Goal: Task Accomplishment & Management: Manage account settings

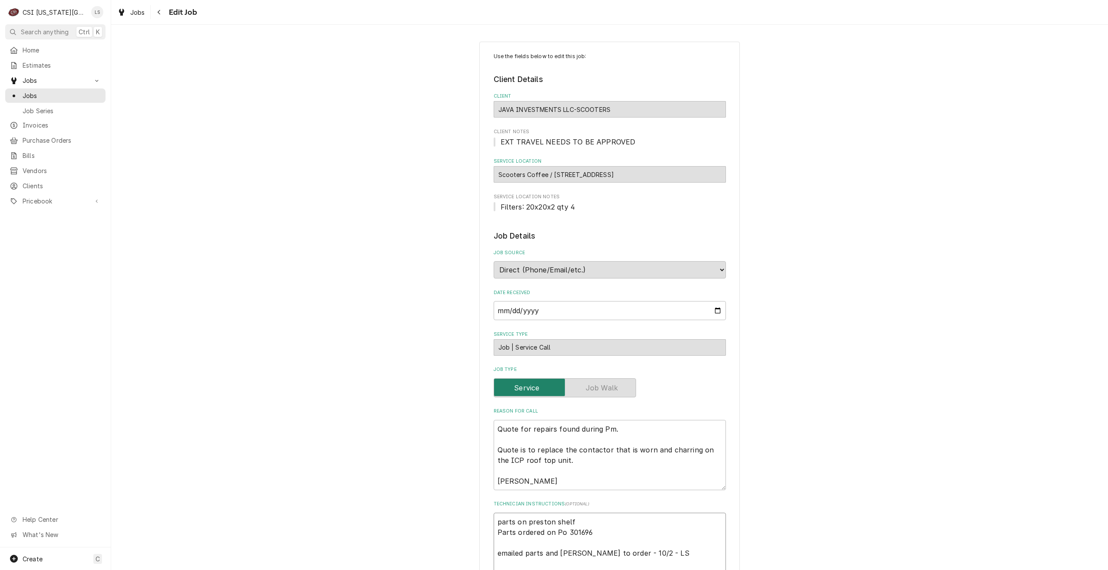
click at [494, 521] on textarea "parts on preston shelf Parts ordered on Po 301696 emailed parts and lindy to or…" at bounding box center [610, 548] width 232 height 70
type textarea "x"
type textarea "parts on preston shelf Parts ordered on Po 301696 emailed parts and lindy to or…"
type textarea "x"
type textarea "p parts on preston shelf Parts ordered on Po 301696 emailed parts and lindy to …"
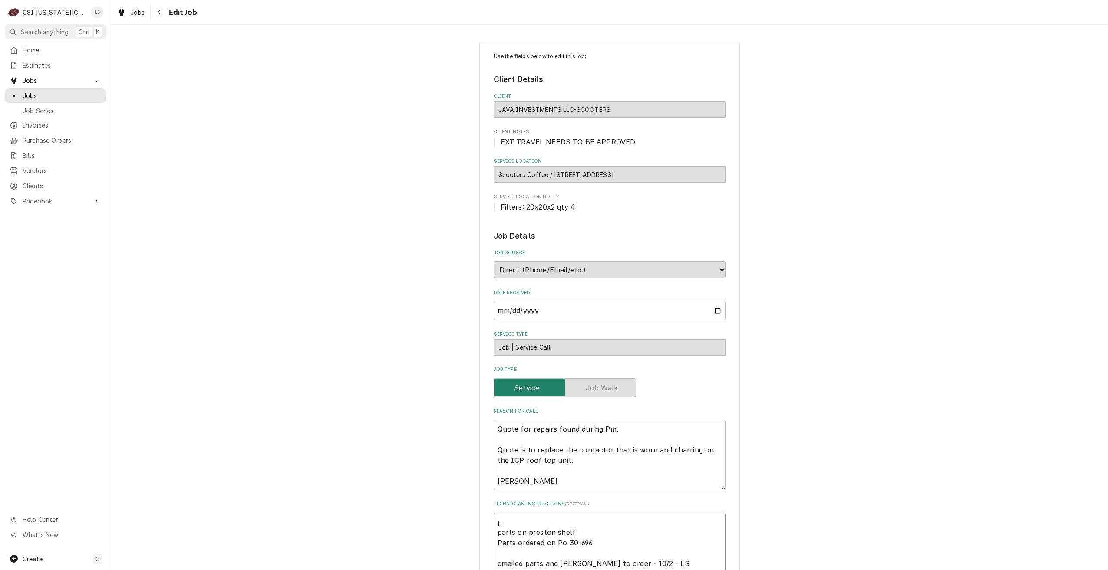
type textarea "x"
type textarea "pa parts on preston shelf Parts ordered on Po 301696 emailed parts and lindy to…"
type textarea "x"
type textarea "par parts on preston shelf Parts ordered on Po 301696 emailed parts and lindy t…"
type textarea "x"
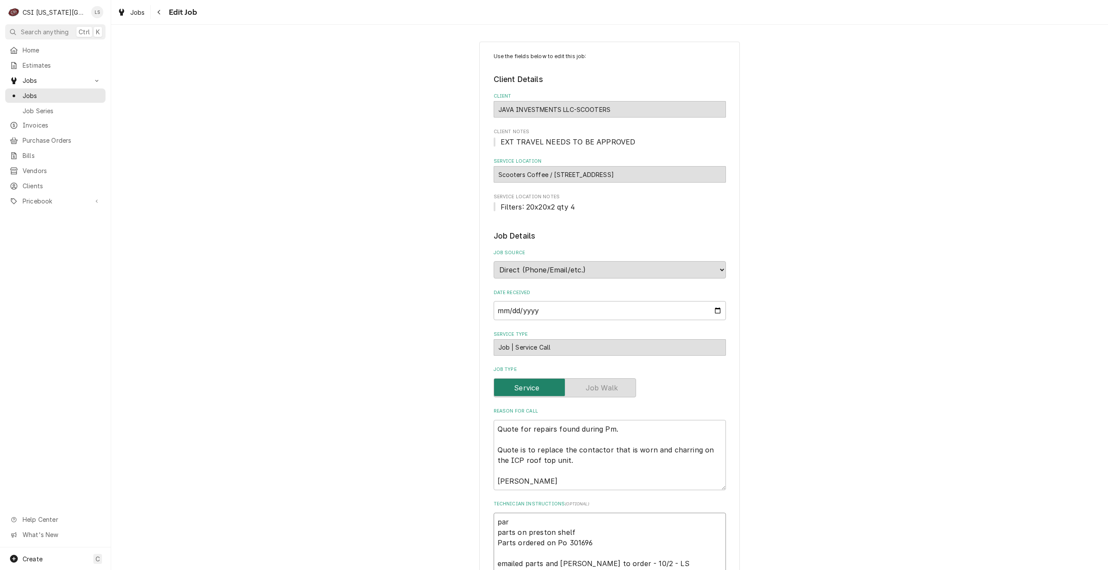
type textarea "part parts on preston shelf Parts ordered on Po 301696 emailed parts and lindy …"
type textarea "x"
type textarea "parts parts on preston shelf Parts ordered on Po 301696 emailed parts and lindy…"
type textarea "x"
type textarea "parts parts on preston shelf Parts ordered on Po 301696 emailed parts and lindy…"
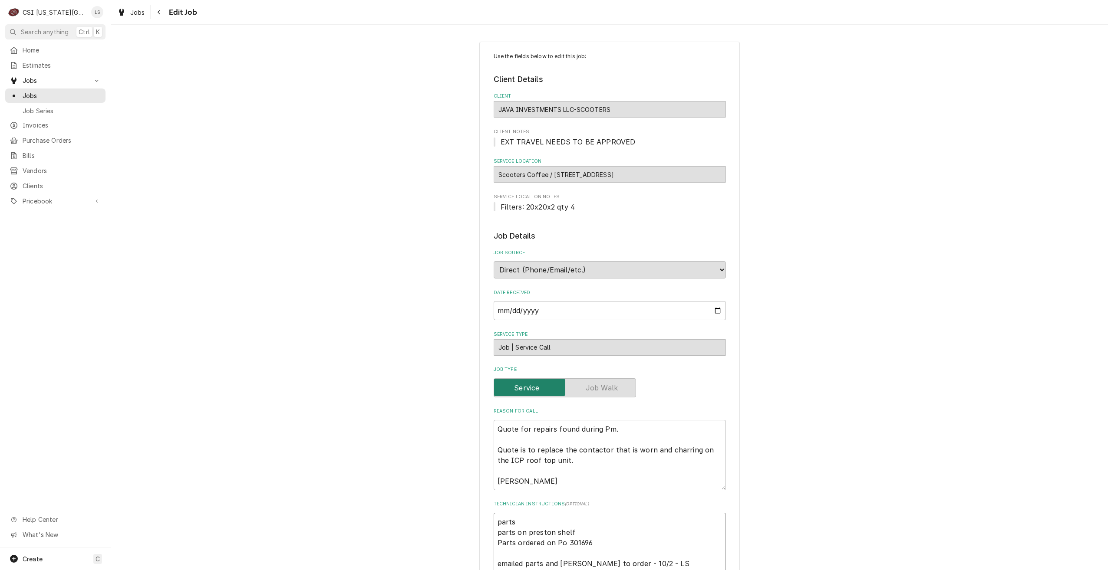
type textarea "x"
type textarea "parts o parts on preston shelf Parts ordered on Po 301696 emailed parts and lin…"
type textarea "x"
type textarea "parts o parts on preston shelf Parts ordered on Po 301696 emailed parts and lin…"
type textarea "x"
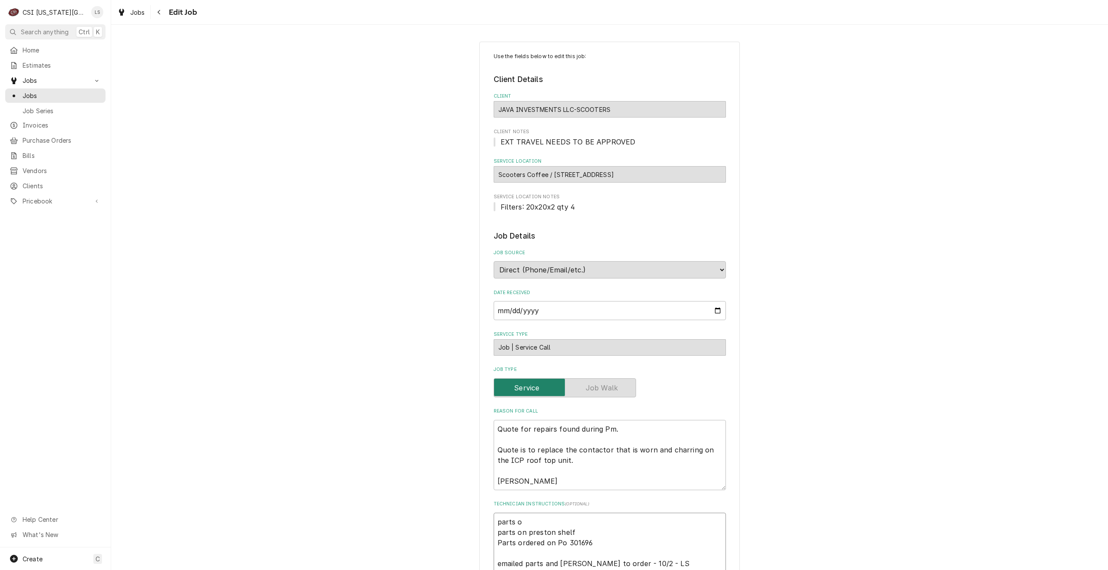
type textarea "parts o parts on preston shelf Parts ordered on Po 301696 emailed parts and lin…"
type textarea "x"
type textarea "parts on parts on preston shelf Parts ordered on Po 301696 emailed parts and li…"
type textarea "x"
type textarea "parts on parts on preston shelf Parts ordered on Po 301696 emailed parts and li…"
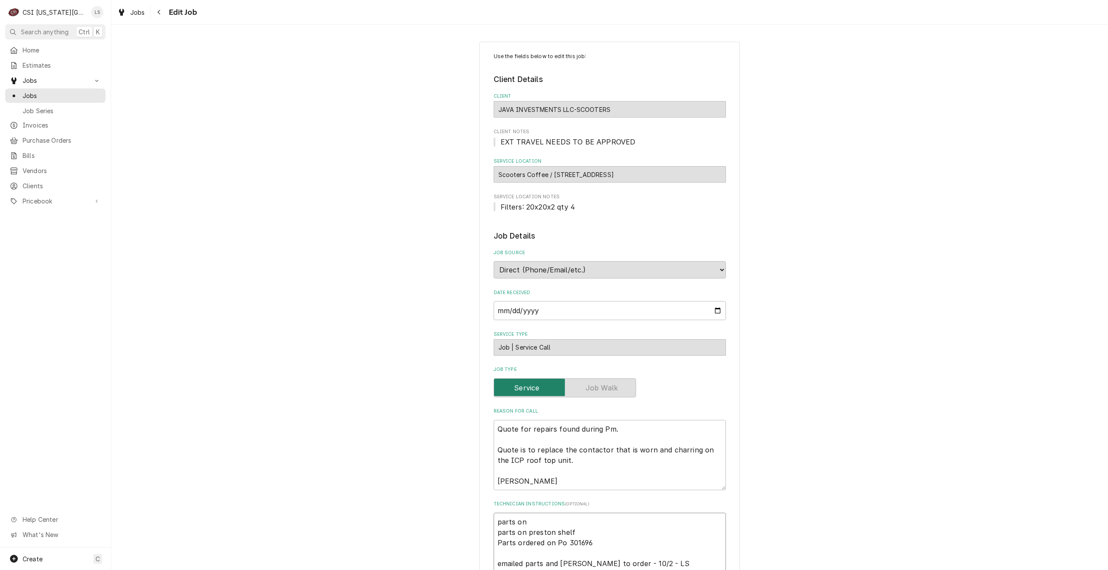
type textarea "x"
type textarea "parts on u parts on preston shelf Parts ordered on Po 301696 emailed parts and …"
type textarea "x"
type textarea "parts on un parts on preston shelf Parts ordered on Po 301696 emailed parts and…"
type textarea "x"
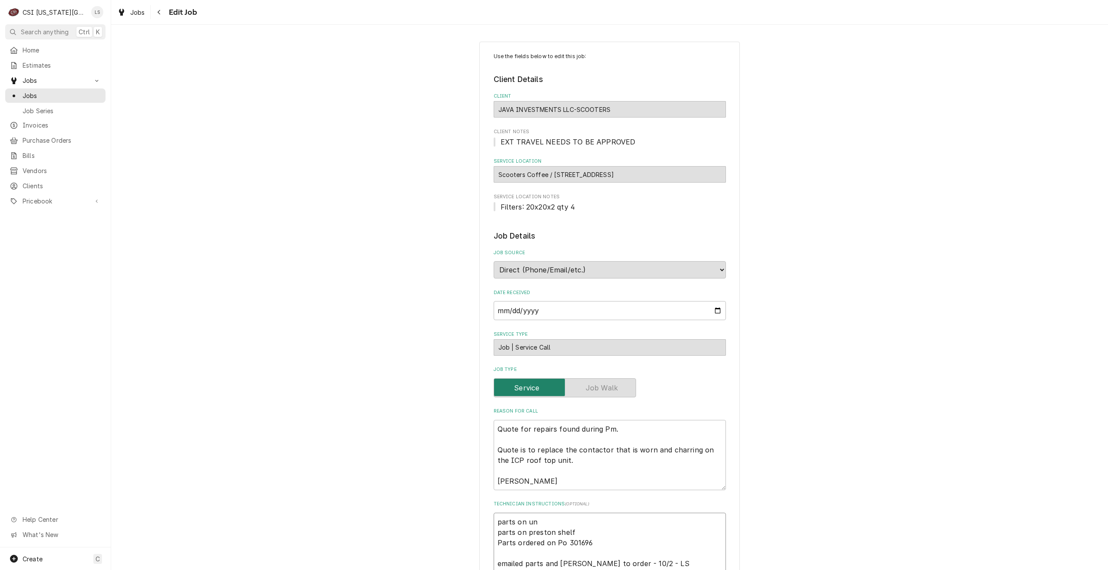
type textarea "parts on una parts on preston shelf Parts ordered on Po 301696 emailed parts an…"
type textarea "x"
type textarea "parts on unas parts on preston shelf Parts ordered on Po 301696 emailed parts a…"
type textarea "x"
type textarea "parts on unass parts on preston shelf Parts ordered on Po 301696 emailed parts …"
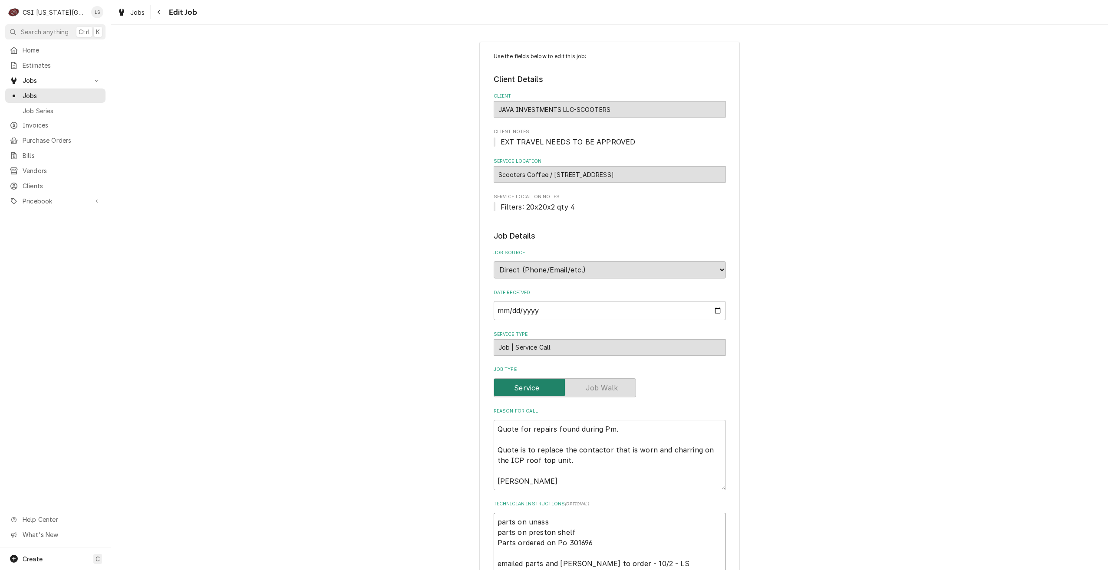
type textarea "x"
type textarea "parts on unassi parts on preston shelf Parts ordered on Po 301696 emailed parts…"
type textarea "x"
type textarea "parts on unassig parts on preston shelf Parts ordered on Po 301696 emailed part…"
type textarea "x"
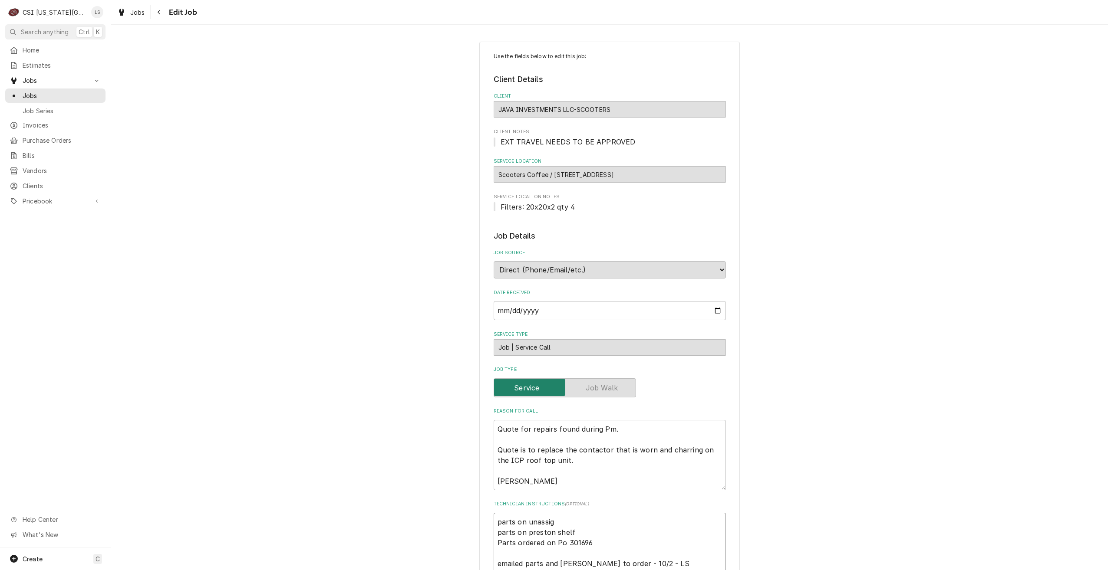
type textarea "parts on unassign parts on preston shelf Parts ordered on Po 301696 emailed par…"
type textarea "x"
type textarea "parts on unassigne parts on preston shelf Parts ordered on Po 301696 emailed pa…"
type textarea "x"
type textarea "parts on unassigned parts on preston shelf Parts ordered on Po 301696 emailed p…"
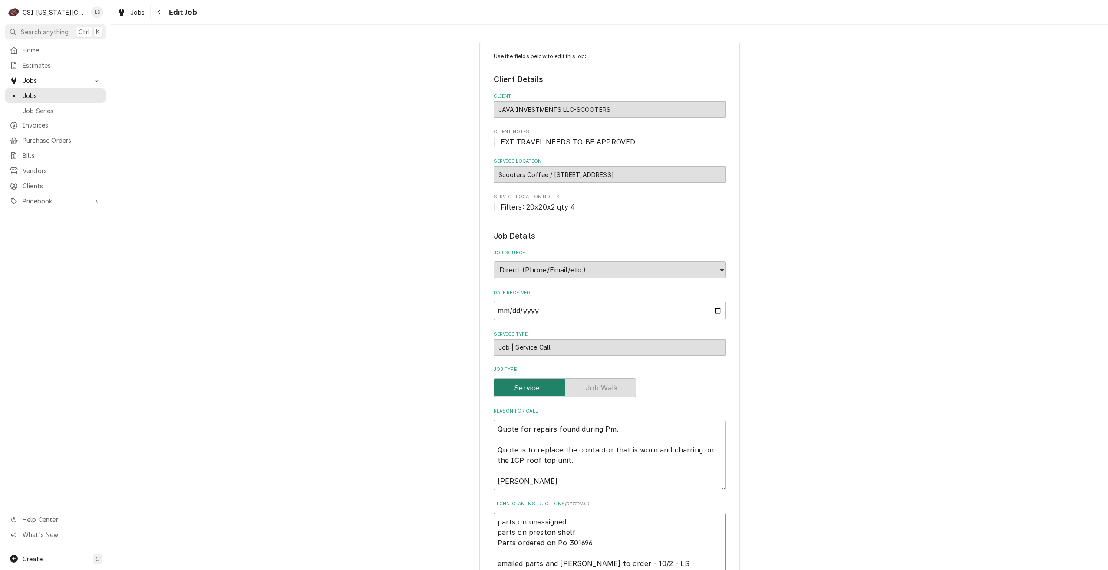
type textarea "x"
type textarea "parts on unassigned parts on preston shelf Parts ordered on Po 301696 emailed p…"
type textarea "x"
type textarea "parts on unassigned s parts on preston shelf Parts ordered on Po 301696 emailed…"
type textarea "x"
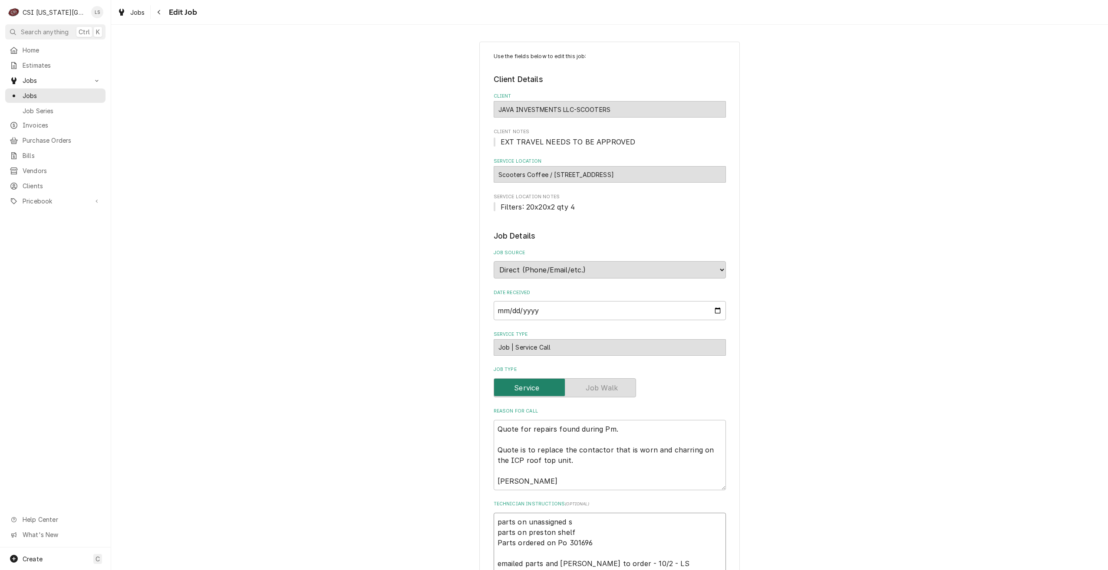
type textarea "parts on unassigned sh parts on preston shelf Parts ordered on Po 301696 emaile…"
type textarea "x"
type textarea "parts on unassigned she parts on preston shelf Parts ordered on Po 301696 email…"
type textarea "x"
type textarea "parts on unassigned shel parts on preston shelf Parts ordered on Po 301696 emai…"
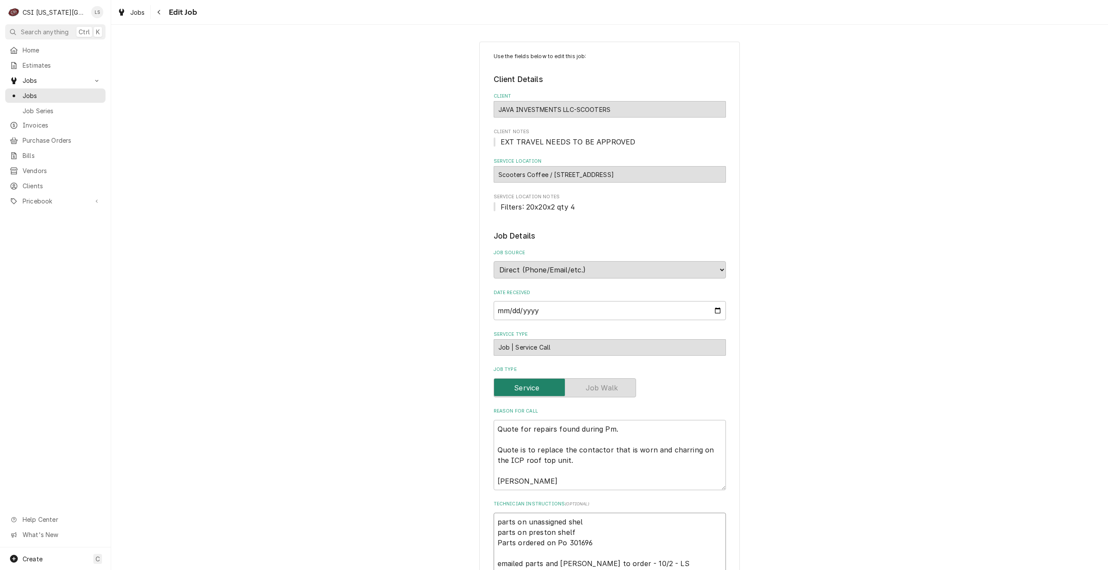
type textarea "x"
type textarea "parts on unassigned shelf parts on preston shelf Parts ordered on Po 301696 ema…"
type textarea "x"
type textarea "parts on unassigned shelf parts on preston shelf Parts ordered on Po 301696 ema…"
click at [857, 360] on div "Use the fields below to edit this job: Client Details Client JAVA INVESTMENTS L…" at bounding box center [609, 516] width 997 height 965
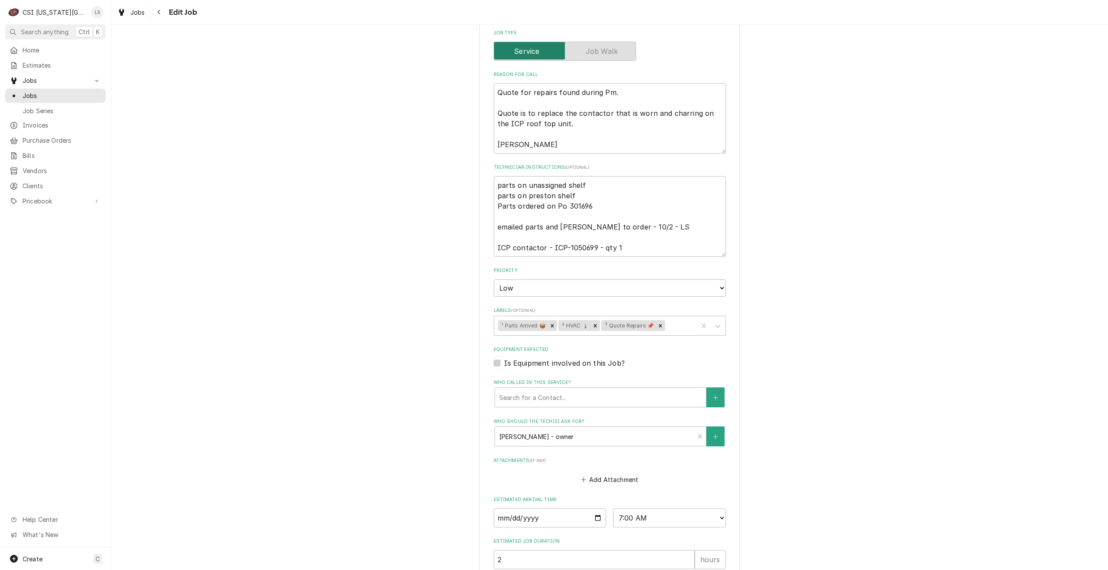
scroll to position [428, 0]
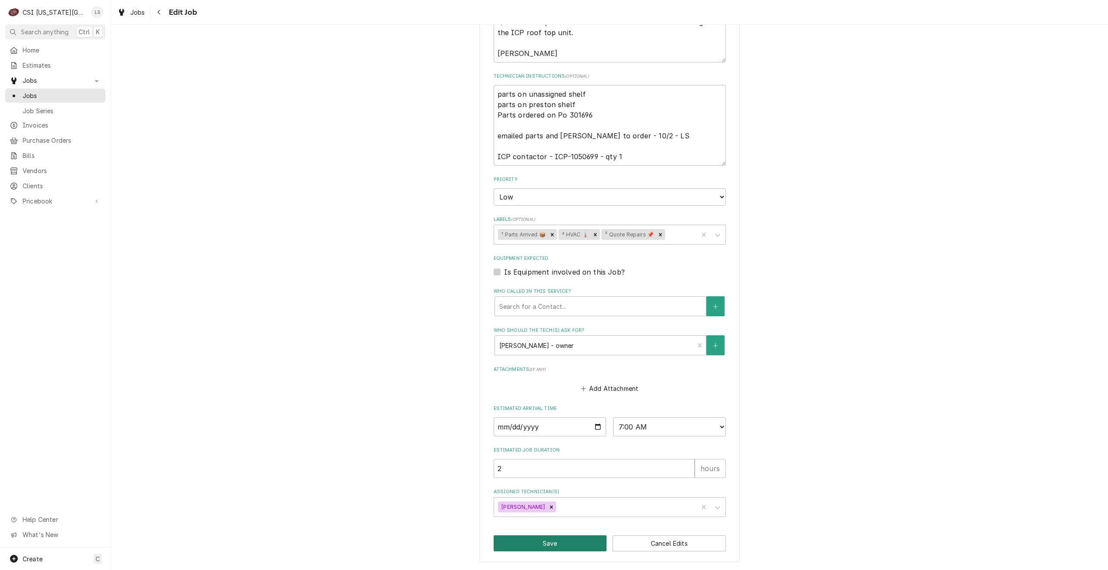
click at [494, 543] on button "Save" at bounding box center [550, 544] width 113 height 16
type textarea "x"
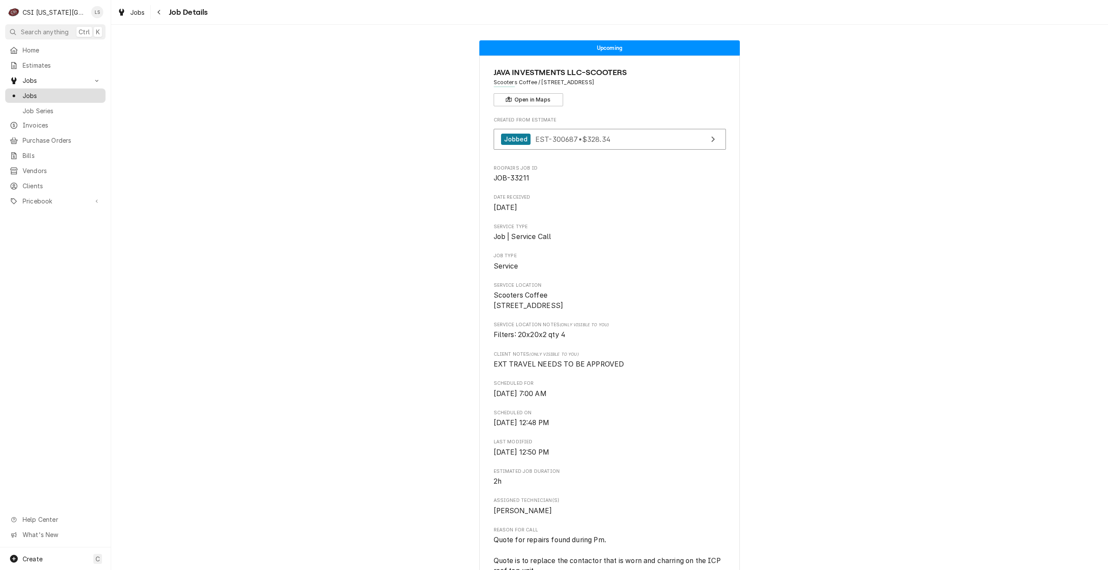
click at [92, 93] on span "Jobs" at bounding box center [62, 95] width 79 height 9
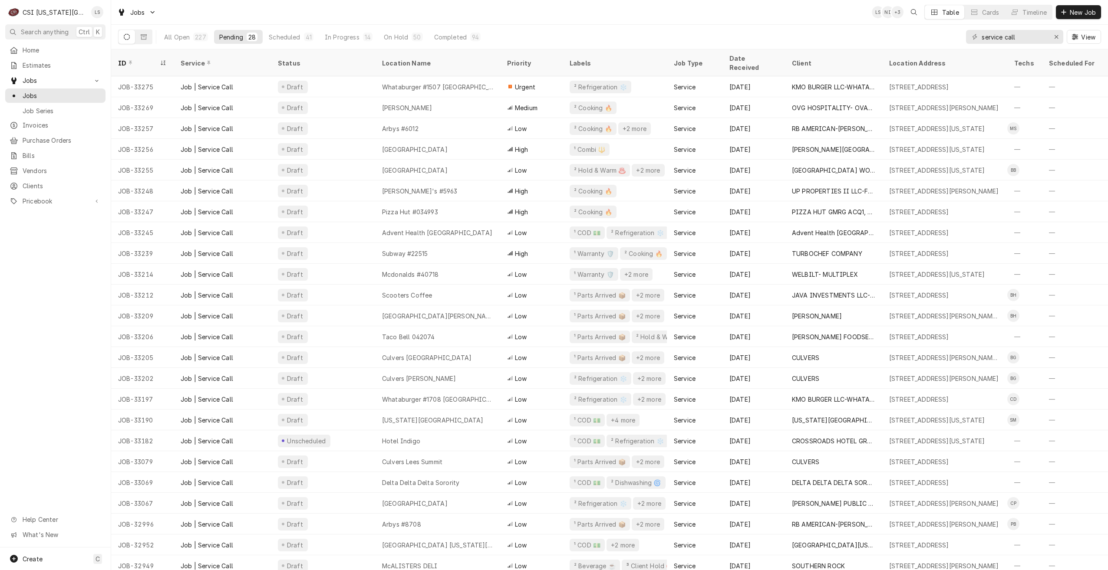
click at [597, 13] on div "Jobs LS NI + 3 Table Cards Timeline New Job" at bounding box center [609, 12] width 997 height 24
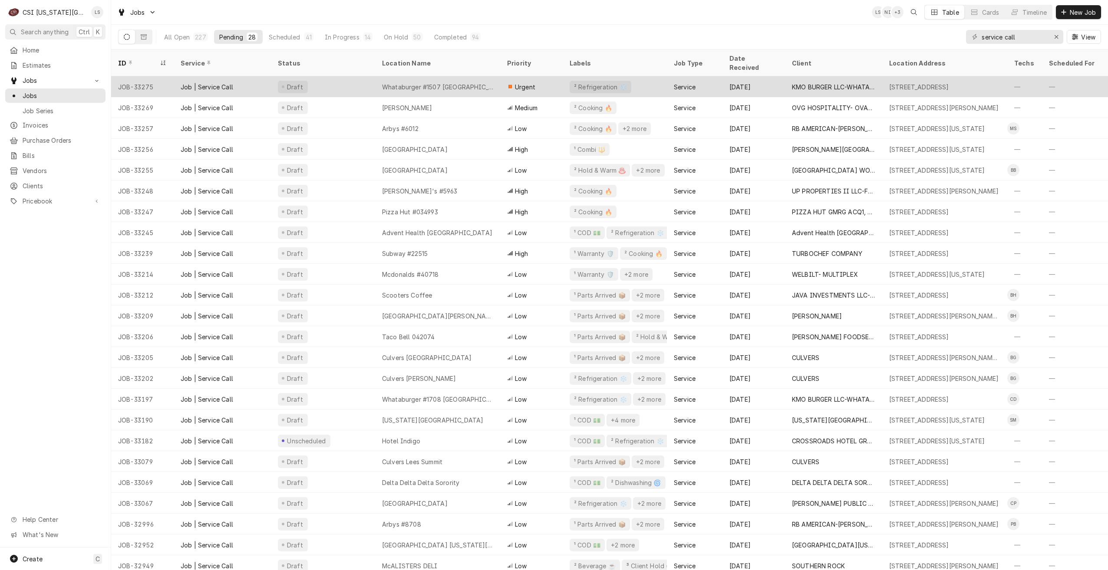
click at [466, 82] on div "Whataburger #1507 Grandview" at bounding box center [437, 86] width 111 height 9
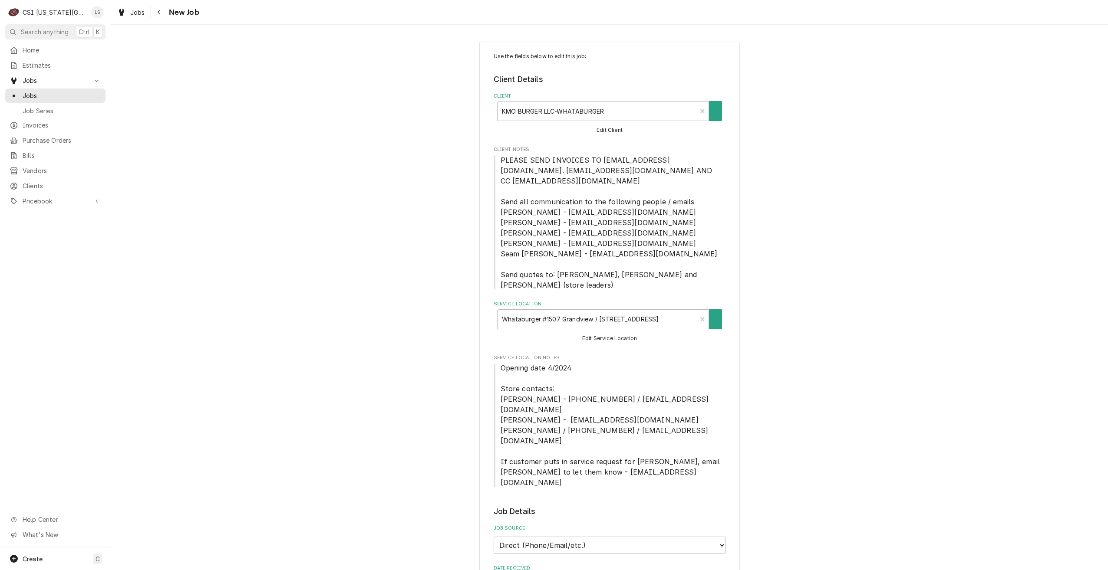
scroll to position [174, 0]
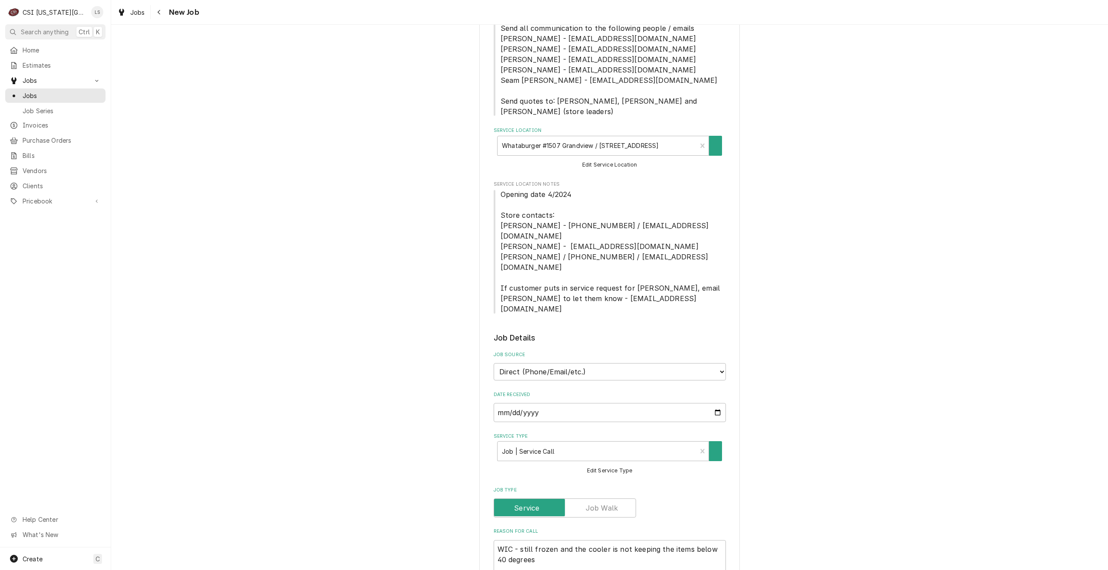
type textarea "x"
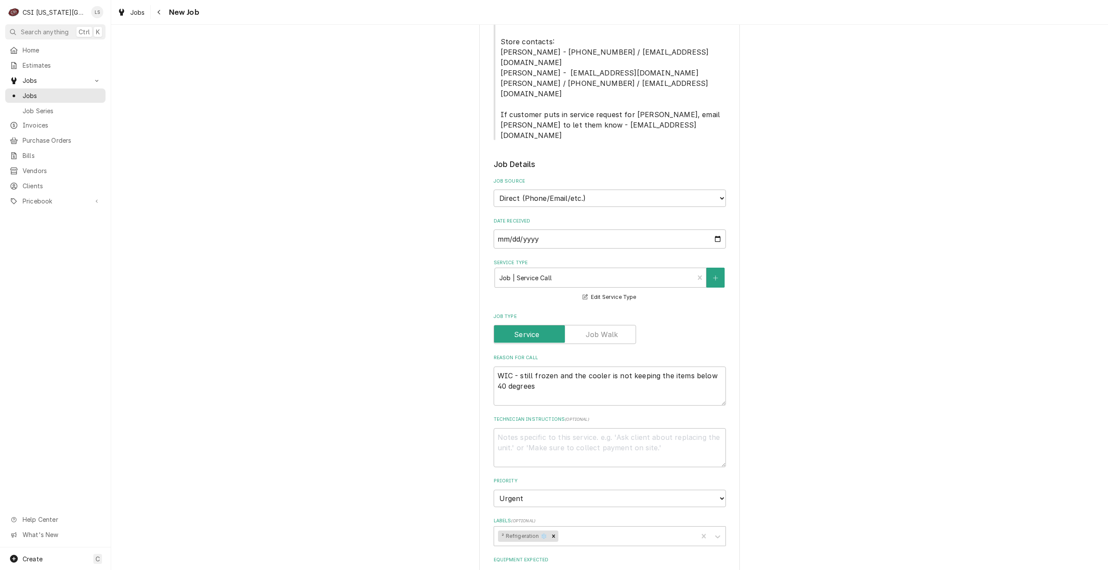
scroll to position [130, 0]
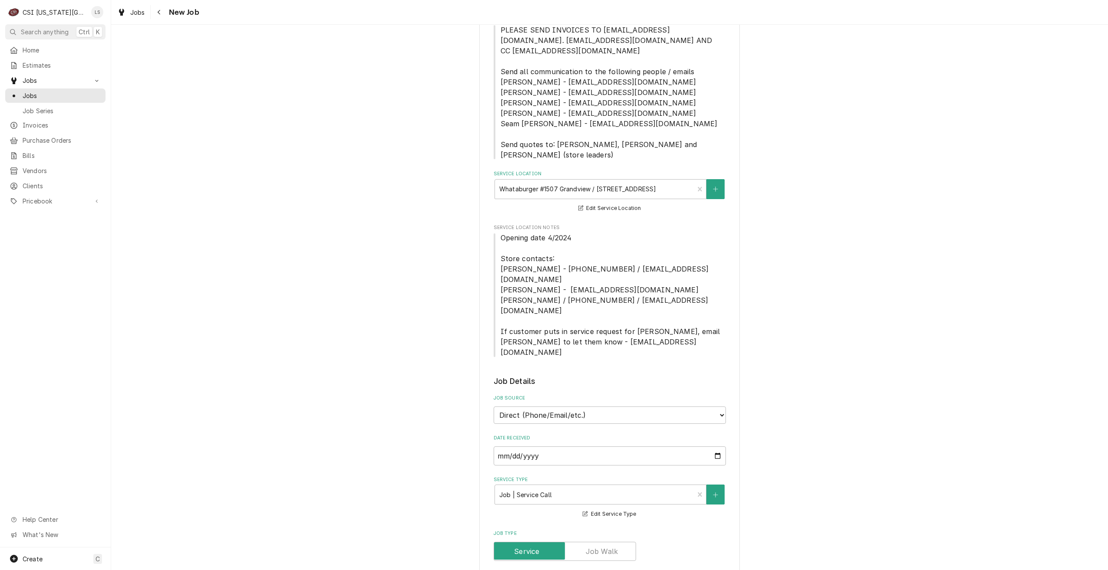
drag, startPoint x: 59, startPoint y: 93, endPoint x: 106, endPoint y: 96, distance: 47.0
click at [59, 93] on span "Jobs" at bounding box center [62, 95] width 79 height 9
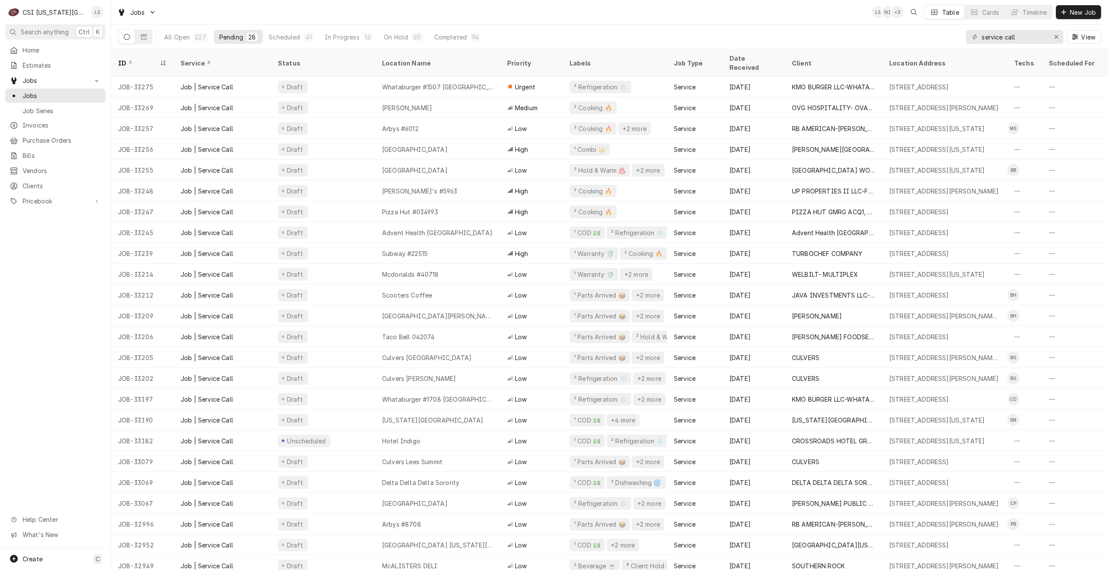
click at [709, 12] on div "Jobs LS NI + 3 Table Cards Timeline New Job" at bounding box center [609, 12] width 997 height 24
click at [709, 12] on div "Jobs LS NI + 2 Table Cards Timeline New Job" at bounding box center [609, 12] width 997 height 24
click at [1071, 14] on span "New Job" at bounding box center [1083, 12] width 30 height 9
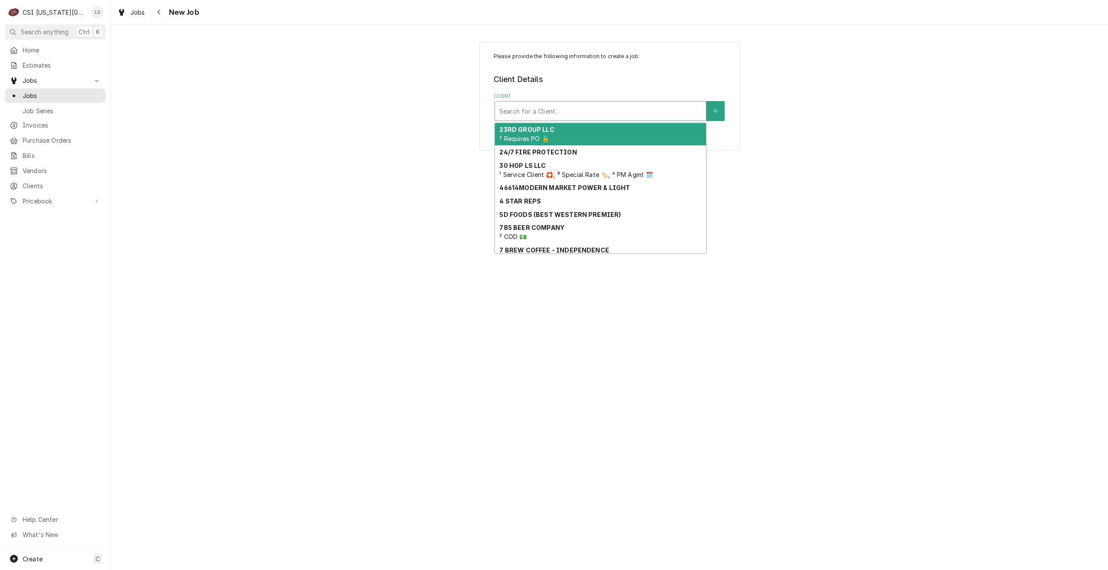
click at [602, 107] on div "Client" at bounding box center [600, 111] width 202 height 16
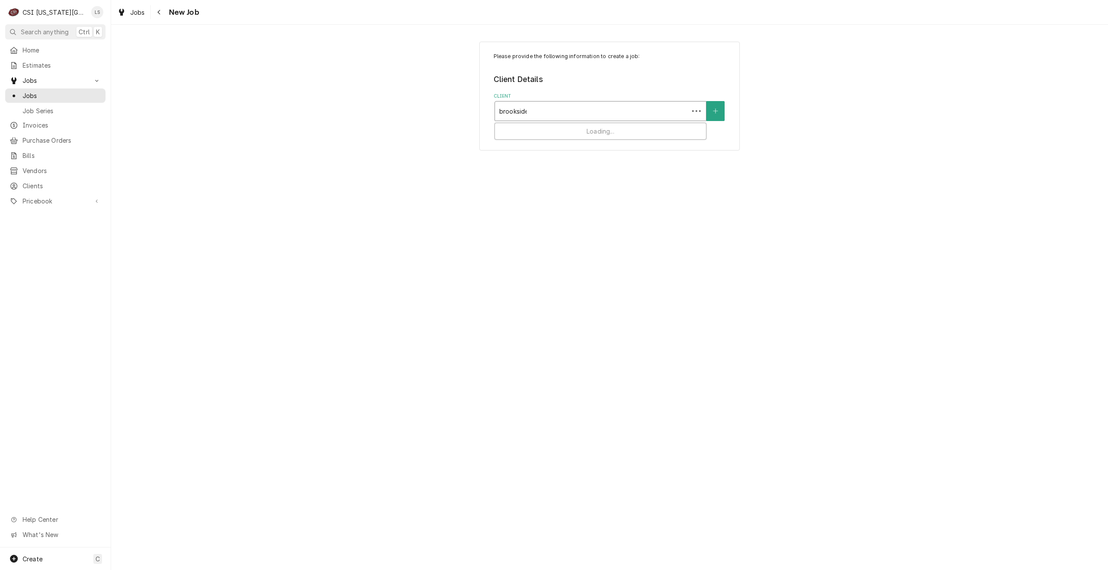
type input "brooksider"
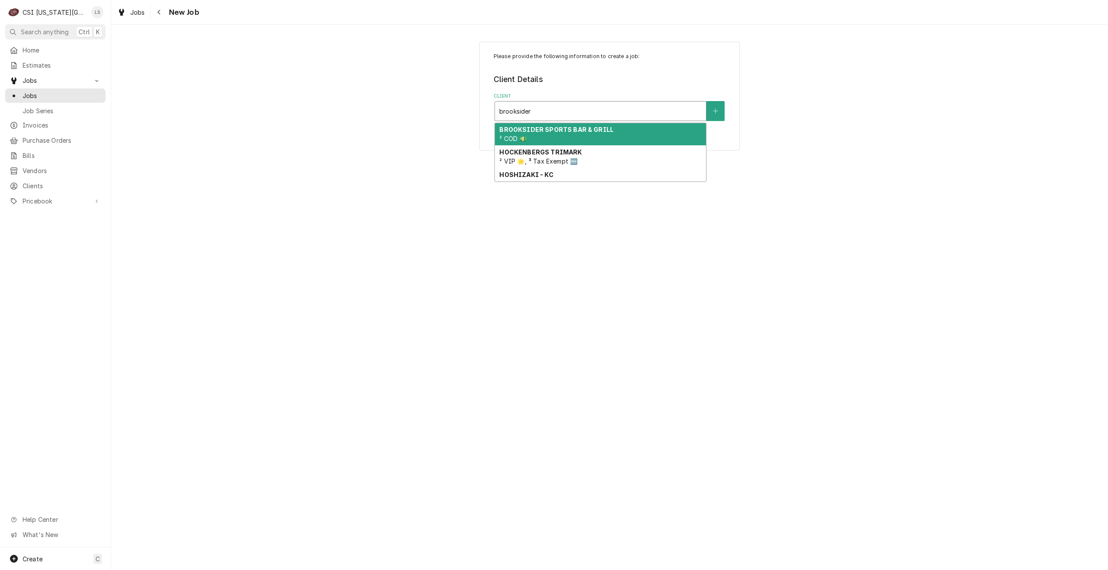
click at [593, 128] on strong "BROOKSIDER SPORTS BAR & GRILL" at bounding box center [556, 129] width 114 height 7
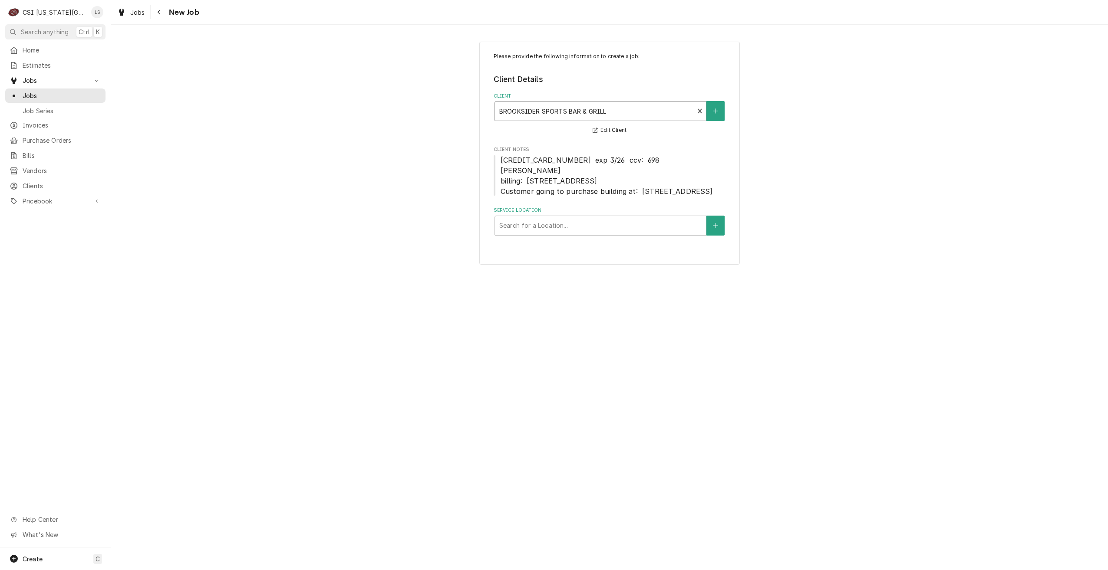
click at [813, 107] on div "Please provide the following information to create a job: Client Details Client…" at bounding box center [609, 153] width 997 height 239
click at [629, 234] on div "Service Location" at bounding box center [600, 226] width 202 height 16
click at [826, 204] on div "Please provide the following information to create a job: Client Details Client…" at bounding box center [609, 153] width 997 height 239
click at [638, 234] on div "Service Location" at bounding box center [600, 226] width 202 height 16
click at [617, 251] on div "Brooksider Sports Bar and Grill / [STREET_ADDRESS]" at bounding box center [600, 243] width 211 height 13
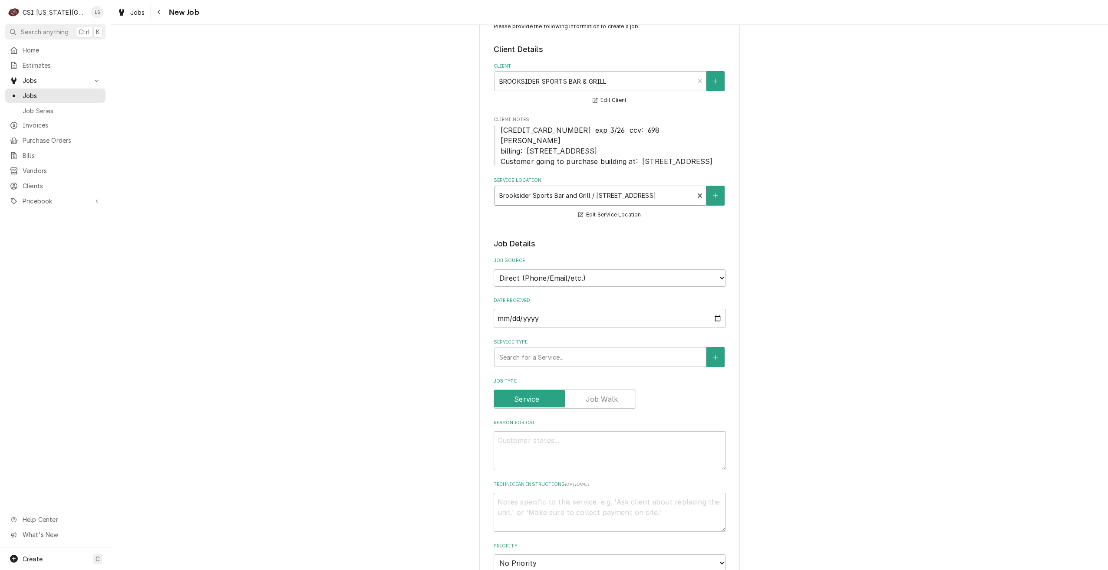
scroll to position [43, 0]
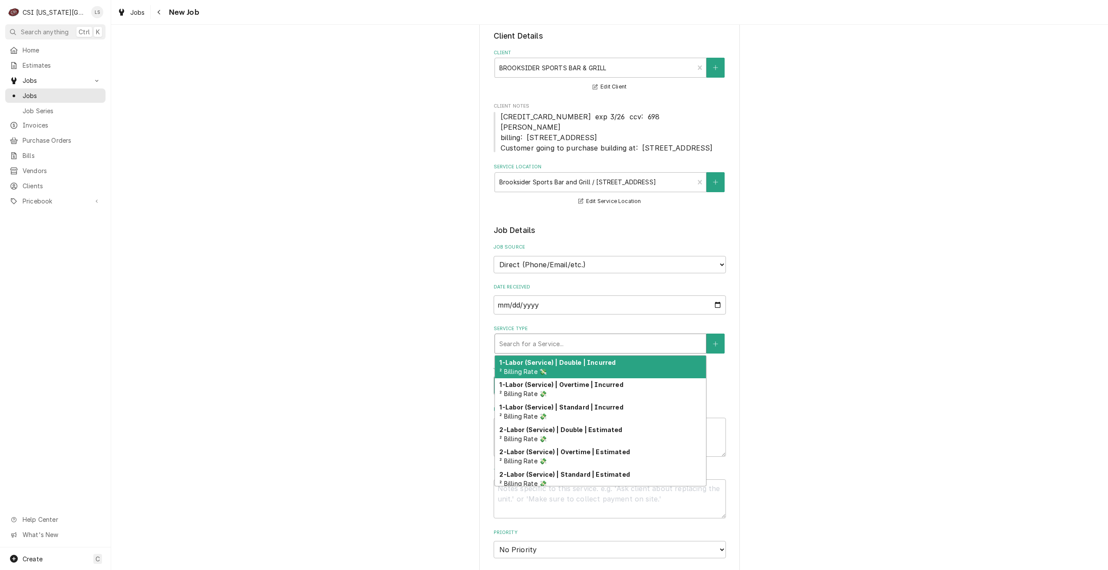
click at [593, 349] on div "Service Type" at bounding box center [600, 344] width 202 height 16
type textarea "x"
type input "s"
type textarea "x"
type input "se"
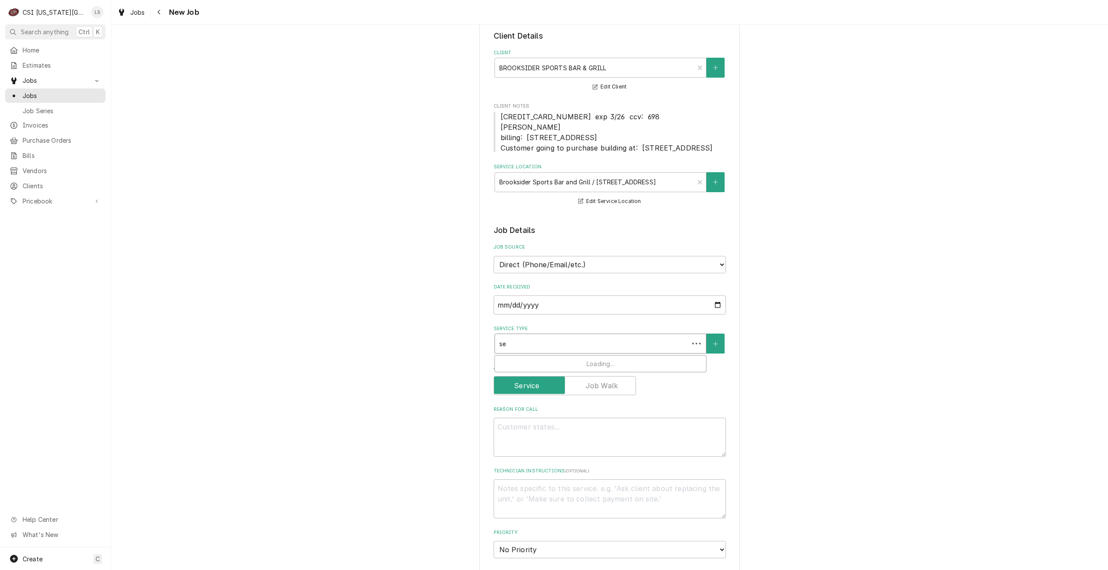
type textarea "x"
type input "ser"
type textarea "x"
type input "serv"
type textarea "x"
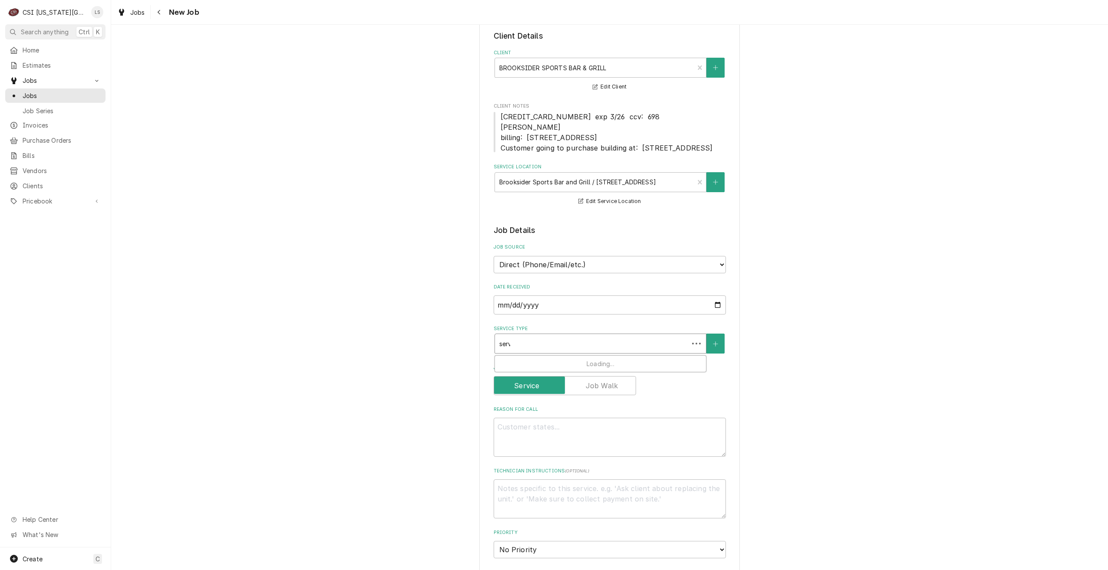
type input "servi"
type textarea "x"
type input "service"
type textarea "x"
type input "service"
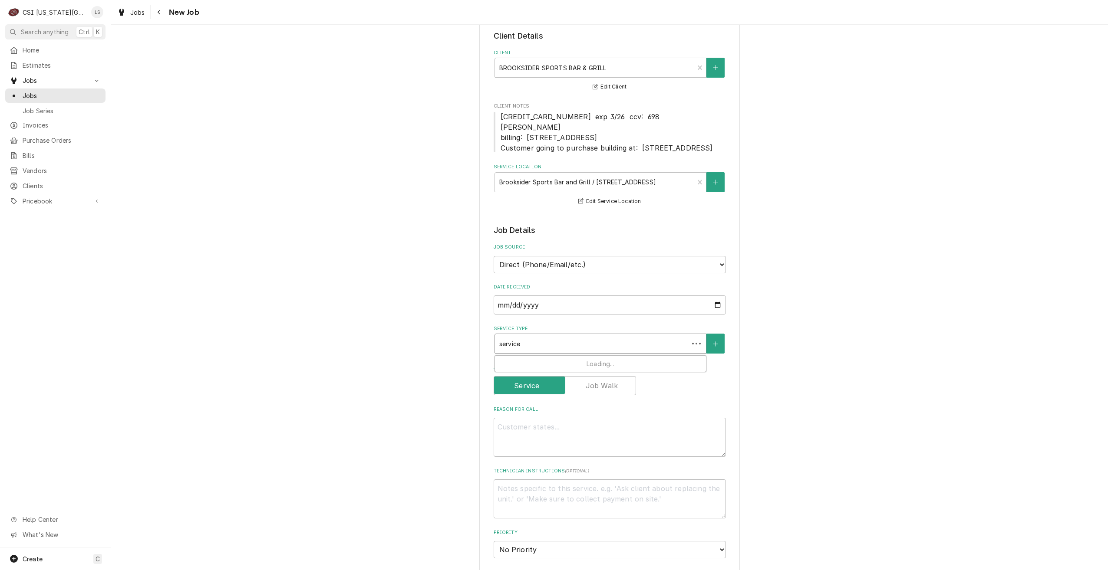
type textarea "x"
type input "service c"
type textarea "x"
type input "service ca"
type textarea "x"
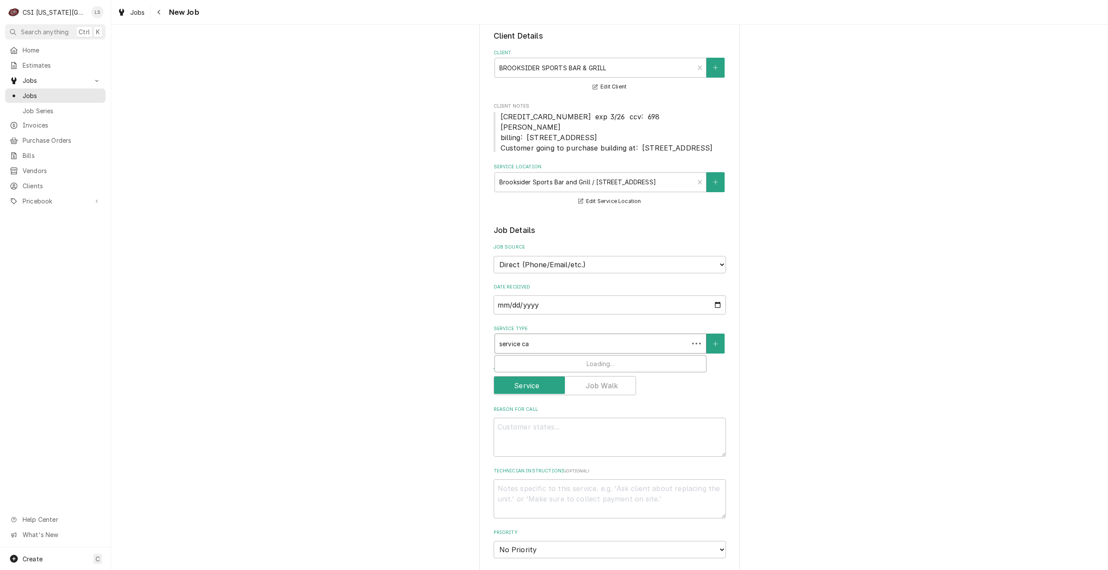
type input "service cal"
type textarea "x"
type input "service call"
click at [596, 378] on div "Job | Service Call ¹ Service Type 🛠️" at bounding box center [600, 367] width 211 height 23
type textarea "x"
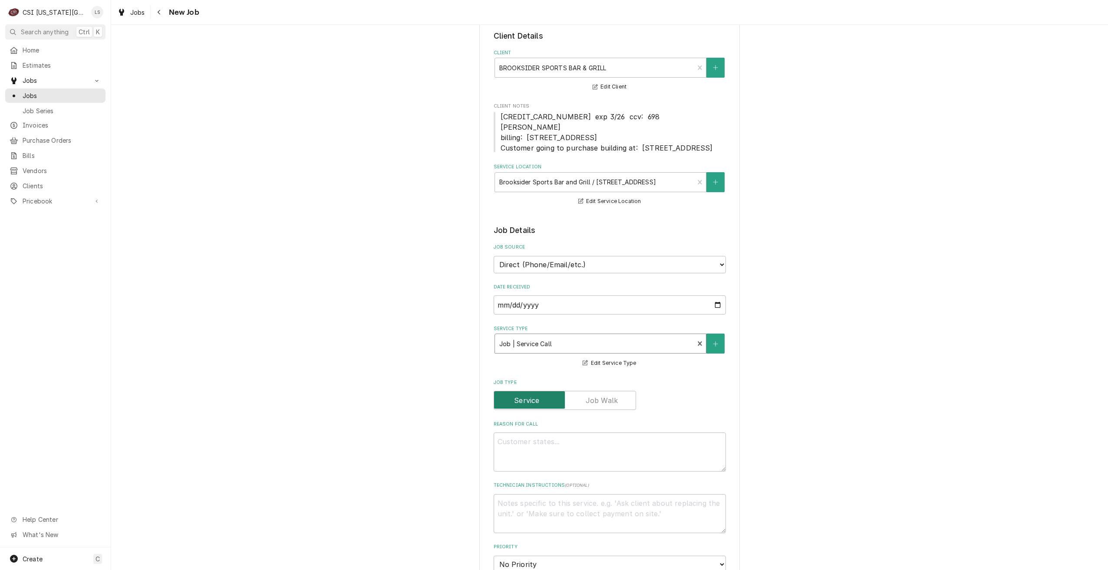
click at [610, 404] on input "Job Type" at bounding box center [565, 400] width 135 height 19
checkbox input "true"
click at [610, 465] on textarea "Reason For Call" at bounding box center [610, 452] width 232 height 39
type textarea "x"
type textarea "D"
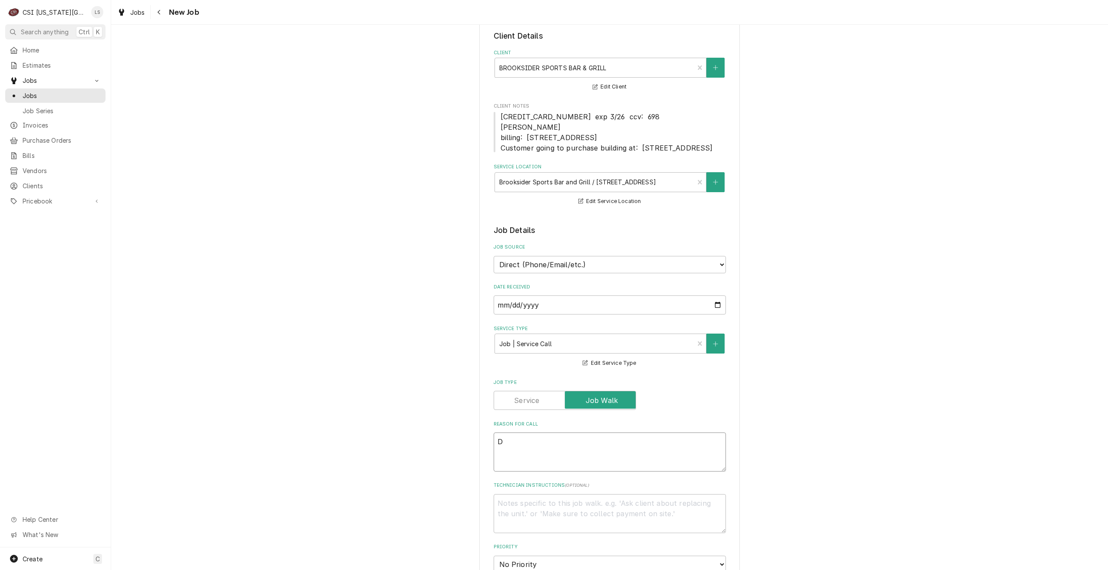
type textarea "x"
type textarea "Di"
type textarea "x"
type textarea "Dis"
type textarea "x"
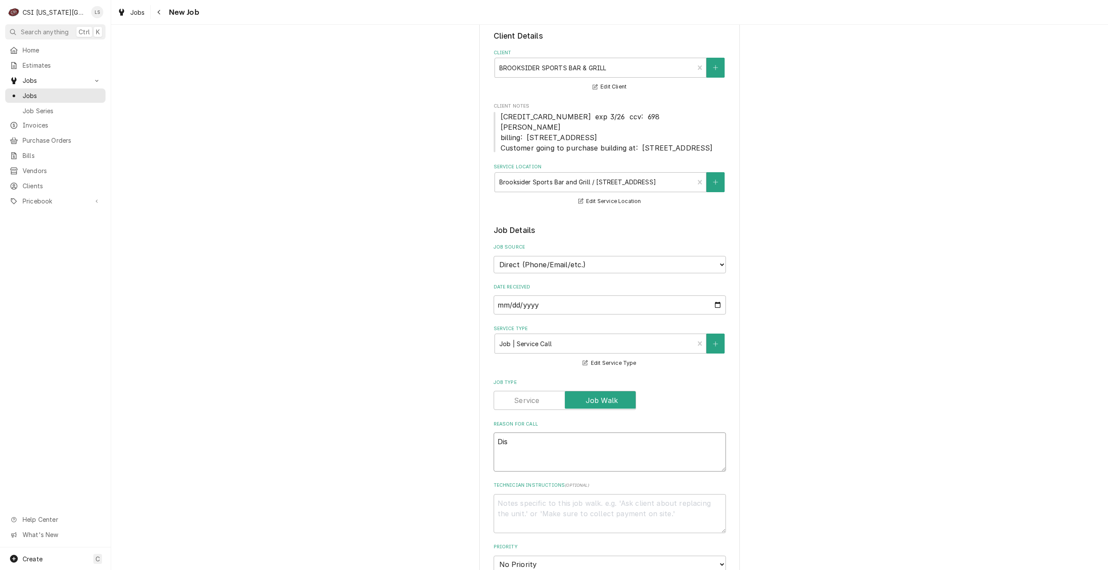
type textarea "Disp"
type textarea "x"
type textarea "Dispat"
type textarea "x"
type textarea "Dispatc"
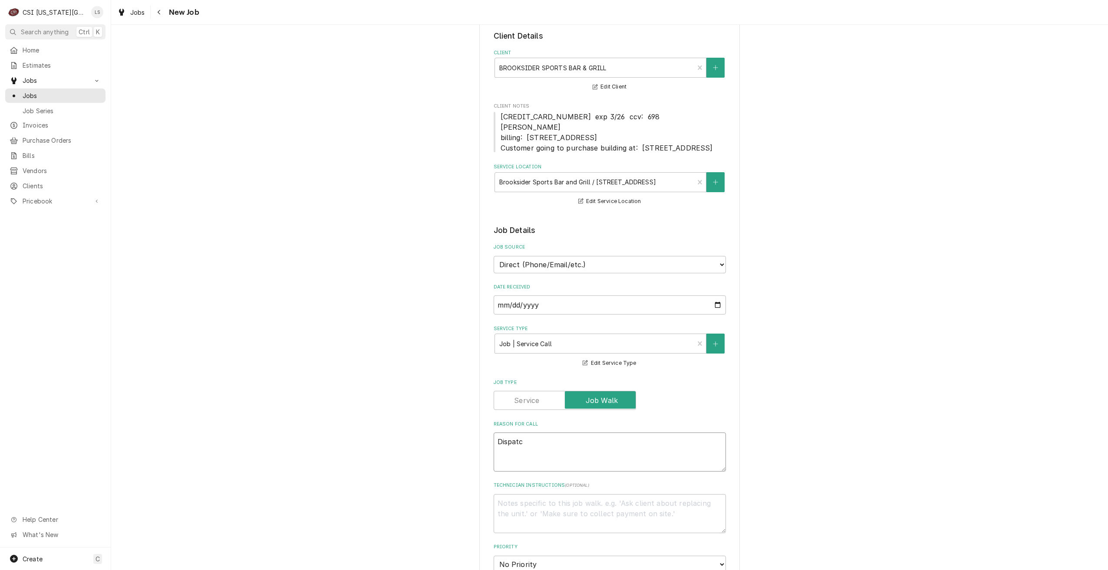
type textarea "x"
type textarea "Dispatch"
type textarea "x"
type textarea "Dispatch"
type textarea "x"
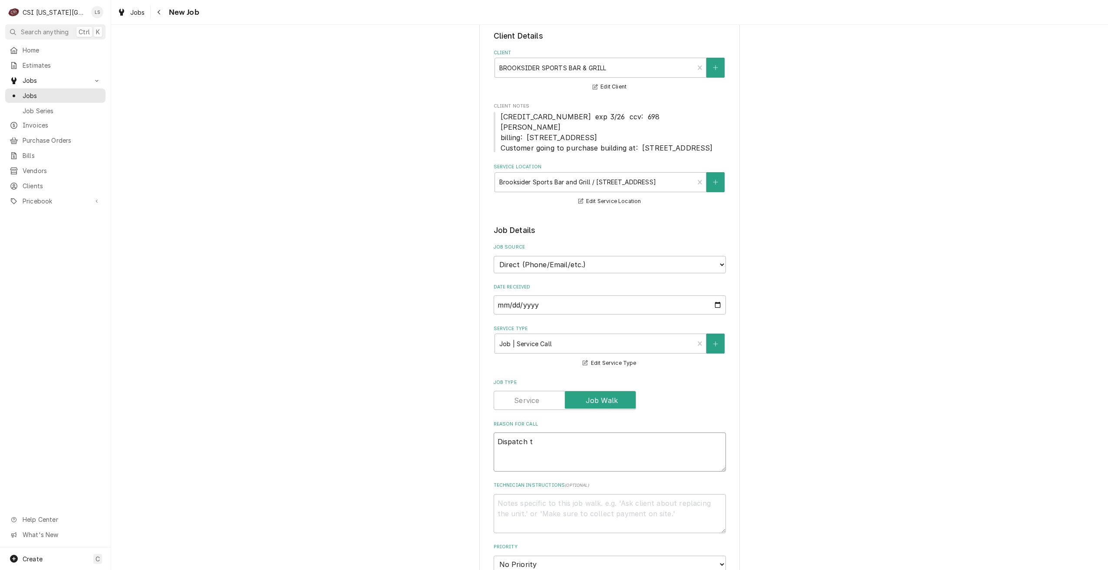
type textarea "Dispatch to"
type textarea "x"
type textarea "Dispatch to"
type textarea "x"
type textarea "Dispatch to q"
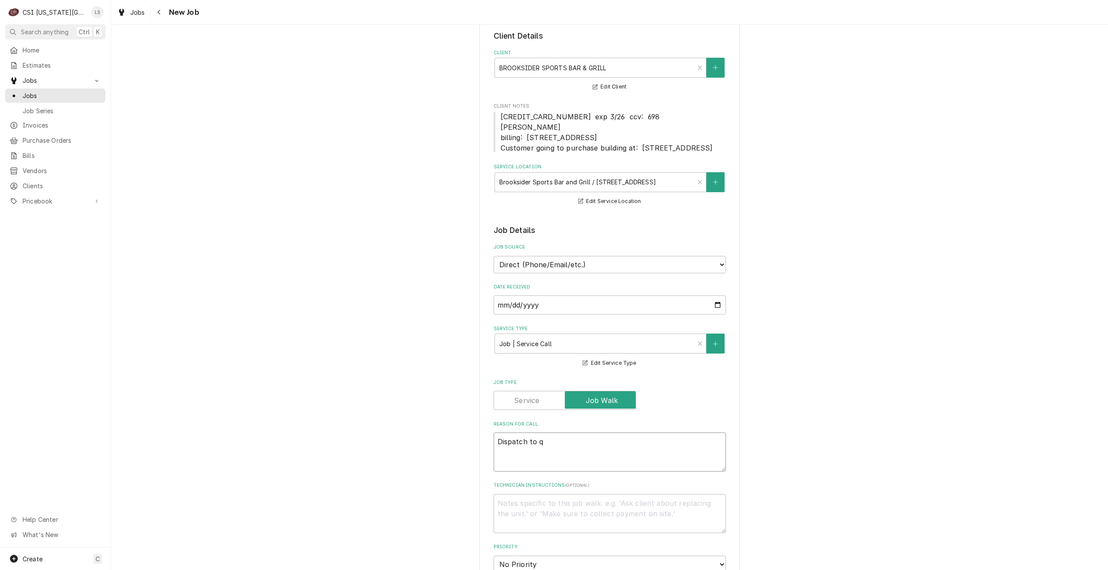
type textarea "x"
type textarea "Dispatch to qu"
type textarea "x"
type textarea "Dispatch to quo"
type textarea "x"
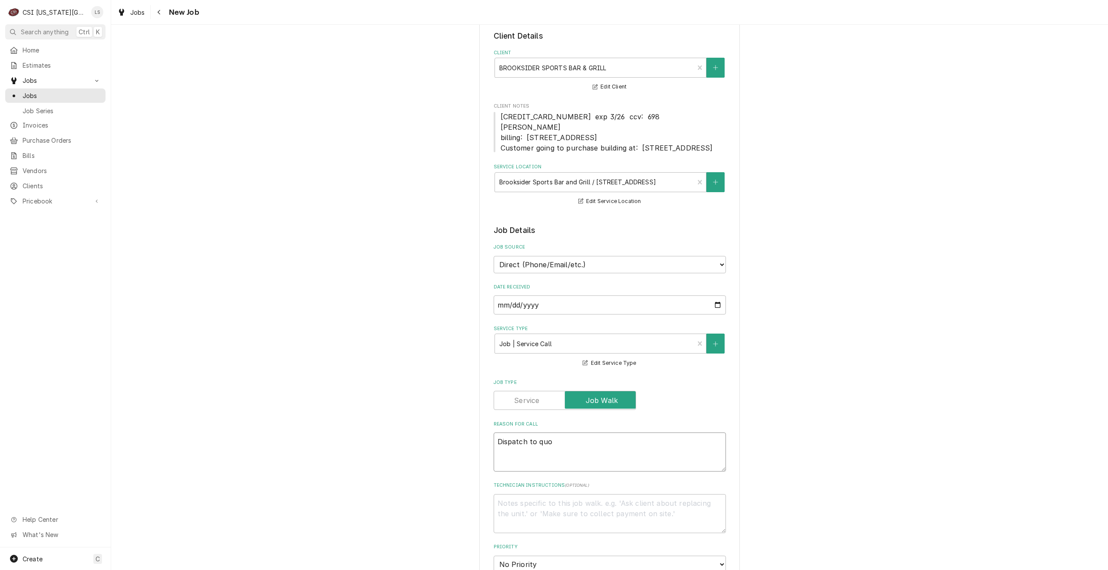
type textarea "Dispatch to quot"
type textarea "x"
type textarea "Dispatch to quote"
type textarea "x"
type textarea "Dispatch to quote"
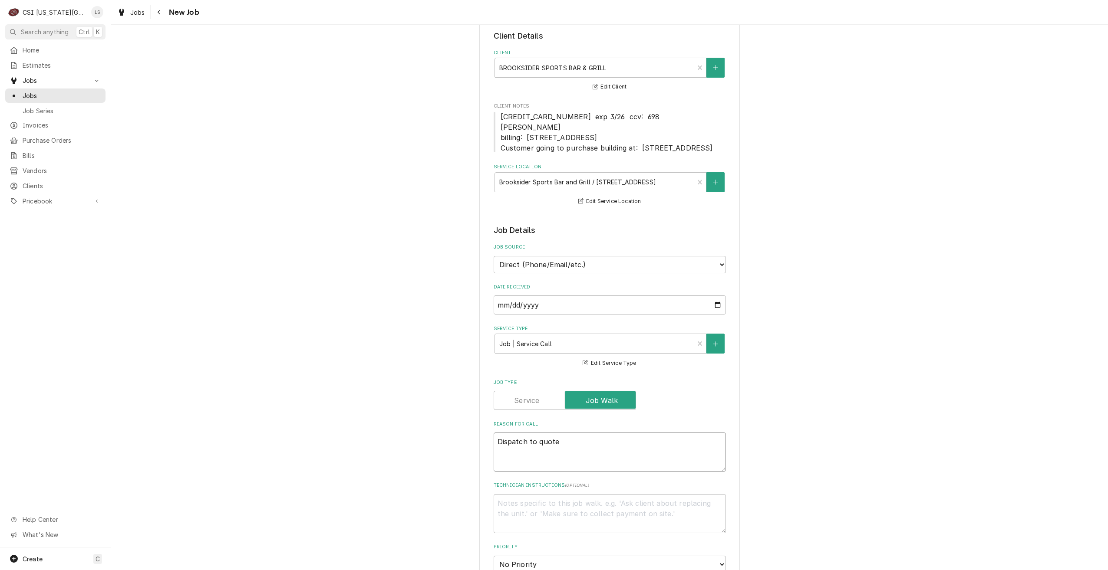
type textarea "x"
type textarea "Dispatch to quote r"
type textarea "x"
type textarea "Dispatch to quote re"
type textarea "x"
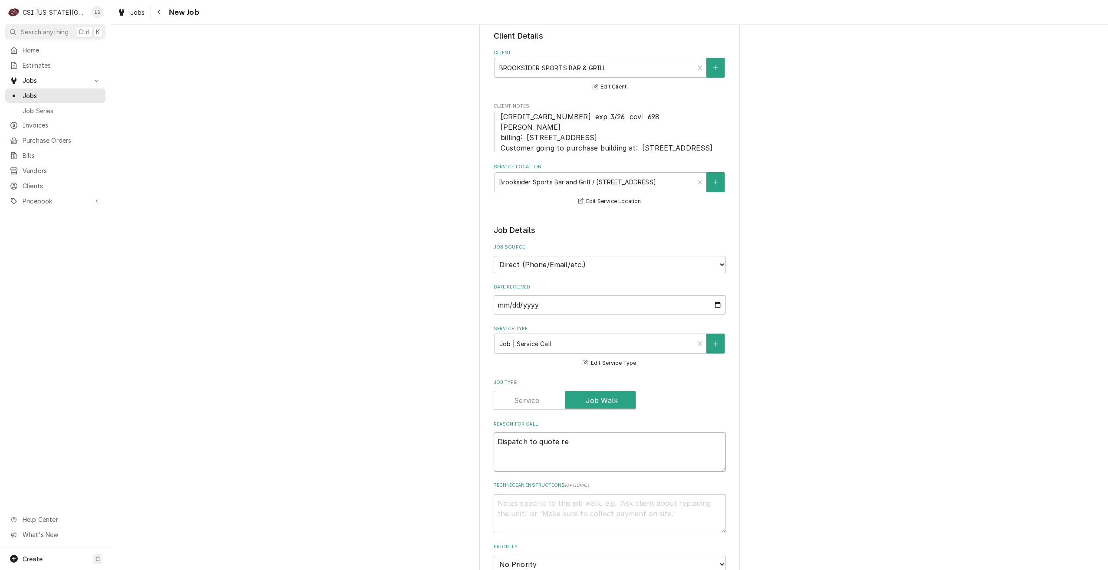
type textarea "Dispatch to quote rep"
type textarea "x"
type textarea "Dispatch to quote repa"
type textarea "x"
type textarea "Dispatch to quote repair"
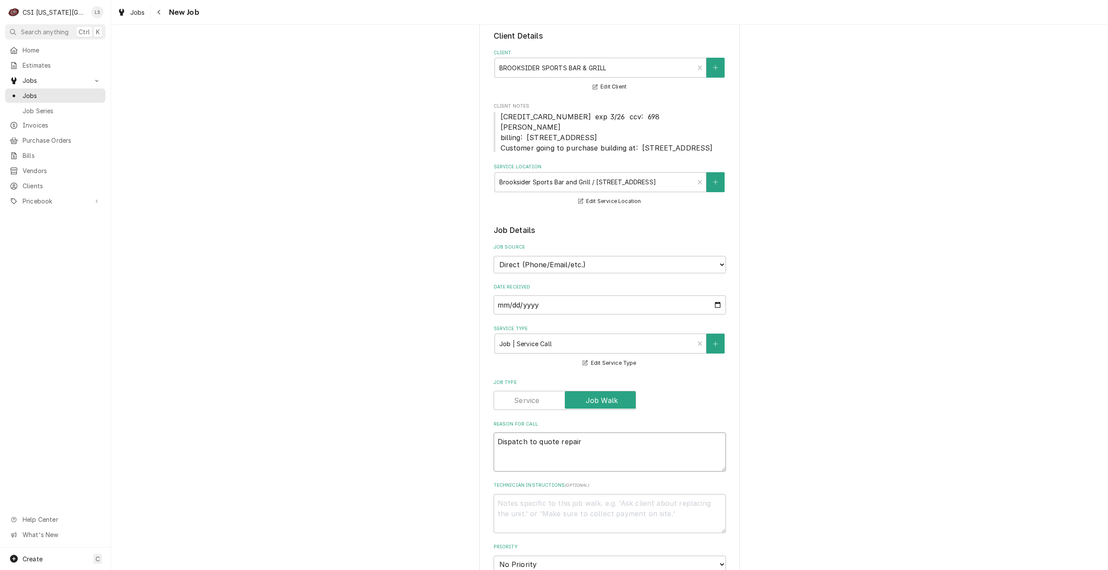
type textarea "x"
type textarea "Dispatch to quote repairs"
type textarea "x"
type textarea "Dispatch to quote repairs"
click at [853, 364] on div "Please provide the following information to create a job: Client Details Client…" at bounding box center [609, 514] width 997 height 1049
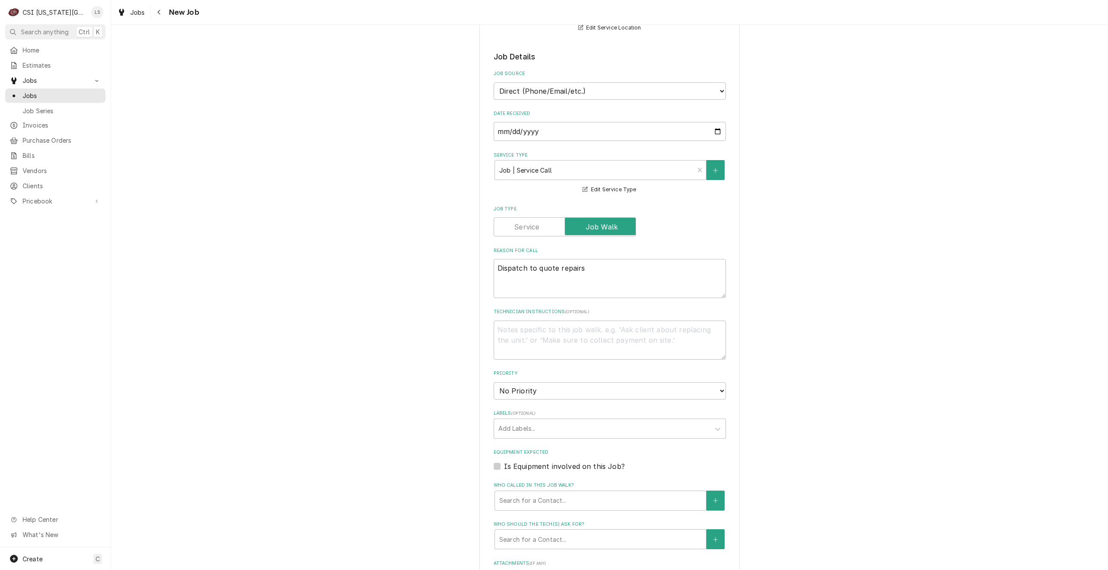
scroll to position [347, 0]
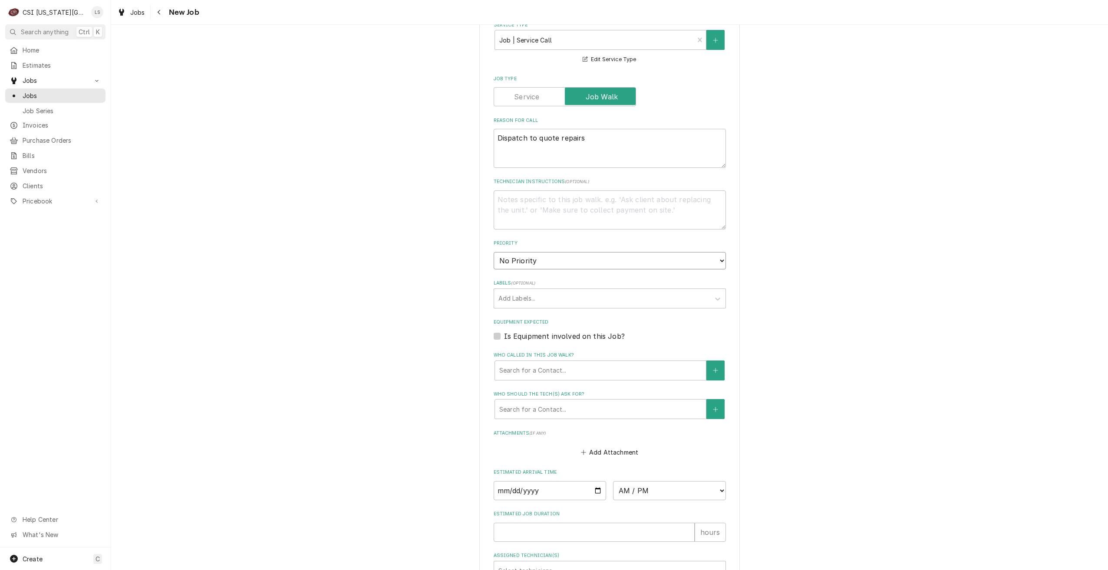
click at [630, 270] on select "No Priority Urgent High Medium Low" at bounding box center [610, 260] width 232 height 17
select select "4"
click at [494, 262] on select "No Priority Urgent High Medium Low" at bounding box center [610, 260] width 232 height 17
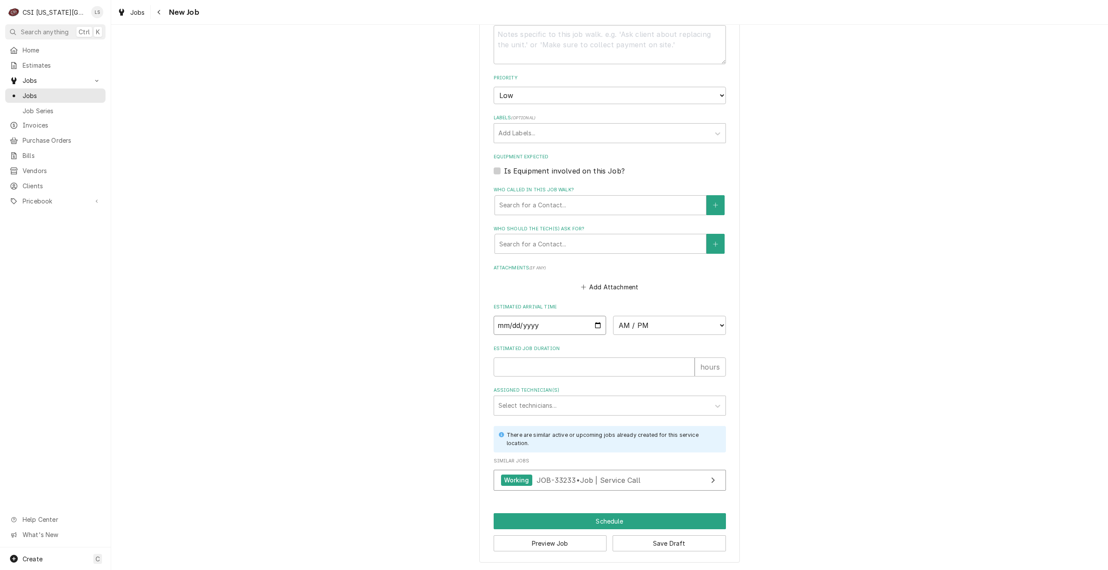
click at [594, 327] on input "Date" at bounding box center [550, 325] width 113 height 19
type textarea "x"
type input "[DATE]"
type textarea "x"
click at [633, 327] on select "AM / PM 6:00 AM 6:15 AM 6:30 AM 6:45 AM 7:00 AM 7:15 AM 7:30 AM 7:45 AM 8:00 AM…" at bounding box center [669, 325] width 113 height 19
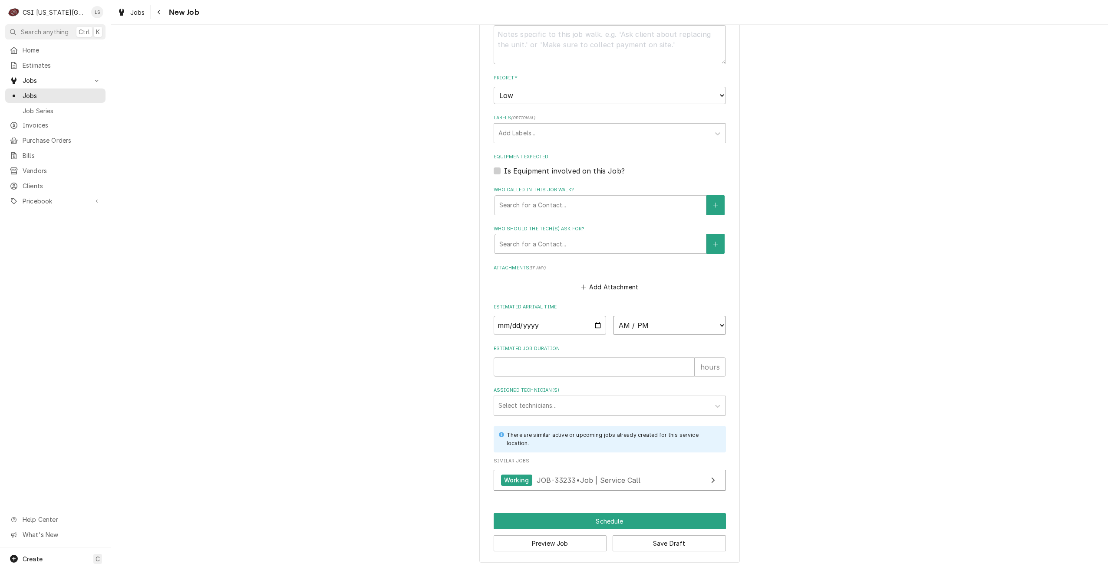
select select "13:00:00"
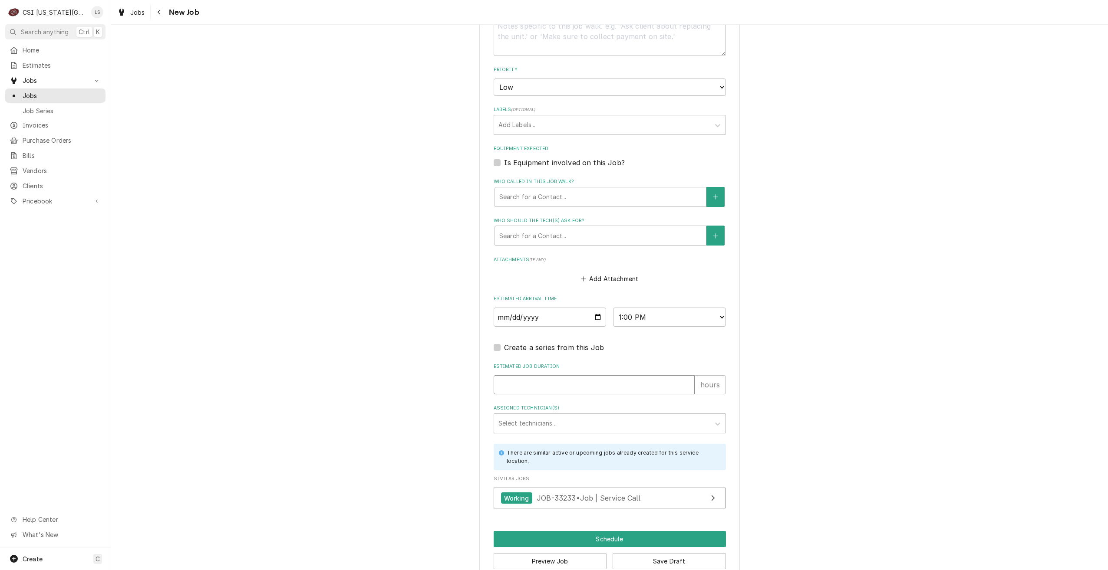
click at [638, 395] on input "Estimated Job Duration" at bounding box center [594, 385] width 201 height 19
type textarea "x"
type input "2"
type textarea "x"
click at [640, 430] on div "Assigned Technician(s)" at bounding box center [601, 424] width 207 height 16
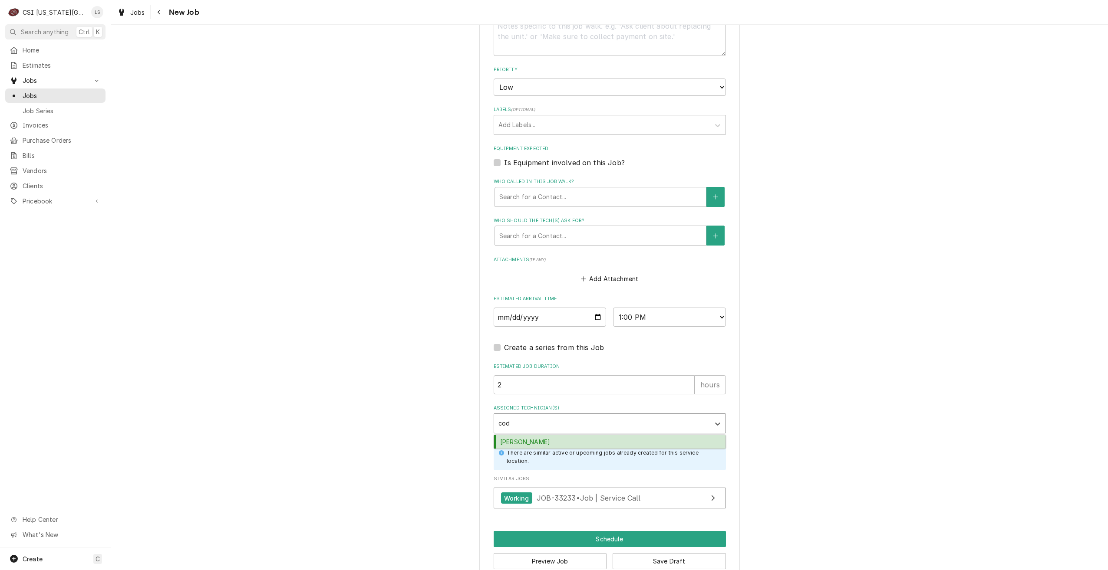
type input "cody"
click at [627, 446] on div "[PERSON_NAME]" at bounding box center [609, 441] width 231 height 13
type textarea "x"
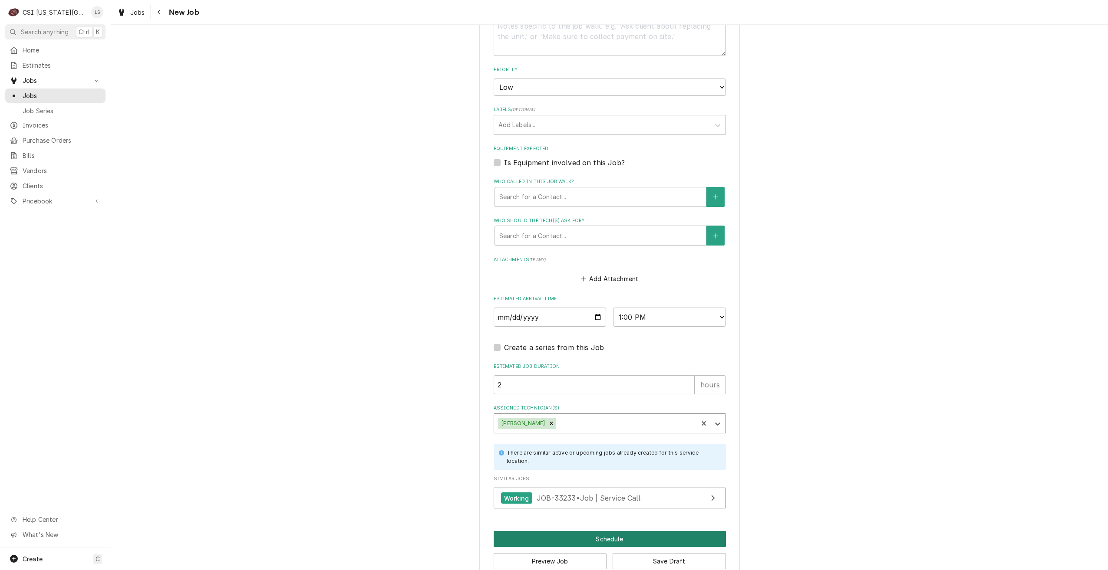
drag, startPoint x: 587, startPoint y: 547, endPoint x: 579, endPoint y: 547, distance: 8.3
click at [587, 547] on button "Schedule" at bounding box center [610, 539] width 232 height 16
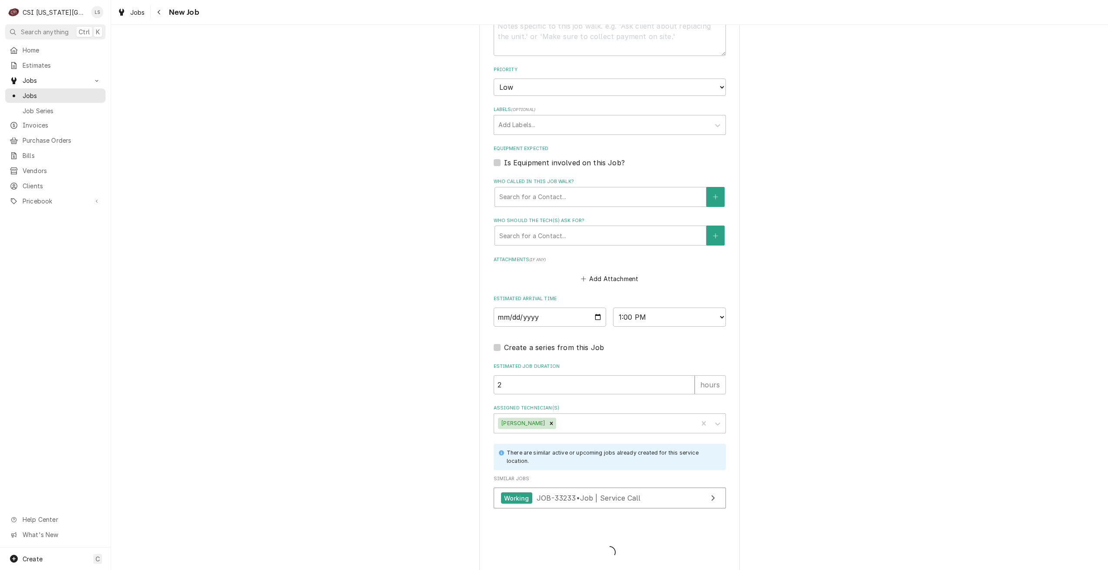
type textarea "x"
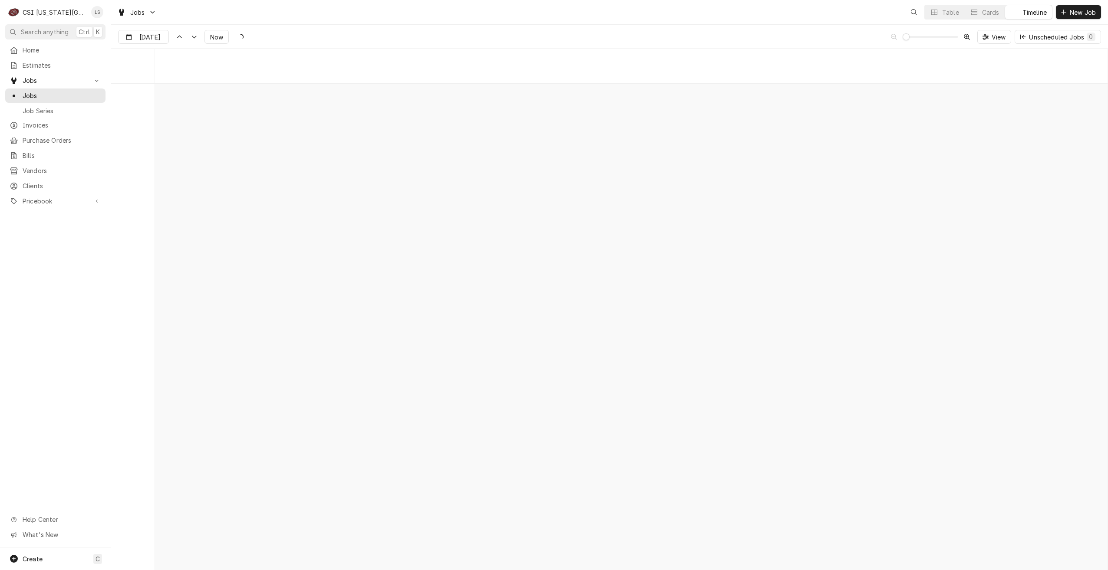
scroll to position [9972, 0]
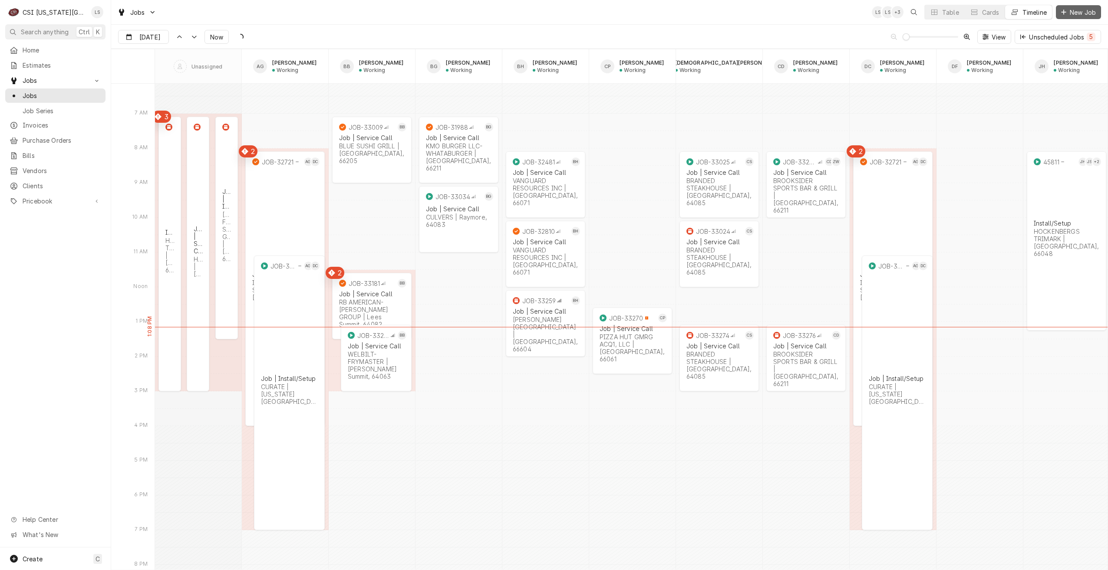
click at [1059, 15] on div "Dynamic Content Wrapper" at bounding box center [1063, 12] width 9 height 9
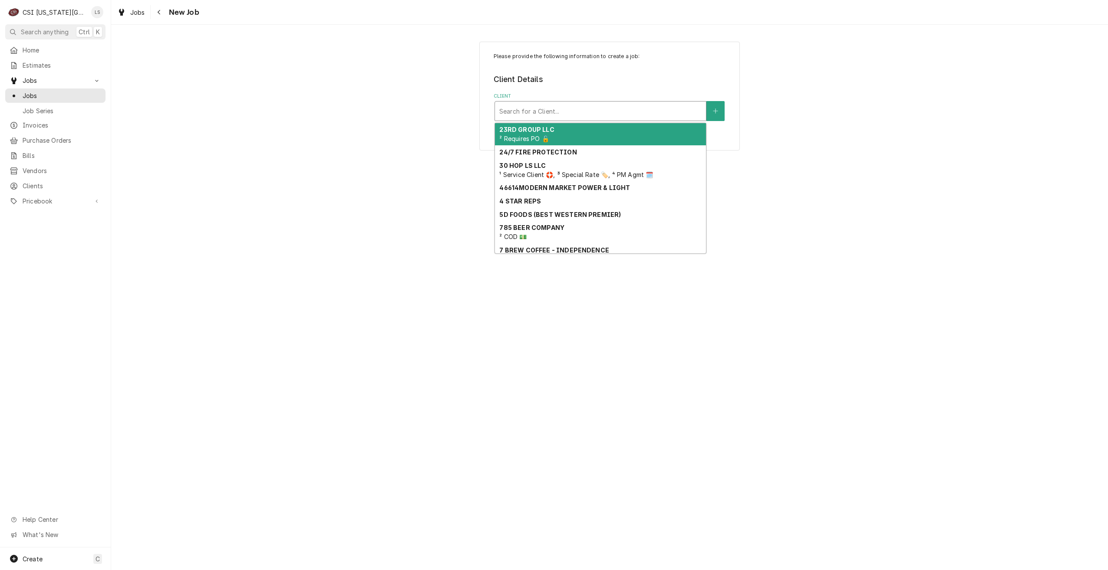
click at [564, 112] on div "Client" at bounding box center [600, 111] width 202 height 16
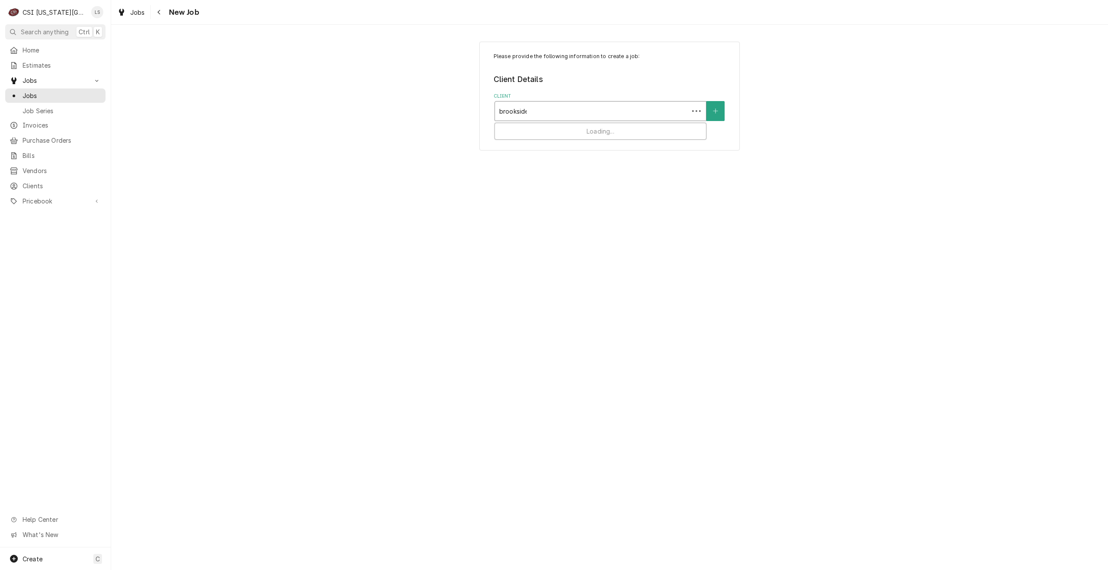
type input "brooksider"
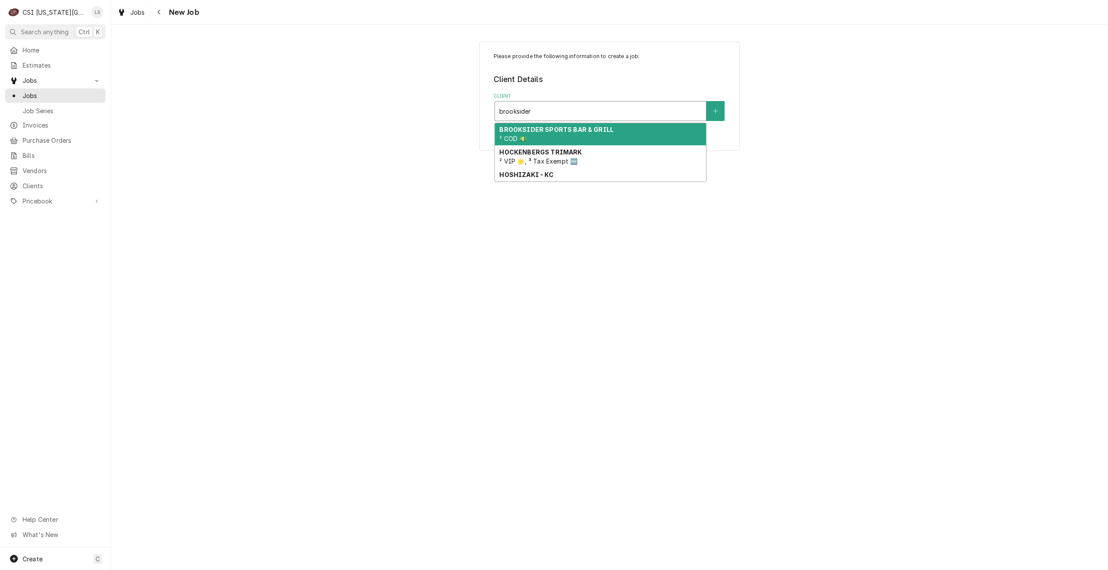
click at [614, 127] on div "BROOKSIDER SPORTS BAR & GRILL ² COD 💵" at bounding box center [600, 134] width 211 height 23
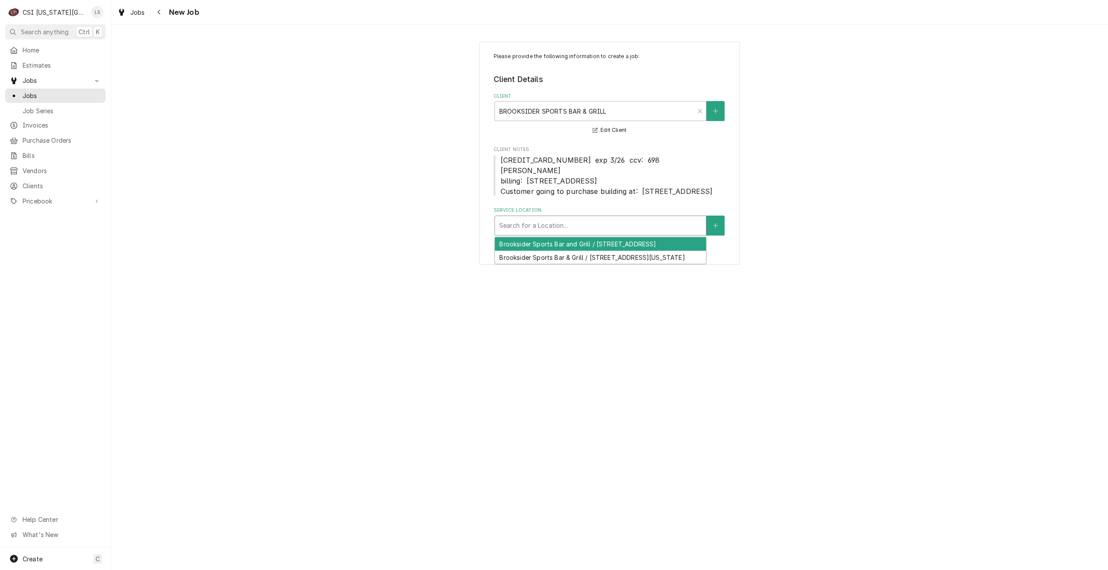
click at [562, 234] on div "Service Location" at bounding box center [600, 226] width 202 height 16
click at [556, 251] on div "Brooksider Sports Bar and Grill / [STREET_ADDRESS]" at bounding box center [600, 243] width 211 height 13
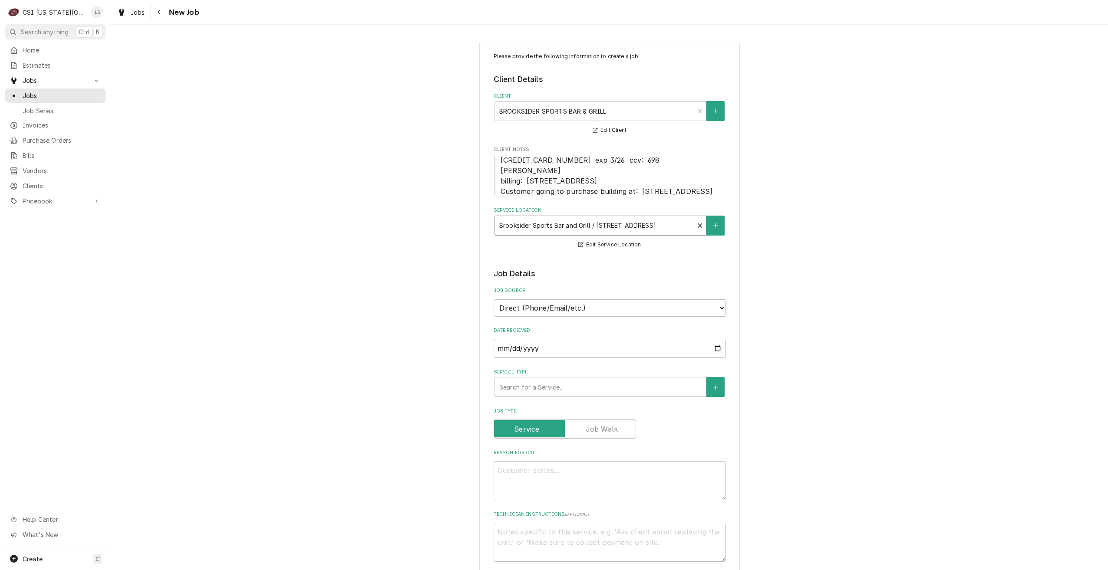
scroll to position [174, 0]
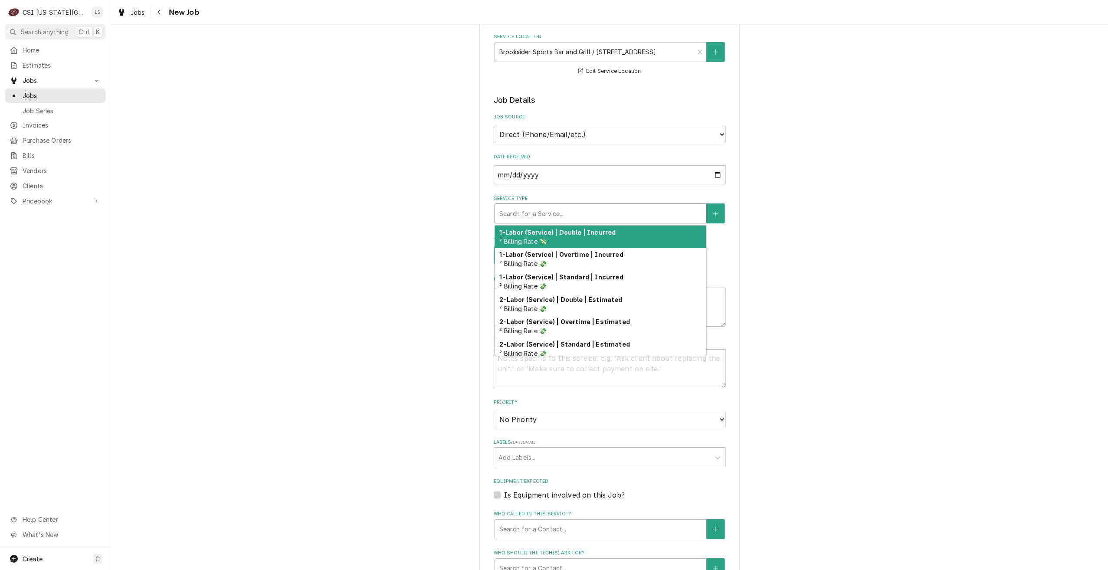
click at [598, 221] on div "Service Type" at bounding box center [600, 214] width 202 height 16
type textarea "x"
type input "s"
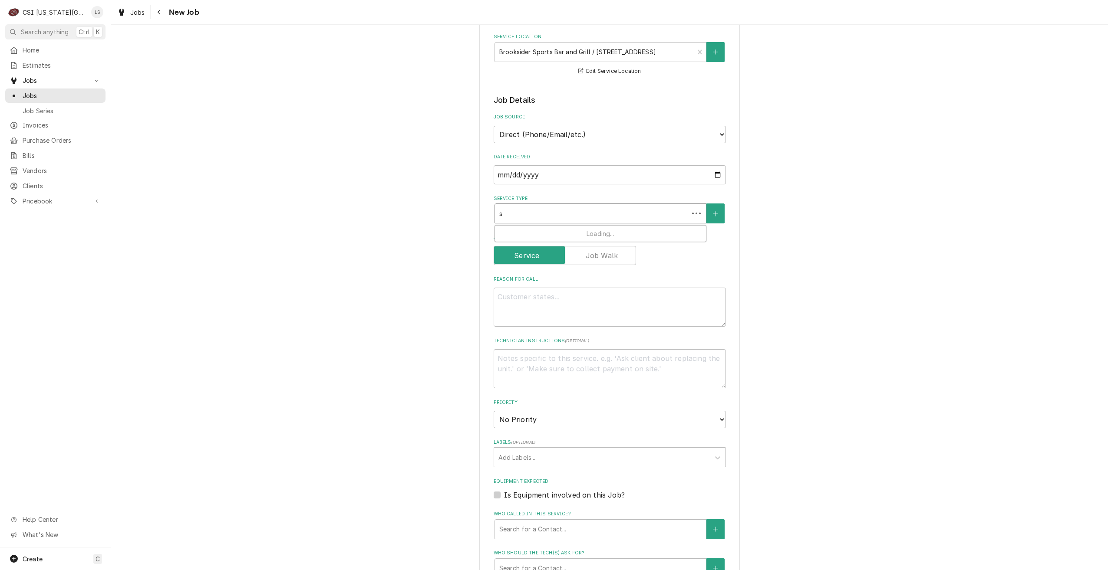
type textarea "x"
type input "se"
type textarea "x"
type input "ser"
type textarea "x"
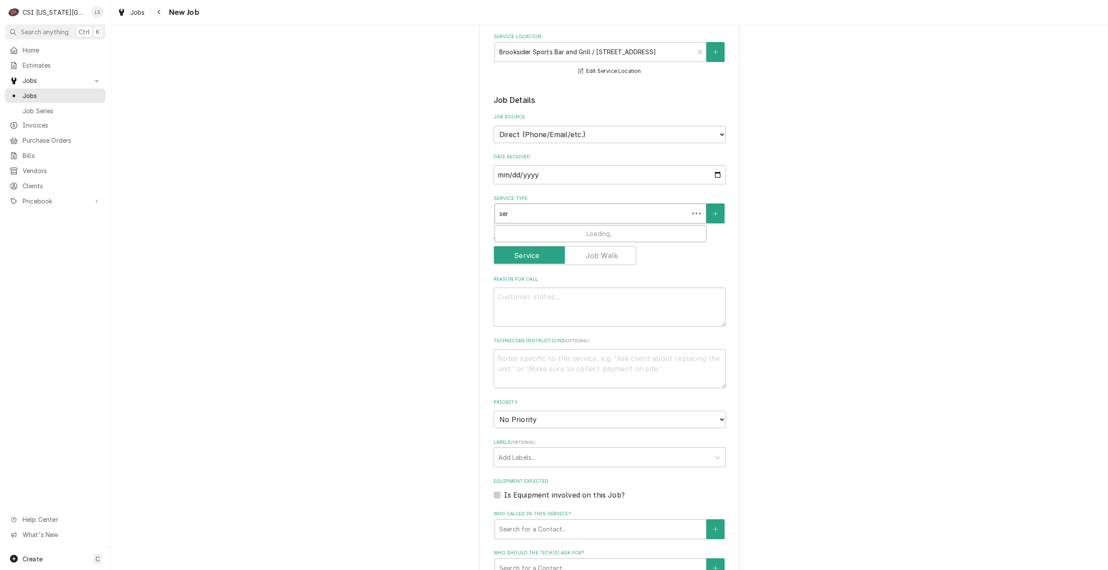
type input "serv"
type textarea "x"
type input "servi"
type textarea "x"
type input "servic"
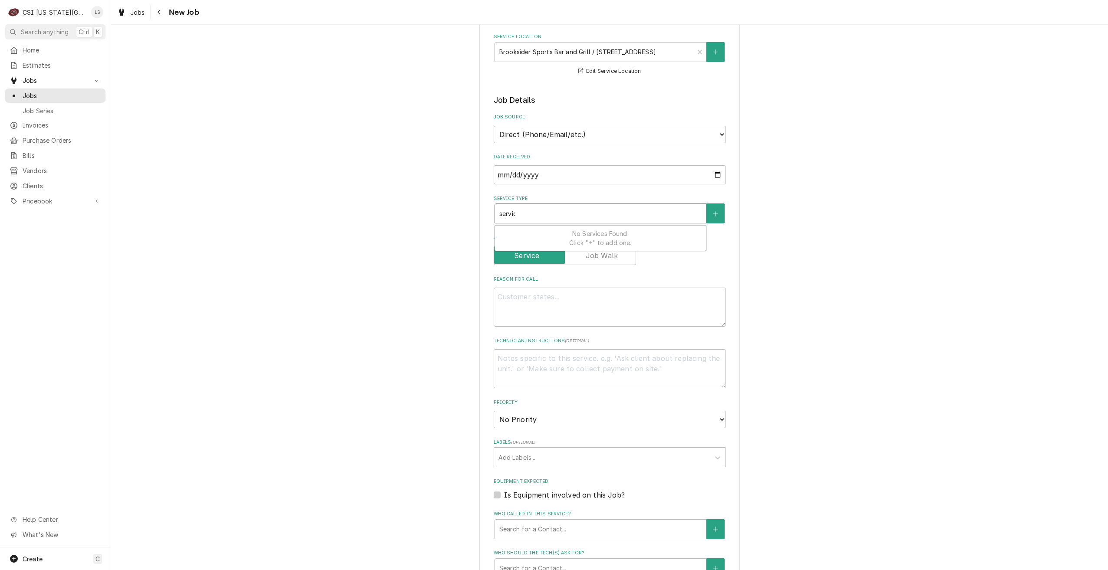
type textarea "x"
type input "service"
type textarea "x"
type input "service"
type textarea "x"
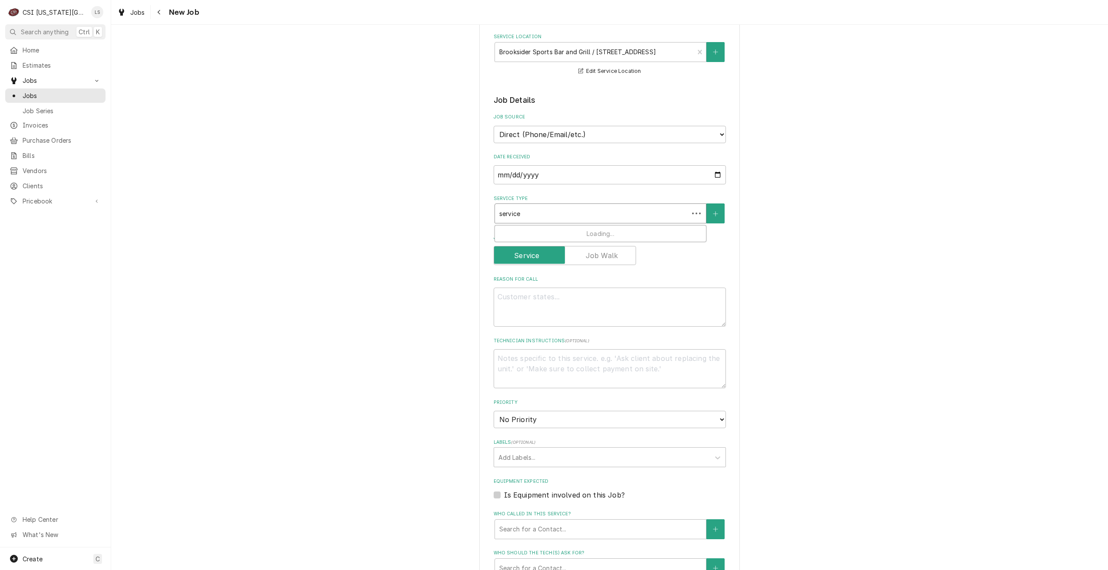
type input "service c"
type textarea "x"
type input "service cal"
type textarea "x"
type input "service call"
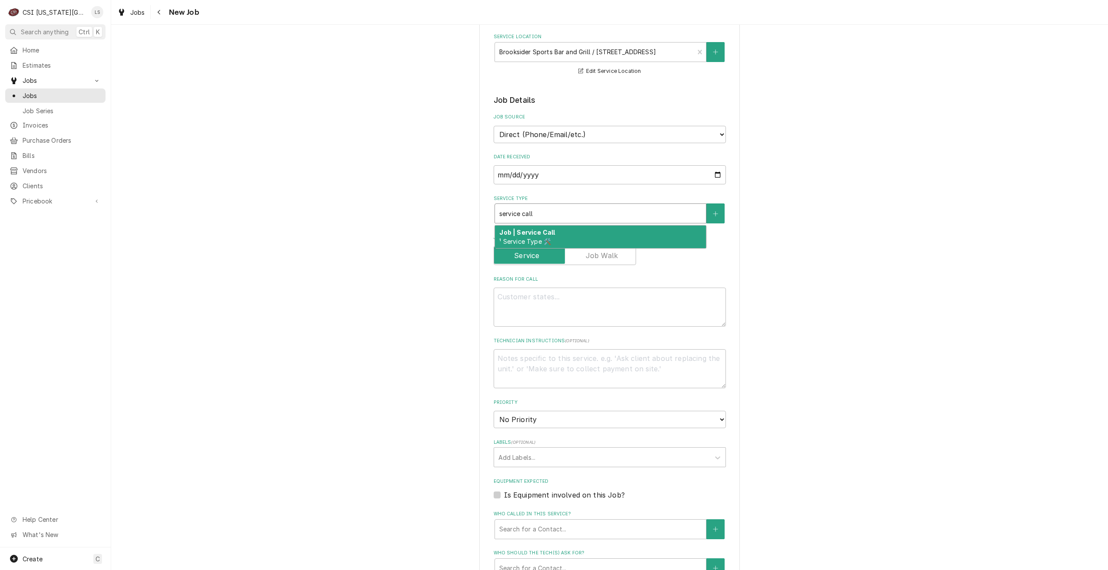
click at [604, 241] on div "Job | Service Call ¹ Service Type 🛠️" at bounding box center [600, 237] width 211 height 23
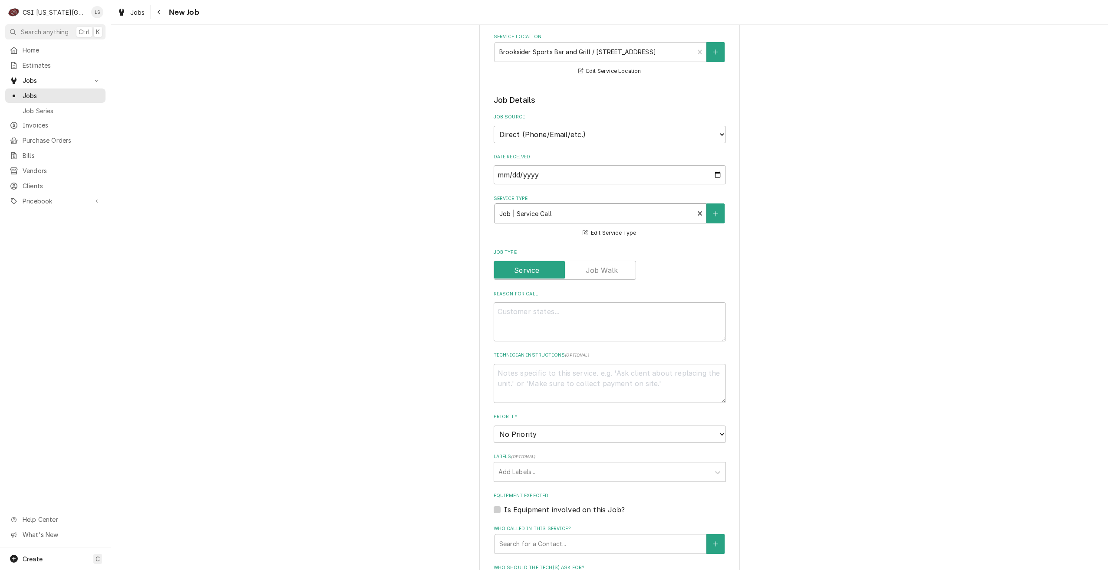
click at [608, 256] on label "Job Type" at bounding box center [610, 252] width 232 height 7
type textarea "x"
click at [606, 280] on label "Job Type" at bounding box center [565, 270] width 142 height 19
click at [606, 280] on input "Job Type" at bounding box center [565, 270] width 135 height 19
checkbox input "true"
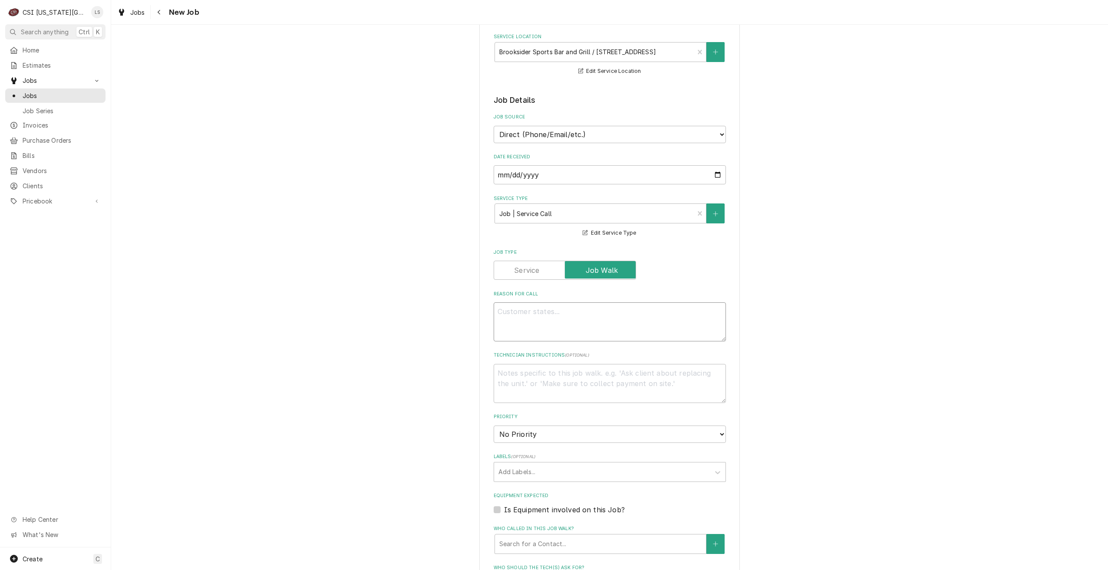
click at [628, 327] on textarea "Reason For Call" at bounding box center [610, 322] width 232 height 39
type textarea "x"
type textarea "D"
type textarea "x"
type textarea "Dis"
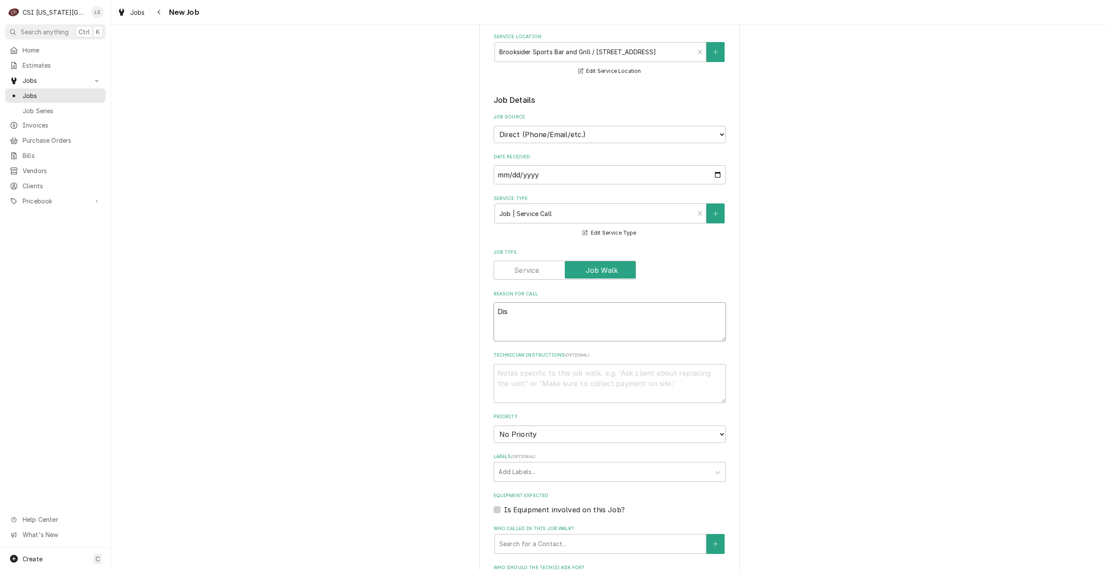
type textarea "x"
type textarea "Disp"
type textarea "x"
type textarea "Dispa"
type textarea "x"
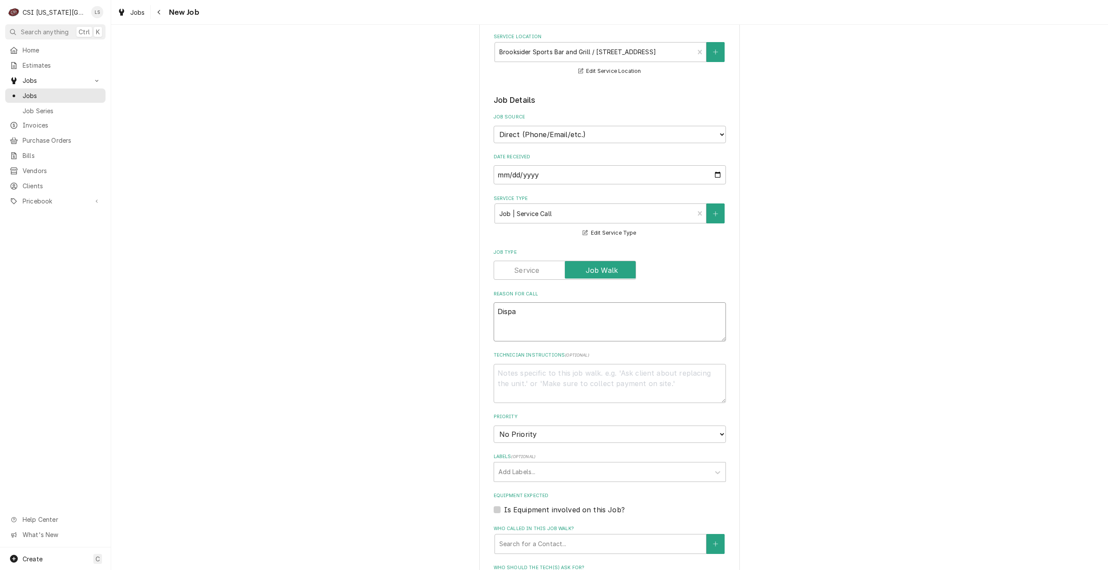
type textarea "Dispat"
type textarea "x"
type textarea "Dispatch"
type textarea "x"
type textarea "Dispatch"
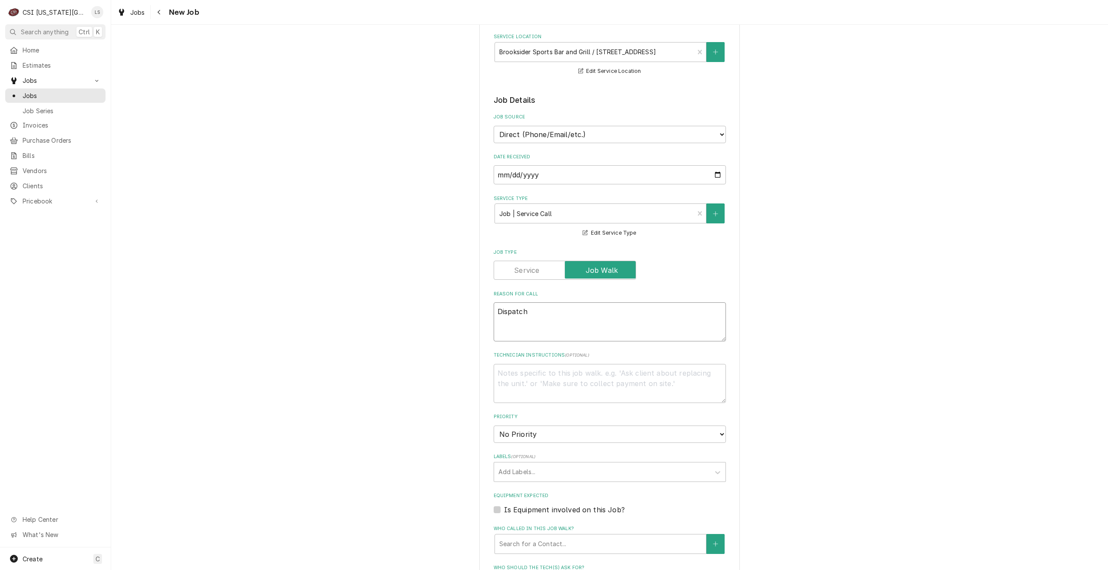
type textarea "x"
type textarea "Dispatch t"
type textarea "x"
type textarea "Dispatch to"
type textarea "x"
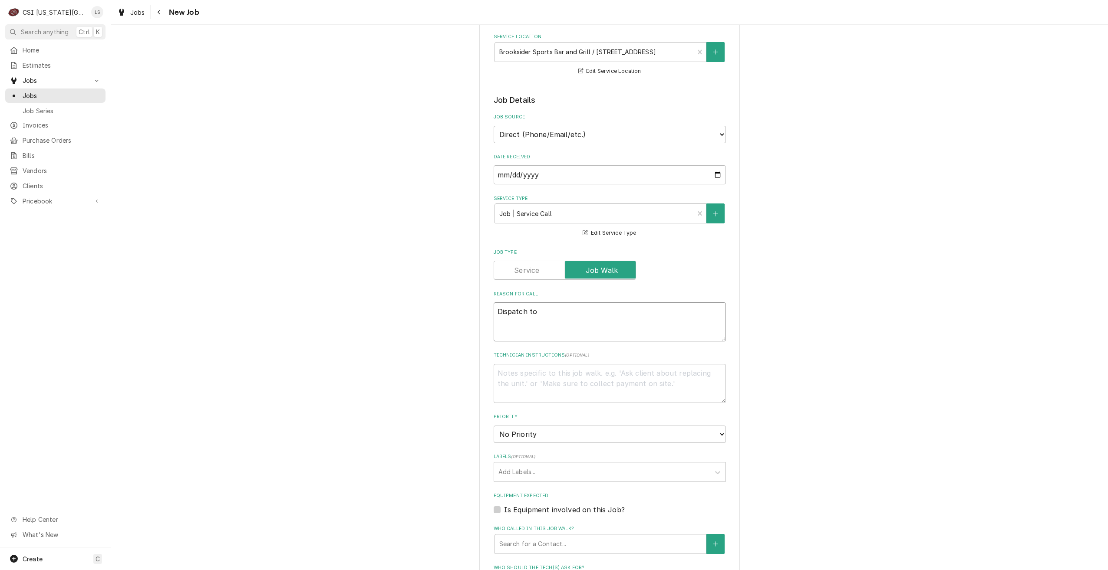
type textarea "Dispatch to"
type textarea "x"
type textarea "Dispatch to q"
type textarea "x"
type textarea "Dispatch to qu"
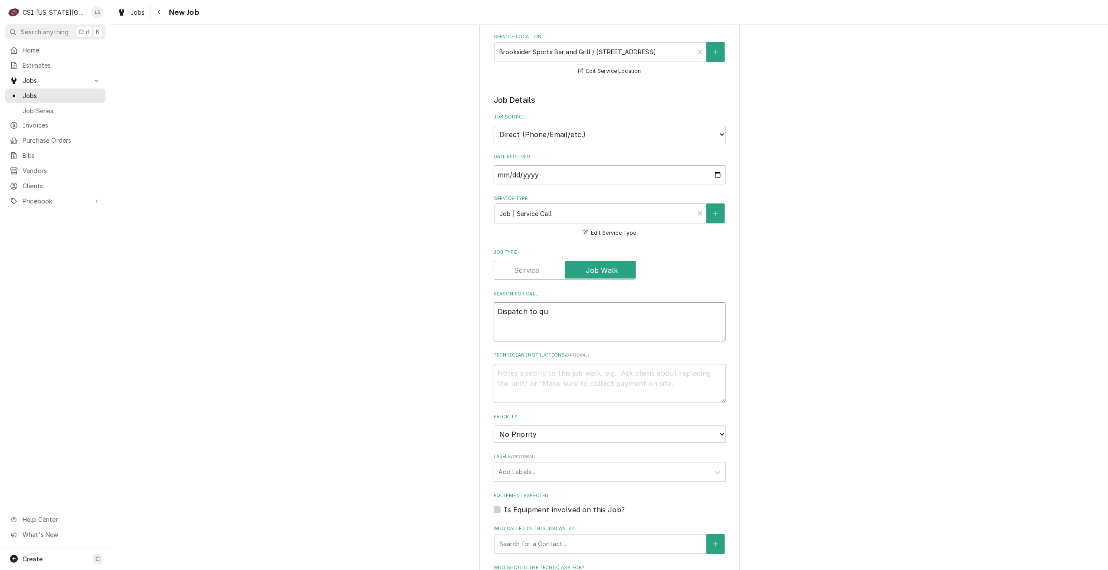
type textarea "x"
type textarea "Dispatch to quo"
type textarea "x"
type textarea "Dispatch to quot"
type textarea "x"
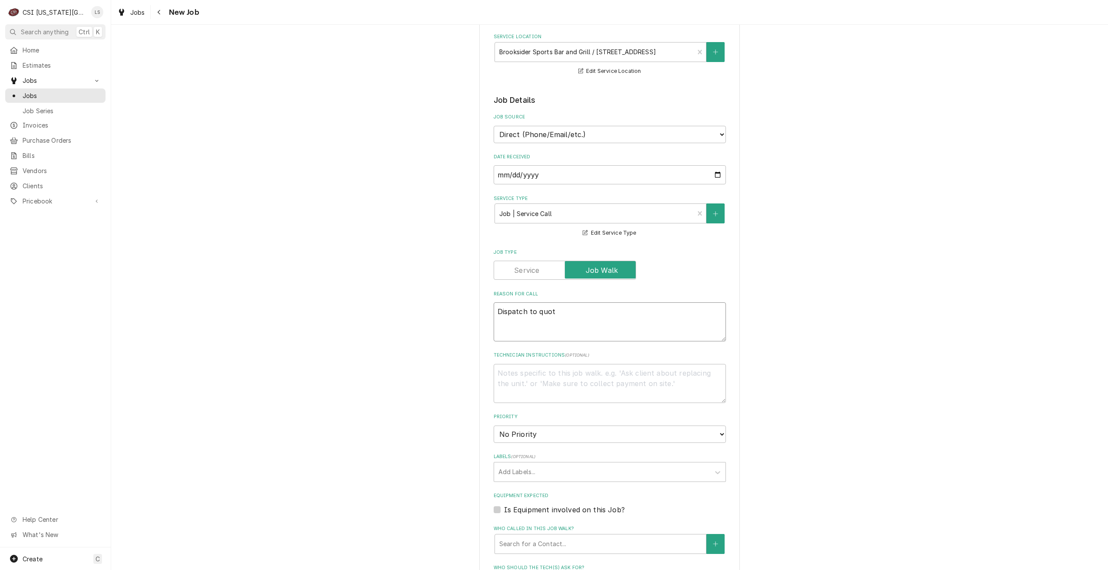
type textarea "Dispatch to quote"
type textarea "x"
type textarea "Dispatch to quote"
type textarea "x"
type textarea "Dispatch to quote r"
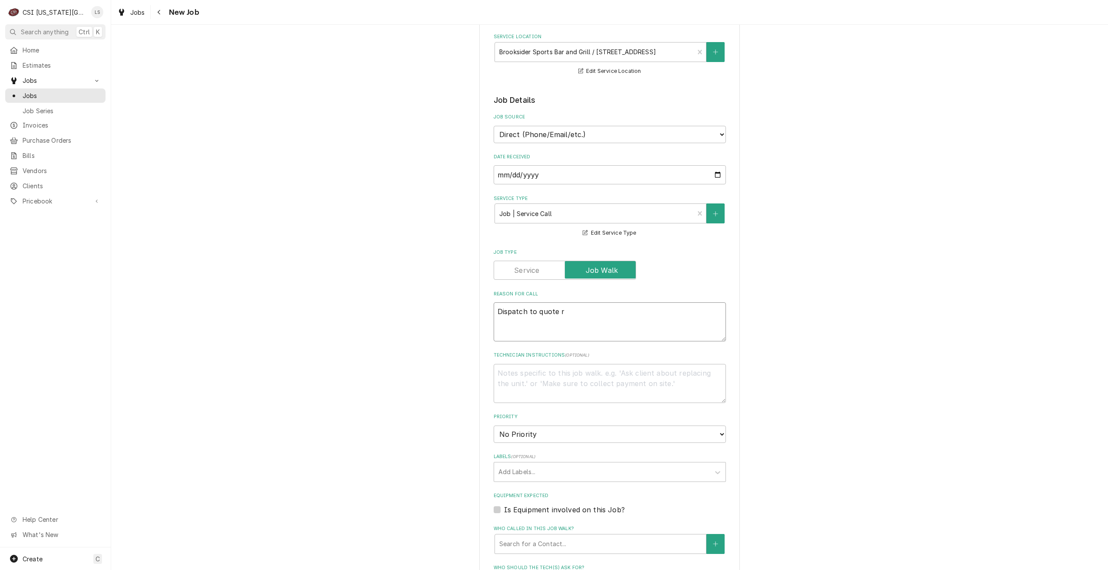
type textarea "x"
type textarea "Dispatch to quote rp"
type textarea "x"
type textarea "Dispatch to quote rpe"
type textarea "x"
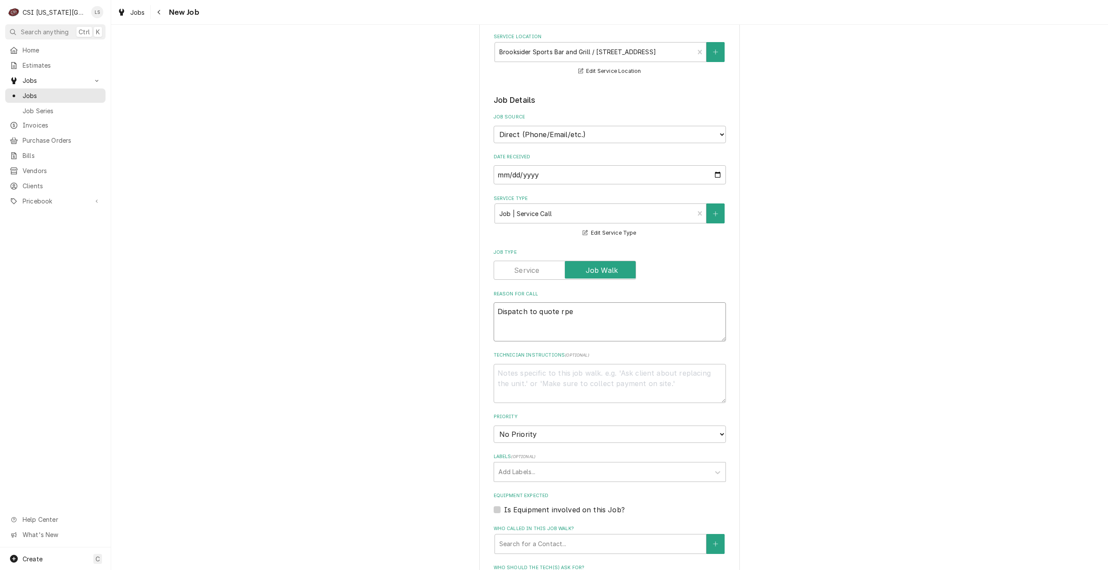
type textarea "Dispatch to quote rp"
type textarea "x"
type textarea "Dispatch to quote r"
type textarea "x"
type textarea "Dispatch to quote re"
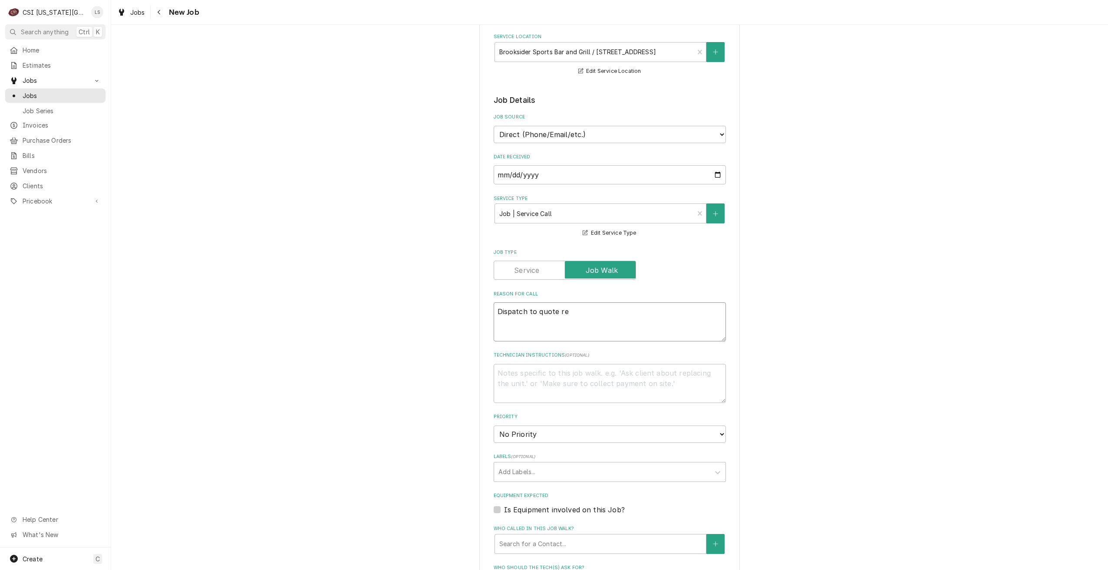
type textarea "x"
type textarea "Dispatch to quote rep"
type textarea "x"
type textarea "Dispatch to quote repa"
type textarea "x"
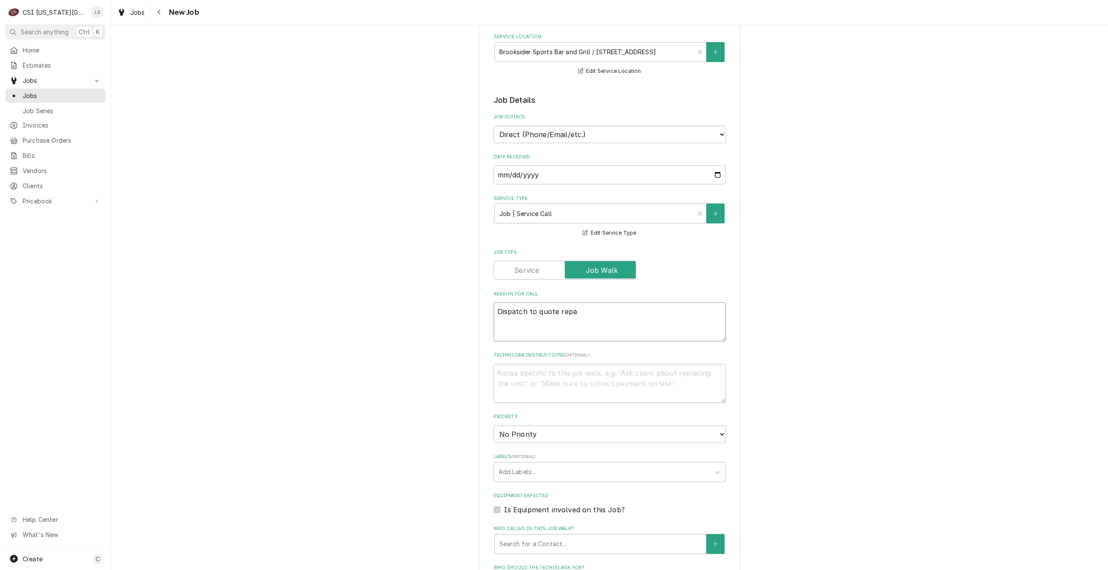
type textarea "Dispatch to quote repai"
type textarea "x"
type textarea "Dispatch to quote repair"
type textarea "x"
type textarea "Dispatch to quote repairs"
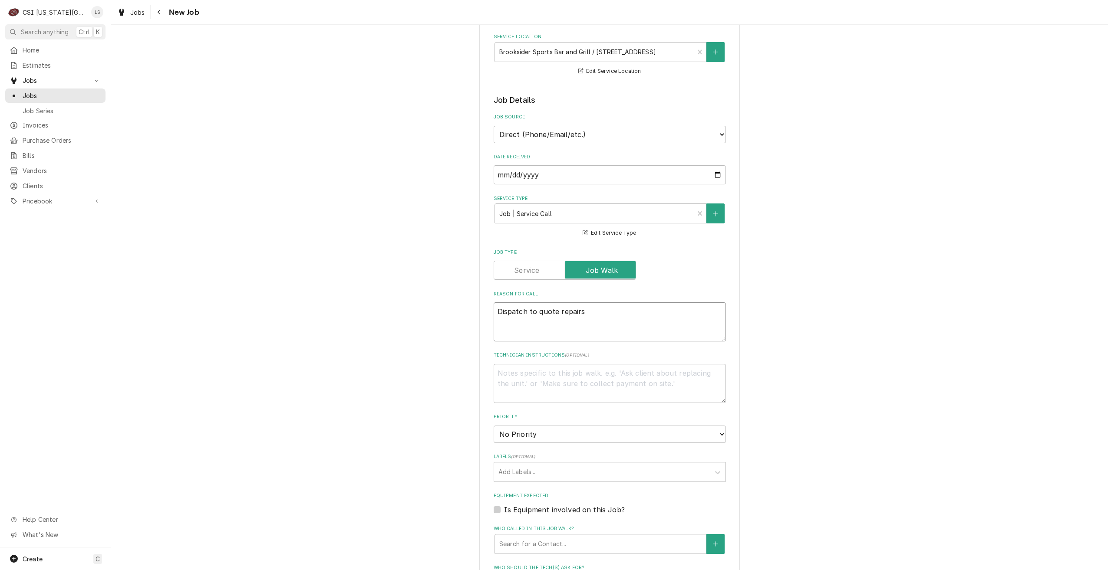
type textarea "x"
type textarea "Dispatch to quote repairs"
click at [803, 307] on div "Please provide the following information to create a job: Client Details Client…" at bounding box center [609, 397] width 997 height 1075
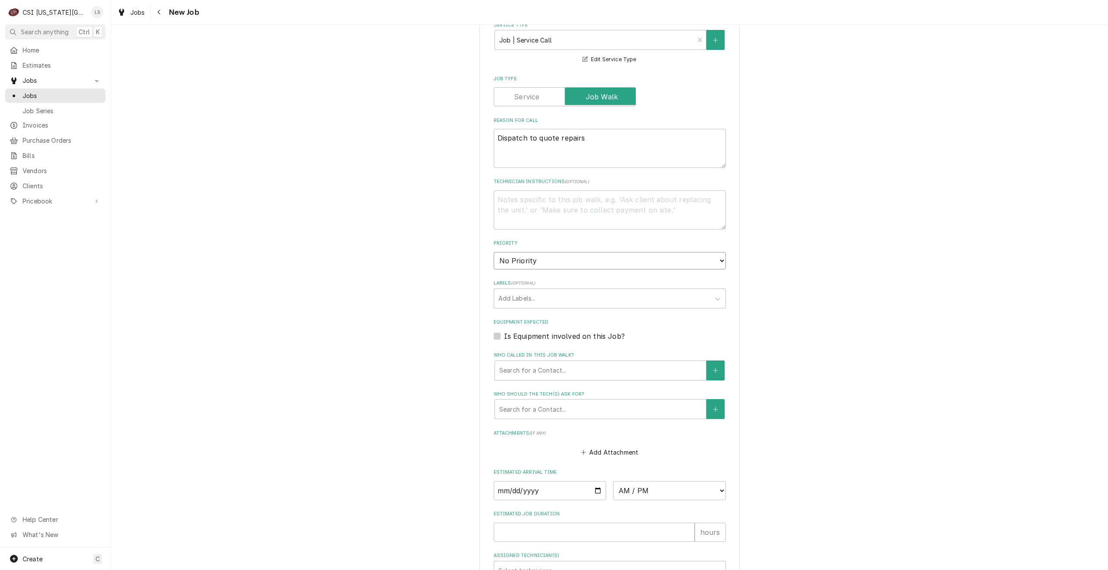
click at [623, 269] on select "No Priority Urgent High Medium Low" at bounding box center [610, 260] width 232 height 17
select select "4"
click at [494, 262] on select "No Priority Urgent High Medium Low" at bounding box center [610, 260] width 232 height 17
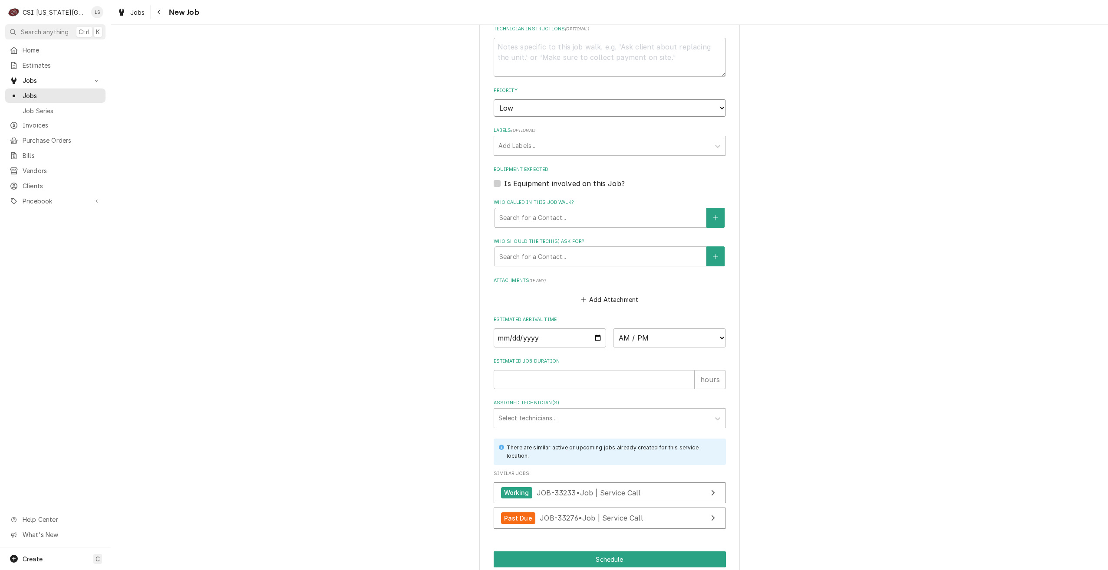
scroll to position [549, 0]
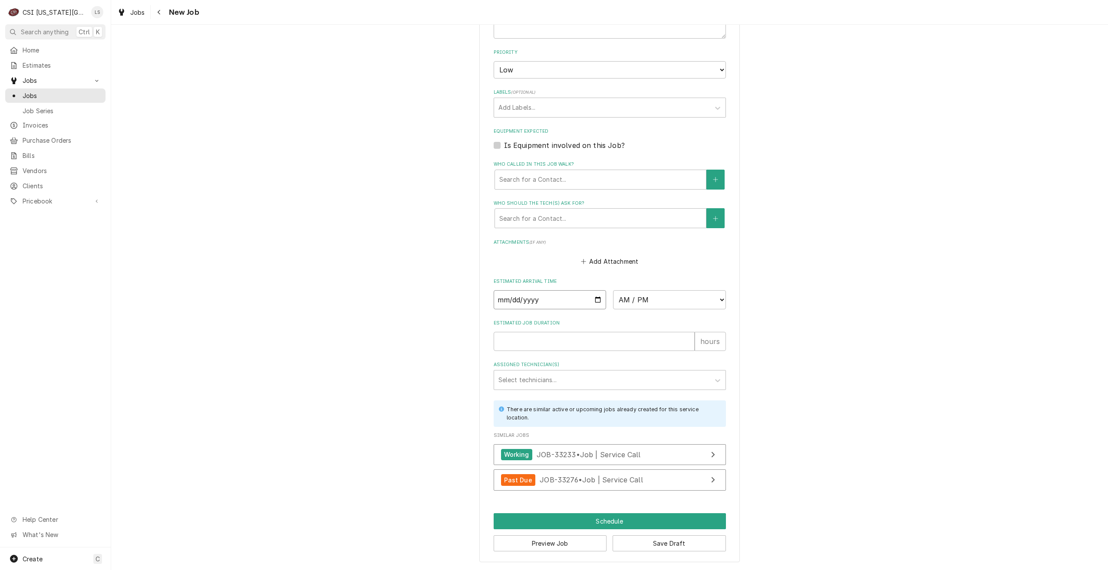
click at [593, 301] on input "Date" at bounding box center [550, 299] width 113 height 19
type textarea "x"
type input "[DATE]"
click at [657, 307] on select "AM / PM 6:00 AM 6:15 AM 6:30 AM 6:45 AM 7:00 AM 7:15 AM 7:30 AM 7:45 AM 8:00 AM…" at bounding box center [669, 299] width 113 height 19
type textarea "x"
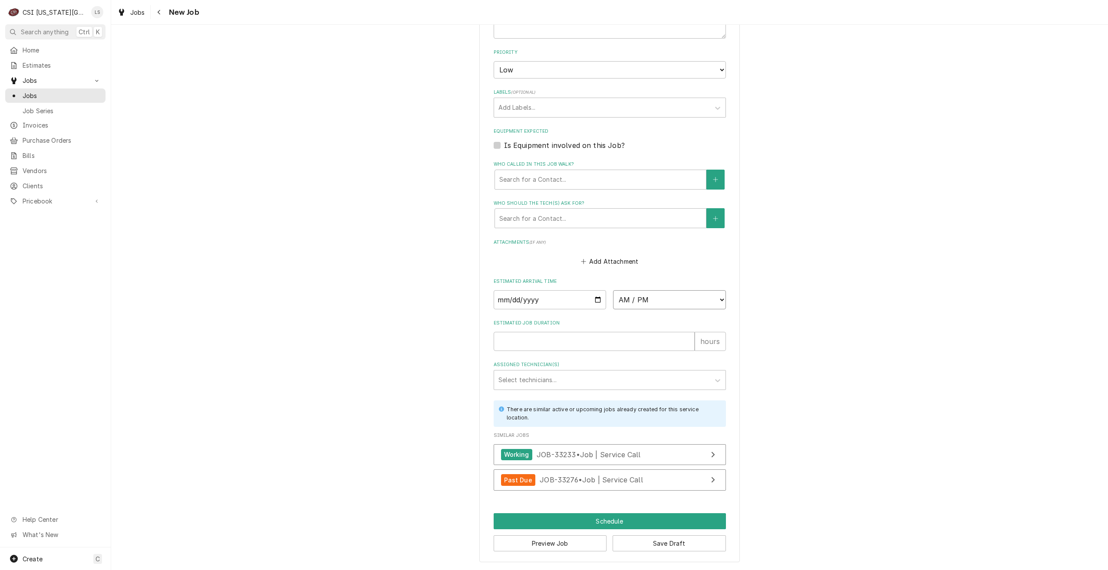
select select "13:00:00"
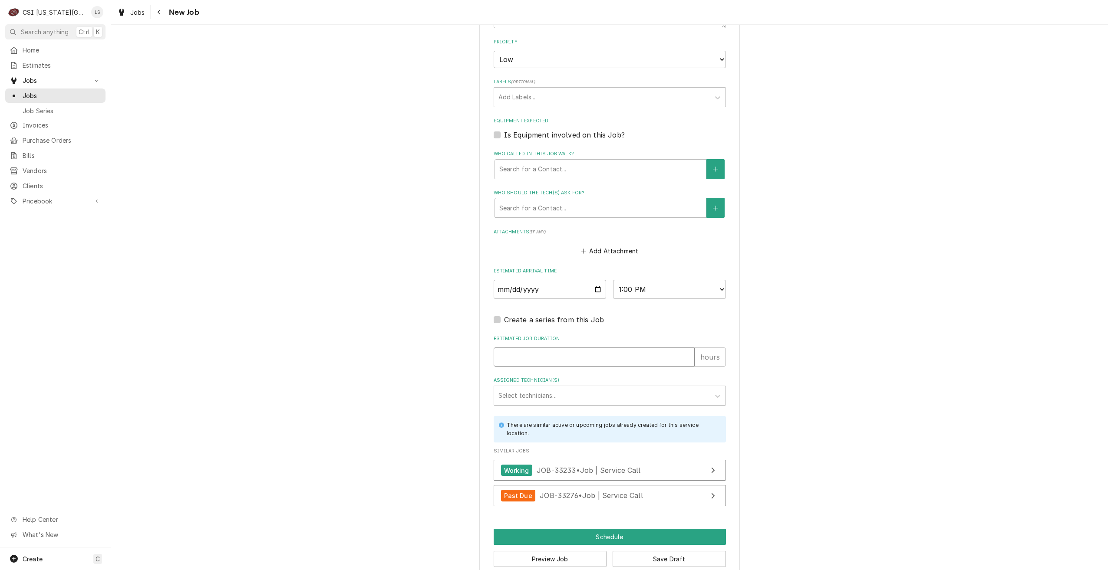
click at [591, 365] on input "Estimated Job Duration" at bounding box center [594, 357] width 201 height 19
type textarea "x"
type input "2"
type textarea "x"
type input "2"
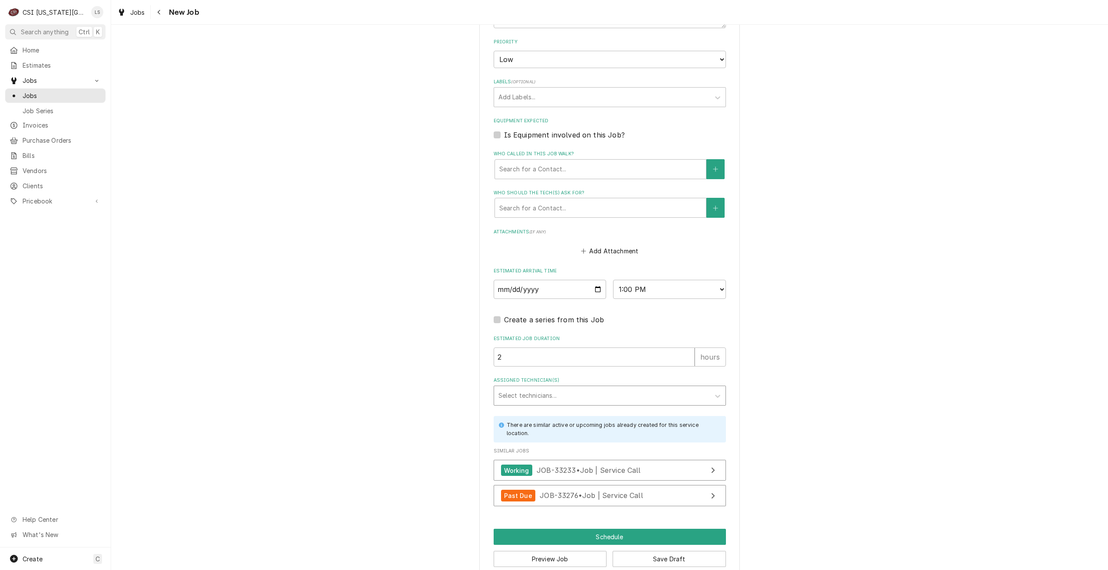
click at [608, 404] on div "Assigned Technician(s)" at bounding box center [601, 396] width 207 height 16
type input "zach wil"
type textarea "x"
click at [843, 381] on div "Please provide the following information to create a job: Client Details Client…" at bounding box center [609, 35] width 997 height 1101
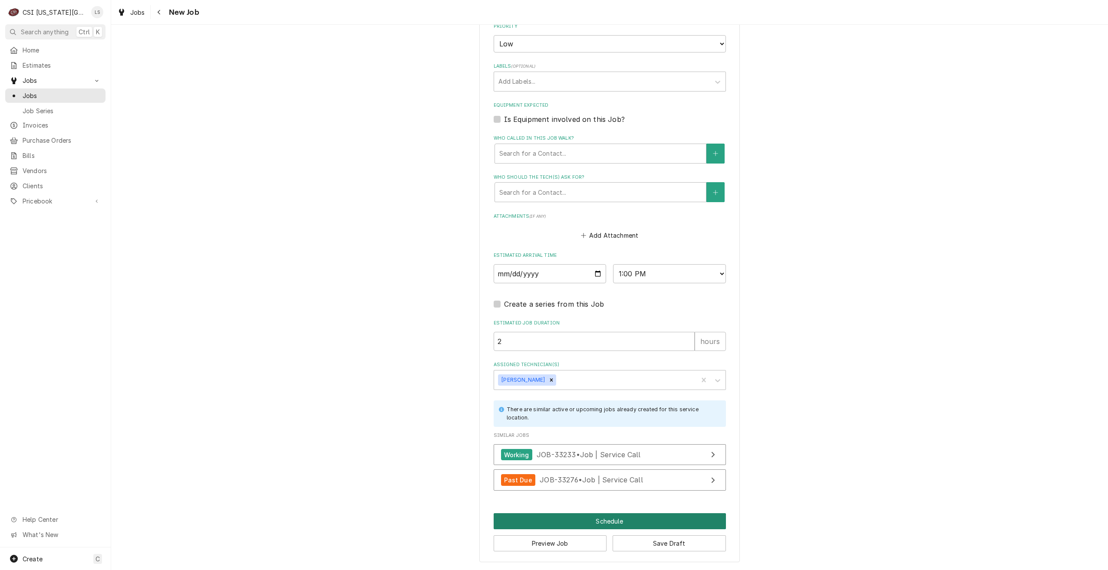
click at [571, 516] on button "Schedule" at bounding box center [610, 522] width 232 height 16
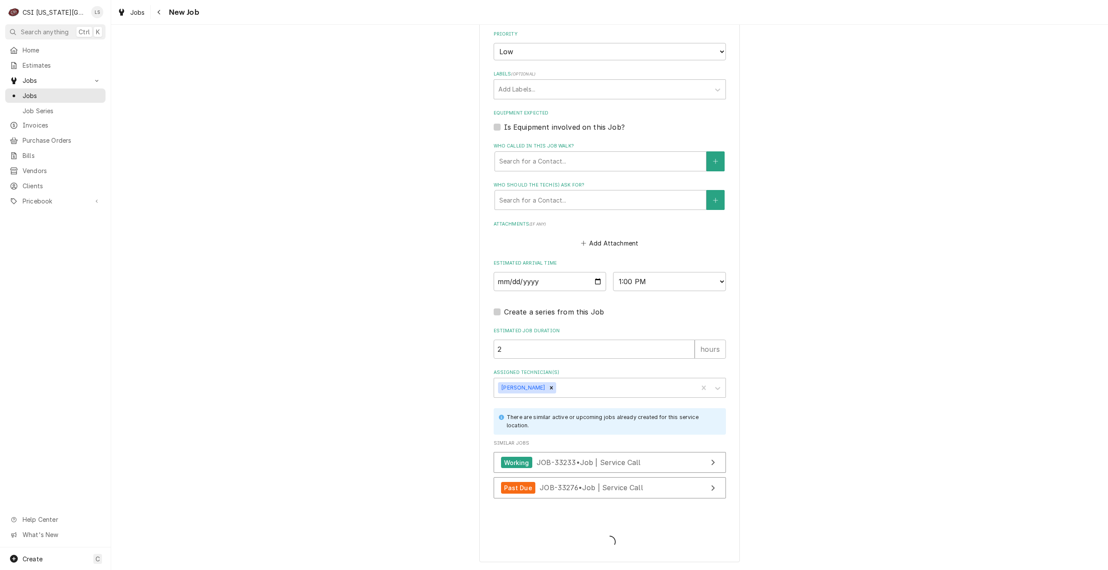
scroll to position [567, 0]
type textarea "x"
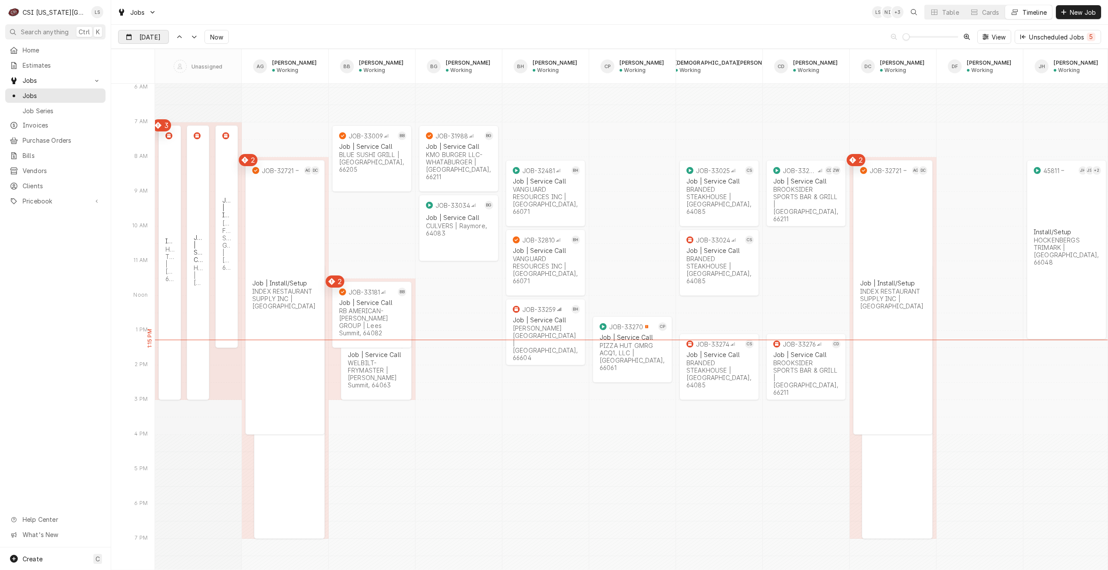
click at [156, 38] on div "Dynamic Content Wrapper" at bounding box center [162, 37] width 12 height 14
click at [152, 105] on div "7" at bounding box center [158, 107] width 12 height 12
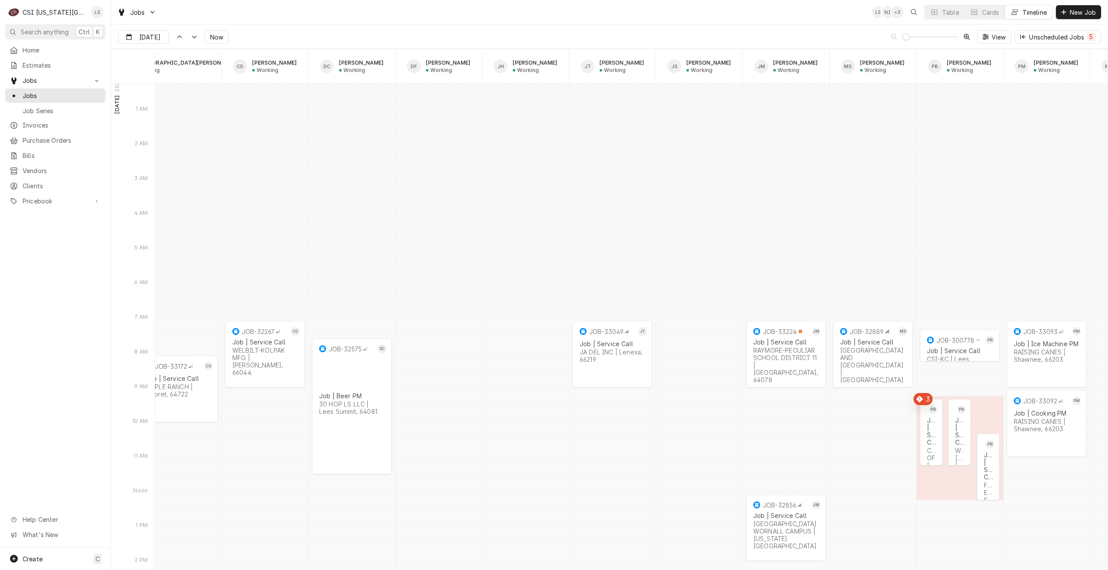
scroll to position [0, 563]
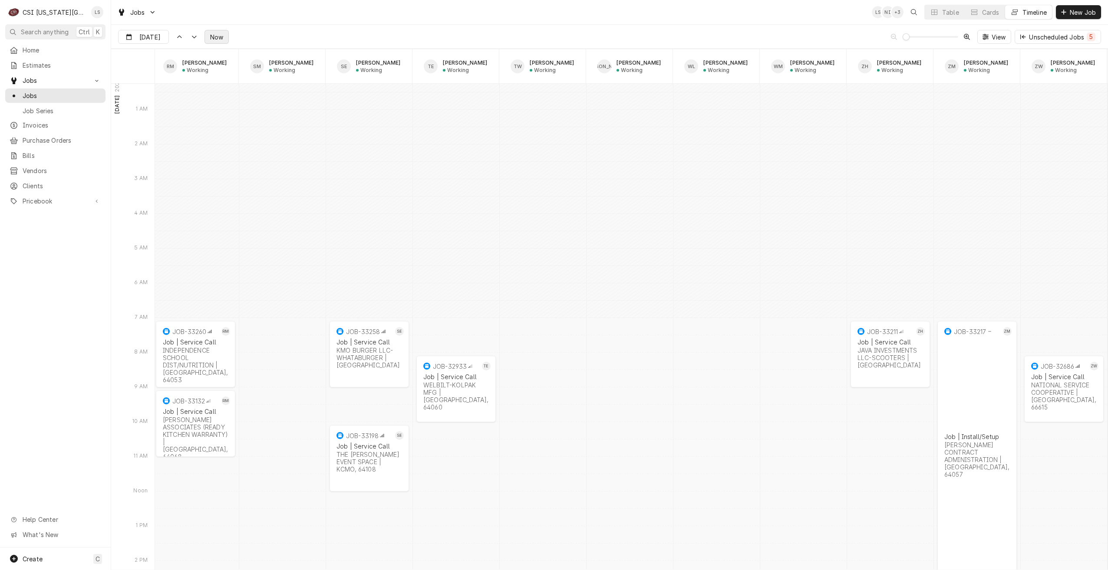
click at [211, 32] on button "Now" at bounding box center [216, 37] width 24 height 14
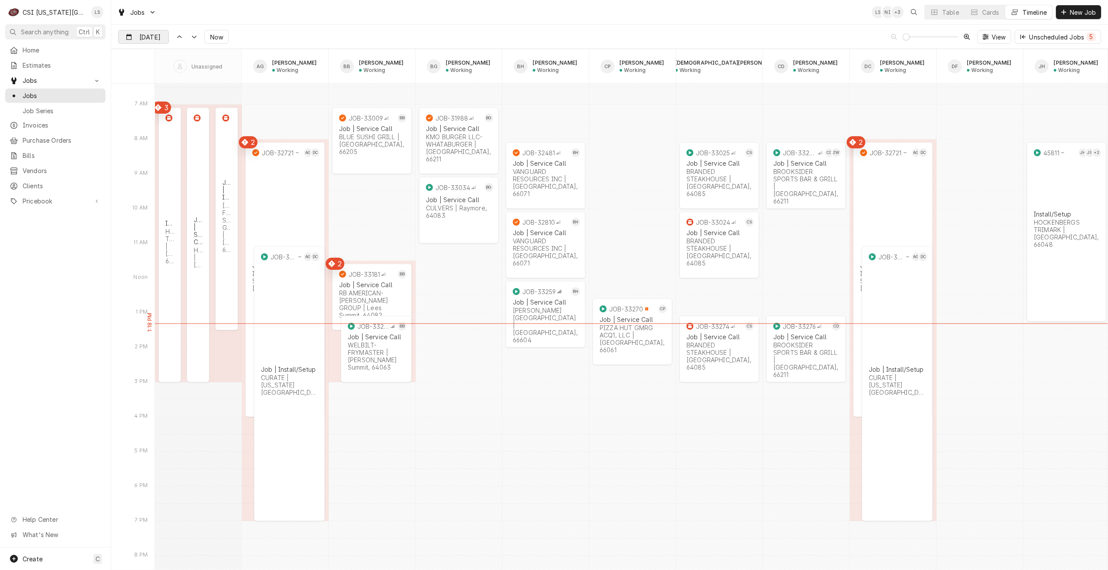
click at [140, 36] on input "Oct 6" at bounding box center [138, 38] width 38 height 17
click at [160, 105] on div "7" at bounding box center [158, 107] width 12 height 12
type input "Oct 7"
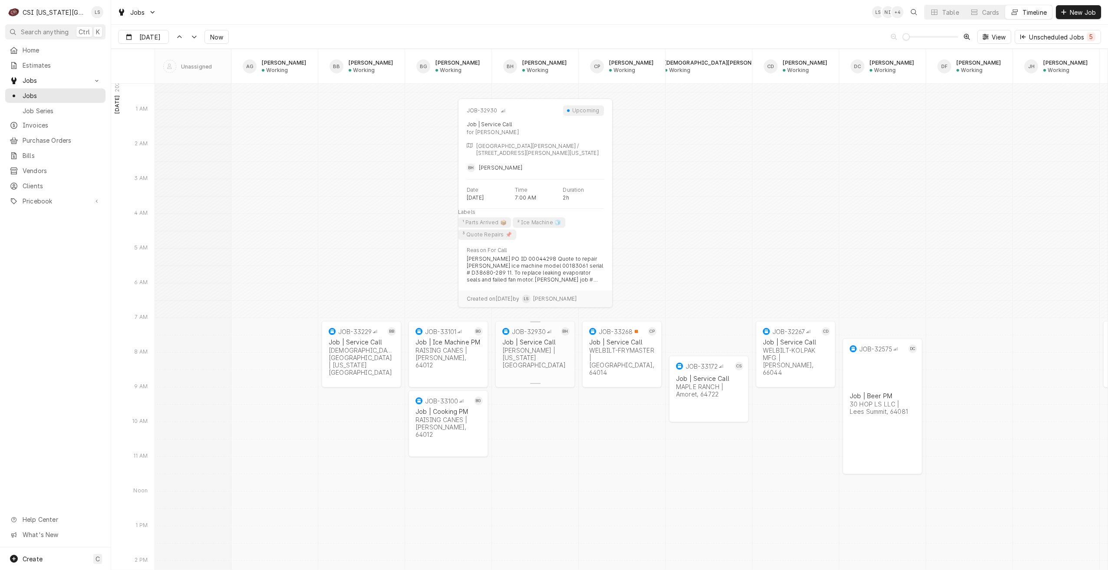
click at [524, 351] on div "VIVIAN | Kansas City, 64114" at bounding box center [535, 358] width 66 height 22
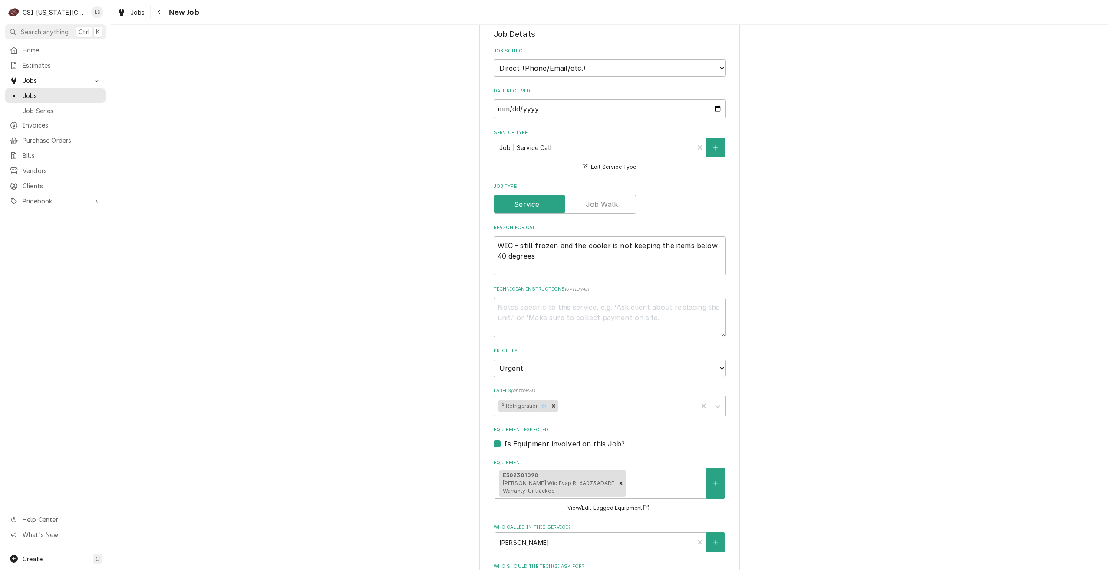
scroll to position [695, 0]
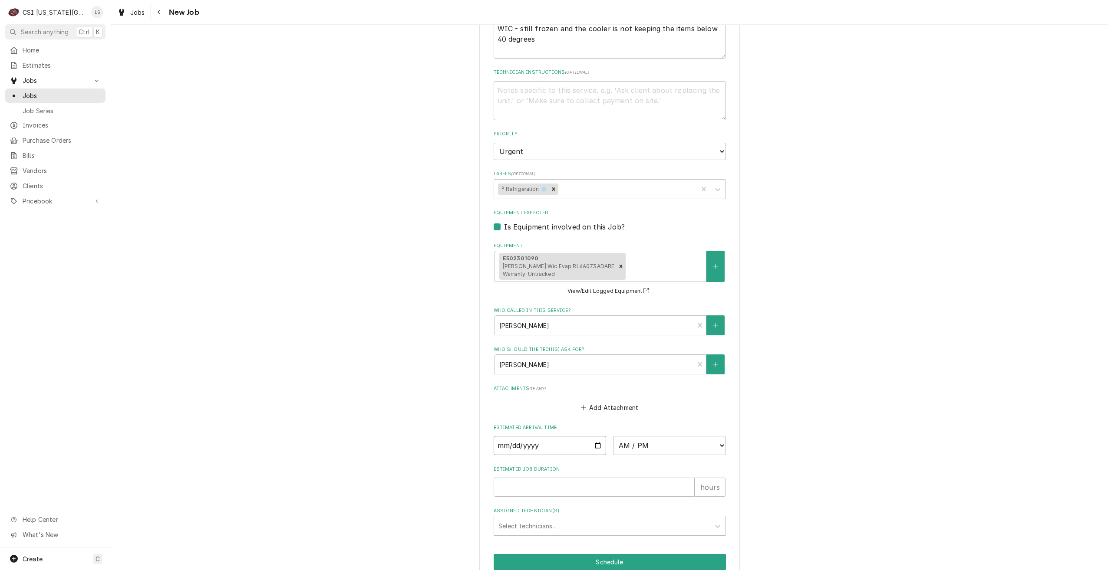
click at [595, 436] on input "Date" at bounding box center [550, 445] width 113 height 19
type textarea "x"
type input "2025-10-06"
click at [624, 436] on select "AM / PM 6:00 AM 6:15 AM 6:30 AM 6:45 AM 7:00 AM 7:15 AM 7:30 AM 7:45 AM 8:00 AM…" at bounding box center [669, 445] width 113 height 19
type textarea "x"
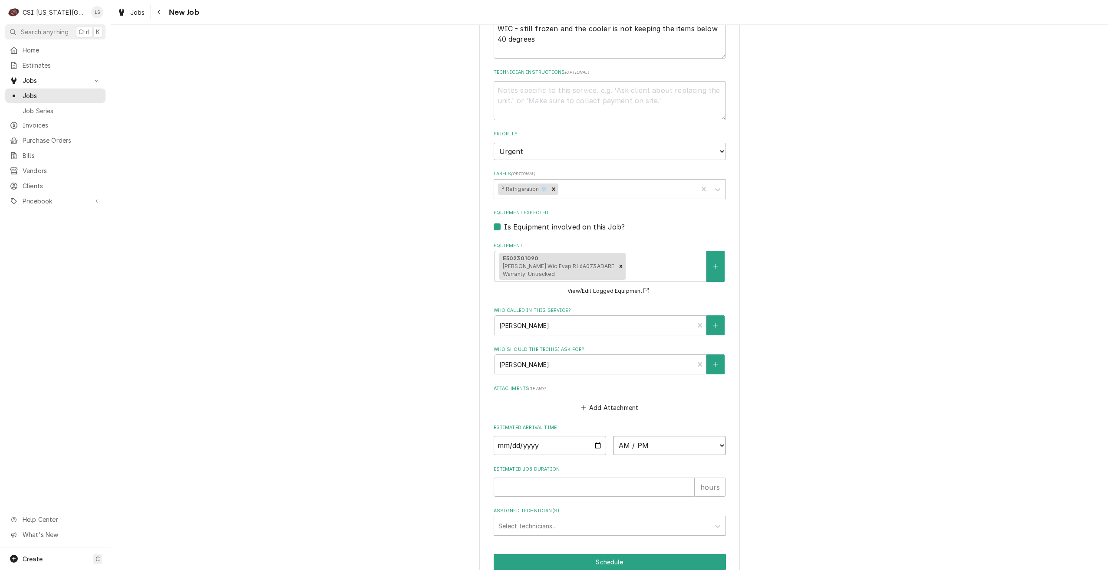
select select "13:30:00"
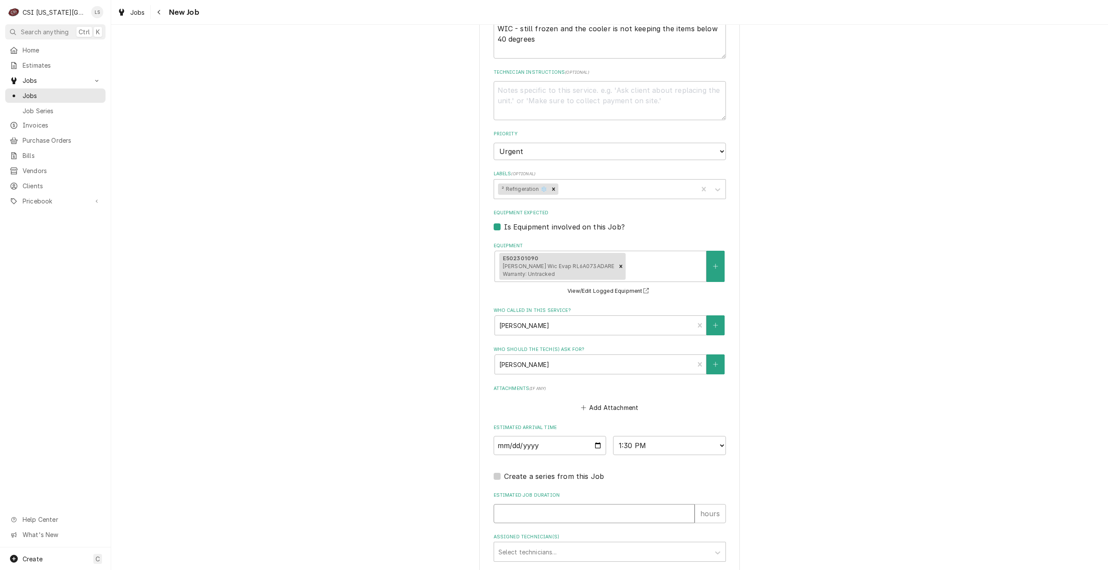
click at [631, 504] on input "Estimated Job Duration" at bounding box center [594, 513] width 201 height 19
type textarea "x"
type input "2"
type textarea "x"
type input "2"
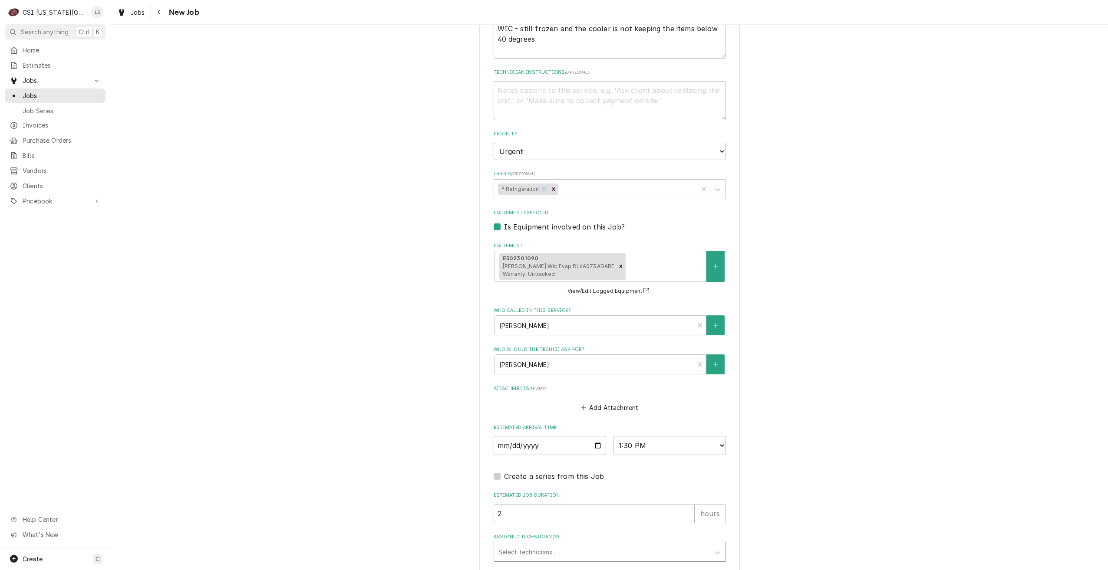
click at [613, 544] on div "Assigned Technician(s)" at bounding box center [601, 552] width 207 height 16
type input "phil"
click at [599, 564] on div "Phil Bustamante" at bounding box center [609, 570] width 231 height 13
type textarea "x"
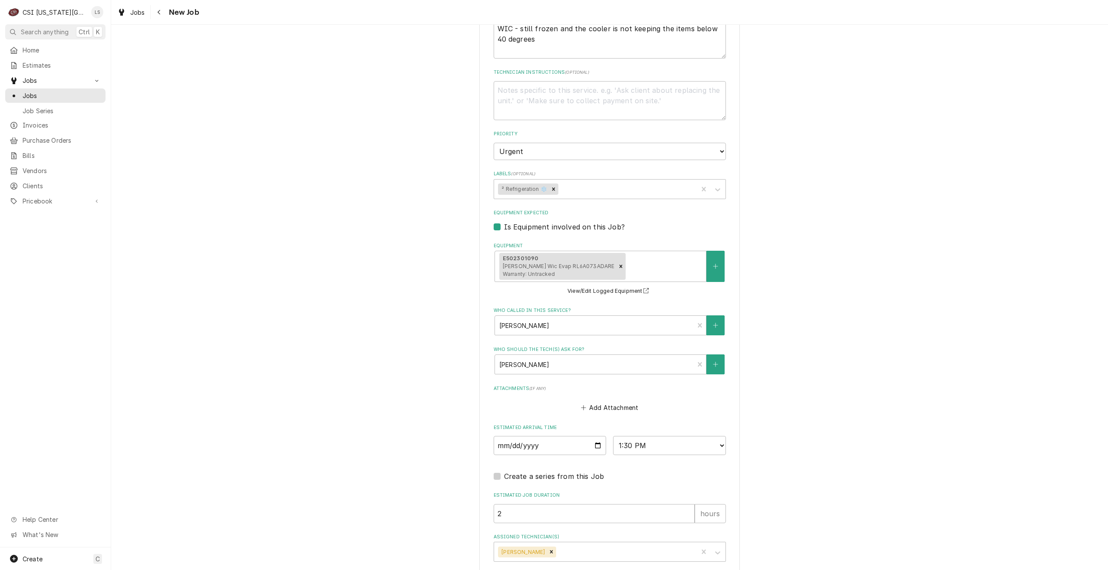
type textarea "x"
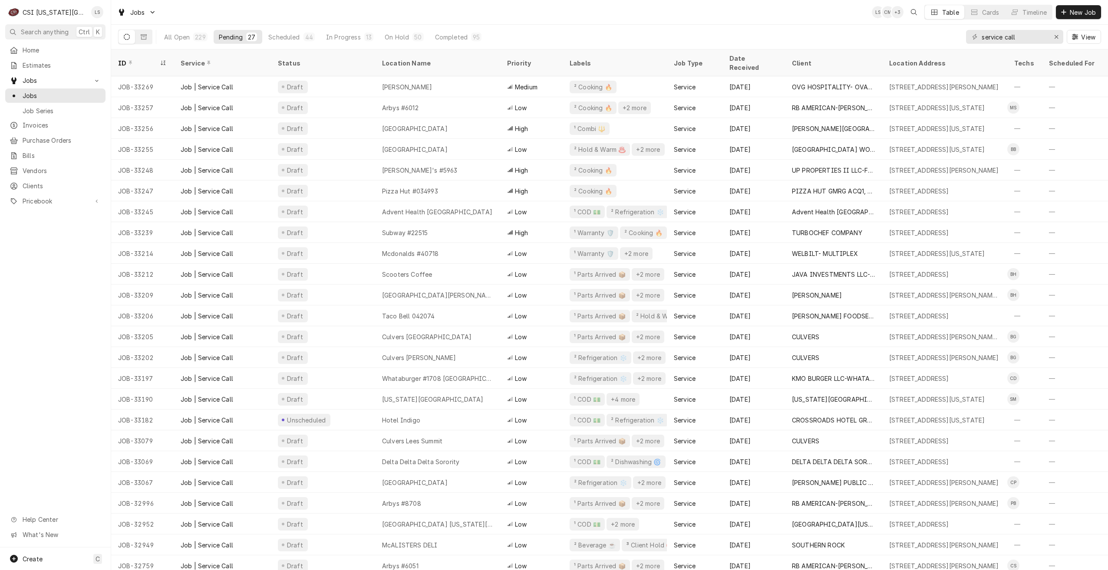
click at [579, 21] on div "Jobs LS CM + 3 Table Cards Timeline New Job" at bounding box center [609, 12] width 997 height 24
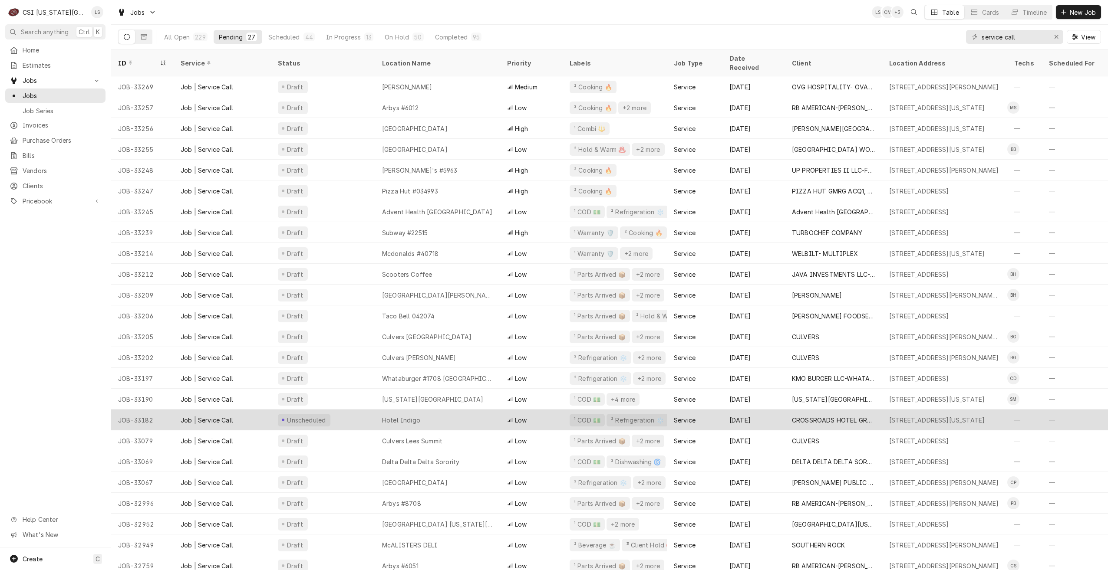
click at [470, 417] on div "Hotel Indigo" at bounding box center [437, 420] width 125 height 21
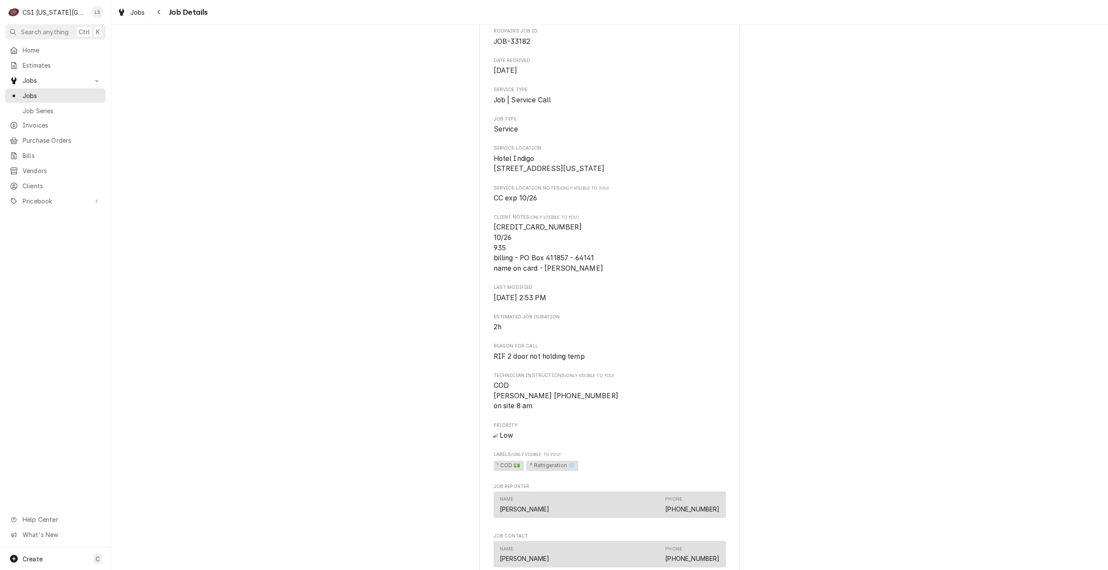
scroll to position [174, 0]
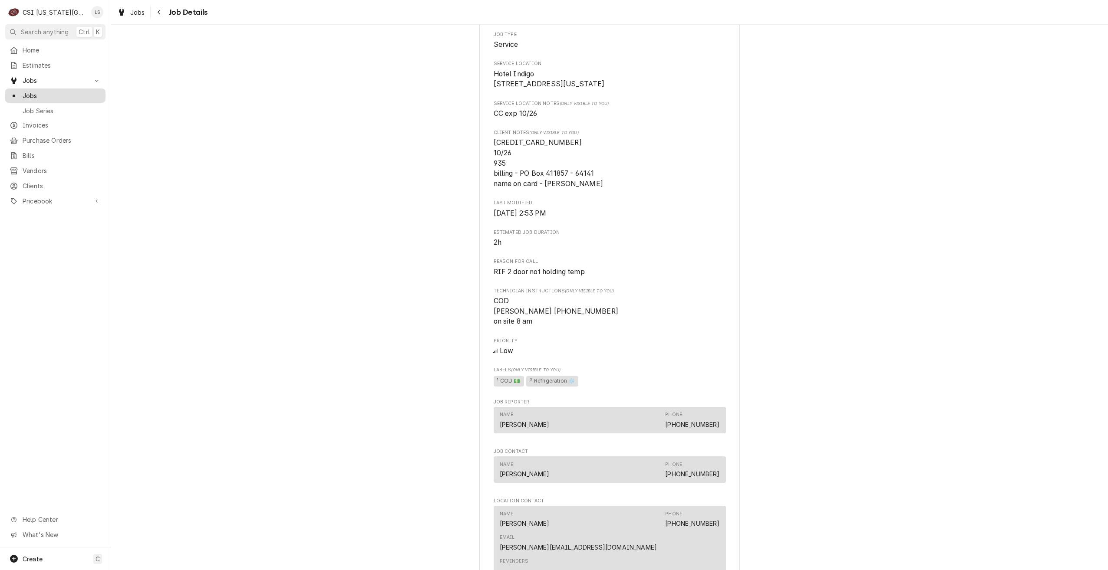
drag, startPoint x: 80, startPoint y: 92, endPoint x: 95, endPoint y: 95, distance: 15.1
click at [80, 92] on span "Jobs" at bounding box center [62, 95] width 79 height 9
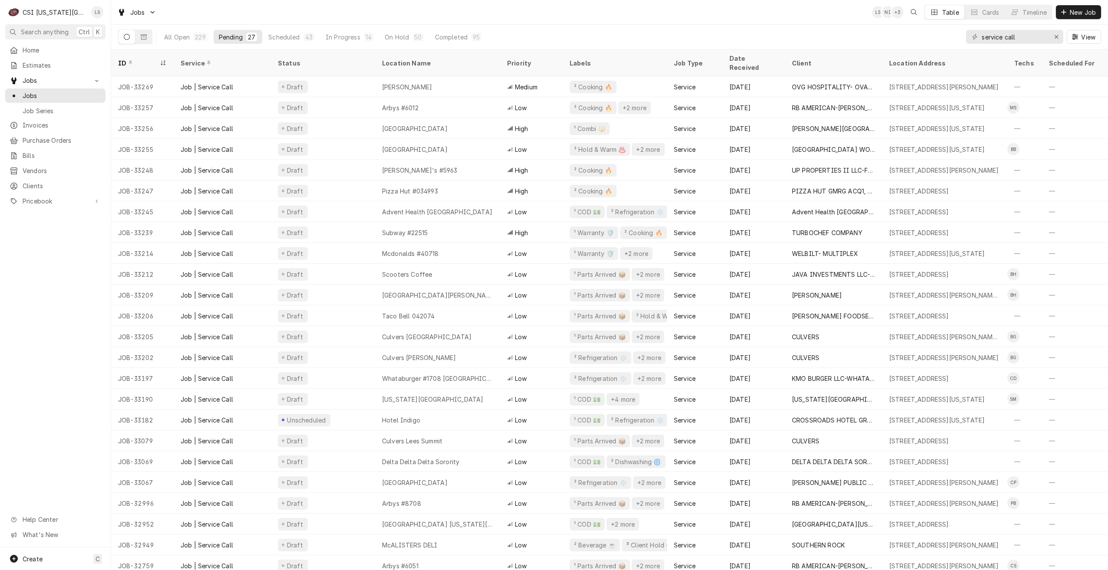
click at [430, 16] on div "Jobs LS NI + 3 Table Cards Timeline New Job" at bounding box center [609, 12] width 997 height 24
click at [280, 10] on div "Jobs LS NI + 3 Table Cards Timeline New Job" at bounding box center [609, 12] width 997 height 24
click at [280, 10] on div "Jobs LS NI + 4 Table Cards Timeline New Job" at bounding box center [609, 12] width 997 height 24
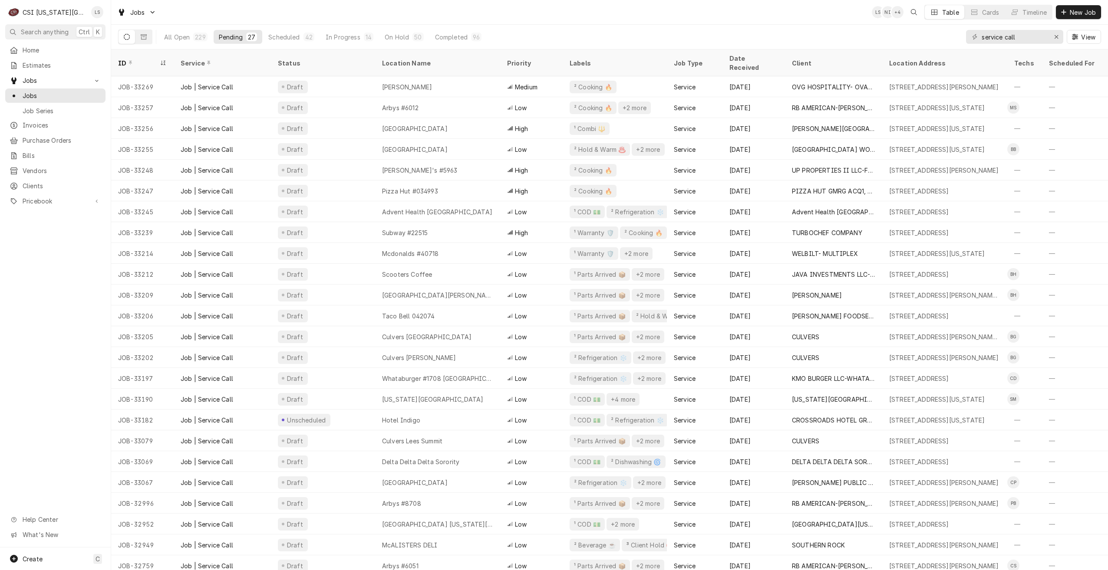
click at [280, 10] on div "Jobs LS NI + 4 Table Cards Timeline New Job" at bounding box center [609, 12] width 997 height 24
click at [287, 13] on div "Jobs LS NI + 4 Table Cards Timeline New Job" at bounding box center [609, 12] width 997 height 24
click at [686, 16] on div "Jobs LS NI + 3 Table Cards Timeline New Job" at bounding box center [609, 12] width 997 height 24
click at [686, 16] on div "Jobs LS NI + 4 Table Cards Timeline New Job" at bounding box center [609, 12] width 997 height 24
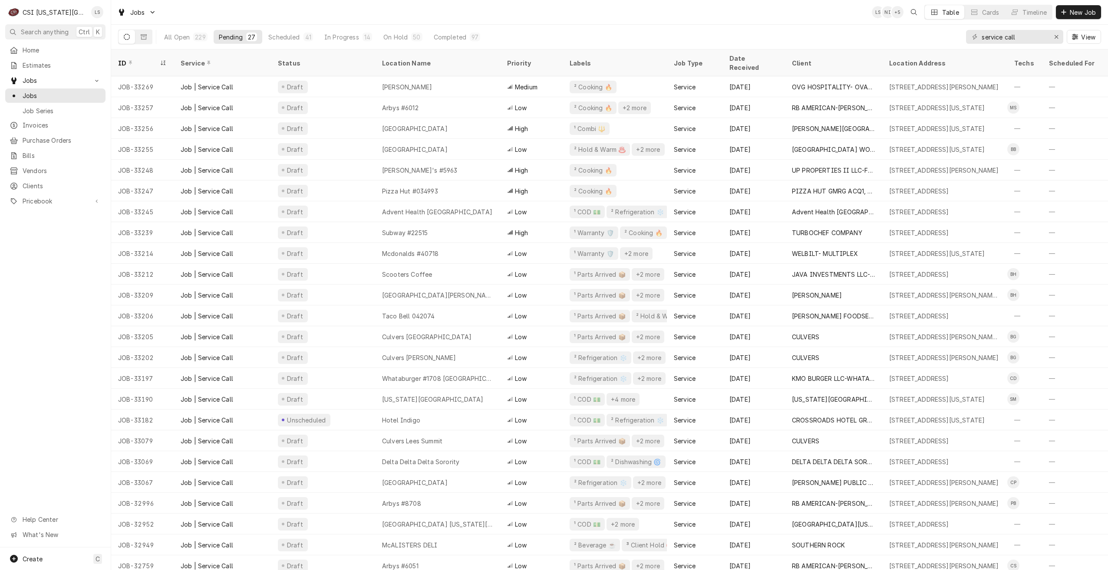
click at [387, 10] on div "Jobs LS NI + 5 Table Cards Timeline New Job" at bounding box center [609, 12] width 997 height 24
click at [810, 20] on div "Jobs LS NI + 4 Table Cards Timeline New Job" at bounding box center [609, 12] width 997 height 24
drag, startPoint x: 1044, startPoint y: 38, endPoint x: 956, endPoint y: 37, distance: 87.7
click at [956, 37] on div "All Open 229 Pending 27 Scheduled 41 In Progress 14 On Hold 50 Completed 97 ser…" at bounding box center [609, 37] width 983 height 24
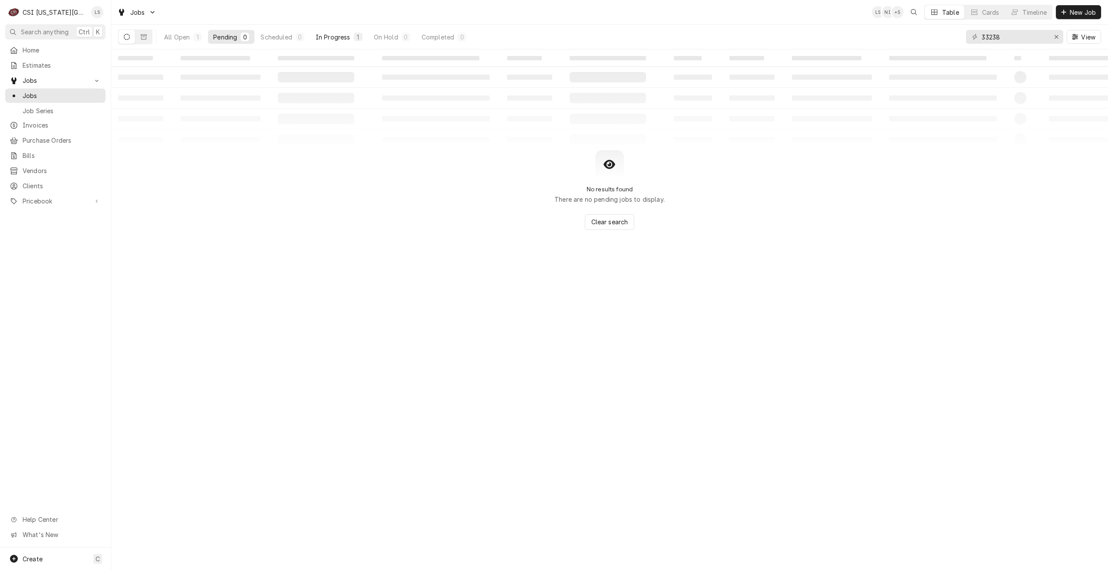
click at [338, 43] on button "In Progress 1" at bounding box center [338, 37] width 57 height 14
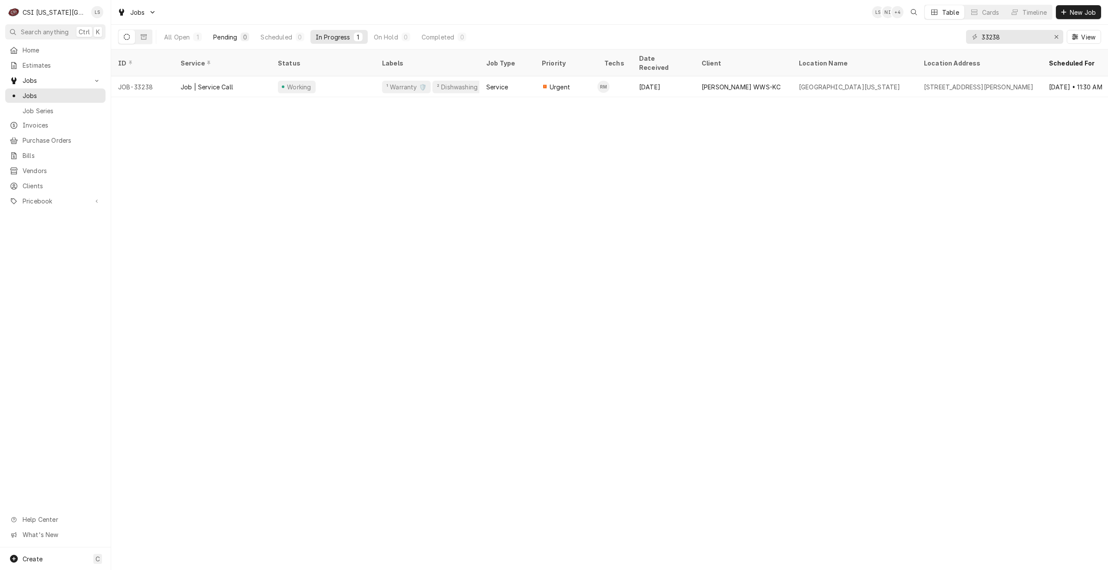
click at [239, 38] on button "Pending 0" at bounding box center [231, 37] width 46 height 14
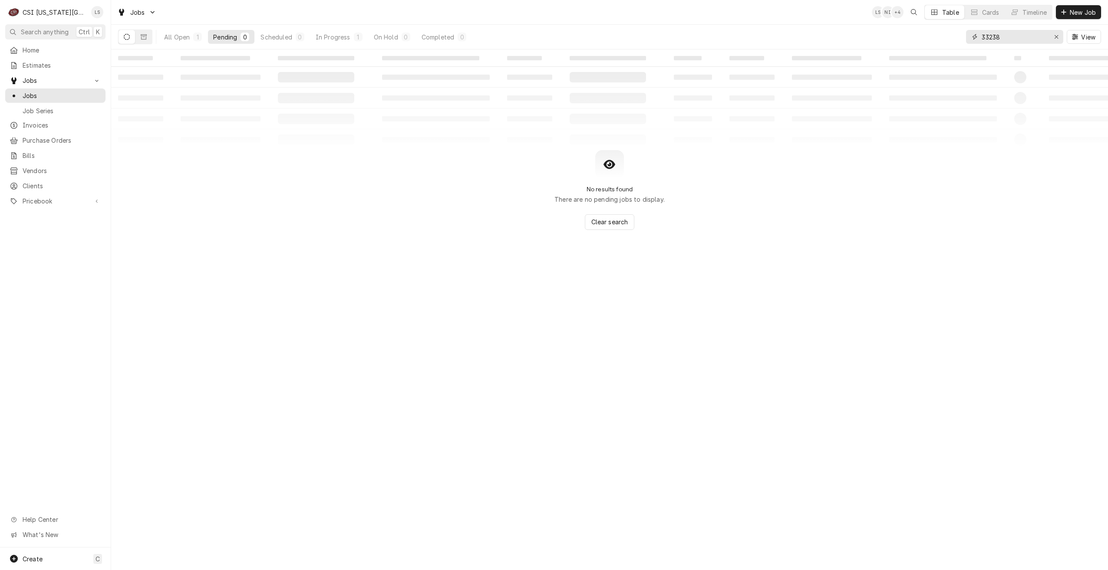
click at [995, 38] on input "33238" at bounding box center [1014, 37] width 65 height 14
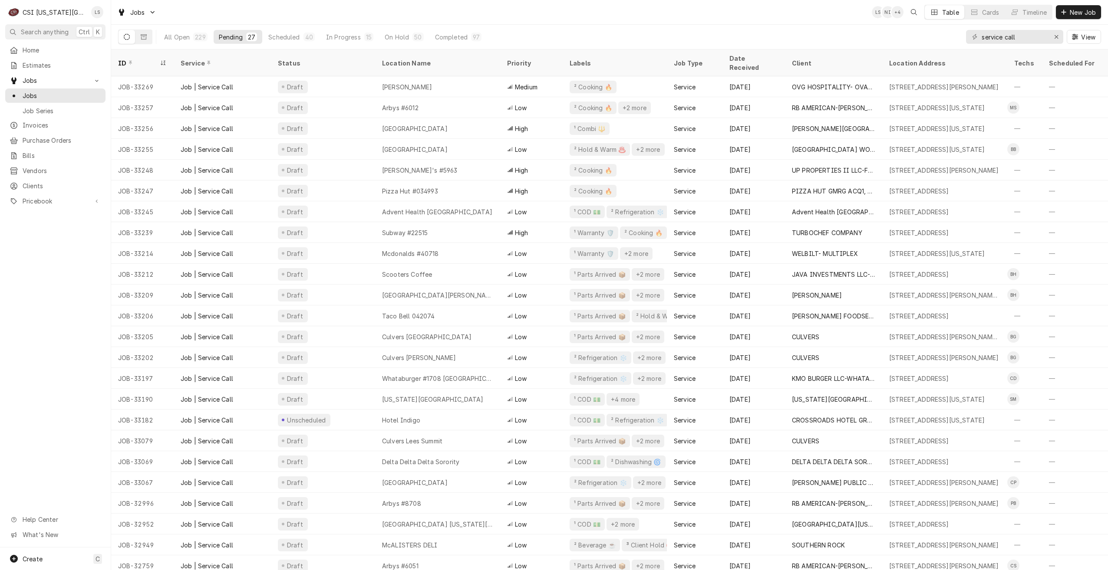
click at [652, 19] on div "Jobs LS NI + 4 Table Cards Timeline New Job" at bounding box center [609, 12] width 997 height 24
click at [664, 18] on div "Jobs LS NI + 5 Table Cards Timeline New Job" at bounding box center [609, 12] width 997 height 24
drag, startPoint x: 1025, startPoint y: 40, endPoint x: 972, endPoint y: 35, distance: 53.3
click at [972, 35] on div "service call" at bounding box center [1014, 37] width 97 height 14
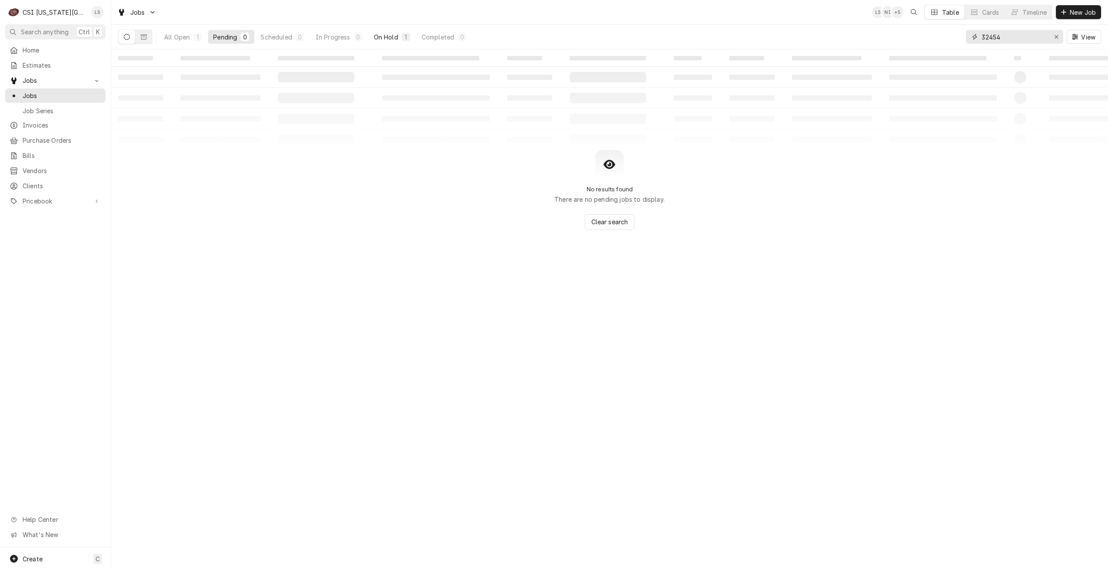
type input "32454"
click at [404, 37] on div "1" at bounding box center [405, 37] width 5 height 9
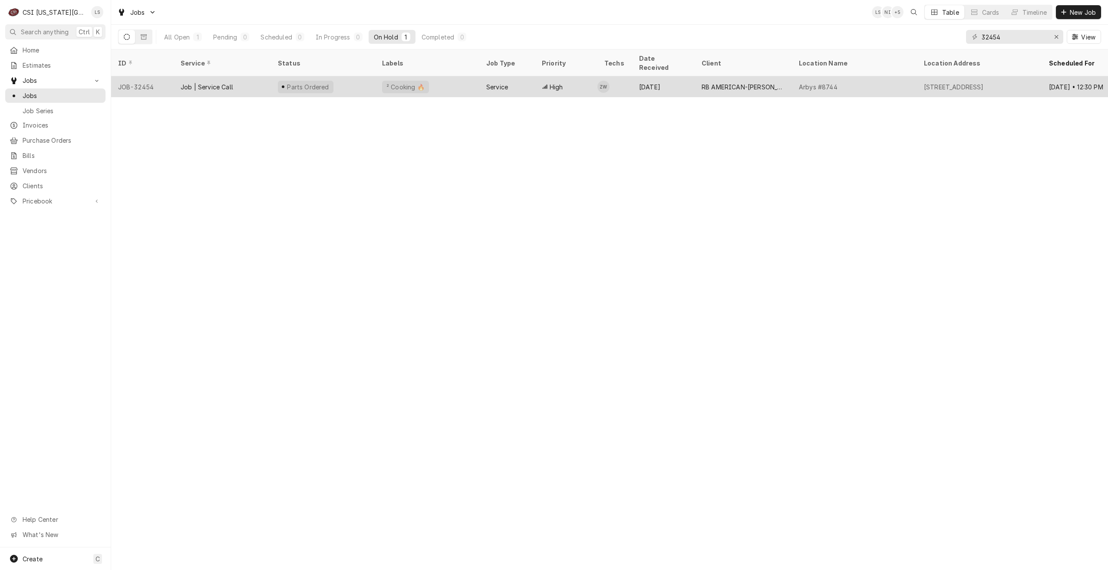
click at [715, 82] on div "RB AMERICAN-[PERSON_NAME] GROUP" at bounding box center [743, 86] width 83 height 9
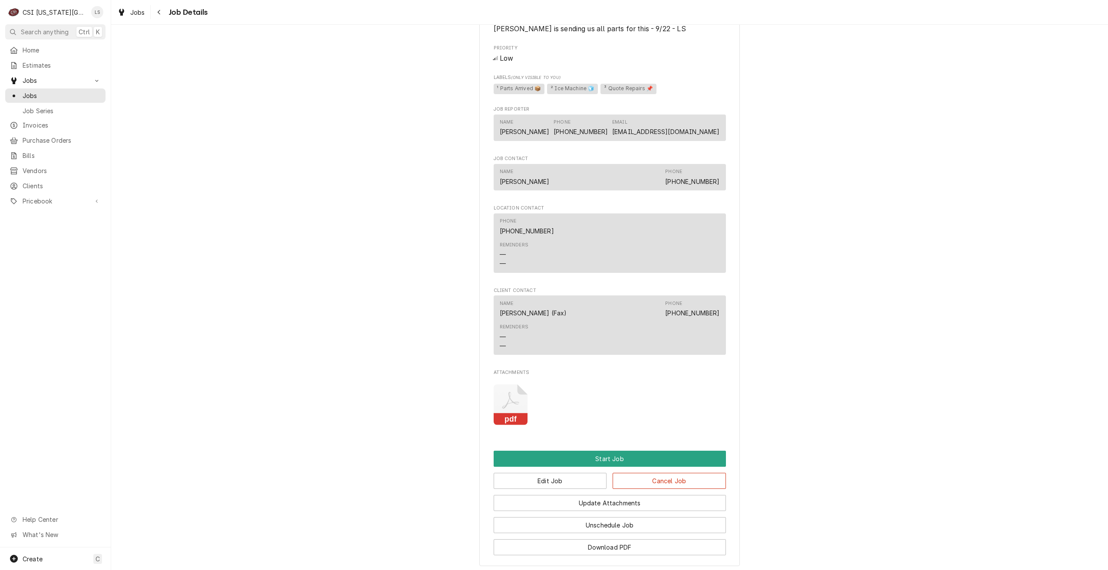
scroll to position [760, 0]
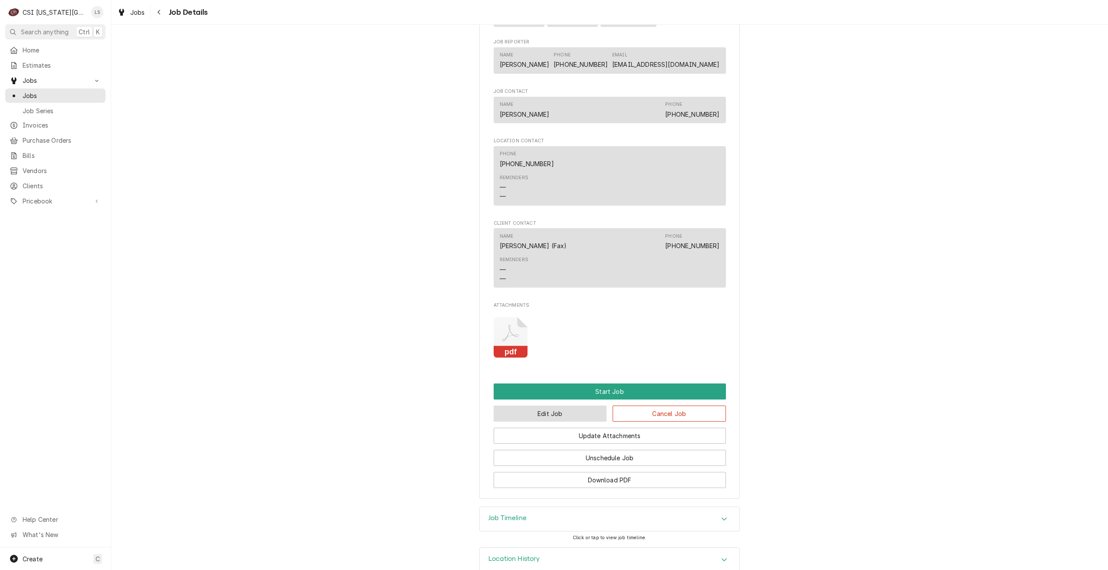
click at [529, 406] on button "Edit Job" at bounding box center [550, 414] width 113 height 16
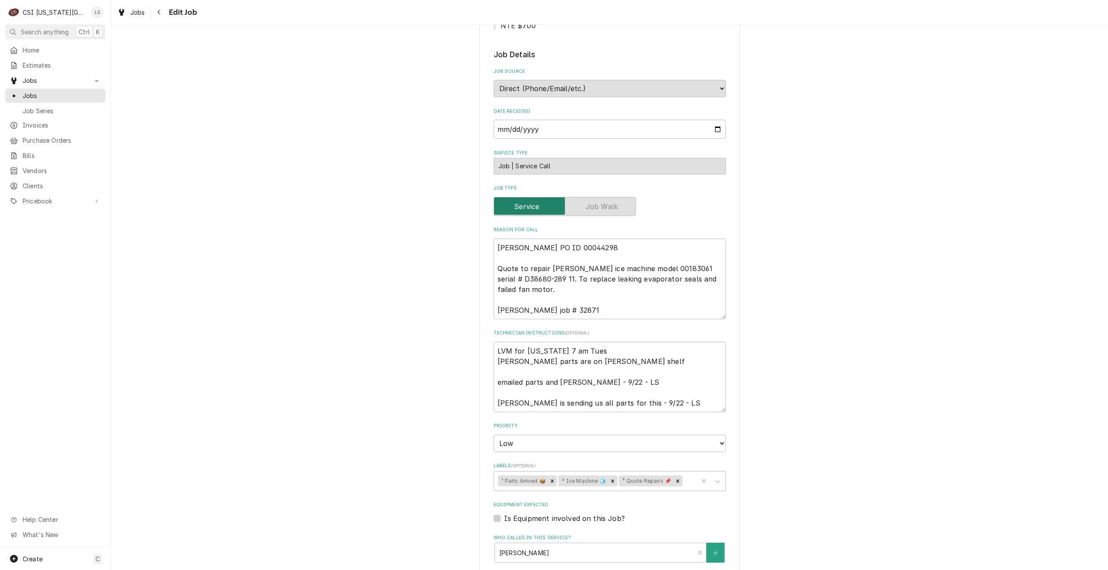
type textarea "x"
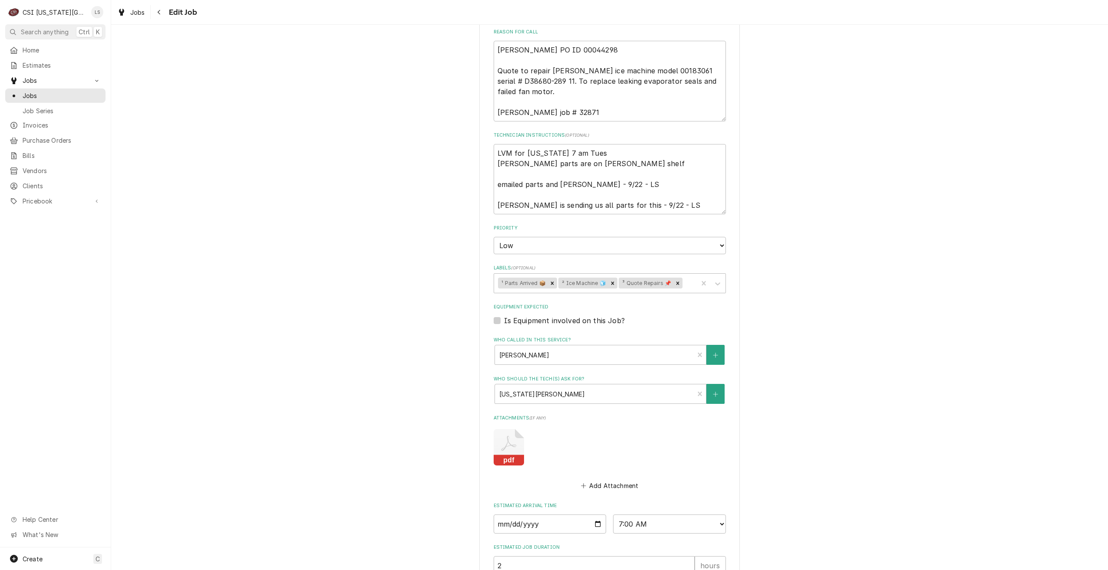
scroll to position [508, 0]
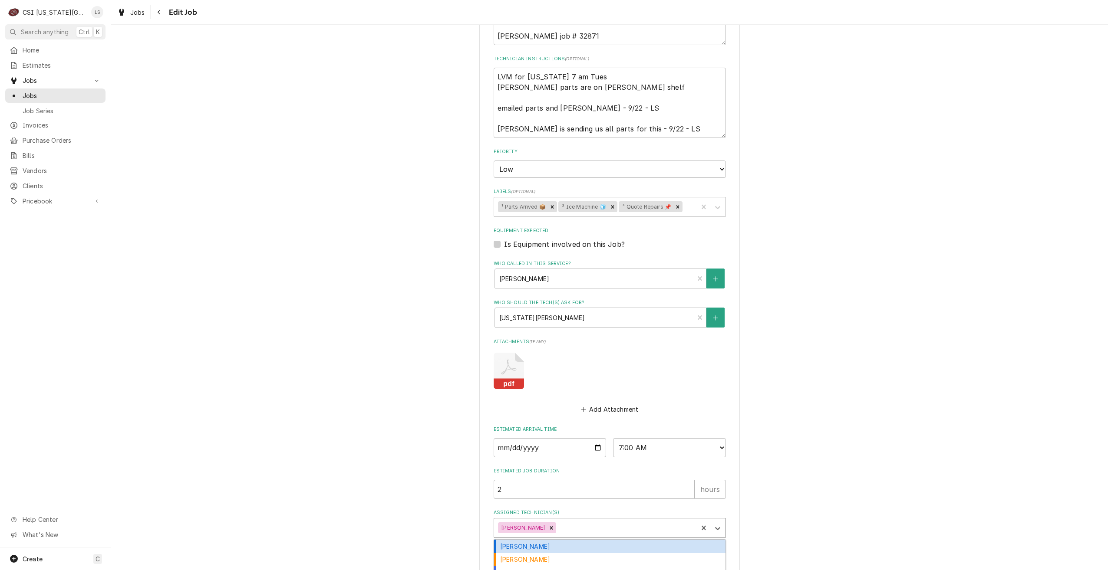
click at [629, 521] on div "Assigned Technician(s)" at bounding box center [625, 529] width 135 height 16
type input "richar"
click at [607, 540] on div "[PERSON_NAME]" at bounding box center [609, 546] width 231 height 13
type textarea "x"
click at [549, 557] on button "Save" at bounding box center [550, 565] width 113 height 16
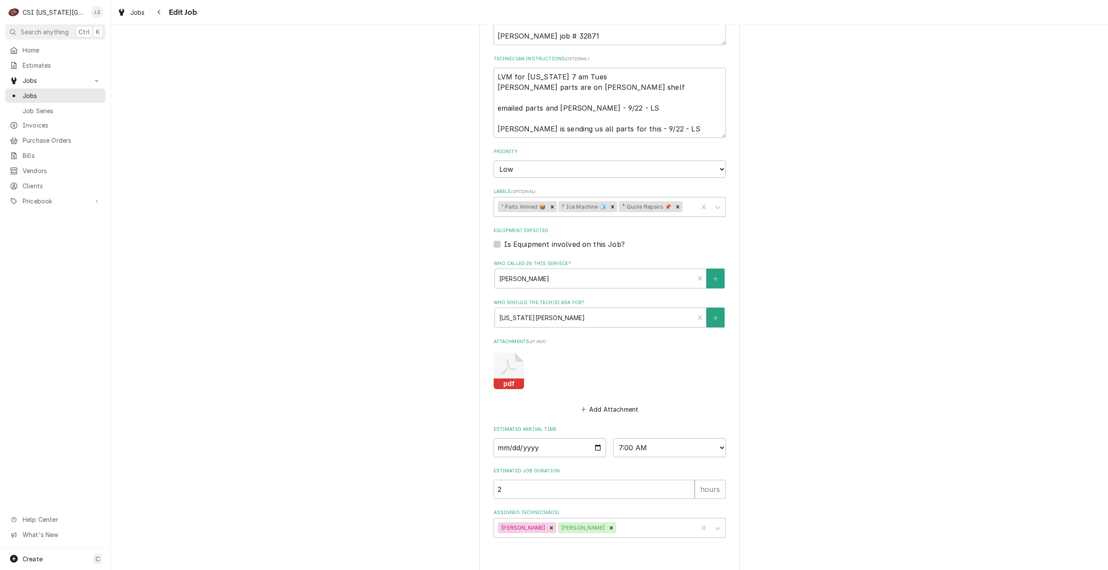
type textarea "x"
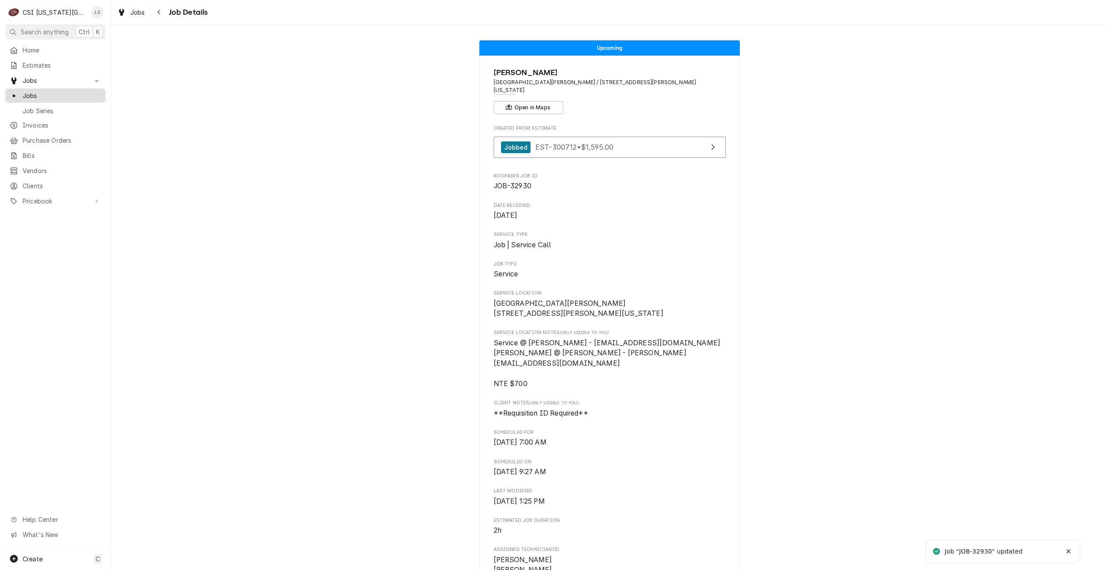
click at [79, 95] on span "Jobs" at bounding box center [62, 95] width 79 height 9
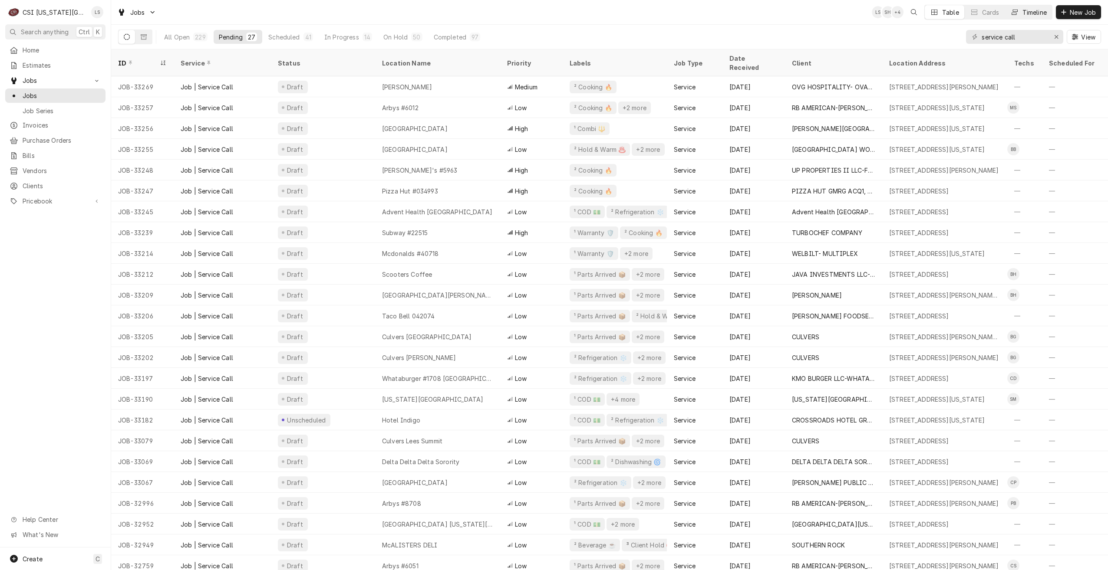
click at [1025, 10] on div "Timeline" at bounding box center [1034, 12] width 24 height 9
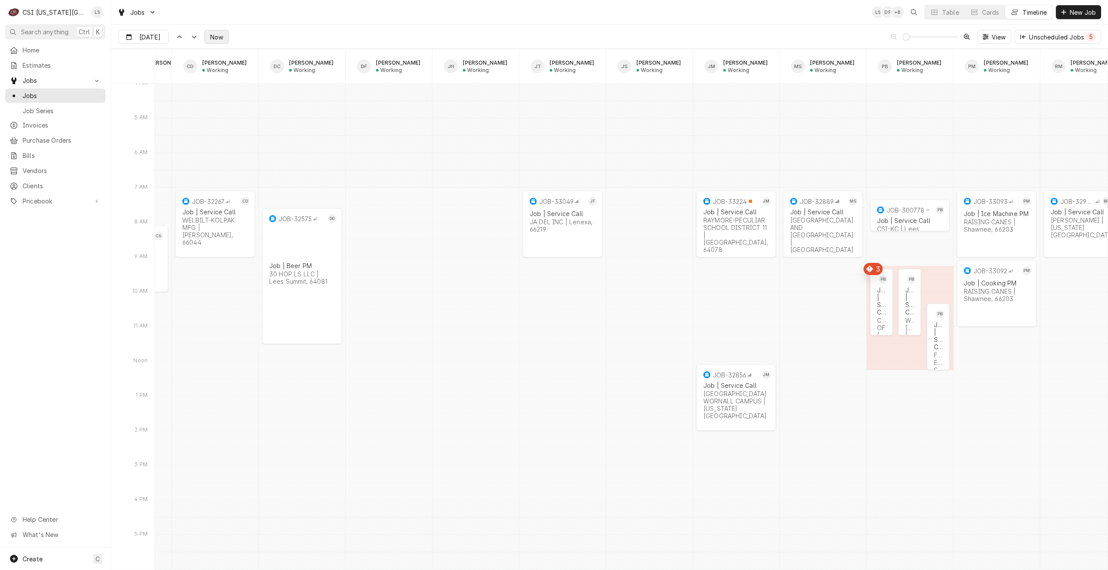
click at [217, 41] on button "Now" at bounding box center [216, 37] width 24 height 14
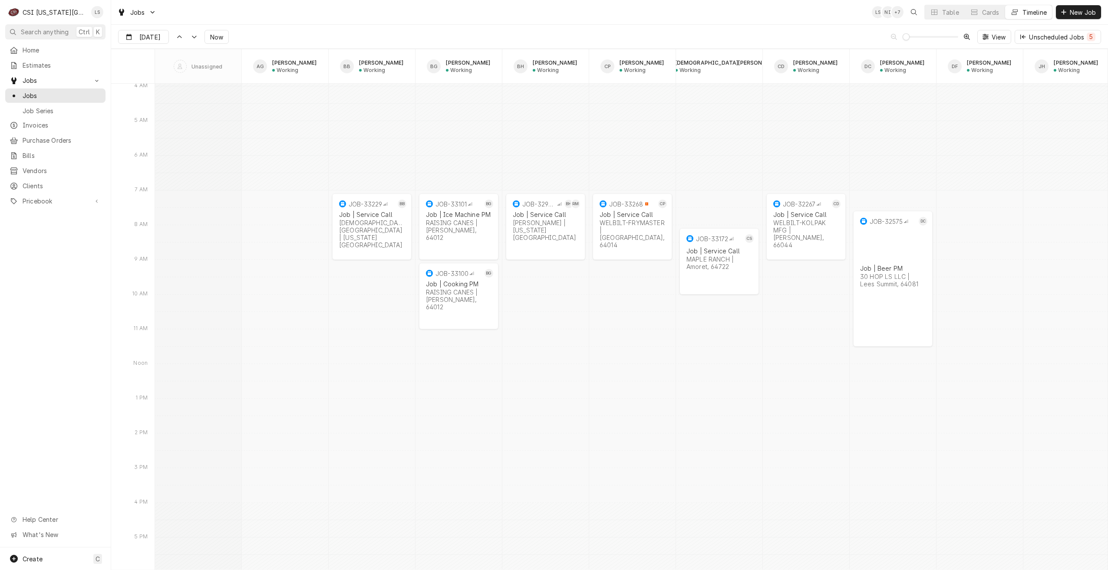
click at [678, 19] on div "Jobs LS NI + 7 Table Cards Timeline New Job" at bounding box center [609, 12] width 997 height 24
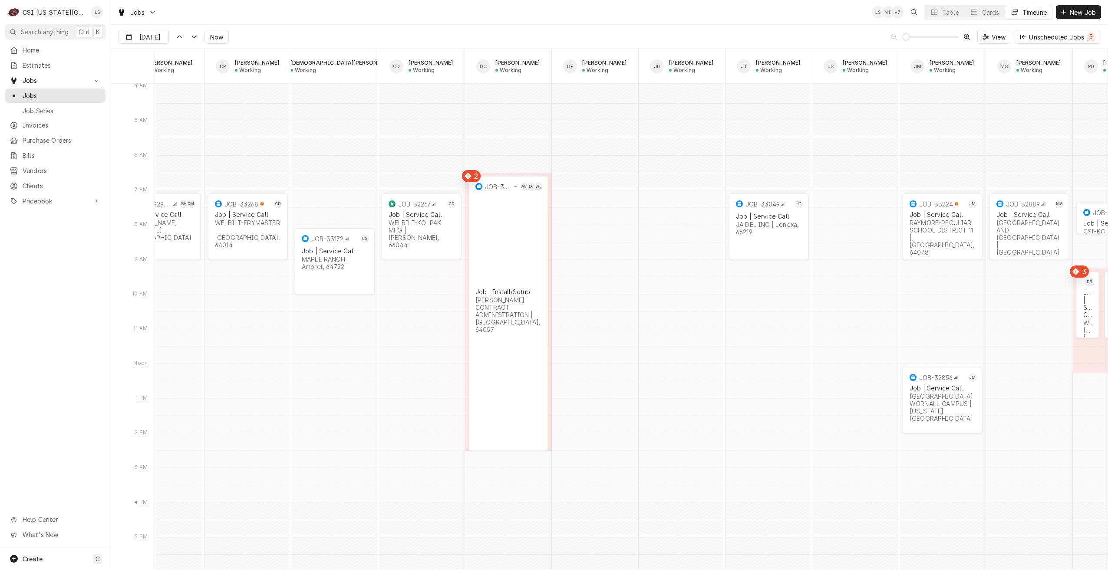
scroll to position [0, 386]
drag, startPoint x: 936, startPoint y: 224, endPoint x: 934, endPoint y: 290, distance: 65.6
click at [934, 290] on div "7:00 AM 9:00 AM JOB-32889 MS Job | Service Call ARGOSY CASINO HOTEL AND SPA | R…" at bounding box center [631, 299] width 952 height 20638
drag, startPoint x: 231, startPoint y: 229, endPoint x: 924, endPoint y: 231, distance: 693.3
click at [924, 231] on div "7:00 AM 9:00 AM JOB-32889 MS Job | Service Call ARGOSY CASINO HOTEL AND SPA | R…" at bounding box center [631, 299] width 952 height 20638
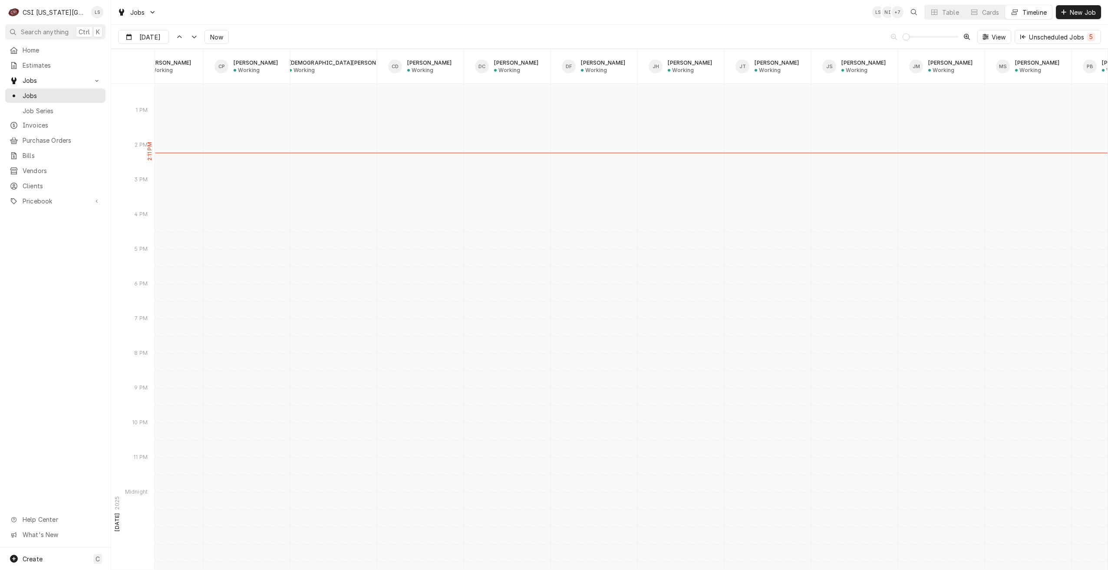
scroll to position [9496, 0]
type input "[DATE]"
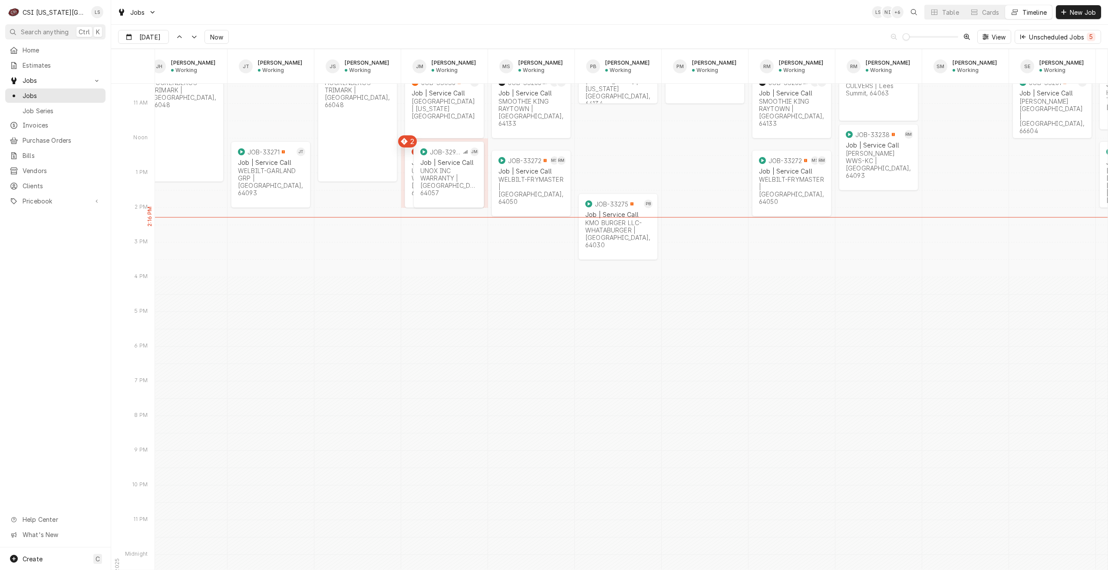
scroll to position [0, 946]
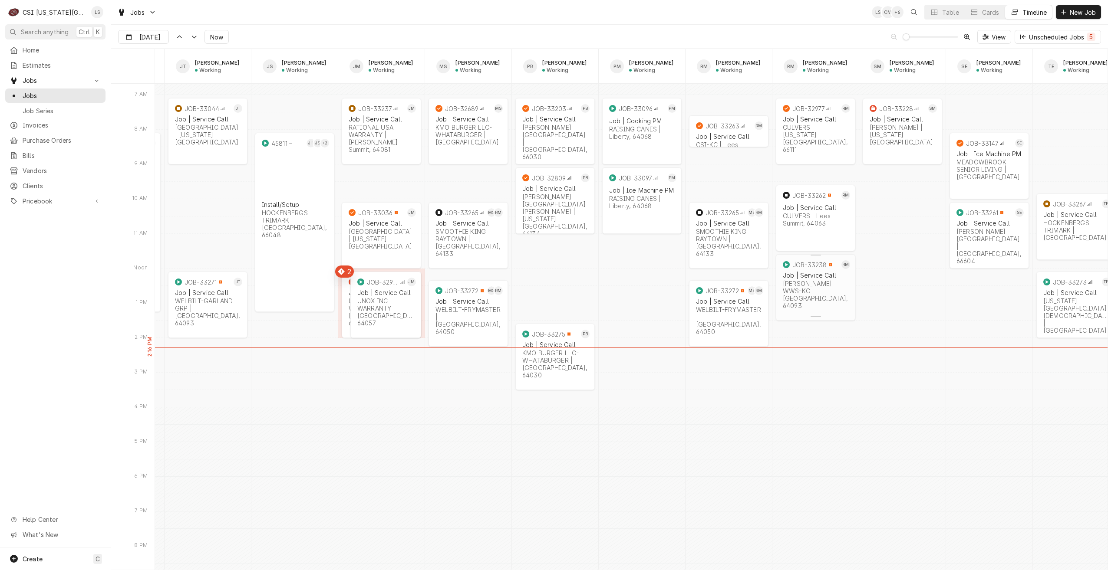
click at [830, 292] on div "JACKSON WWS-KC | Warrensburg, 64093" at bounding box center [816, 295] width 66 height 30
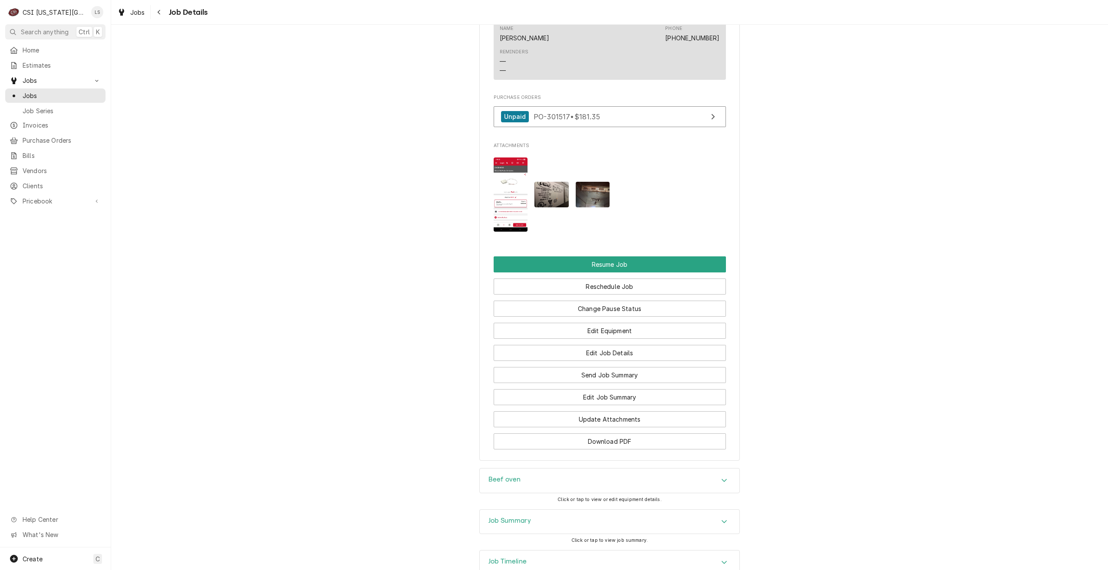
scroll to position [1477, 0]
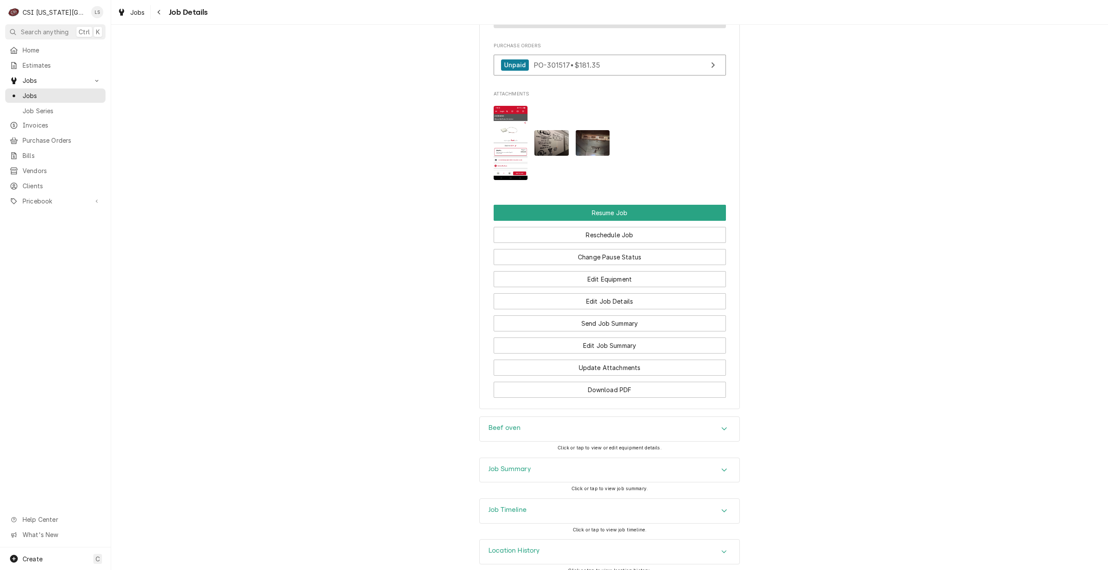
click at [515, 506] on h3 "Job Timeline" at bounding box center [507, 510] width 38 height 8
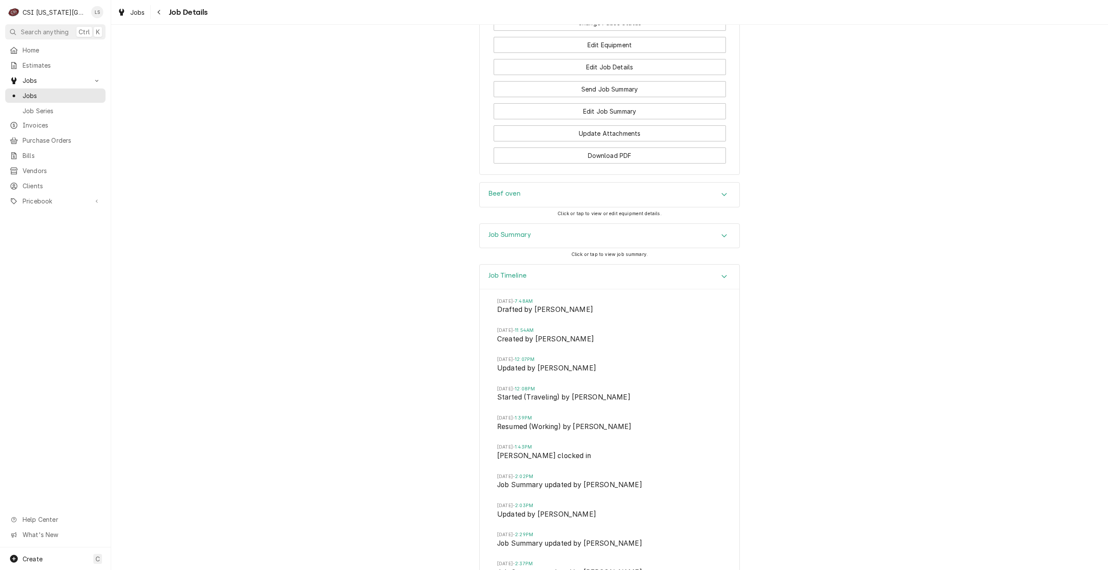
scroll to position [1624, 0]
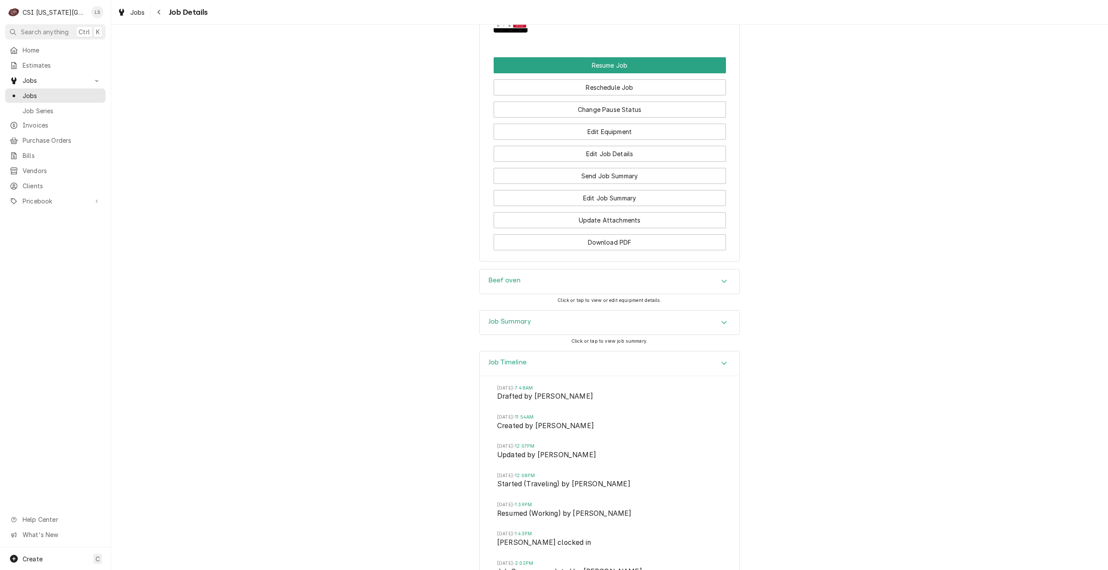
click at [620, 317] on div "Job Summary" at bounding box center [610, 323] width 260 height 24
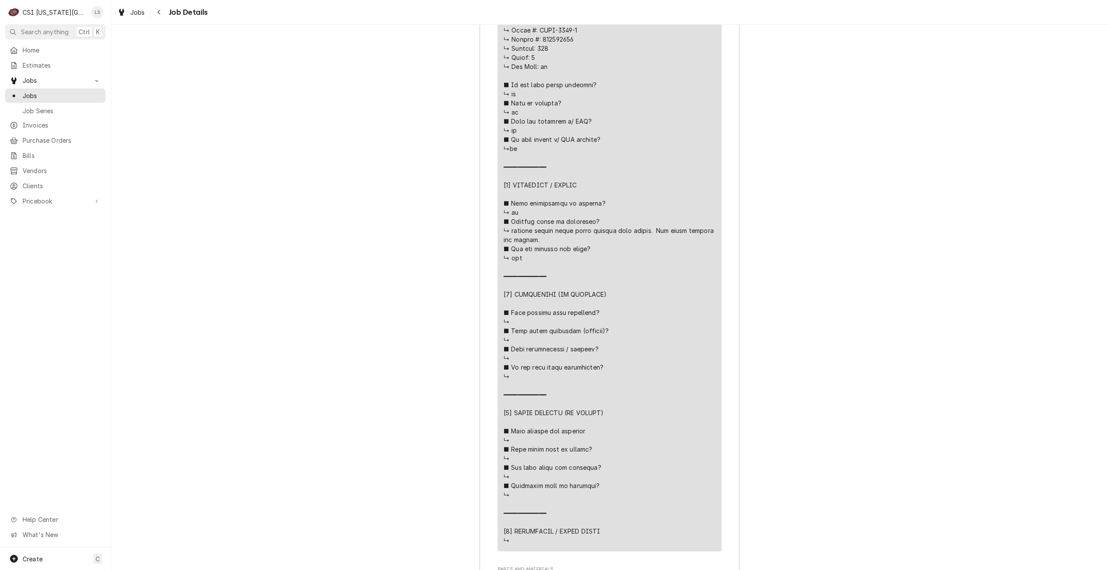
scroll to position [2666, 0]
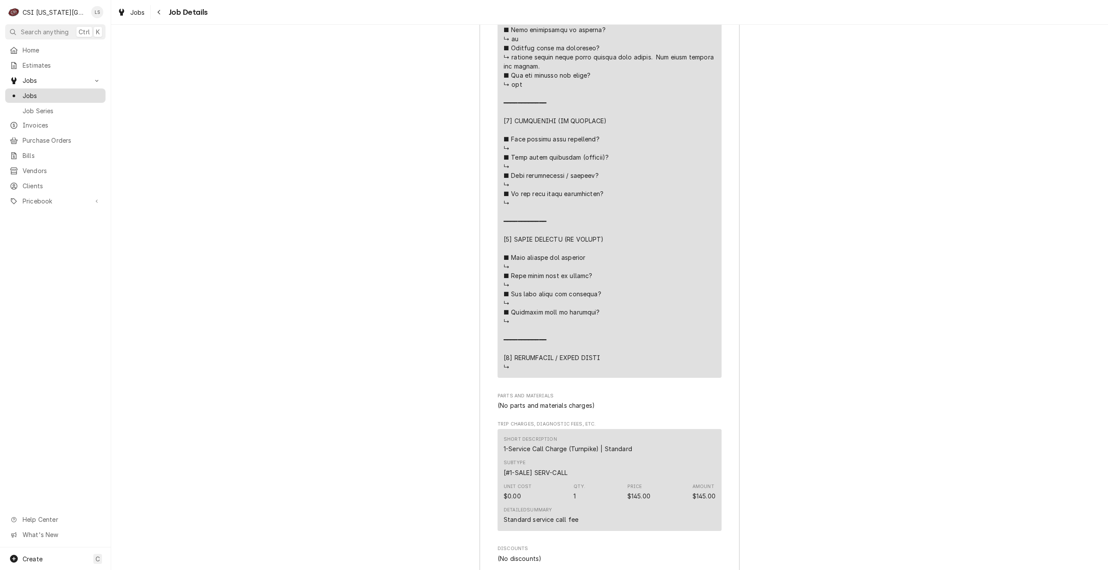
click at [67, 95] on span "Jobs" at bounding box center [62, 95] width 79 height 9
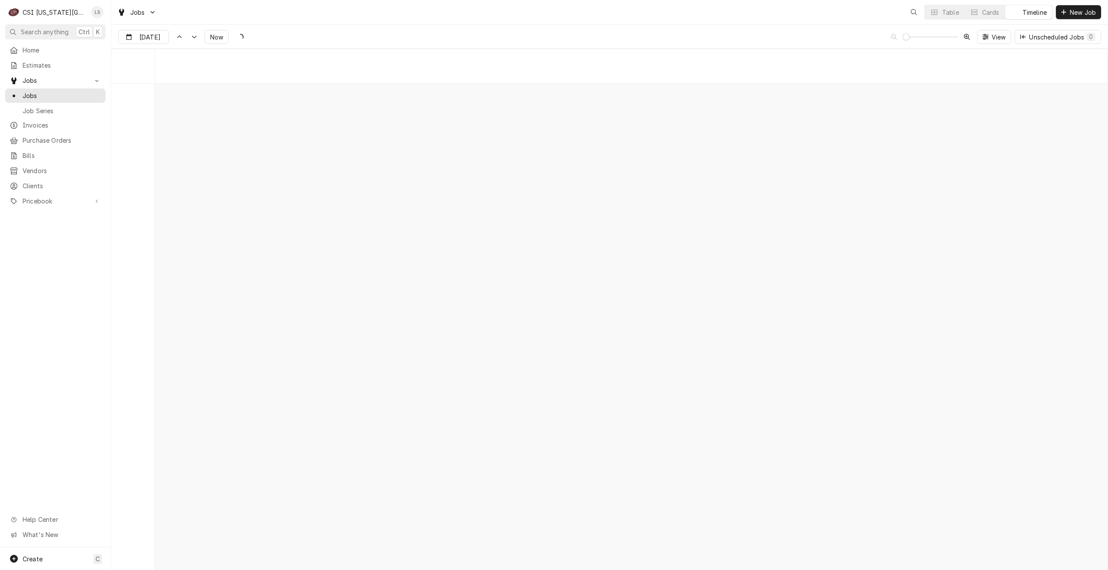
scroll to position [9967, 0]
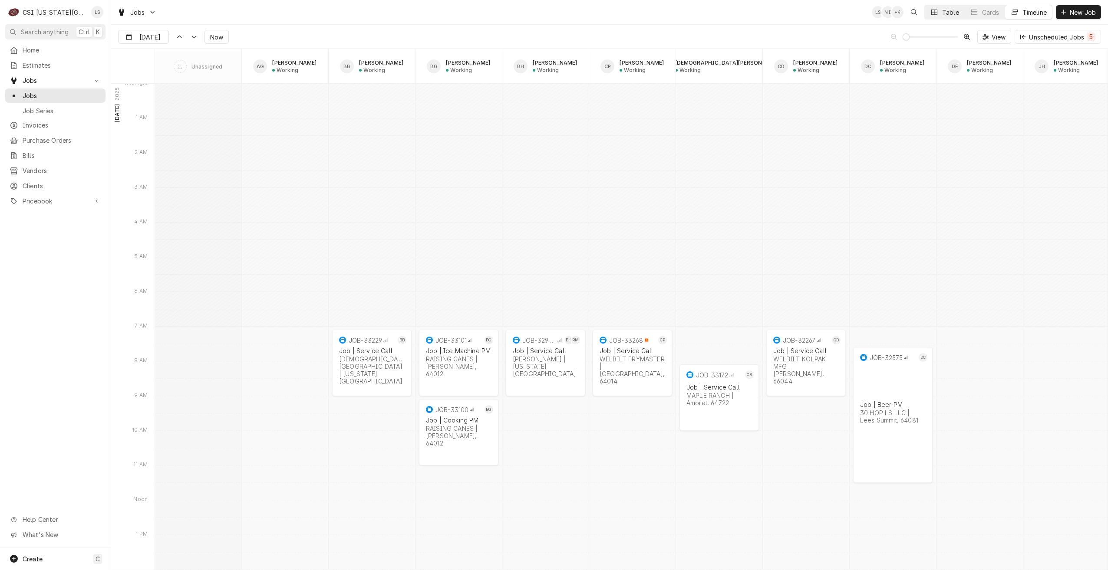
click at [943, 16] on div "Table" at bounding box center [950, 12] width 17 height 9
type input "[DATE]"
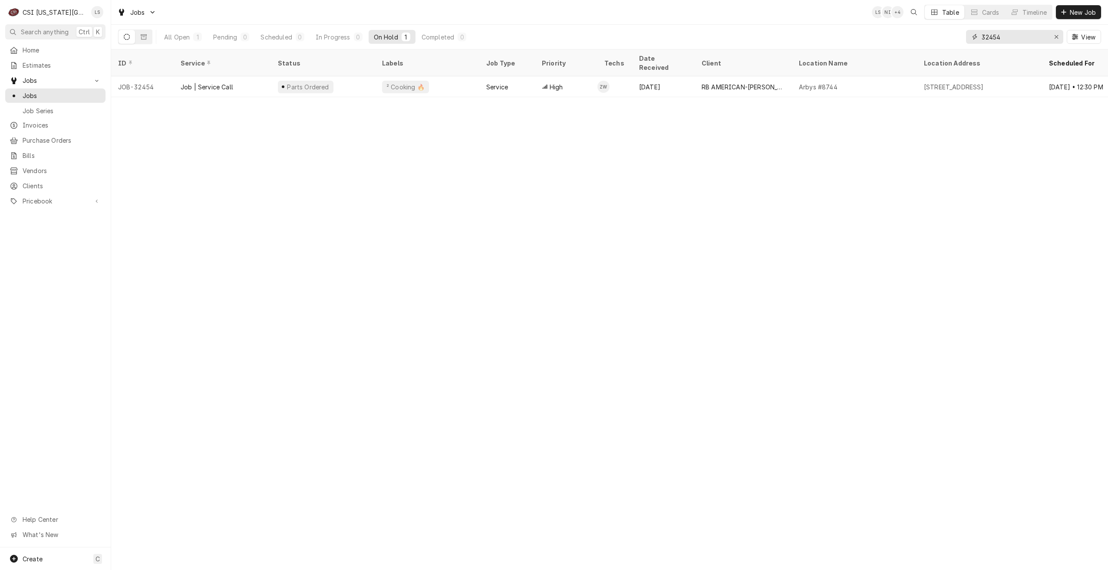
click at [1006, 38] on input "32454" at bounding box center [1014, 37] width 65 height 14
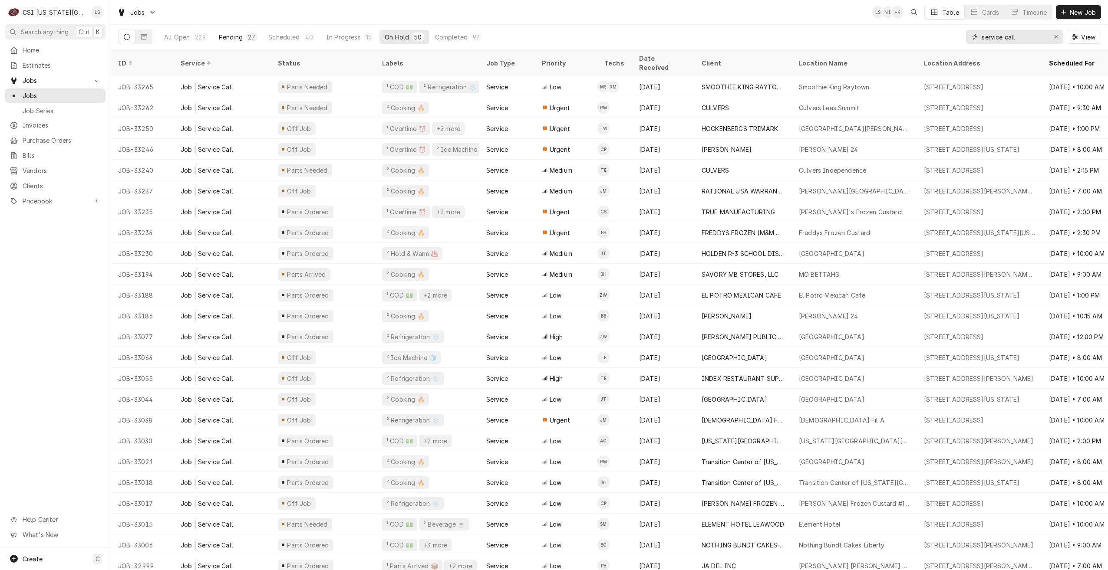
type input "service call"
click at [231, 40] on div "Pending" at bounding box center [231, 37] width 24 height 9
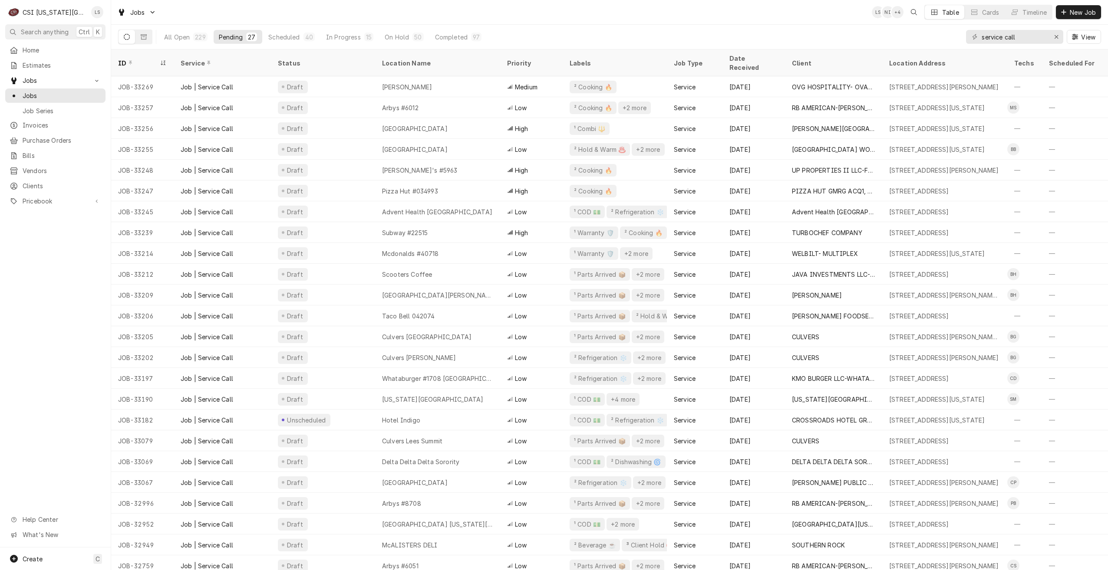
click at [725, 13] on div "Jobs LS NI + 4 Table Cards Timeline New Job" at bounding box center [609, 12] width 997 height 24
click at [688, 8] on div "Jobs LS NI + 4 Table Cards Timeline New Job" at bounding box center [609, 12] width 997 height 24
click at [642, 19] on div "Jobs LS NI + 5 Table Cards Timeline New Job" at bounding box center [609, 12] width 997 height 24
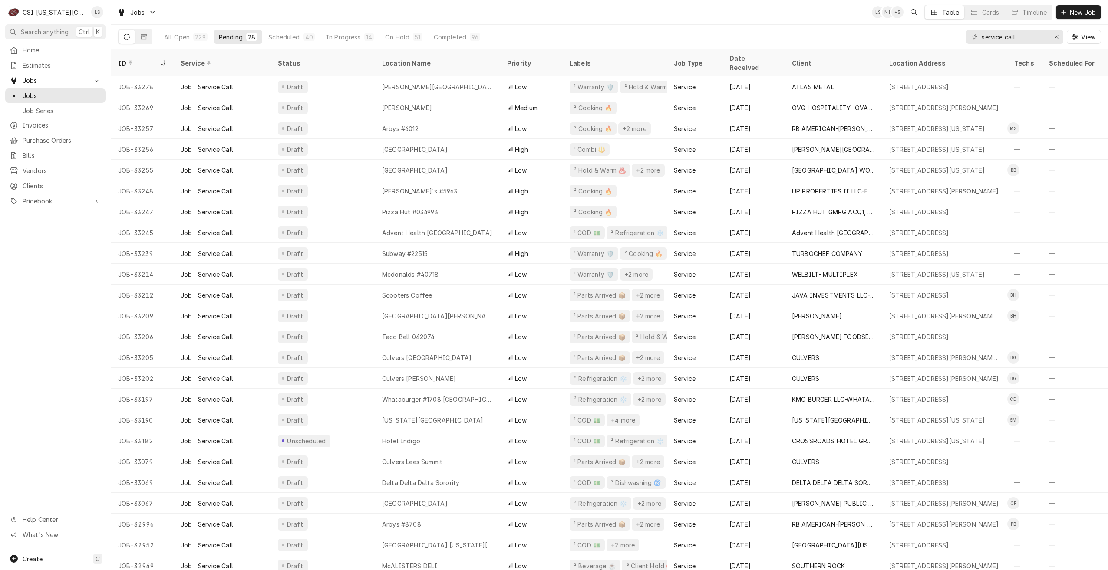
click at [513, 9] on div "Jobs LS NI + 5 Table Cards Timeline New Job" at bounding box center [609, 12] width 997 height 24
click at [708, 10] on div "Jobs LS NI + 5 Table Cards Timeline New Job" at bounding box center [609, 12] width 997 height 24
click at [577, 18] on div "Jobs LS NI + 5 Table Cards Timeline New Job" at bounding box center [609, 12] width 997 height 24
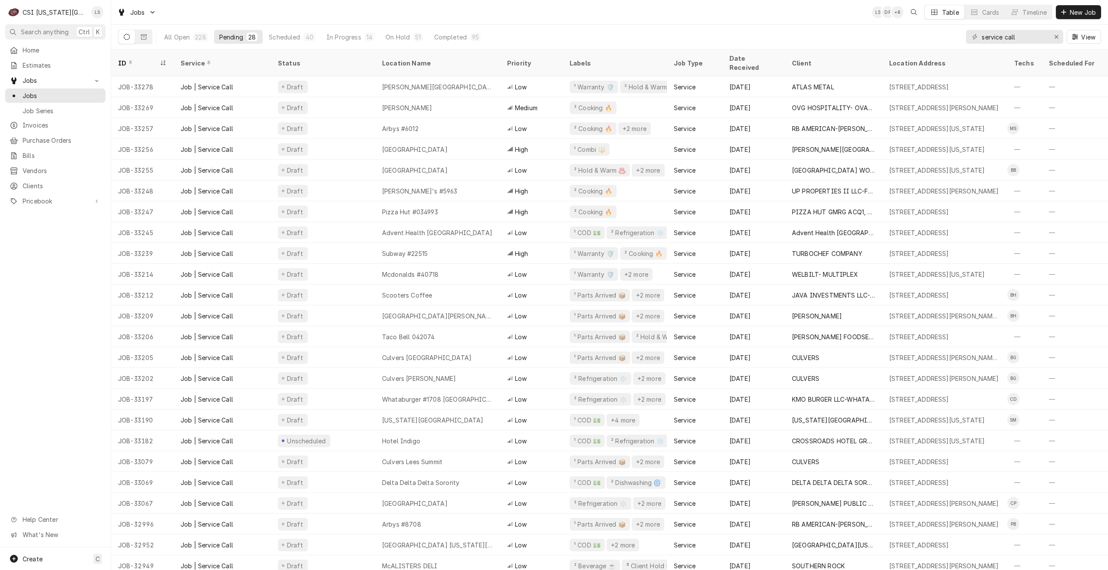
click at [290, 12] on div "Jobs LS DF + 8 Table Cards Timeline New Job" at bounding box center [609, 12] width 997 height 24
click at [766, 27] on div "All Open 228 Pending 28 Scheduled 40 In Progress 14 On Hold 51 Completed 95 ser…" at bounding box center [609, 37] width 983 height 24
click at [745, 13] on div "Jobs LS DF + 8 Table Cards Timeline New Job" at bounding box center [609, 12] width 997 height 24
click at [745, 13] on div "Jobs LS DF + 7 Table Cards Timeline New Job" at bounding box center [609, 12] width 997 height 24
click at [745, 13] on div "Jobs LS DF + 6 Table Cards Timeline New Job" at bounding box center [609, 12] width 997 height 24
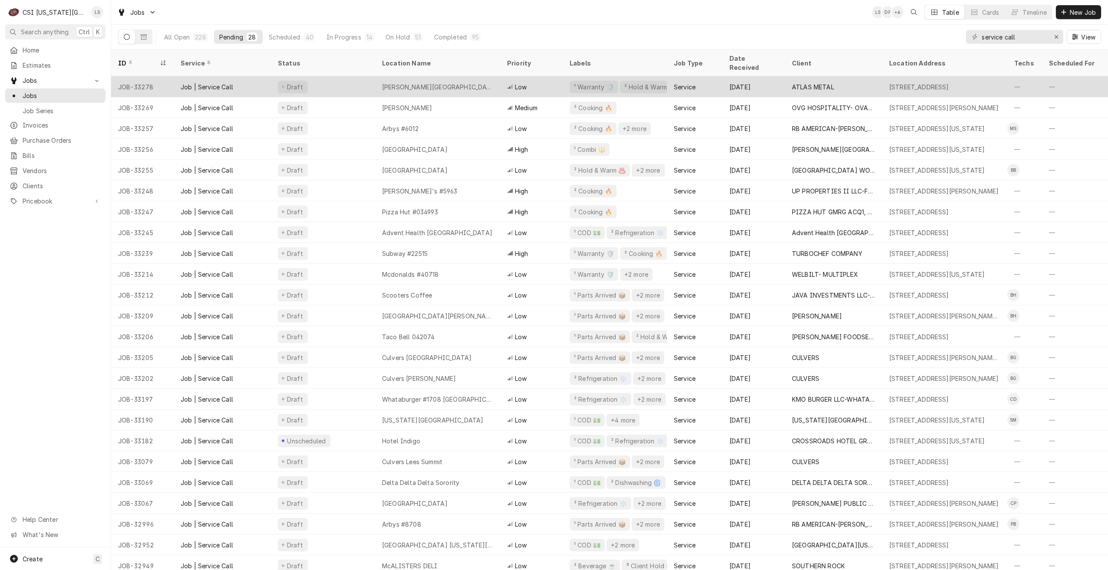
click at [478, 76] on div "[PERSON_NAME][GEOGRAPHIC_DATA][PERSON_NAME]" at bounding box center [437, 86] width 125 height 21
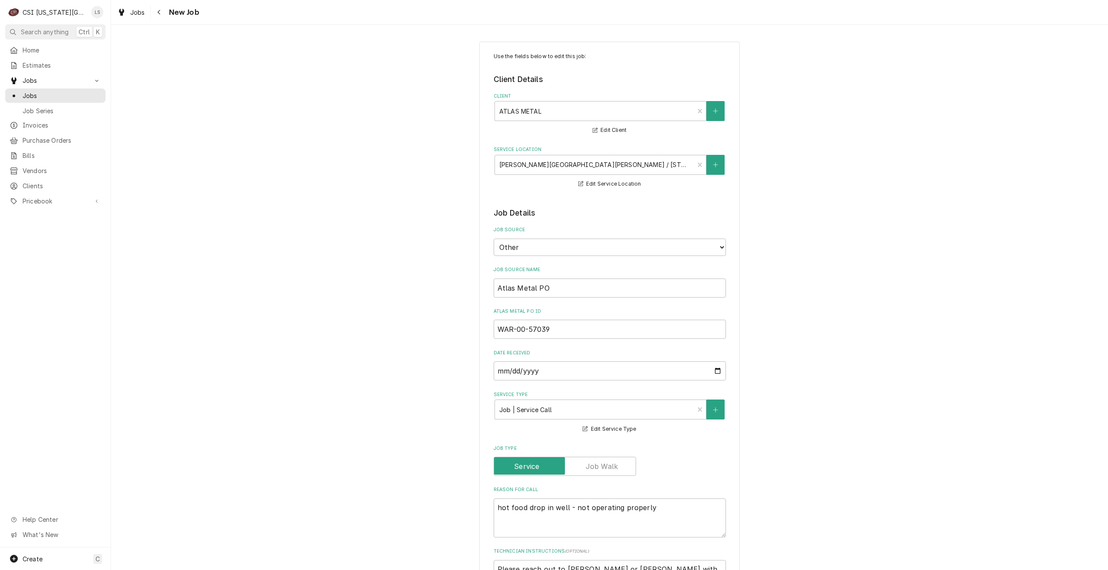
type textarea "x"
drag, startPoint x: 71, startPoint y: 96, endPoint x: 98, endPoint y: 96, distance: 26.9
click at [71, 96] on span "Jobs" at bounding box center [62, 95] width 79 height 9
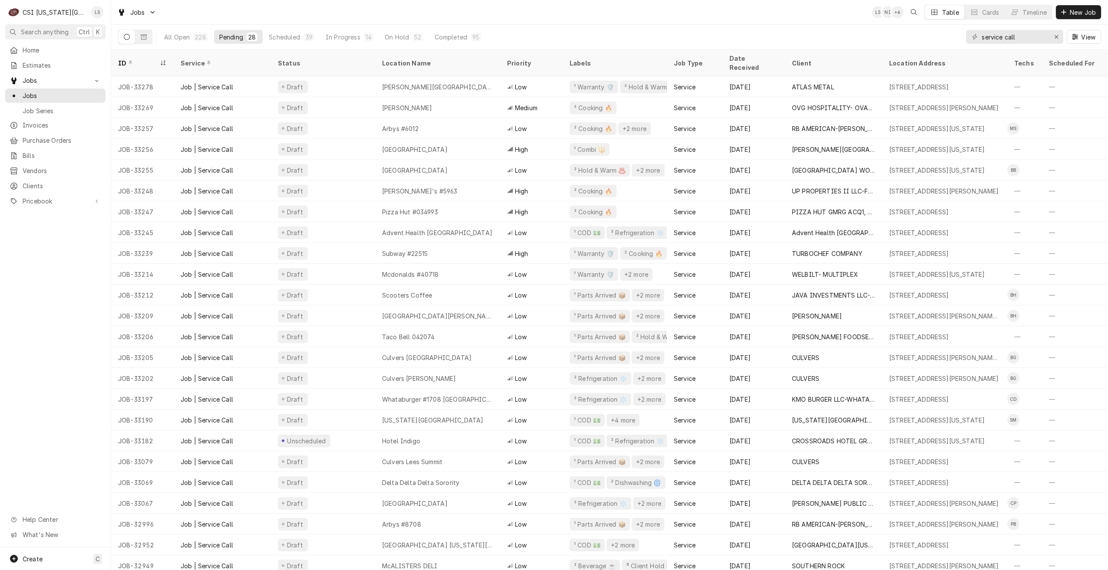
click at [576, 20] on div "Jobs LS NI + 6 Table Cards Timeline New Job" at bounding box center [609, 12] width 997 height 24
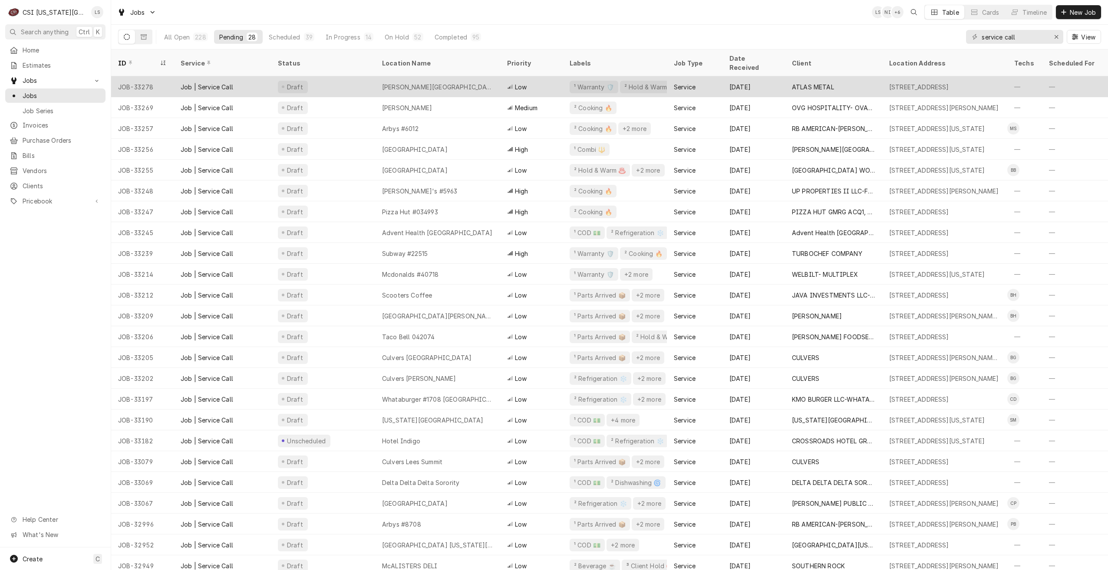
click at [444, 76] on div "[PERSON_NAME][GEOGRAPHIC_DATA][PERSON_NAME]" at bounding box center [437, 86] width 125 height 21
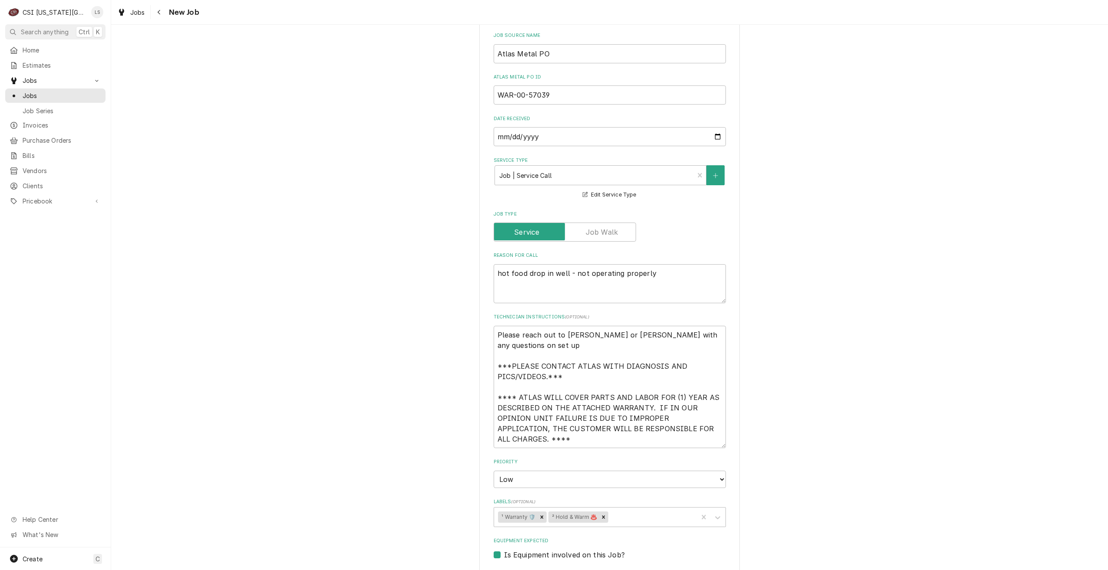
scroll to position [217, 0]
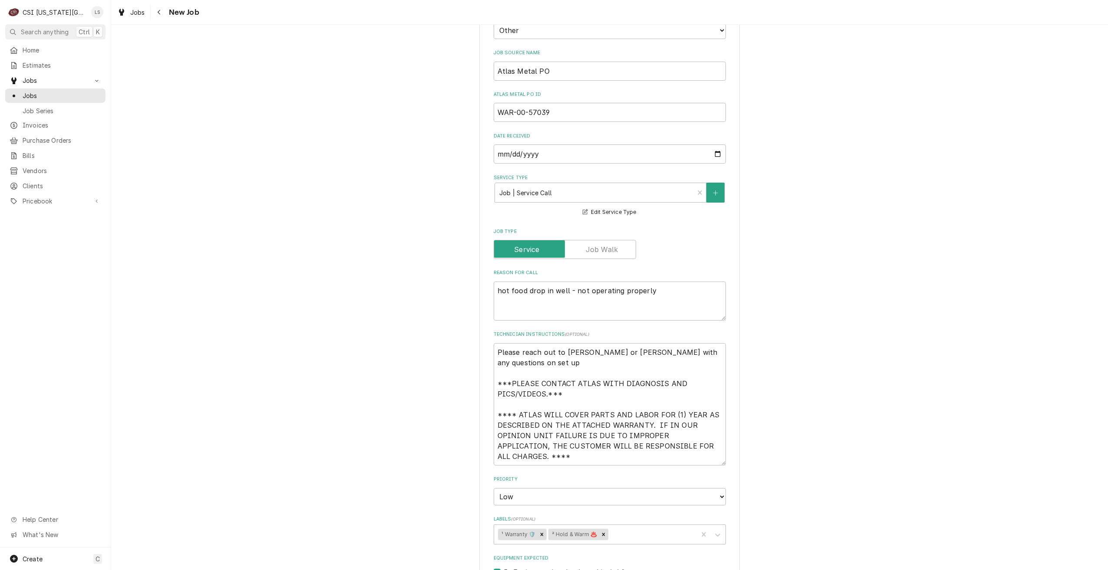
click at [949, 145] on div "Use the fields below to edit this job: Client Details Client ATLAS METAL Edit C…" at bounding box center [609, 422] width 997 height 1211
click at [510, 362] on textarea "Please reach out to [PERSON_NAME] or [PERSON_NAME] with any questions on set up…" at bounding box center [610, 404] width 232 height 122
click at [572, 395] on textarea "Please reach out to [PERSON_NAME] or [PERSON_NAME] with any questions on set up…" at bounding box center [610, 404] width 232 height 122
type textarea "x"
type textarea "Please reach out to [PERSON_NAME] or [PERSON_NAME] with any questions on set up…"
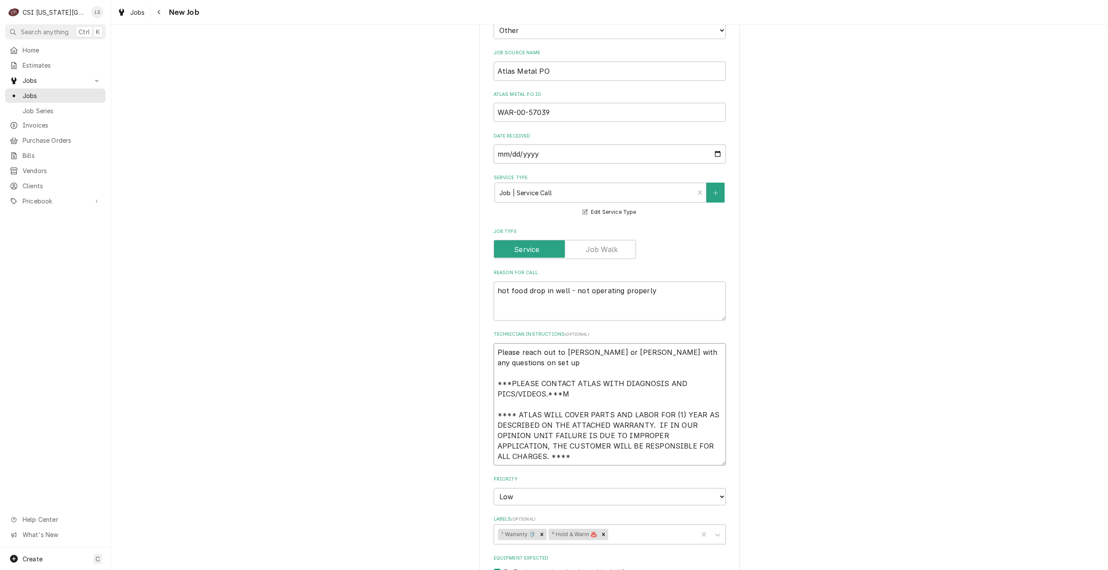
type textarea "x"
type textarea "Please reach out to [PERSON_NAME] or [PERSON_NAME] with any questions on set up…"
type textarea "x"
type textarea "Please reach out to [PERSON_NAME] or [PERSON_NAME] with any questions on set up…"
type textarea "x"
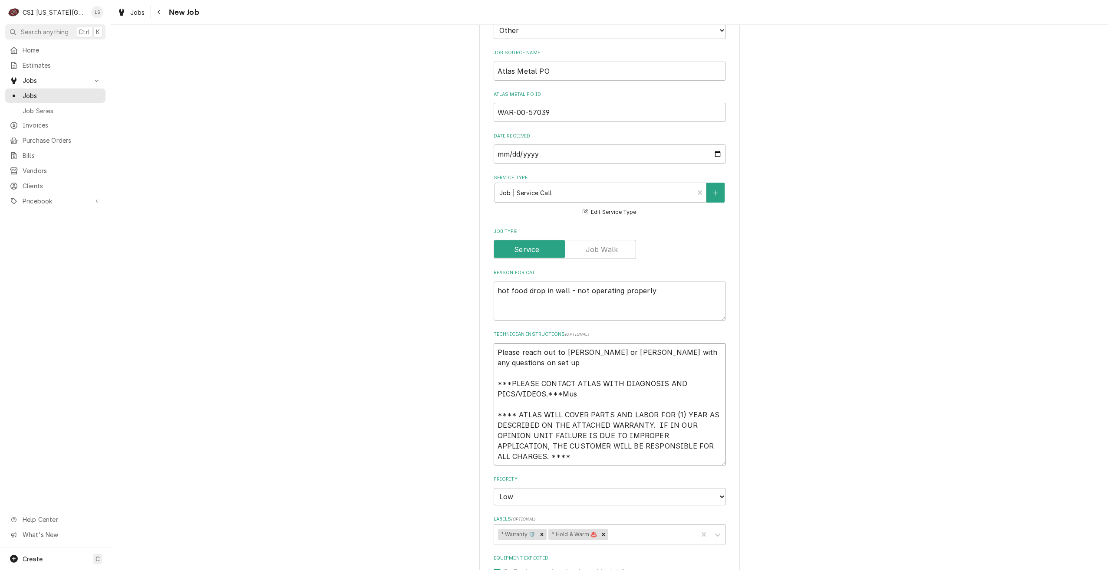
type textarea "Please reach out to [PERSON_NAME] or [PERSON_NAME] with any questions on set up…"
type textarea "x"
type textarea "Please reach out to [PERSON_NAME] or [PERSON_NAME] with any questions on set up…"
type textarea "x"
type textarea "Please reach out to [PERSON_NAME] or [PERSON_NAME] with any questions on set up…"
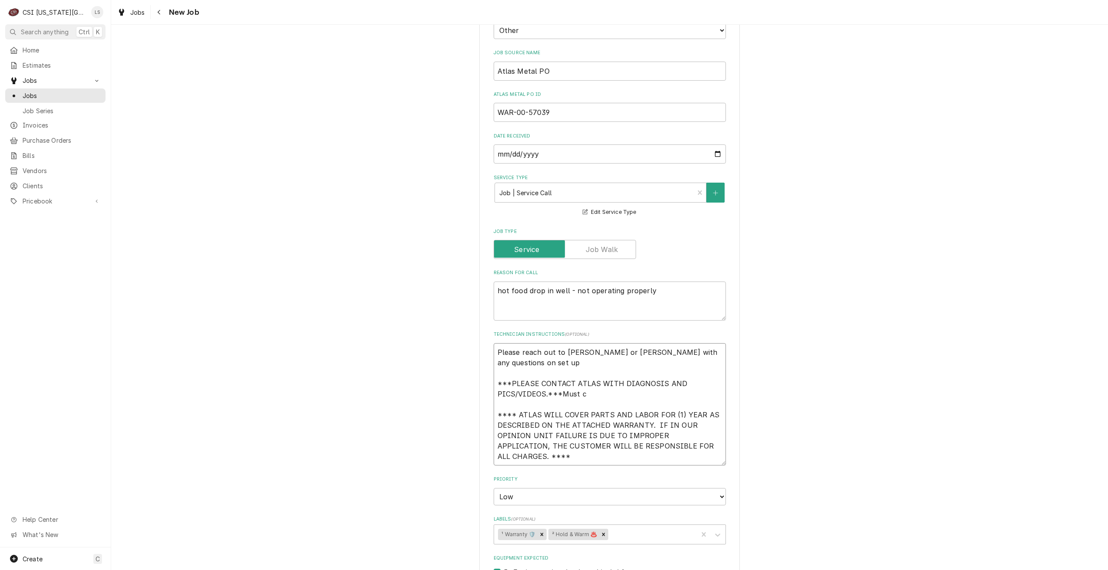
type textarea "x"
type textarea "Please reach out to [PERSON_NAME] or [PERSON_NAME] with any questions on set up…"
type textarea "x"
type textarea "Please reach out to [PERSON_NAME] or [PERSON_NAME] with any questions on set up…"
type textarea "x"
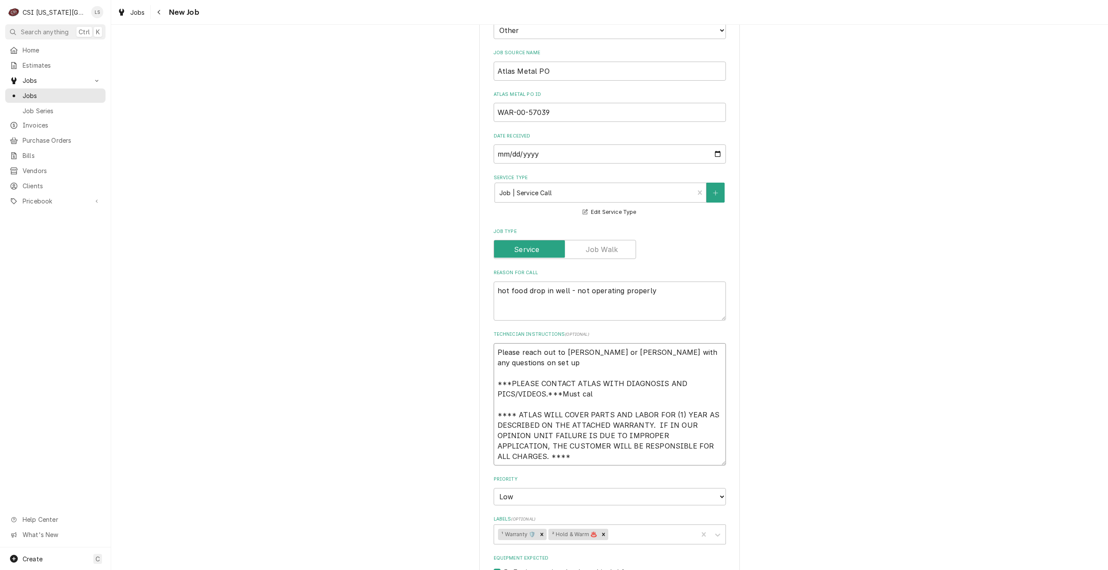
type textarea "Please reach out to [PERSON_NAME] or [PERSON_NAME] with any questions on set up…"
type textarea "x"
type textarea "Please reach out to [PERSON_NAME] or [PERSON_NAME] with any questions on set up…"
type textarea "x"
type textarea "Please reach out to [PERSON_NAME] or [PERSON_NAME] with any questions on set up…"
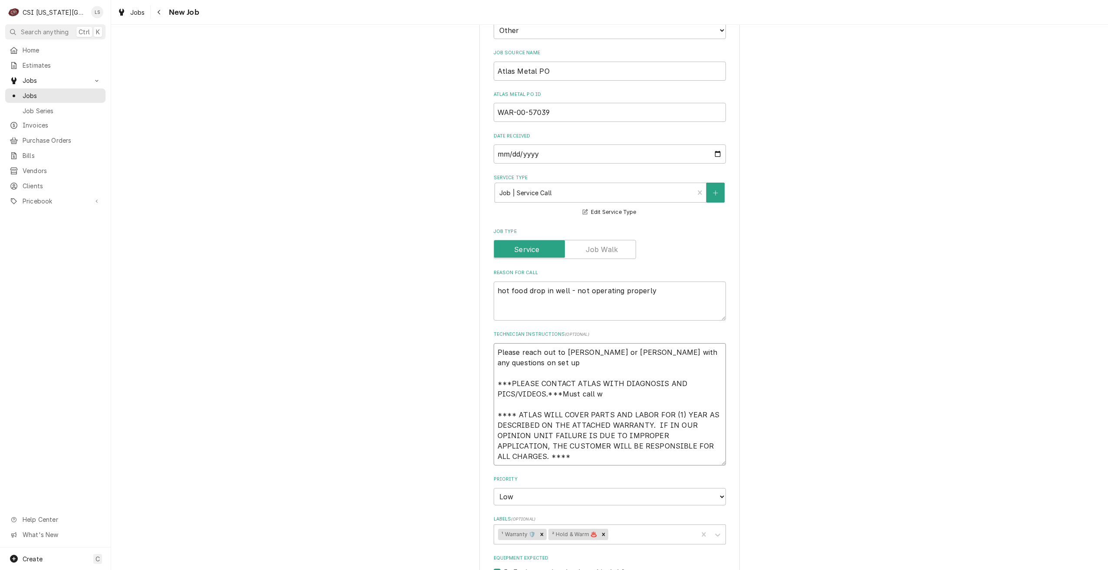
type textarea "x"
type textarea "Please reach out to [PERSON_NAME] or [PERSON_NAME] with any questions on set up…"
type textarea "x"
type textarea "Please reach out to [PERSON_NAME] or [PERSON_NAME] with any questions on set up…"
type textarea "x"
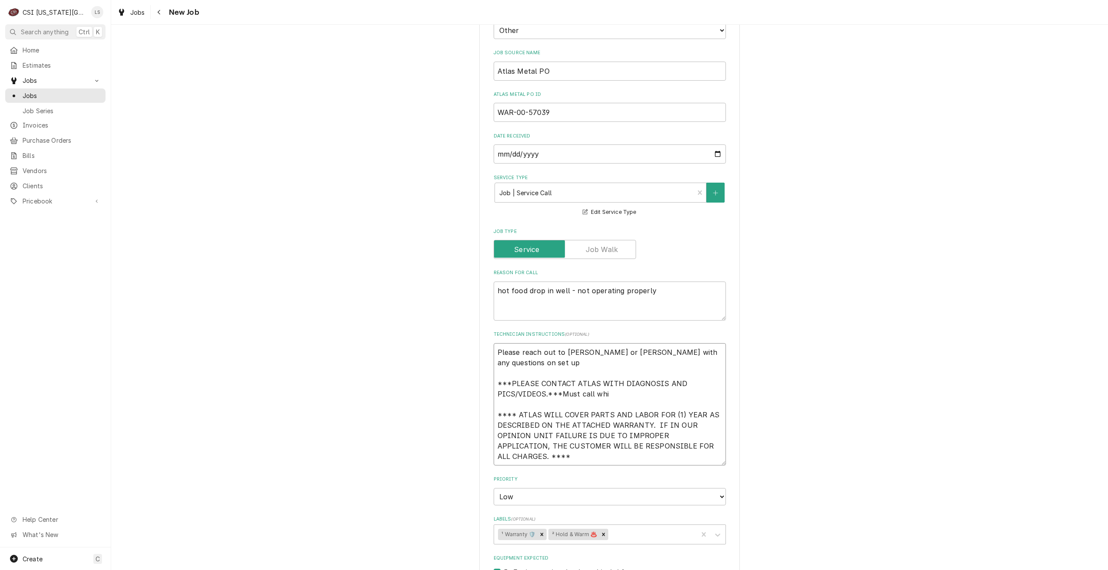
type textarea "Please reach out to [PERSON_NAME] or [PERSON_NAME] with any questions on set up…"
type textarea "x"
type textarea "Please reach out to [PERSON_NAME] or [PERSON_NAME] with any questions on set up…"
type textarea "x"
type textarea "Please reach out to [PERSON_NAME] or [PERSON_NAME] with any questions on set up…"
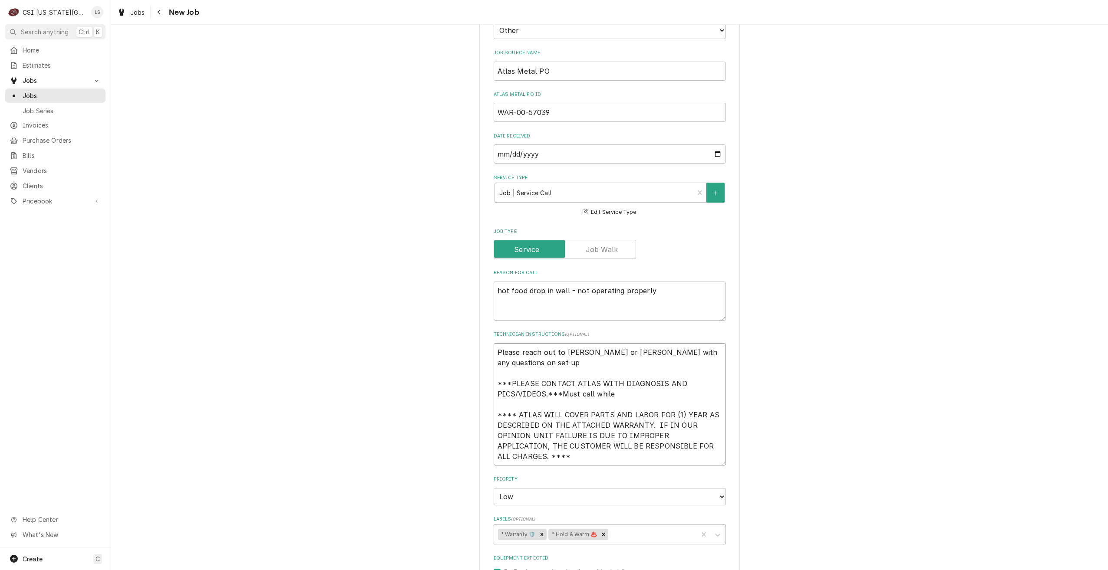
type textarea "x"
type textarea "Please reach out to [PERSON_NAME] or [PERSON_NAME] with any questions on set up…"
type textarea "x"
type textarea "Please reach out to [PERSON_NAME] or [PERSON_NAME] with any questions on set up…"
type textarea "x"
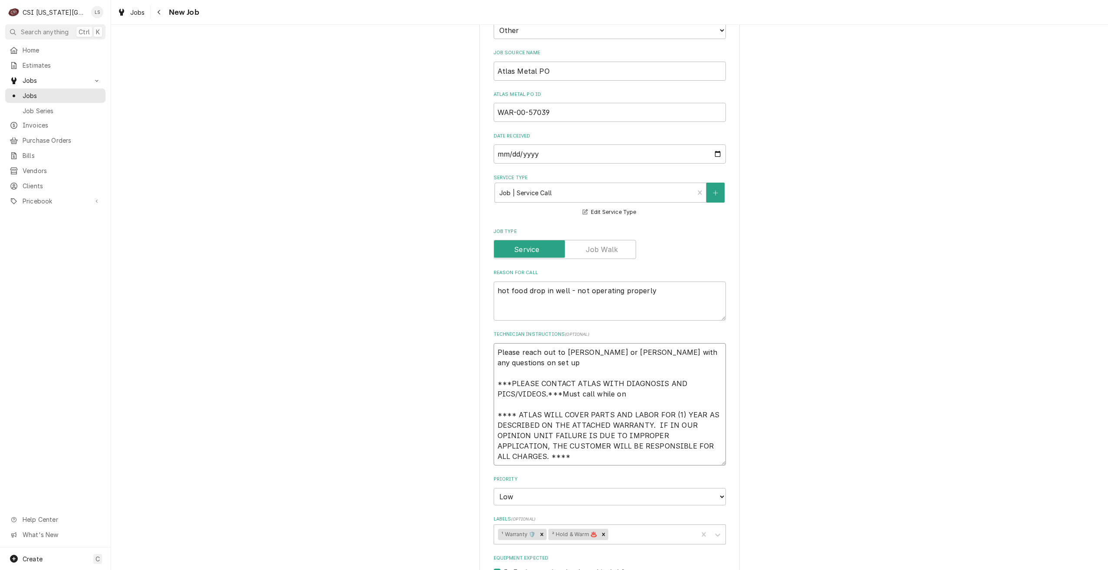
type textarea "Please reach out to [PERSON_NAME] or [PERSON_NAME] with any questions on set up…"
type textarea "x"
type textarea "Please reach out to [PERSON_NAME] or [PERSON_NAME] with any questions on set up…"
type textarea "x"
type textarea "Please reach out to [PERSON_NAME] or [PERSON_NAME] with any questions on set up…"
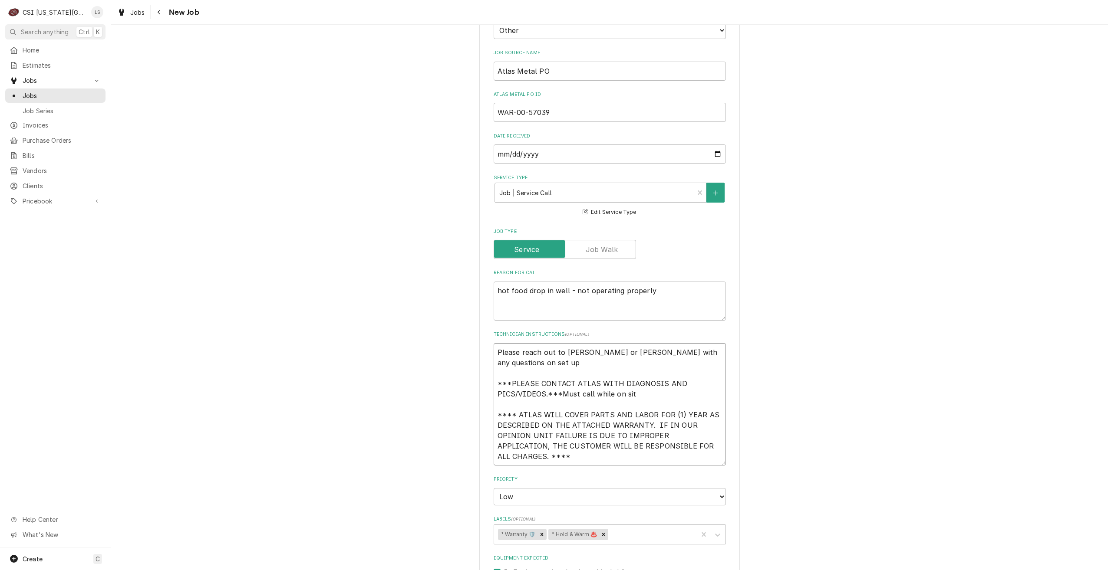
type textarea "x"
type textarea "Please reach out to [PERSON_NAME] or [PERSON_NAME] with any questions on set up…"
type textarea "x"
type textarea "Please reach out to [PERSON_NAME] or [PERSON_NAME] with any questions on set up…"
type textarea "x"
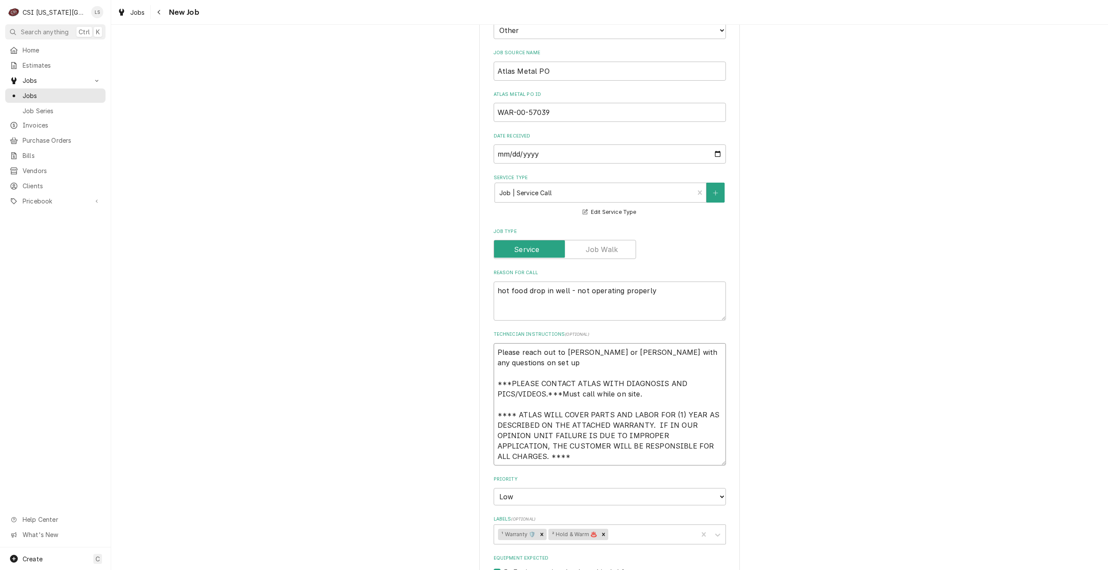
type textarea "Please reach out to [PERSON_NAME] or [PERSON_NAME] with any questions on set up…"
click at [988, 229] on div "Use the fields below to edit this job: Client Details Client ATLAS METAL Edit C…" at bounding box center [609, 422] width 997 height 1211
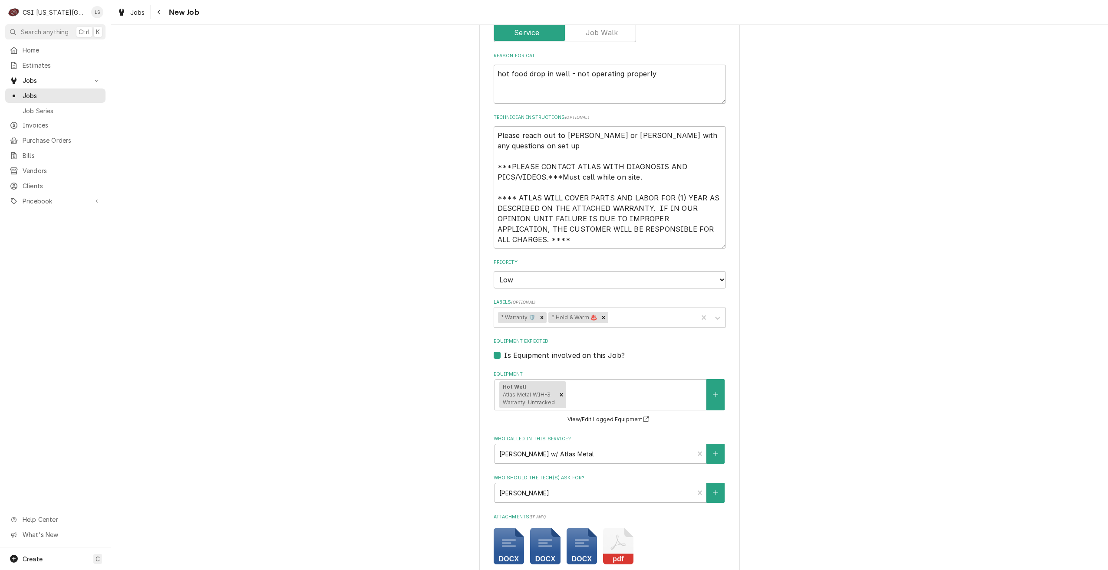
scroll to position [674, 0]
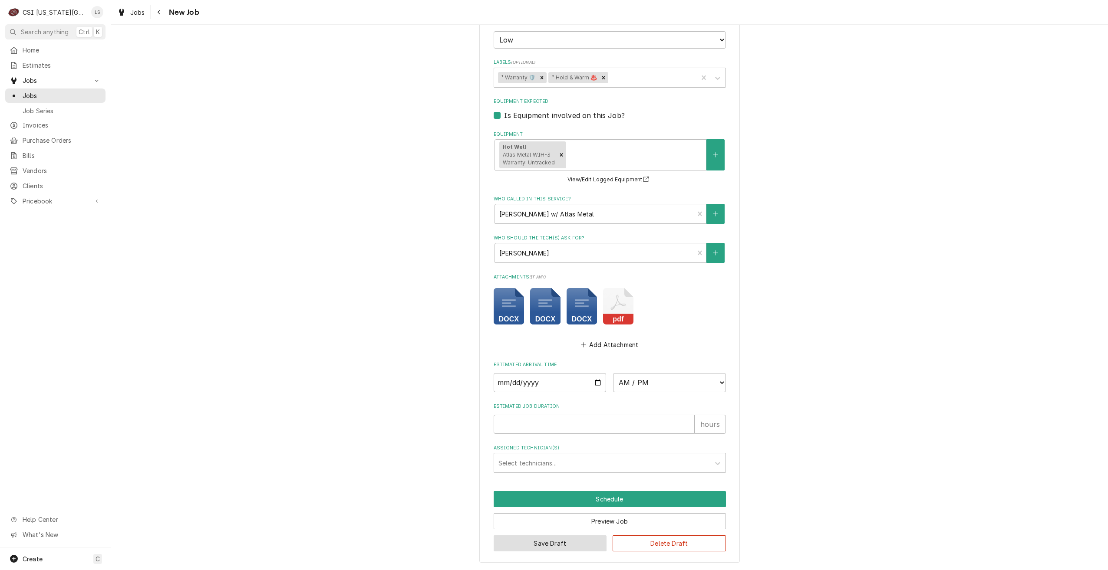
click at [554, 540] on button "Save Draft" at bounding box center [550, 544] width 113 height 16
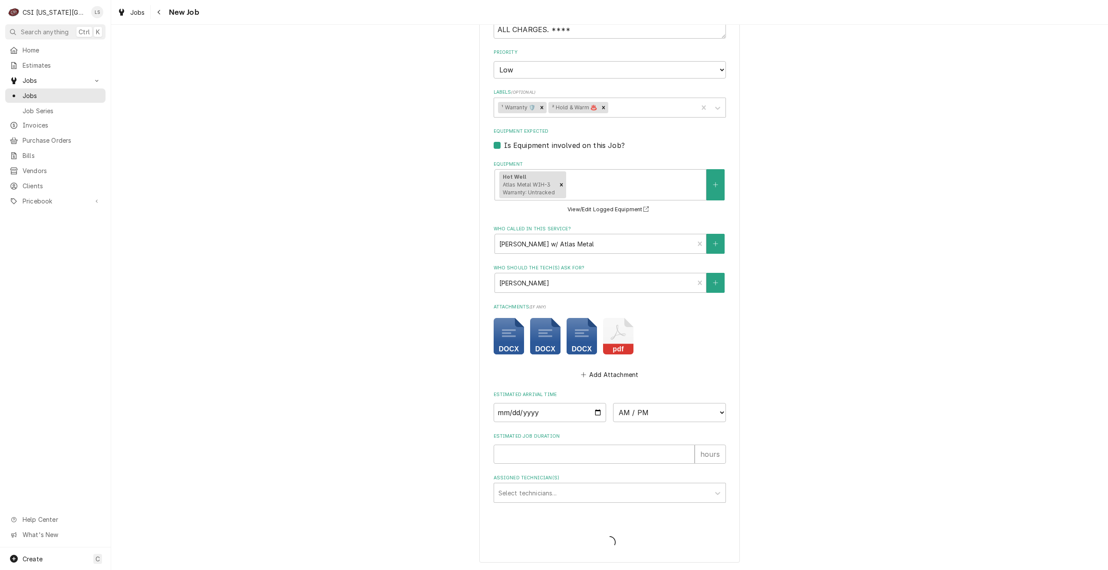
type textarea "x"
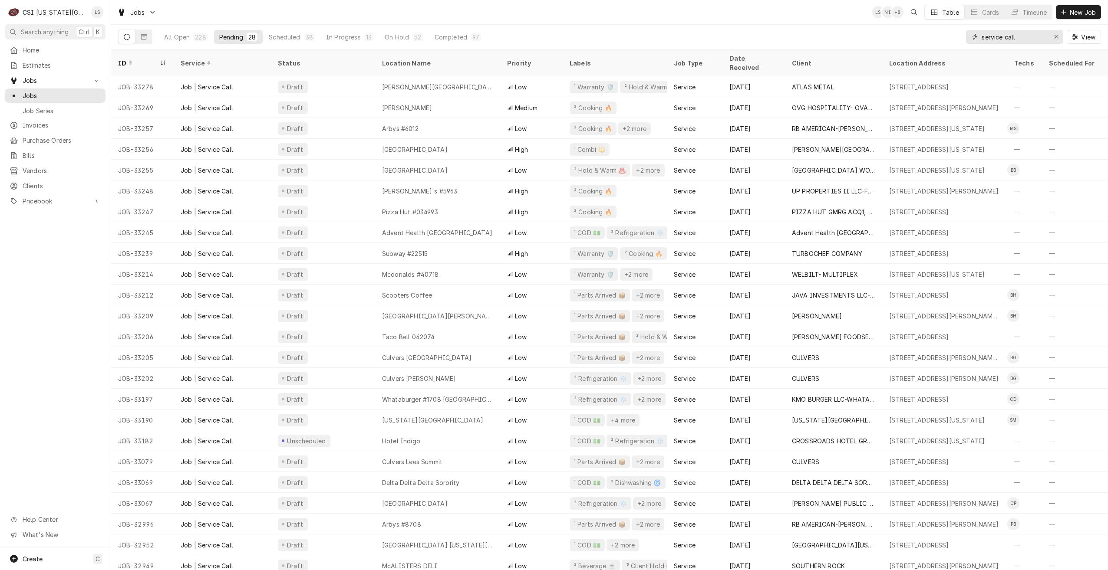
drag, startPoint x: 1032, startPoint y: 37, endPoint x: 952, endPoint y: 39, distance: 79.5
click at [952, 39] on div "All Open 228 Pending 28 Scheduled 38 In Progress 13 On Hold 52 Completed 97 ser…" at bounding box center [609, 37] width 983 height 24
type input "h"
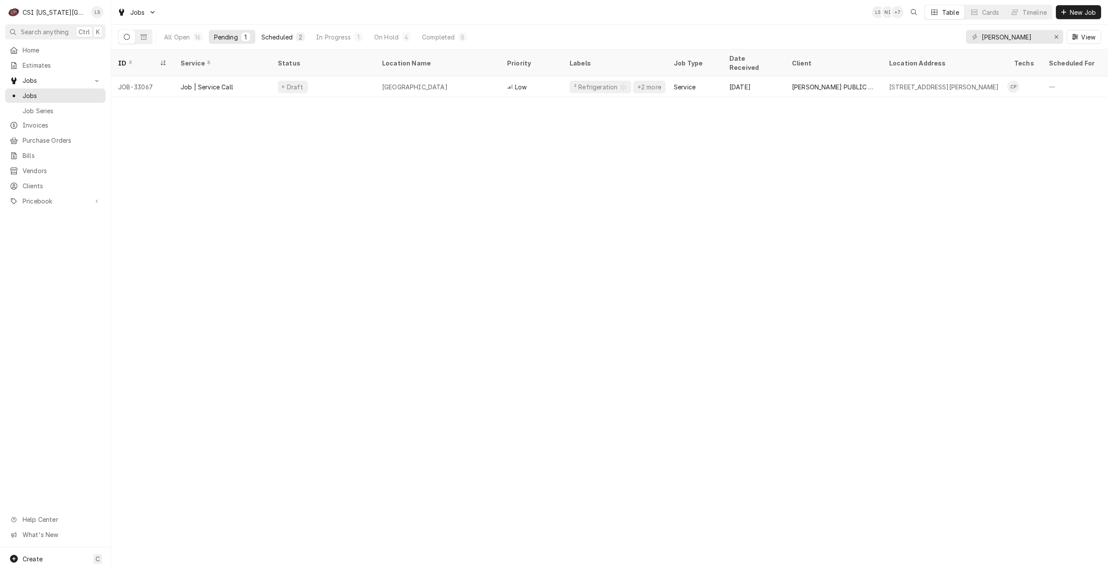
click at [275, 32] on button "Scheduled 2" at bounding box center [283, 37] width 54 height 14
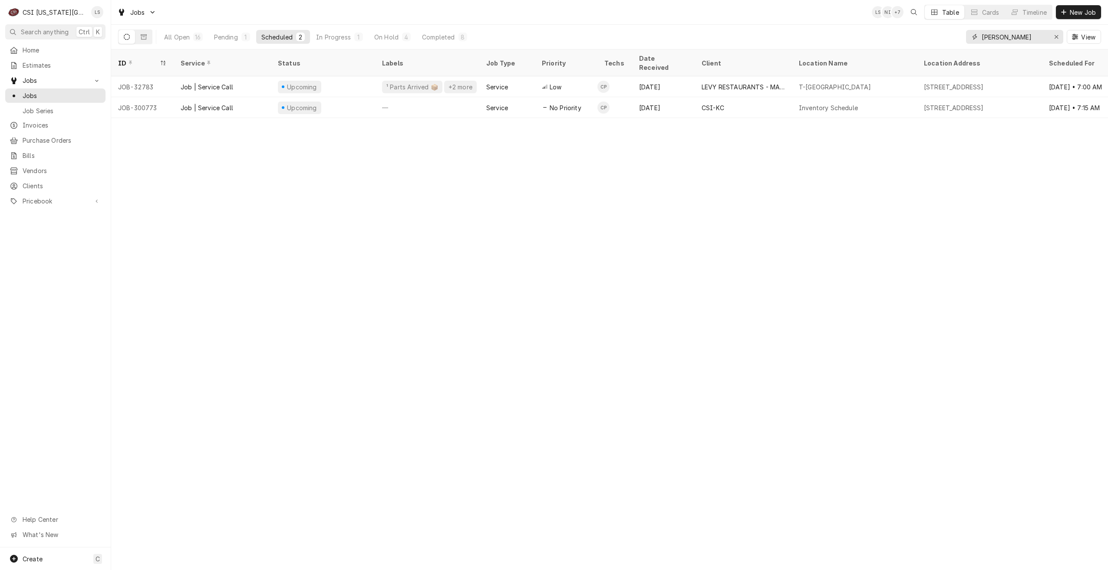
click at [1003, 36] on input "charles" at bounding box center [1014, 37] width 65 height 14
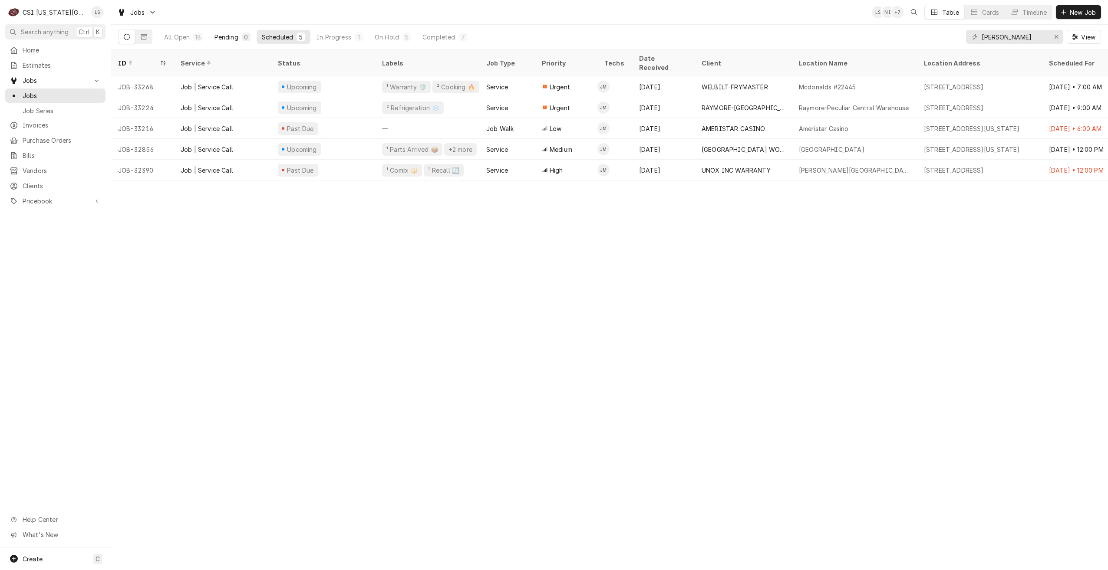
click at [232, 40] on div "Pending" at bounding box center [226, 37] width 24 height 9
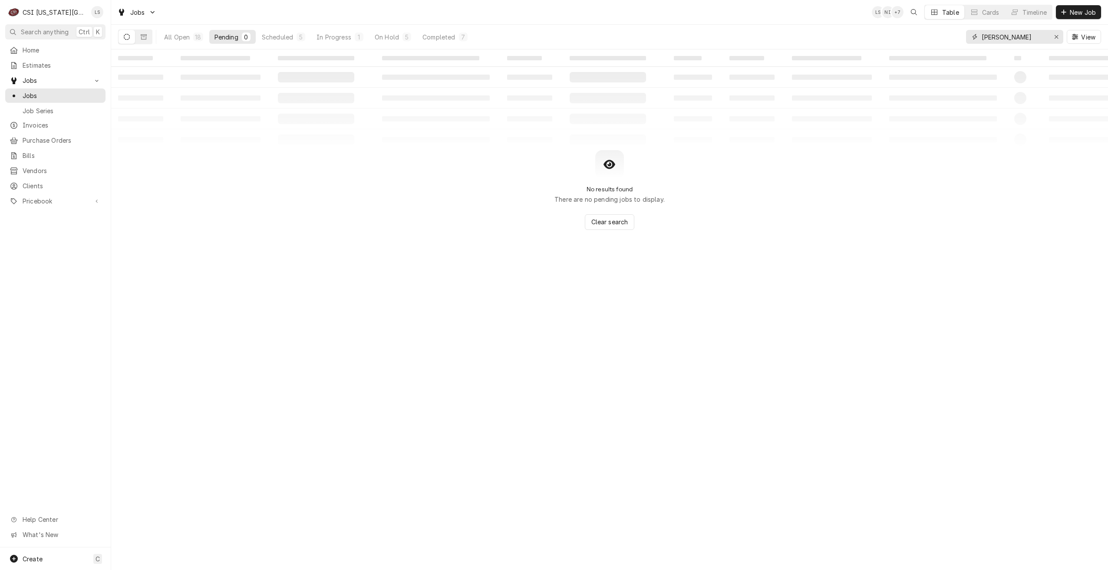
click at [992, 40] on input "josh" at bounding box center [1014, 37] width 65 height 14
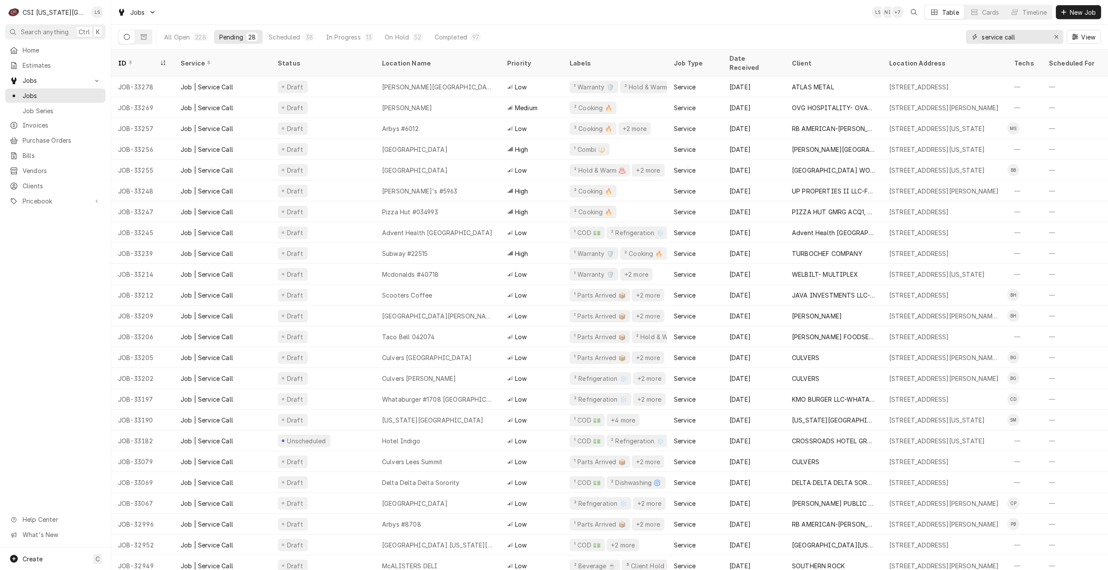
type input "service call"
click at [760, 20] on div "Jobs LS NI + 7 Table Cards Timeline New Job" at bounding box center [609, 12] width 997 height 24
click at [309, 12] on div "Jobs LS SH + 7 Table Cards Timeline New Job" at bounding box center [609, 12] width 997 height 24
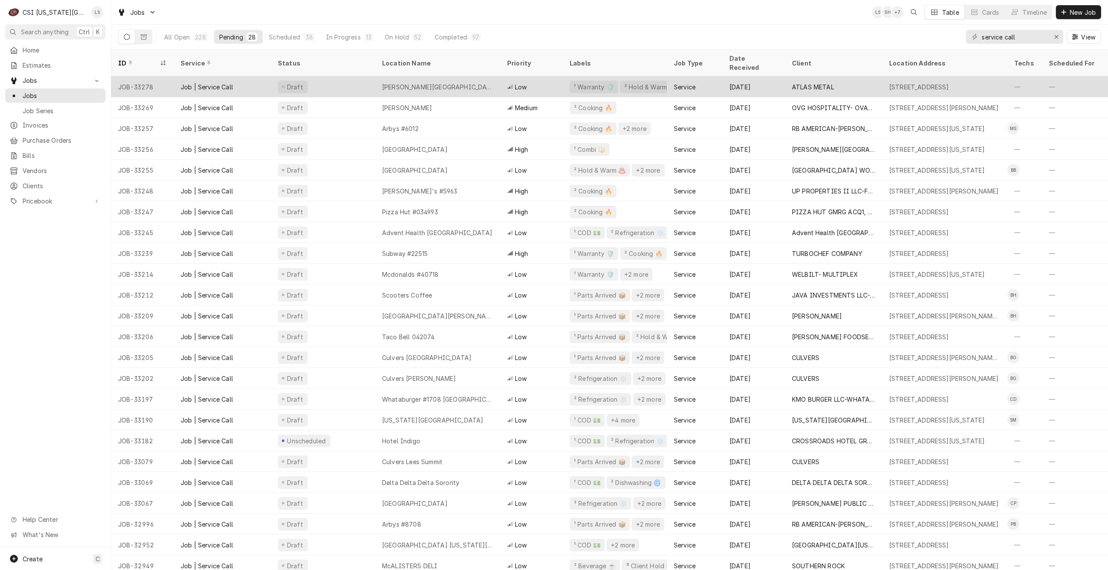
click at [367, 76] on div "Draft" at bounding box center [323, 86] width 104 height 21
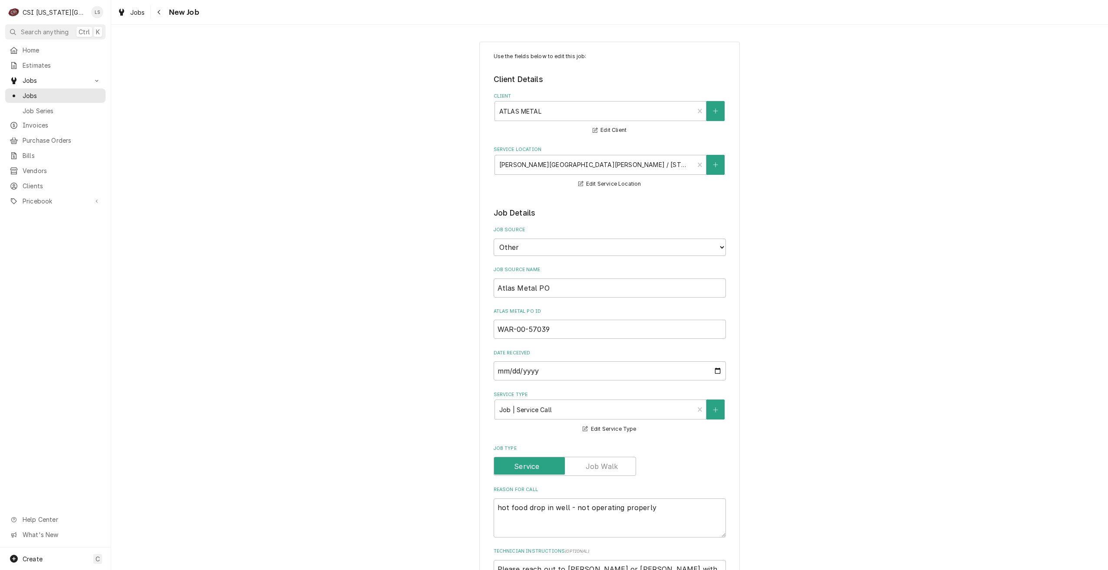
type textarea "x"
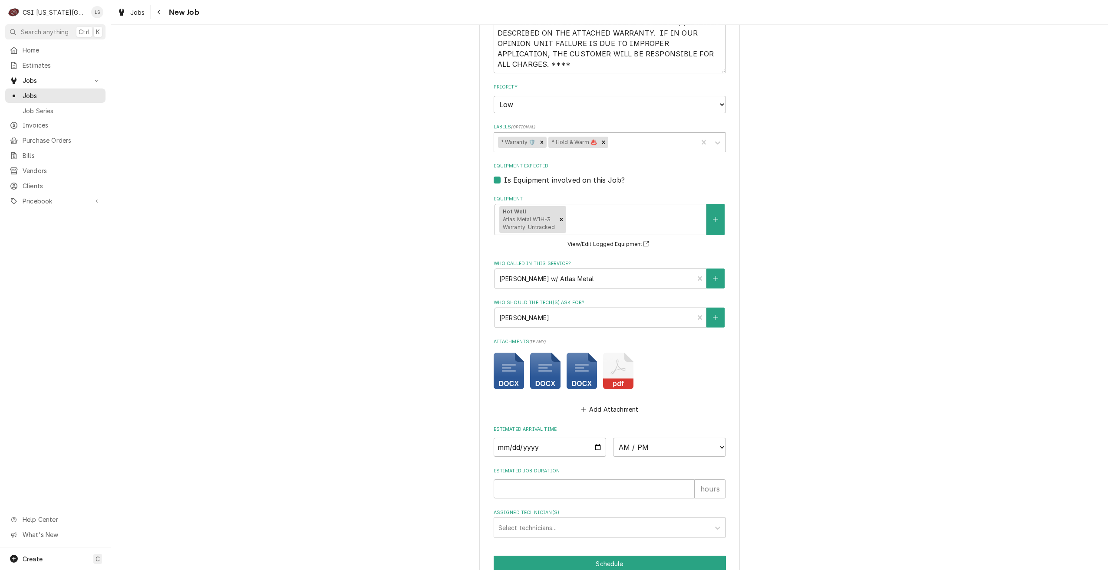
scroll to position [434, 0]
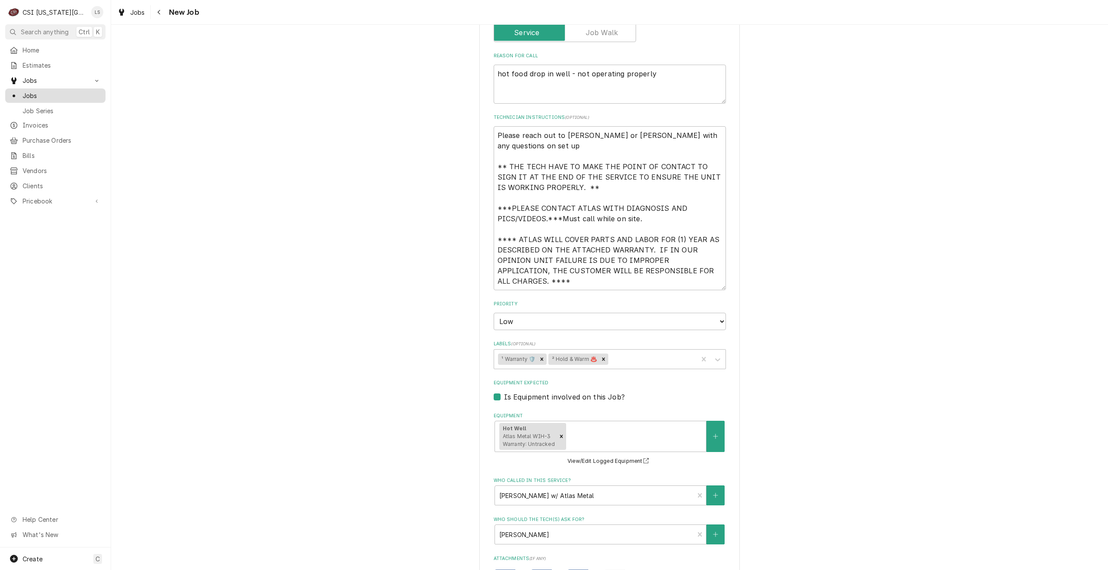
click at [73, 98] on link "Jobs" at bounding box center [55, 96] width 100 height 14
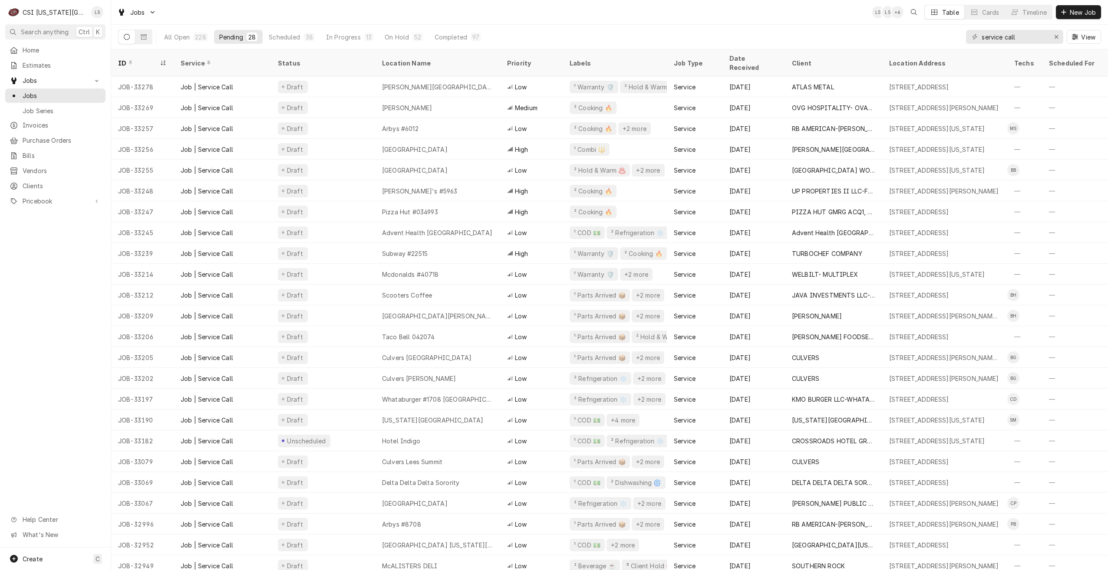
click at [606, 30] on div "All Open 228 Pending 28 Scheduled 38 In Progress 13 On Hold 52 Completed 97 ser…" at bounding box center [609, 37] width 983 height 24
click at [1066, 16] on div "Dynamic Content Wrapper" at bounding box center [1063, 12] width 9 height 9
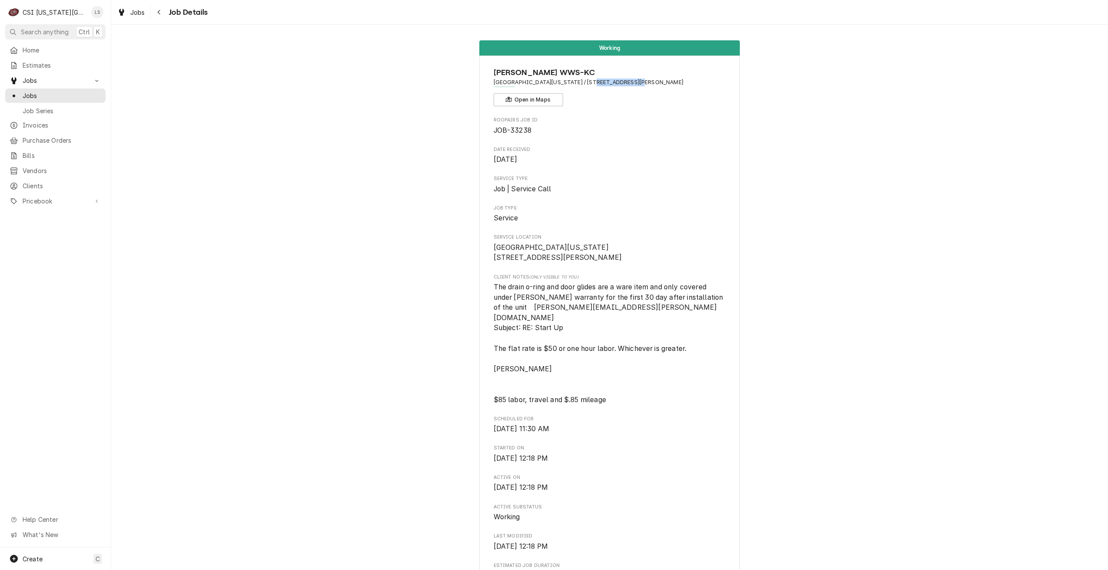
drag, startPoint x: 614, startPoint y: 82, endPoint x: 572, endPoint y: 81, distance: 42.6
click at [572, 81] on span "[GEOGRAPHIC_DATA][US_STATE] / [STREET_ADDRESS][PERSON_NAME]" at bounding box center [610, 83] width 232 height 8
copy span "[STREET_ADDRESS][PERSON_NAME]"
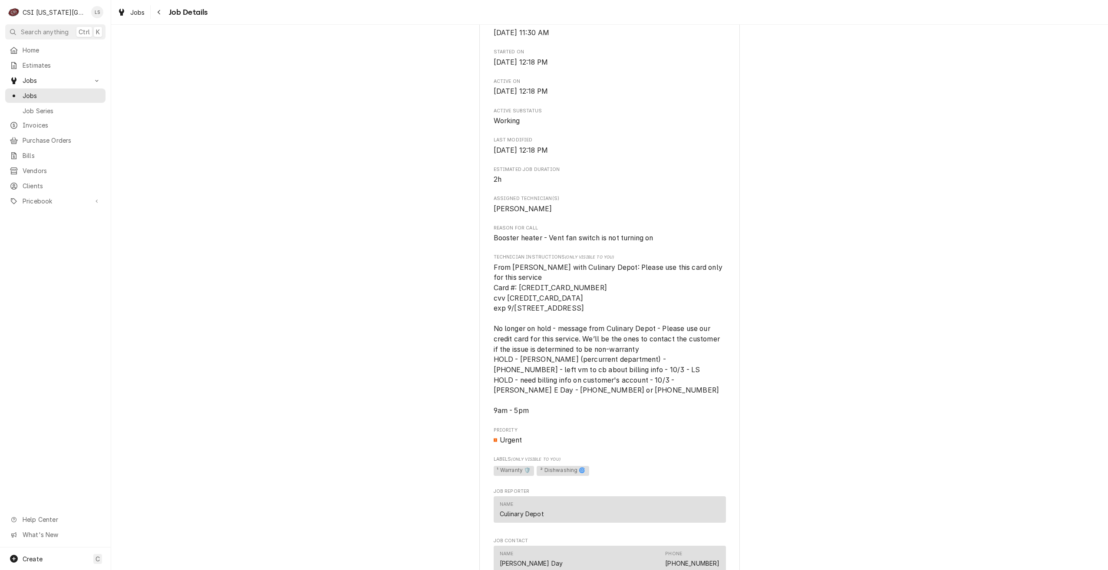
scroll to position [347, 0]
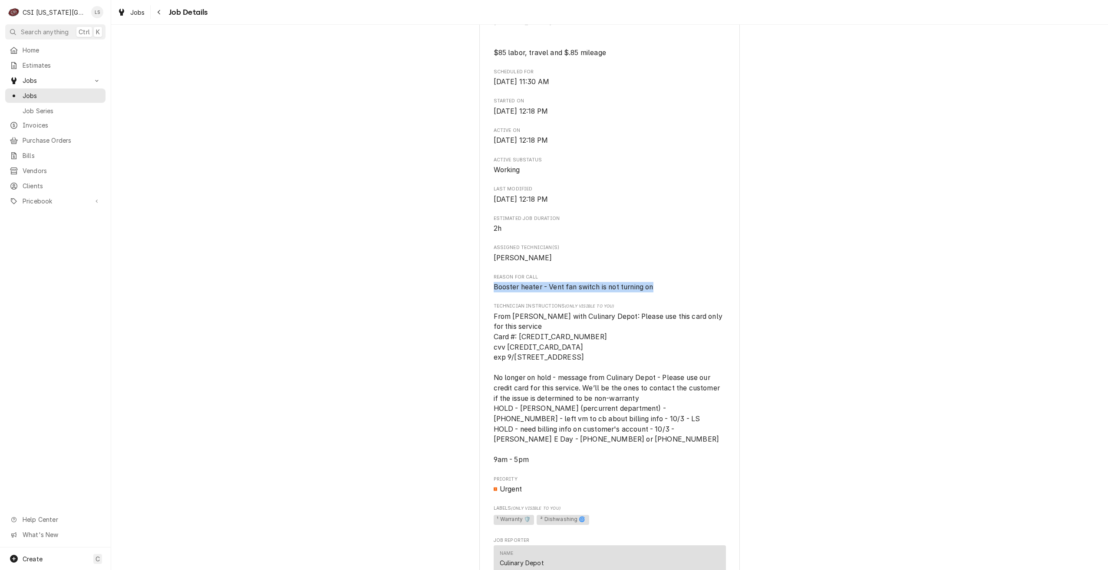
drag, startPoint x: 666, startPoint y: 290, endPoint x: 491, endPoint y: 293, distance: 175.0
click at [494, 293] on div "Roopairs Job ID JOB-33238 Date Received [DATE] Service Type Job | Service Call …" at bounding box center [610, 303] width 232 height 1068
copy span "Booster heater - Vent fan switch is not turning on"
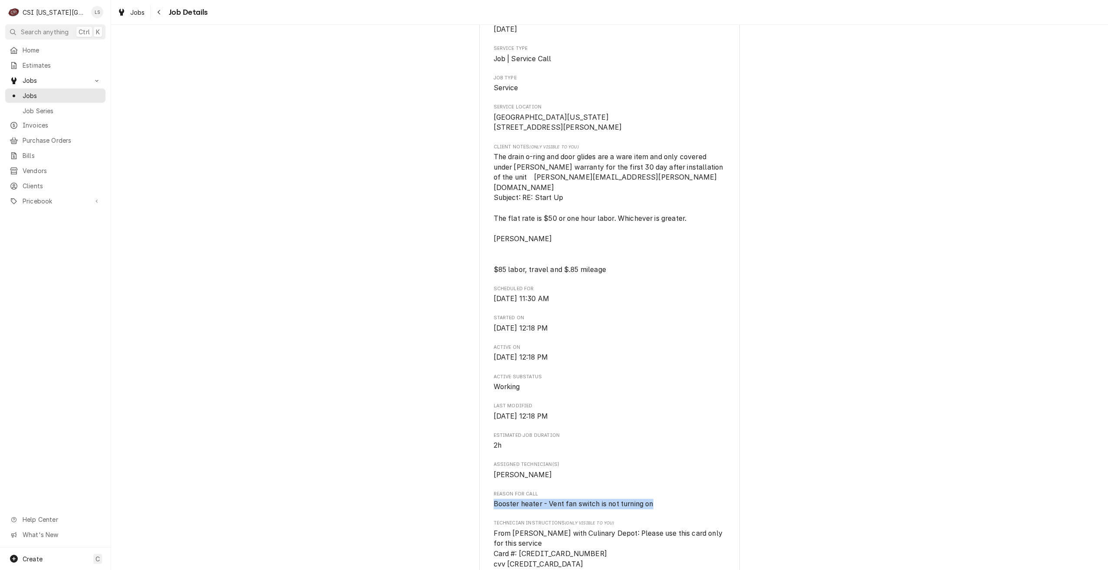
scroll to position [0, 0]
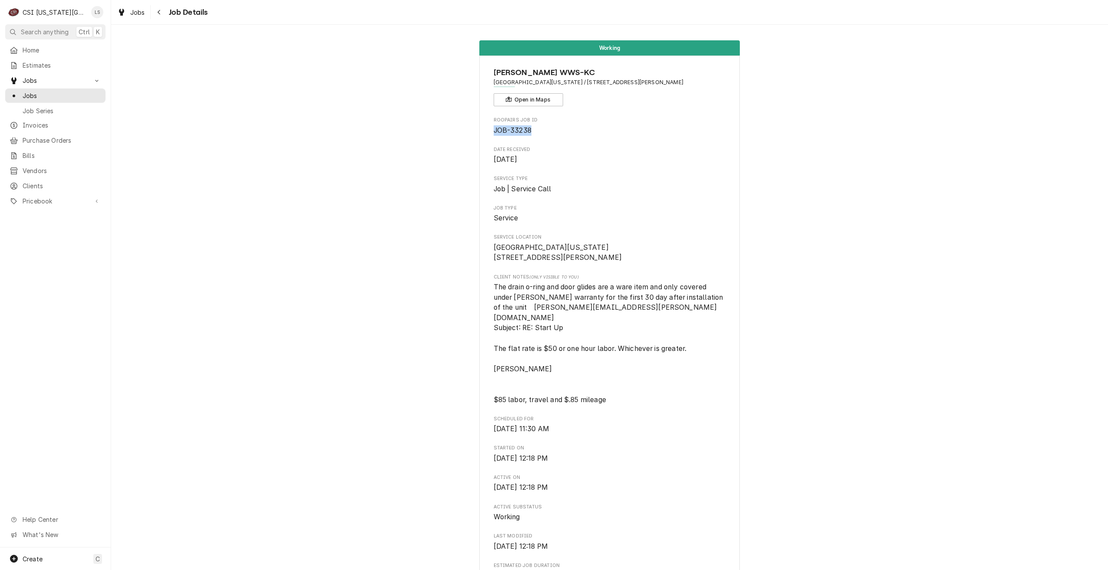
drag, startPoint x: 538, startPoint y: 126, endPoint x: 491, endPoint y: 125, distance: 47.3
click at [494, 125] on span "JOB-33238" at bounding box center [610, 130] width 232 height 10
copy span "JOB-33238"
click at [68, 91] on span "Jobs" at bounding box center [62, 95] width 79 height 9
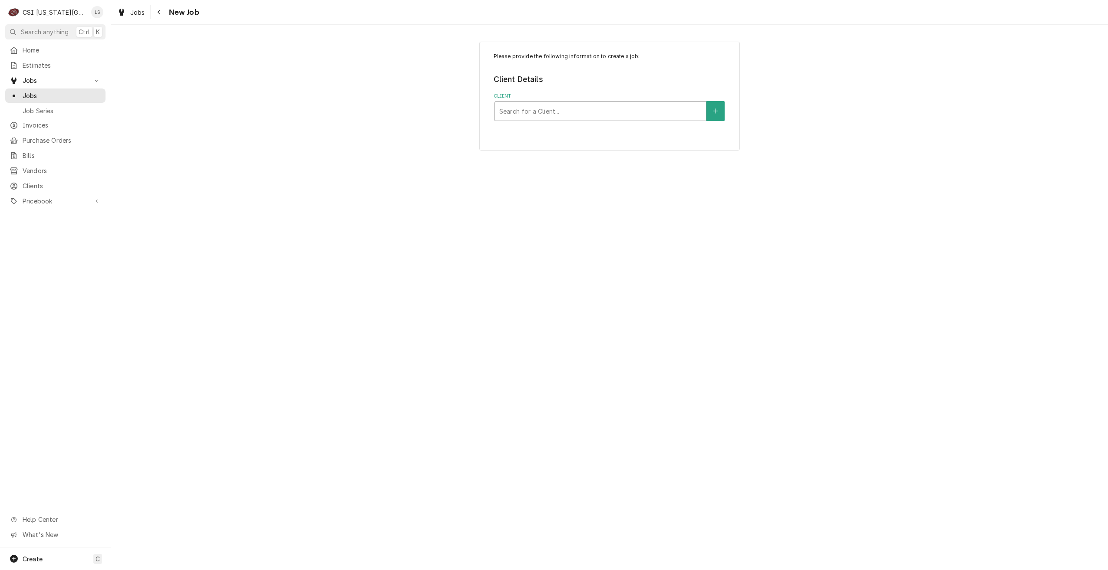
click at [574, 113] on div "Client" at bounding box center [600, 111] width 202 height 16
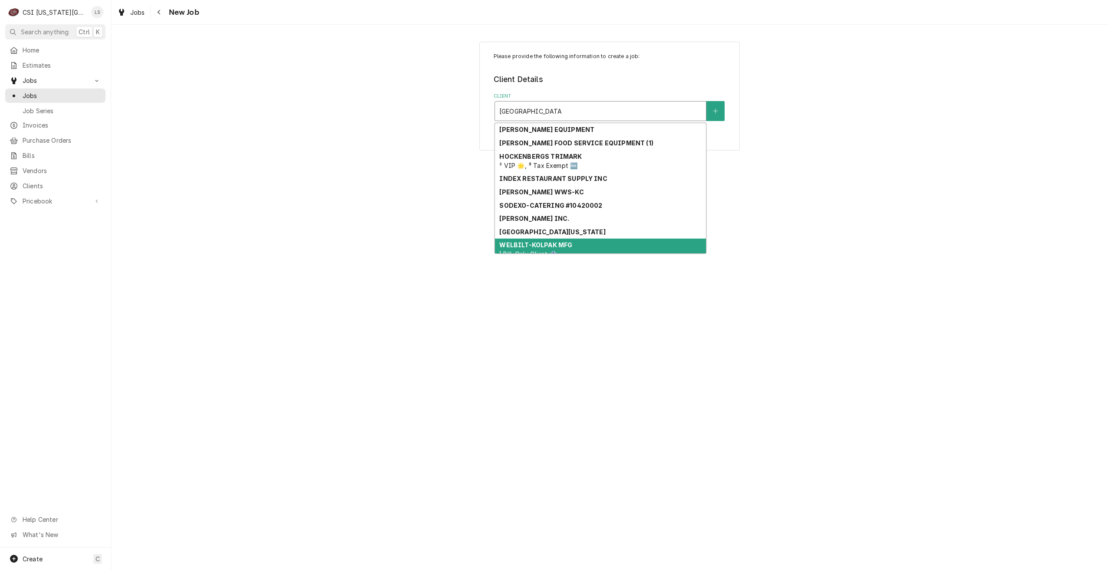
type input "[GEOGRAPHIC_DATA]"
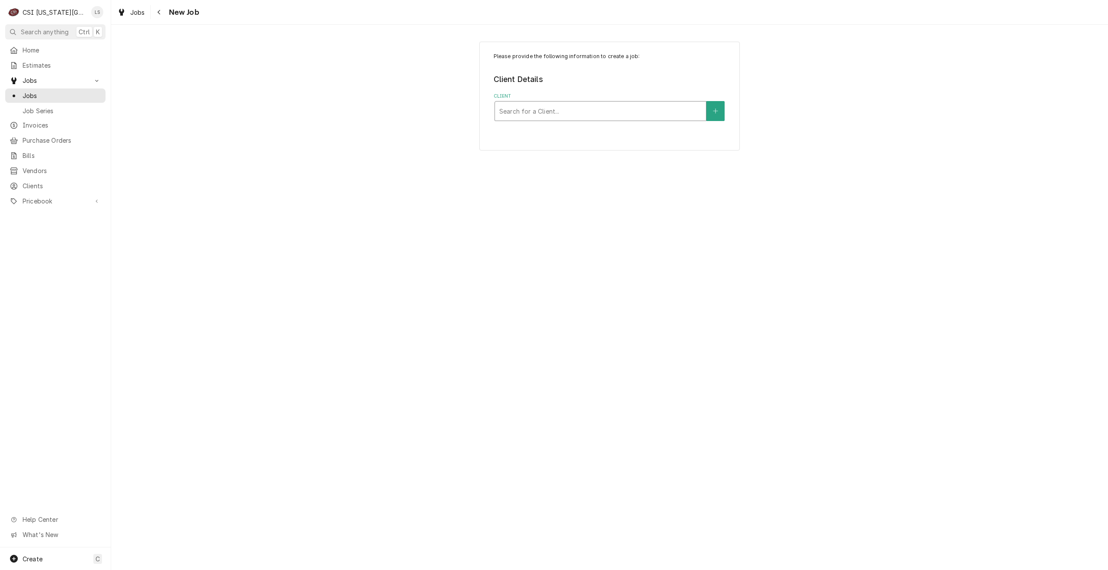
click at [603, 111] on div "Client" at bounding box center [600, 111] width 202 height 16
type input "culinary depot"
click at [585, 132] on div "CULINARY DEPOT" at bounding box center [600, 129] width 211 height 13
click at [586, 161] on div "Service Location" at bounding box center [600, 165] width 202 height 16
click at [710, 158] on button "Service Location" at bounding box center [715, 165] width 18 height 20
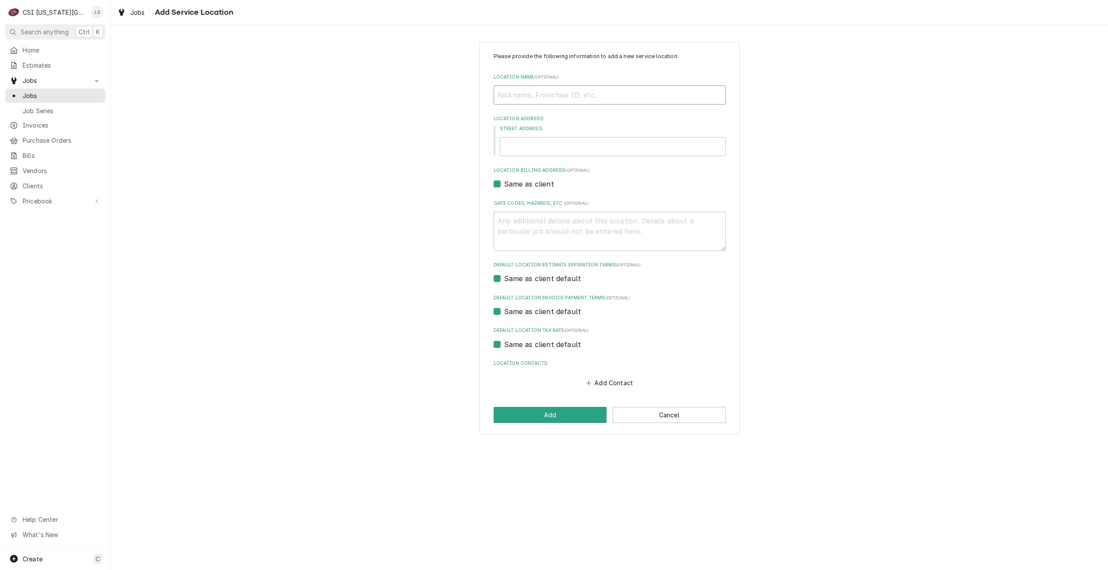
click at [547, 96] on input "Location Name ( optional )" at bounding box center [610, 95] width 232 height 19
type textarea "x"
type input "U"
type textarea "x"
type input "Un"
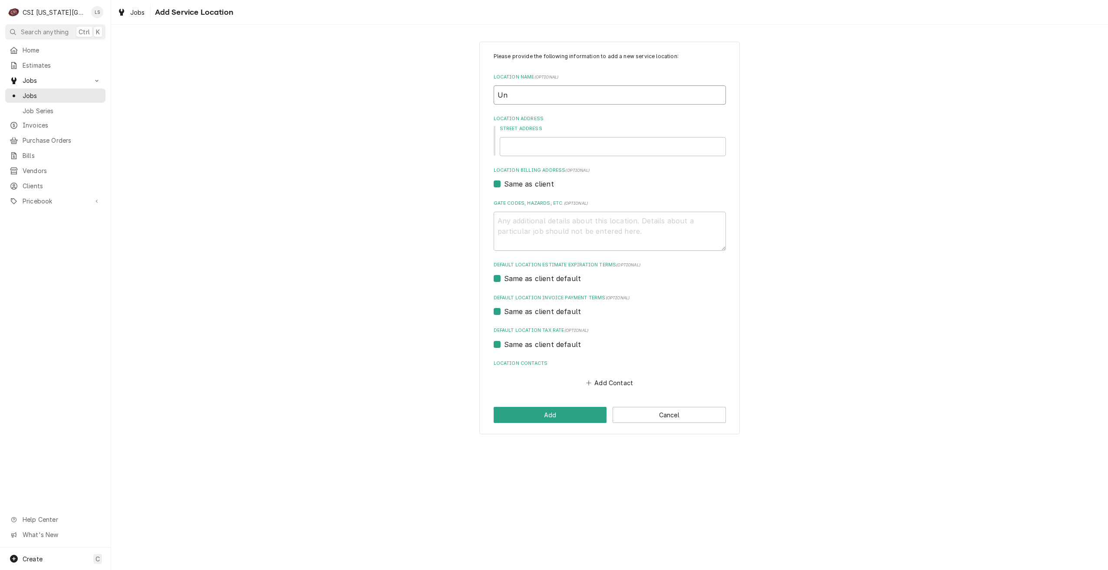
type textarea "x"
type input "Uni"
type textarea "x"
type input "Univ"
type textarea "x"
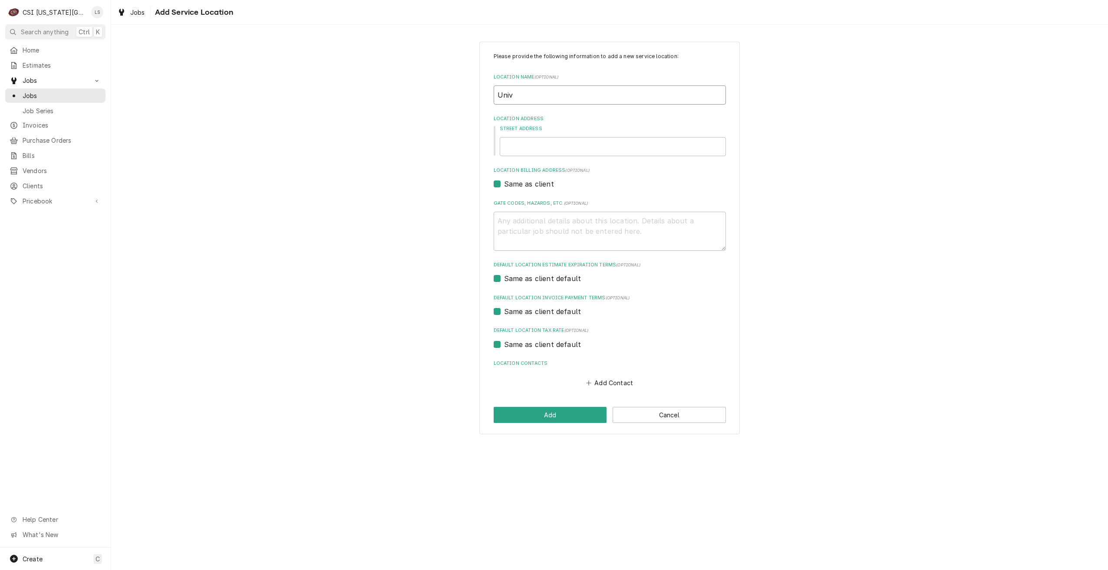
type input "Unive"
type textarea "x"
type input "Univer"
type textarea "x"
type input "Univers"
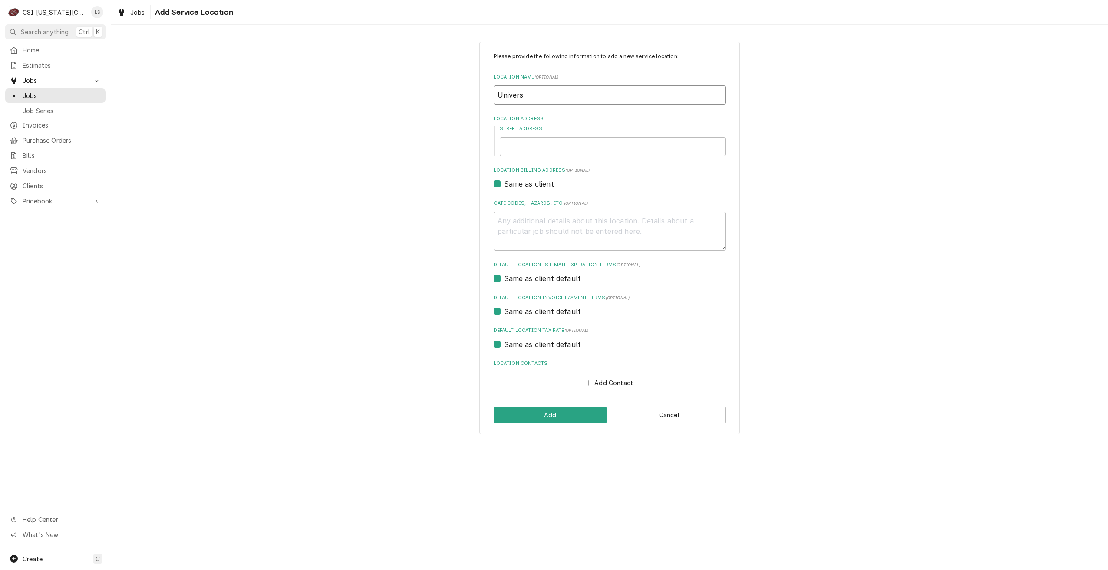
type textarea "x"
type input "Universi"
type textarea "x"
type input "Universit"
type textarea "x"
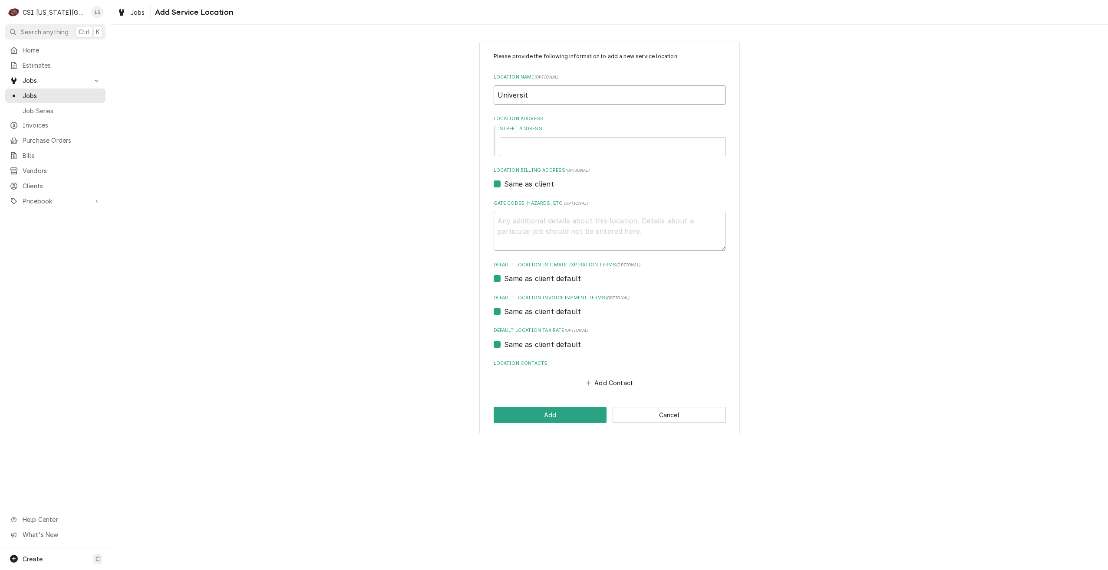
type input "University"
type textarea "x"
type input "University"
type textarea "x"
type input "University o"
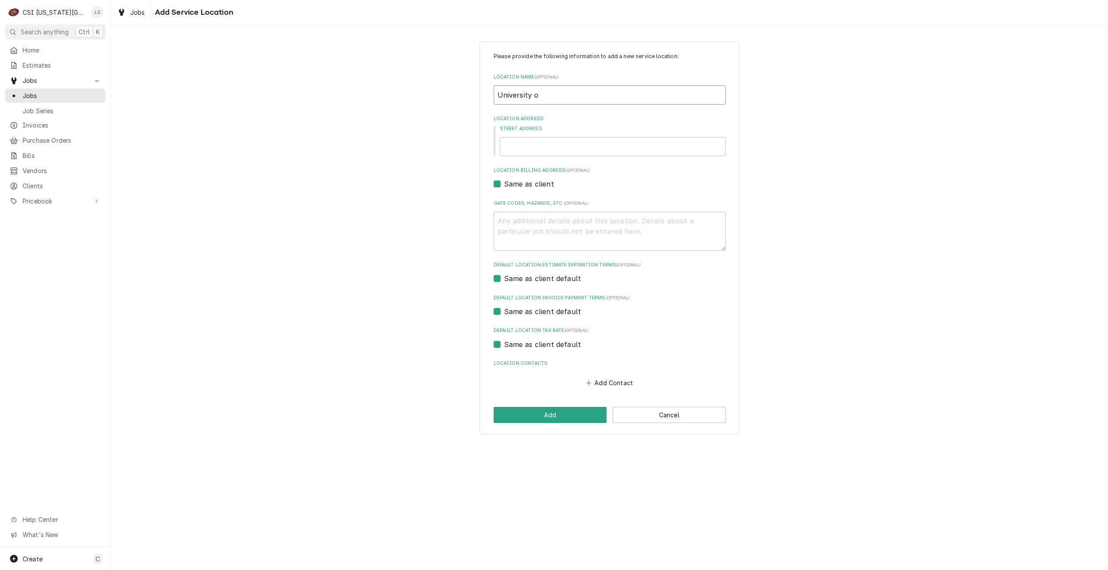
type textarea "x"
type input "University of"
type textarea "x"
type input "University of"
type textarea "x"
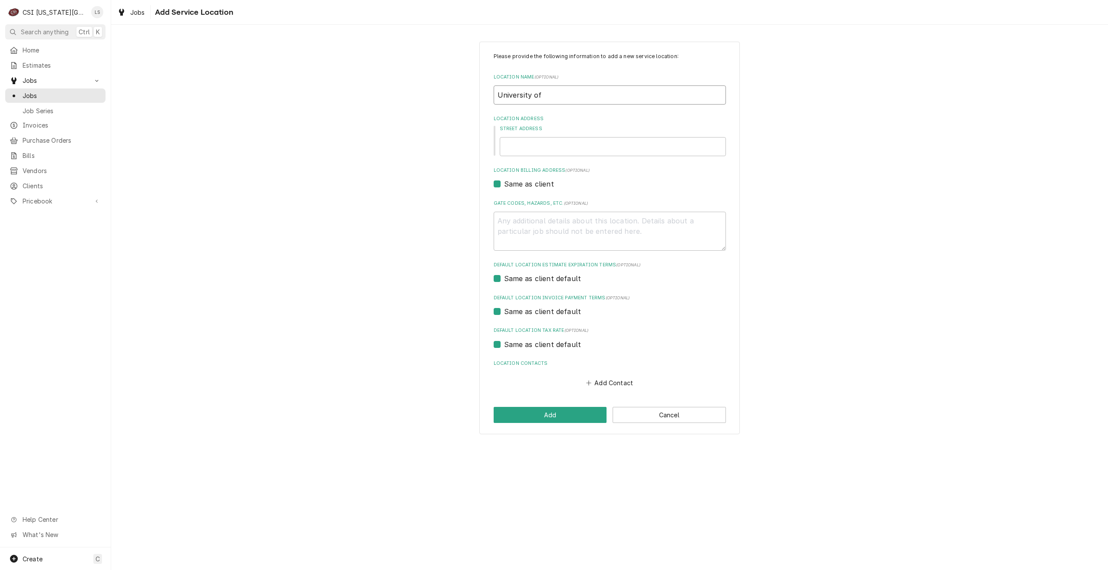
type input "University of C"
type textarea "x"
type input "University of Ce"
type textarea "x"
type input "University of Cen"
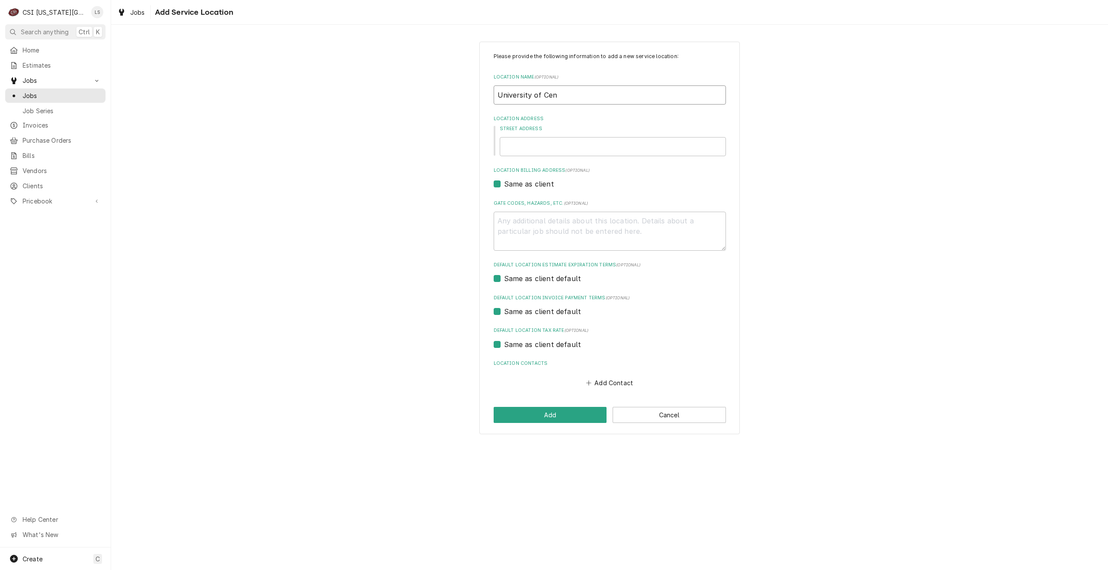
type textarea "x"
type input "University of Cent"
type textarea "x"
type input "University of Cente"
type textarea "x"
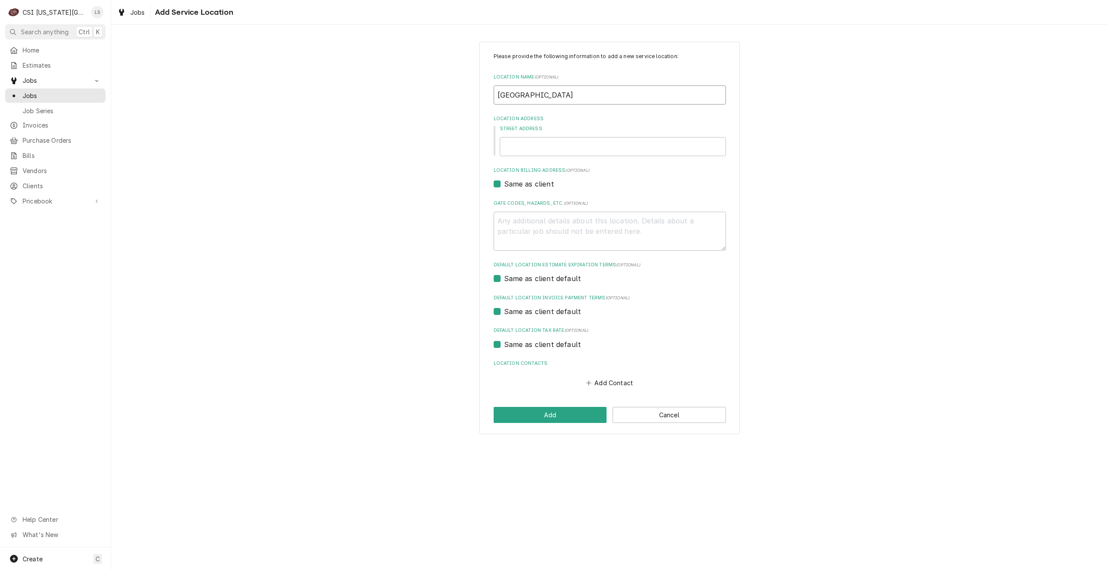
type input "University of Center"
type textarea "x"
type input "University of Cente"
type textarea "x"
type input "University of Cent"
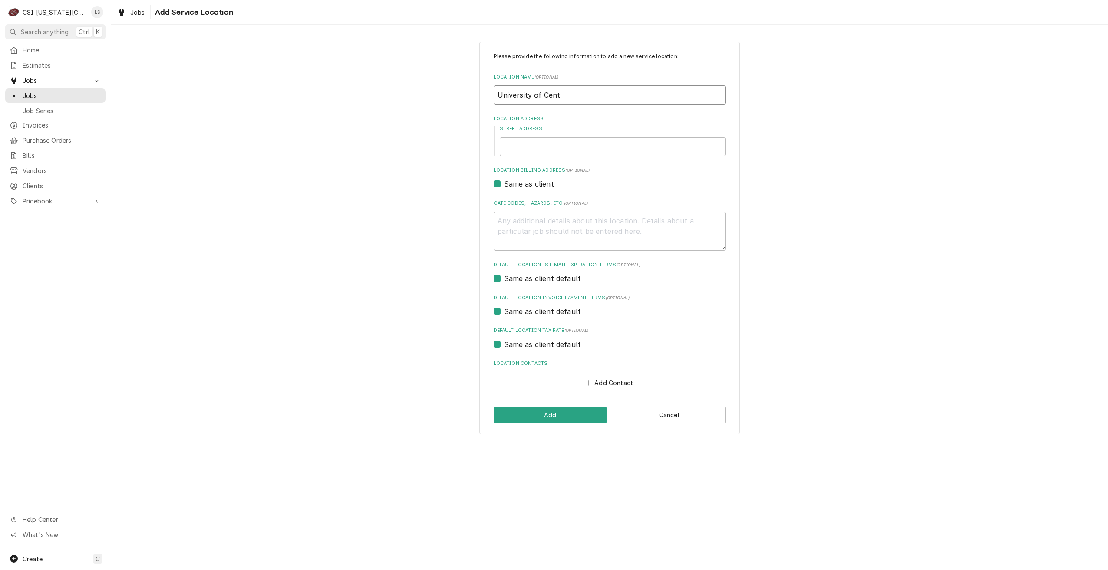
type textarea "x"
type input "University of Centr"
type textarea "x"
type input "University of Centra"
type textarea "x"
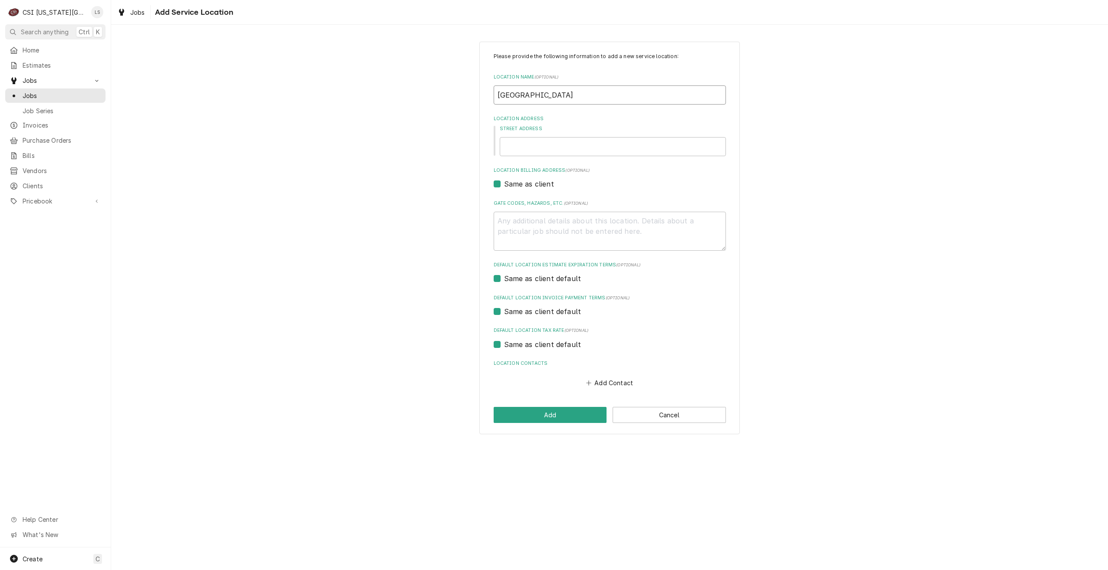
type input "University of Central"
type textarea "x"
type input "University of Central"
type textarea "x"
type input "University of Central M"
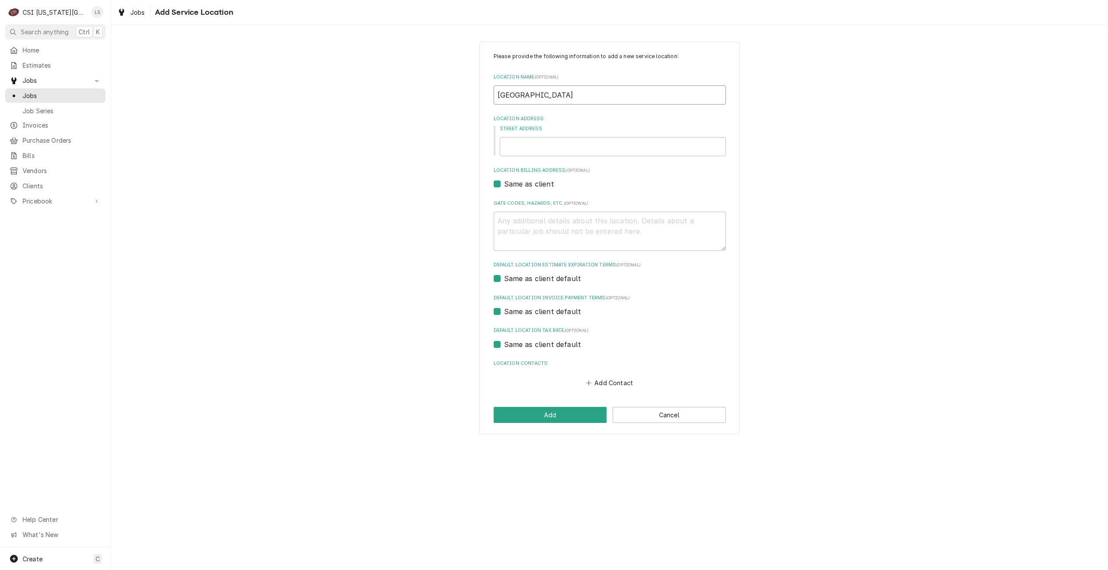
type textarea "x"
type input "University of Central Mo"
type textarea "x"
type input "University of Central Mos"
type textarea "x"
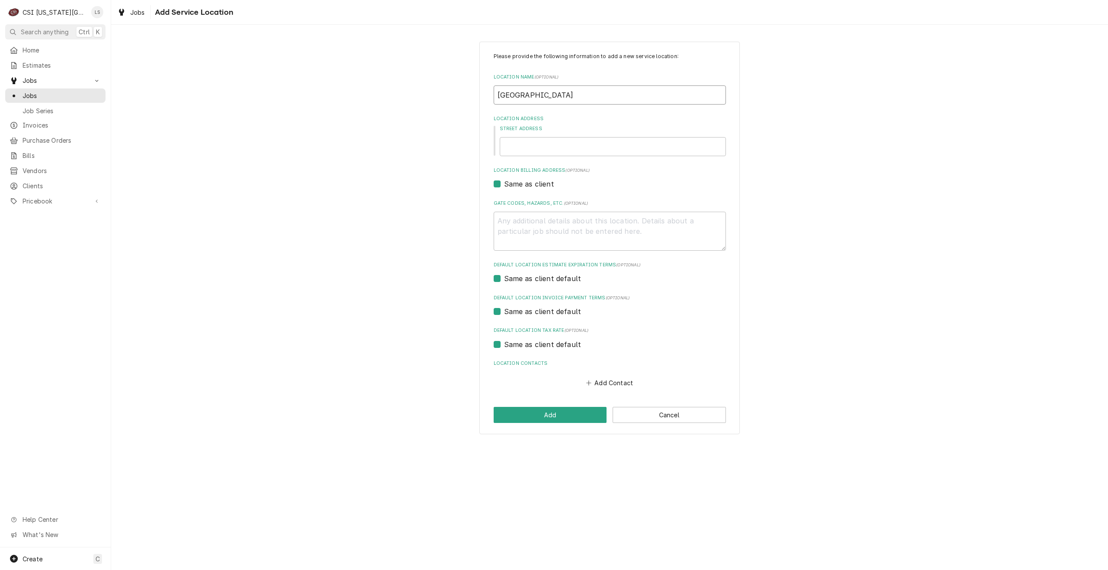
type input "University of Central Moss"
type textarea "x"
type input "University of Central Mos"
type textarea "x"
type input "University of Central Mo"
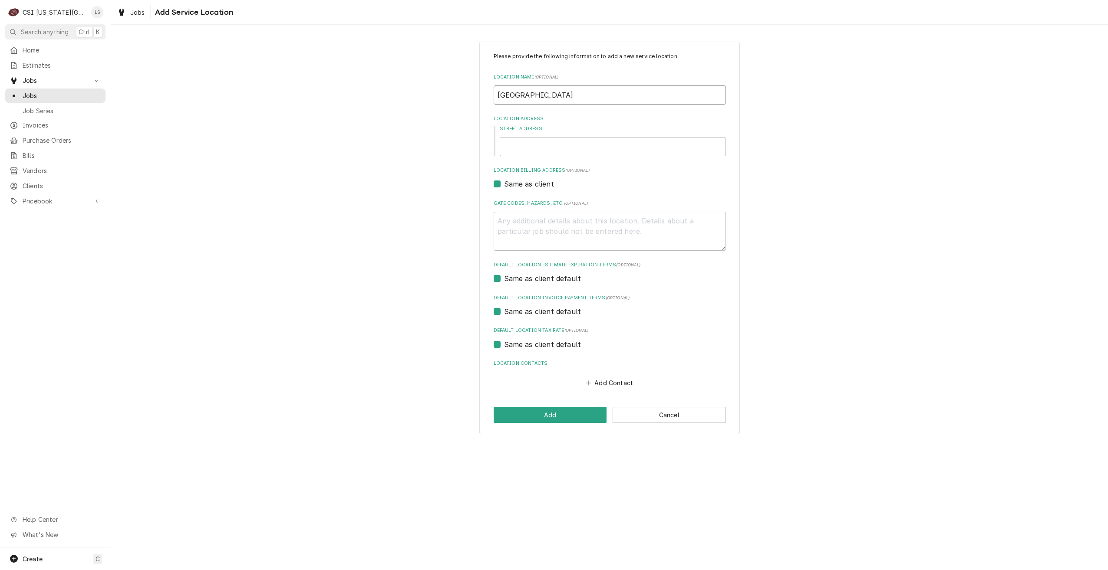
type textarea "x"
type input "University of Central M"
type textarea "x"
type input "University of Central Mi"
type textarea "x"
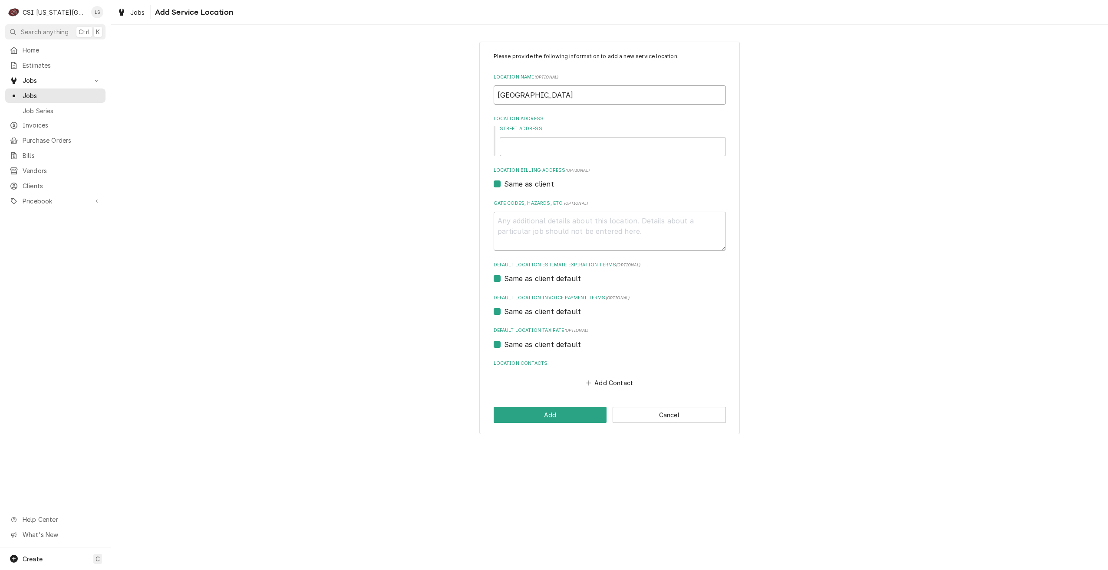
type input "University of Central Mis"
type textarea "x"
type input "University of Central Miss"
type textarea "x"
type input "University of Central Misso"
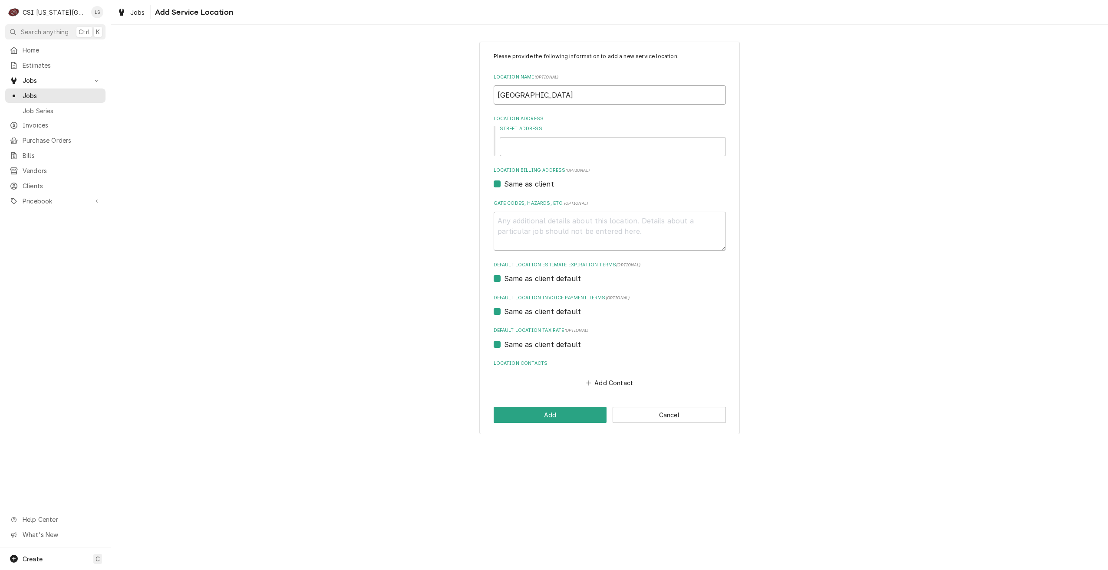
type textarea "x"
type input "University of Central Missou"
type textarea "x"
type input "University of Central Missour"
type textarea "x"
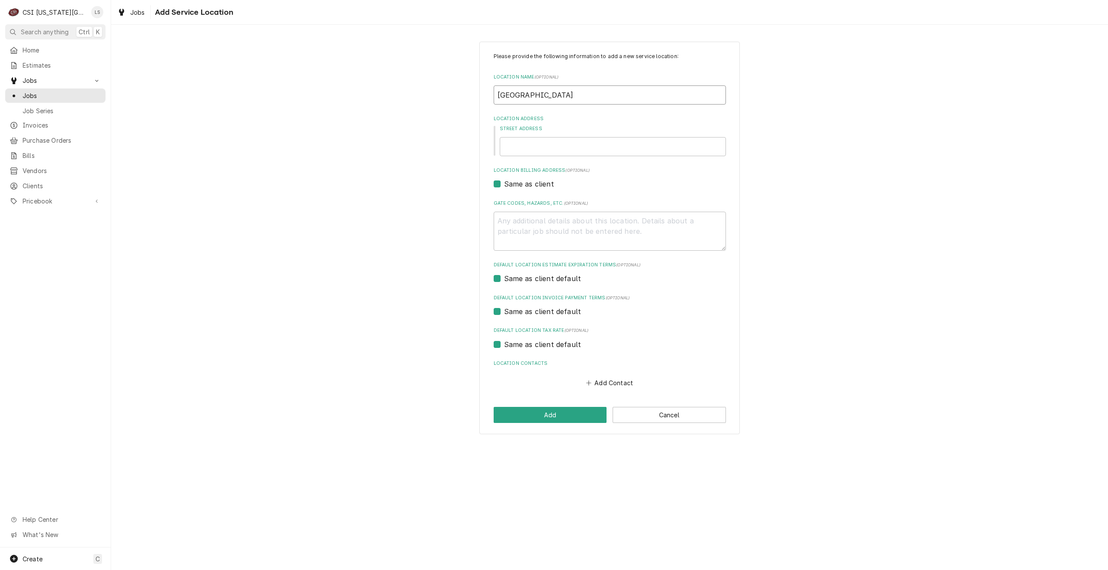
type input "University of Central Missouri"
type textarea "x"
type input "University of Central Missouri"
click at [311, 124] on div "Please provide the following information to add a new service location: Locatio…" at bounding box center [609, 238] width 997 height 408
click at [606, 145] on input "Street Address" at bounding box center [613, 146] width 226 height 19
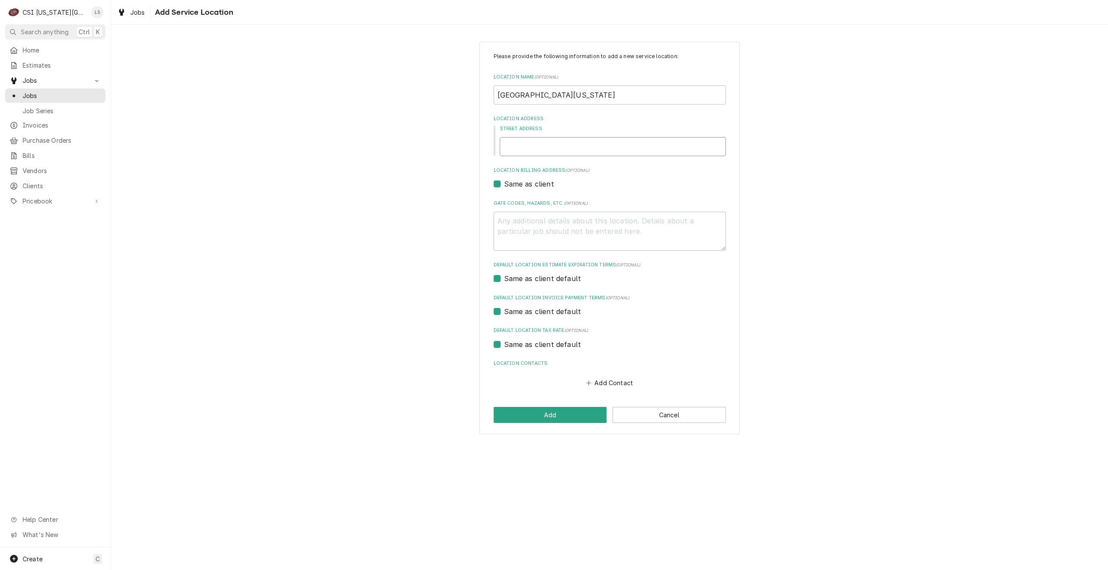
paste input "301 Anderson St"
type textarea "x"
type input "301 Anderson St"
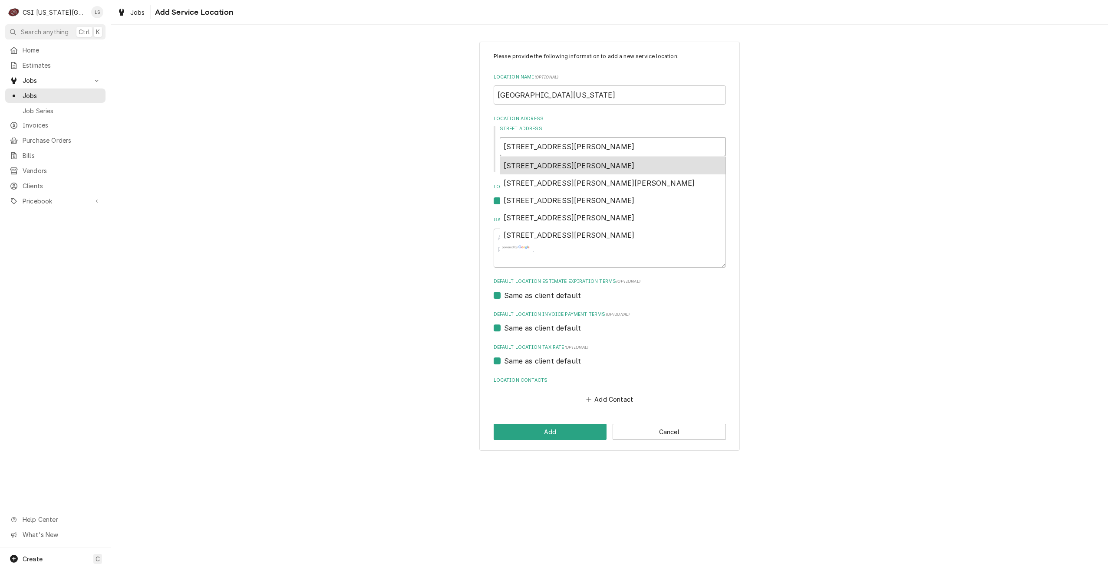
click at [601, 161] on span "301 Anderson Street, Warrensburg, MO, USA" at bounding box center [569, 165] width 131 height 9
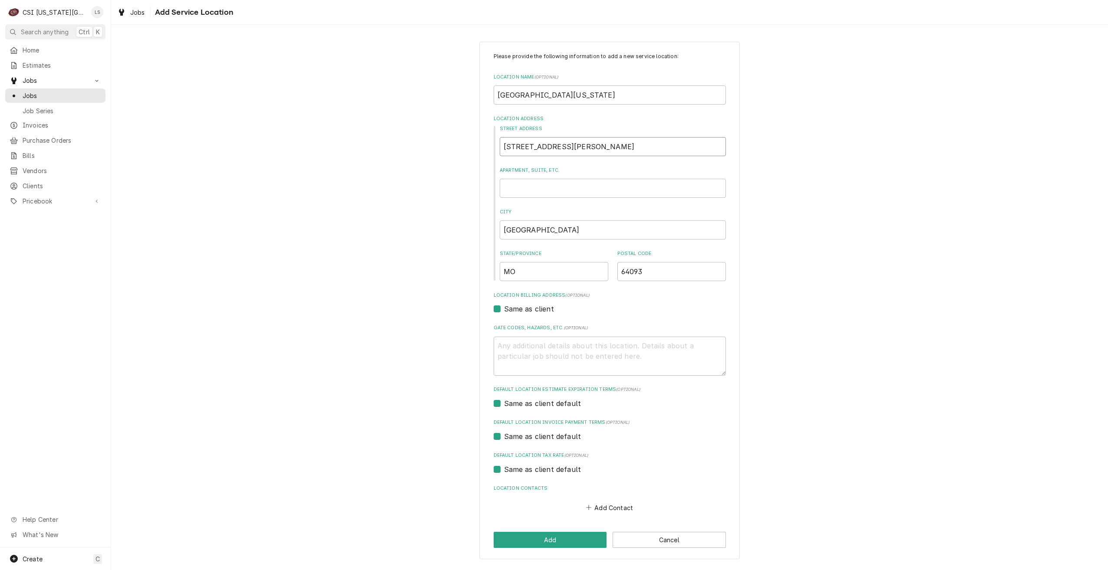
type textarea "x"
type input "301 Anderson St"
click at [849, 157] on div "Please provide the following information to add a new service location: Locatio…" at bounding box center [609, 300] width 997 height 533
click at [544, 538] on button "Add" at bounding box center [550, 540] width 113 height 16
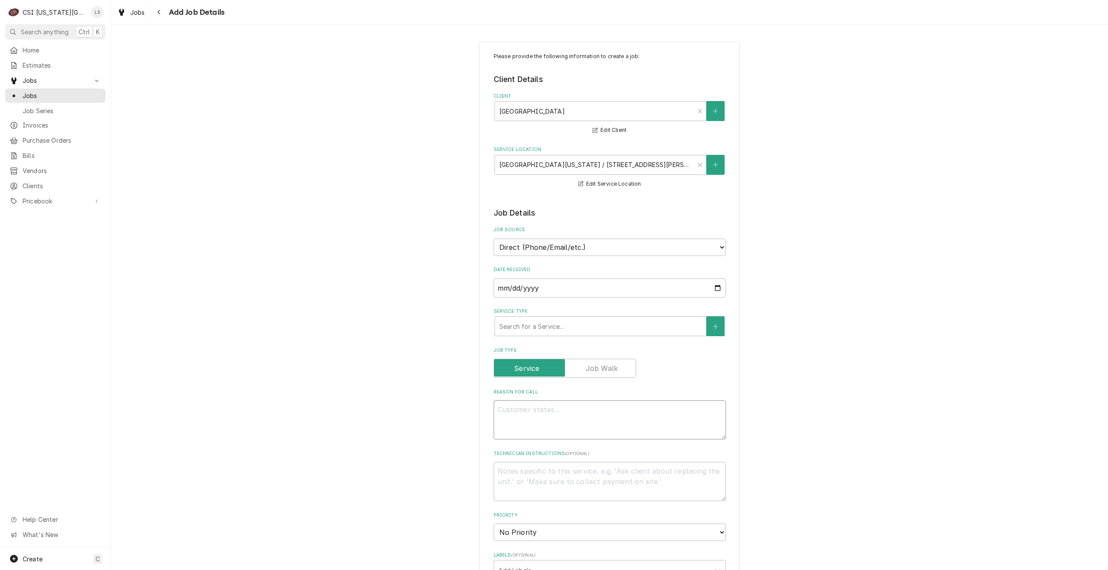
click at [606, 429] on textarea "Reason For Call" at bounding box center [610, 420] width 232 height 39
paste textarea "Booster heater - Vent fan switch is not turning on"
type textarea "x"
type textarea "Booster heater - Vent fan switch is not turning on"
type textarea "x"
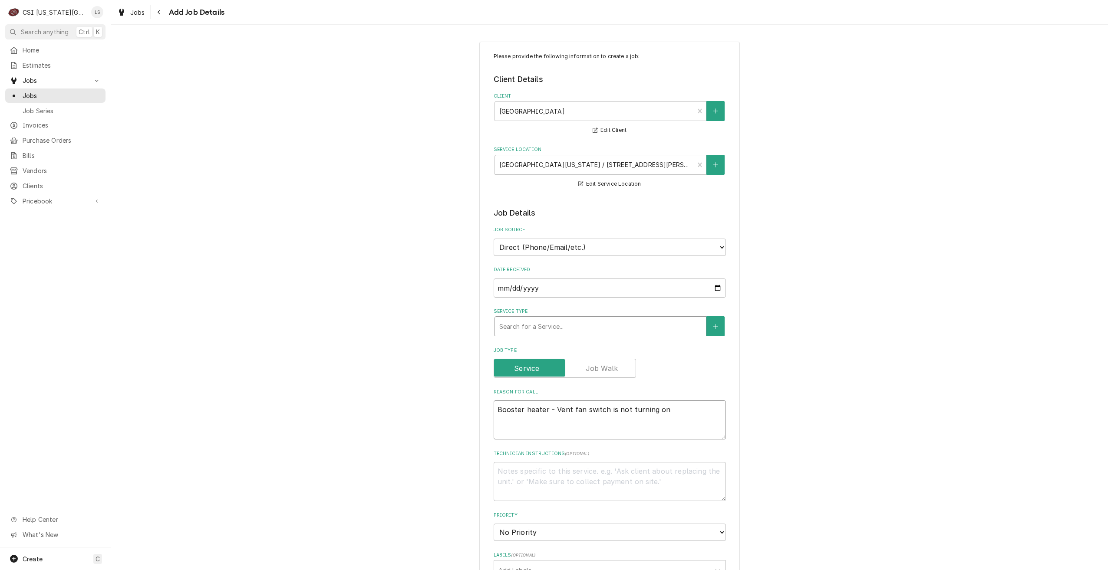
type textarea "Booster heater - Vent fan switch is not turning on"
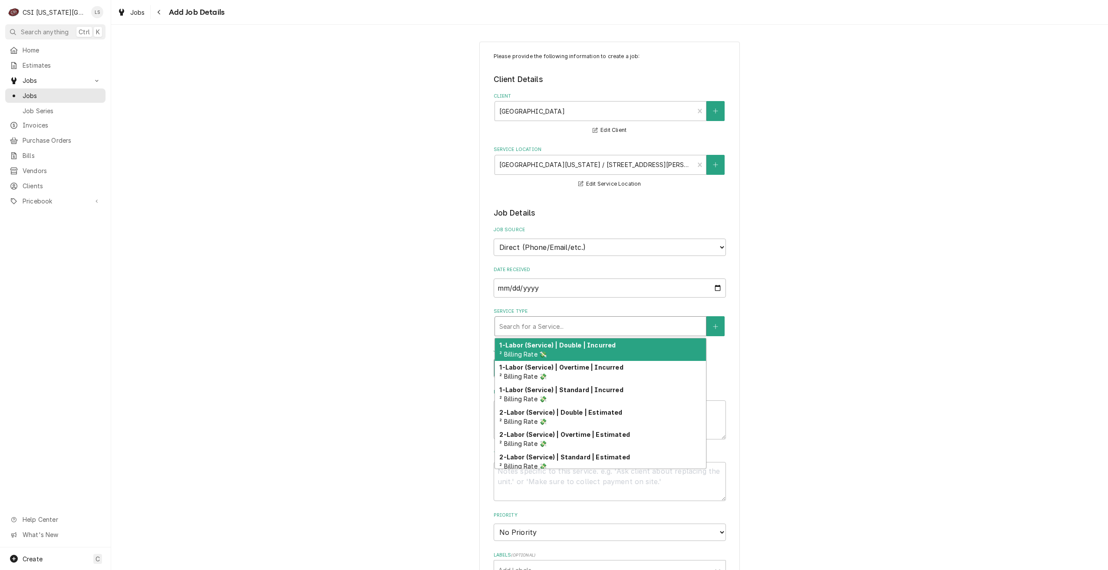
click at [575, 323] on div "Service Type" at bounding box center [600, 327] width 202 height 16
type textarea "x"
type input "s"
type textarea "x"
type input "ser"
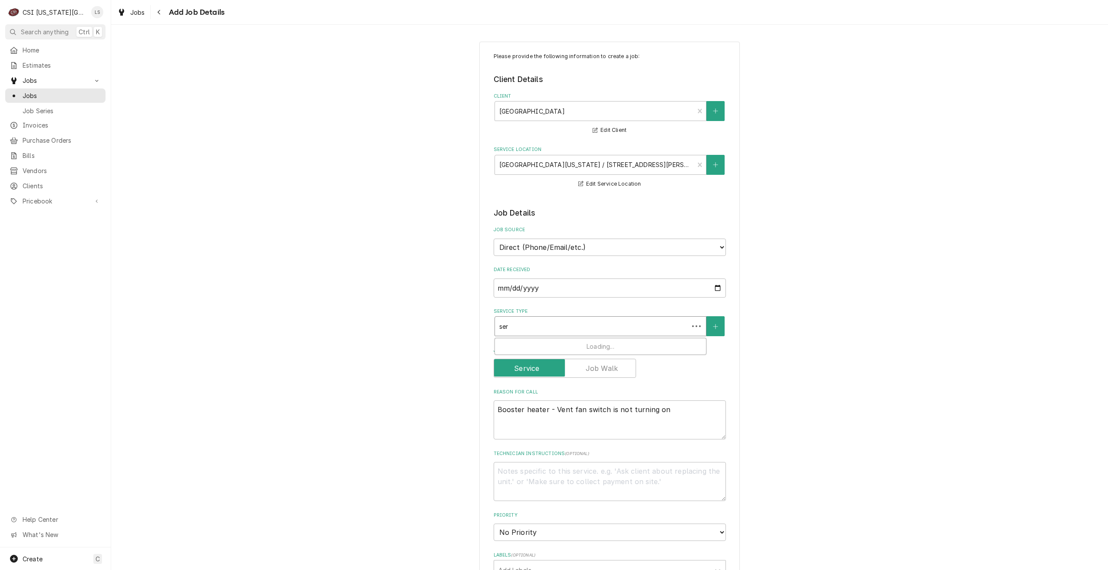
type textarea "x"
type input "serv"
type textarea "x"
type input "servc"
type textarea "x"
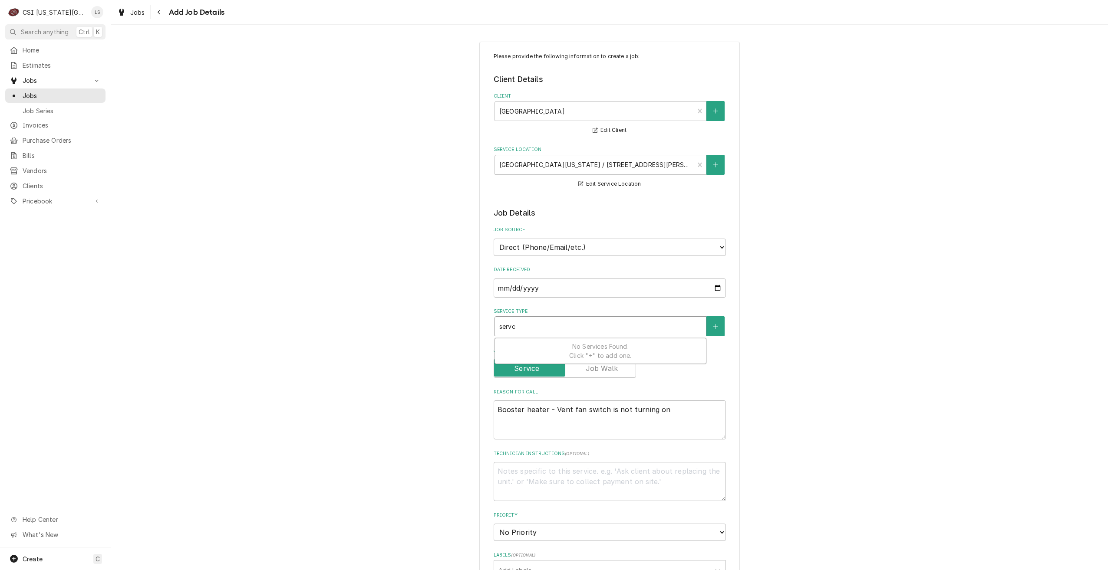
type input "servce"
type textarea "x"
type input "servce"
type textarea "x"
type input "servce c"
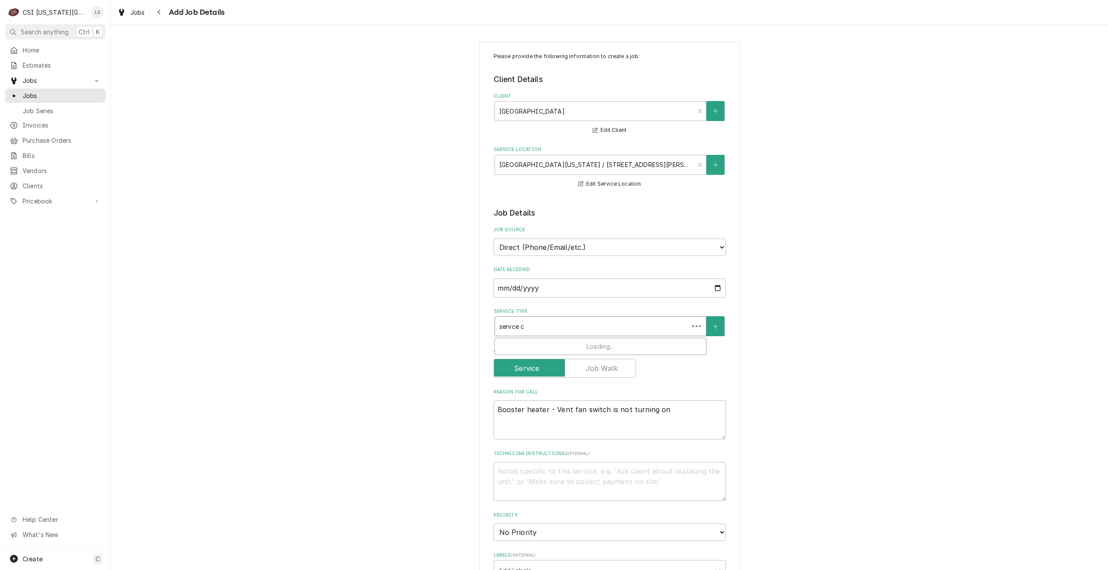
type textarea "x"
type input "servce"
type textarea "x"
type input "servce"
type textarea "x"
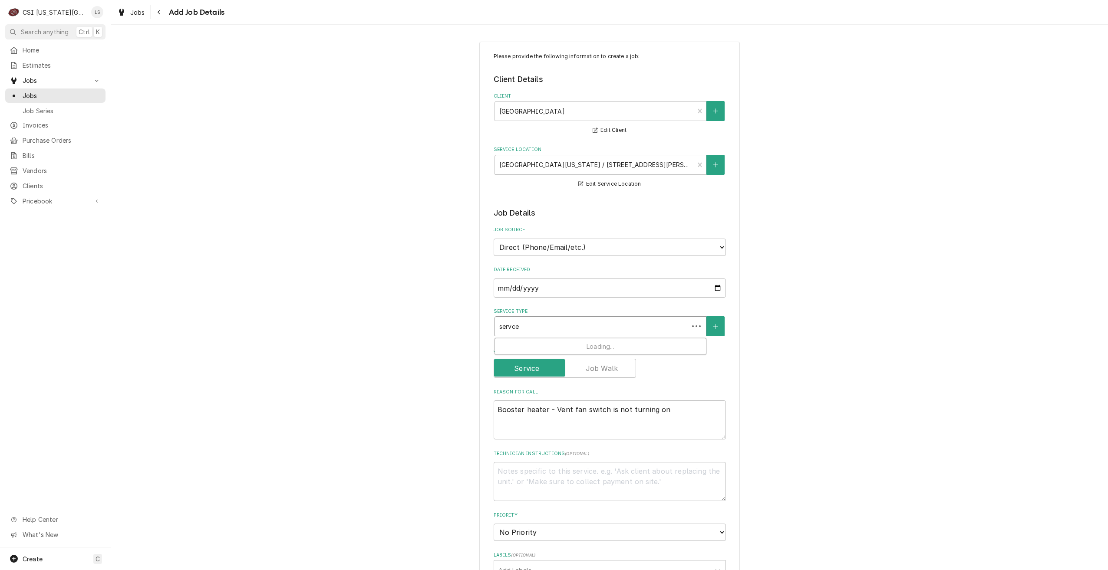
type input "servc"
type textarea "x"
type input "serv"
type textarea "x"
type input "servi"
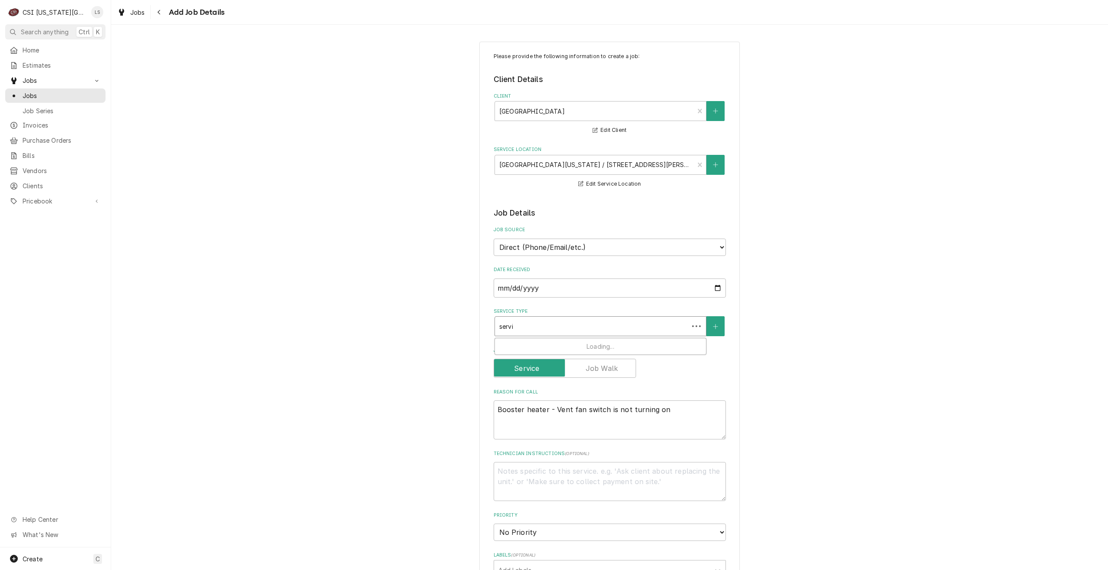
type textarea "x"
type input "servic"
type textarea "x"
type input "service"
type textarea "x"
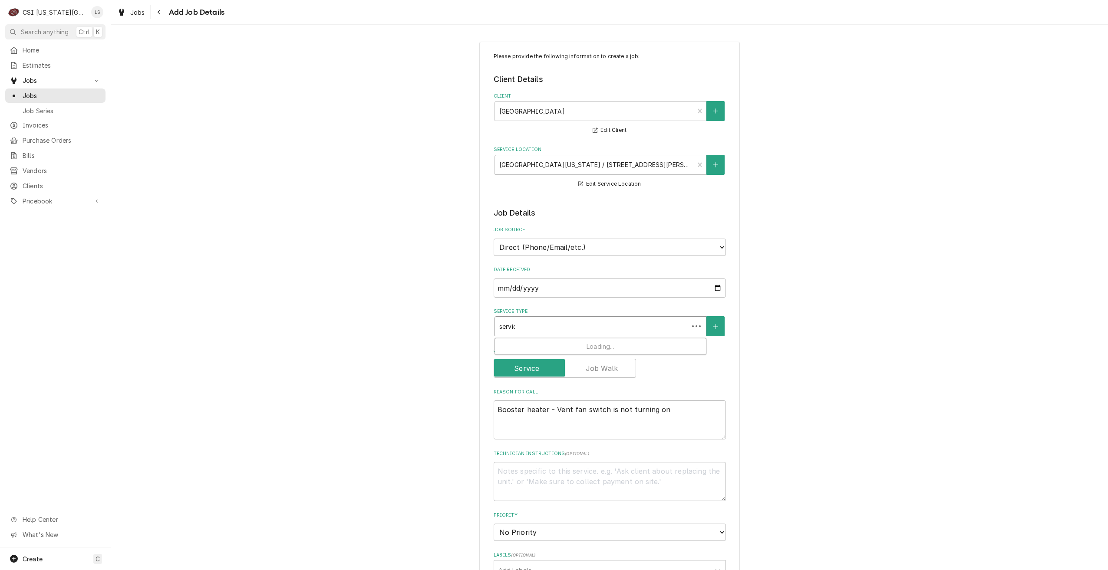
type input "service"
type textarea "x"
type input "service c"
type textarea "x"
type input "service ca"
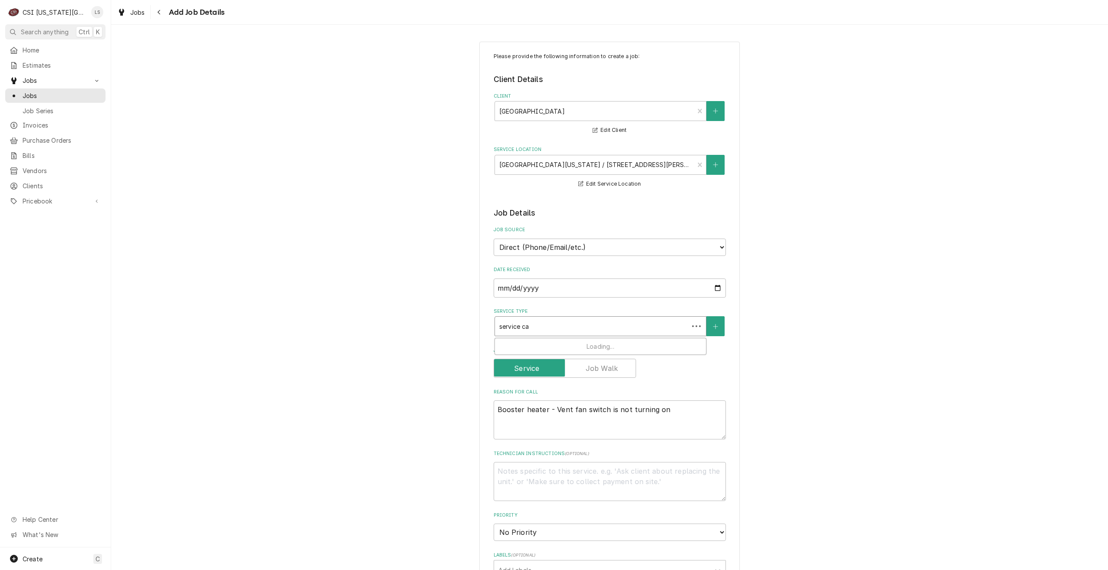
type textarea "x"
type input "service cal"
type textarea "x"
type input "service call"
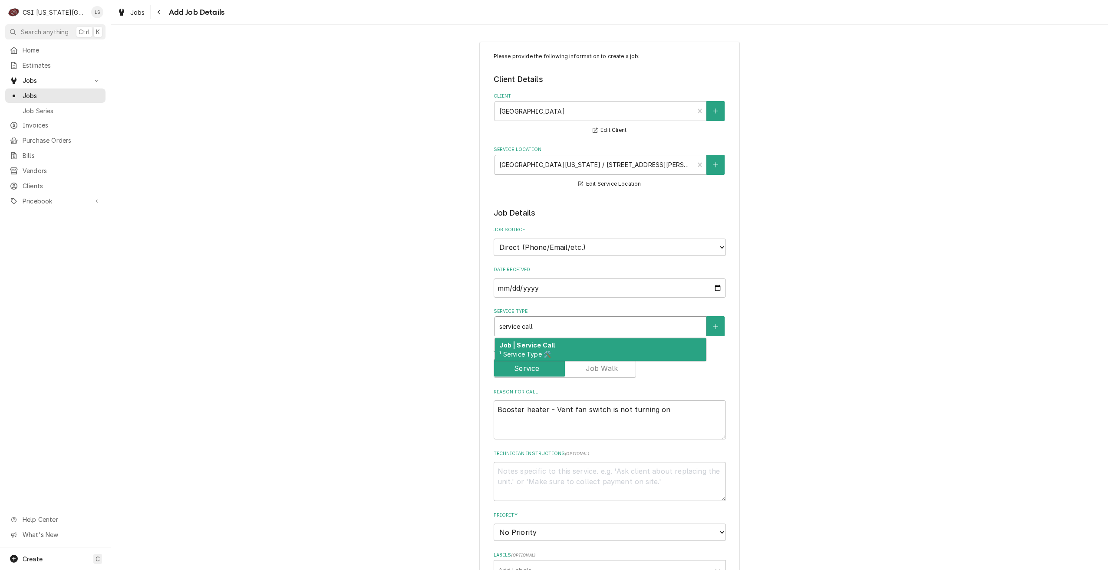
click at [579, 348] on div "Job | Service Call ¹ Service Type 🛠️" at bounding box center [600, 350] width 211 height 23
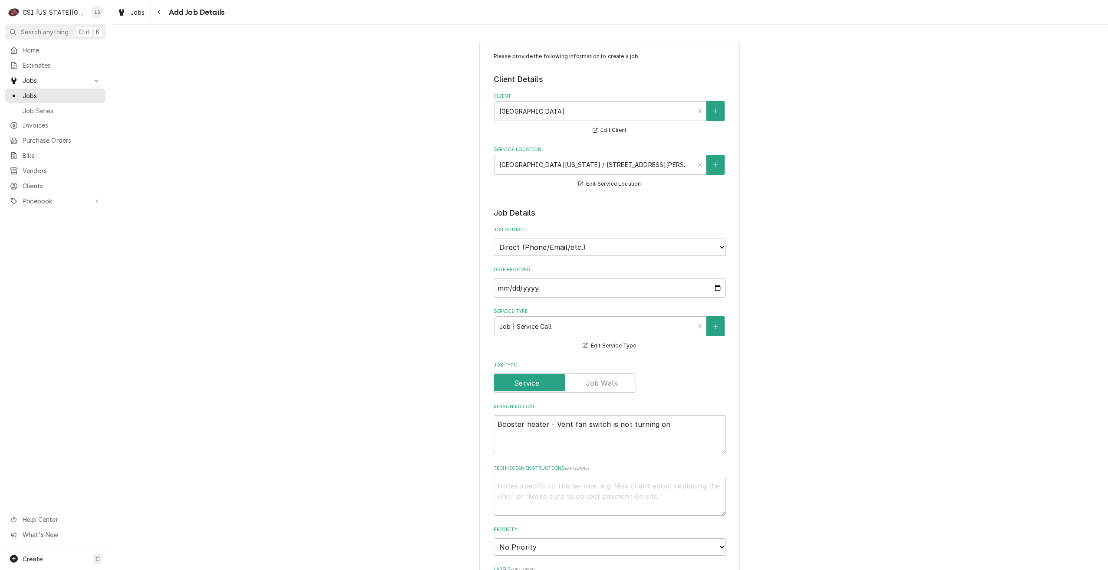
click at [857, 275] on div "Please provide the following information to create a job: Client Details Client…" at bounding box center [609, 488] width 997 height 909
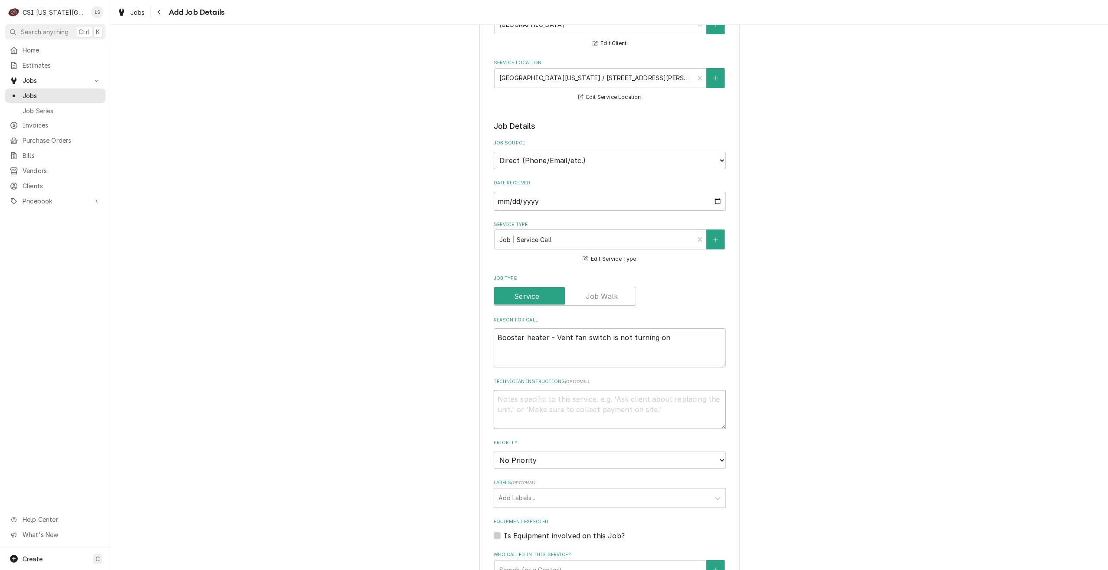
click at [548, 400] on textarea "Technician Instructions ( optional )" at bounding box center [610, 409] width 232 height 39
type textarea "x"
type textarea "N"
type textarea "x"
type textarea "No"
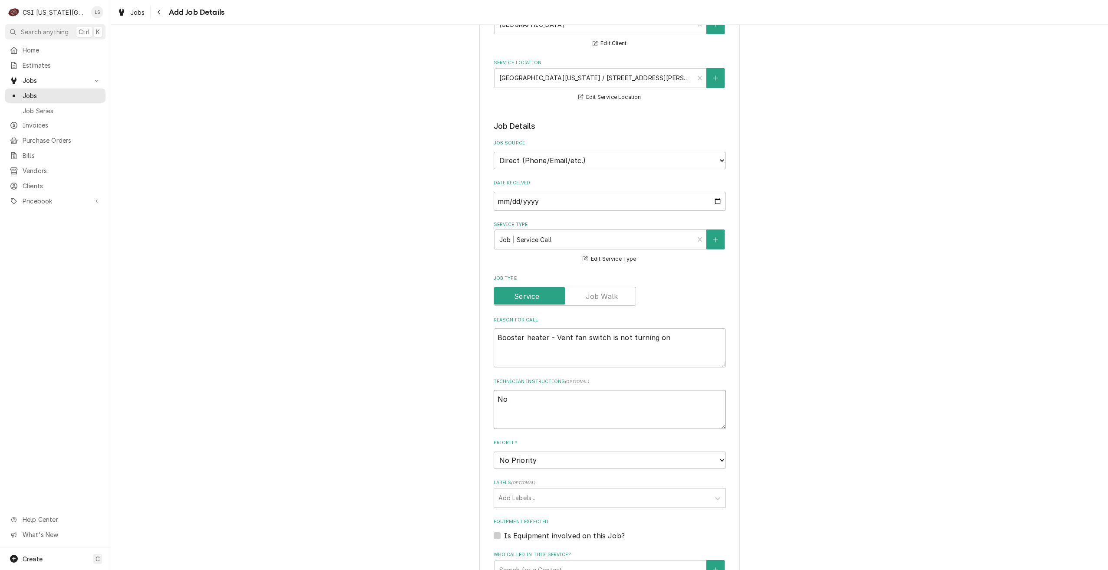
type textarea "x"
type textarea "Non"
type textarea "x"
type textarea "Non-"
type textarea "x"
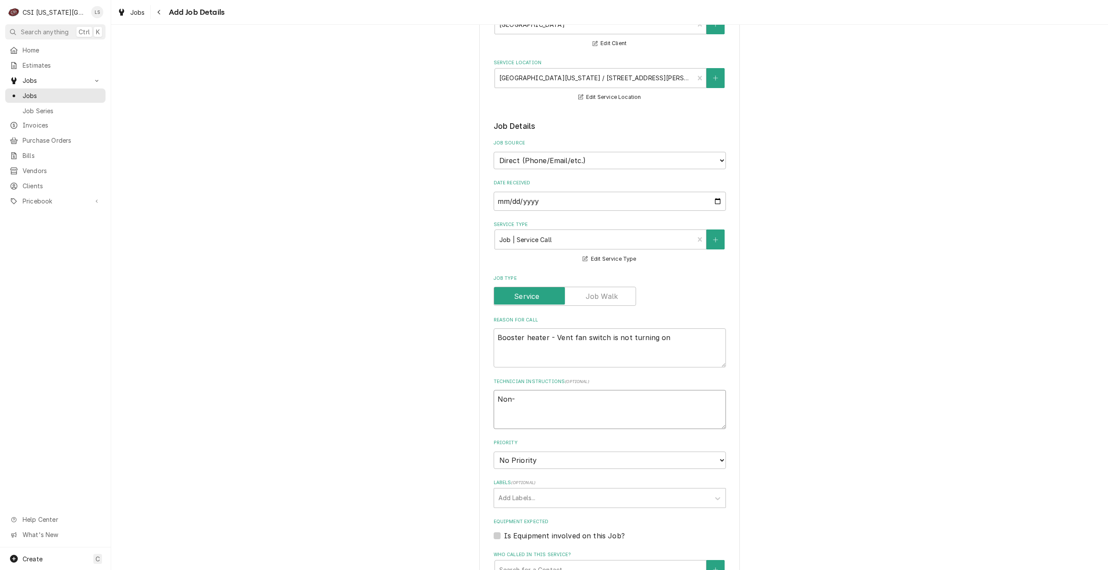
type textarea "Non-w"
type textarea "x"
type textarea "Non-wa"
type textarea "x"
type textarea "Non-war"
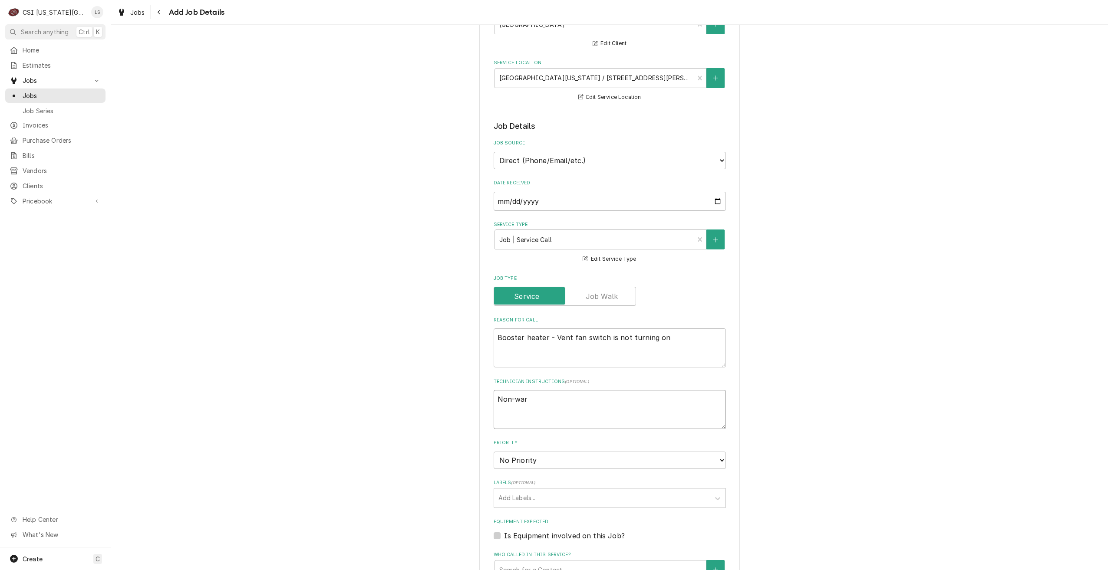
type textarea "x"
type textarea "Non-warr"
type textarea "x"
type textarea "Non-warra"
type textarea "x"
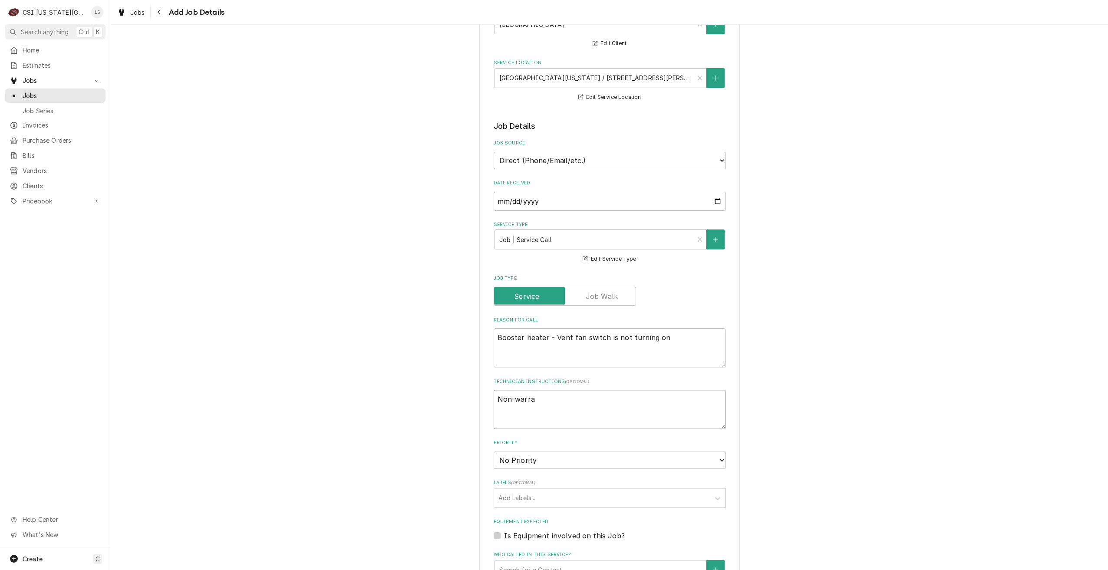
type textarea "Non-warran"
type textarea "x"
type textarea "Non-warrant"
type textarea "x"
type textarea "Non-warranty"
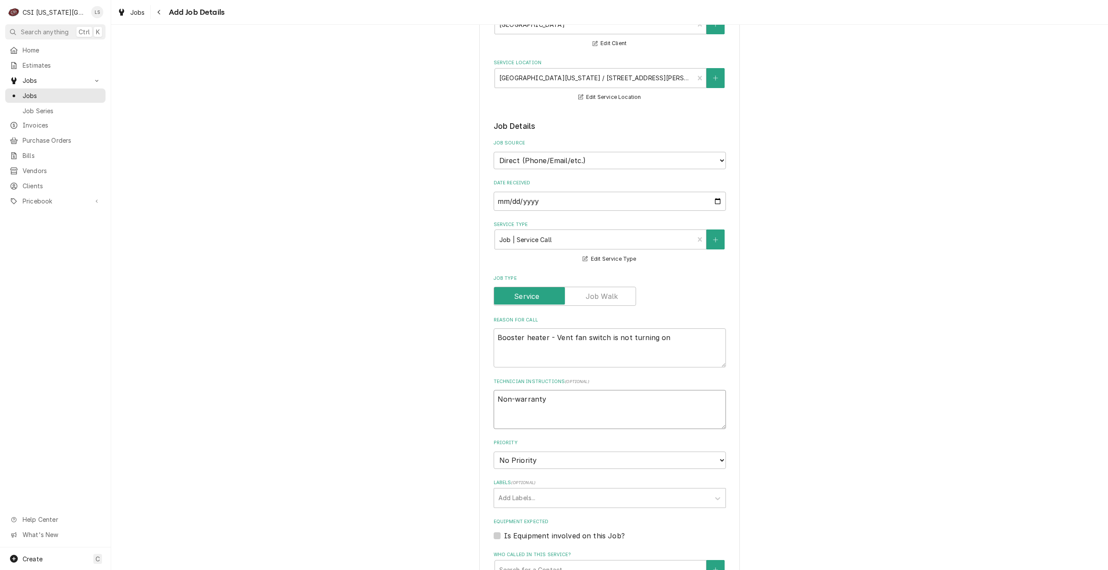
type textarea "x"
type textarea "Non-warranty"
type textarea "x"
type textarea "Non-warranty r"
type textarea "x"
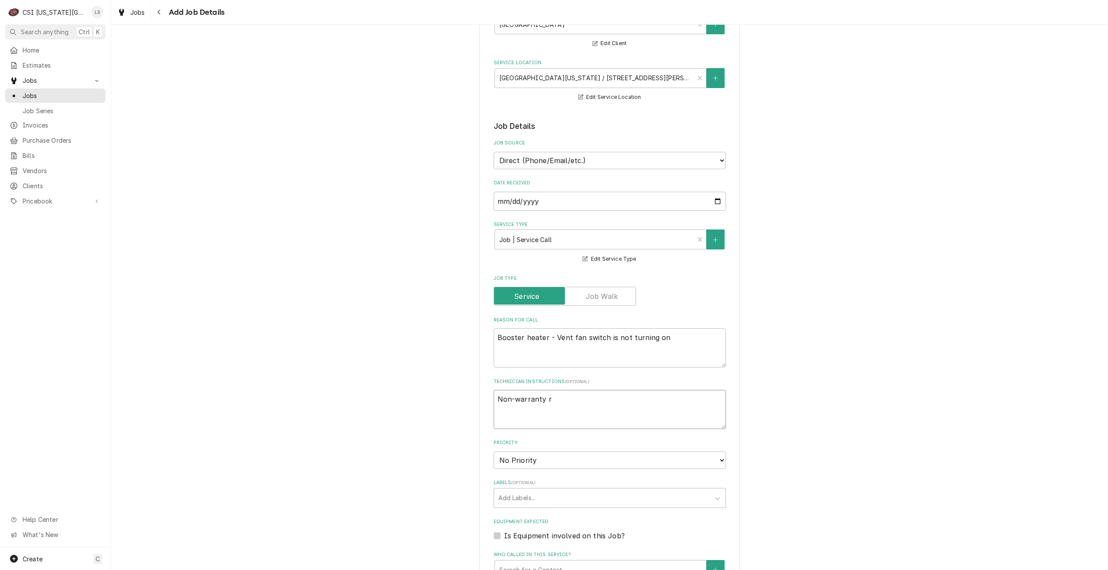
type textarea "Non-warranty re"
type textarea "x"
type textarea "Non-warranty rep"
type textarea "x"
type textarea "Non-warranty repa"
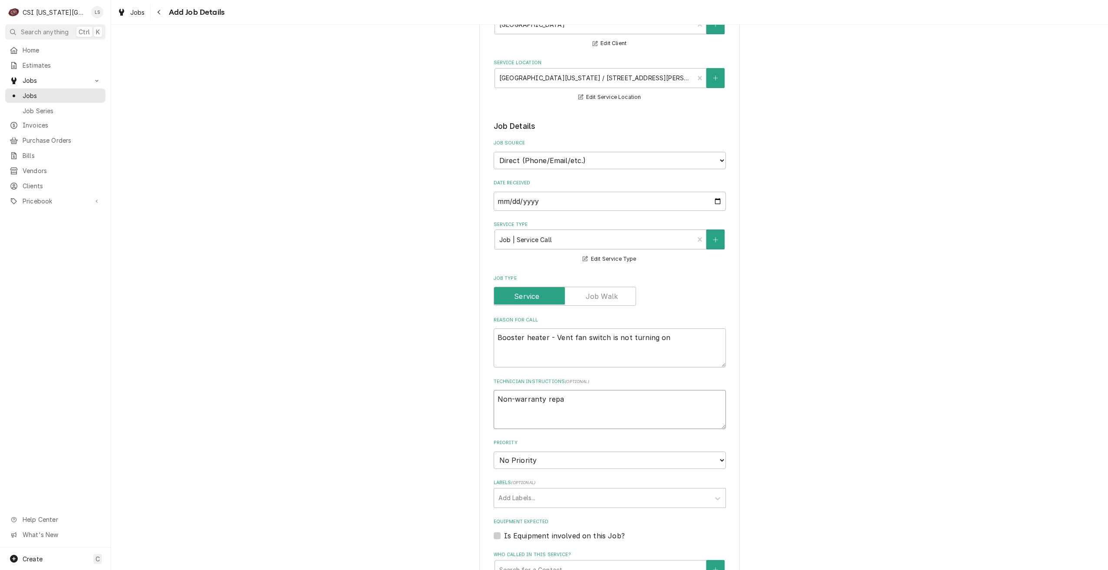
type textarea "x"
type textarea "Non-warranty repari"
type textarea "x"
type textarea "Non-warranty reparis"
type textarea "x"
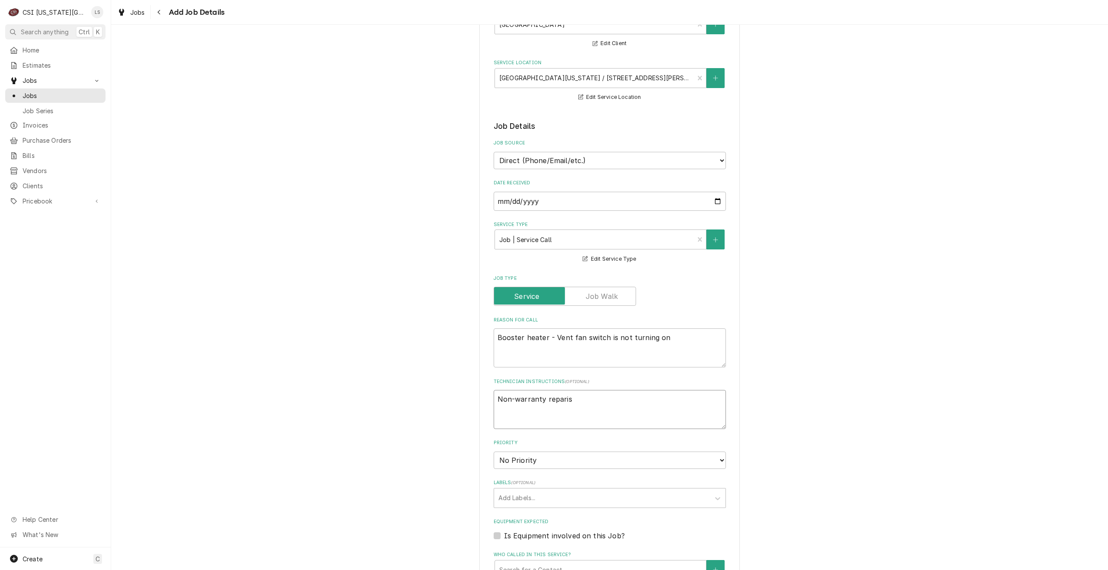
type textarea "Non-warranty repari"
type textarea "x"
type textarea "Non-warranty repar"
type textarea "x"
type textarea "Non-warranty repa"
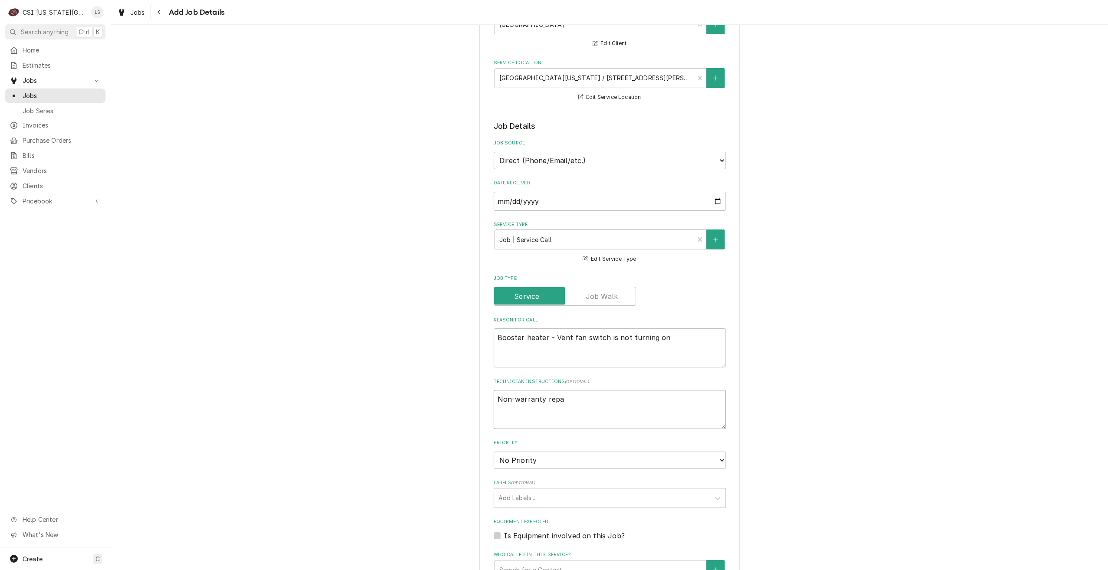
type textarea "x"
type textarea "Non-warranty repai"
type textarea "x"
type textarea "Non-warranty repair"
type textarea "x"
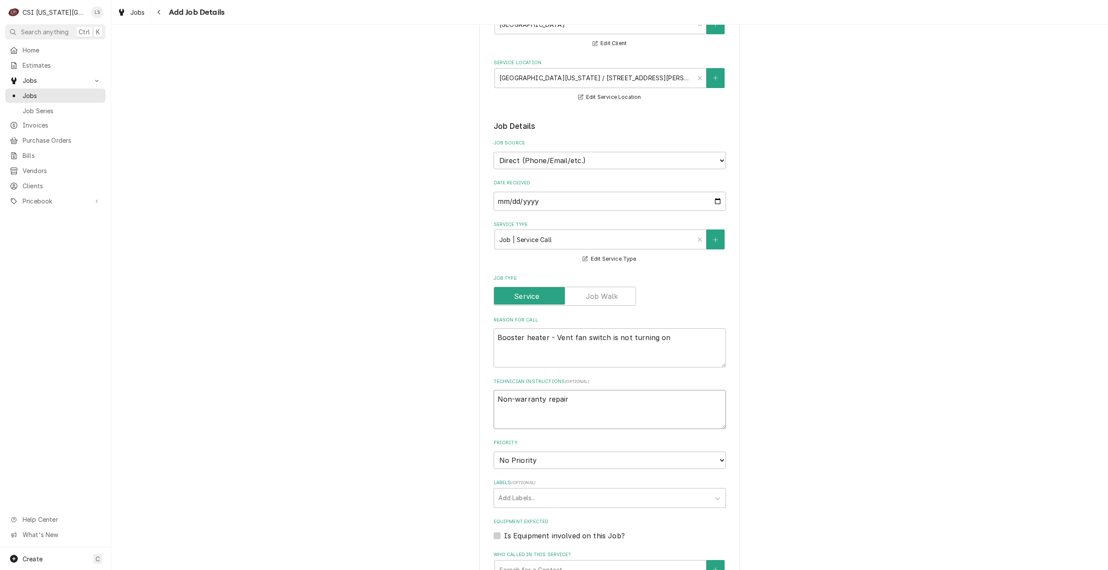
type textarea "Non-warranty repairs"
type textarea "x"
type textarea "Non-warranty repairs"
type textarea "x"
type textarea "Non-warranty repairs f"
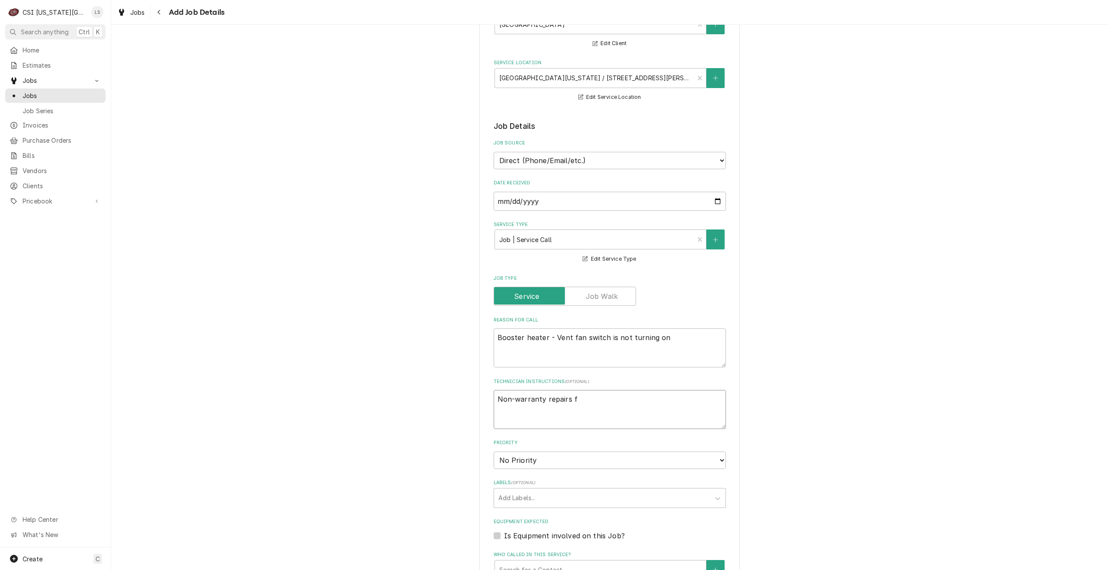
type textarea "x"
type textarea "Non-warranty repairs fo"
type textarea "x"
type textarea "Non-warranty repairs for"
type textarea "x"
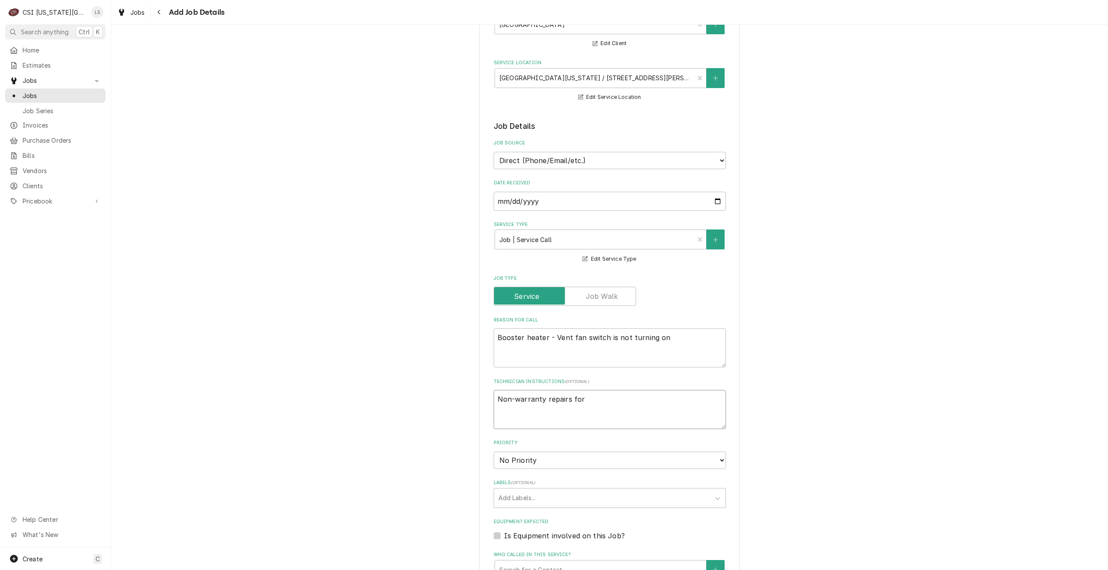
type textarea "Non-warranty repairs for"
type textarea "x"
type textarea "Non-warranty repairs for"
type textarea "x"
type textarea "Non-warranty repairs fo"
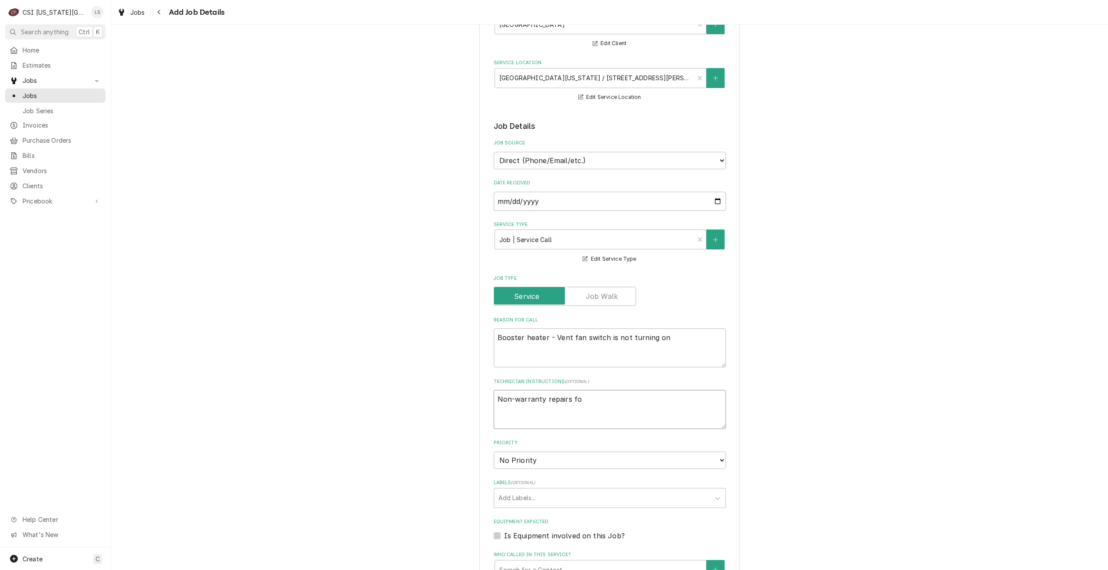
type textarea "x"
type textarea "Non-warranty repairs f"
type textarea "x"
type textarea "Non-warranty repairs fr"
paste textarea "JOB-33238"
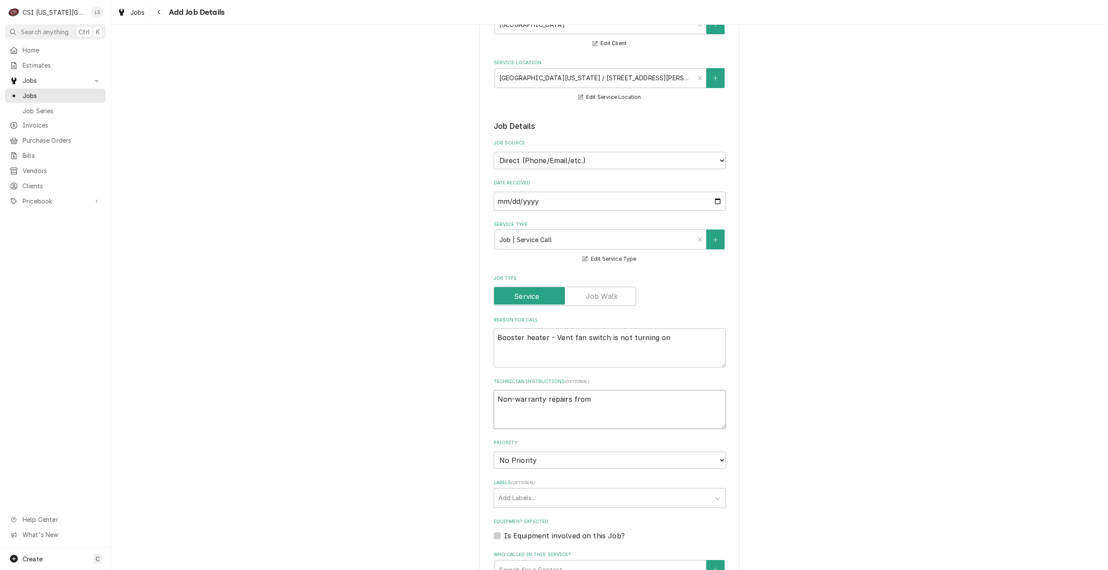
paste textarea "JOB-33238"
click at [773, 369] on div "Please provide the following information to create a job: Client Details Client…" at bounding box center [609, 401] width 997 height 909
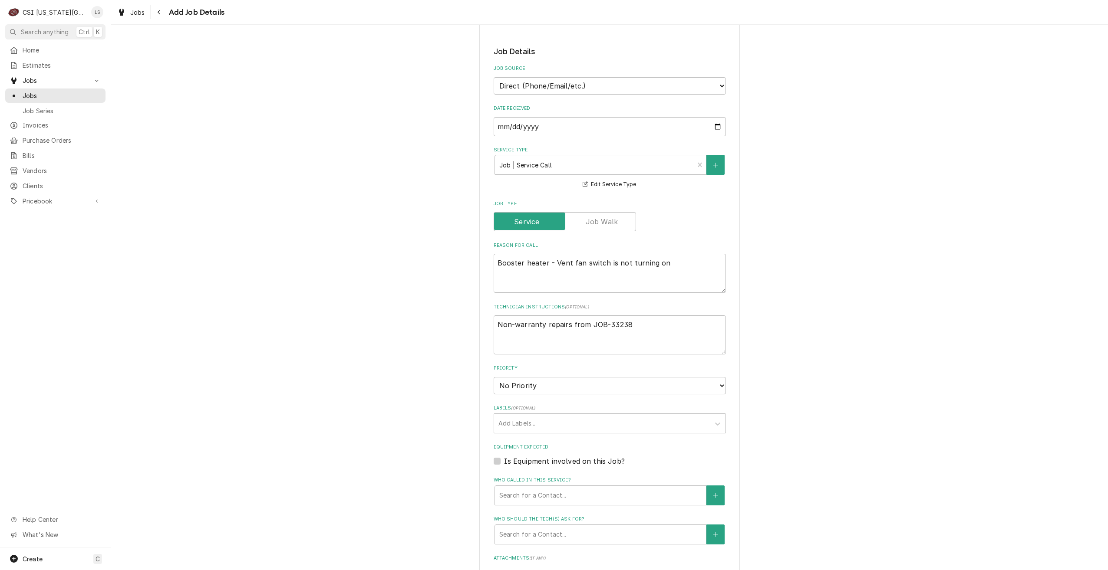
scroll to position [217, 0]
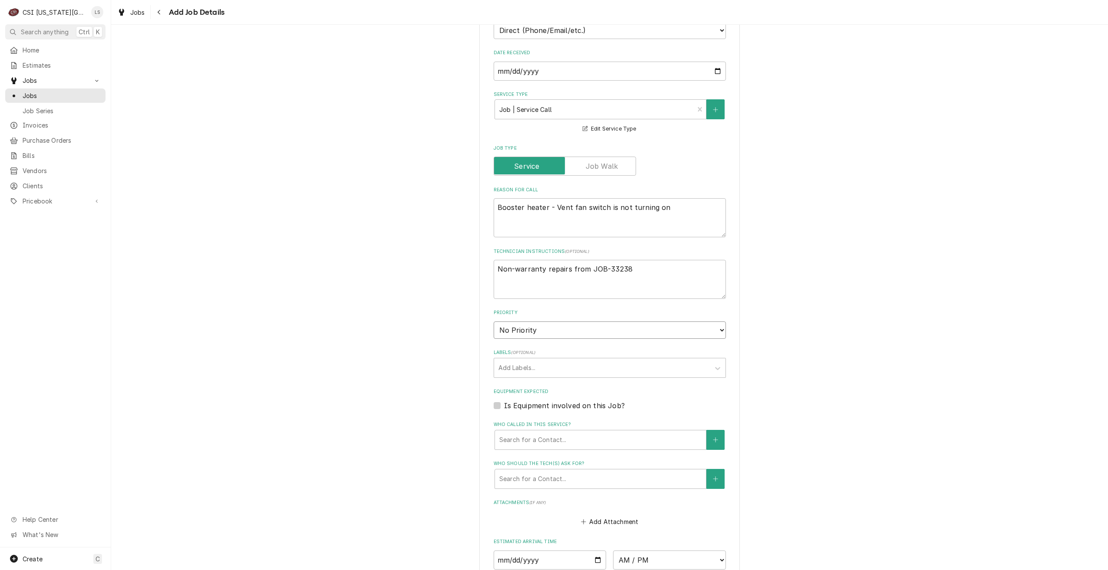
click at [555, 326] on select "No Priority Urgent High Medium Low" at bounding box center [610, 330] width 232 height 17
click at [494, 322] on select "No Priority Urgent High Medium Low" at bounding box center [610, 330] width 232 height 17
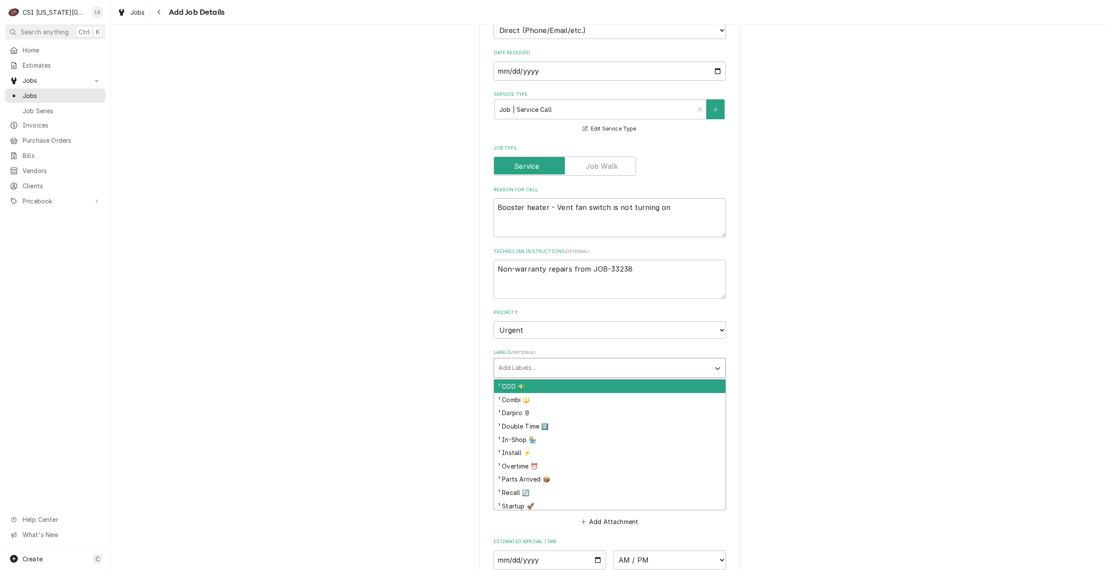
click at [591, 369] on div "Labels" at bounding box center [601, 368] width 207 height 16
click at [593, 382] on div "² Dishwashing 🌀" at bounding box center [609, 386] width 231 height 13
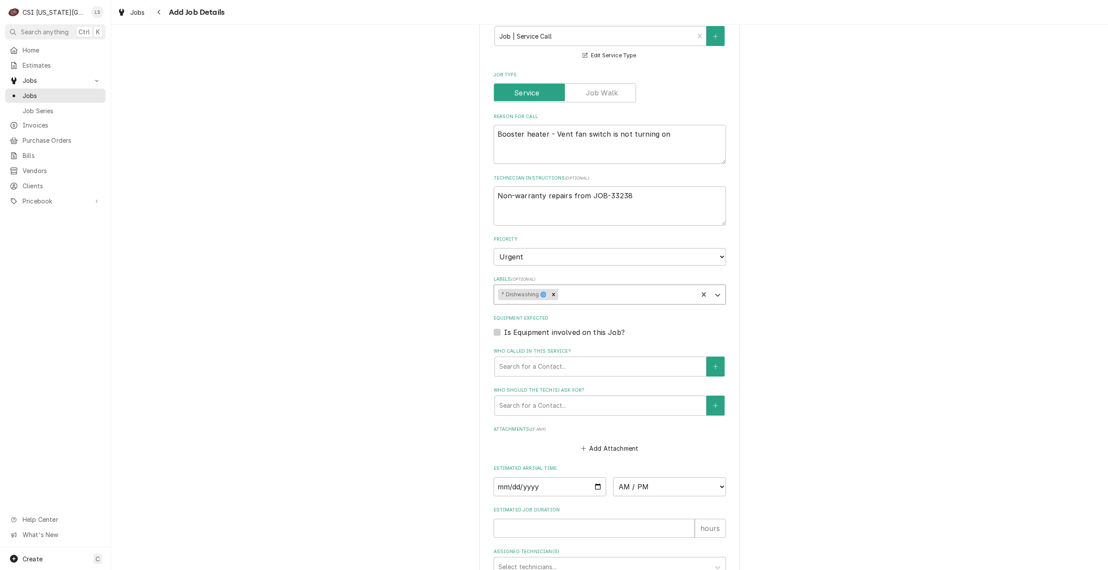
scroll to position [372, 0]
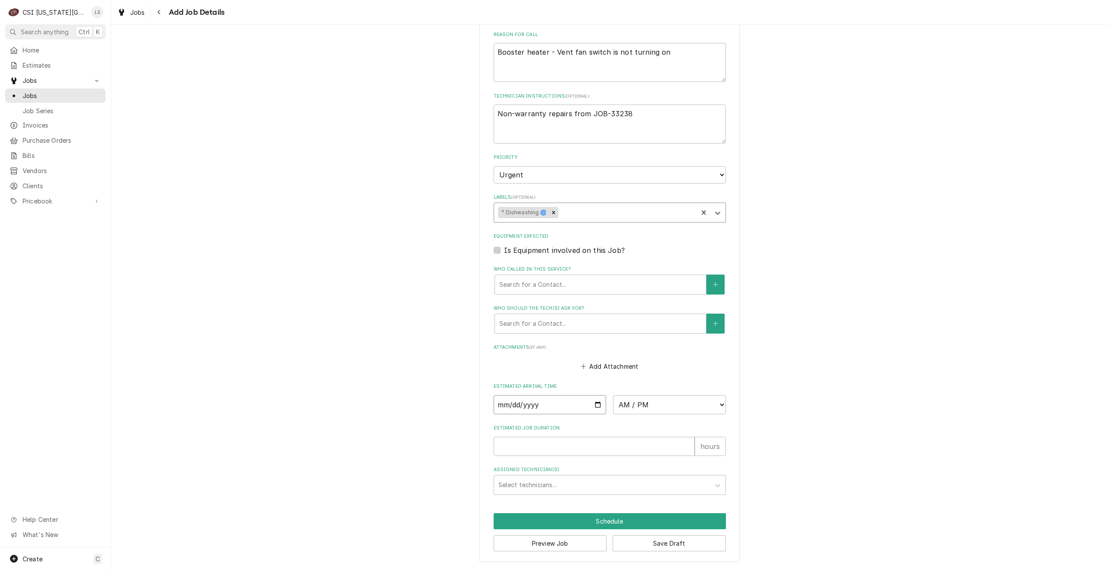
click at [593, 405] on input "Date" at bounding box center [550, 404] width 113 height 19
click at [662, 404] on select "AM / PM 6:00 AM 6:15 AM 6:30 AM 6:45 AM 7:00 AM 7:15 AM 7:30 AM 7:45 AM 8:00 AM…" at bounding box center [669, 404] width 113 height 19
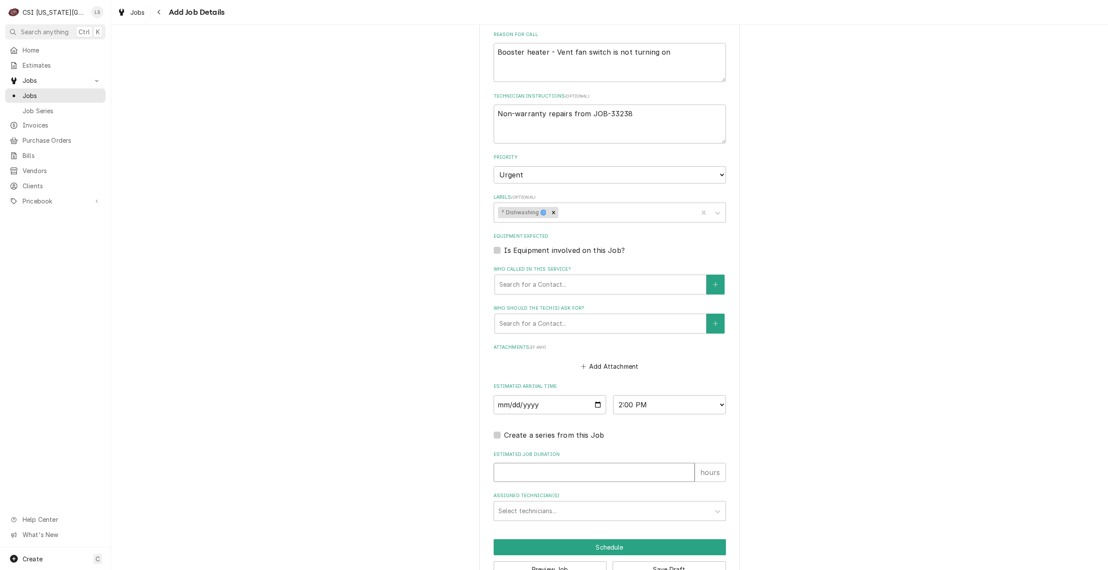
click at [627, 472] on input "Estimated Job Duration" at bounding box center [594, 472] width 201 height 19
click at [602, 511] on div "Assigned Technician(s)" at bounding box center [601, 512] width 207 height 16
click at [610, 528] on div "Robert Mendon" at bounding box center [609, 529] width 231 height 13
click at [628, 545] on button "Schedule" at bounding box center [610, 548] width 232 height 16
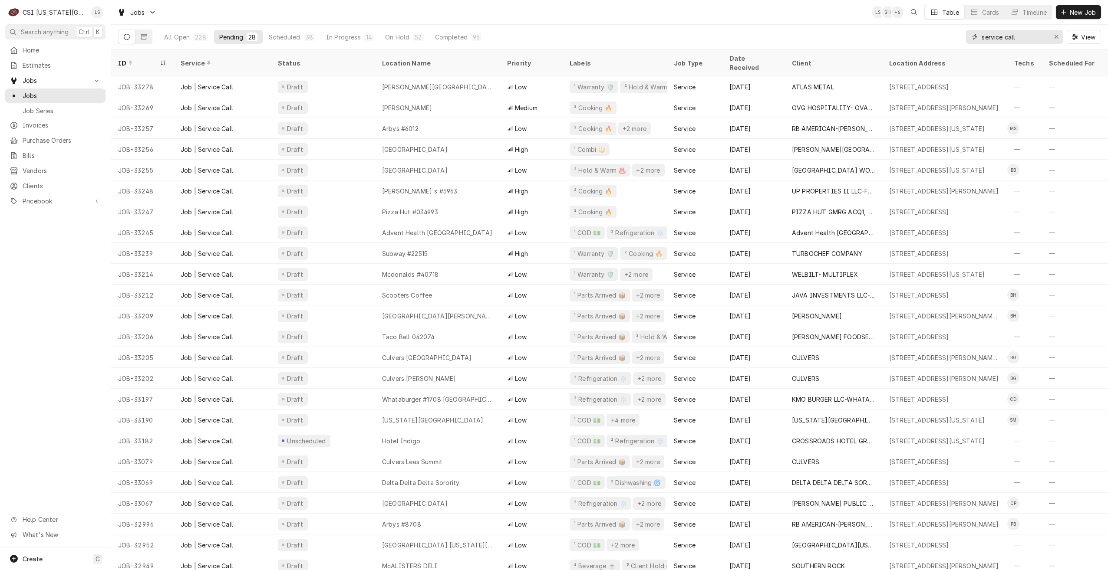
drag, startPoint x: 1032, startPoint y: 38, endPoint x: 964, endPoint y: 37, distance: 67.7
click at [964, 37] on div "All Open 228 Pending 28 Scheduled 38 In Progress 14 On Hold 52 Completed 96 ser…" at bounding box center [609, 37] width 983 height 24
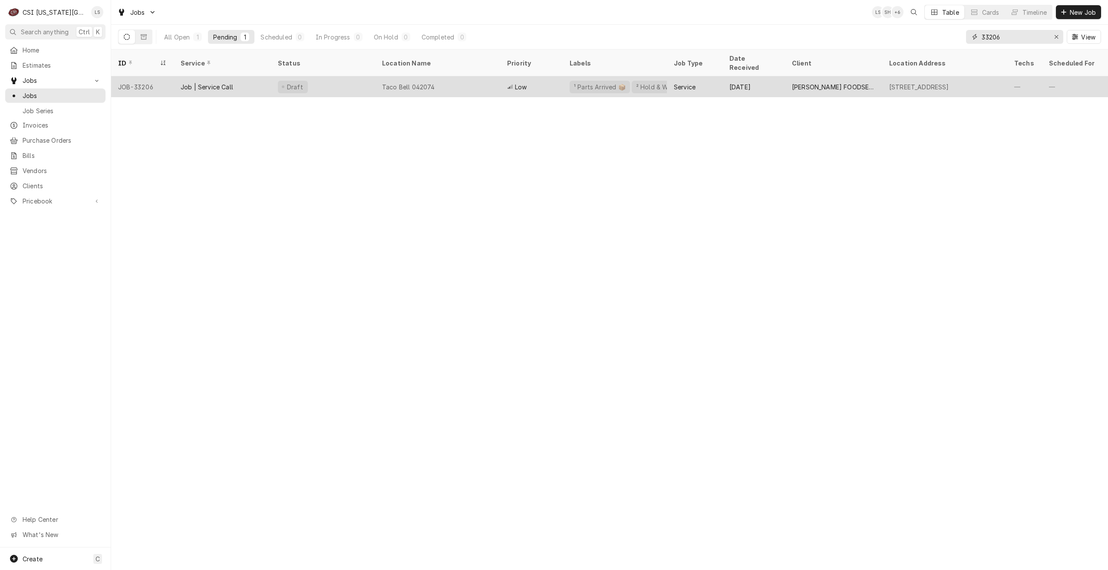
type input "33206"
click at [462, 76] on div "Taco Bell 042074" at bounding box center [437, 86] width 125 height 21
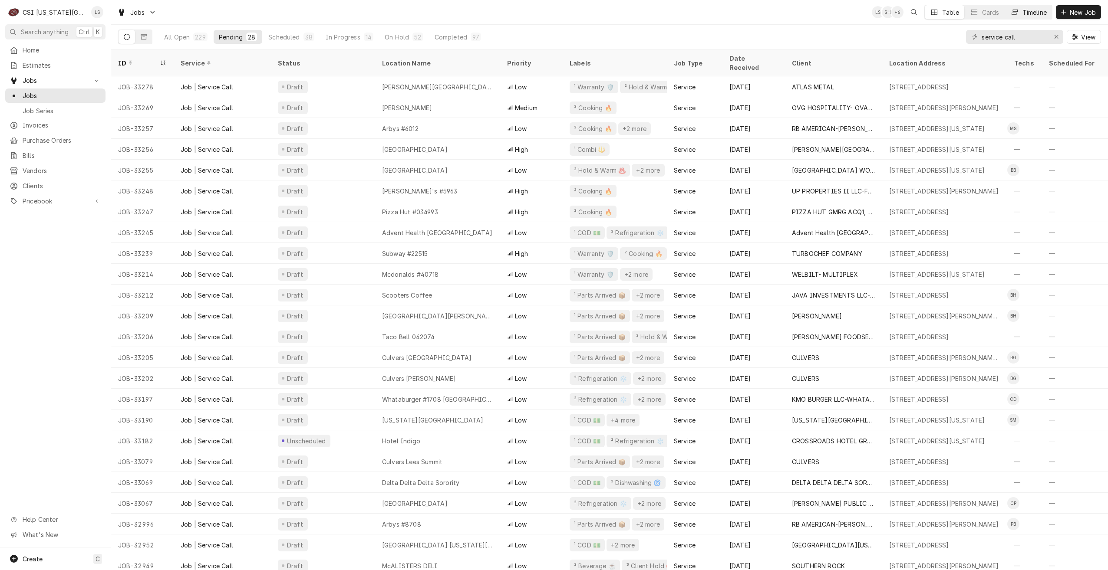
click at [1023, 14] on div "Timeline" at bounding box center [1034, 12] width 24 height 9
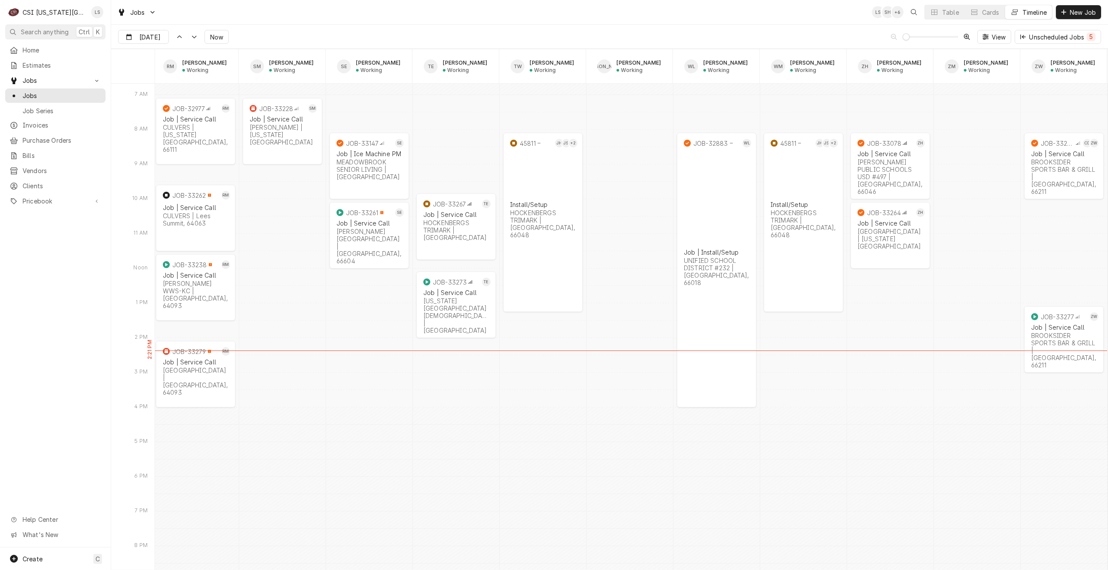
scroll to position [0, 1375]
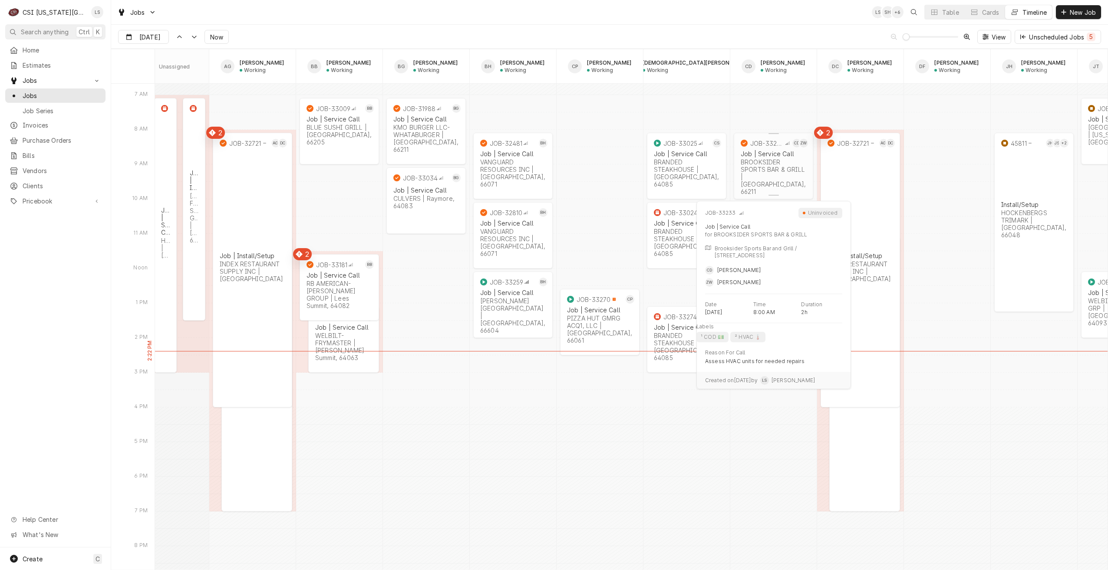
click at [767, 175] on div "BROOKSIDER SPORTS BAR & GRILL | [GEOGRAPHIC_DATA], 66211" at bounding box center [774, 176] width 66 height 37
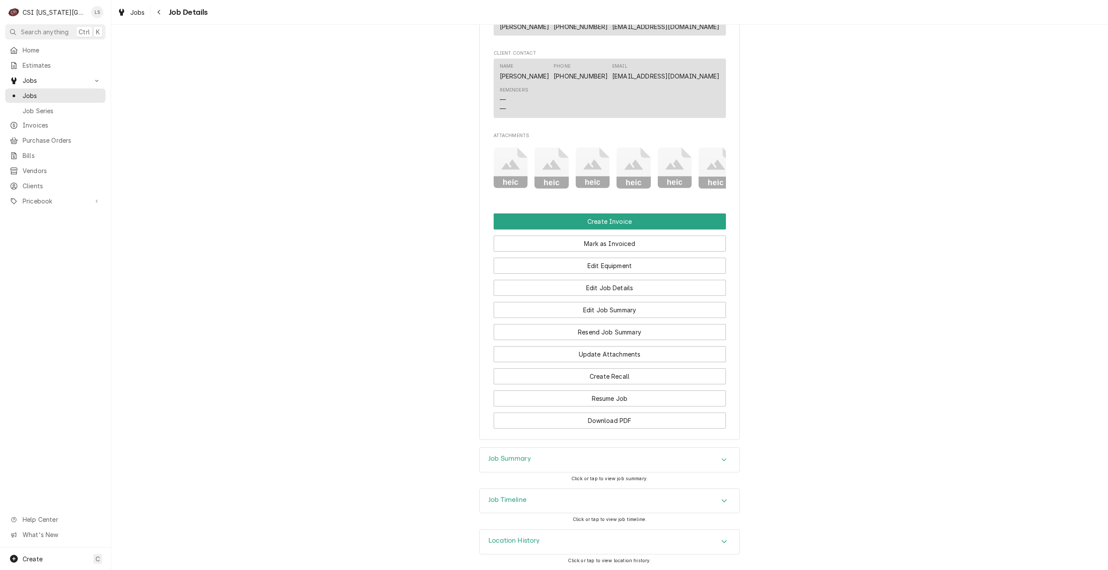
scroll to position [726, 0]
click at [680, 457] on div "Job Summary" at bounding box center [610, 460] width 260 height 24
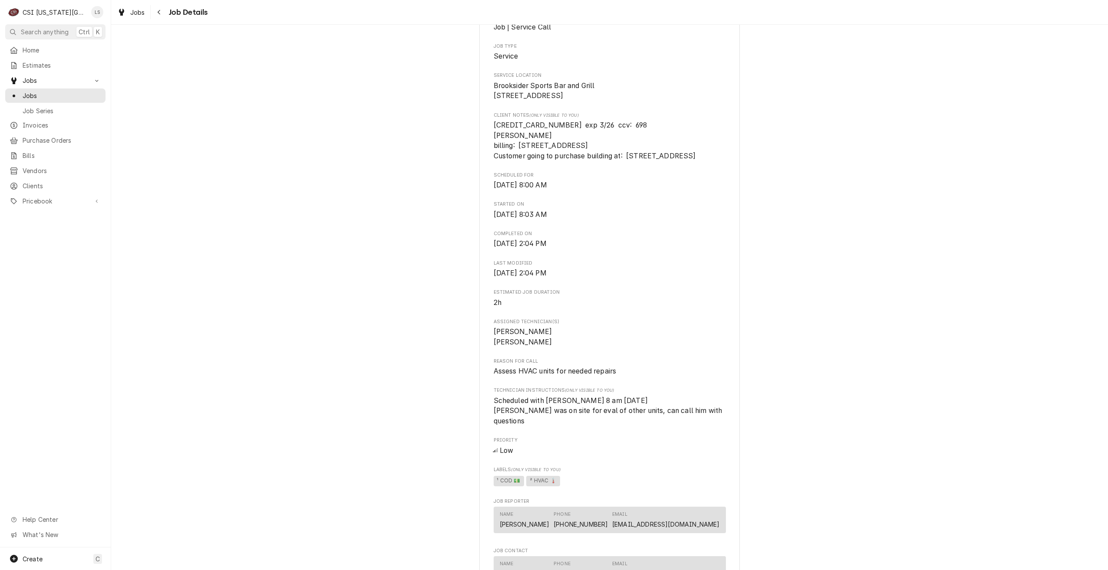
scroll to position [0, 0]
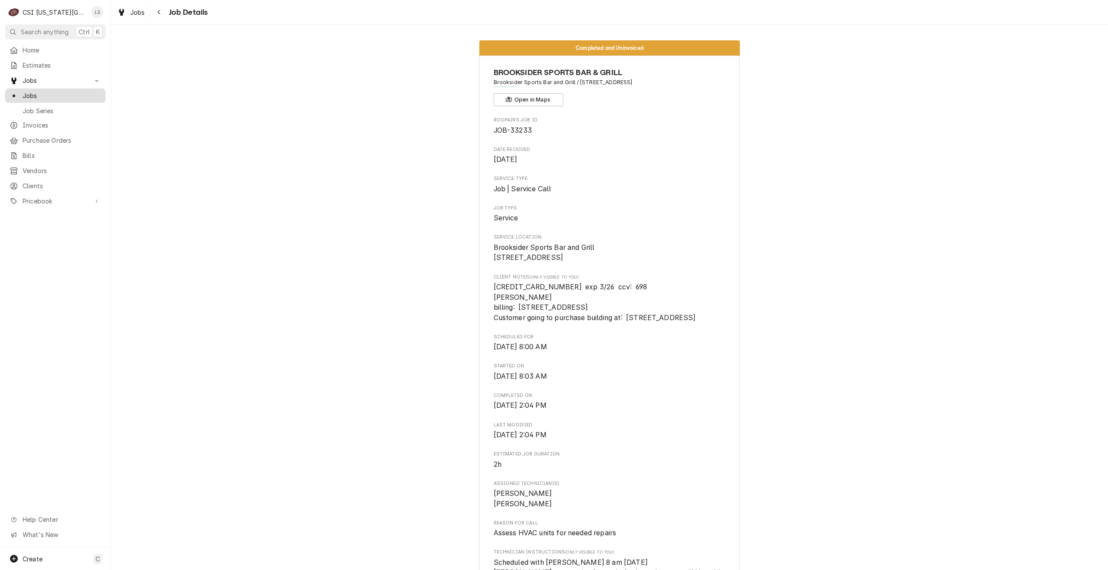
drag, startPoint x: 82, startPoint y: 95, endPoint x: 88, endPoint y: 94, distance: 6.5
click at [82, 95] on span "Jobs" at bounding box center [62, 95] width 79 height 9
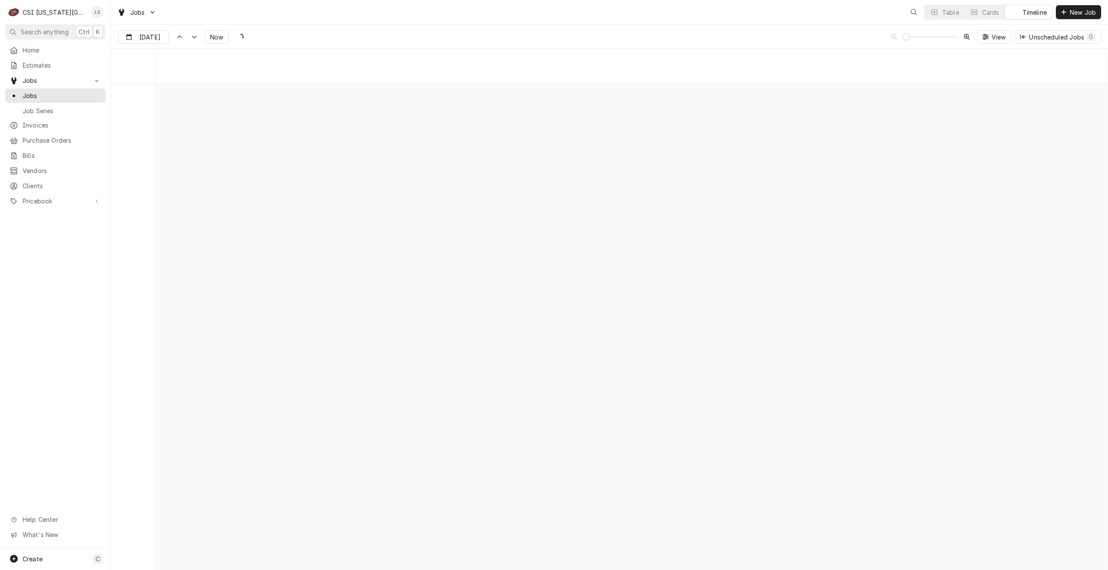
scroll to position [9974, 0]
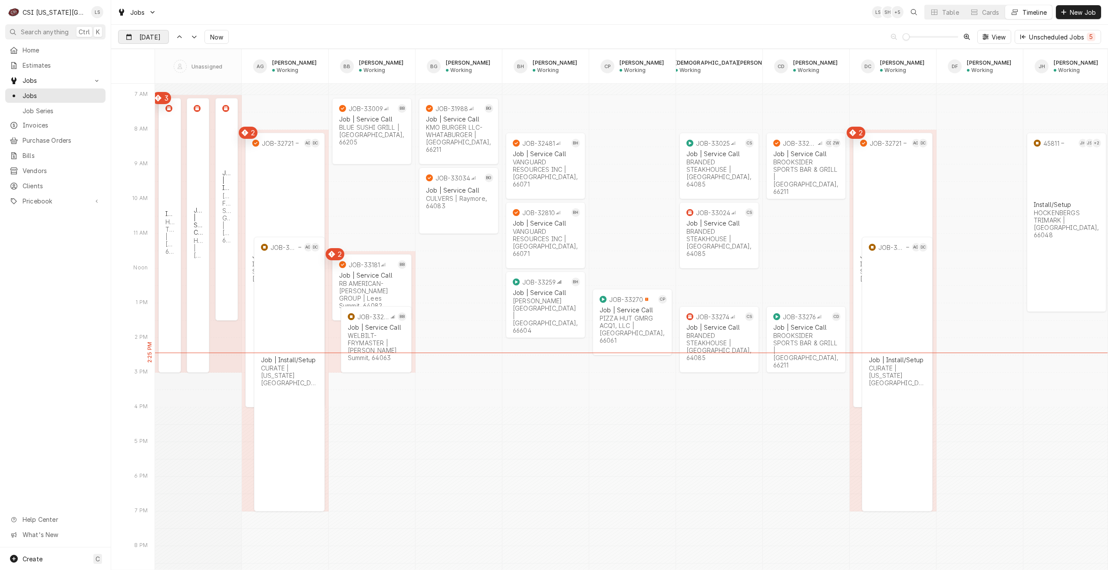
click at [158, 39] on div "Dynamic Content Wrapper" at bounding box center [162, 37] width 12 height 14
click at [177, 109] on div "8" at bounding box center [174, 107] width 12 height 12
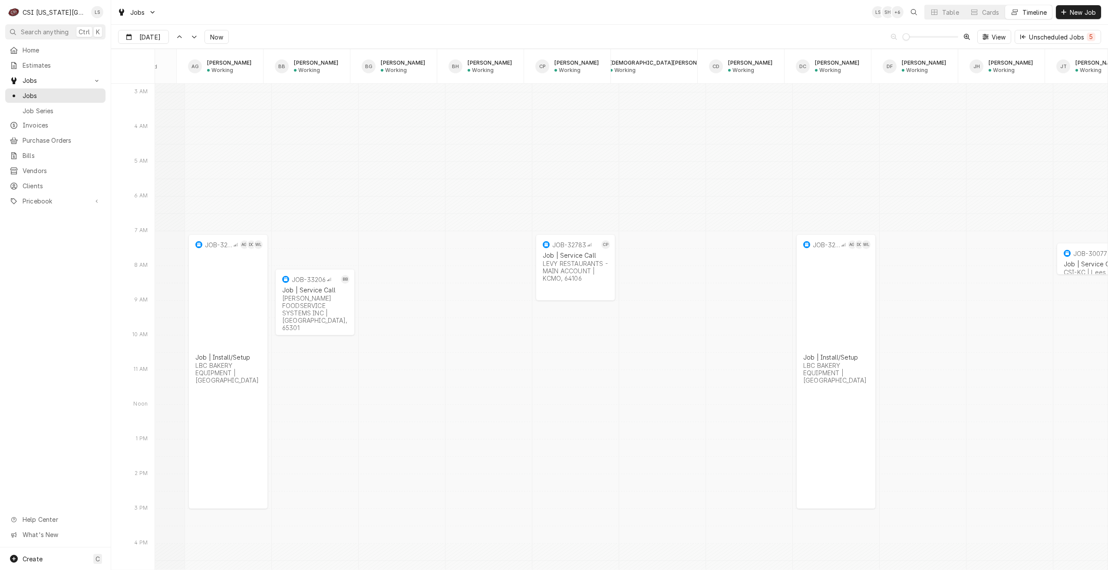
scroll to position [0, 0]
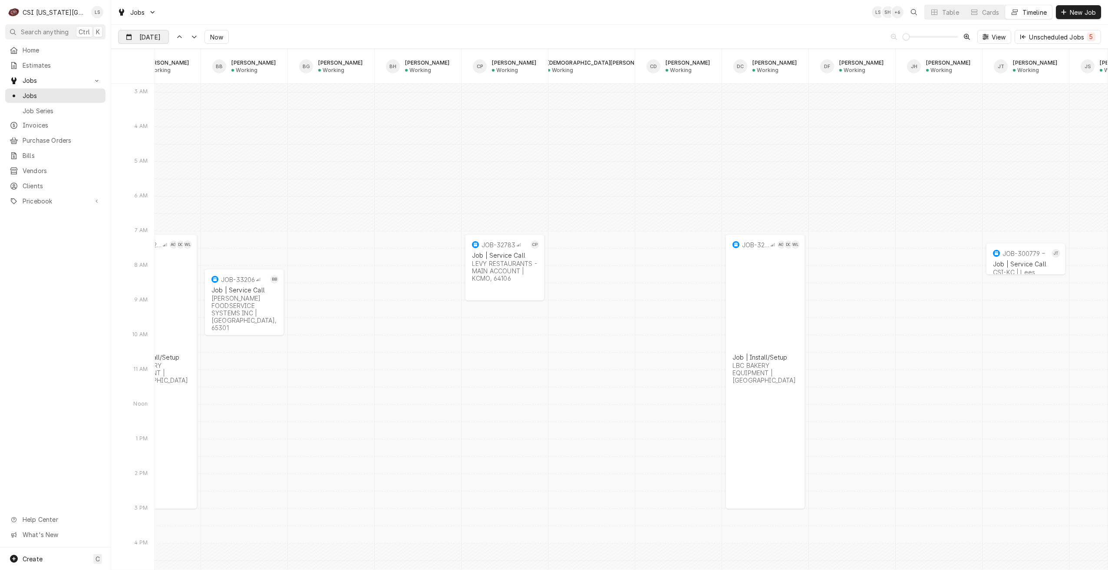
click at [148, 39] on input "[DATE]" at bounding box center [138, 38] width 38 height 17
click at [160, 106] on div "7" at bounding box center [158, 107] width 12 height 12
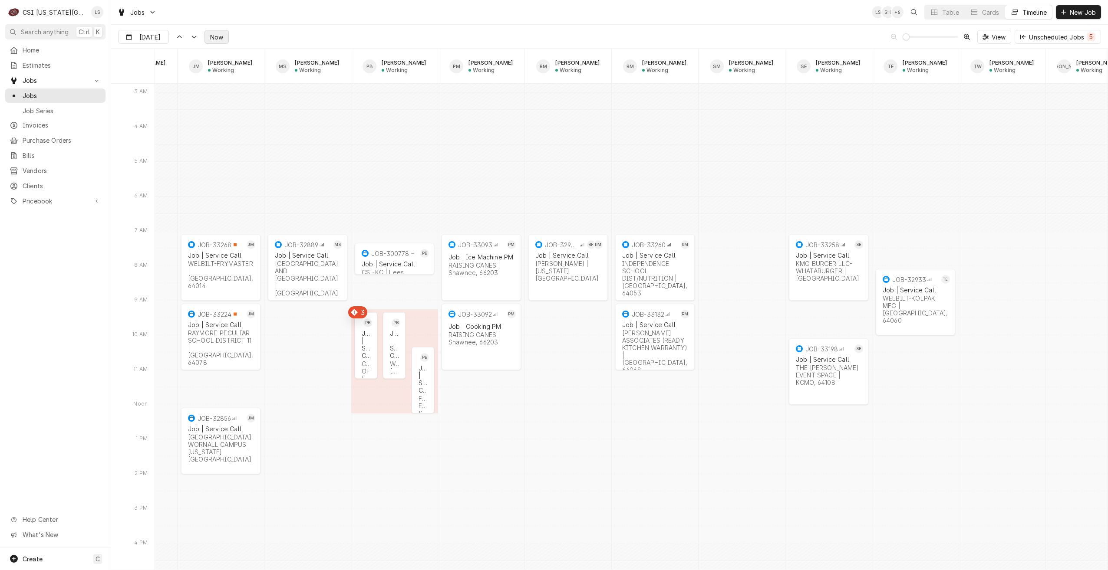
click at [213, 34] on span "Now" at bounding box center [216, 37] width 16 height 9
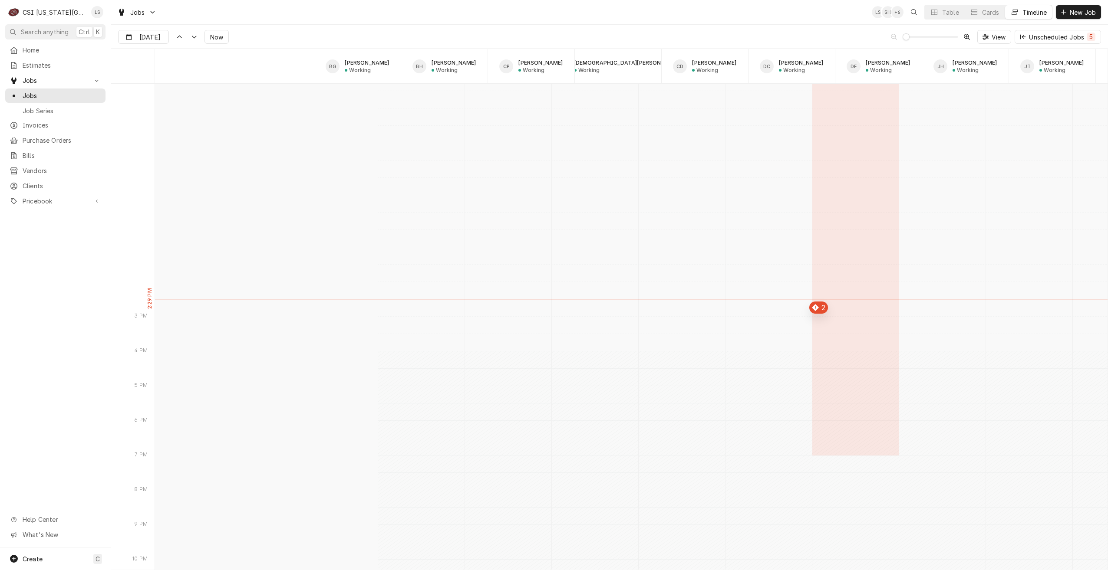
scroll to position [10007, 0]
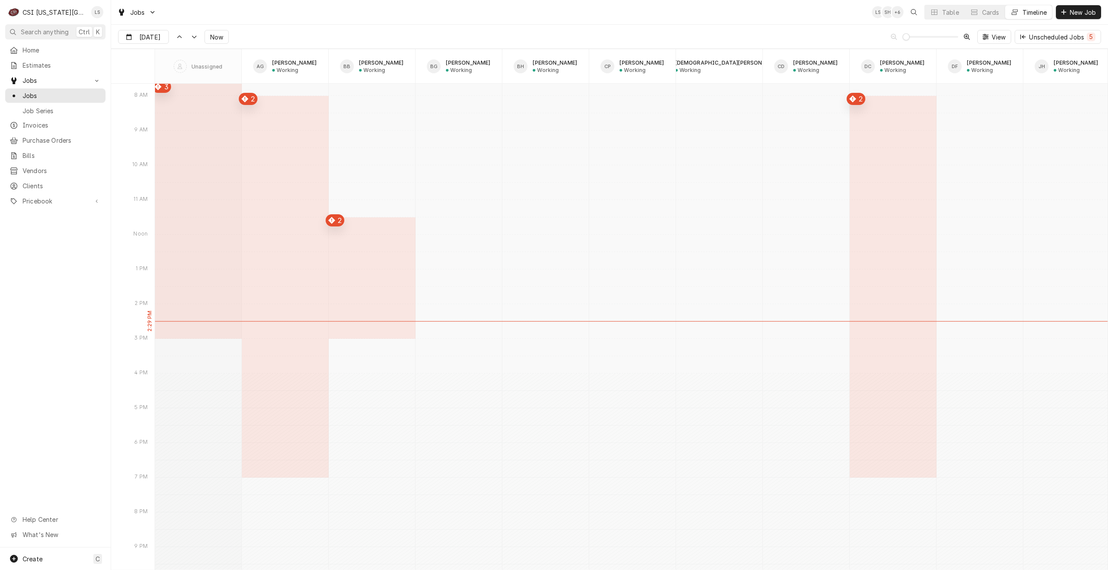
type input "Oct 6"
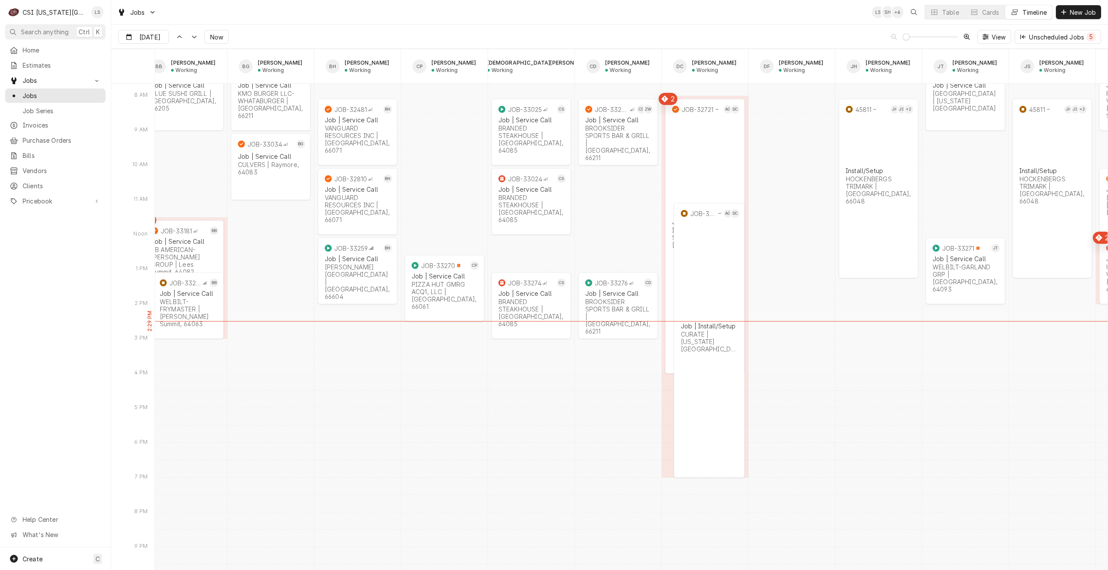
scroll to position [0, 205]
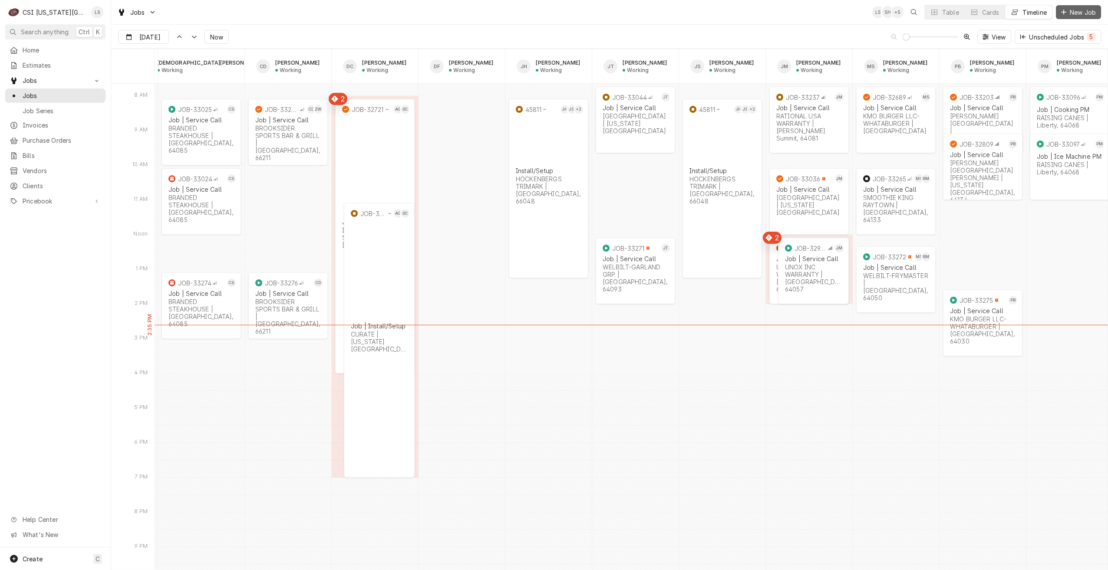
click at [1073, 13] on span "New Job" at bounding box center [1083, 12] width 30 height 9
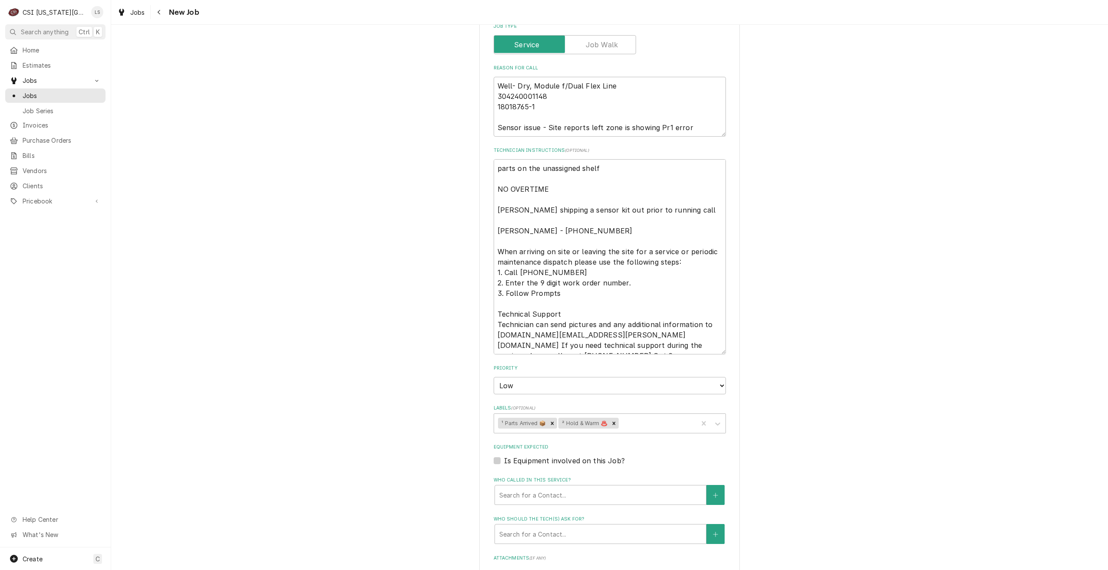
scroll to position [820, 0]
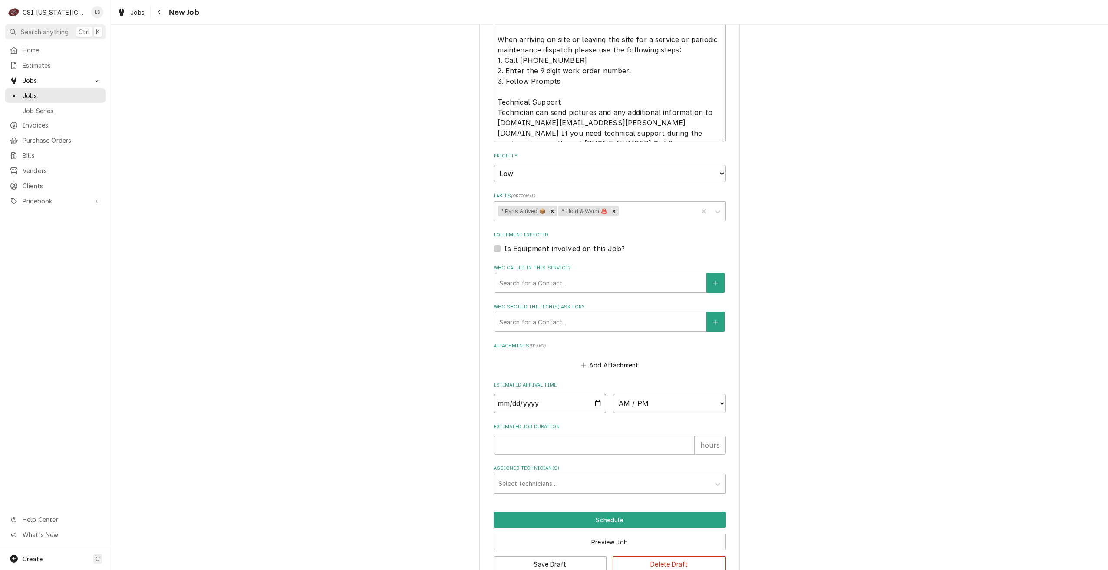
click at [597, 394] on input "Date" at bounding box center [550, 403] width 113 height 19
type textarea "x"
type input "[DATE]"
click at [640, 394] on select "AM / PM 6:00 AM 6:15 AM 6:30 AM 6:45 AM 7:00 AM 7:15 AM 7:30 AM 7:45 AM 8:00 AM…" at bounding box center [669, 403] width 113 height 19
type textarea "x"
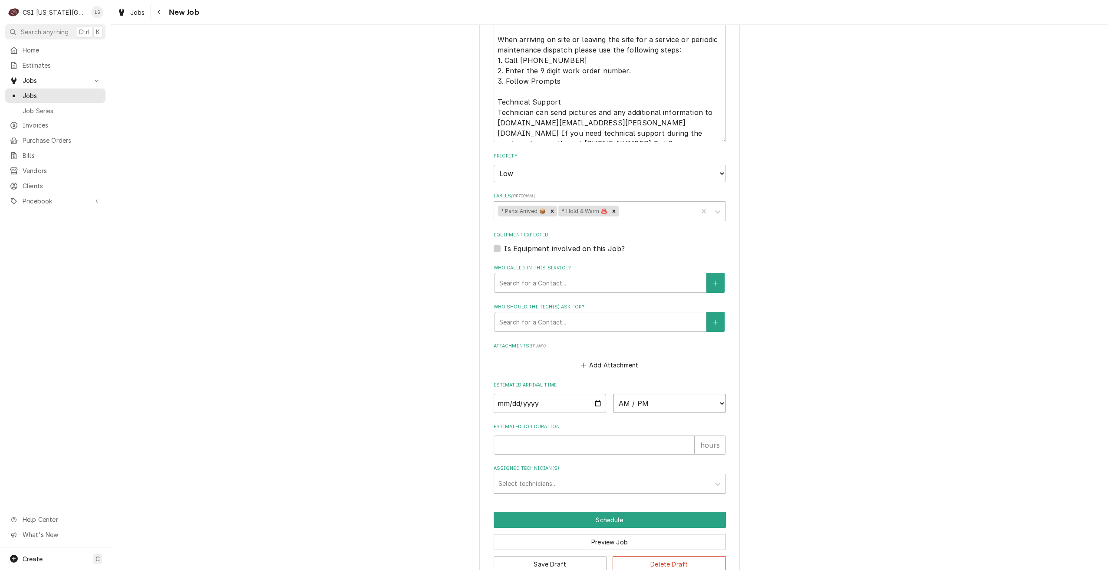
select select "08:00:00"
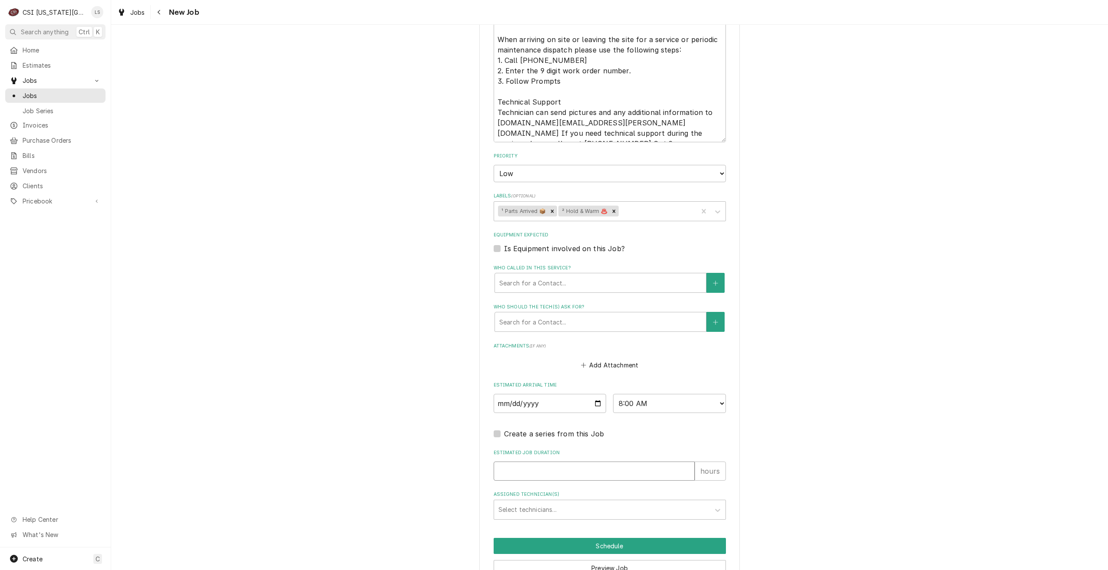
click at [629, 462] on input "Estimated Job Duration" at bounding box center [594, 471] width 201 height 19
type textarea "x"
type input "2"
type textarea "x"
type input "2"
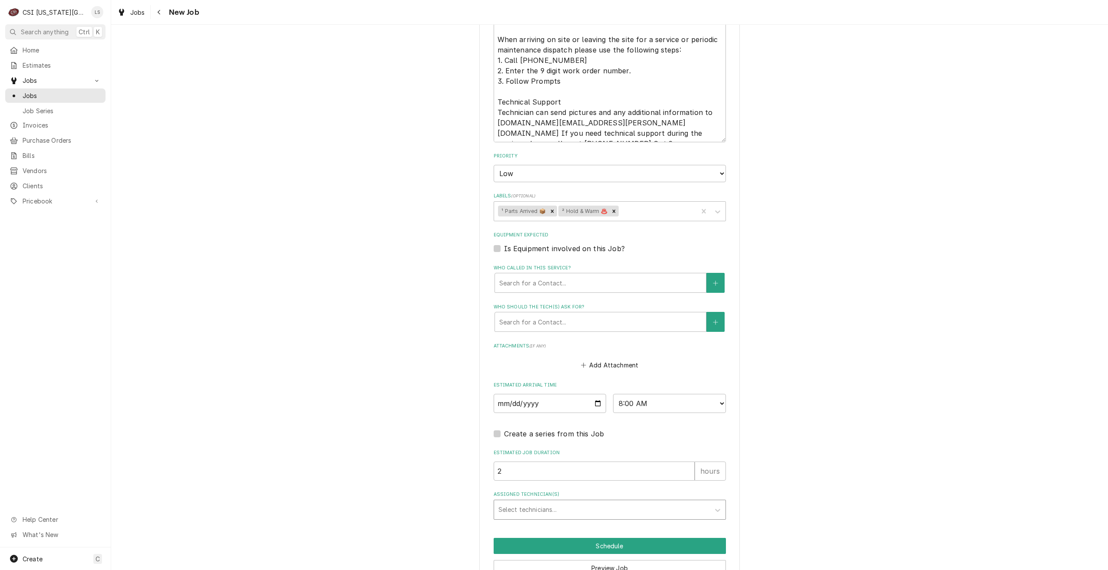
click at [631, 502] on div "Assigned Technician(s)" at bounding box center [601, 510] width 207 height 16
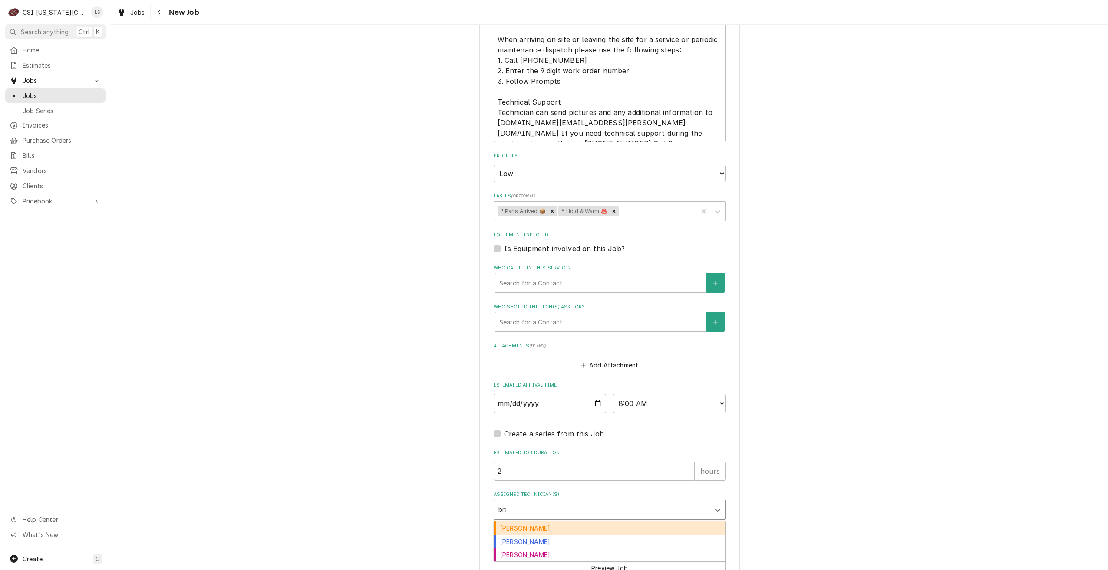
type input "brea"
click at [629, 522] on div "[PERSON_NAME]" at bounding box center [609, 528] width 231 height 13
type textarea "x"
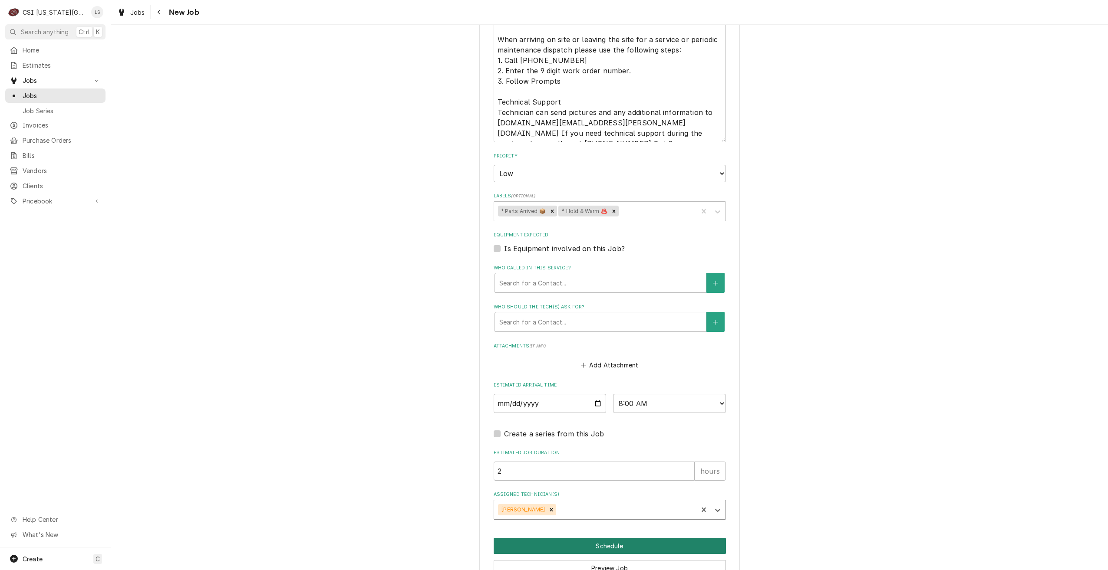
click at [635, 538] on button "Schedule" at bounding box center [610, 546] width 232 height 16
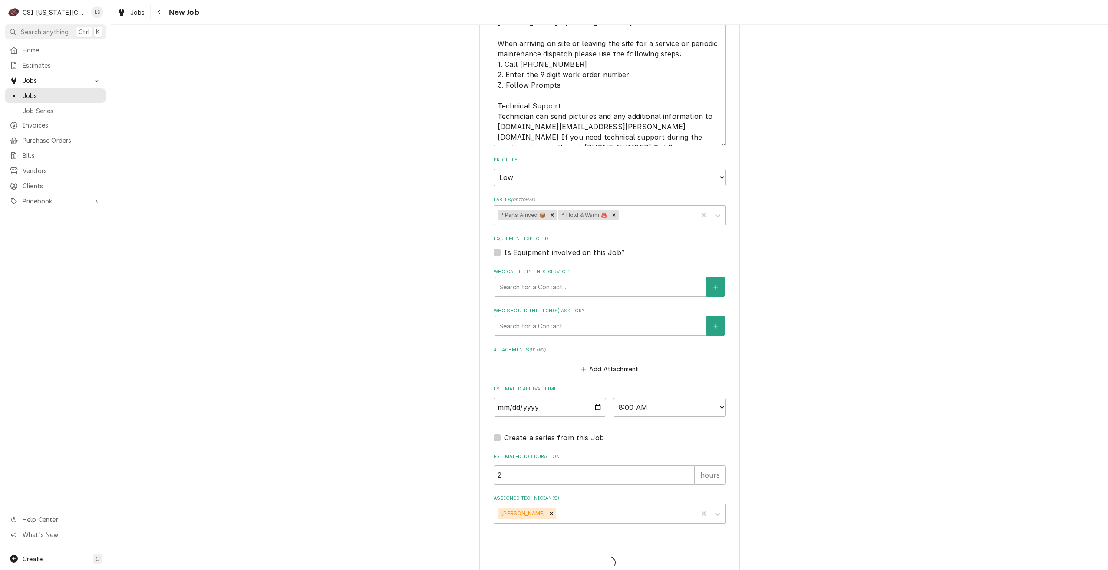
type textarea "x"
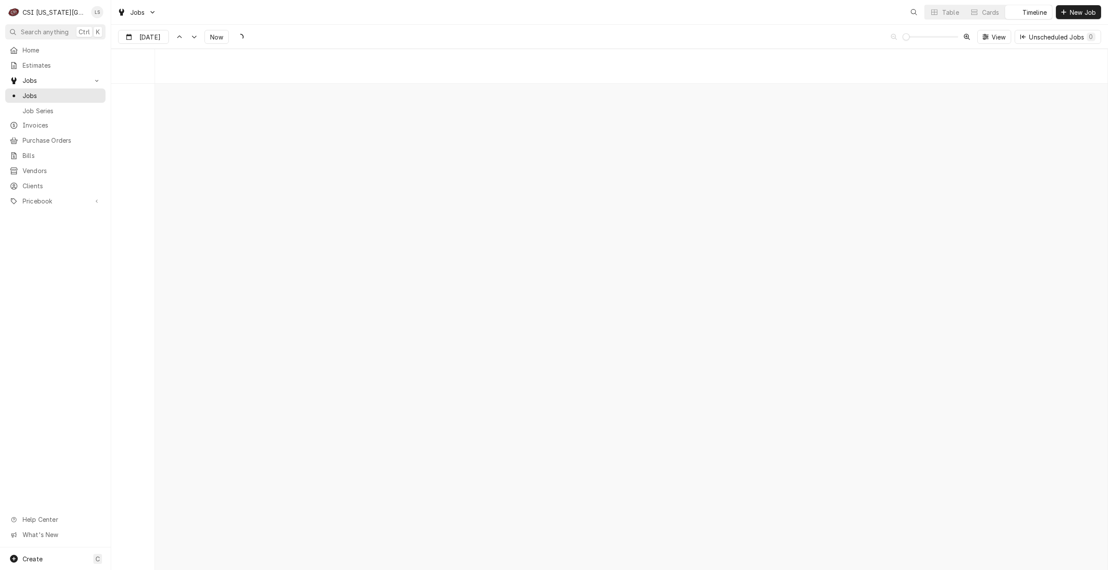
scroll to position [9967, 0]
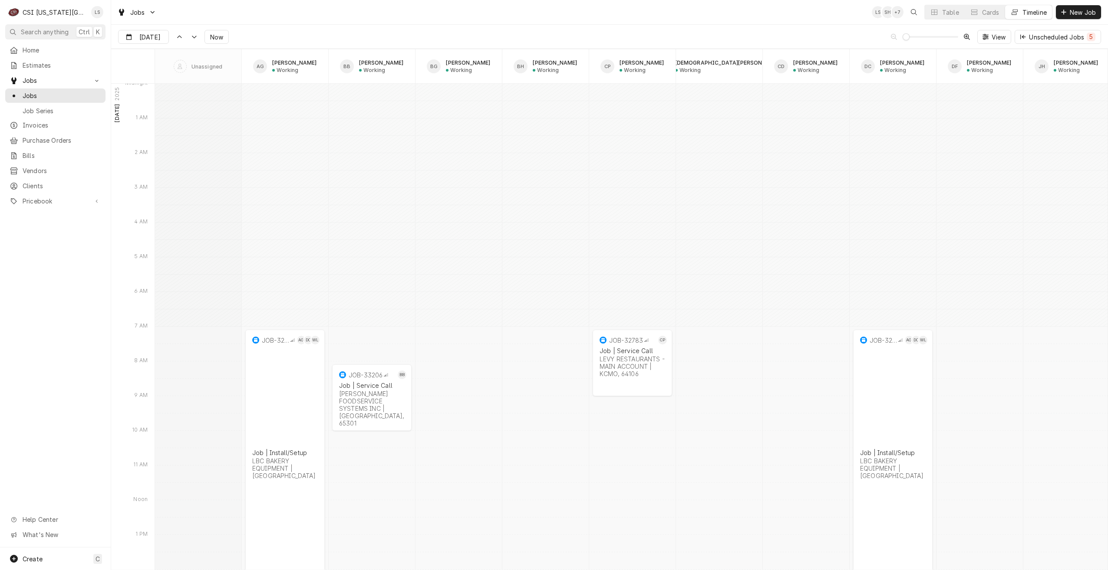
type input "[DATE]"
click at [949, 16] on button "Table" at bounding box center [945, 12] width 40 height 14
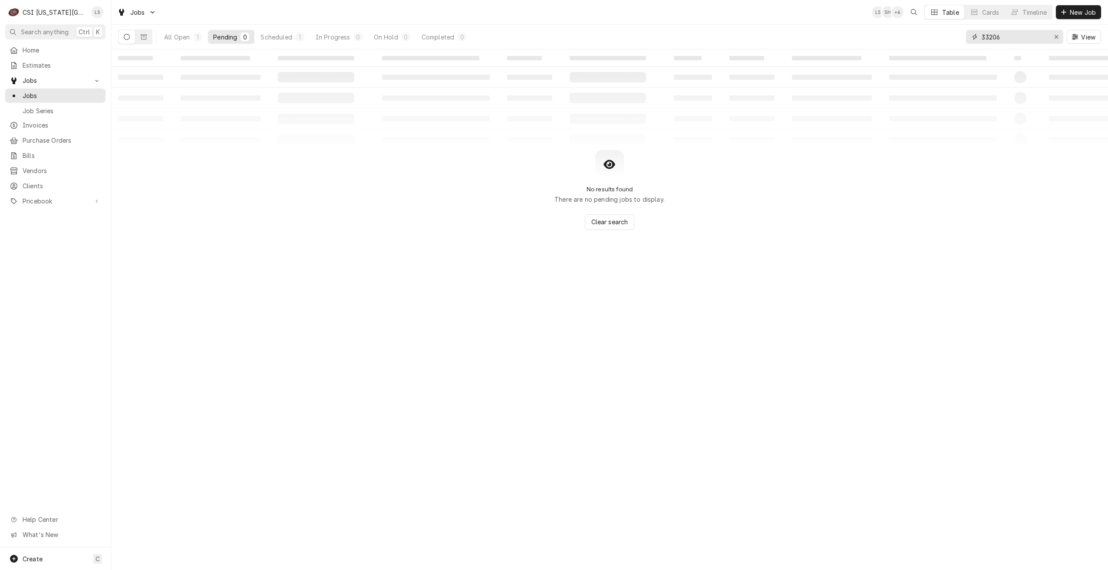
drag, startPoint x: 1025, startPoint y: 40, endPoint x: 958, endPoint y: 35, distance: 66.6
click at [958, 35] on div "All Open 1 Pending 0 Scheduled 1 In Progress 0 On Hold 0 Completed 0 33206 View" at bounding box center [609, 37] width 983 height 24
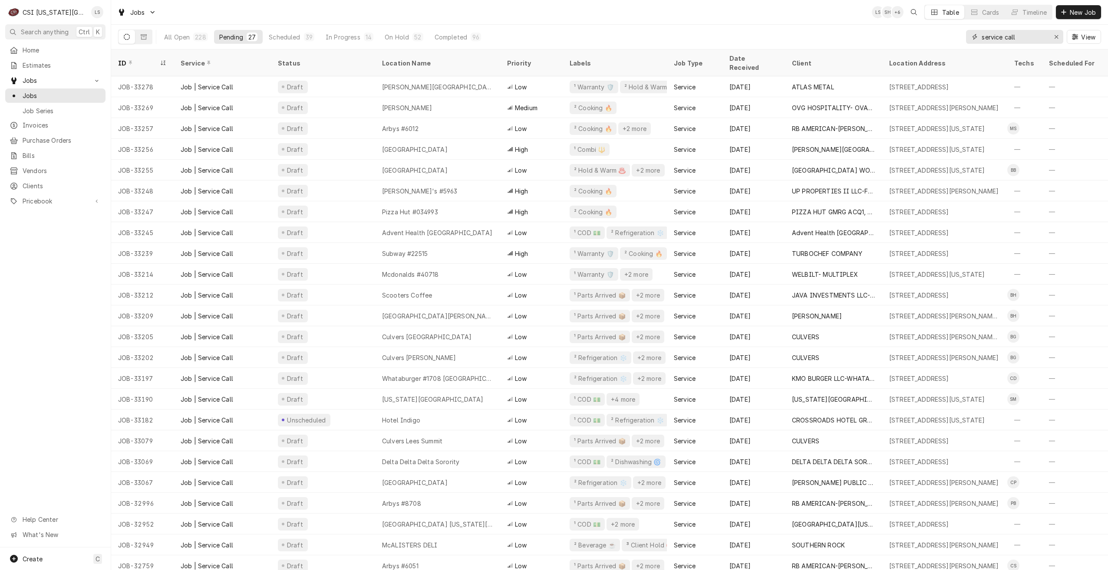
type input "service call"
click at [771, 13] on div "Jobs LS SH + 6 Table Cards Timeline New Job" at bounding box center [609, 12] width 997 height 24
click at [322, 8] on div "Jobs LS SH + 6 Table Cards Timeline New Job" at bounding box center [609, 12] width 997 height 24
click at [1024, 9] on div "Timeline" at bounding box center [1034, 12] width 24 height 9
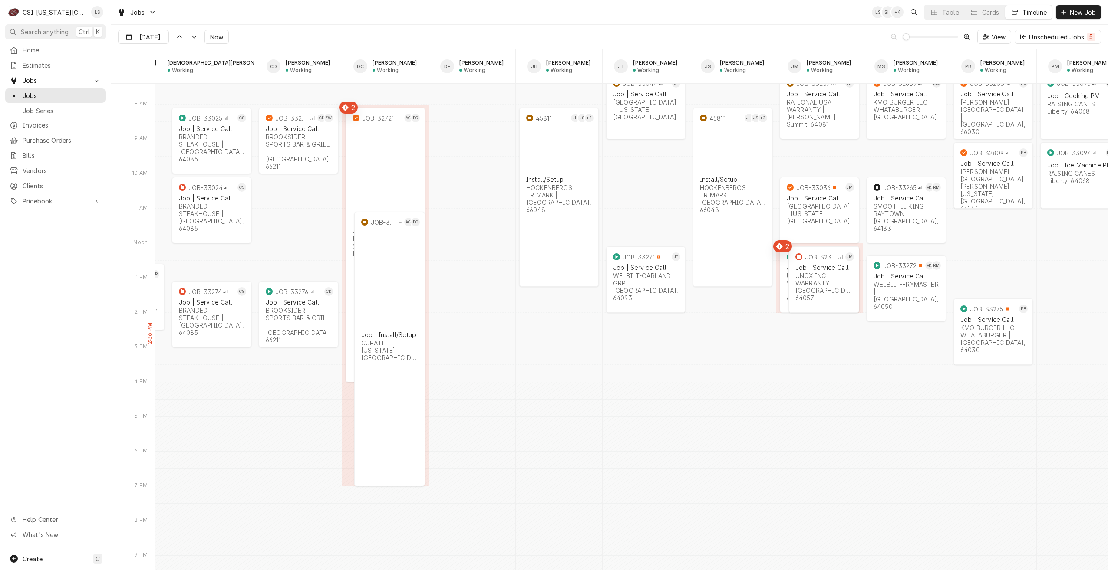
scroll to position [0, 0]
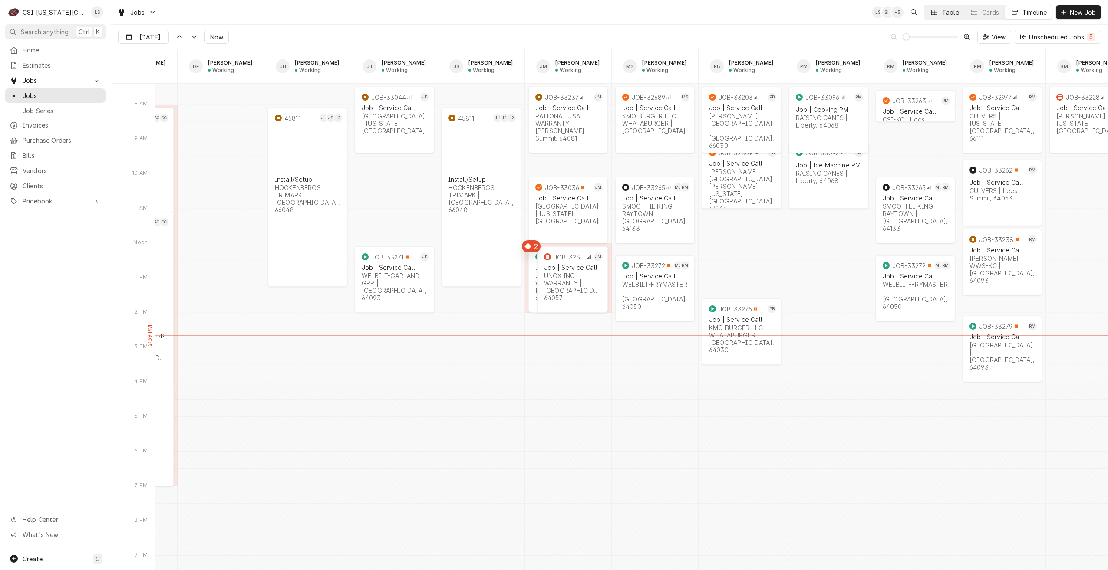
click at [943, 15] on div "Table" at bounding box center [950, 12] width 17 height 9
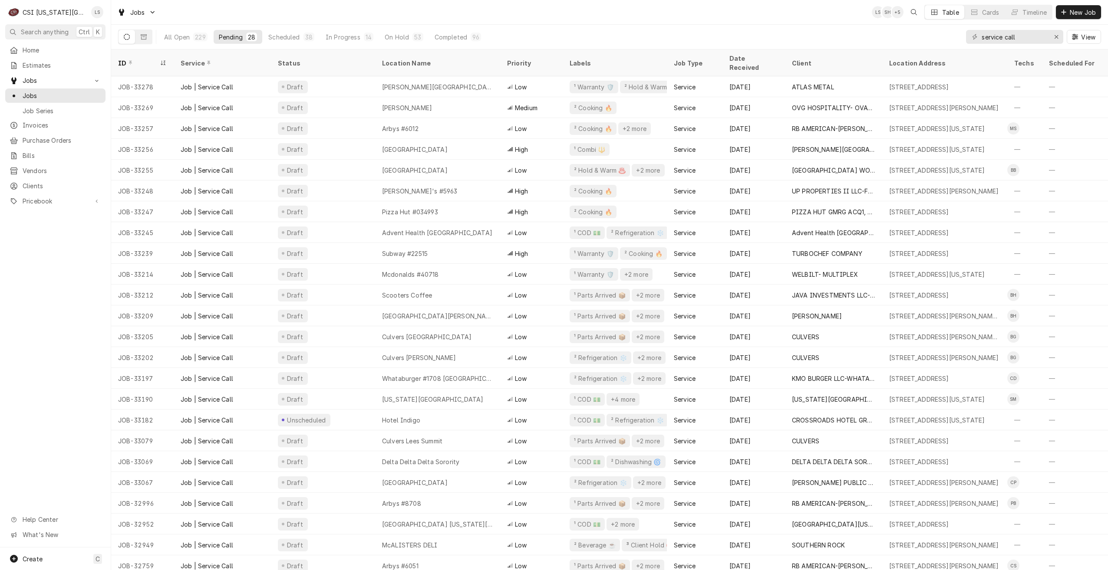
click at [569, 8] on div "Jobs LS SH + 5 Table Cards Timeline New Job" at bounding box center [609, 12] width 997 height 24
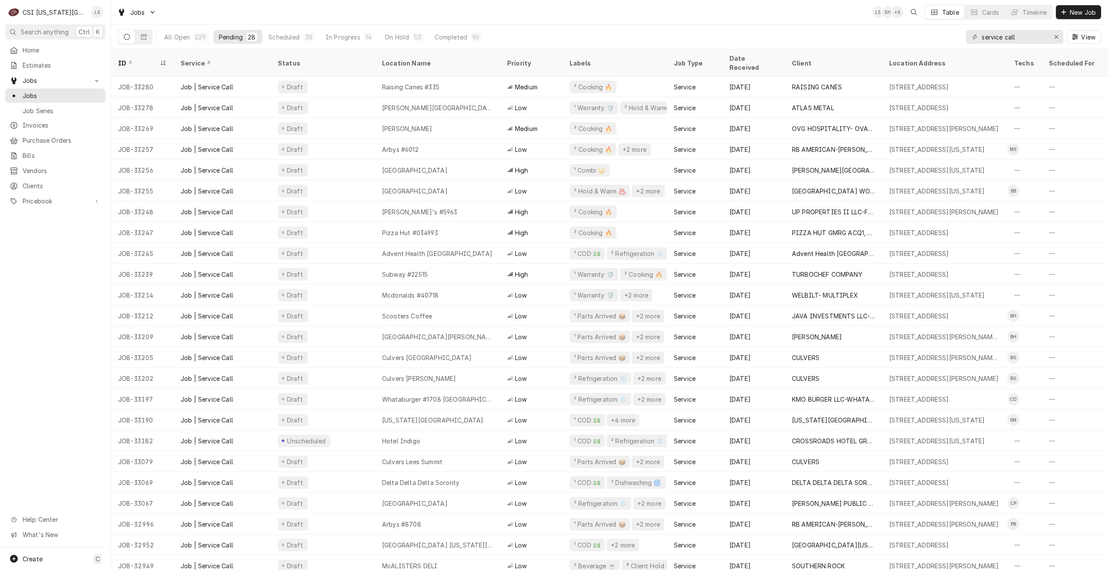
click at [628, 7] on div "Jobs LS SH + 5 Table Cards Timeline New Job" at bounding box center [609, 12] width 997 height 24
click at [305, 8] on div "Jobs LS SH + 7 Table Cards Timeline New Job" at bounding box center [609, 12] width 997 height 24
click at [305, 8] on div "Jobs LS SH + 6 Table Cards Timeline New Job" at bounding box center [609, 12] width 997 height 24
click at [313, 6] on div "Jobs LS SH + 5 Table Cards Timeline New Job" at bounding box center [609, 12] width 997 height 24
click at [455, 18] on div "Jobs LS SH + 5 Table Cards Timeline New Job" at bounding box center [609, 12] width 997 height 24
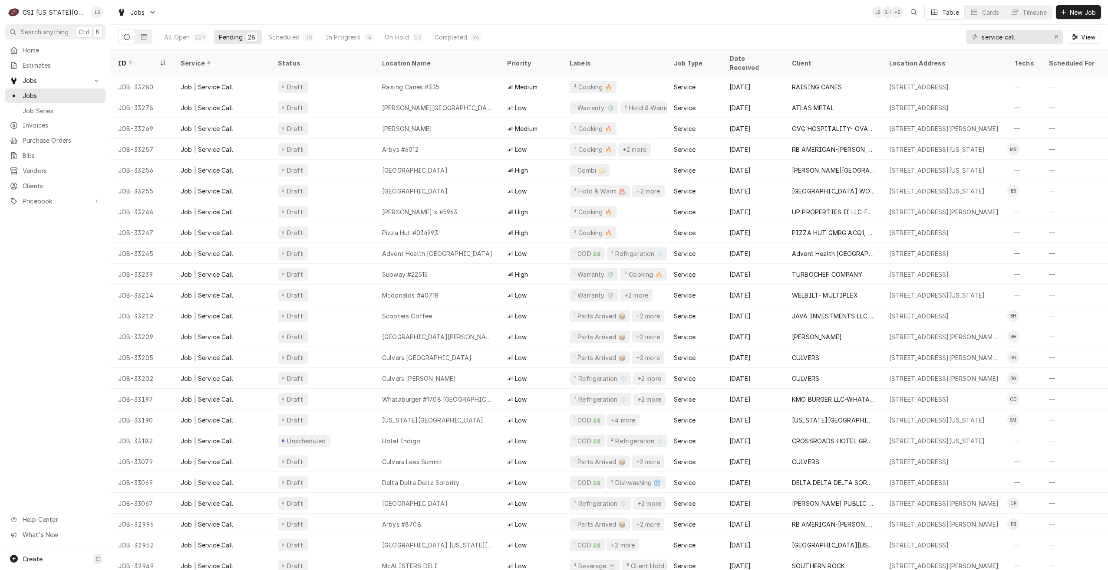
click at [455, 18] on div "Jobs LS SH + 5 Table Cards Timeline New Job" at bounding box center [609, 12] width 997 height 24
click at [456, 15] on div "Jobs LS SH + 5 Table Cards Timeline New Job" at bounding box center [609, 12] width 997 height 24
click at [450, 11] on div "Jobs LS SH + 6 Table Cards Timeline New Job" at bounding box center [609, 12] width 997 height 24
click at [450, 11] on div "Jobs LS SH + 5 Table Cards Timeline New Job" at bounding box center [609, 12] width 997 height 24
click at [329, 15] on div "Jobs LS SH + 5 Table Cards Timeline New Job" at bounding box center [609, 12] width 997 height 24
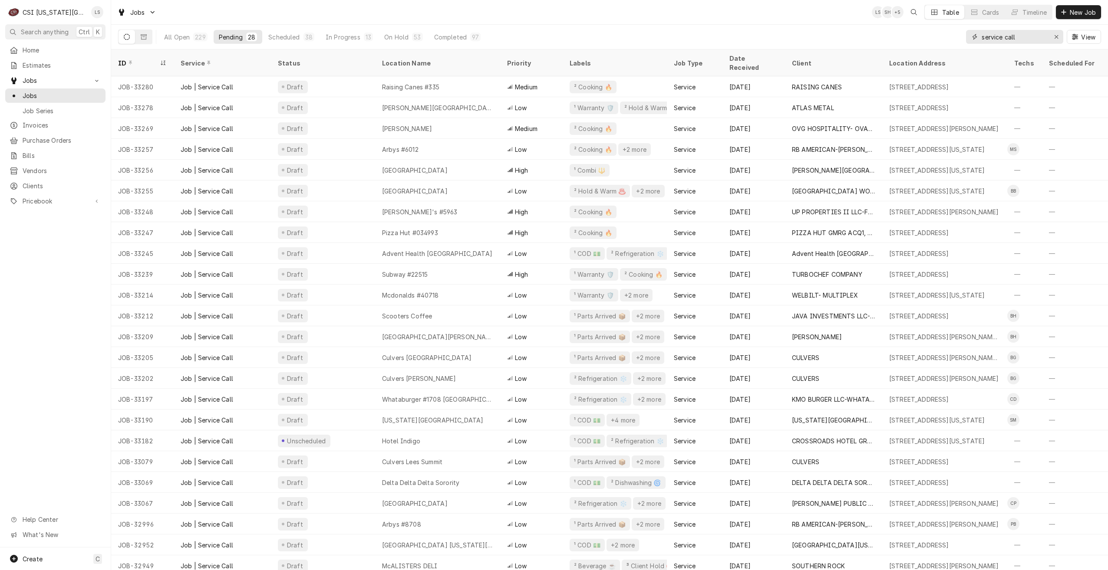
drag, startPoint x: 1030, startPoint y: 37, endPoint x: 958, endPoint y: 40, distance: 72.1
click at [958, 40] on div "All Open 229 Pending 28 Scheduled 38 In Progress 13 On Hold 53 Completed 97 ser…" at bounding box center [609, 37] width 983 height 24
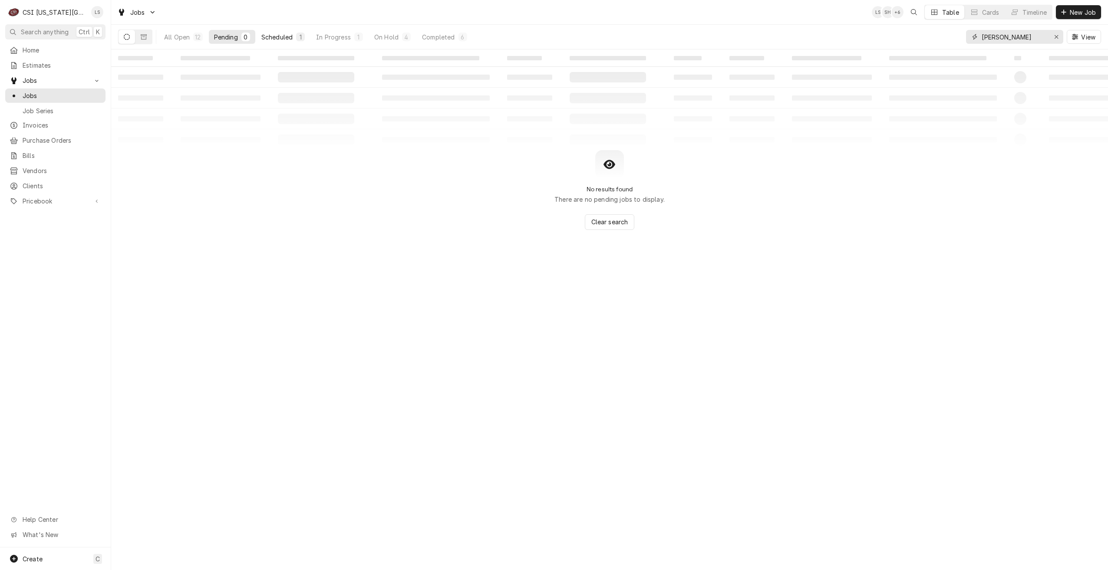
type input "[PERSON_NAME]"
click at [297, 36] on div "1" at bounding box center [300, 37] width 9 height 9
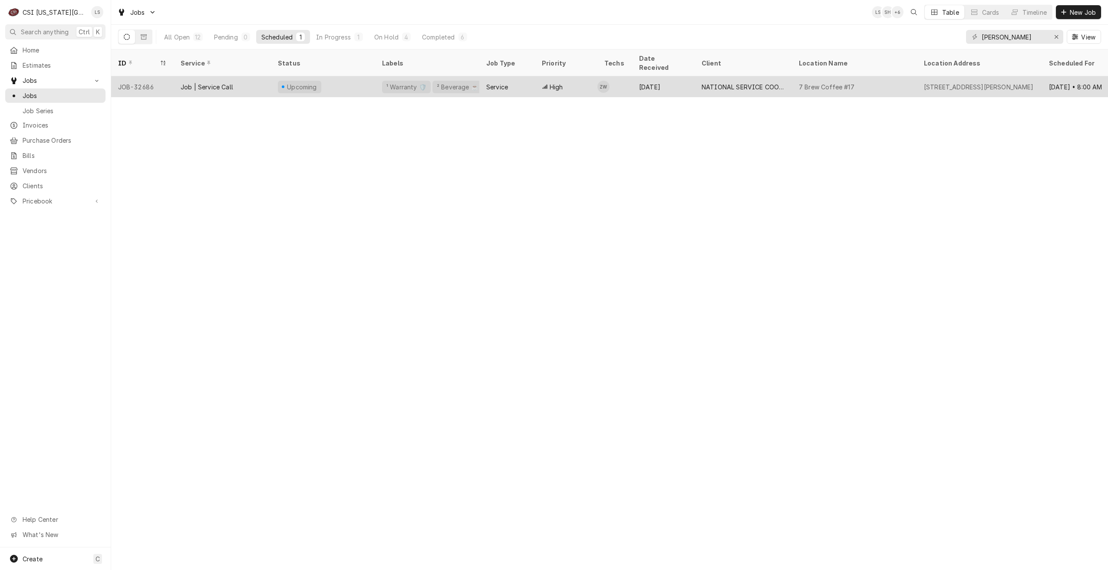
click at [717, 82] on div "NATIONAL SERVICE COOPERATIVE" at bounding box center [743, 86] width 83 height 9
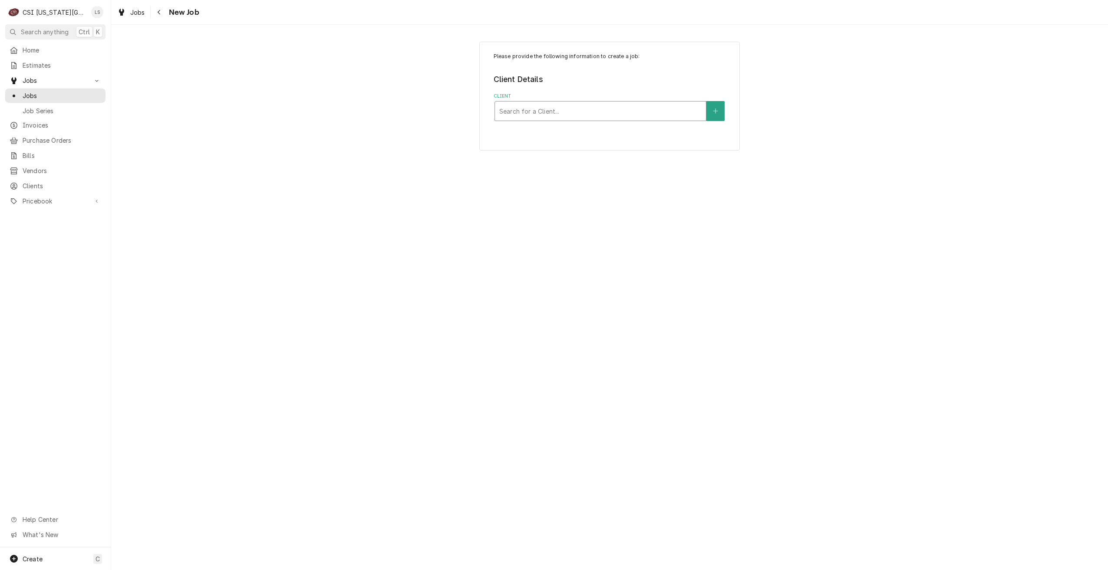
click at [622, 112] on div "Client" at bounding box center [600, 111] width 202 height 16
type input "canes 335"
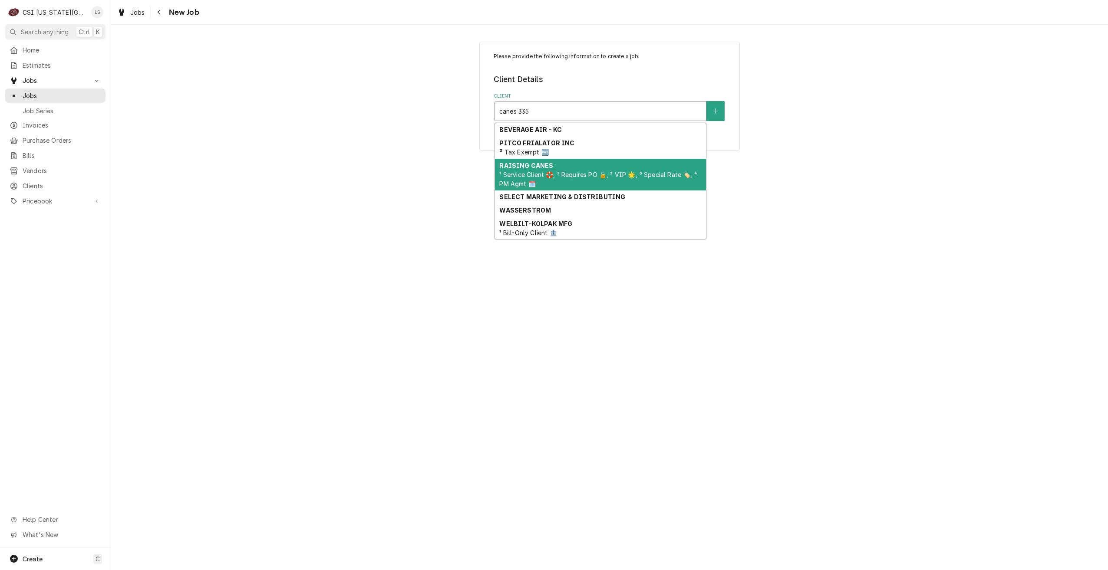
click at [555, 177] on span "¹ Service Client 🛟, ² Requires PO 🔓, ² VIP 🌟, ³ Special Rate 🏷️, ⁴ PM Agmt 🗓️" at bounding box center [598, 179] width 198 height 16
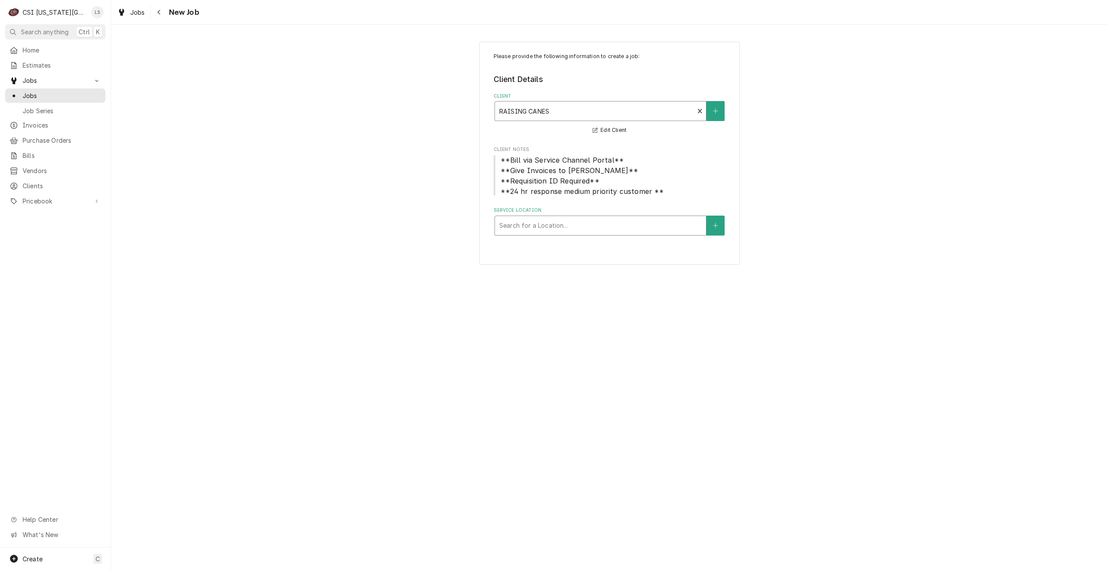
click at [600, 228] on div "Service Location" at bounding box center [600, 226] width 202 height 16
type input "335"
click at [598, 245] on div "Raising Canes #335 / [STREET_ADDRESS]" at bounding box center [600, 243] width 211 height 13
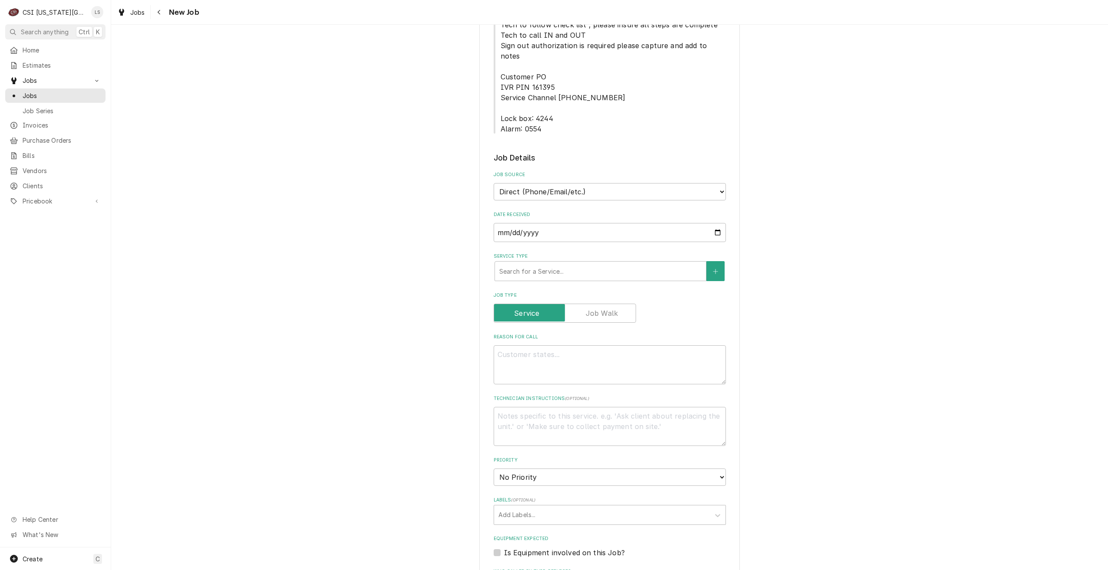
scroll to position [521, 0]
click at [589, 345] on textarea "Reason For Call" at bounding box center [610, 364] width 232 height 39
click at [575, 407] on textarea "Technician Instructions ( optional )" at bounding box center [610, 426] width 232 height 39
type textarea "R"
type textarea "x"
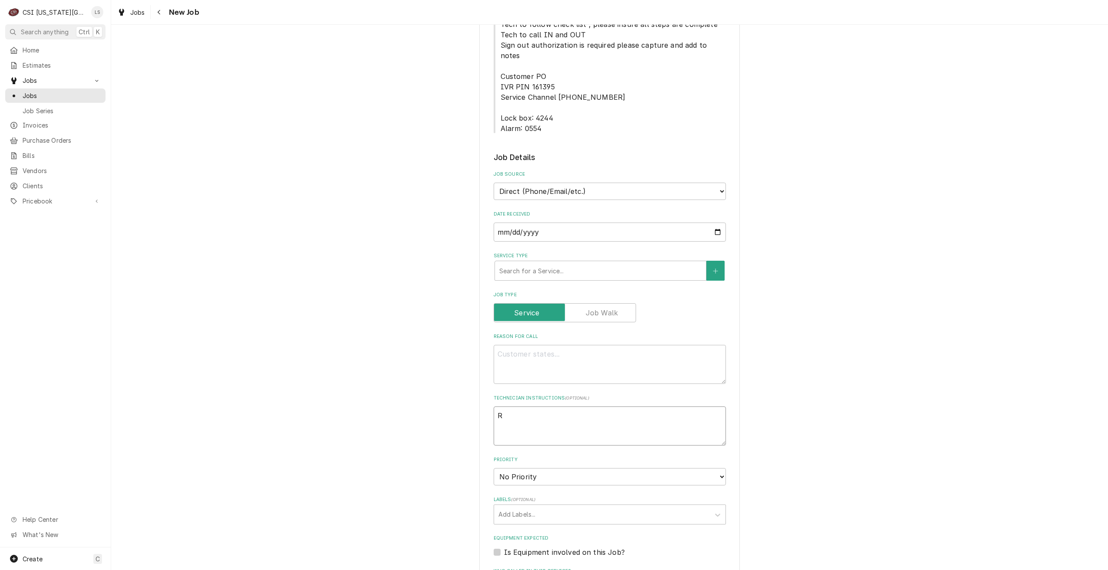
type textarea "Re"
type textarea "x"
type textarea "Rep"
type textarea "x"
type textarea "Repa"
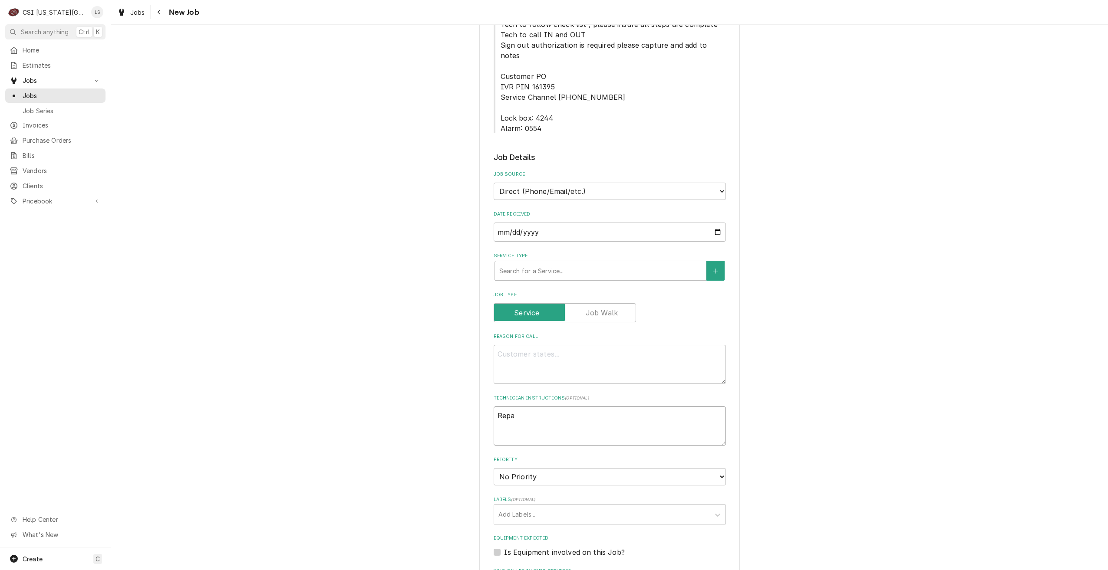
type textarea "x"
type textarea "Repai"
type textarea "x"
type textarea "Repair"
type textarea "x"
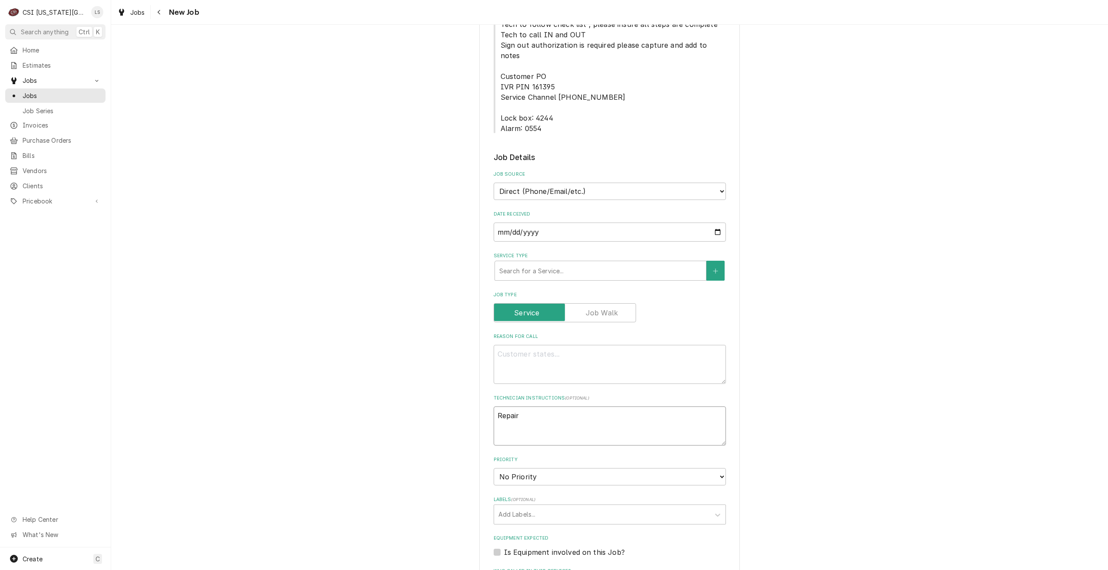
type textarea "Repairs"
type textarea "x"
type textarea "Repairs"
type textarea "x"
type textarea "Repairs f"
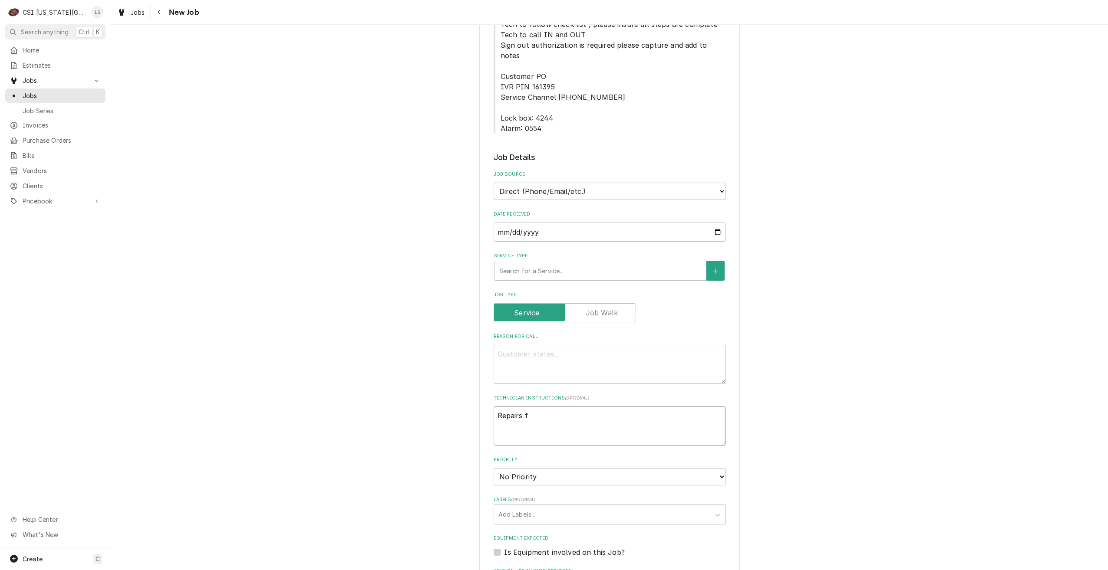
type textarea "x"
type textarea "Repairs fo"
type textarea "x"
type textarea "Repairs fou"
type textarea "x"
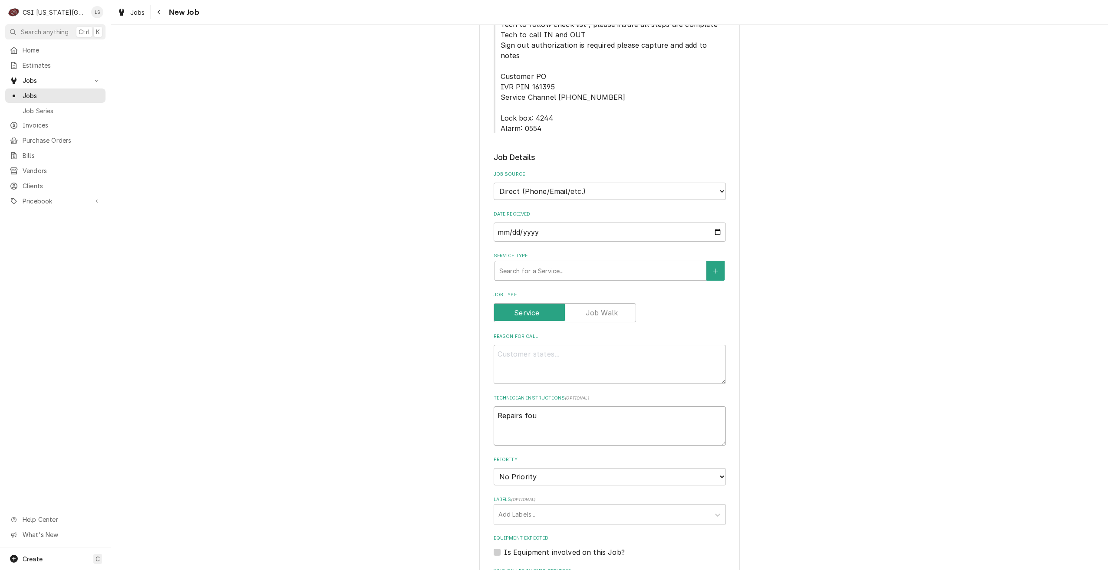
type textarea "Repairs foun"
type textarea "x"
type textarea "Repairs found"
type textarea "x"
type textarea "Repairs found"
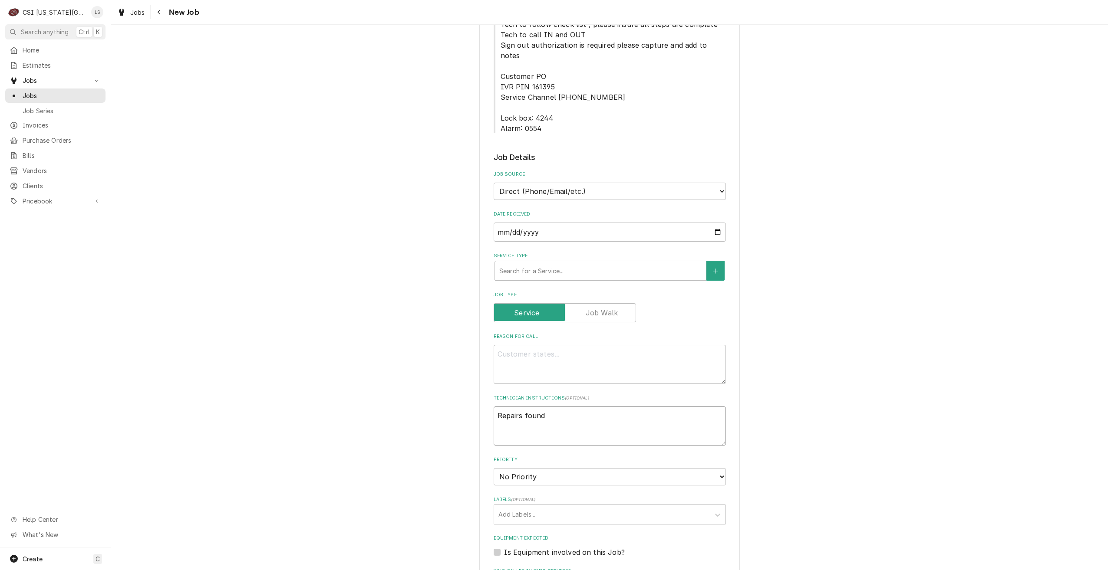
type textarea "x"
type textarea "Repairs found d"
type textarea "x"
type textarea "Repairs found du"
type textarea "x"
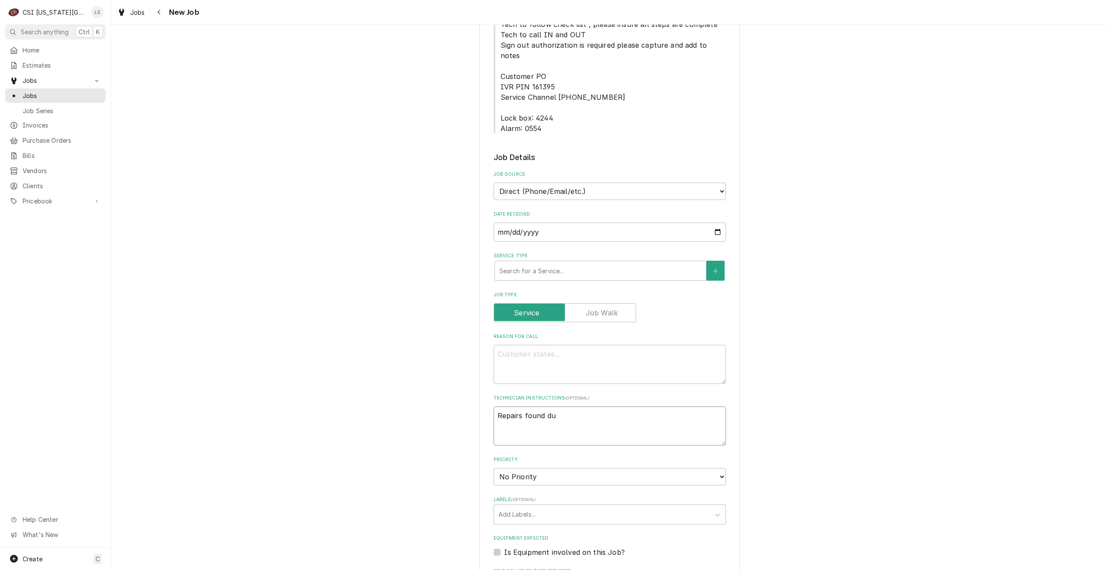
type textarea "Repairs found dur"
type textarea "x"
type textarea "Repairs found duri"
type textarea "x"
type textarea "Repairs found during"
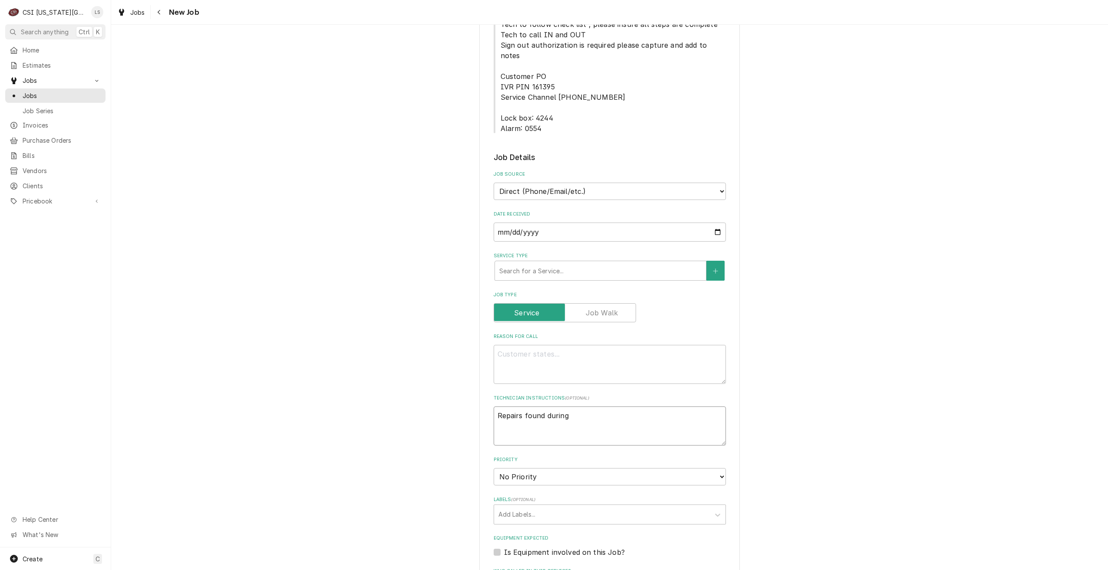
type textarea "x"
type textarea "Repairs found during"
type textarea "x"
type textarea "Repairs found during P"
type textarea "x"
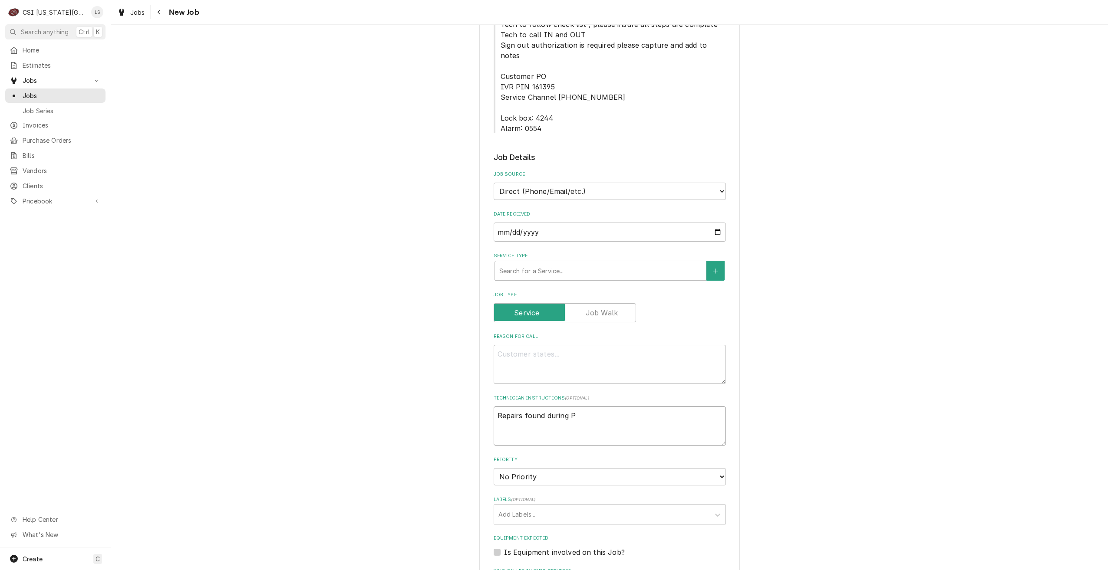
type textarea "Repairs found during PM"
type textarea "x"
type textarea "Repairs found during PM-"
type textarea "x"
type textarea "Repairs found during PM-"
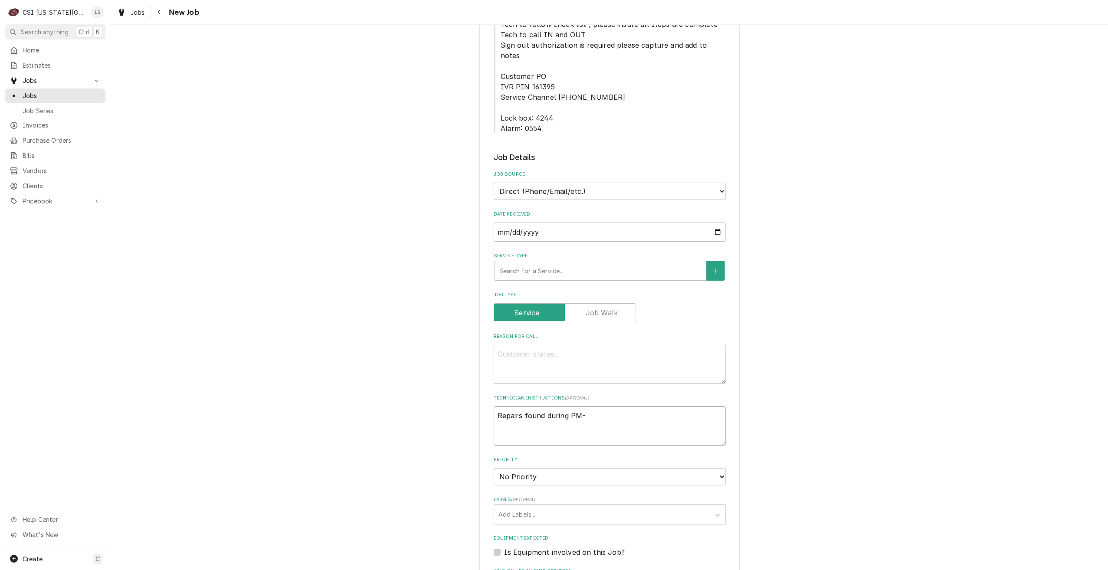
type textarea "x"
type textarea "Repairs found during PM- G"
type textarea "x"
type textarea "Repairs found during PM- Ga"
type textarea "x"
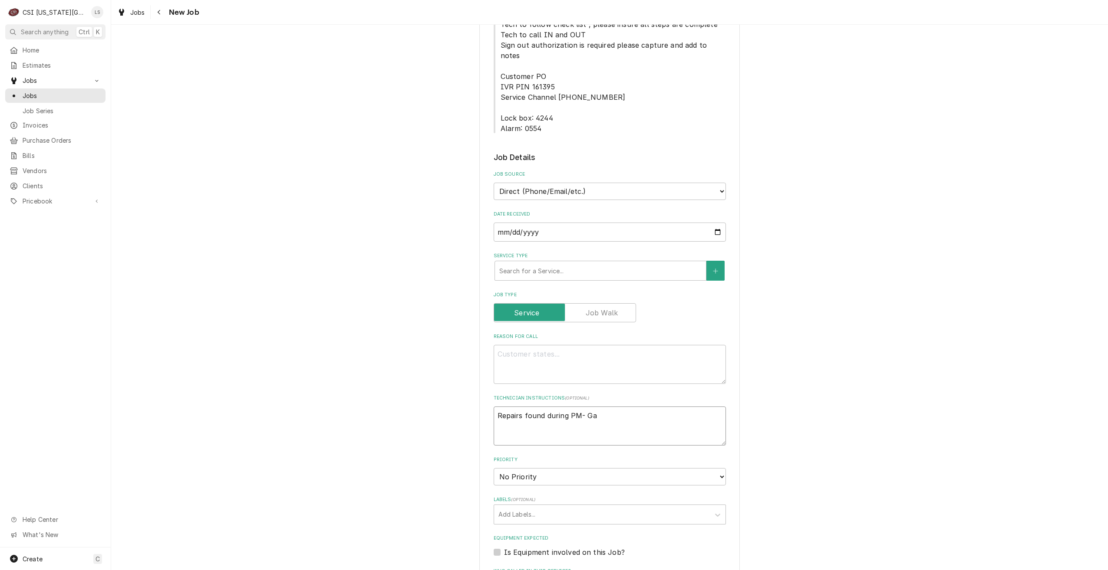
type textarea "Repairs found during PM- Gas"
type textarea "x"
type textarea "Repairs found during PM- Gas"
type textarea "x"
type textarea "Repairs found during PM- Gas p"
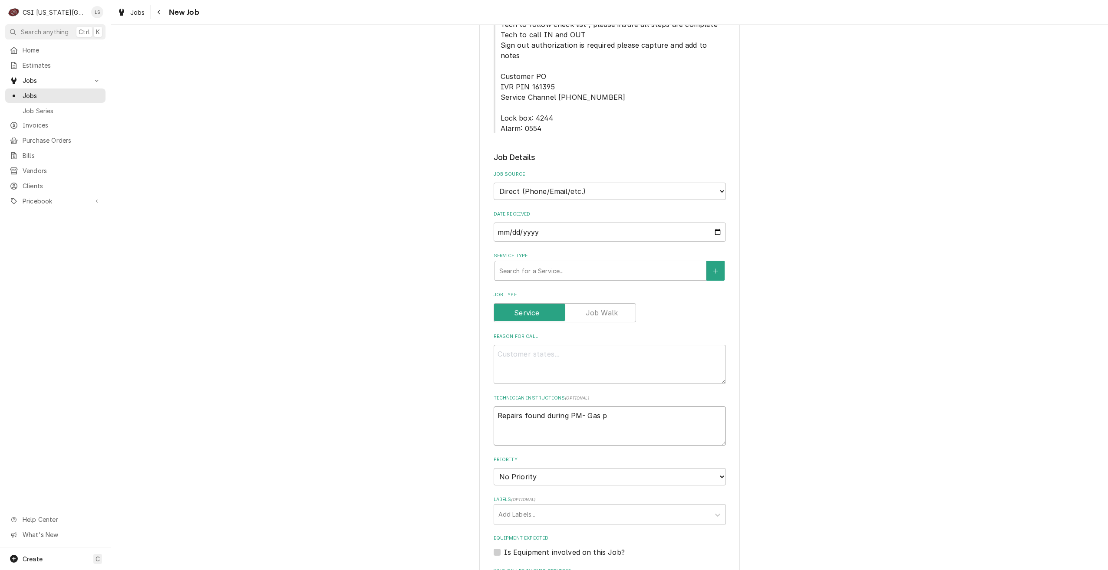
type textarea "x"
type textarea "Repairs found during PM- Gas pr"
type textarea "x"
type textarea "Repairs found during PM- Gas pre"
type textarea "x"
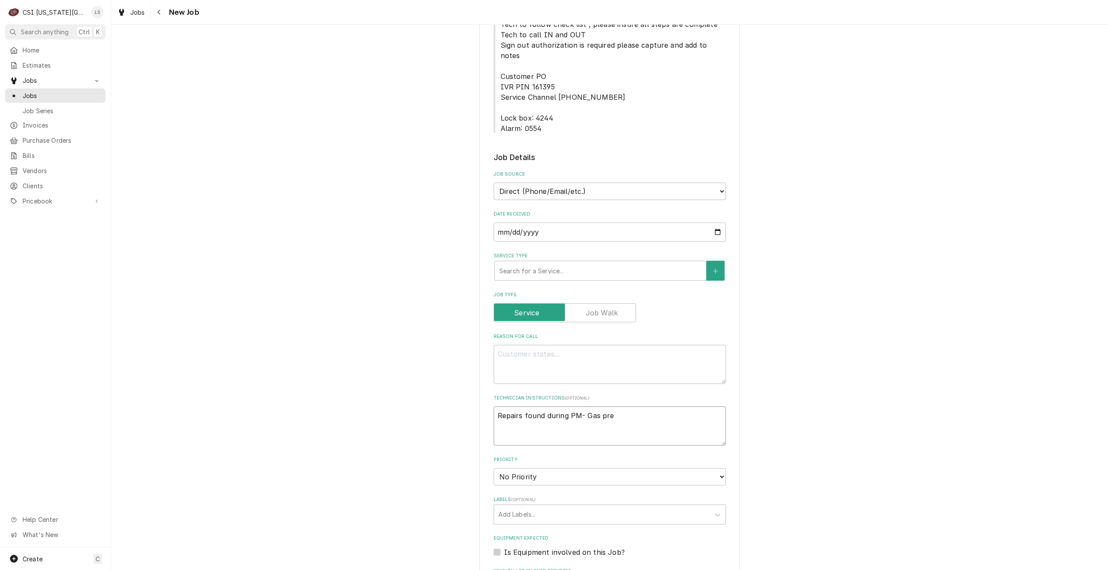
type textarea "Repairs found during PM- Gas pres"
type textarea "x"
type textarea "Repairs found during PM- Gas press"
type textarea "x"
type textarea "Repairs found during PM- Gas pressu"
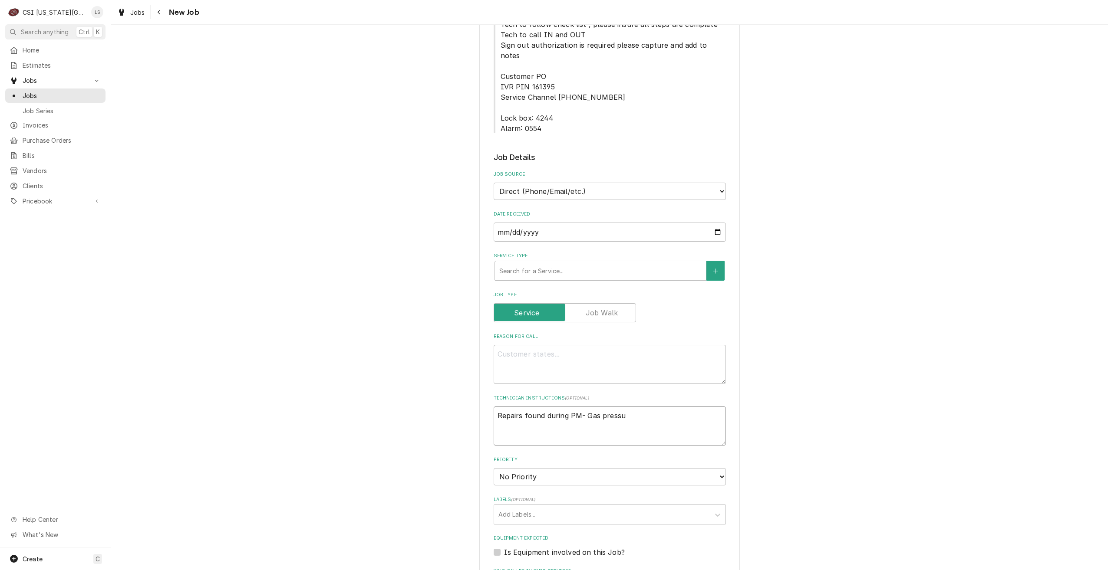
type textarea "x"
type textarea "Repairs found during PM- Gas pressur"
type textarea "x"
type textarea "Repairs found during PM- Gas pressure"
type textarea "x"
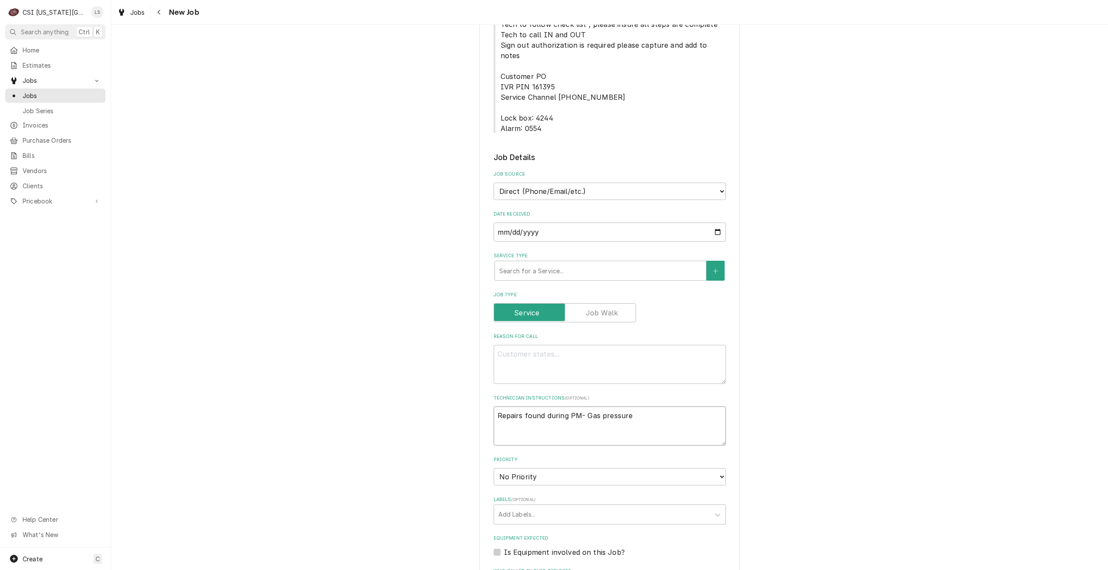
type textarea "Repairs found during PM- Gas pressure"
type textarea "x"
type textarea "Repairs found during PM- Gas pressure n"
type textarea "x"
type textarea "Repairs found during PM- Gas pressure ne"
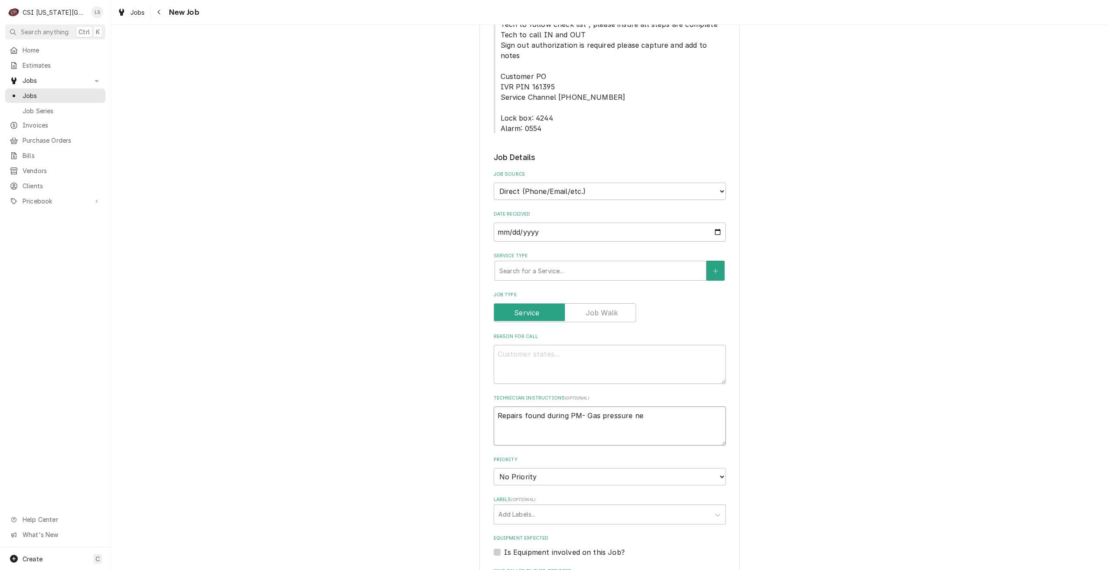
type textarea "x"
type textarea "Repairs found during PM- Gas pressure nee"
type textarea "x"
type textarea "Repairs found during PM- Gas pressure need"
type textarea "x"
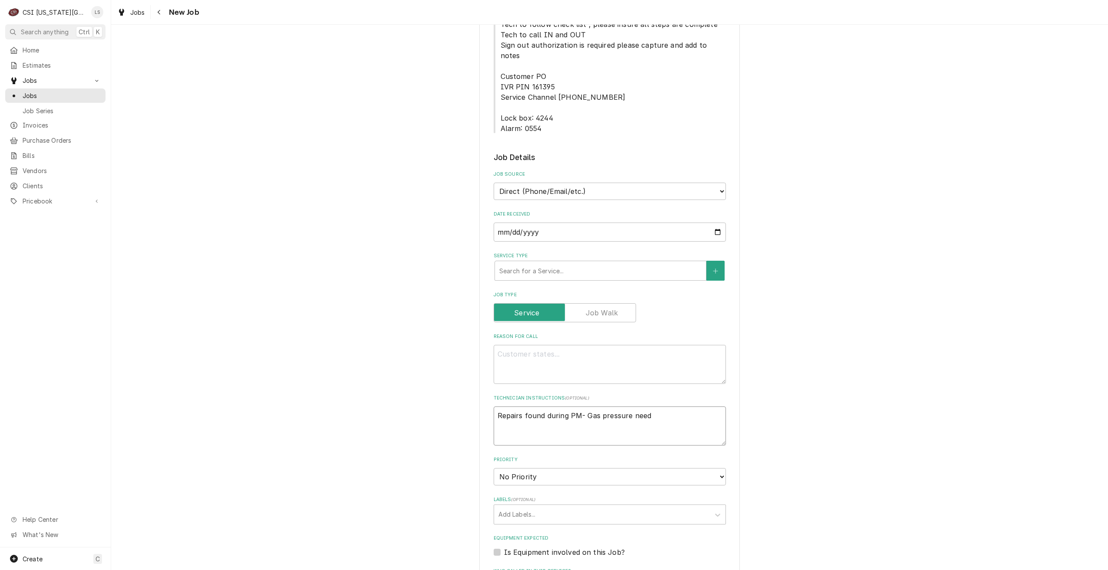
type textarea "Repairs found during PM- Gas pressure needs"
type textarea "x"
type textarea "Repairs found during PM- Gas pressure needs"
type textarea "x"
type textarea "Repairs found during PM- Gas pressure needs c"
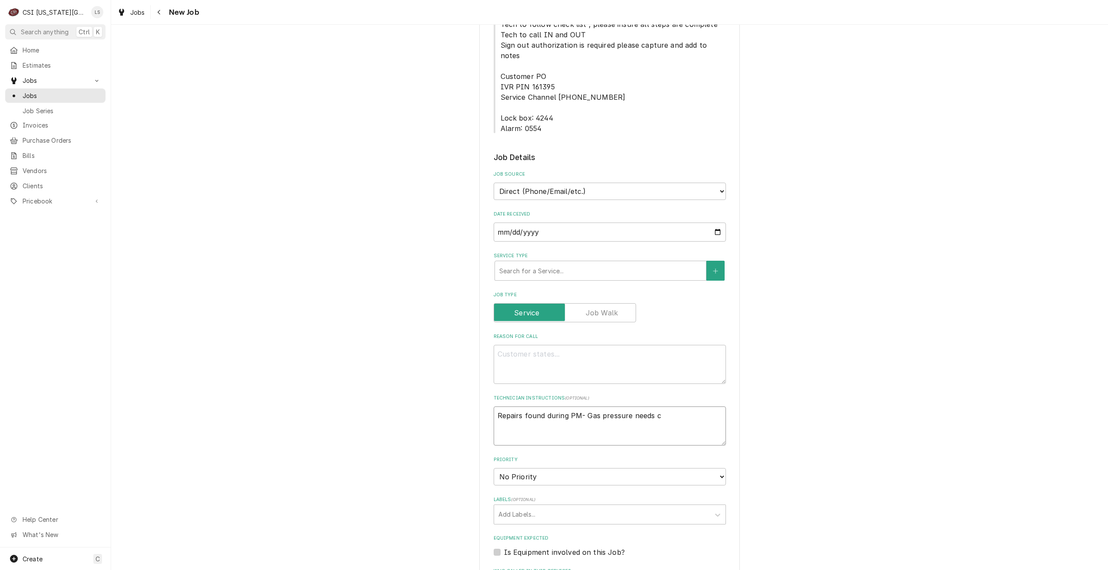
type textarea "x"
type textarea "Repairs found during PM- Gas pressure needs che"
type textarea "x"
type textarea "Repairs found during PM- Gas pressure needs chec"
type textarea "x"
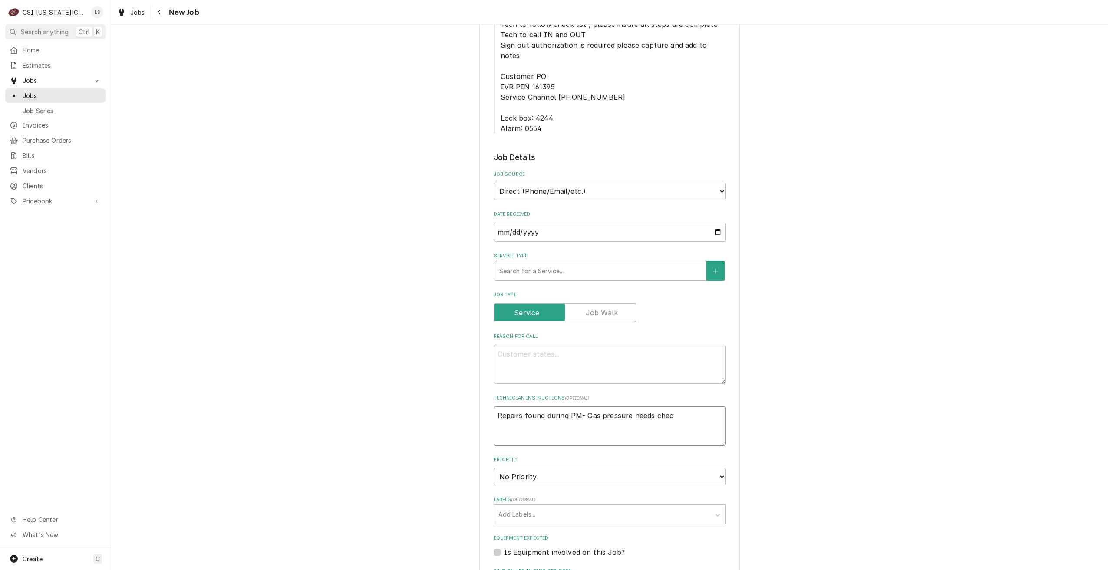
type textarea "Repairs found during PM- Gas pressure needs check"
type textarea "x"
type textarea "Repairs found during PM- Gas pressure needs checke"
type textarea "x"
type textarea "Repairs found during PM- Gas pressure needs checked"
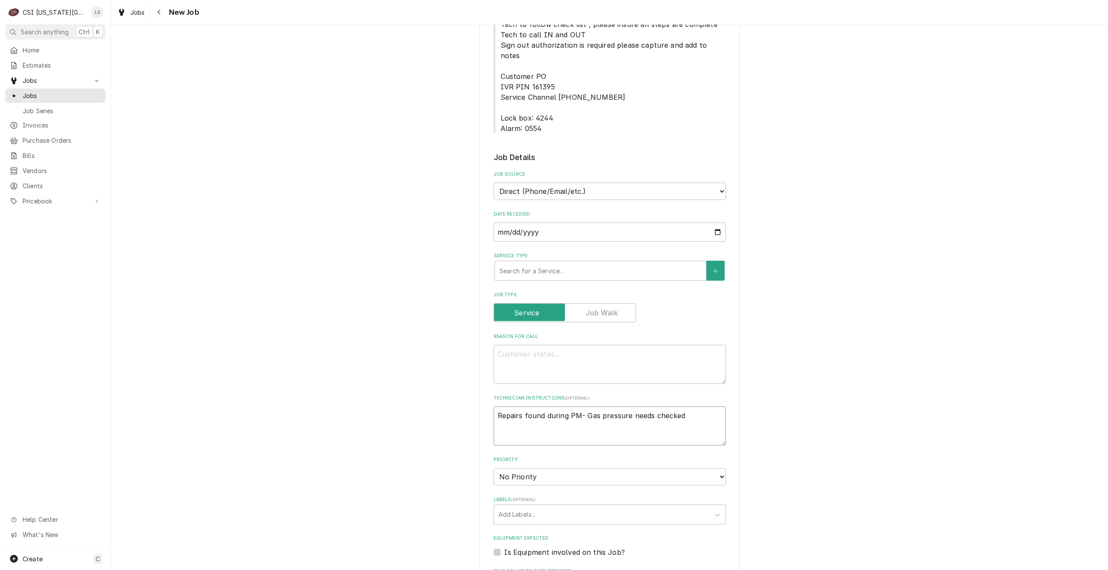
type textarea "x"
type textarea "Repairs found during PM- Gas pressure needs checked"
type textarea "x"
type textarea "Repairs found during PM- Gas pressure needs checked b"
type textarea "x"
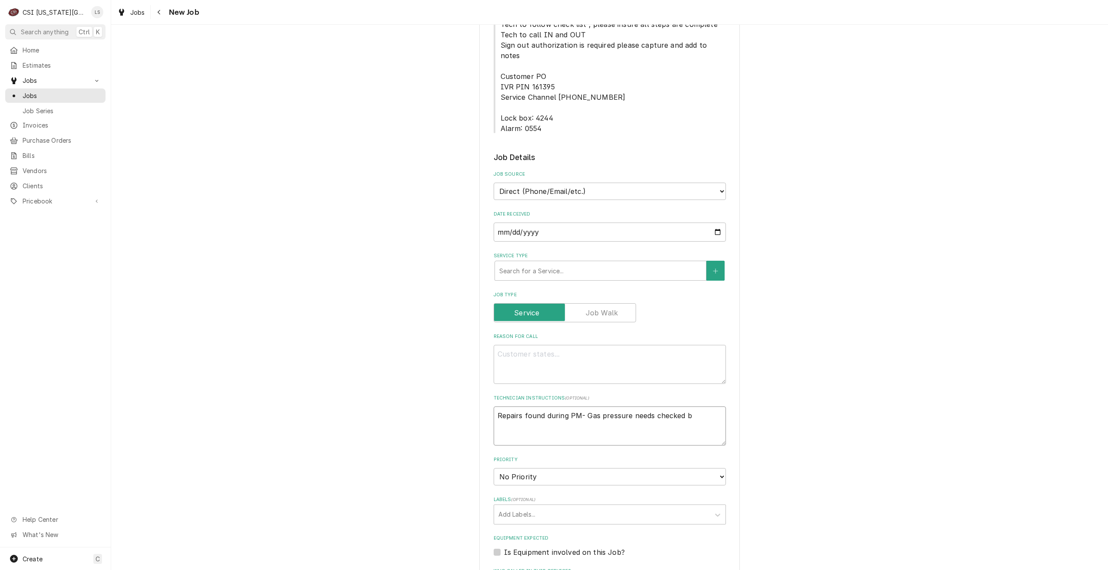
type textarea "Repairs found during PM- Gas pressure needs checked by"
type textarea "x"
type textarea "Repairs found during PM- Gas pressure needs checked by"
type textarea "x"
type textarea "Repairs found during PM- Gas pressure needs checked by s"
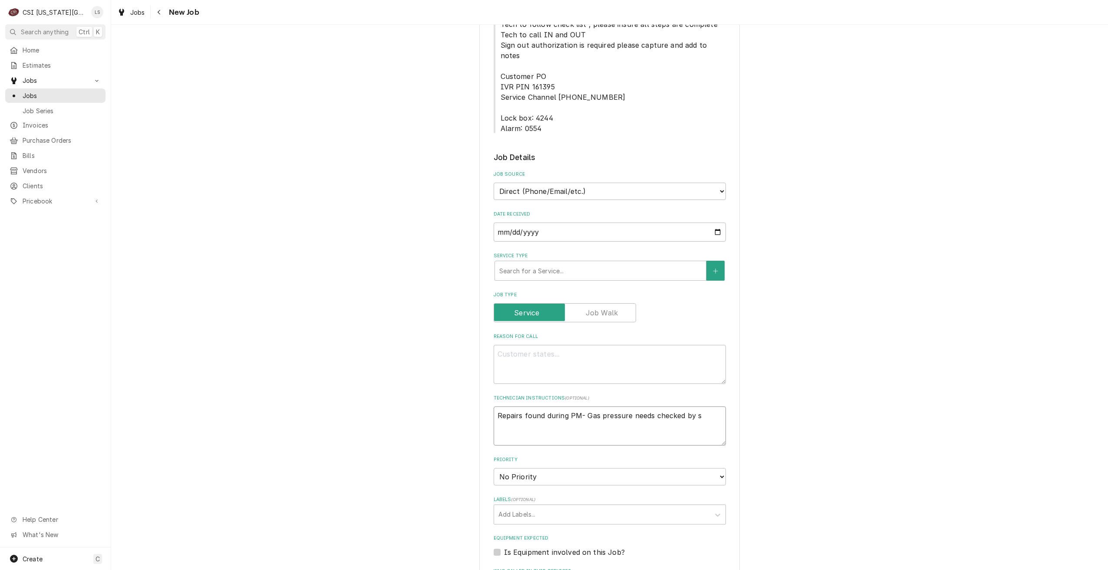
type textarea "x"
type textarea "Repairs found during PM- Gas pressure needs checked by se"
type textarea "x"
type textarea "Repairs found during PM- Gas pressure needs checked by ser"
type textarea "x"
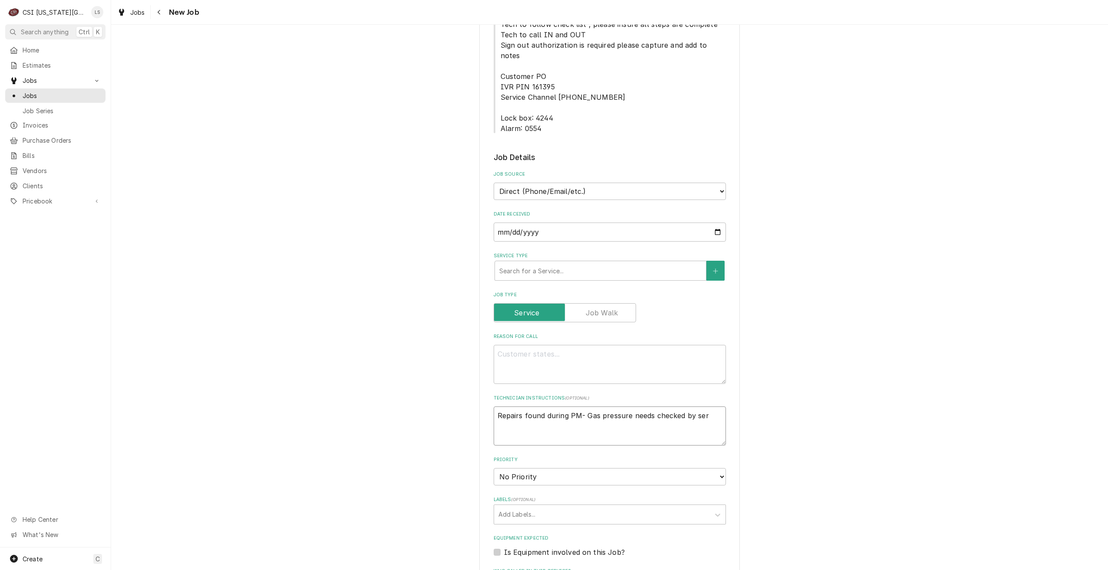
type textarea "Repairs found during PM- Gas pressure needs checked by serv"
type textarea "x"
type textarea "Repairs found during PM- Gas pressure needs checked by servic"
type textarea "x"
type textarea "Repairs found during PM- Gas pressure needs checked by service"
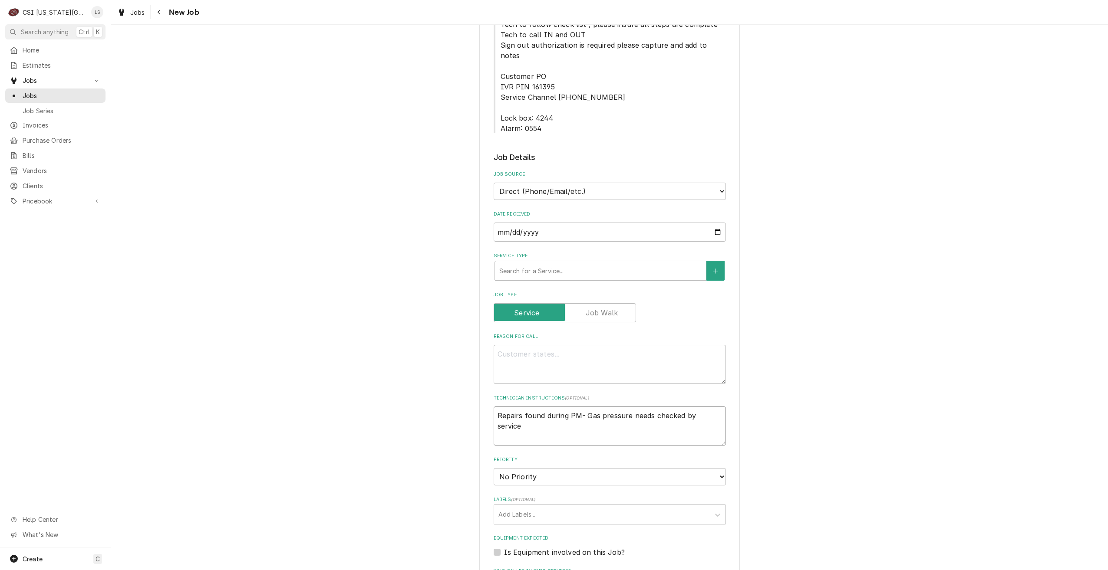
type textarea "x"
type textarea "Repairs found during PM- Gas pressure needs checked by service"
type textarea "x"
type textarea "Repairs found during PM- Gas pressure needs checked by service t"
type textarea "x"
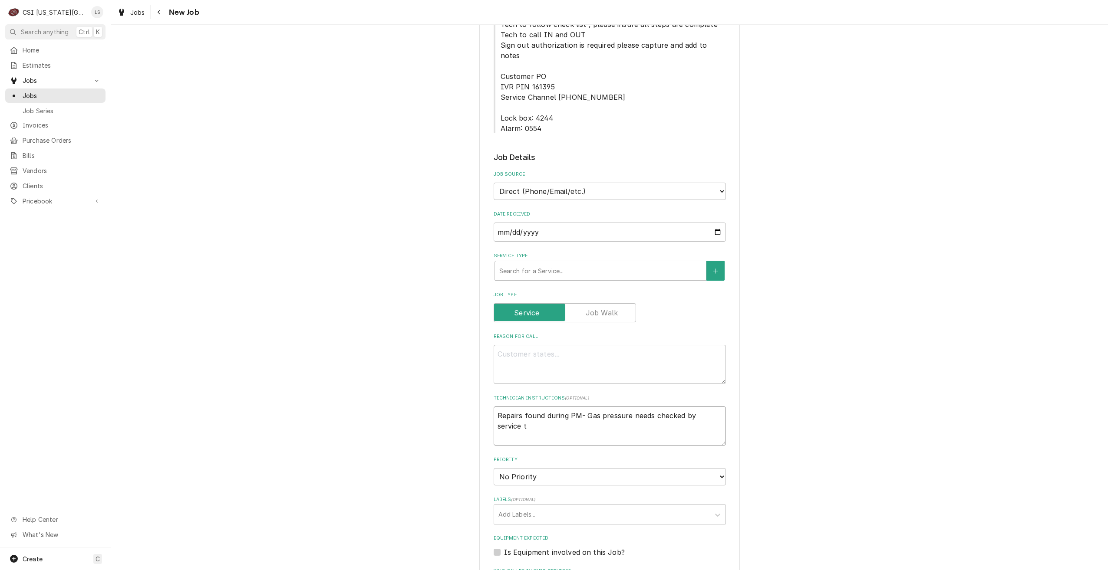
type textarea "Repairs found during PM- Gas pressure needs checked by service te"
type textarea "x"
type textarea "Repairs found during PM- Gas pressure needs checked by service tec"
type textarea "x"
type textarea "Repairs found during PM- Gas pressure needs checked by service tech"
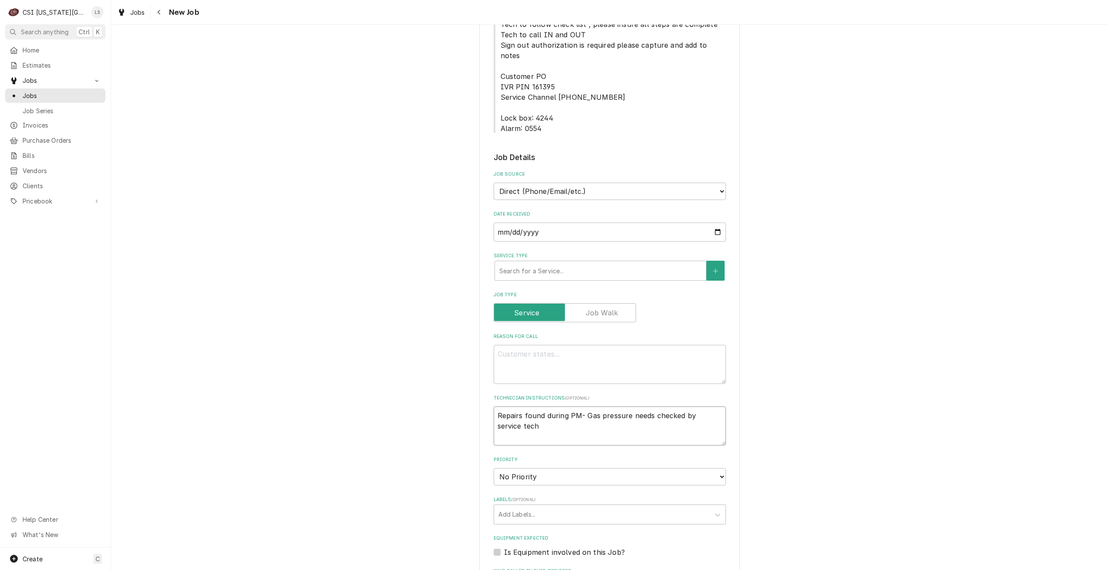
type textarea "x"
type textarea "Repairs found during PM- Gas pressure needs checked by service tech"
click at [598, 345] on textarea "Reason For Call" at bounding box center [610, 364] width 232 height 39
type textarea "x"
type textarea "F"
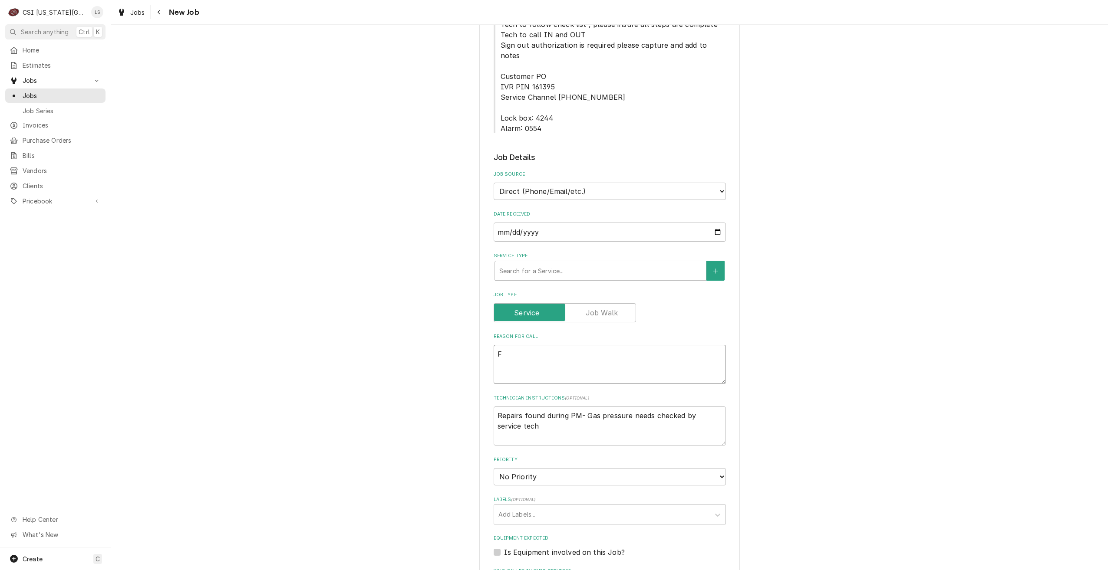
type textarea "x"
type textarea "Fry"
type textarea "x"
type textarea "Frye"
type textarea "x"
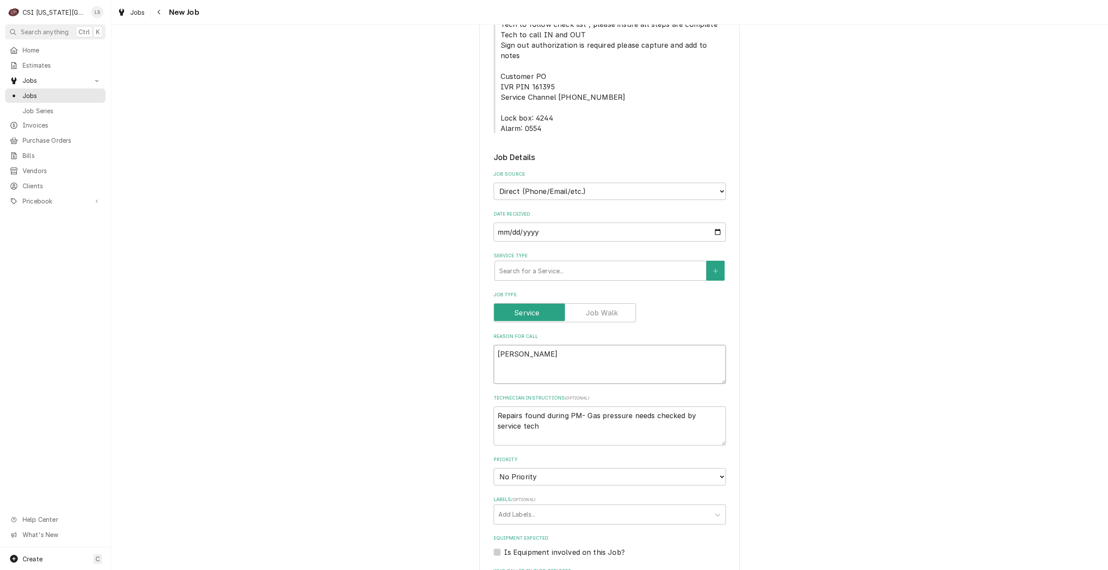
type textarea "Fryer"
type textarea "x"
type textarea "Fryer"
type textarea "x"
type textarea "Fryer v"
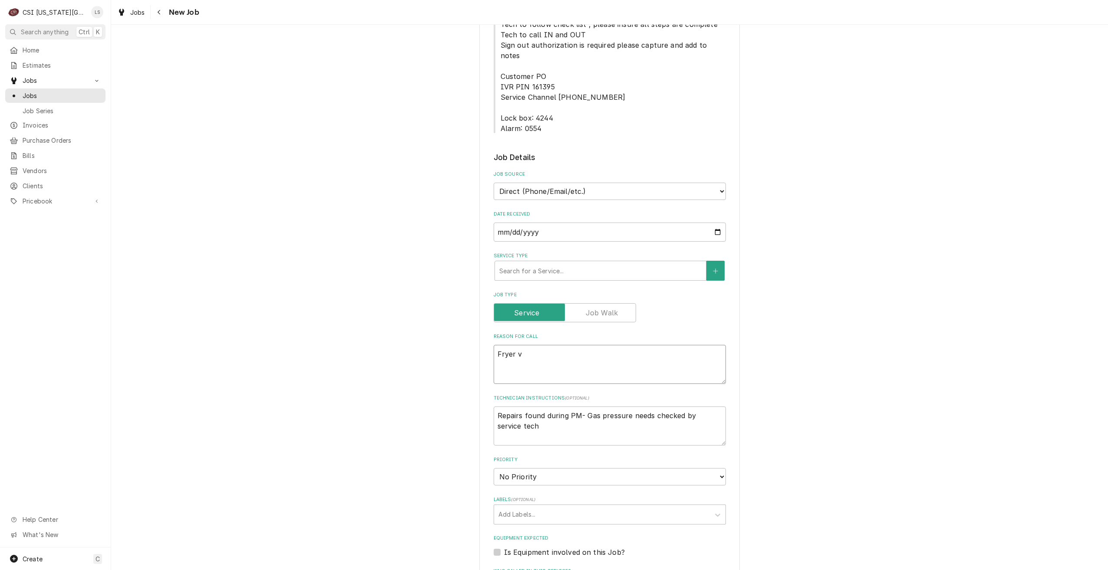
type textarea "x"
type textarea "Fryer va"
type textarea "x"
type textarea "Fryer vat"
type textarea "x"
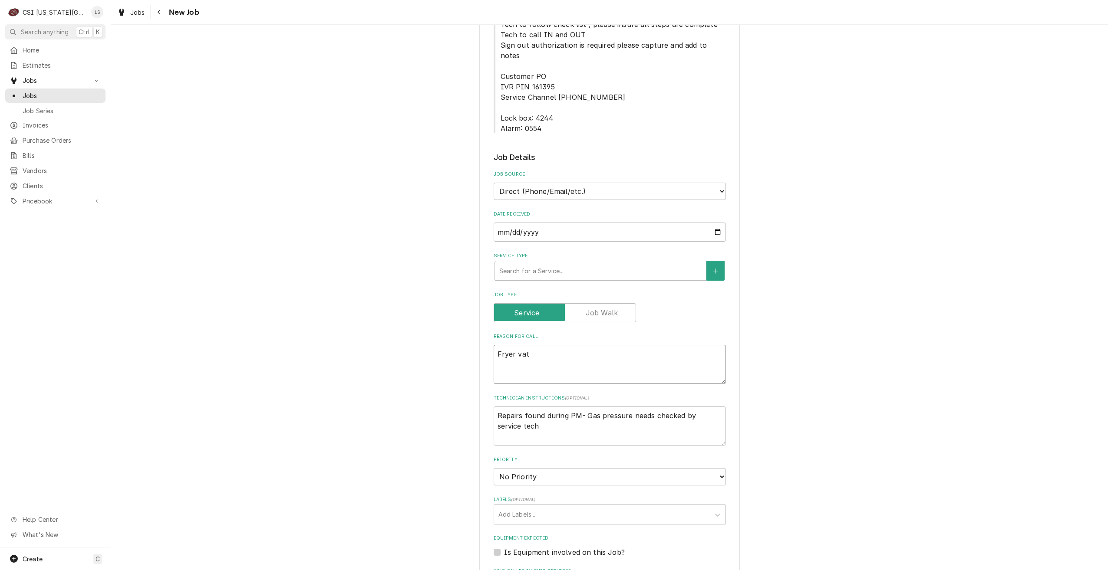
type textarea "Fryer vats"
type textarea "x"
type textarea "Fryer vats"
type textarea "x"
type textarea "Fryer vats o"
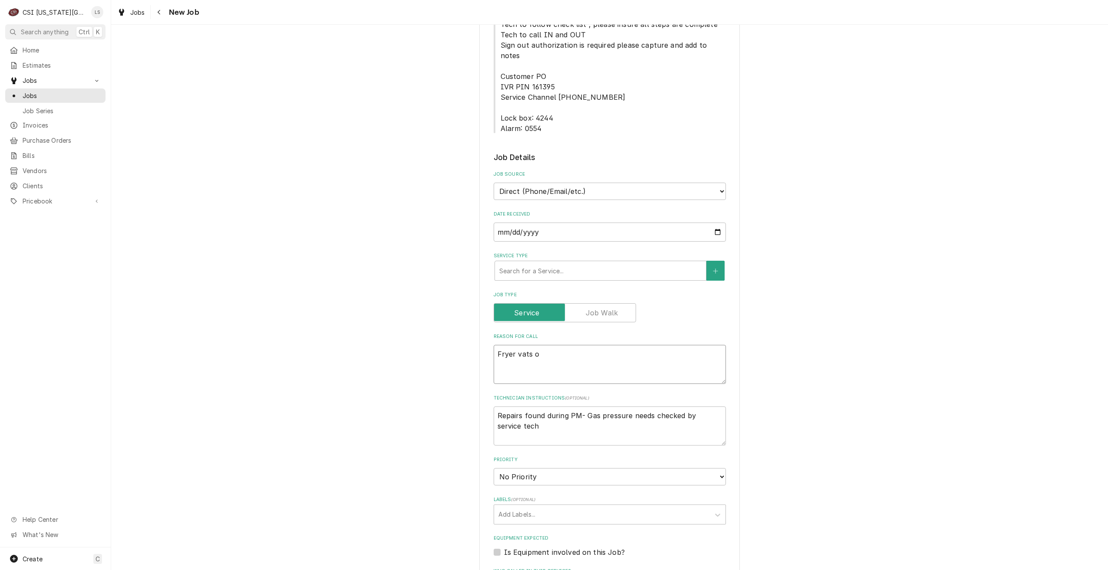
type textarea "x"
type textarea "Fryer vats on"
type textarea "x"
type textarea "Fryer vats o"
type textarea "x"
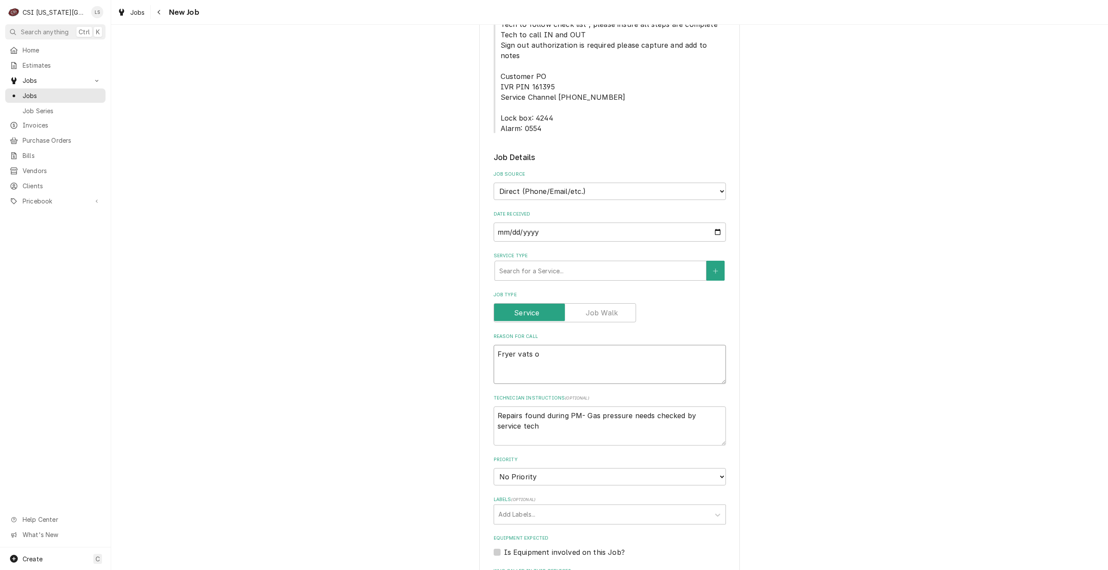
type textarea "Fryer vats"
type textarea "x"
type textarea "Fryer vats 1"
type textarea "x"
type textarea "Fryer vats 1"
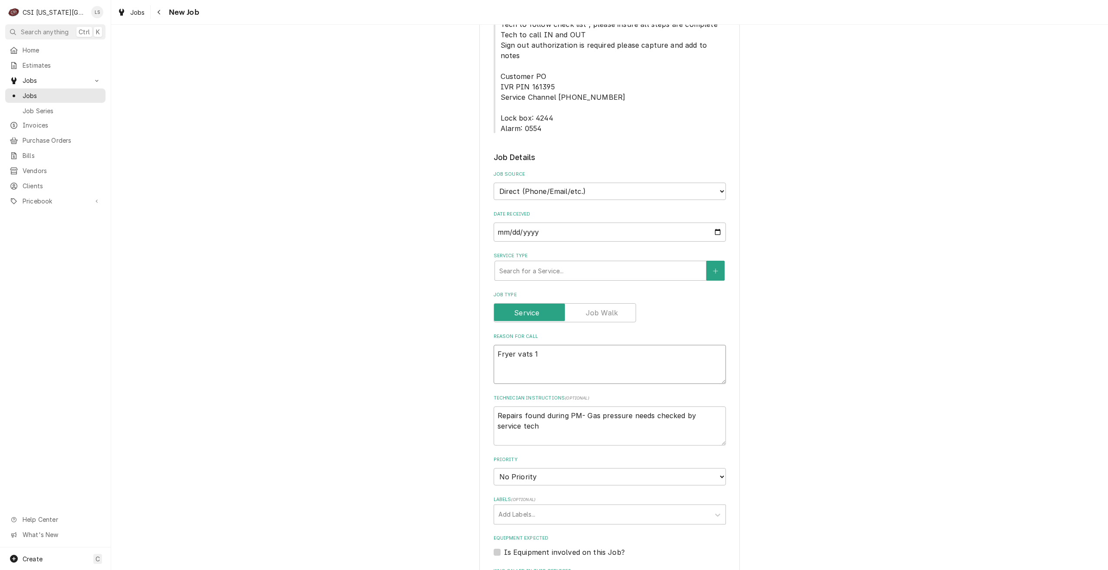
type textarea "x"
type textarea "Fryer vats 1 an"
type textarea "x"
type textarea "Fryer vats 1 and"
type textarea "x"
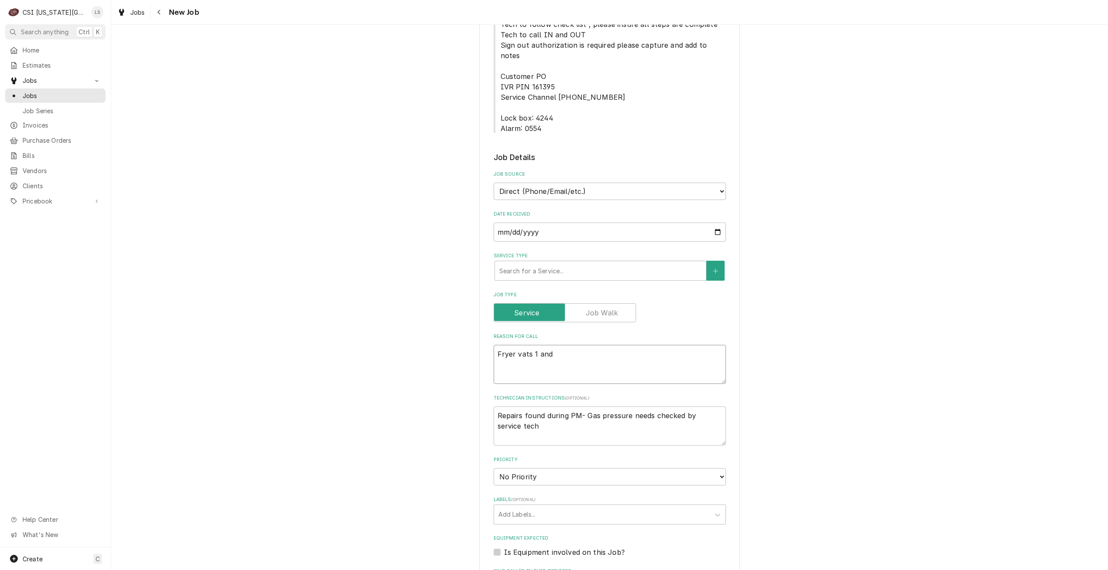
type textarea "Fryer vats 1 and"
type textarea "x"
type textarea "Fryer vats 1 and 4"
type textarea "x"
type textarea "Fryer vats 1 and 4"
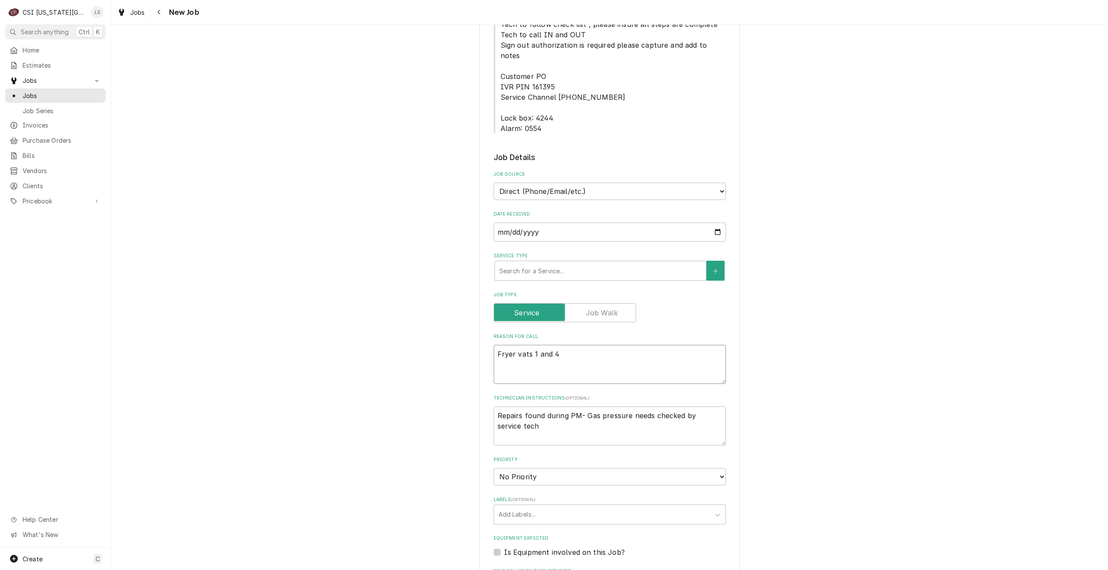
type textarea "x"
type textarea "Fryer vats 1 and 4 ha"
type textarea "x"
type textarea "Fryer vats 1 and 4 hav"
type textarea "x"
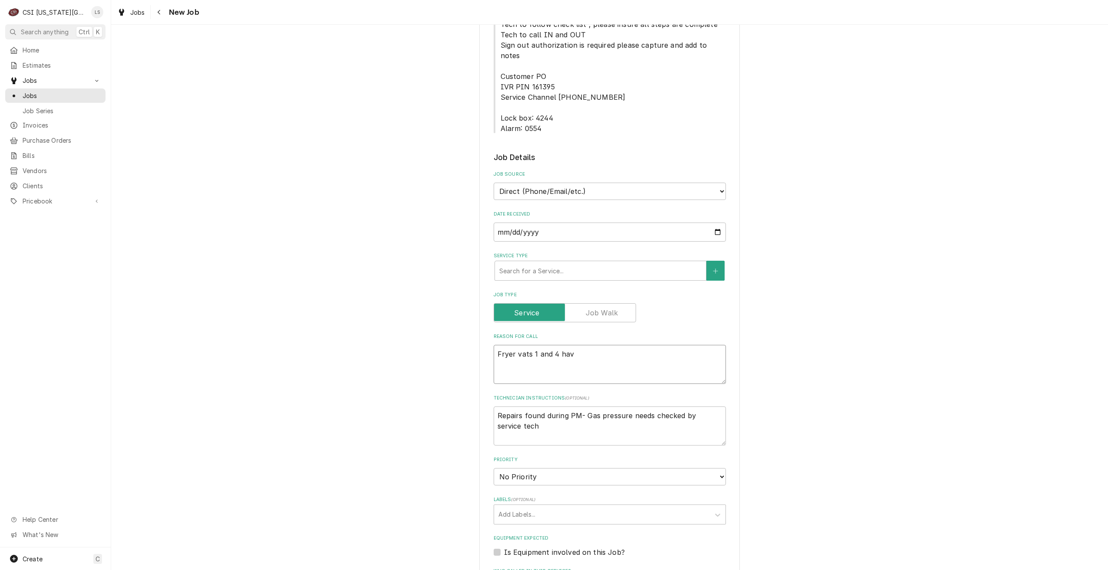
type textarea "Fryer vats 1 and 4 have"
type textarea "x"
type textarea "Fryer vats 1 and 4 have"
type textarea "x"
type textarea "Fryer vats 1 and 4 have c"
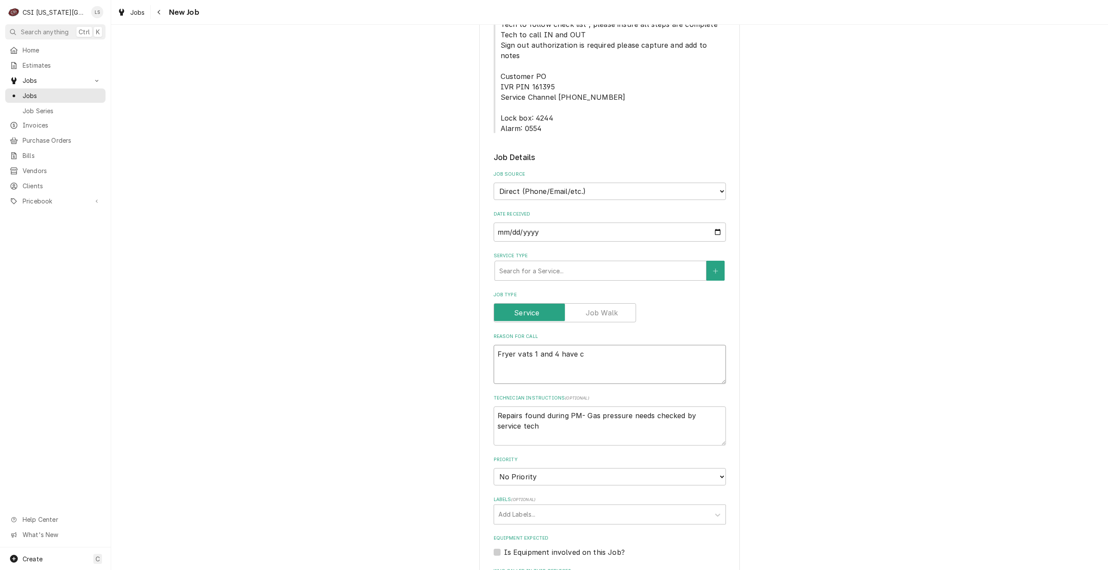
type textarea "x"
type textarea "Fryer vats 1 and 4 have cr"
type textarea "x"
type textarea "Fryer vats 1 and 4 have cra"
type textarea "x"
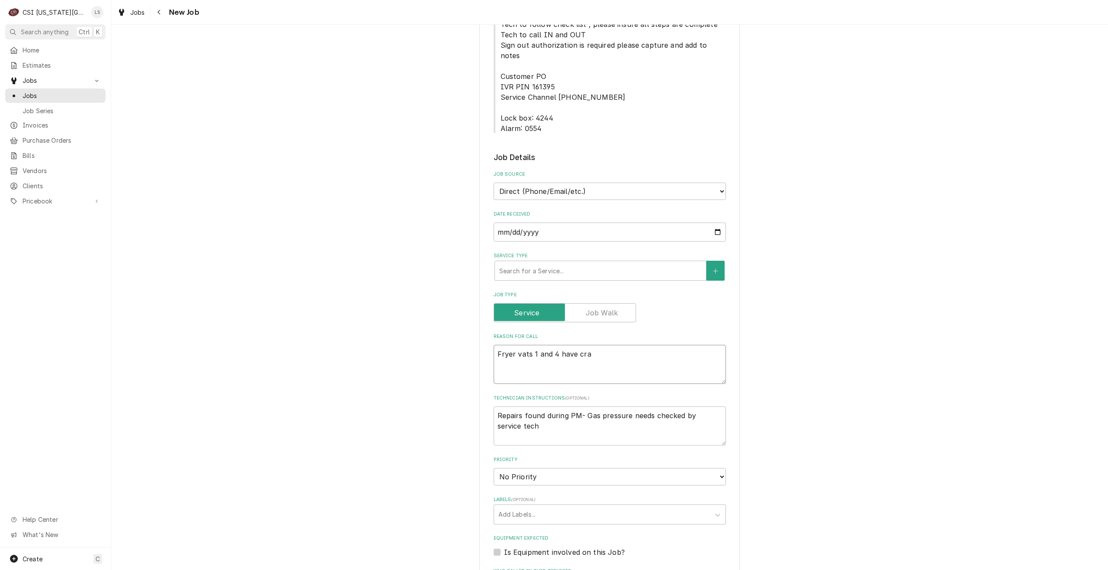
type textarea "Fryer vats 1 and 4 have crac"
type textarea "x"
type textarea "Fryer vats 1 and 4 have crack"
type textarea "x"
type textarea "Fryer vats 1 and 4 have cracke"
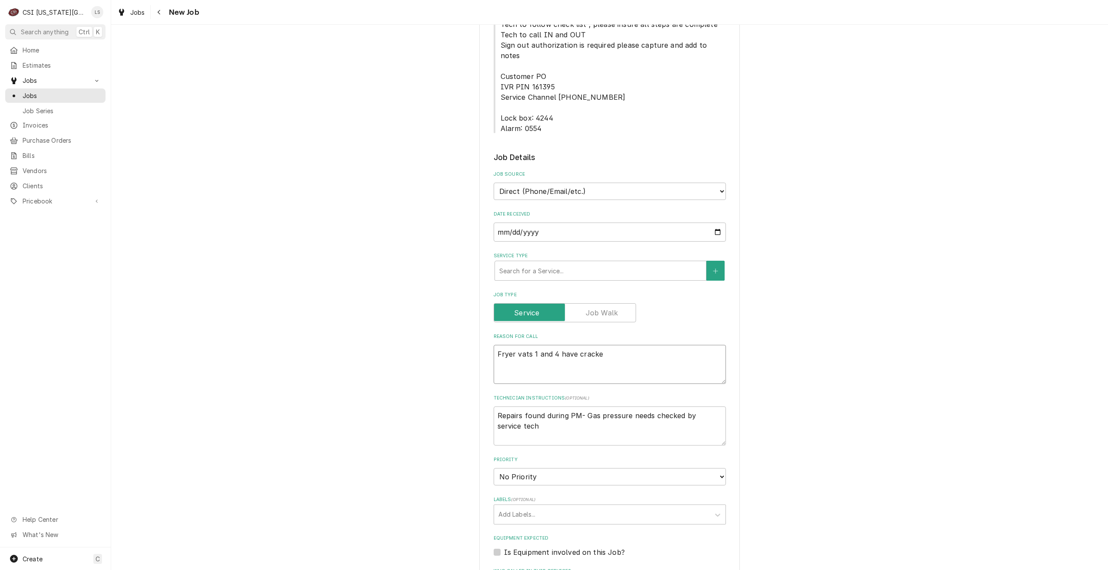
type textarea "x"
type textarea "Fryer vats 1 and 4 have cracked"
type textarea "x"
type textarea "Fryer vats 1 and 4 have cracked"
type textarea "x"
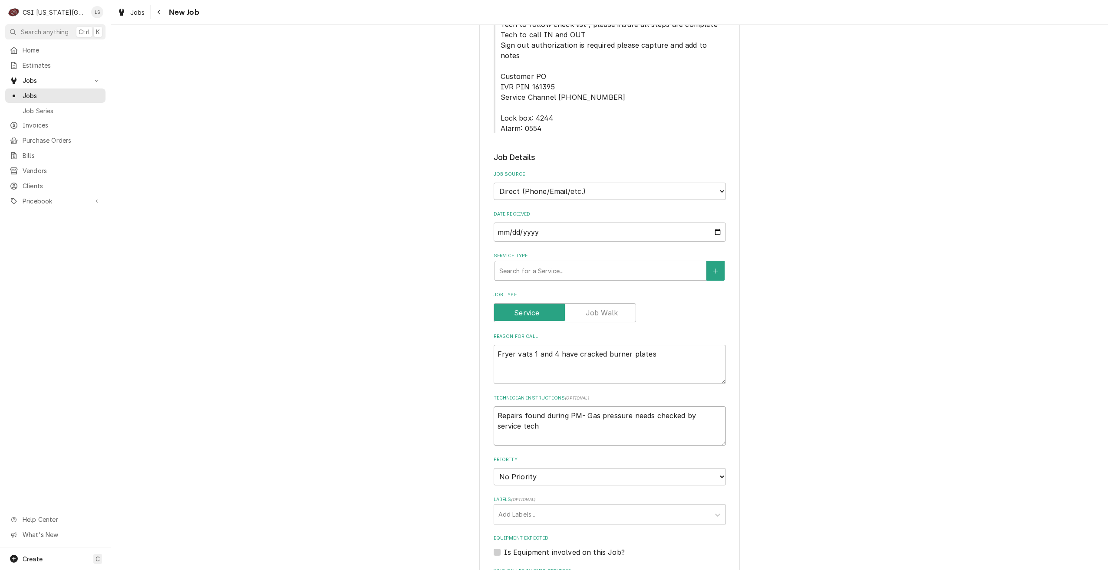
click at [583, 407] on textarea "Repairs found during PM- Gas pressure needs checked by service tech" at bounding box center [610, 426] width 232 height 39
click at [933, 226] on div "Please provide the following information to create a job: Client Details Client…" at bounding box center [609, 193] width 997 height 1360
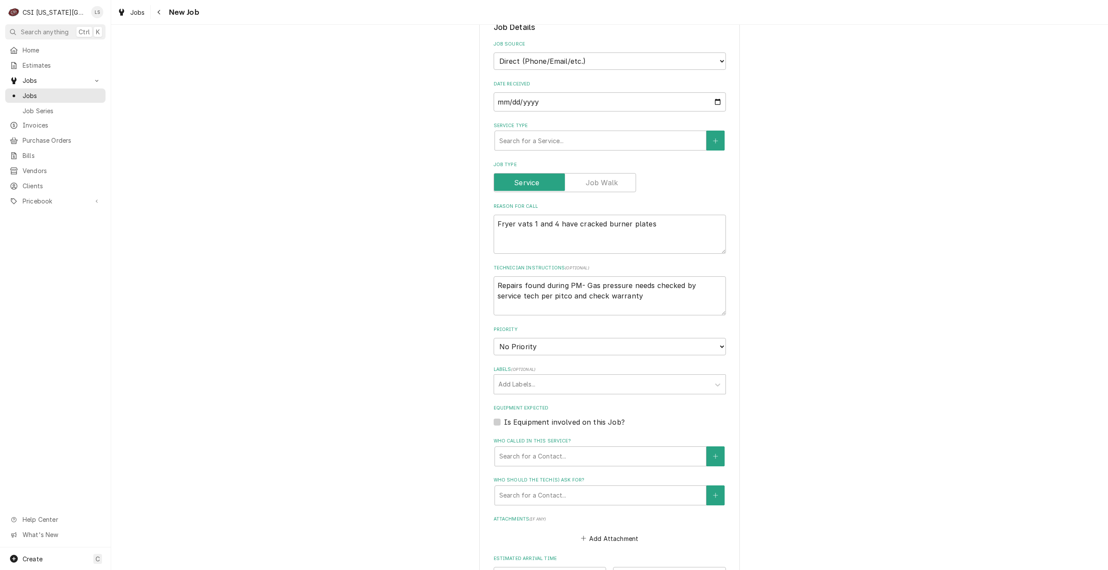
scroll to position [771, 0]
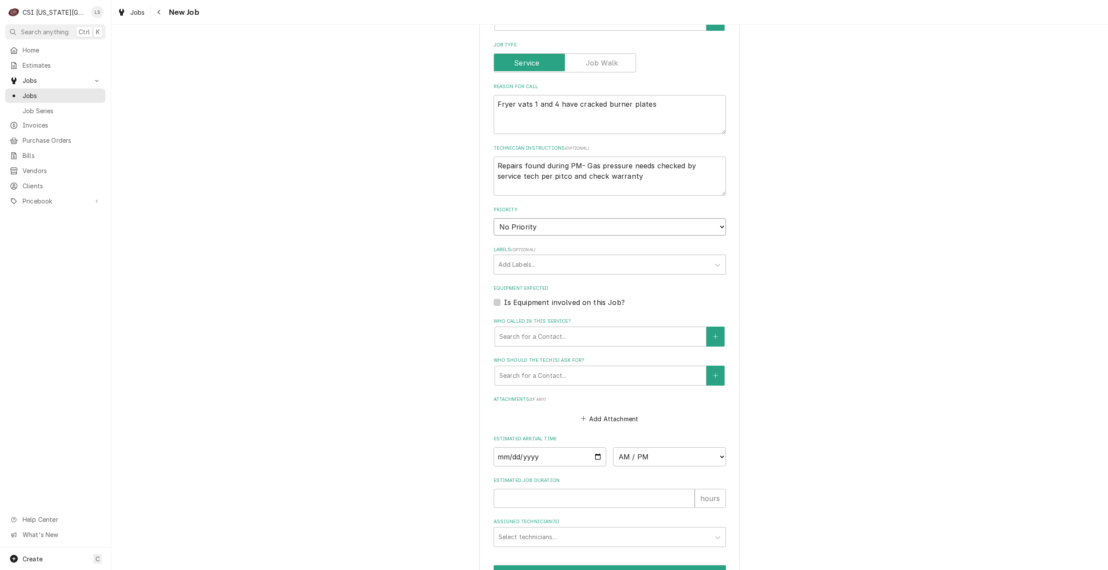
click at [635, 218] on select "No Priority Urgent High Medium Low" at bounding box center [610, 226] width 232 height 17
click at [494, 218] on select "No Priority Urgent High Medium Low" at bounding box center [610, 226] width 232 height 17
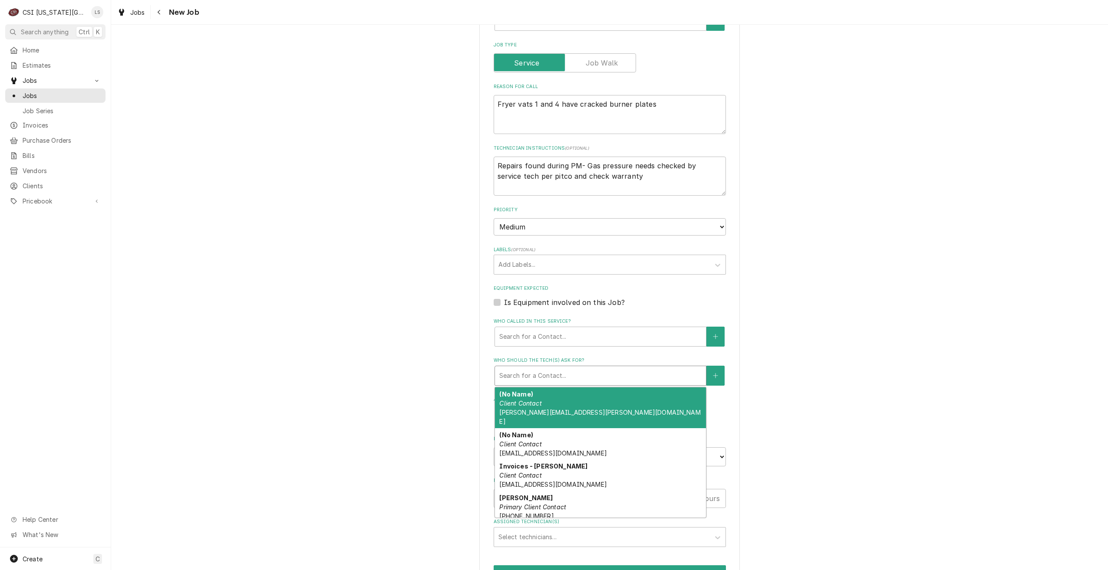
click at [608, 368] on div "Who should the tech(s) ask for?" at bounding box center [600, 376] width 202 height 16
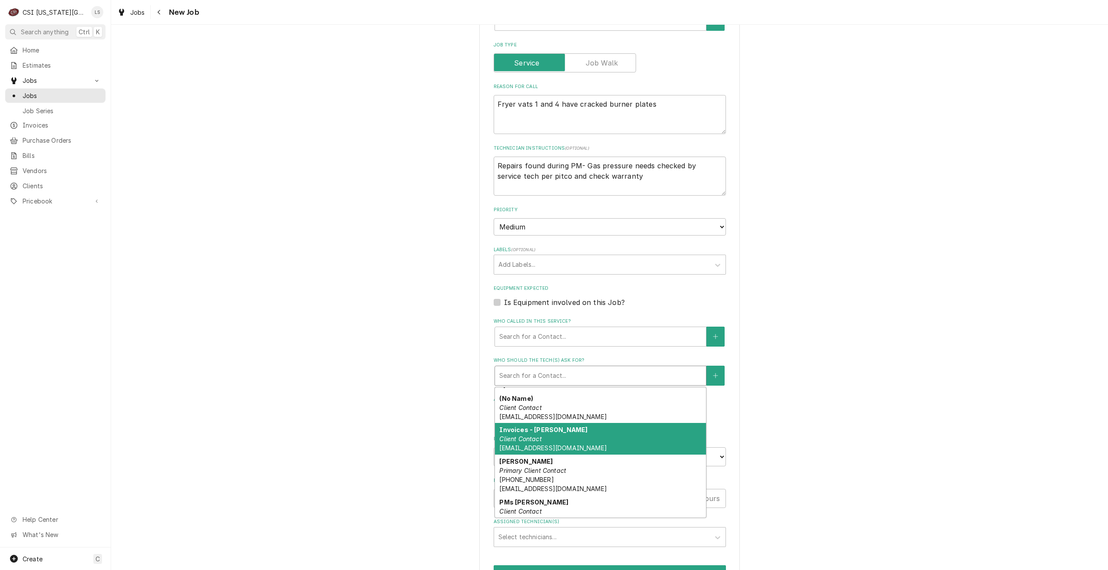
scroll to position [0, 0]
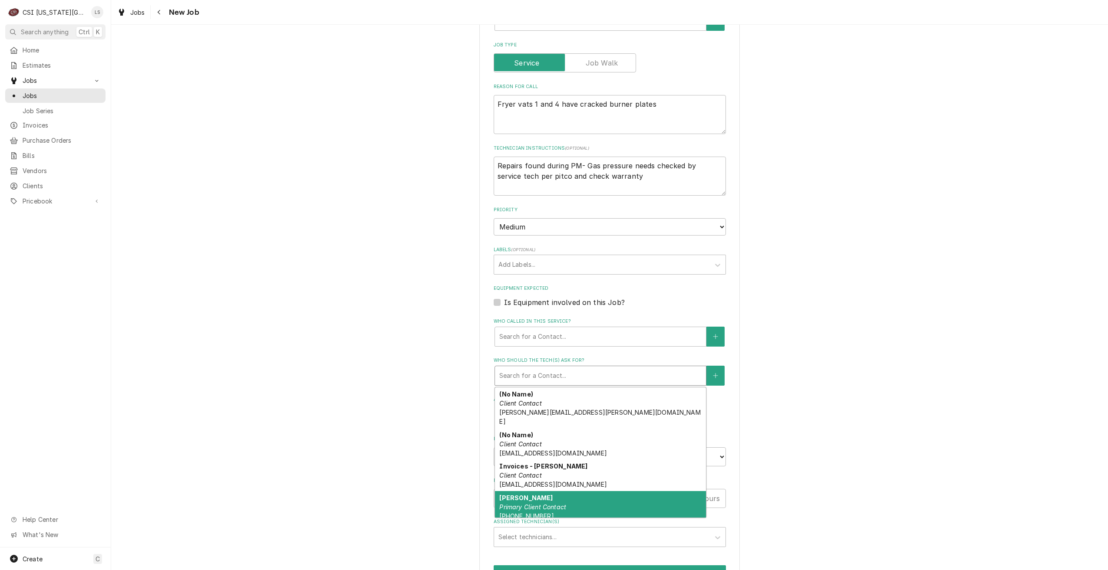
click at [591, 491] on div "Jeff Costa Primary Client Contact (636) 399-1299 jcosta@raisingcanes.com" at bounding box center [600, 511] width 211 height 41
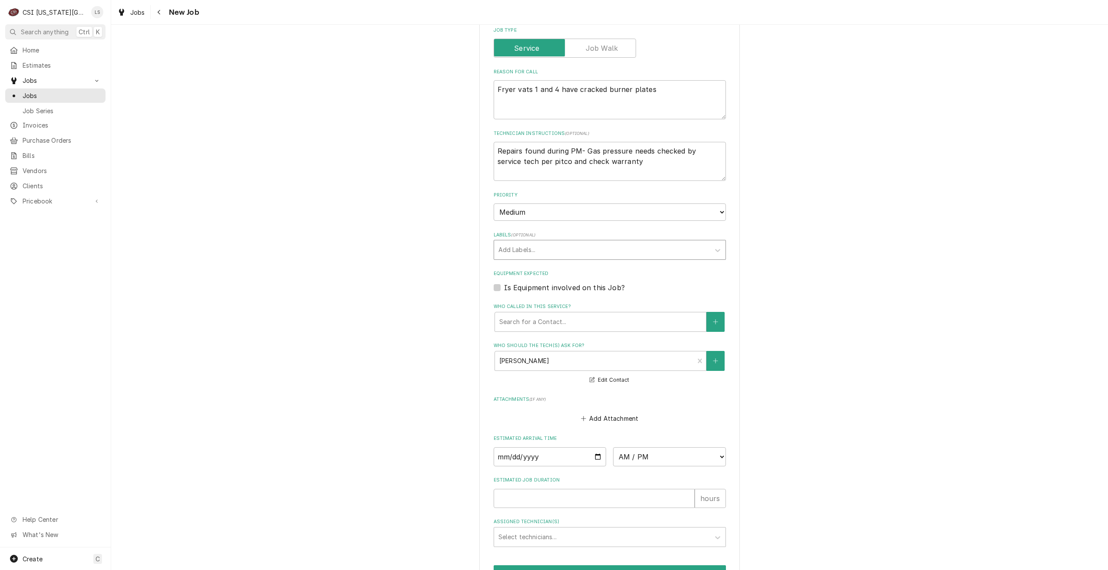
click at [572, 242] on div "Labels" at bounding box center [601, 250] width 207 height 16
click at [573, 262] on div "² Cooking 🔥" at bounding box center [609, 268] width 231 height 13
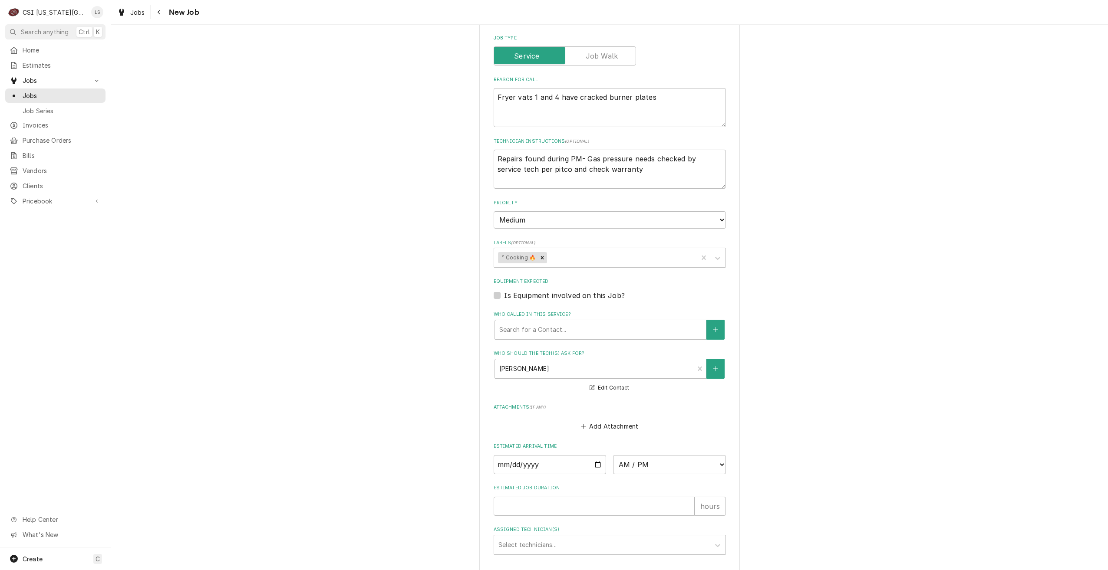
scroll to position [697, 0]
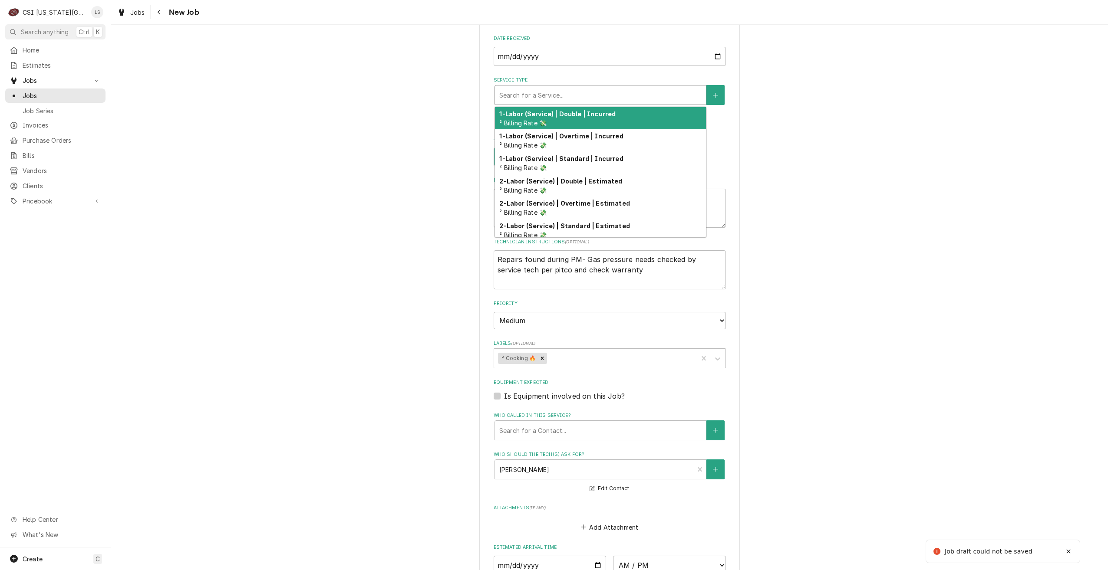
click at [525, 86] on div "Search for a Service..." at bounding box center [600, 95] width 211 height 19
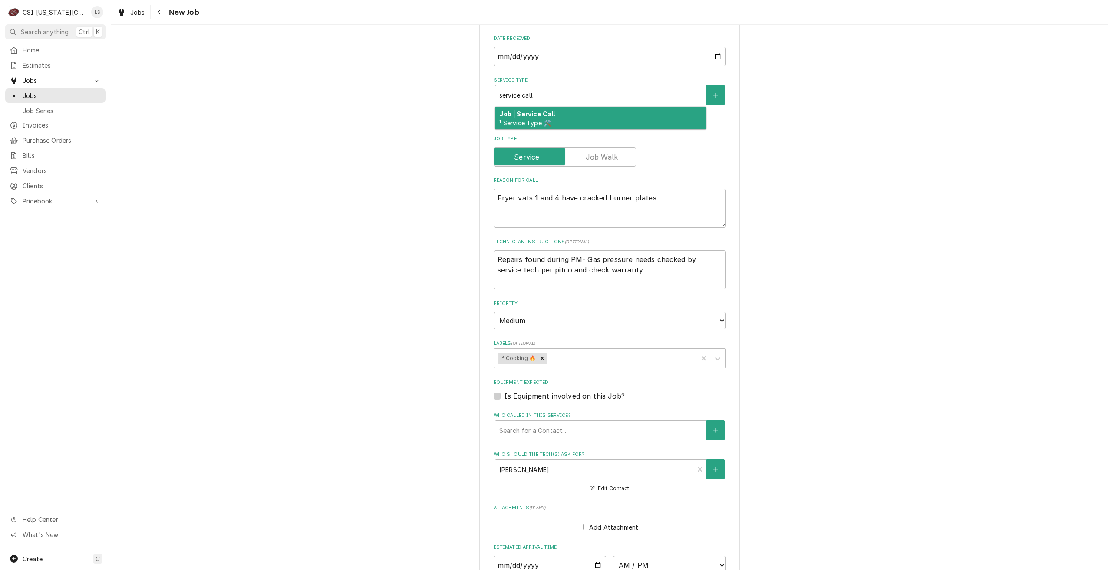
click at [537, 119] on span "¹ Service Type 🛠️" at bounding box center [525, 122] width 52 height 7
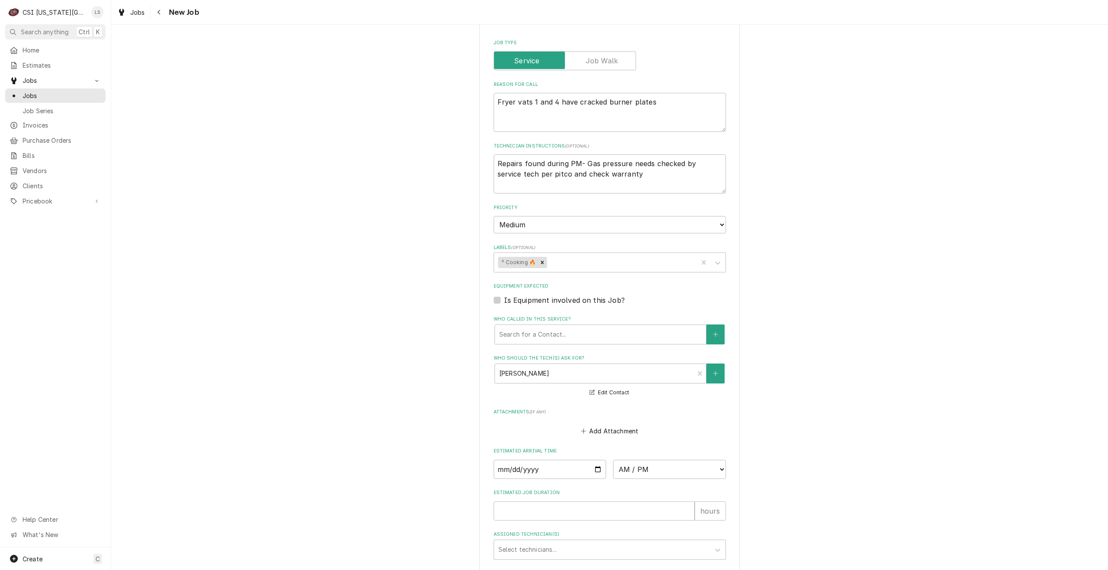
scroll to position [820, 0]
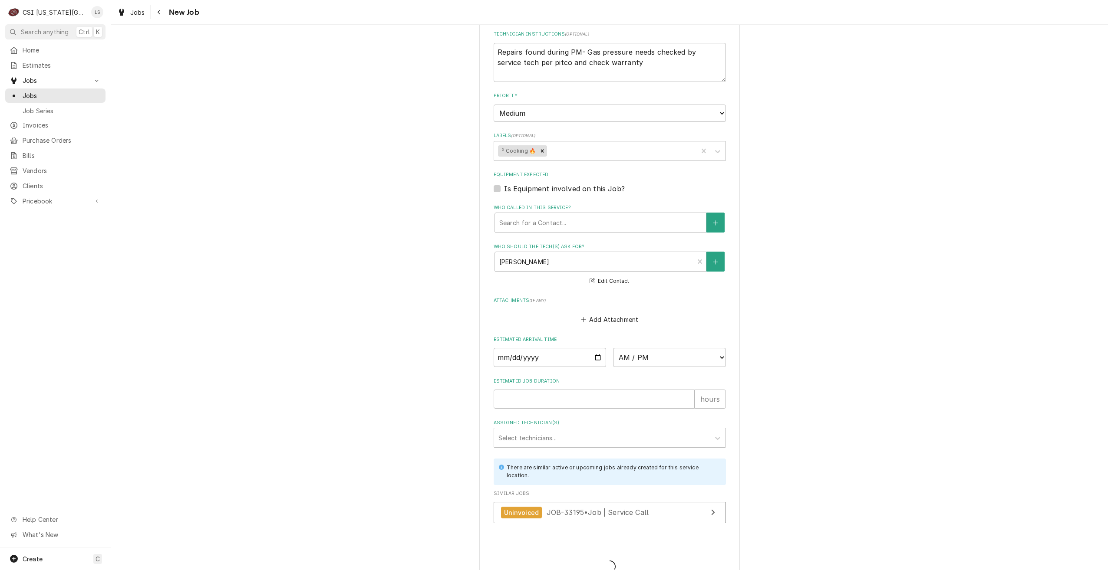
scroll to position [872, 0]
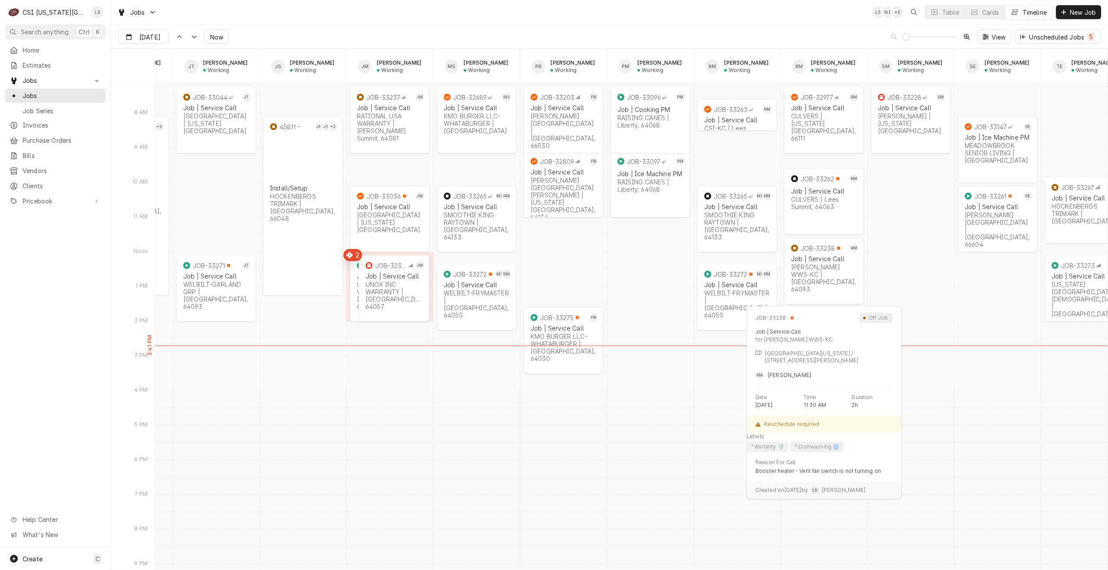
click at [822, 284] on div "JOB-33238 RM Job | Service Call [PERSON_NAME] WWS-KC | [GEOGRAPHIC_DATA], 64093" at bounding box center [823, 269] width 79 height 62
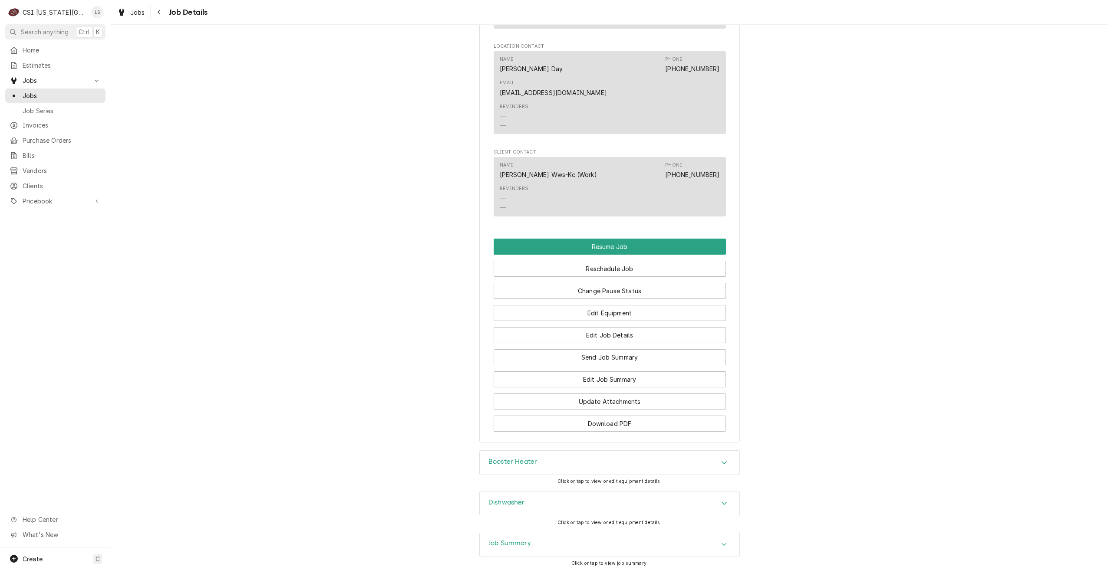
scroll to position [1052, 0]
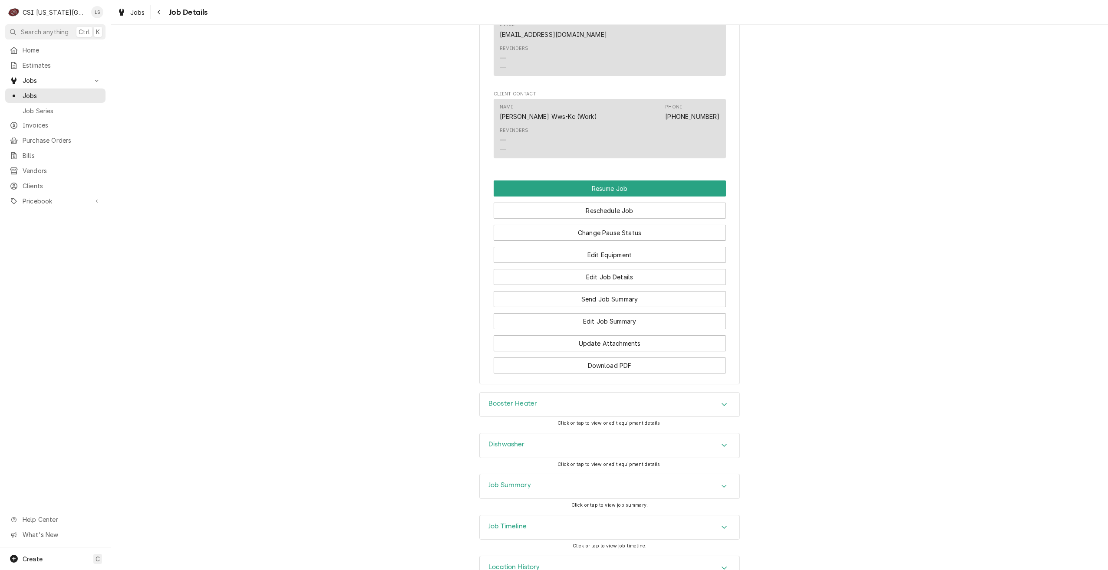
click at [604, 516] on div "Job Timeline" at bounding box center [610, 528] width 260 height 24
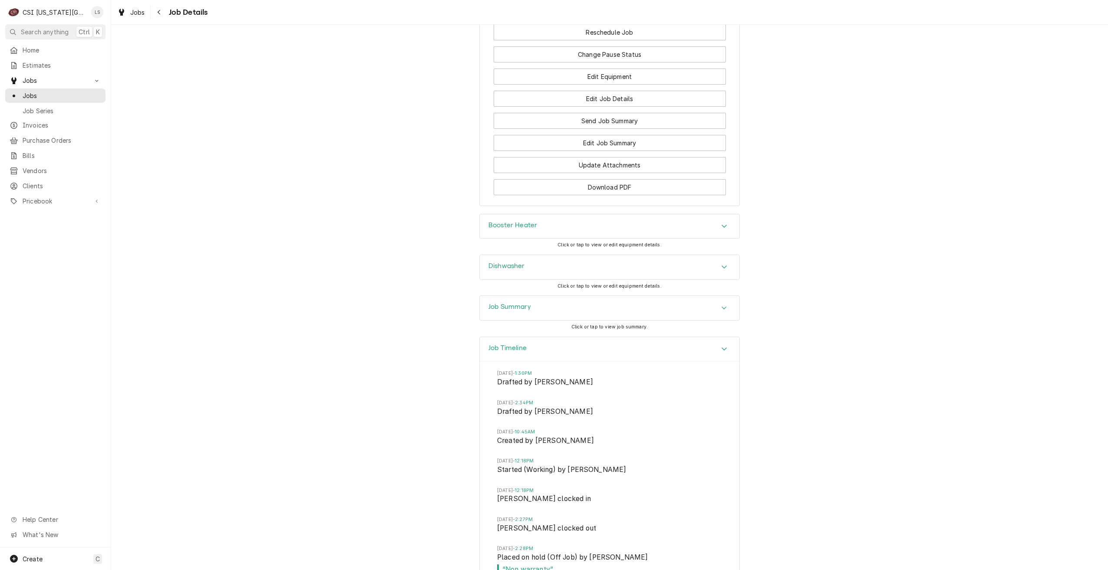
scroll to position [1288, 0]
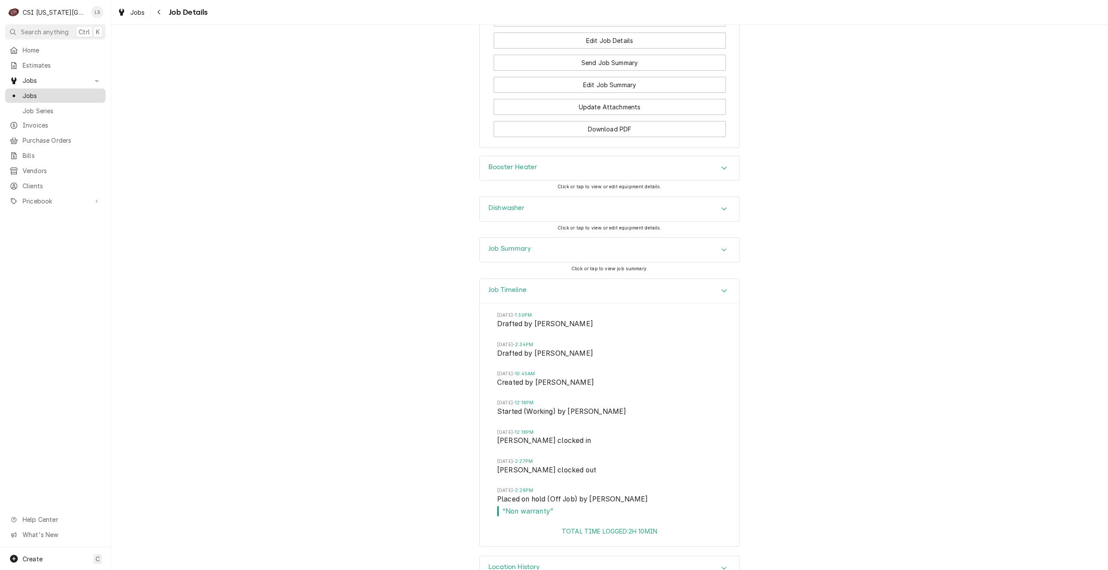
click at [75, 99] on link "Jobs" at bounding box center [55, 96] width 100 height 14
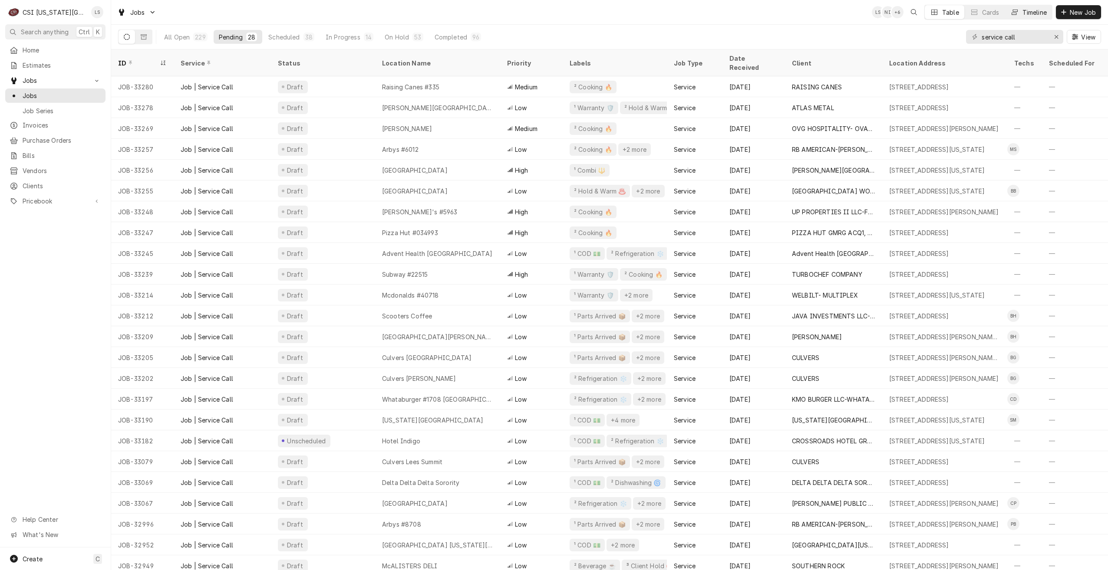
click at [1012, 10] on icon "Dynamic Content Wrapper" at bounding box center [1015, 12] width 6 height 6
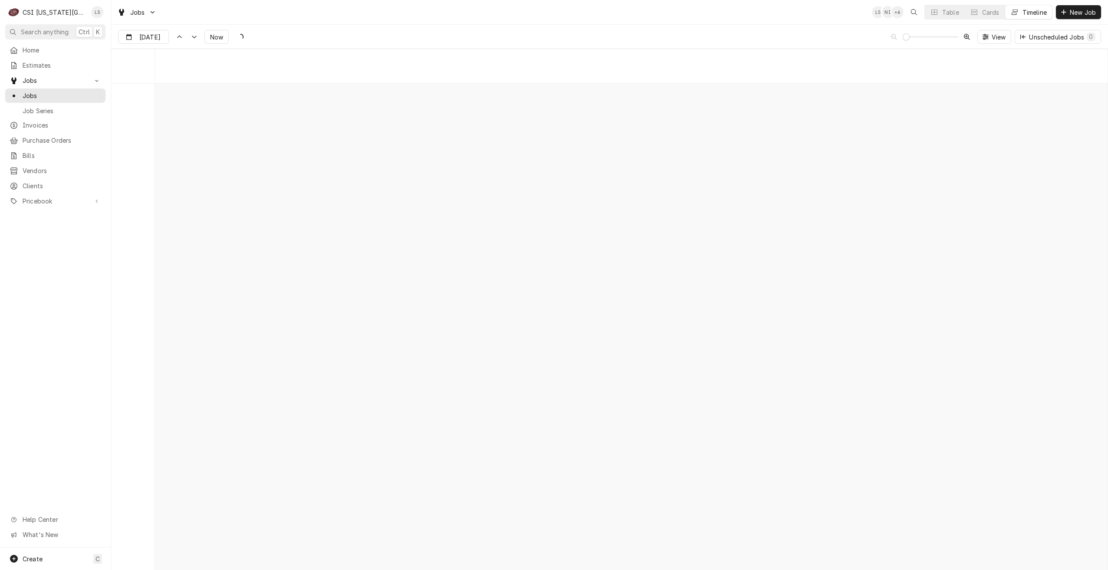
scroll to position [9973, 0]
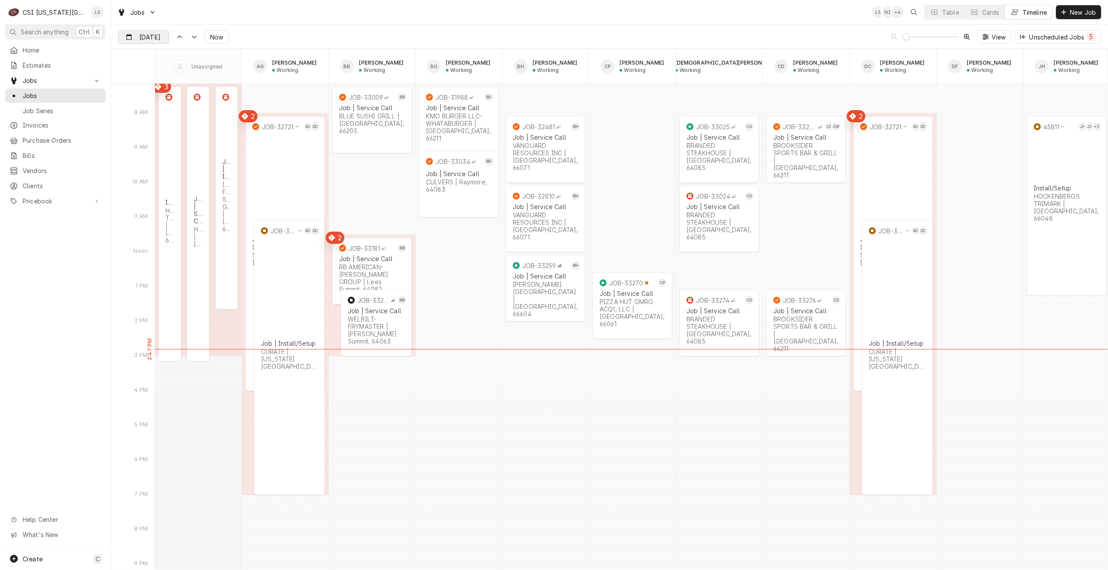
click at [140, 42] on input "[DATE]" at bounding box center [138, 38] width 38 height 17
click at [157, 106] on div "7" at bounding box center [158, 107] width 12 height 12
type input "[DATE]"
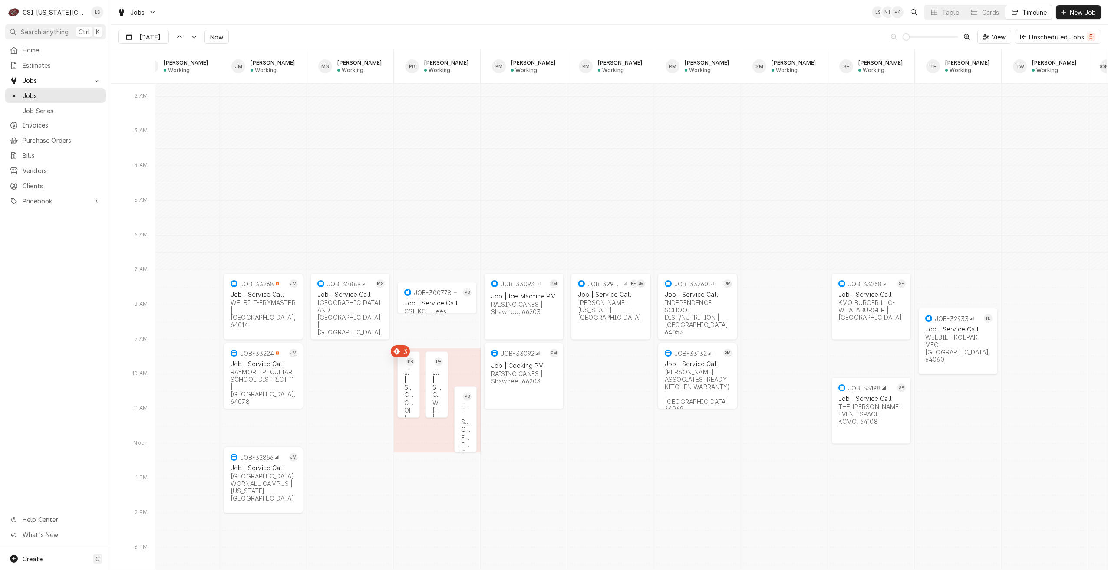
scroll to position [10653, 0]
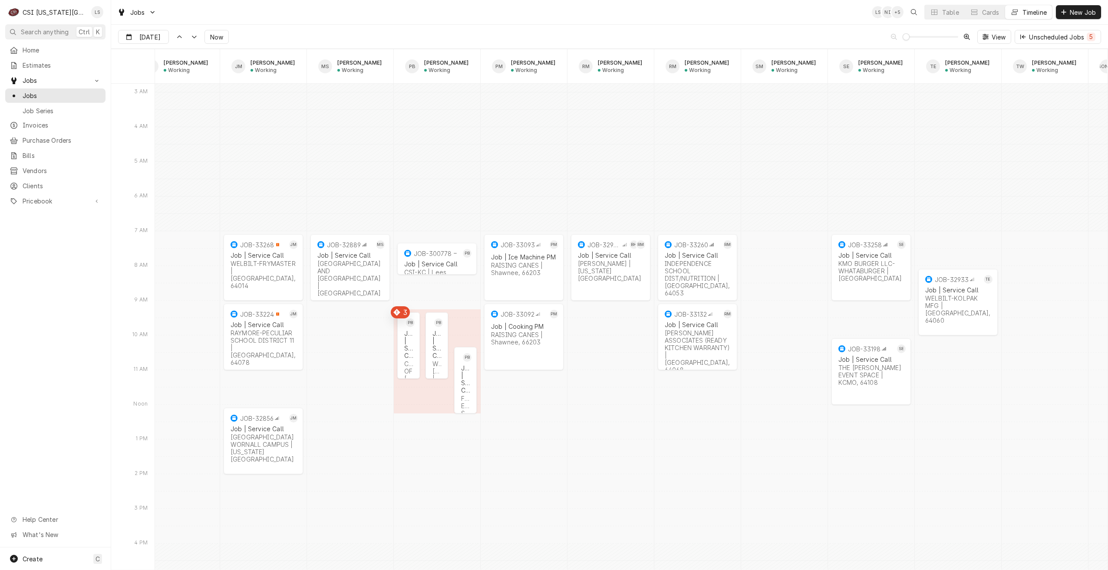
click at [405, 5] on div "Jobs LS NI + 5 Table Cards Timeline New Job" at bounding box center [609, 12] width 997 height 24
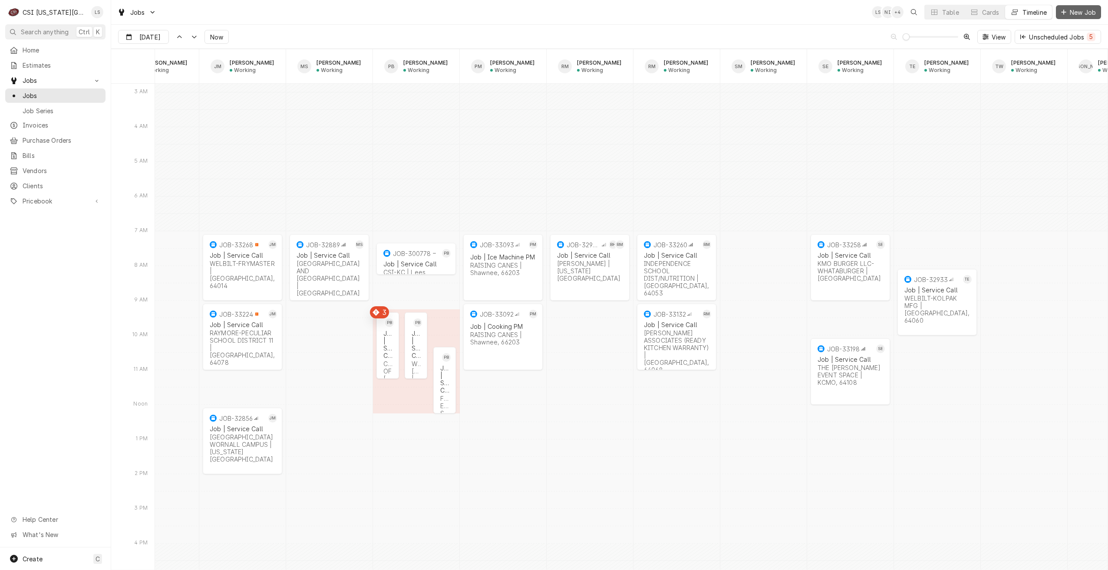
click at [1073, 15] on span "New Job" at bounding box center [1083, 12] width 30 height 9
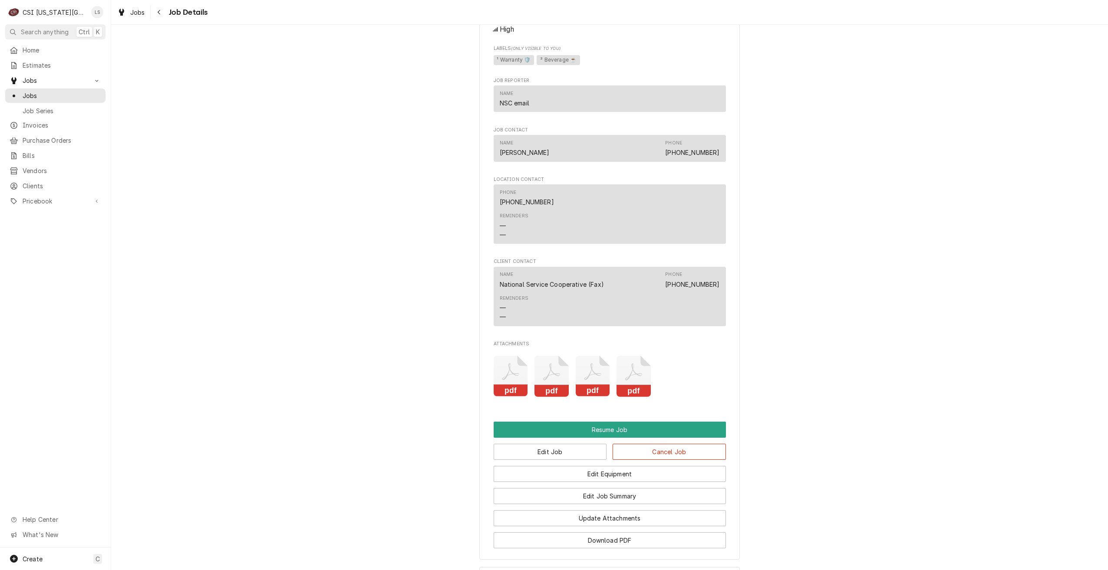
scroll to position [1517, 0]
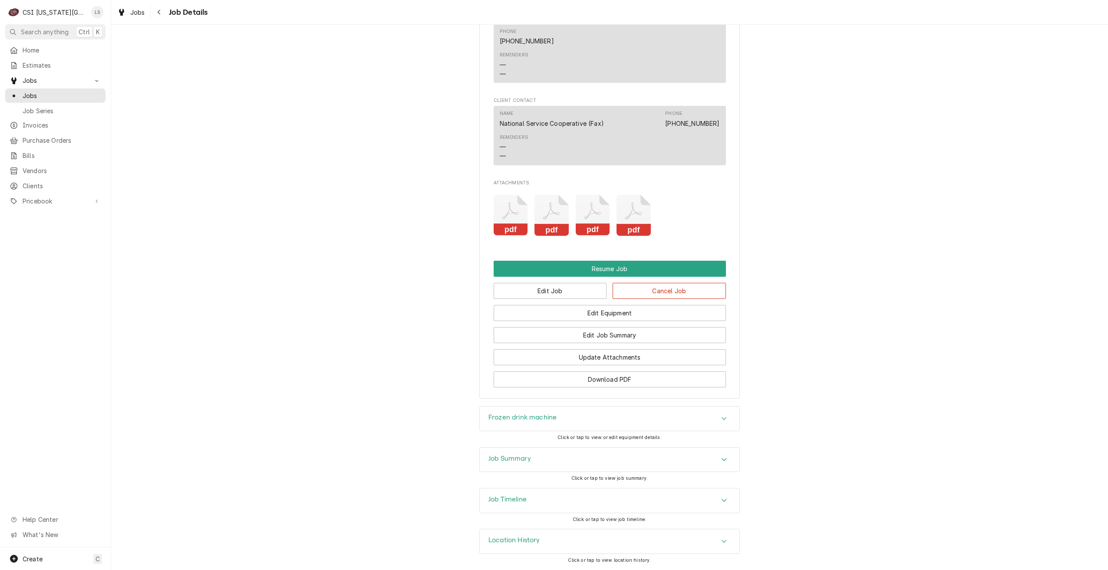
click at [700, 496] on div "Job Timeline" at bounding box center [610, 501] width 260 height 24
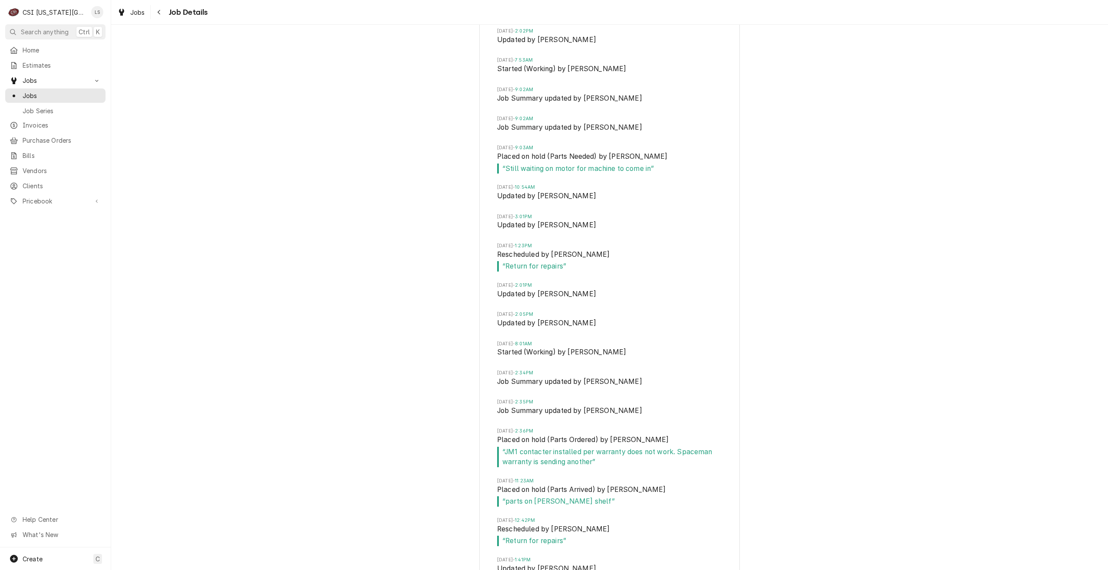
scroll to position [2559, 0]
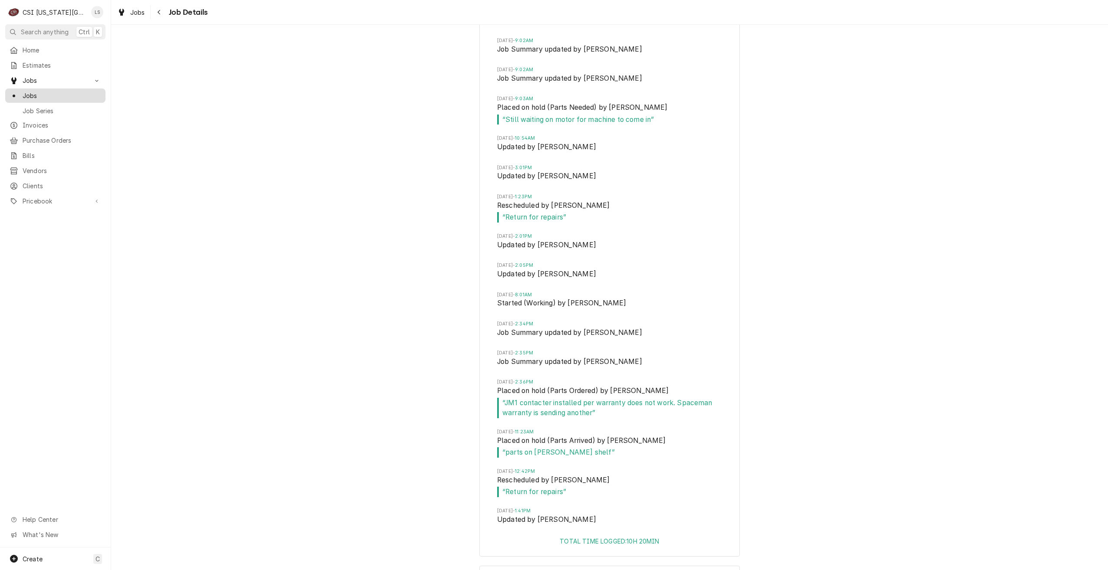
click at [28, 92] on span "Jobs" at bounding box center [62, 95] width 79 height 9
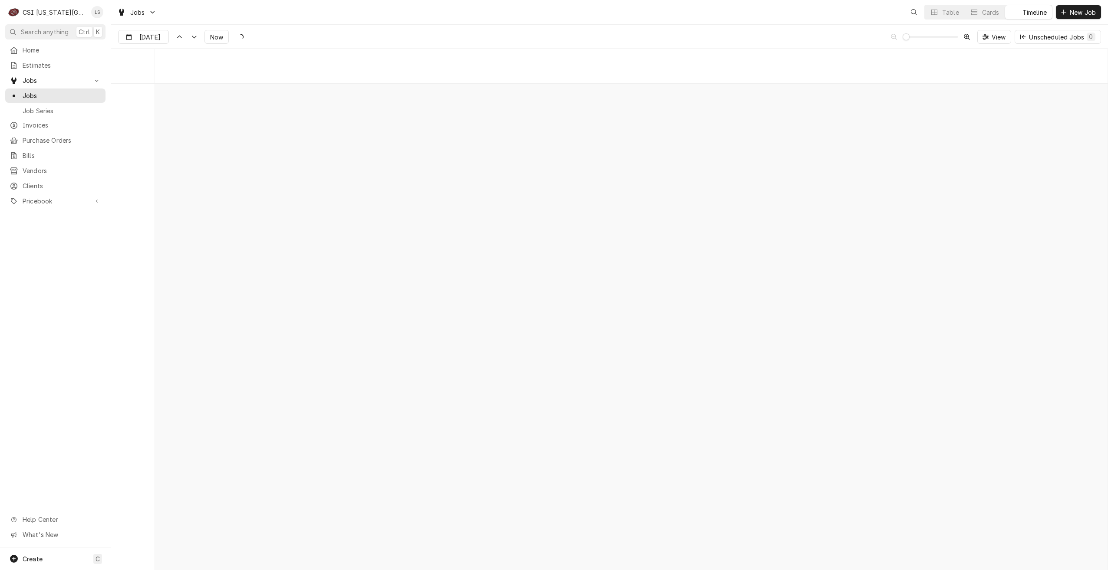
scroll to position [9967, 0]
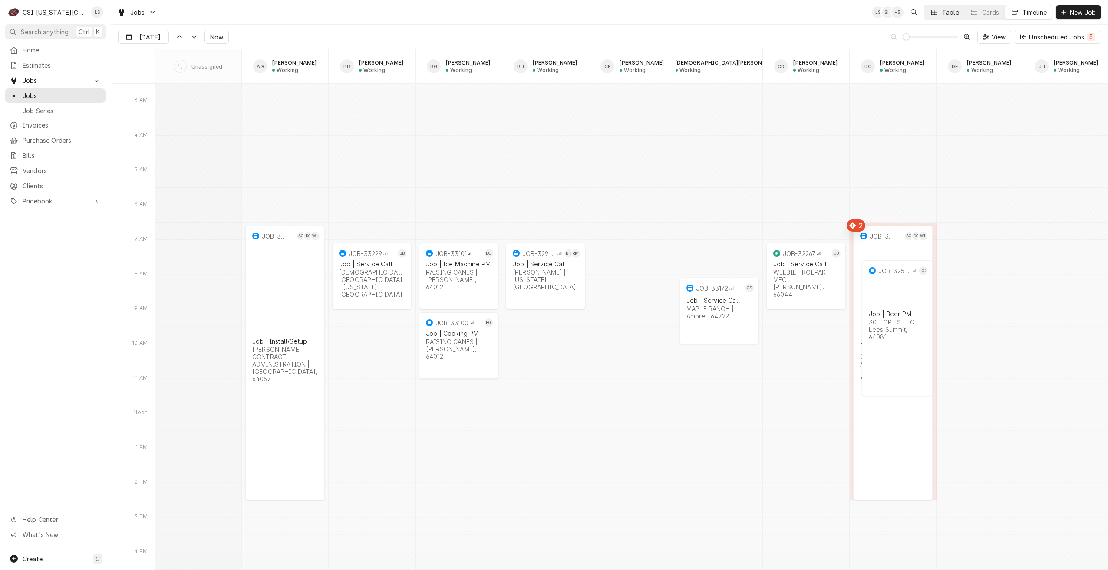
click at [932, 18] on button "Table" at bounding box center [945, 12] width 40 height 14
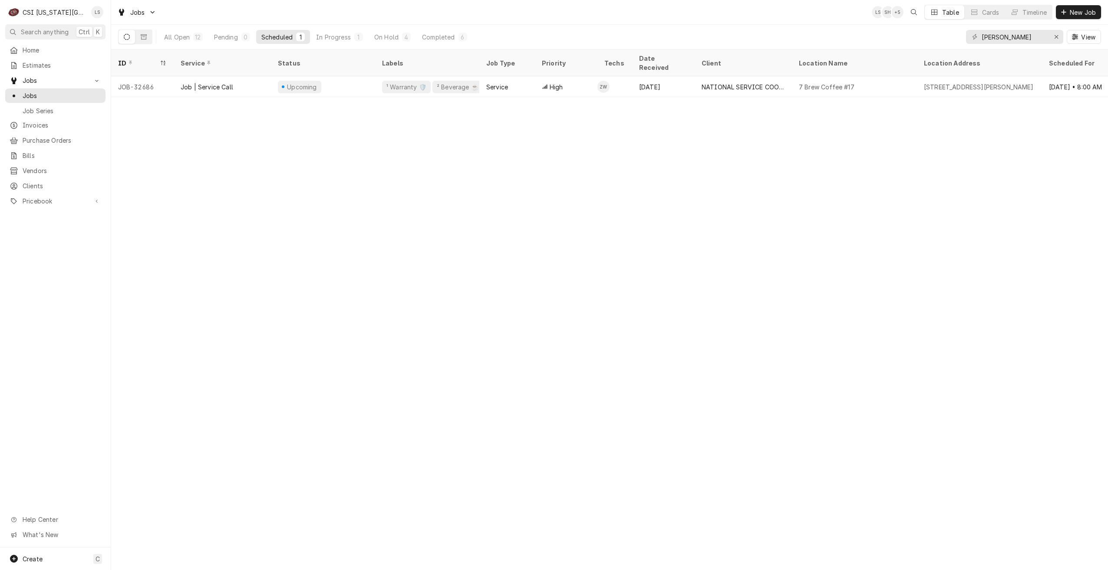
click at [348, 16] on div "Jobs LS SH + 5 Table Cards Timeline New Job" at bounding box center [609, 12] width 997 height 24
click at [224, 34] on div "Pending" at bounding box center [226, 37] width 24 height 9
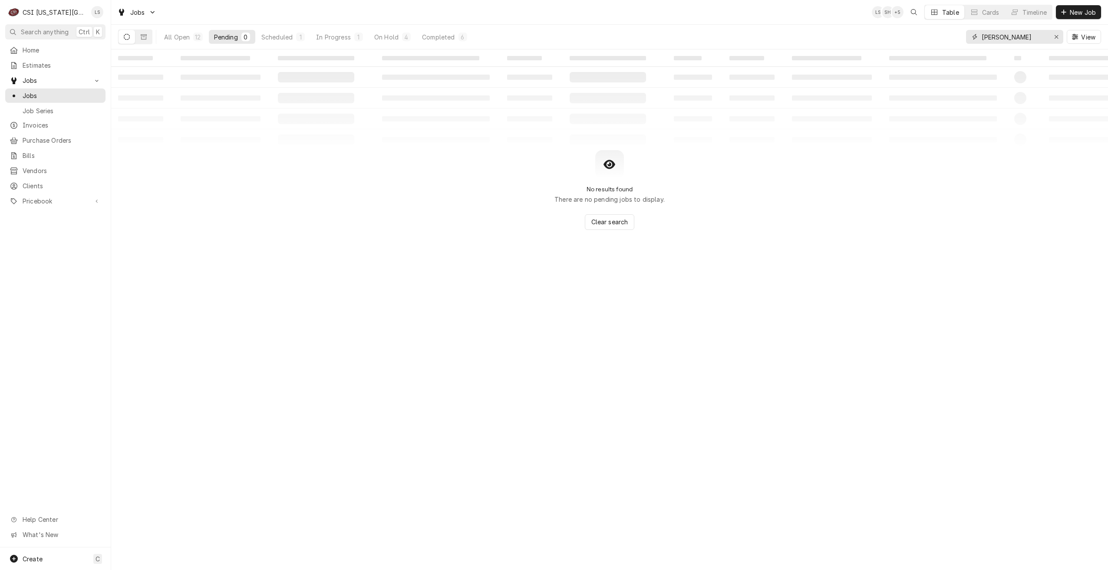
drag, startPoint x: 1028, startPoint y: 38, endPoint x: 928, endPoint y: 37, distance: 100.3
click at [928, 37] on div "All Open 12 Pending 0 Scheduled 1 In Progress 1 On Hold 4 Completed 6 [PERSON_N…" at bounding box center [609, 37] width 983 height 24
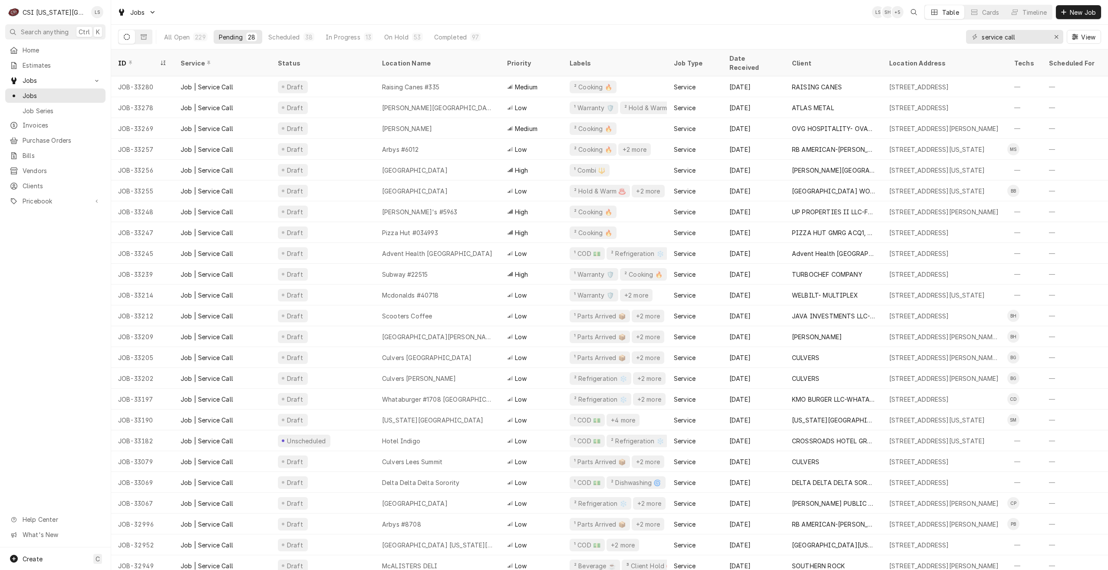
click at [689, 23] on div "Jobs LS SH + 5 Table Cards Timeline New Job" at bounding box center [609, 12] width 997 height 24
click at [414, 5] on div "Jobs LS SH + 6 Table Cards Timeline New Job" at bounding box center [609, 12] width 997 height 24
click at [759, 17] on div "Jobs LS SH + 5 Table Cards Timeline New Job" at bounding box center [609, 12] width 997 height 24
drag, startPoint x: 1018, startPoint y: 37, endPoint x: 953, endPoint y: 35, distance: 65.2
click at [953, 35] on div "All Open 229 Pending 28 Scheduled 38 In Progress 11 On Hold 54 Completed 98 ser…" at bounding box center [609, 37] width 983 height 24
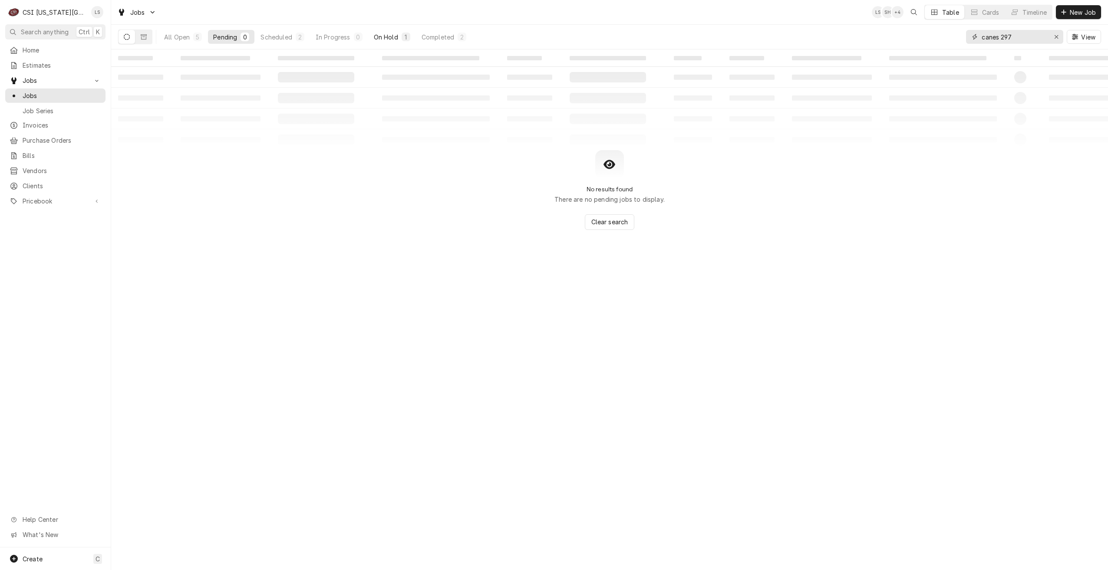
type input "canes 297"
click at [389, 41] on button "On Hold 1" at bounding box center [392, 37] width 47 height 14
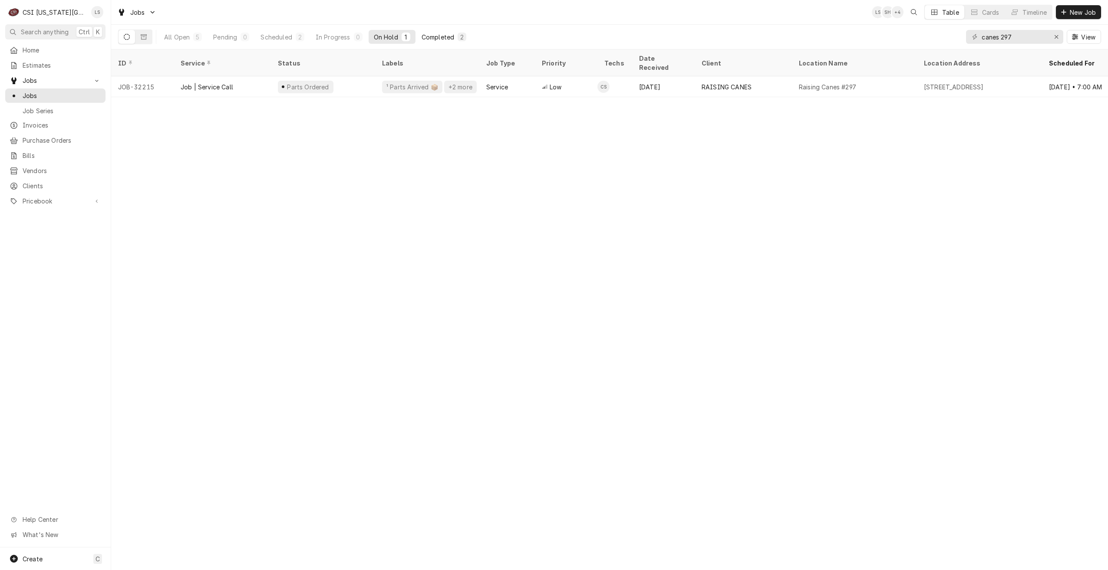
click at [431, 38] on div "Completed" at bounding box center [438, 37] width 33 height 9
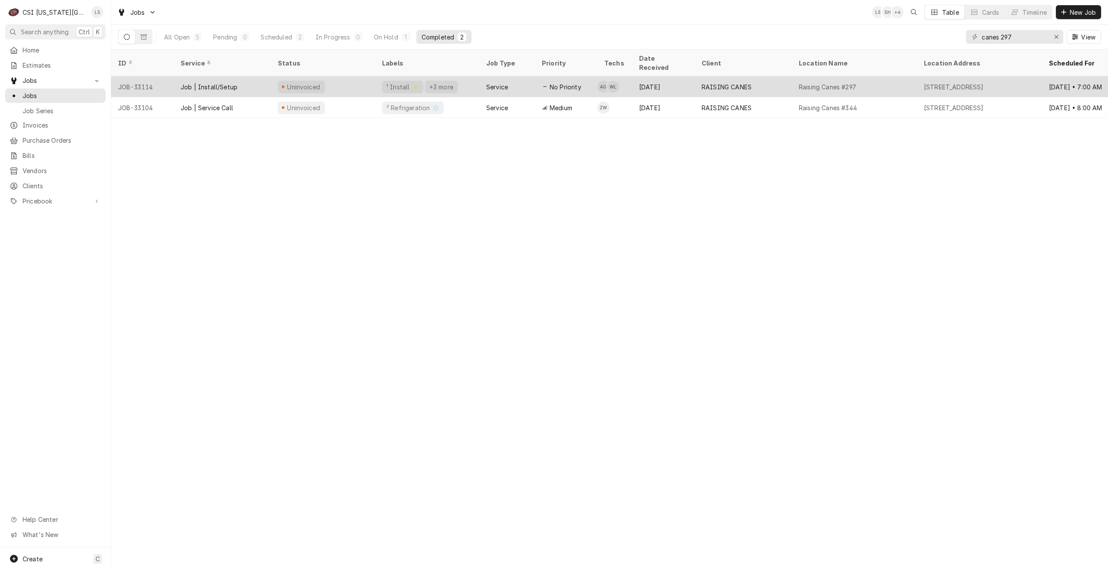
click at [741, 82] on div "RAISING CANES" at bounding box center [727, 86] width 50 height 9
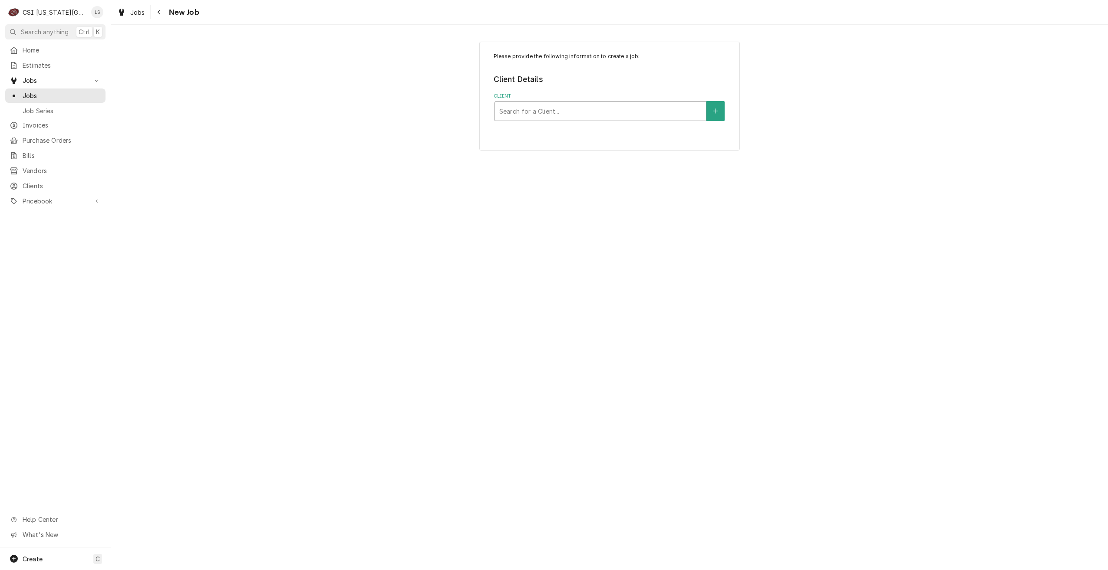
click at [577, 108] on div "Client" at bounding box center [600, 111] width 202 height 16
type input "canes"
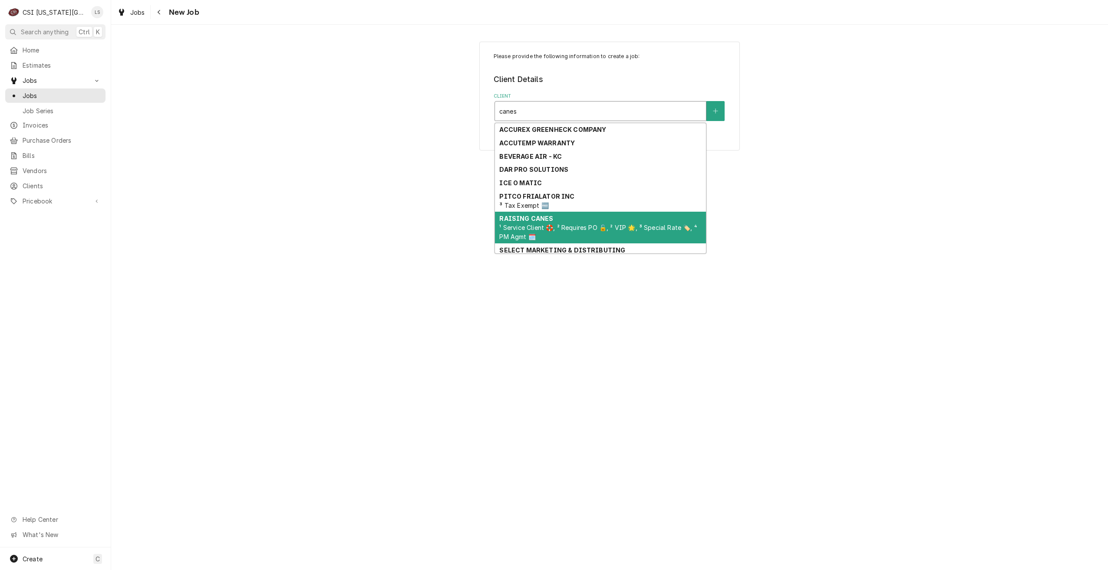
click at [552, 221] on div "RAISING CANES ¹ Service Client 🛟, ² Requires PO 🔓, ² VIP 🌟, ³ Special Rate 🏷️, …" at bounding box center [600, 228] width 211 height 32
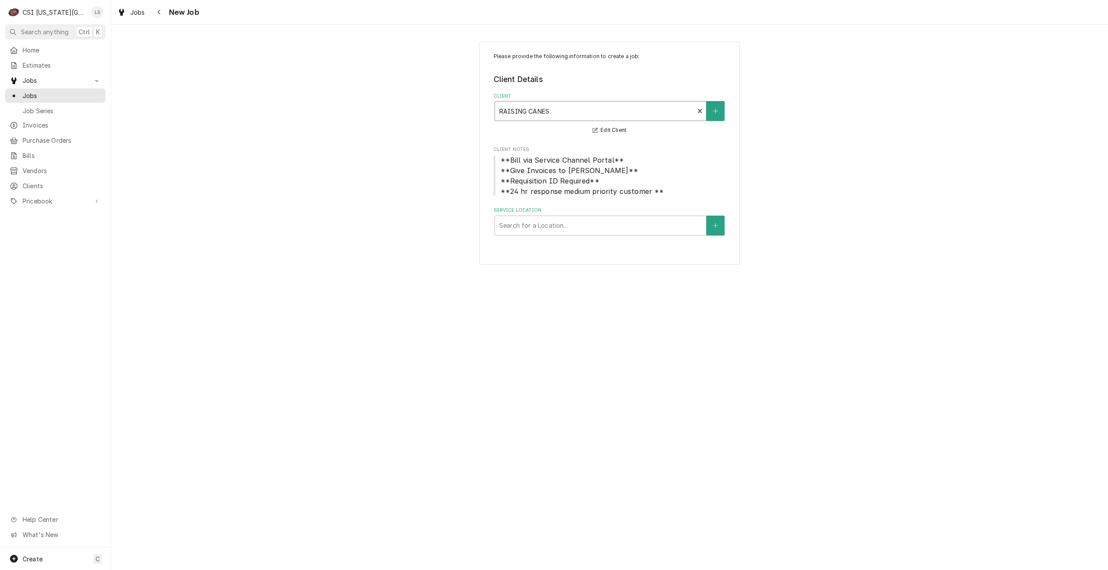
click at [875, 179] on div "Please provide the following information to create a job: Client Details Client…" at bounding box center [609, 153] width 997 height 239
click at [580, 231] on div "Service Location" at bounding box center [600, 226] width 202 height 16
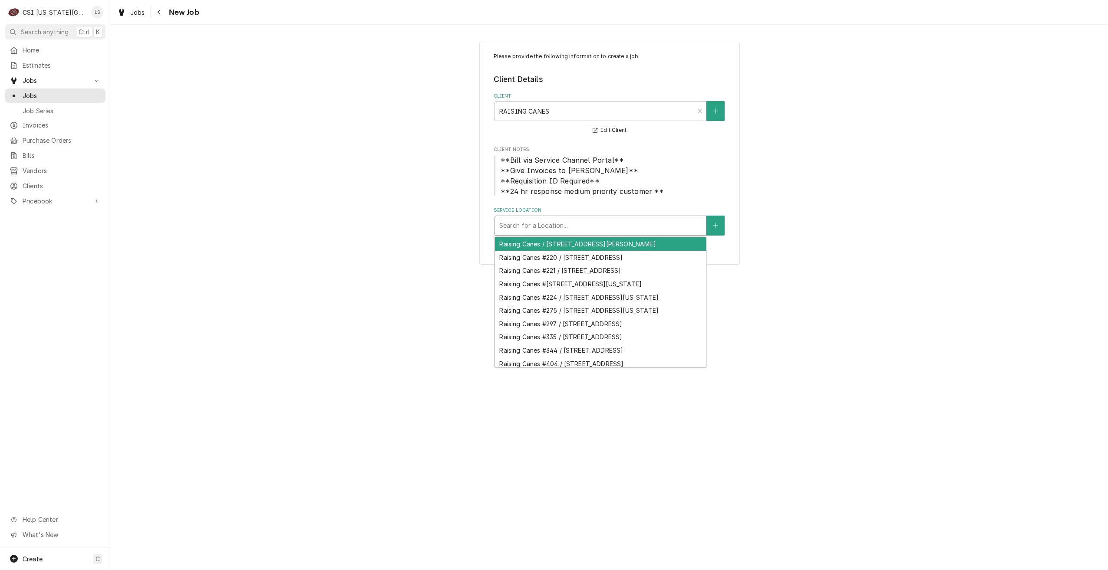
type input "9"
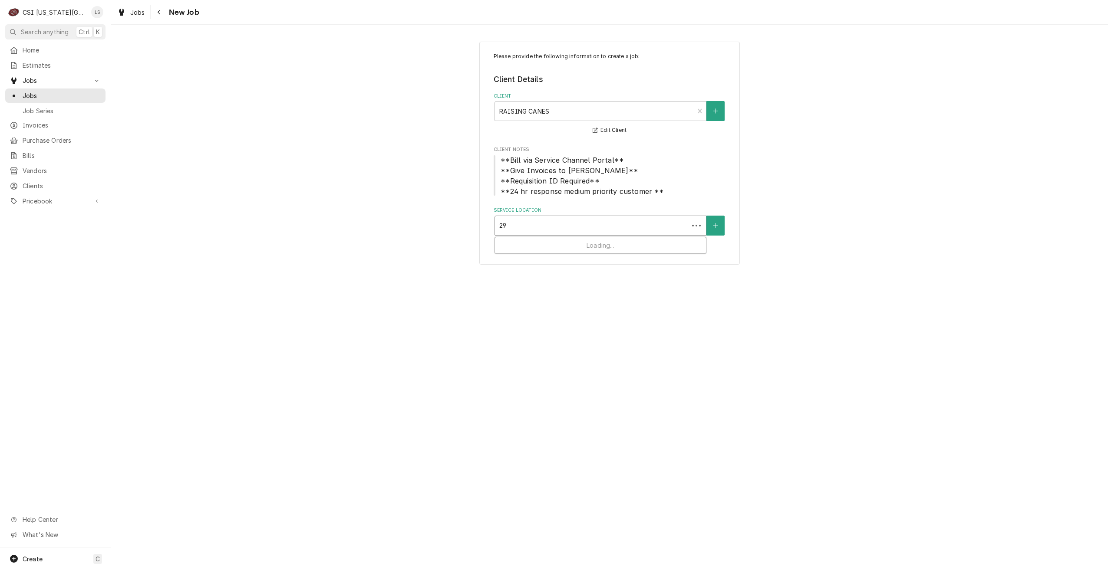
type input "297"
click at [562, 245] on div "Raising Canes #297 / 10704 Shawnee Mission Parkway, Shawnee, KS 66203" at bounding box center [600, 243] width 211 height 13
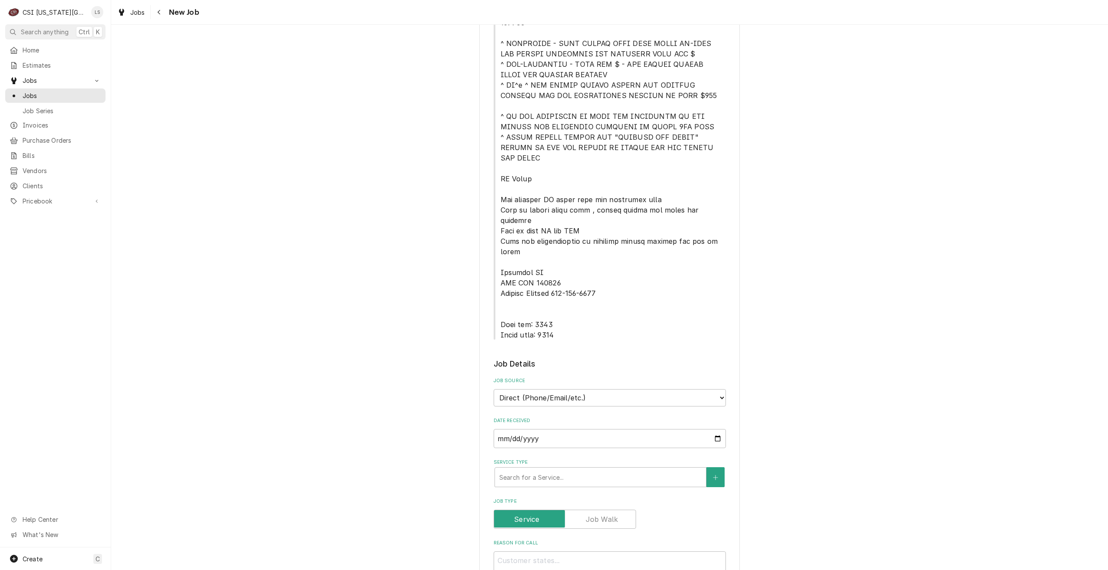
scroll to position [478, 0]
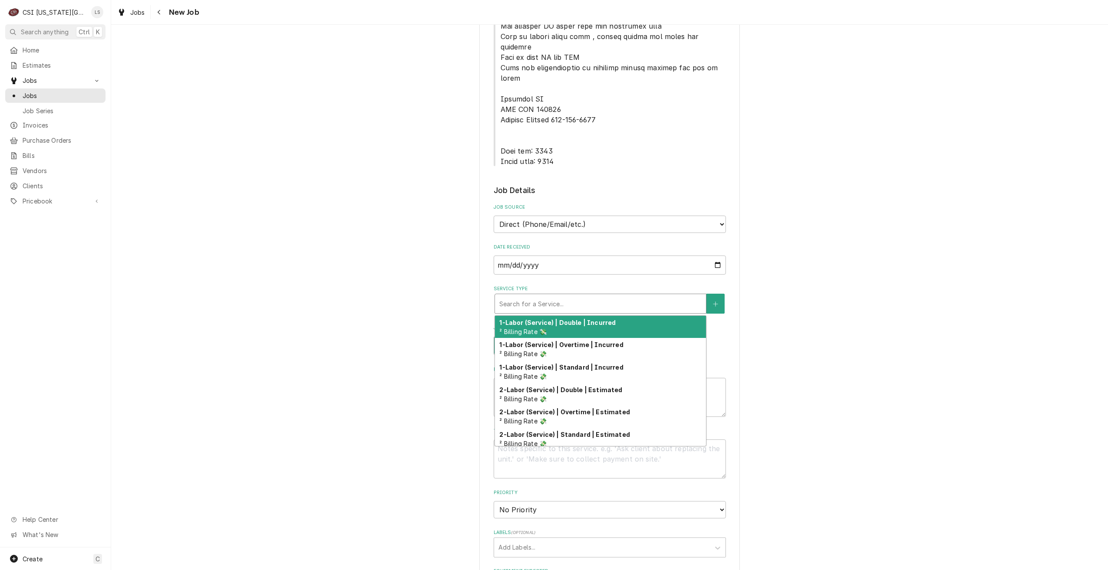
click at [563, 294] on div "Search for a Service..." at bounding box center [600, 304] width 212 height 20
type textarea "x"
type input "s"
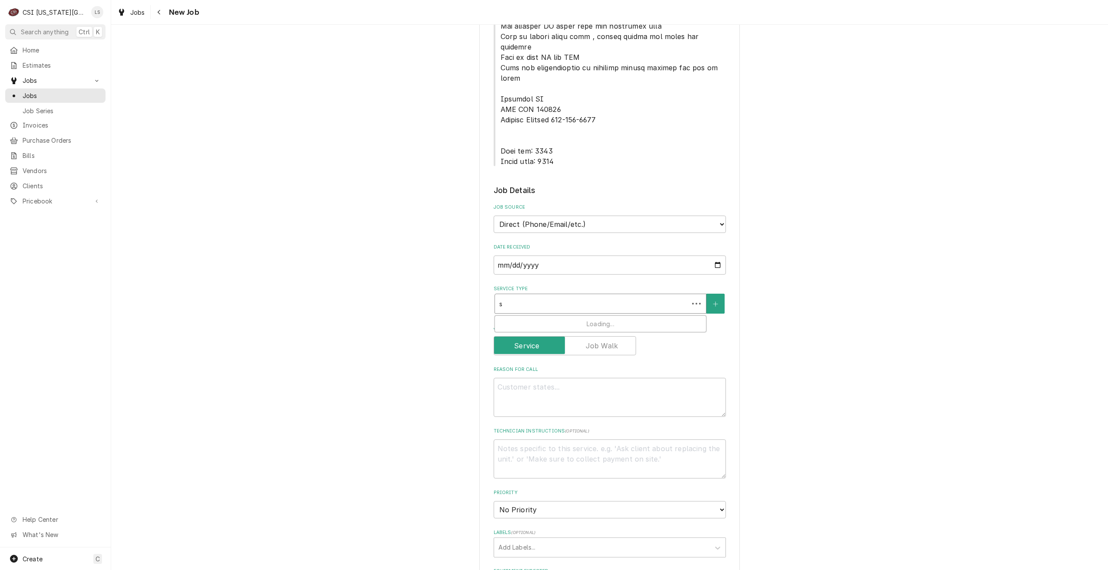
type textarea "x"
type input "se"
type textarea "x"
type input "ser"
type textarea "x"
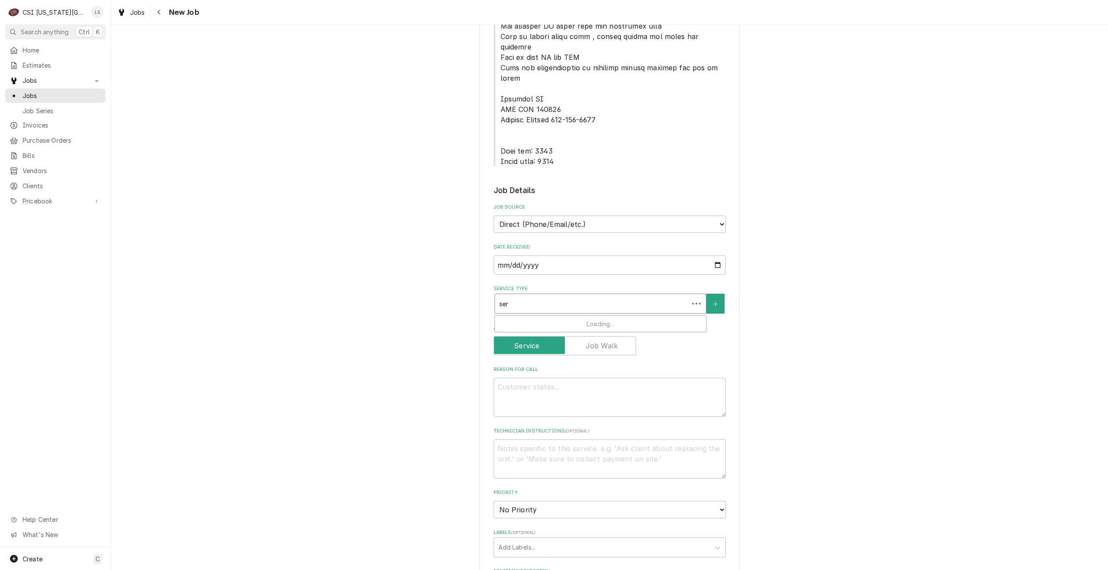
type input "serv"
type textarea "x"
type input "servi"
type textarea "x"
type input "servic"
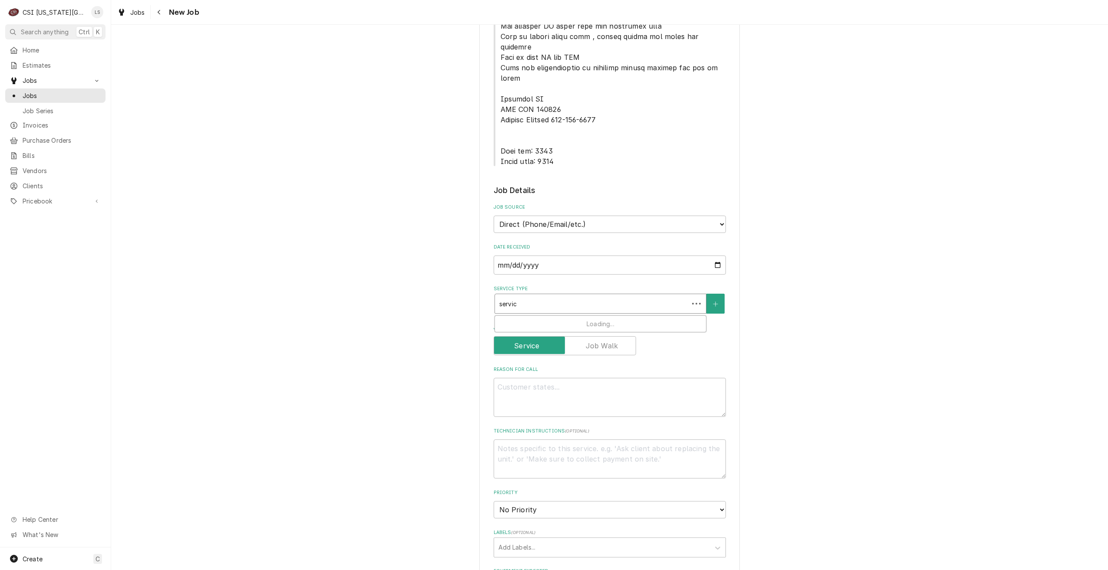
type textarea "x"
type input "service"
type textarea "x"
type input "service"
type textarea "x"
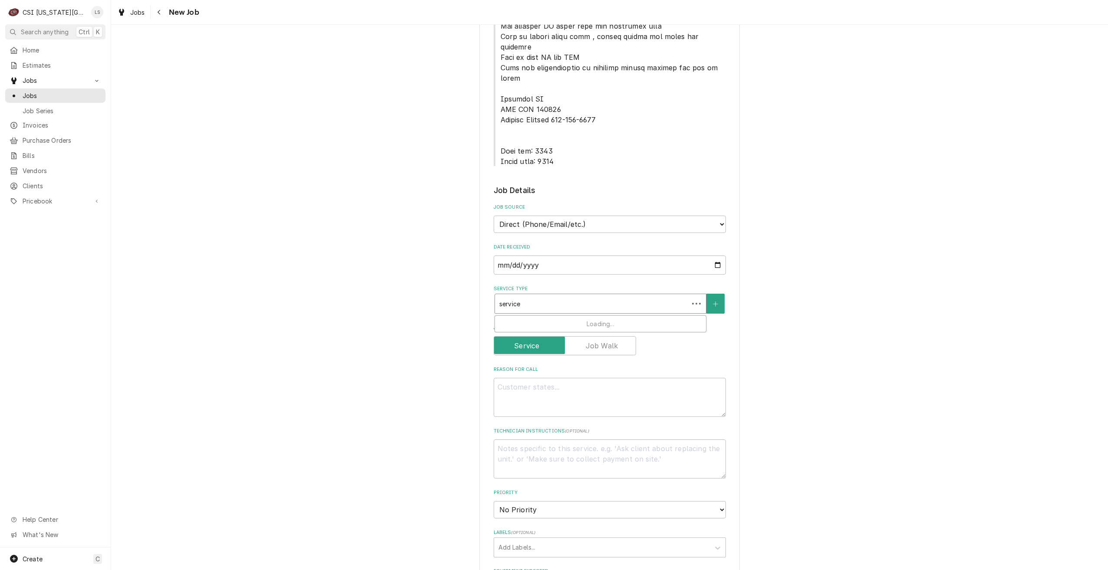
type input "service c"
type textarea "x"
type input "service cal"
type textarea "x"
type input "service call"
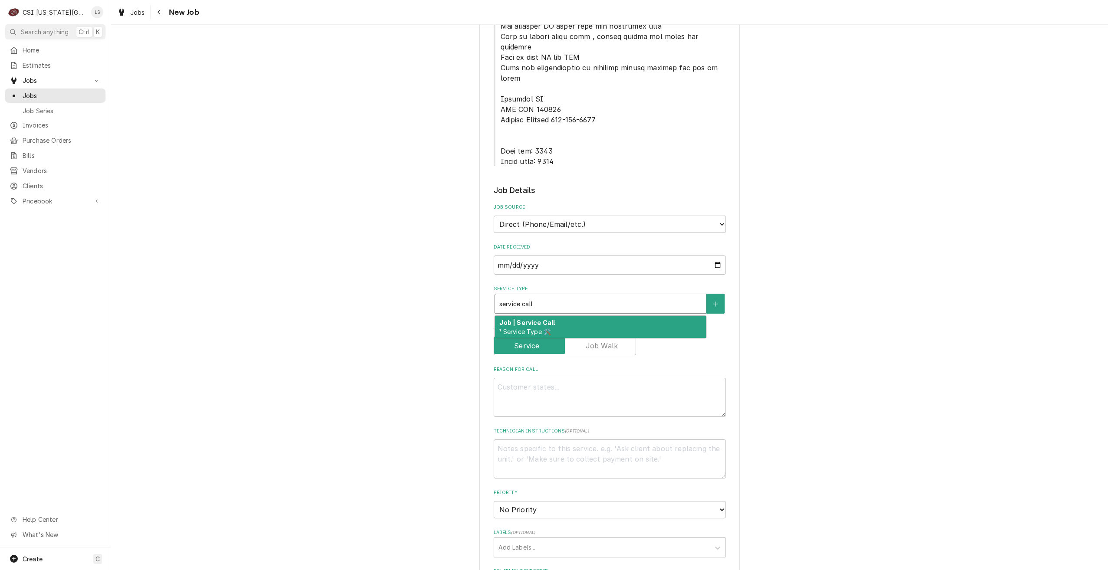
click at [566, 316] on div "Job | Service Call ¹ Service Type 🛠️" at bounding box center [600, 327] width 211 height 23
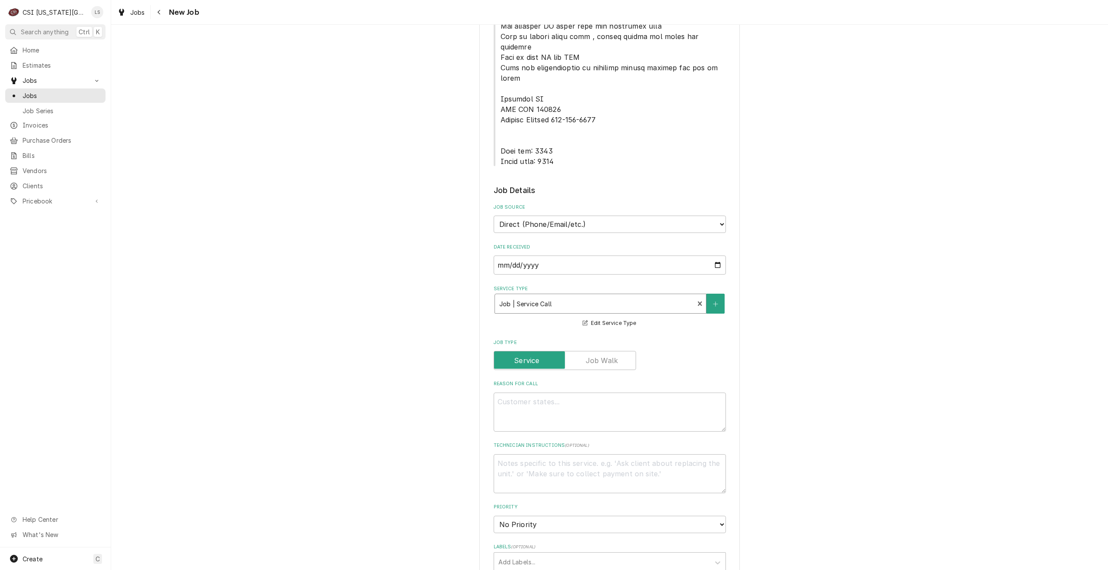
click at [606, 339] on div "Job Type" at bounding box center [610, 354] width 232 height 31
type textarea "x"
click at [606, 351] on label "Job Type" at bounding box center [565, 360] width 142 height 19
click at [606, 351] on input "Job Type" at bounding box center [565, 360] width 135 height 19
checkbox input "true"
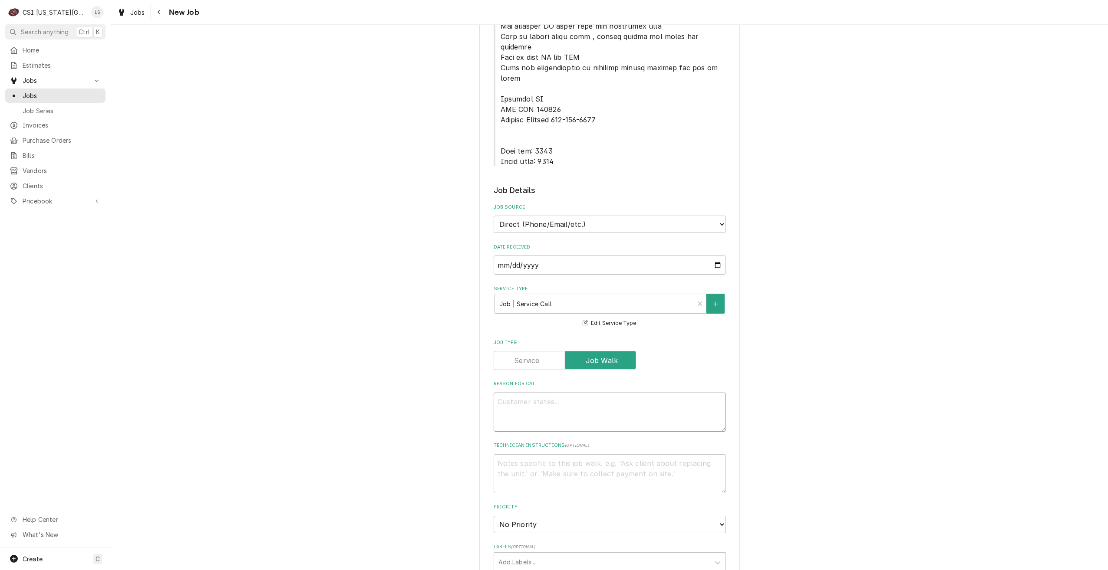
click at [631, 393] on textarea "Reason For Call" at bounding box center [610, 412] width 232 height 39
type textarea "x"
type textarea "d"
type textarea "x"
type textarea "di"
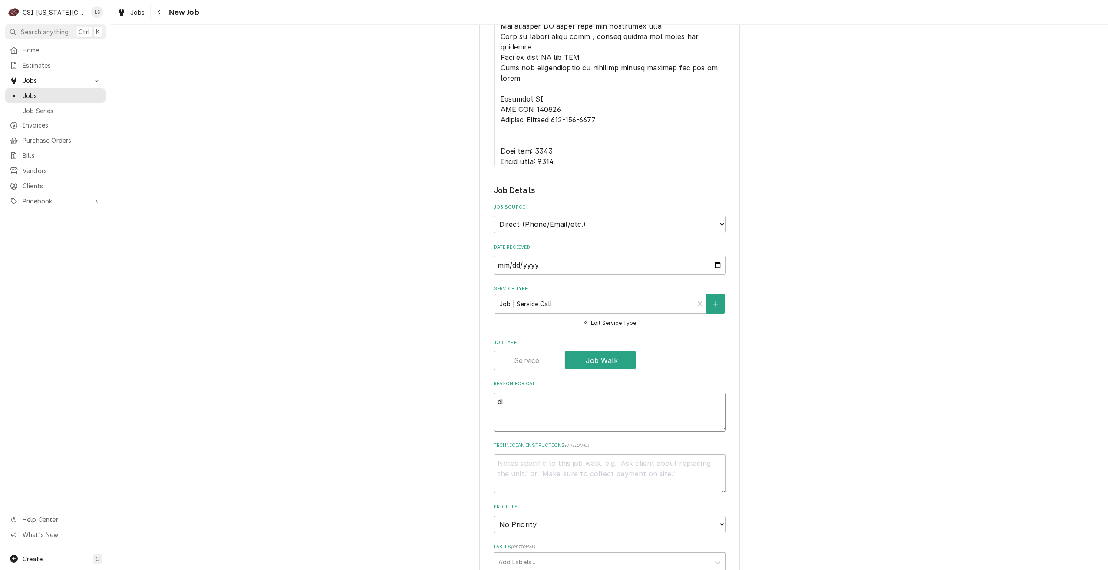
type textarea "x"
type textarea "dis"
type textarea "x"
type textarea "disp"
type textarea "x"
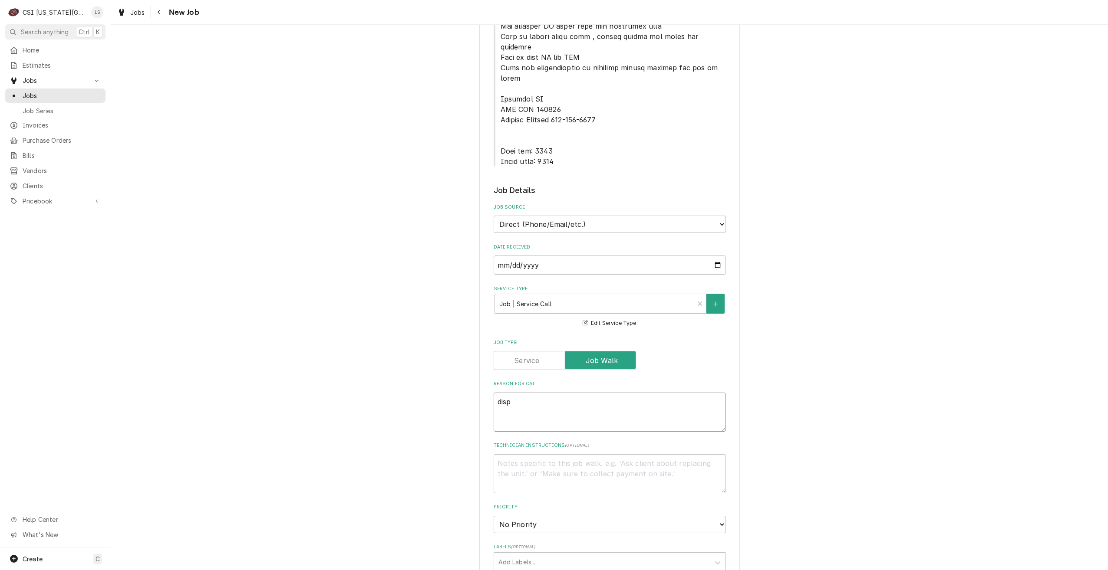
type textarea "dispa"
type textarea "x"
type textarea "dispat"
type textarea "x"
type textarea "dispath"
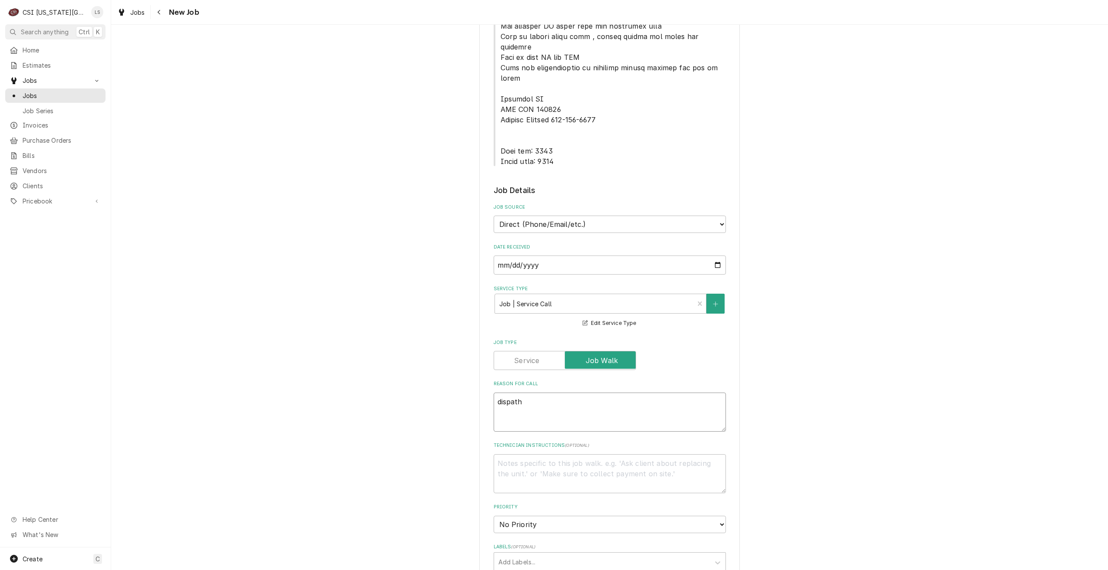
type textarea "x"
type textarea "dispat"
type textarea "x"
type textarea "dispatc"
type textarea "x"
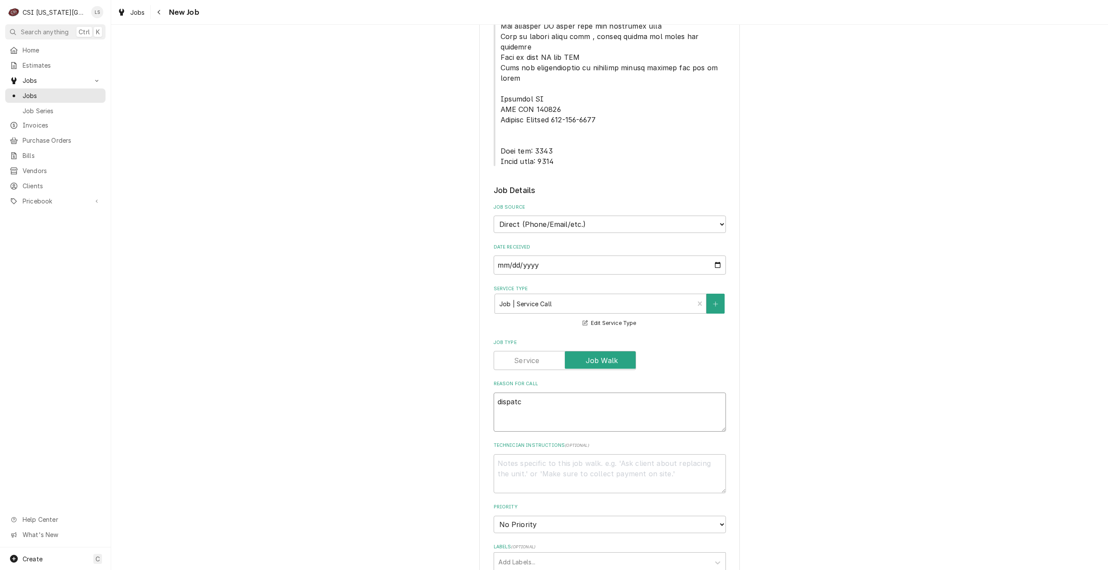
type textarea "dispatch"
type textarea "x"
type textarea "dispatch"
type textarea "x"
type textarea "dispatch t"
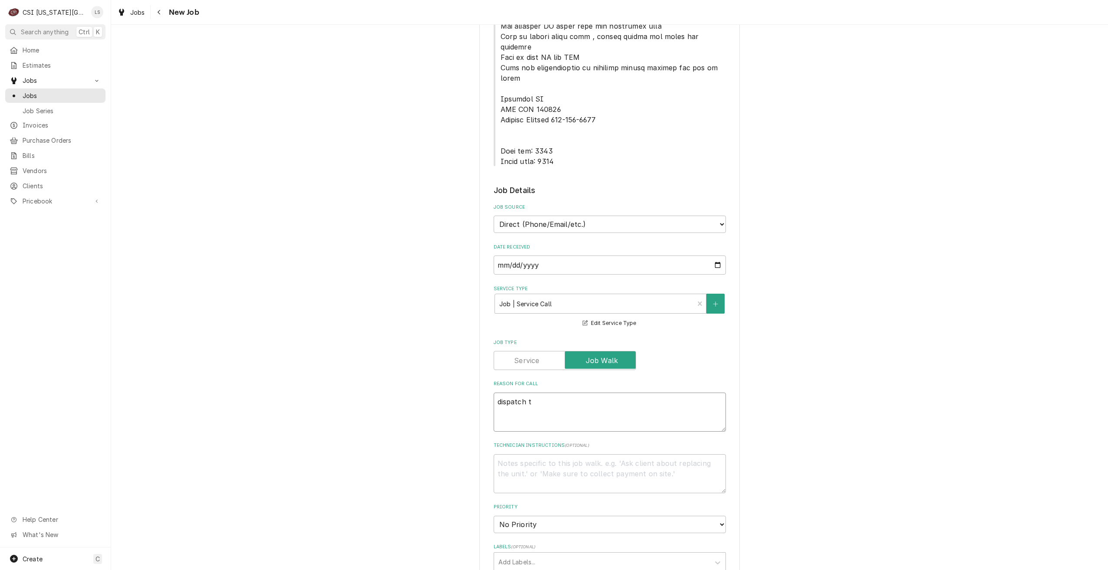
type textarea "x"
type textarea "dispatch to"
type textarea "x"
type textarea "dispatch to"
type textarea "x"
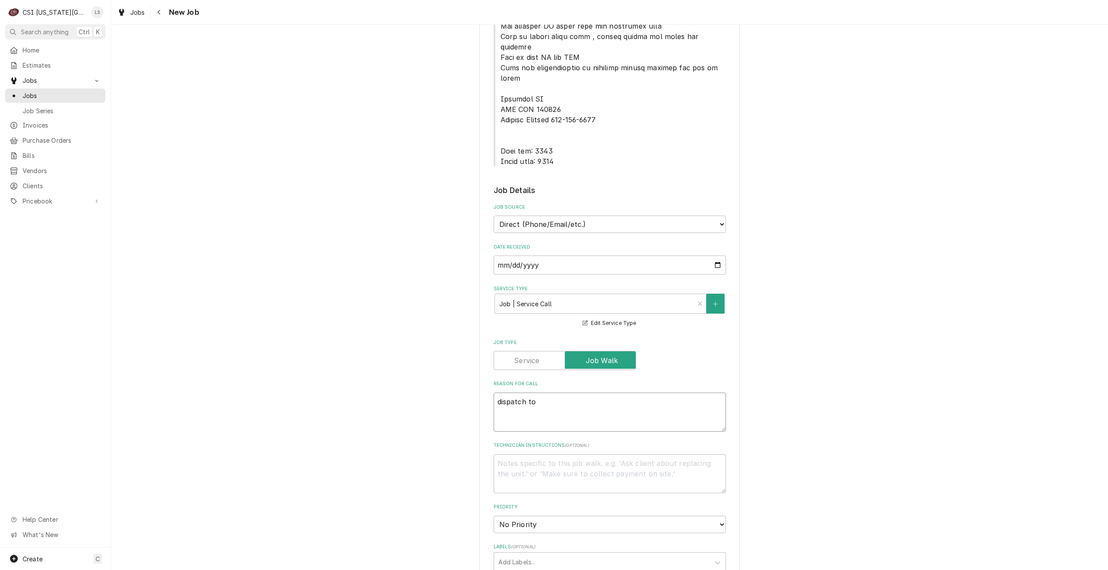
type textarea "dispatch to q"
type textarea "x"
type textarea "dispatch to qu"
type textarea "x"
type textarea "dispatch to qut"
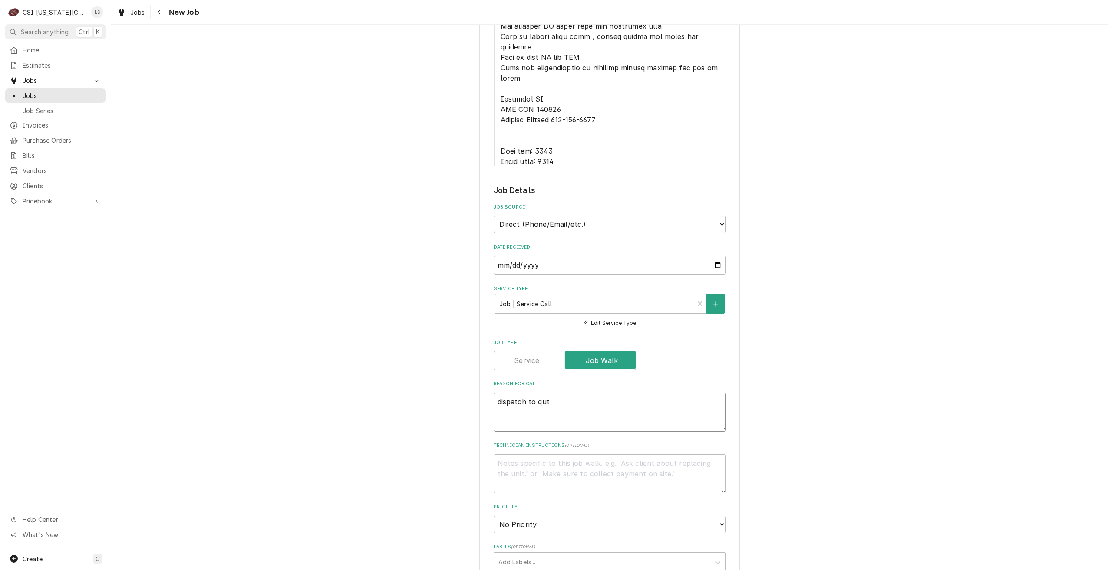
type textarea "x"
type textarea "dispatch to qu"
type textarea "x"
type textarea "dispatch to quo"
type textarea "x"
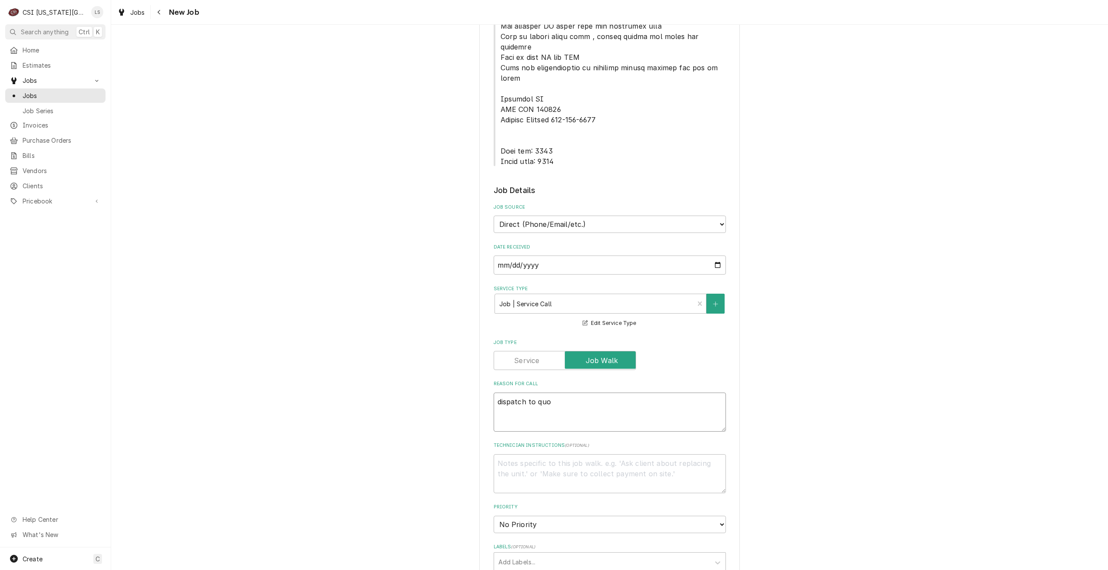
type textarea "dispatch to quot"
type textarea "x"
type textarea "dispatch to quote"
type textarea "x"
type textarea "dispatch to quote"
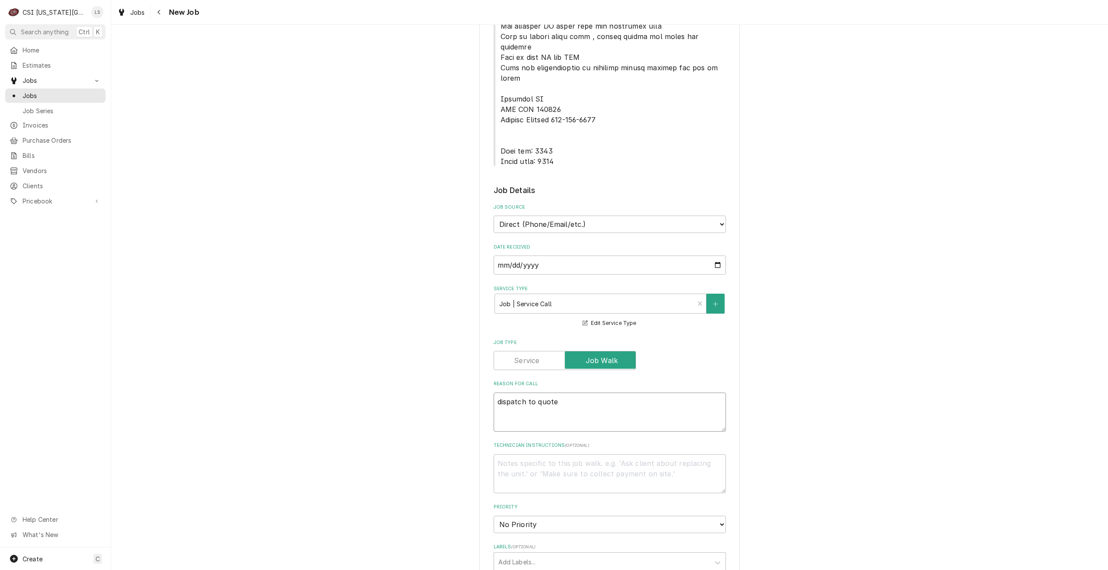
type textarea "x"
type textarea "dispatch to quote P"
type textarea "x"
type textarea "dispatch to quote PM"
type textarea "x"
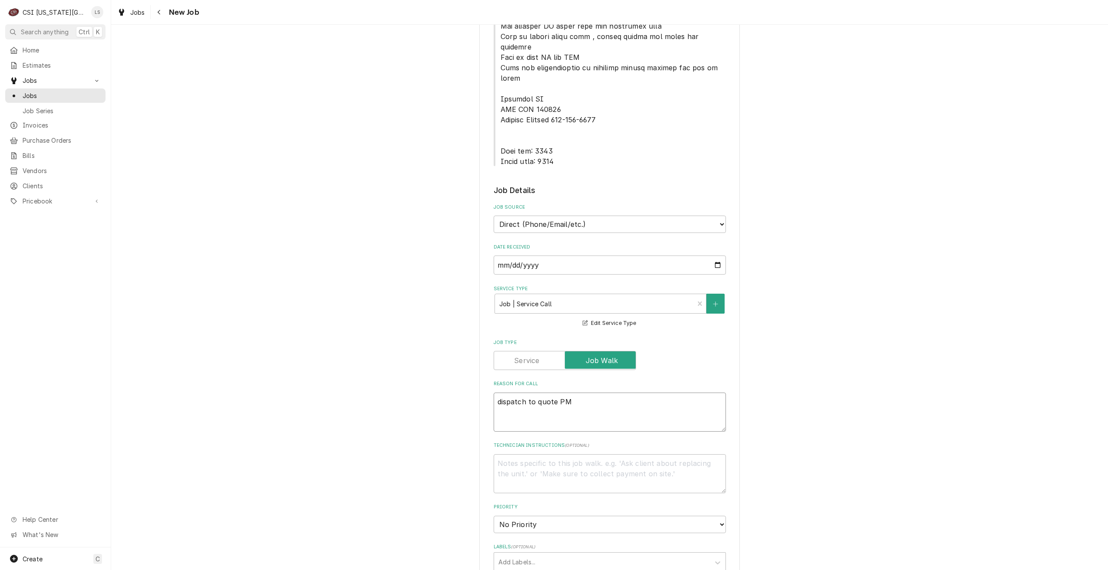
type textarea "dispatch to quote PM"
type textarea "x"
type textarea "dispatch to quote PM r"
type textarea "x"
type textarea "dispatch to quote PM re"
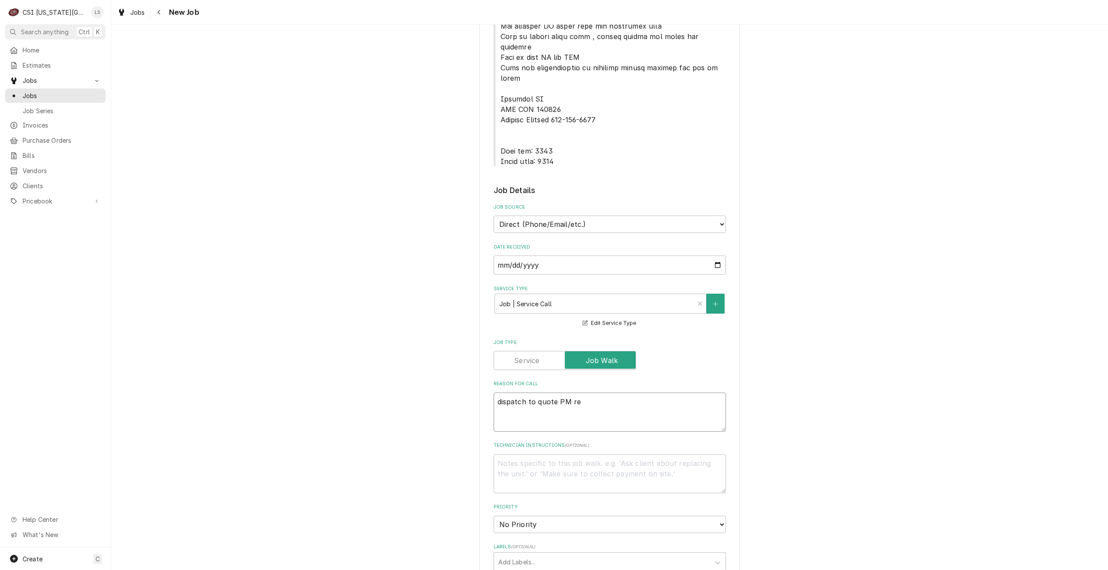
type textarea "x"
type textarea "dispatch to quote PM rep"
type textarea "x"
type textarea "dispatch to quote PM repa"
type textarea "x"
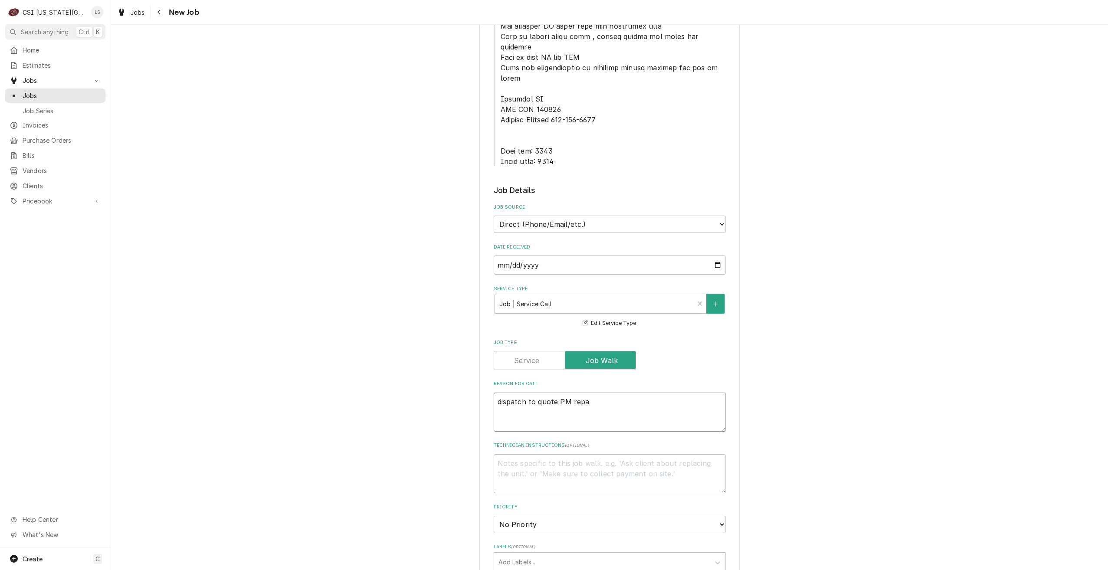
type textarea "dispatch to quote PM repai"
type textarea "x"
type textarea "dispatch to quote PM repair"
type textarea "x"
type textarea "dispatch to quote PM repairs"
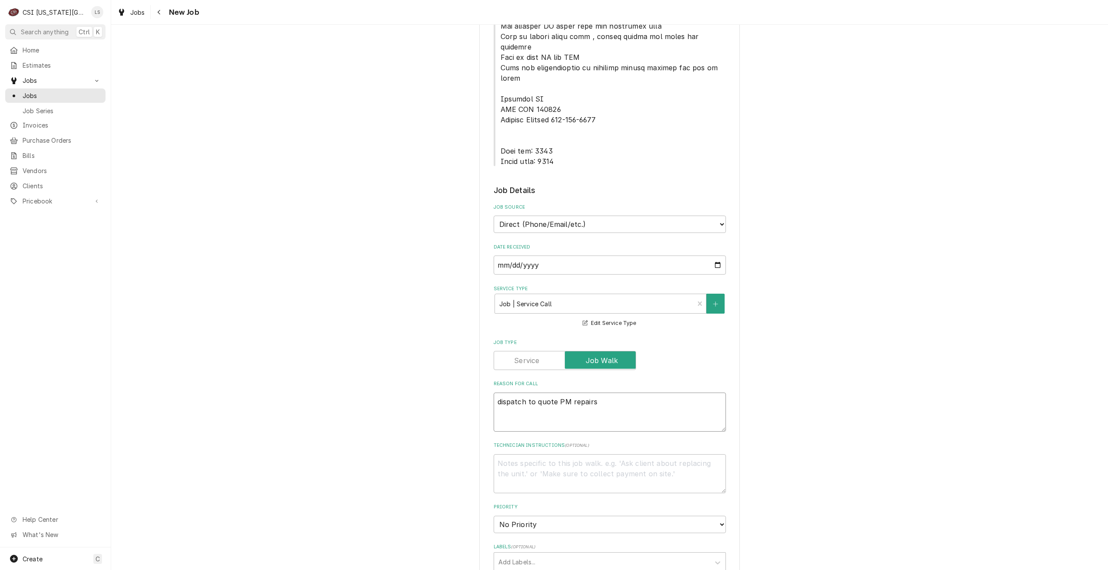
type textarea "x"
type textarea "dispatch to quote PM repairs"
click at [823, 328] on div "Please provide the following information to create a job: Client Details Client…" at bounding box center [609, 277] width 997 height 1443
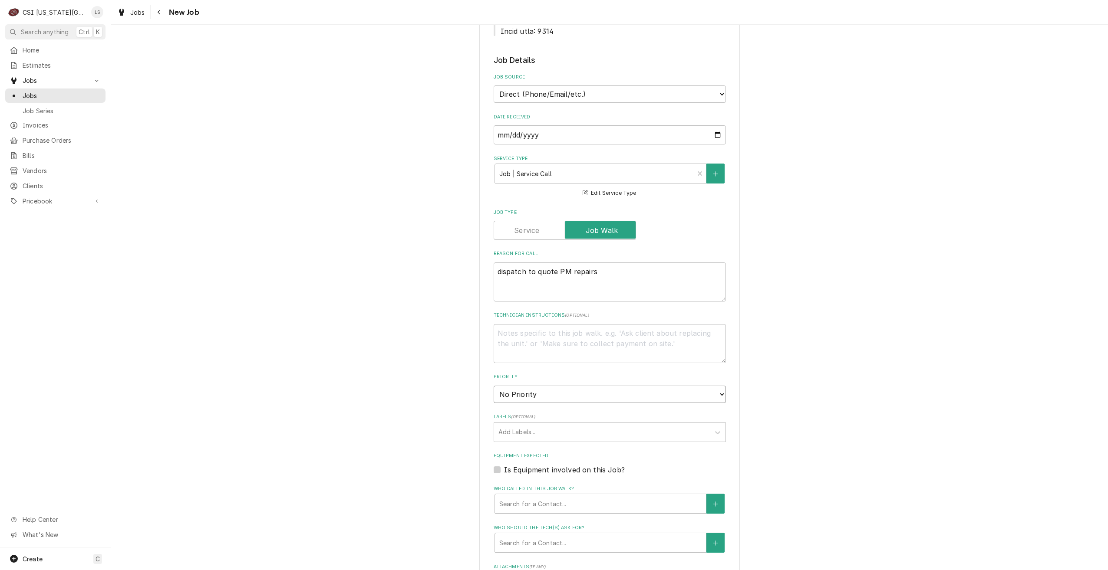
click at [515, 386] on select "No Priority Urgent High Medium Low" at bounding box center [610, 394] width 232 height 17
select select "4"
click at [494, 386] on select "No Priority Urgent High Medium Low" at bounding box center [610, 394] width 232 height 17
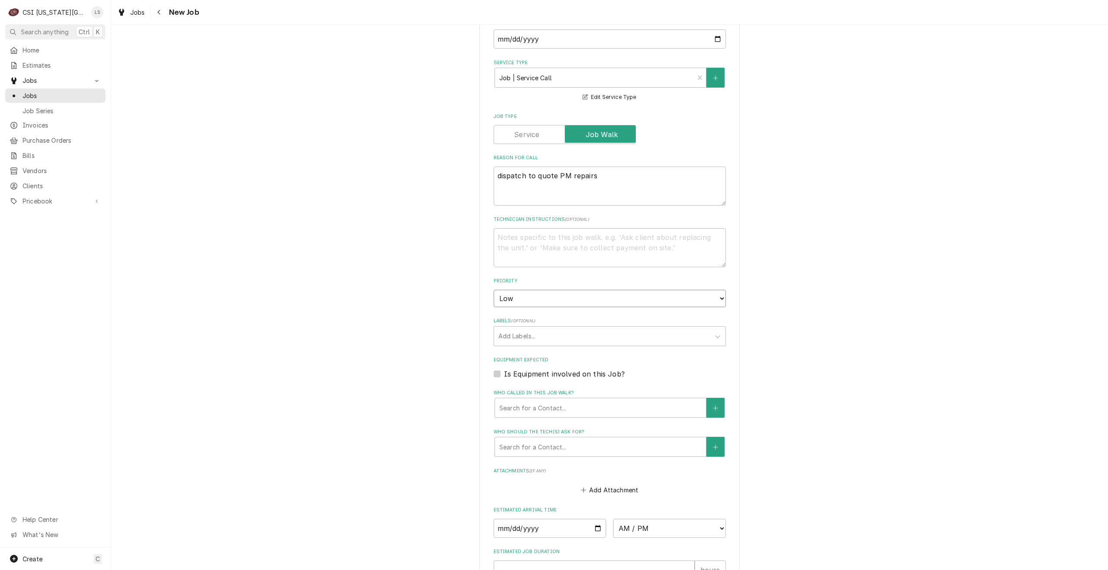
type textarea "x"
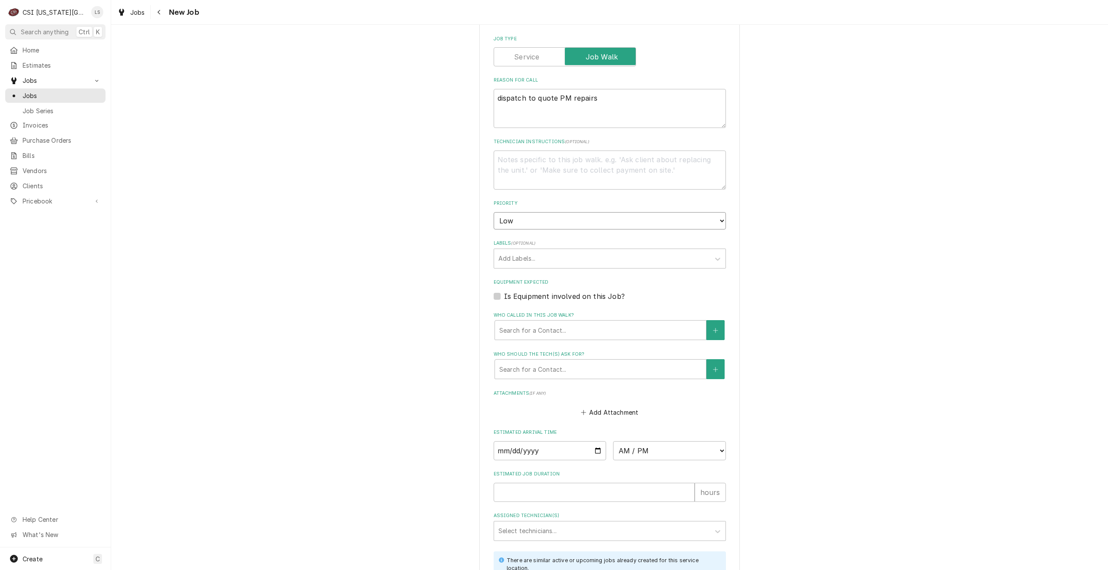
scroll to position [825, 0]
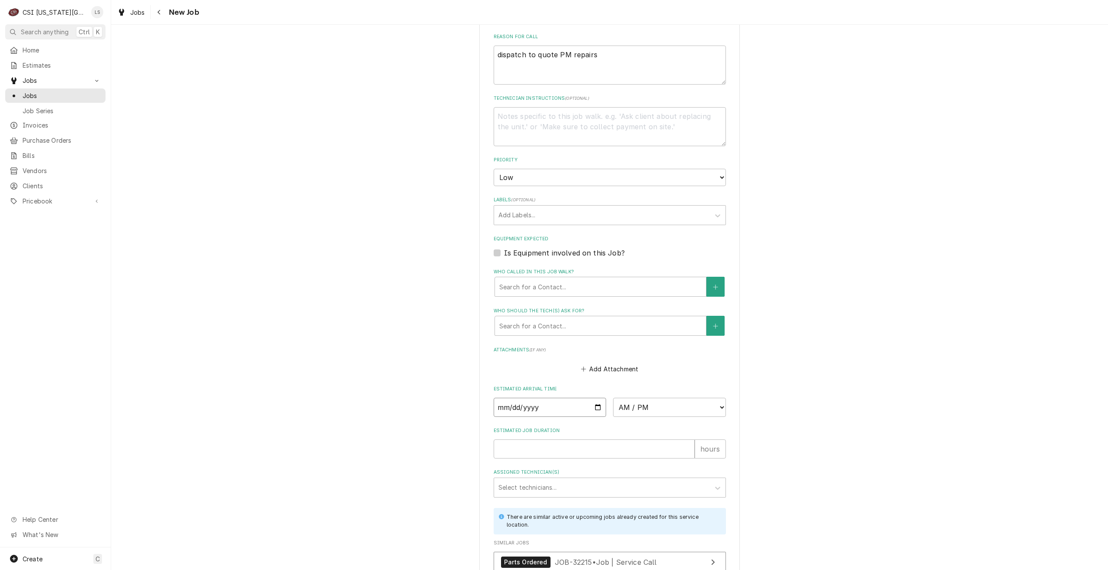
click at [590, 398] on input "Date" at bounding box center [550, 407] width 113 height 19
type input "2025-10-06"
type textarea "x"
drag, startPoint x: 637, startPoint y: 369, endPoint x: 644, endPoint y: 362, distance: 10.1
click at [637, 398] on select "AM / PM 6:00 AM 6:15 AM 6:30 AM 6:45 AM 7:00 AM 7:15 AM 7:30 AM 7:45 AM 8:00 AM…" at bounding box center [669, 407] width 113 height 19
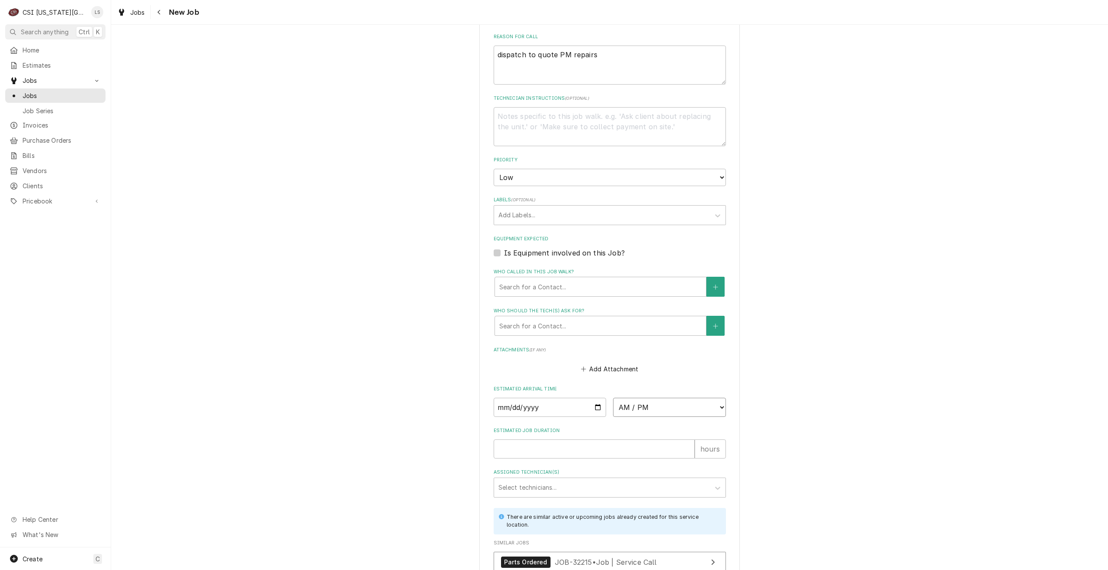
select select "15:00:00"
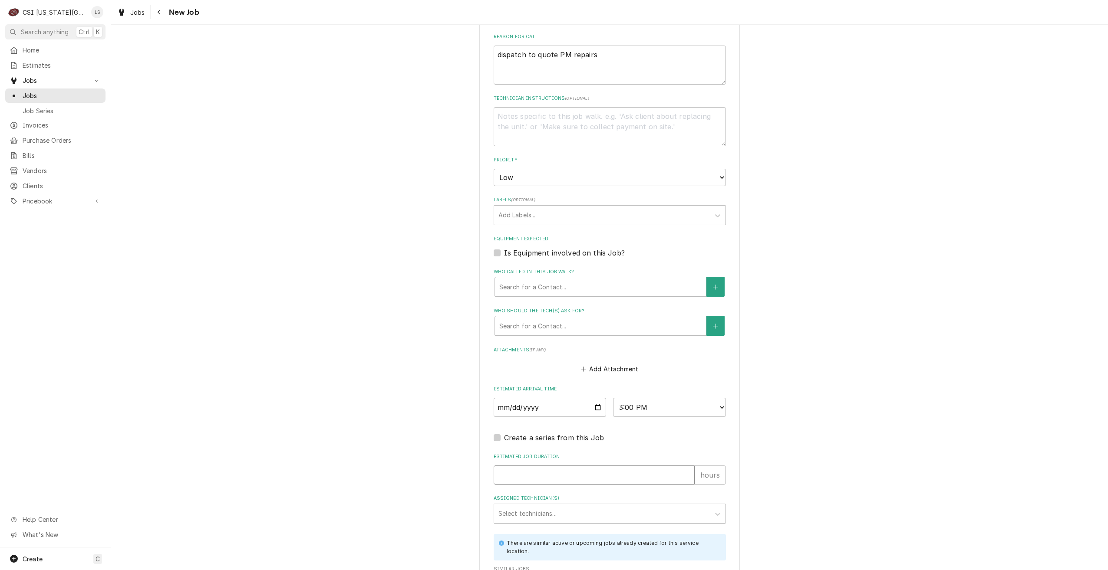
click at [642, 466] on input "Estimated Job Duration" at bounding box center [594, 475] width 201 height 19
type textarea "x"
type input "2"
type textarea "x"
type input "2"
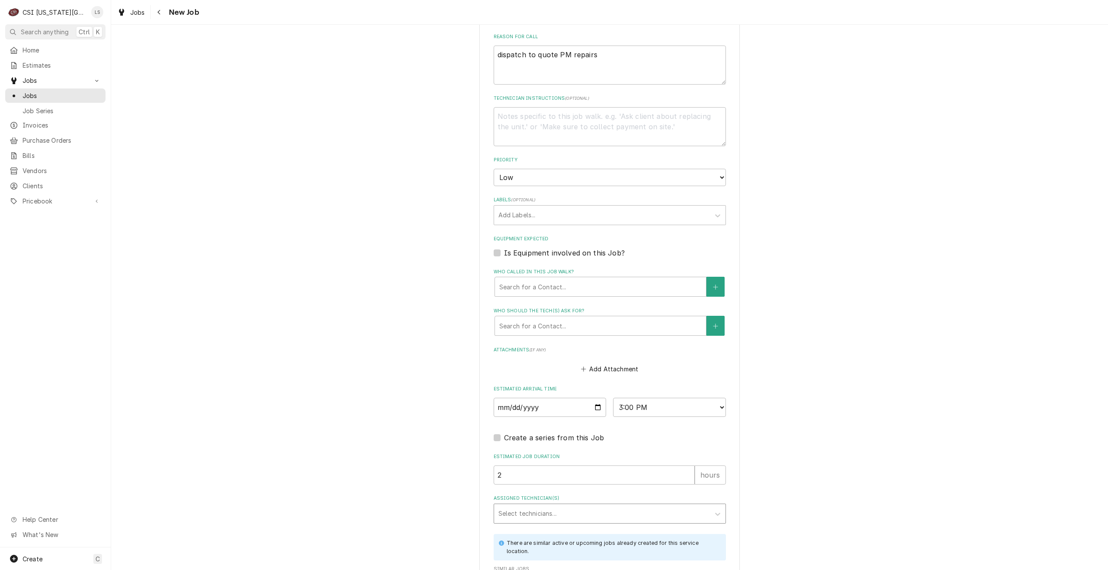
click at [633, 506] on div "Assigned Technician(s)" at bounding box center [601, 514] width 207 height 16
type input "pres"
click at [619, 526] on div "Preston Merriman" at bounding box center [609, 532] width 231 height 13
type textarea "x"
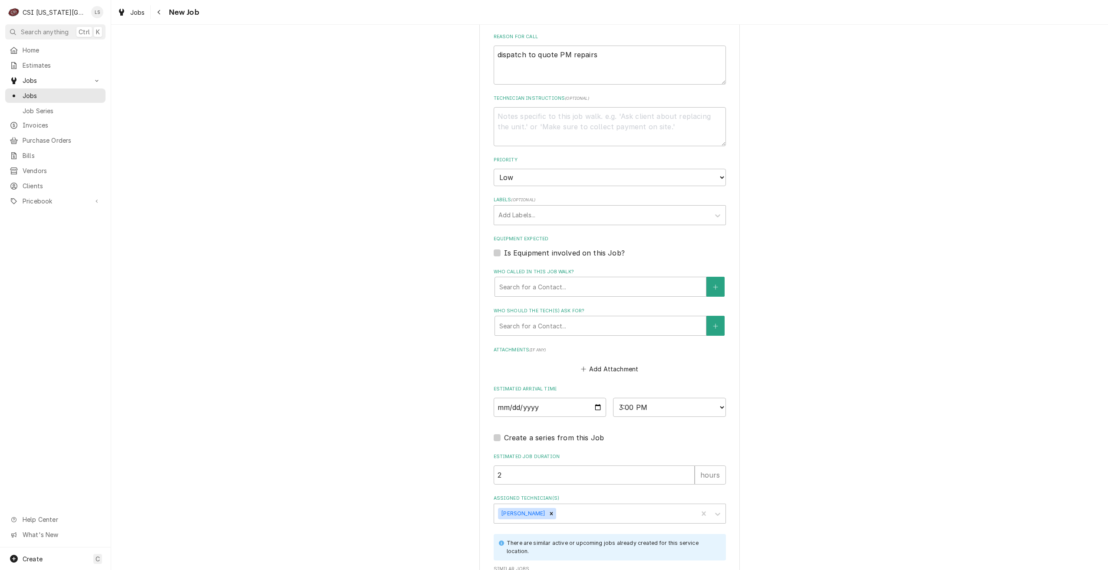
scroll to position [891, 0]
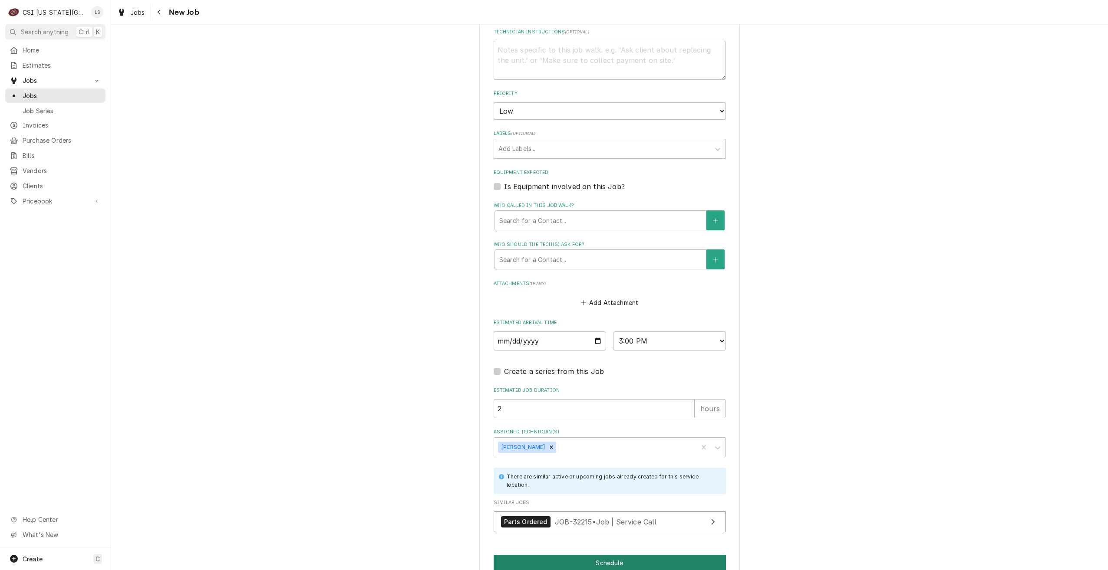
click at [554, 555] on button "Schedule" at bounding box center [610, 563] width 232 height 16
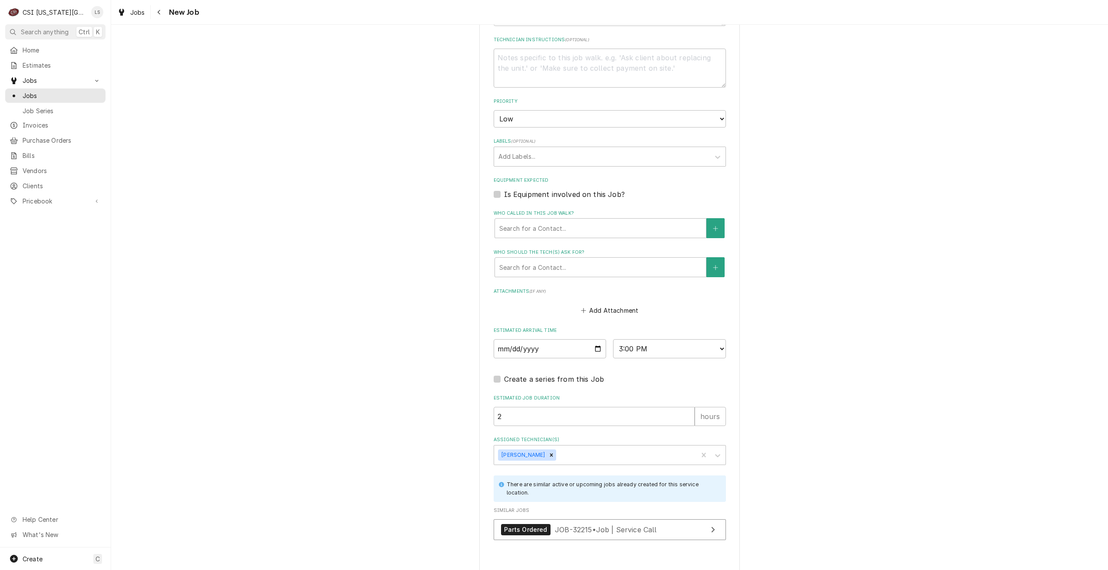
type textarea "x"
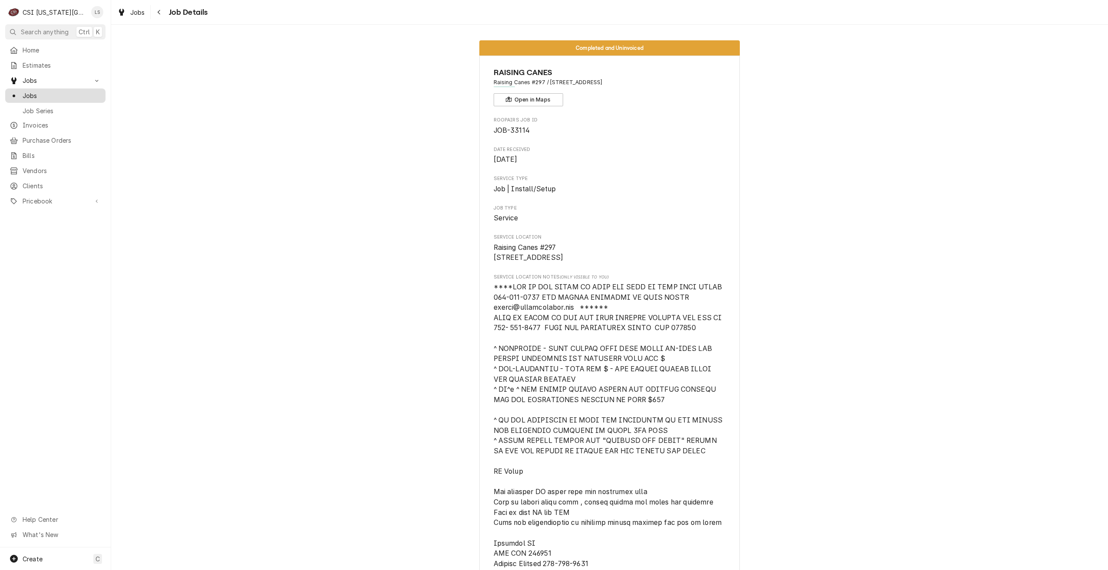
click at [81, 96] on span "Jobs" at bounding box center [62, 95] width 79 height 9
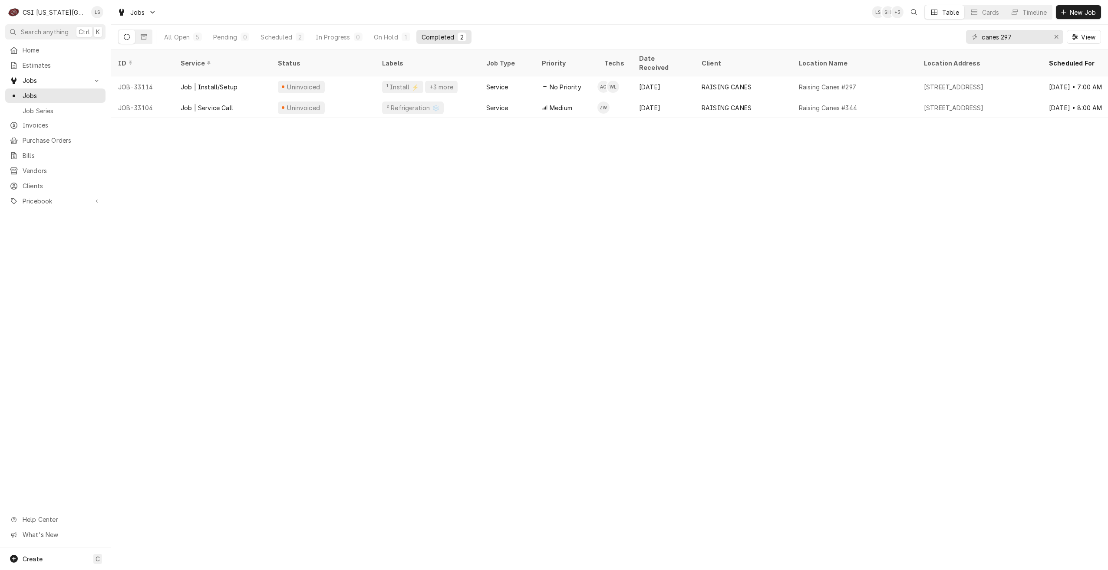
click at [359, 13] on div "Jobs LS SH + 3 Table Cards Timeline New Job" at bounding box center [609, 12] width 997 height 24
click at [230, 35] on div "Pending" at bounding box center [225, 37] width 24 height 9
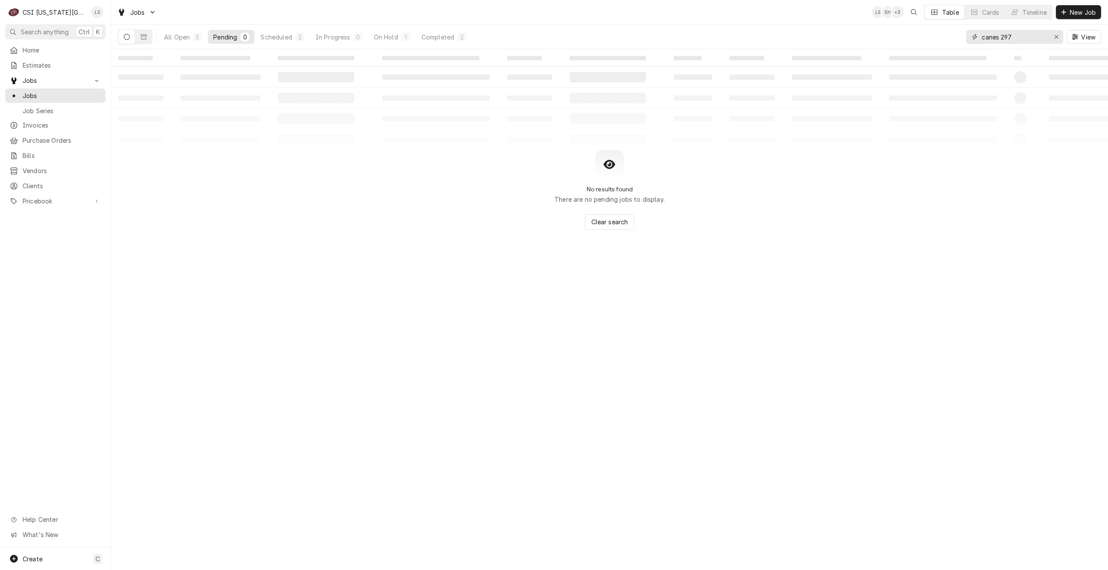
drag, startPoint x: 1016, startPoint y: 41, endPoint x: 948, endPoint y: 50, distance: 68.3
click at [948, 50] on div "Jobs LS SH + 3 Table Cards Timeline New Job All Open 5 Pending 0 Scheduled 2 In…" at bounding box center [609, 285] width 997 height 570
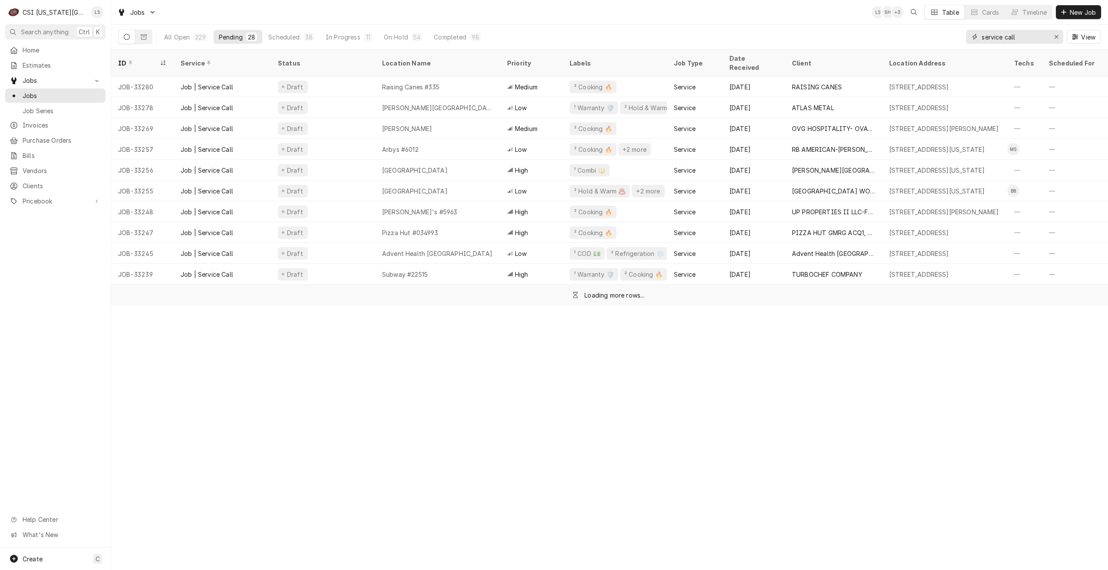
type input "service call"
click at [771, 15] on div "Jobs LS SH + 3 Table Cards Timeline New Job" at bounding box center [609, 12] width 997 height 24
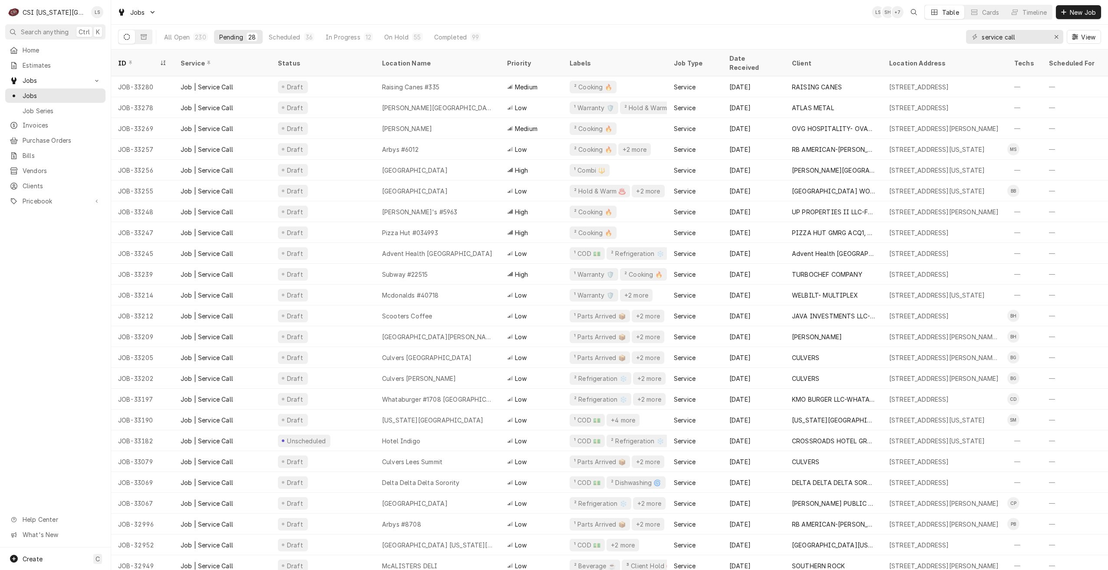
click at [722, 13] on div "Jobs LS SH + 7 Table Cards Timeline New Job" at bounding box center [609, 12] width 997 height 24
click at [722, 13] on div "Jobs LS SH + 5 Table Cards Timeline New Job" at bounding box center [609, 12] width 997 height 24
click at [671, 17] on div "Jobs LS SH + 6 Table Cards Timeline New Job" at bounding box center [609, 12] width 997 height 24
click at [593, 10] on div "Jobs LS SH + 4 Table Cards Timeline New Job" at bounding box center [609, 12] width 997 height 24
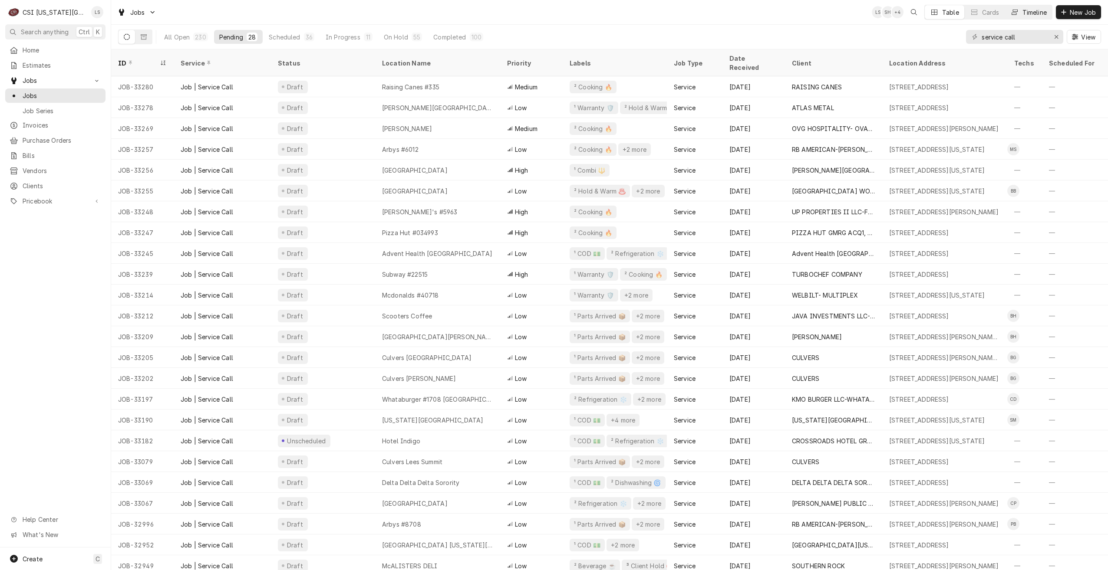
click at [1032, 16] on div "Timeline" at bounding box center [1034, 12] width 24 height 9
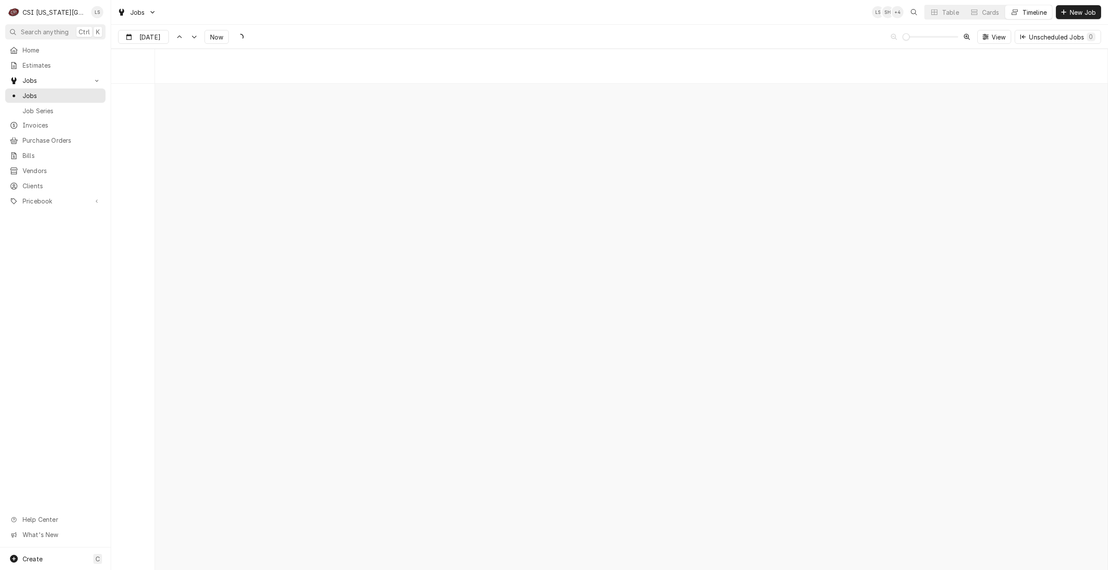
scroll to position [9975, 0]
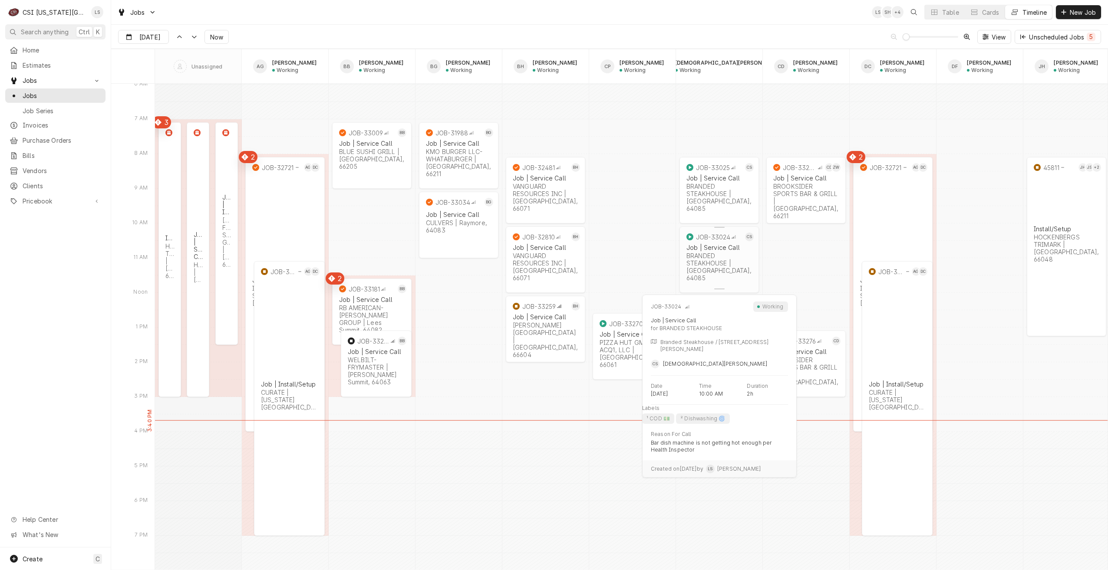
click at [719, 267] on div "Job | Service Call BRANDED STEAKHOUSE | Richmond, 64085" at bounding box center [719, 262] width 69 height 41
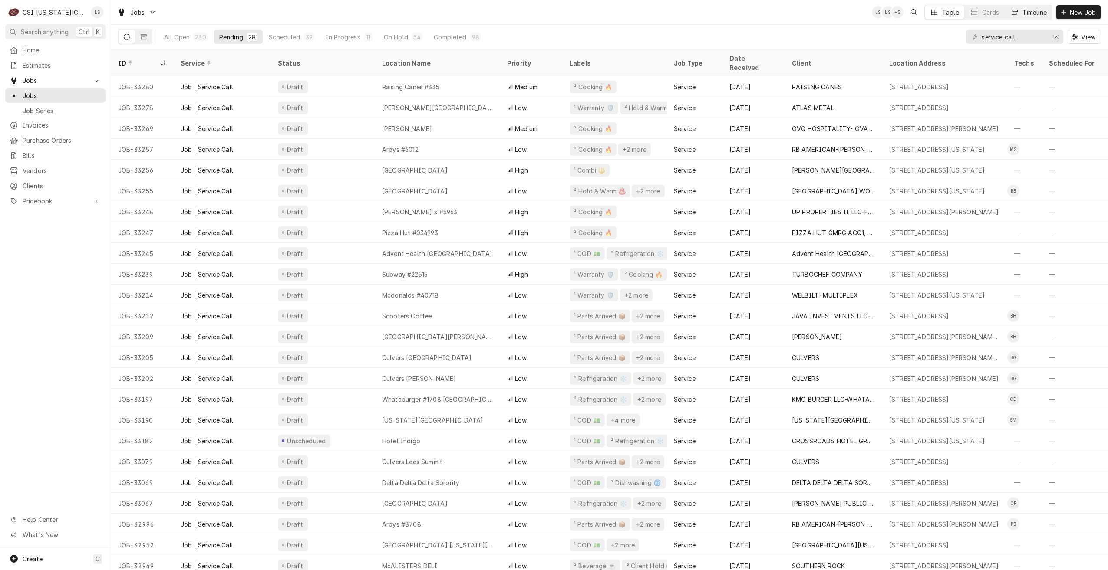
click at [1019, 11] on button "Timeline" at bounding box center [1028, 12] width 47 height 14
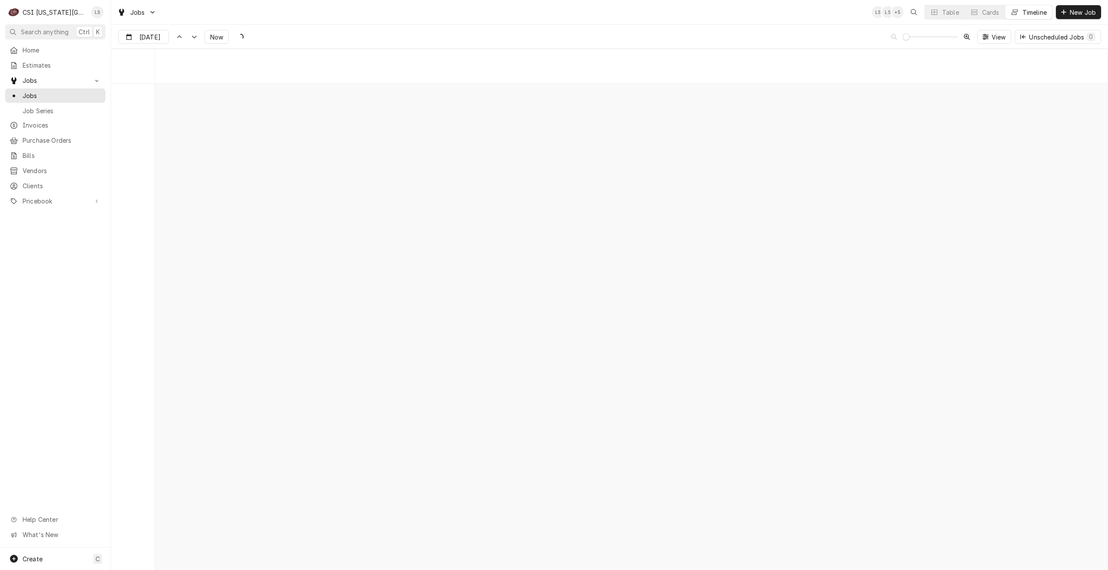
scroll to position [9967, 0]
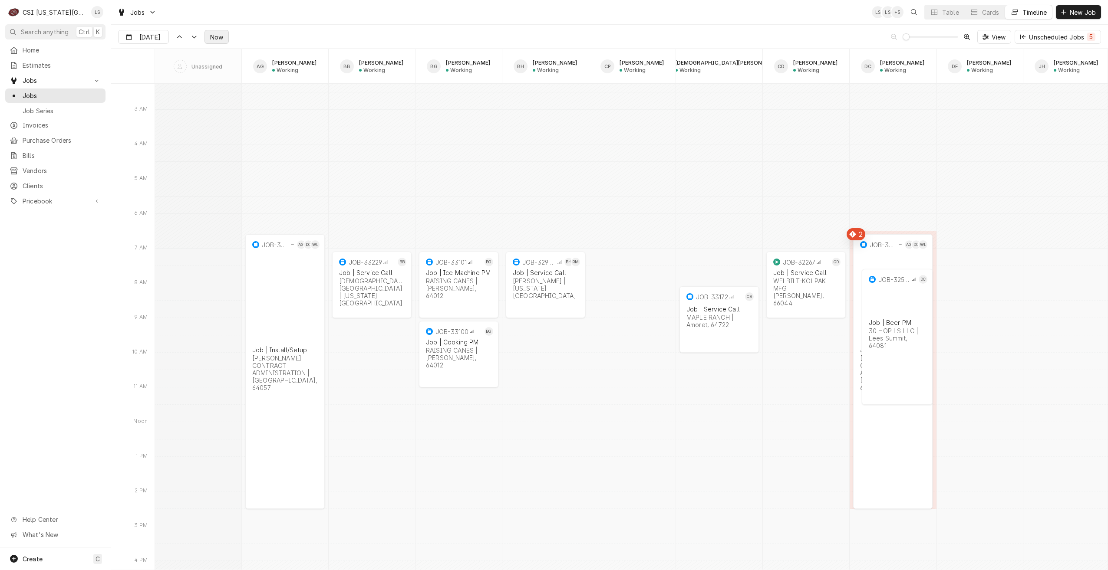
click at [208, 37] on span "Now" at bounding box center [216, 37] width 16 height 9
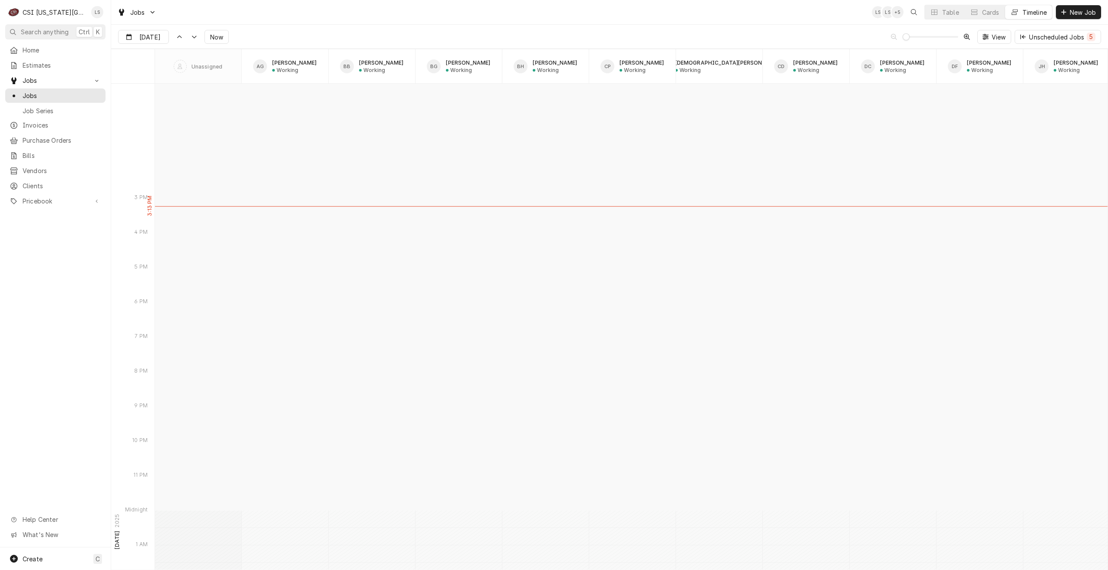
scroll to position [9350, 0]
type input "[DATE]"
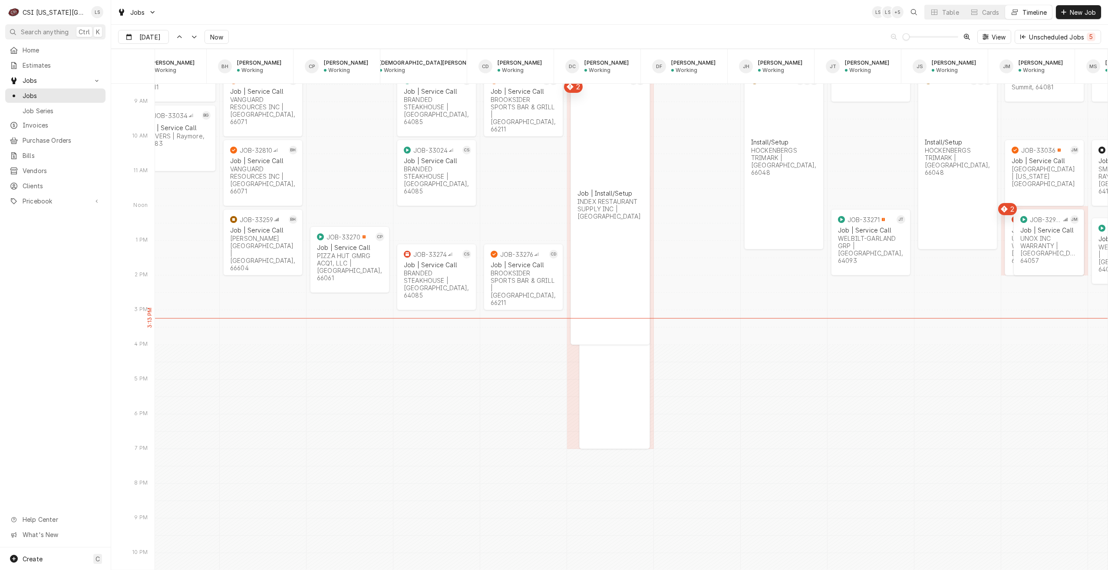
scroll to position [0, 0]
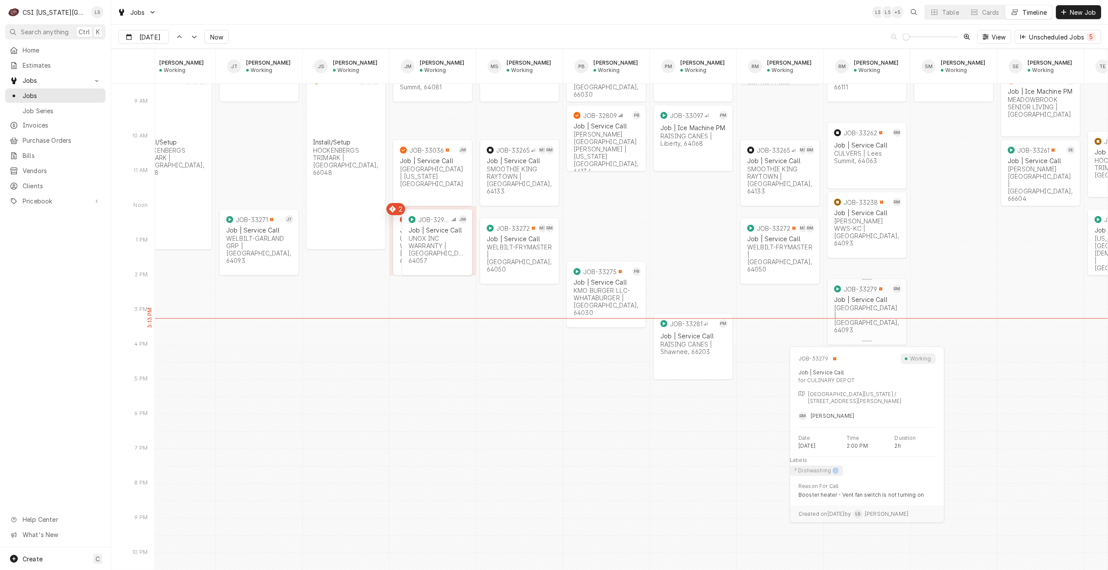
click at [865, 304] on div "CULINARY DEPOT | Warrensburg, 64093" at bounding box center [867, 319] width 66 height 30
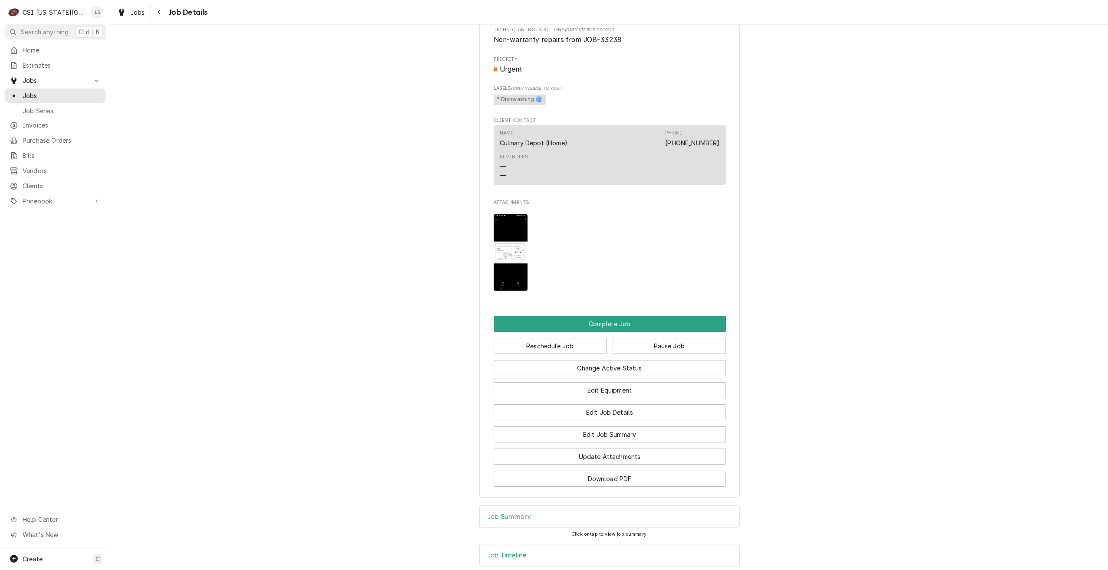
scroll to position [735, 0]
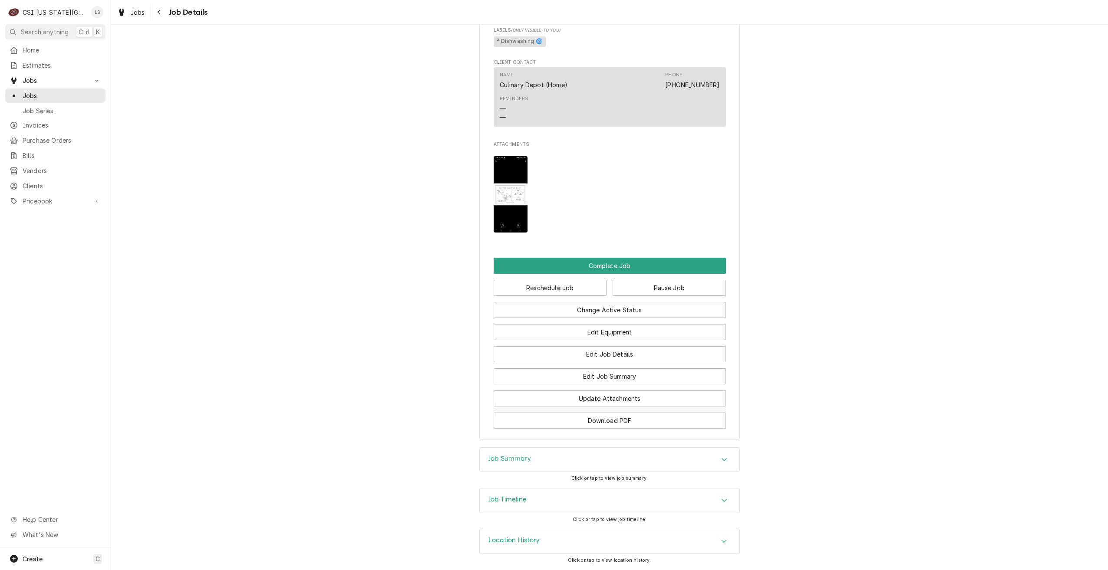
click at [642, 461] on div "Job Summary" at bounding box center [610, 460] width 260 height 24
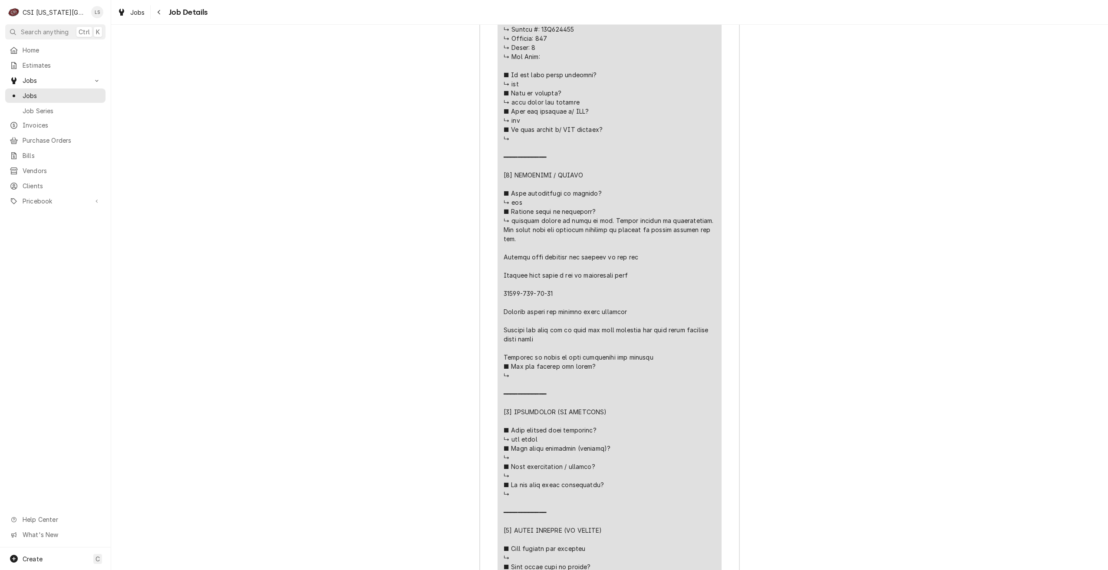
scroll to position [1560, 0]
click at [806, 378] on div "Job Summary Roopairs Job ID JOB-33279 Service Type Job | Service Call Job Type …" at bounding box center [609, 359] width 997 height 1480
click at [858, 340] on div "Job Summary Roopairs Job ID JOB-33279 Service Type Job | Service Call Job Type …" at bounding box center [609, 359] width 997 height 1480
click at [60, 97] on span "Jobs" at bounding box center [62, 95] width 79 height 9
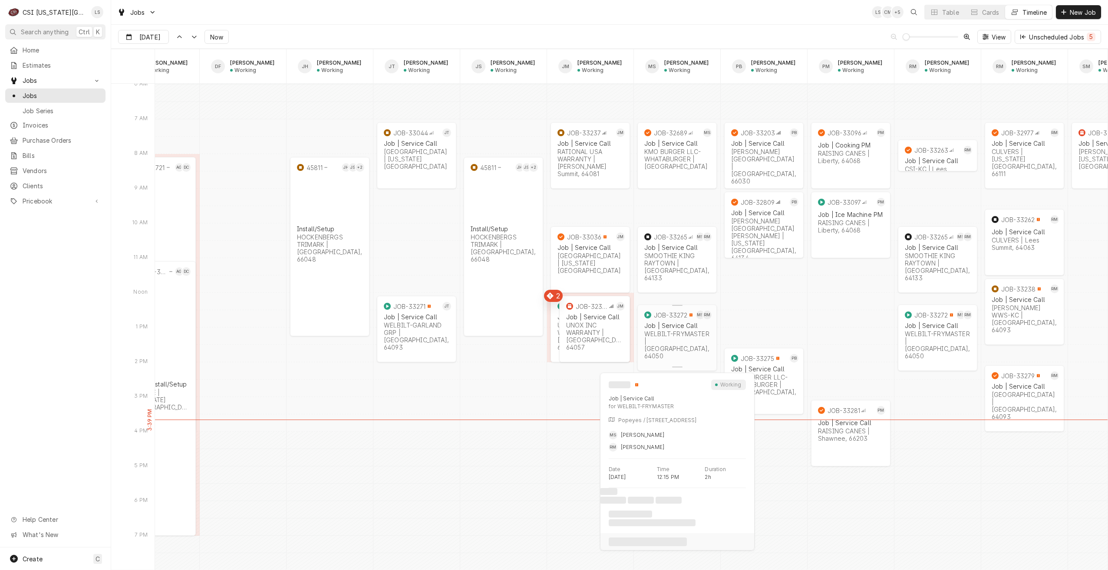
click at [670, 343] on div "WELBILT-FRYMASTER | Independence, 64050" at bounding box center [677, 345] width 66 height 30
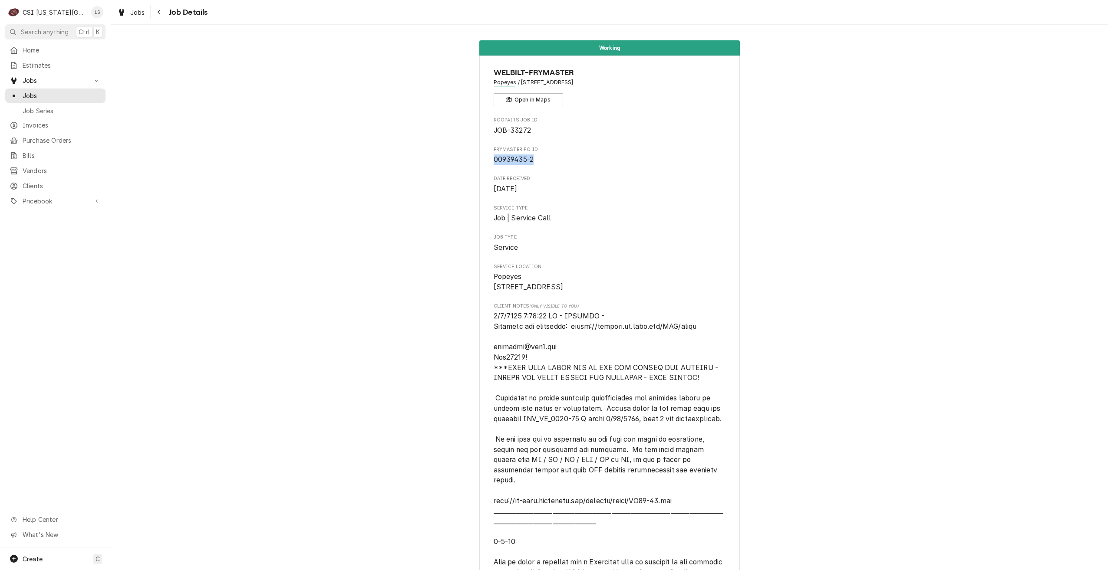
drag, startPoint x: 536, startPoint y: 158, endPoint x: 491, endPoint y: 161, distance: 44.8
click at [494, 161] on span "00939435-2" at bounding box center [610, 160] width 232 height 10
copy span "00939435-2"
click at [76, 91] on span "Jobs" at bounding box center [62, 95] width 79 height 9
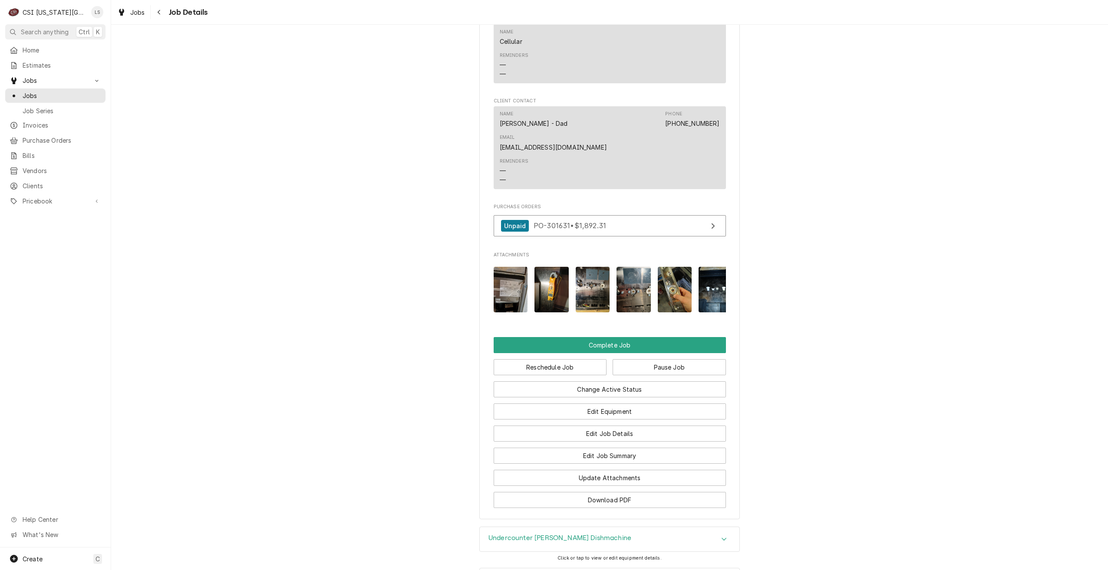
scroll to position [1118, 0]
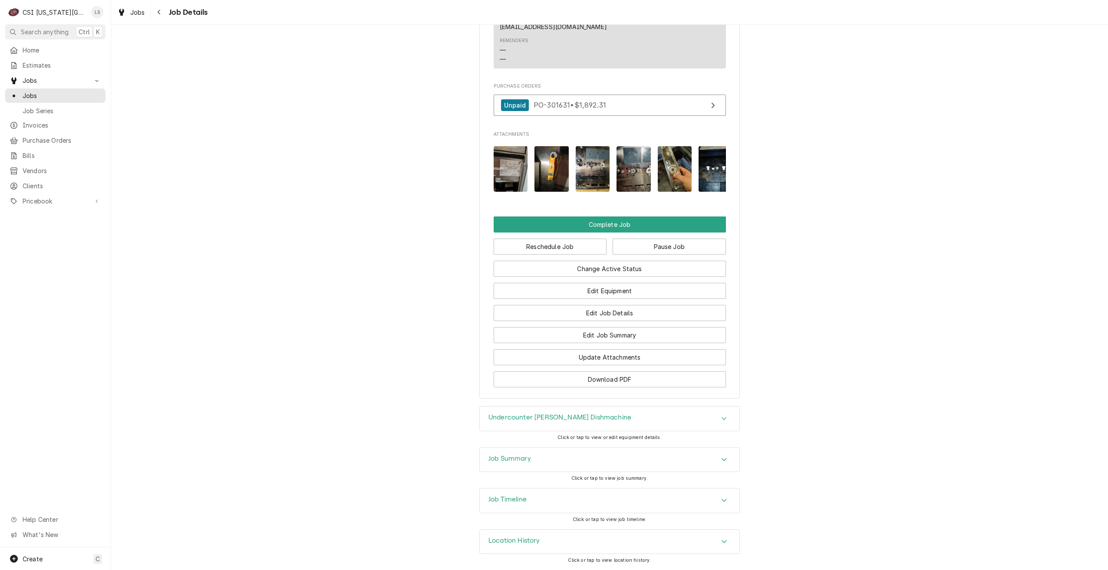
click at [658, 458] on div "Job Summary" at bounding box center [610, 460] width 260 height 24
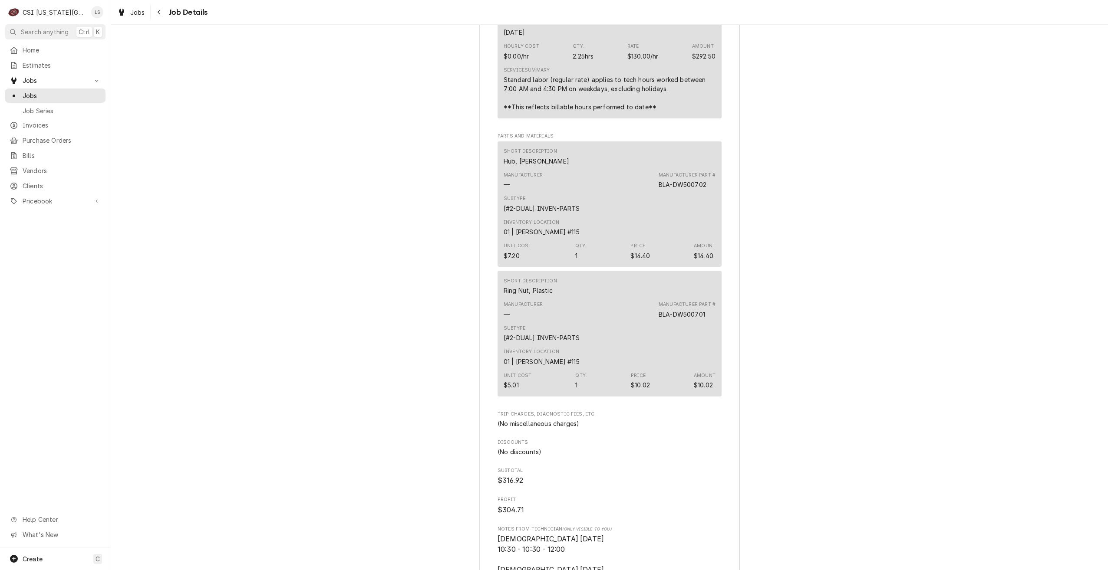
scroll to position [2681, 0]
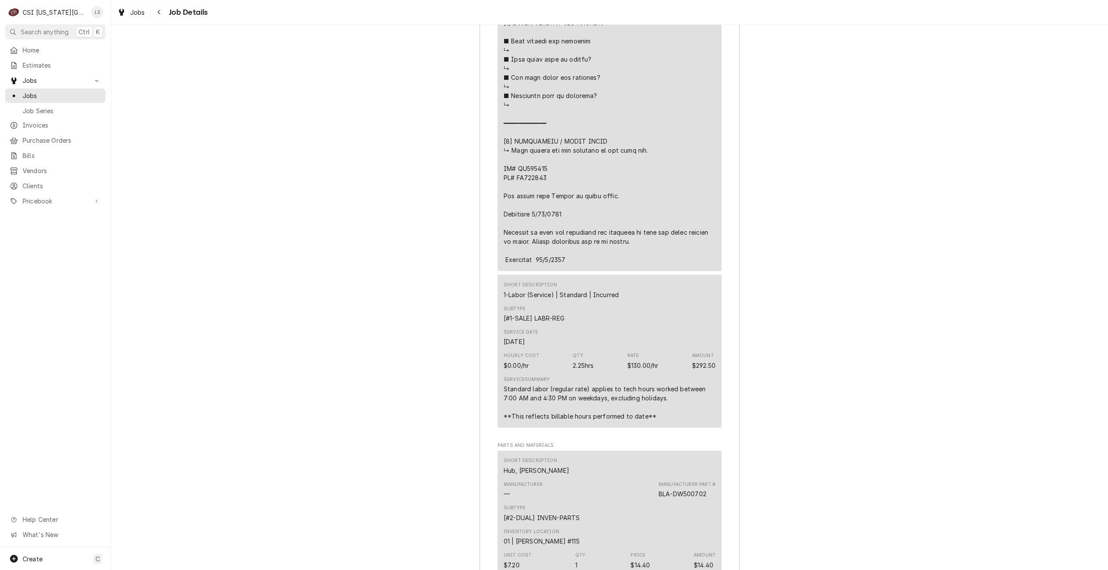
scroll to position [2253, 0]
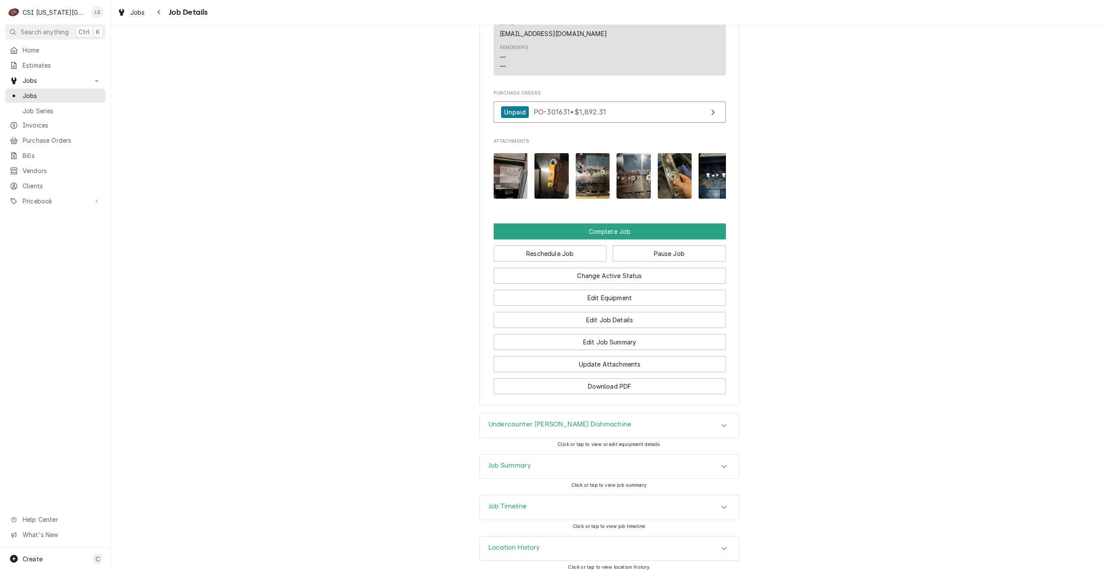
scroll to position [1118, 0]
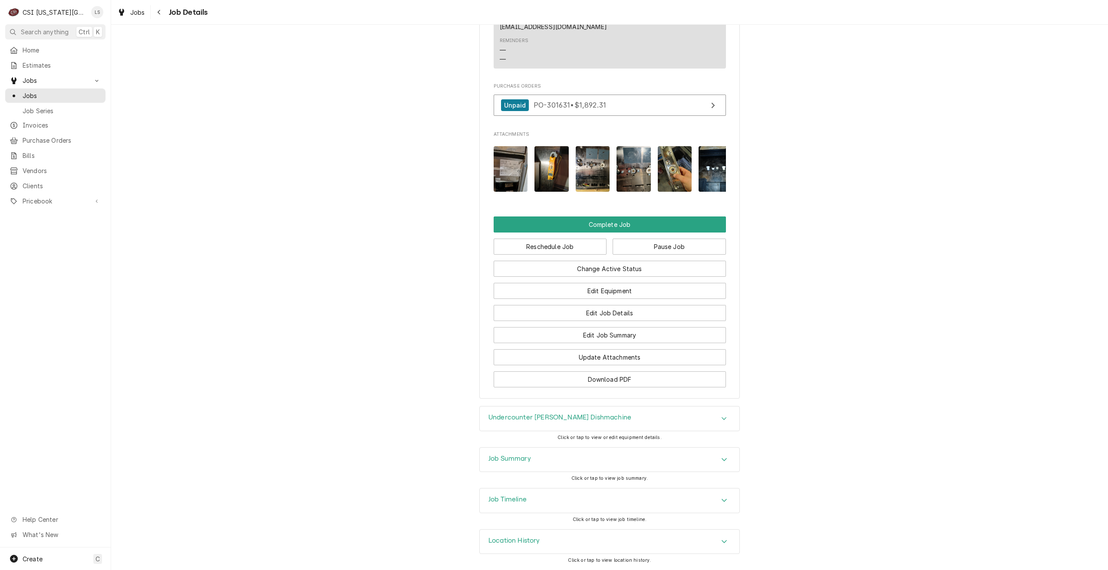
click at [645, 465] on div "Job Summary" at bounding box center [610, 460] width 260 height 24
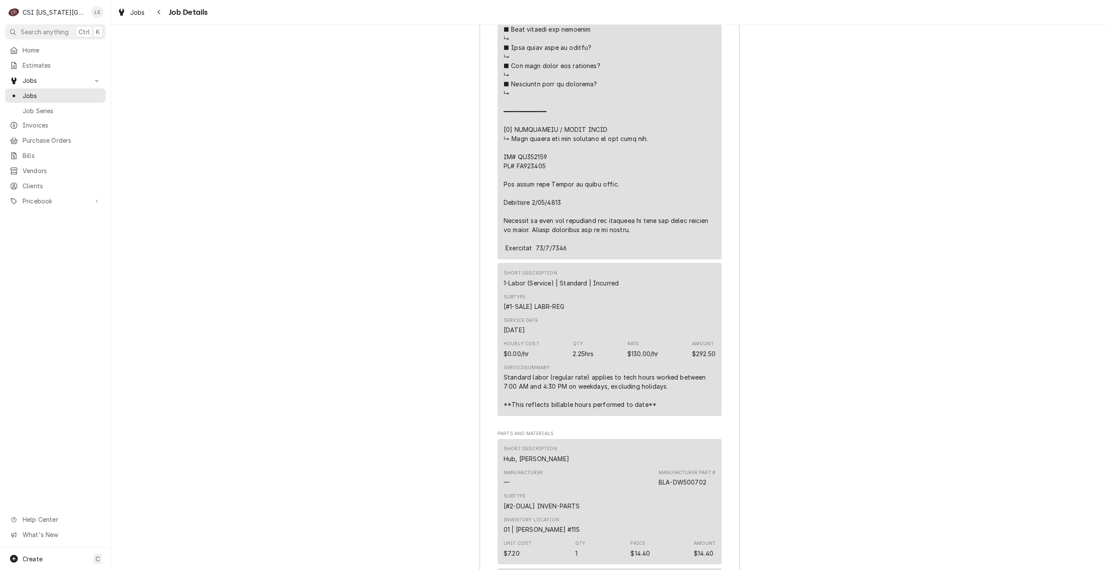
scroll to position [2383, 0]
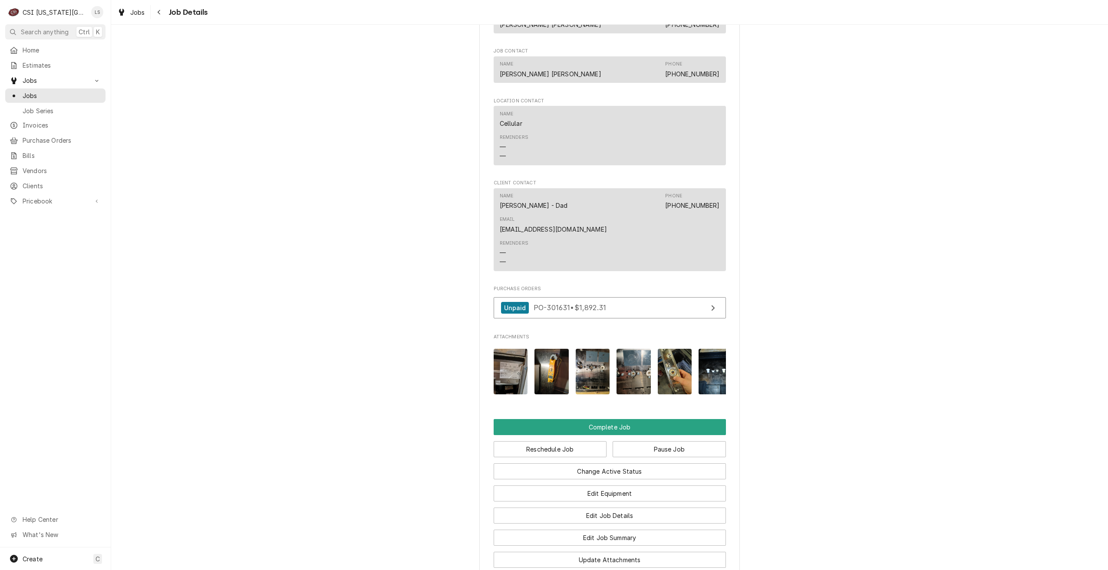
scroll to position [1118, 0]
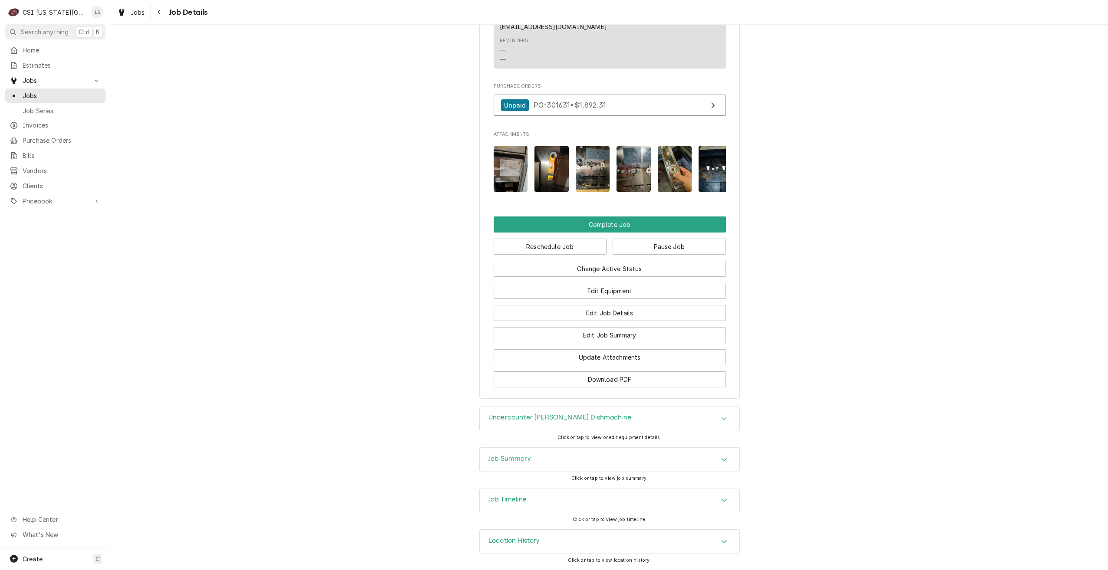
drag, startPoint x: 656, startPoint y: 451, endPoint x: 661, endPoint y: 448, distance: 6.0
click at [656, 451] on div "Job Summary" at bounding box center [610, 460] width 260 height 24
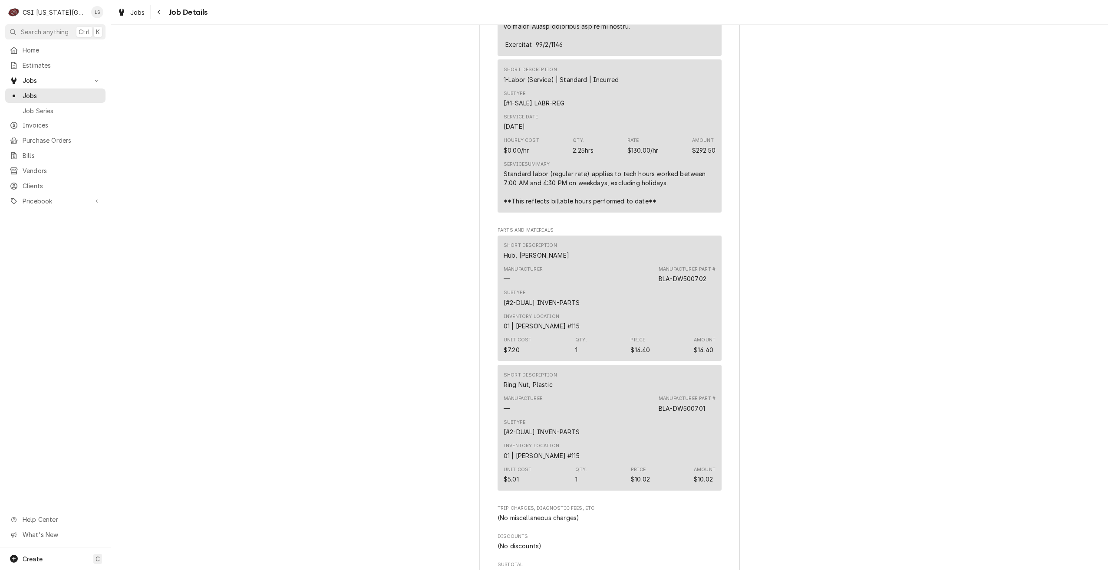
scroll to position [2817, 0]
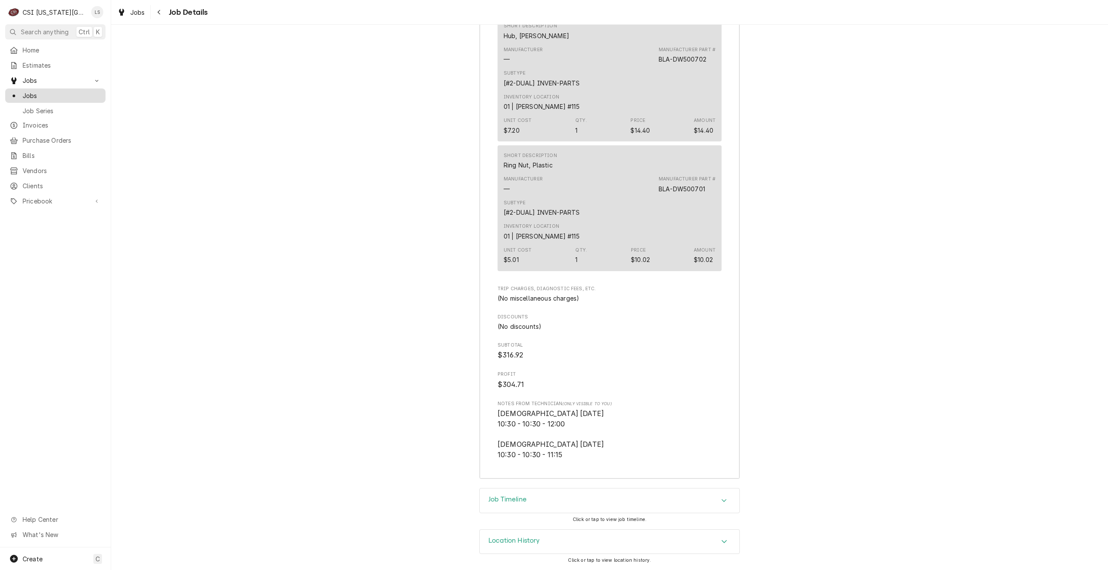
click at [102, 96] on div "Jobs" at bounding box center [55, 95] width 97 height 11
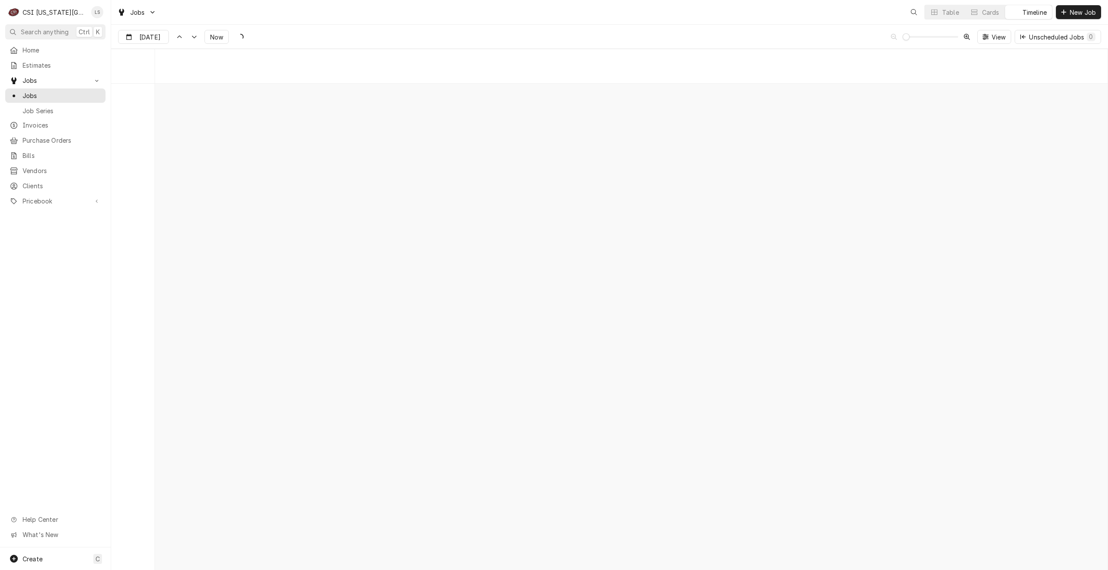
scroll to position [9975, 0]
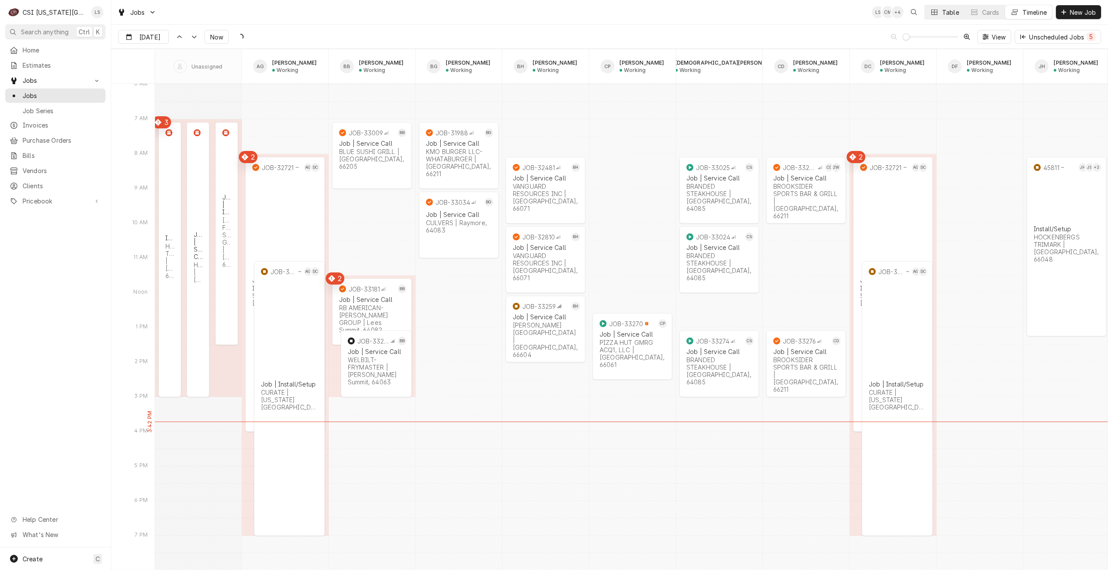
click at [943, 11] on div "Table" at bounding box center [950, 12] width 17 height 9
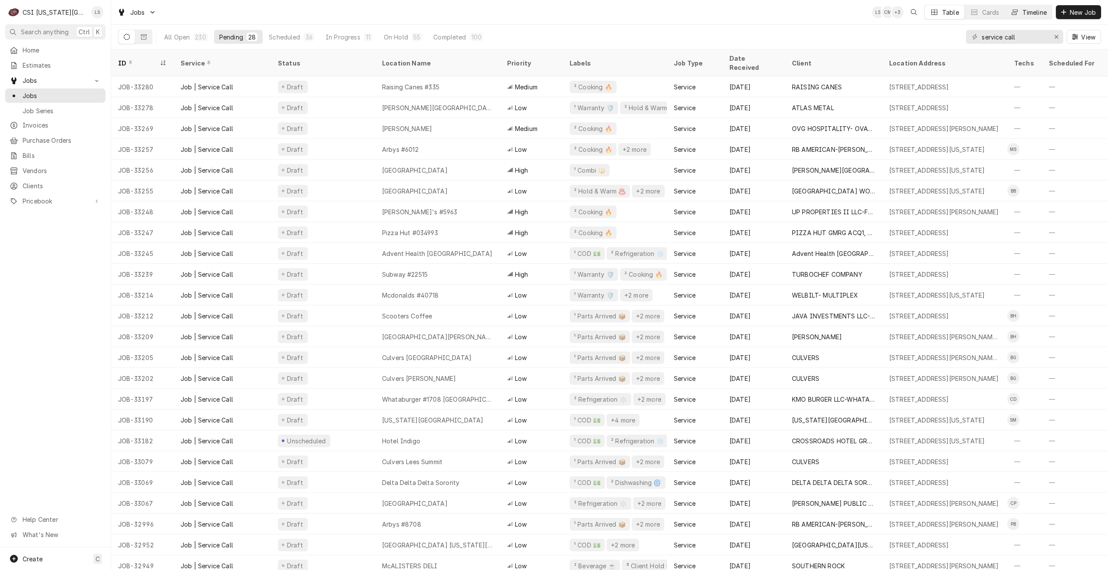
click at [1031, 7] on button "Timeline" at bounding box center [1028, 12] width 47 height 14
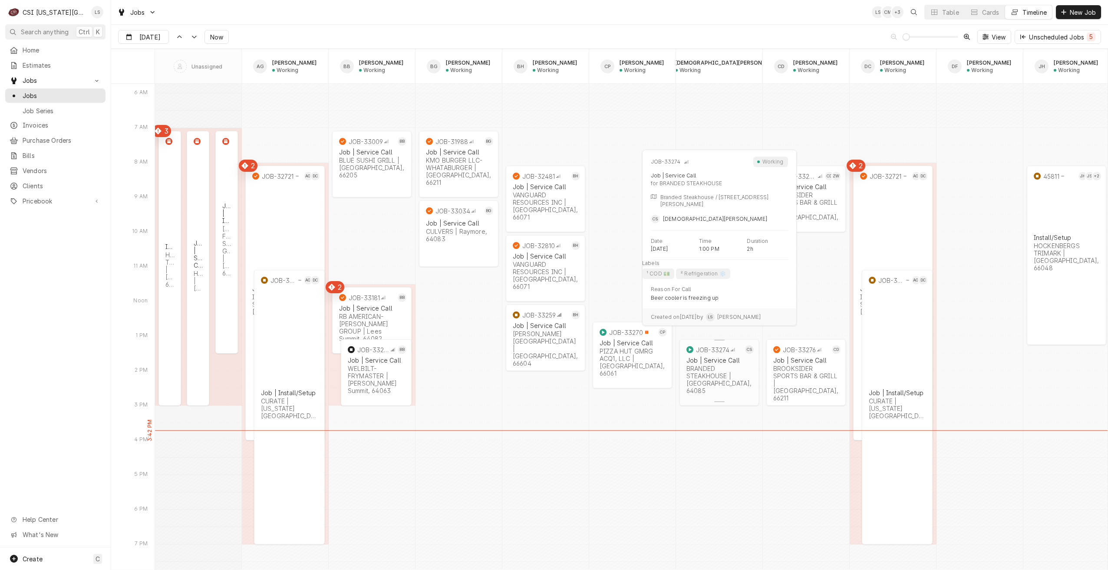
click at [715, 379] on div "Job | Service Call BRANDED STEAKHOUSE | Richmond, 64085" at bounding box center [719, 375] width 69 height 41
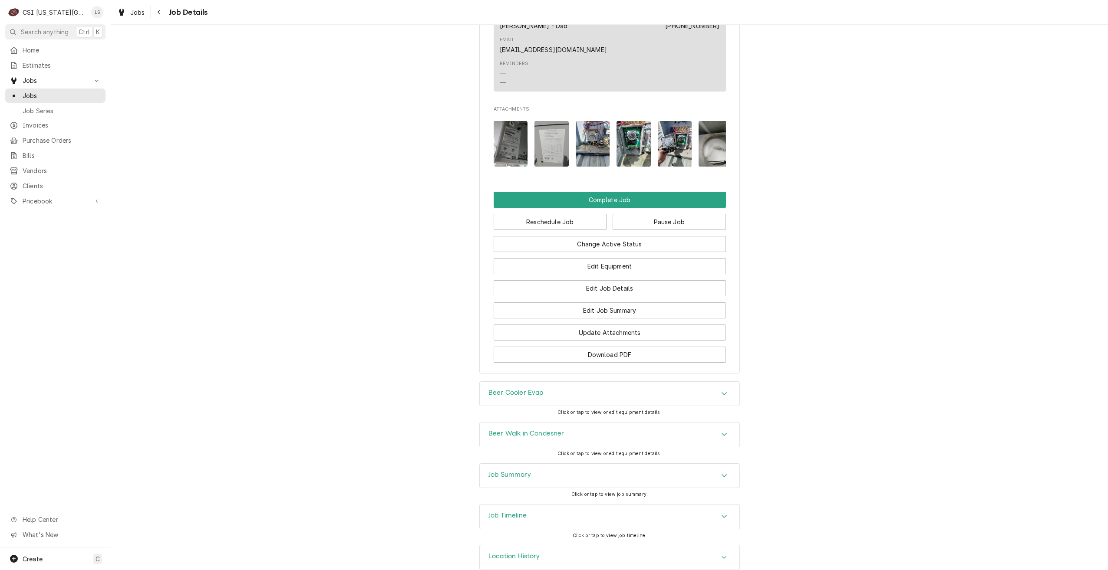
scroll to position [1051, 0]
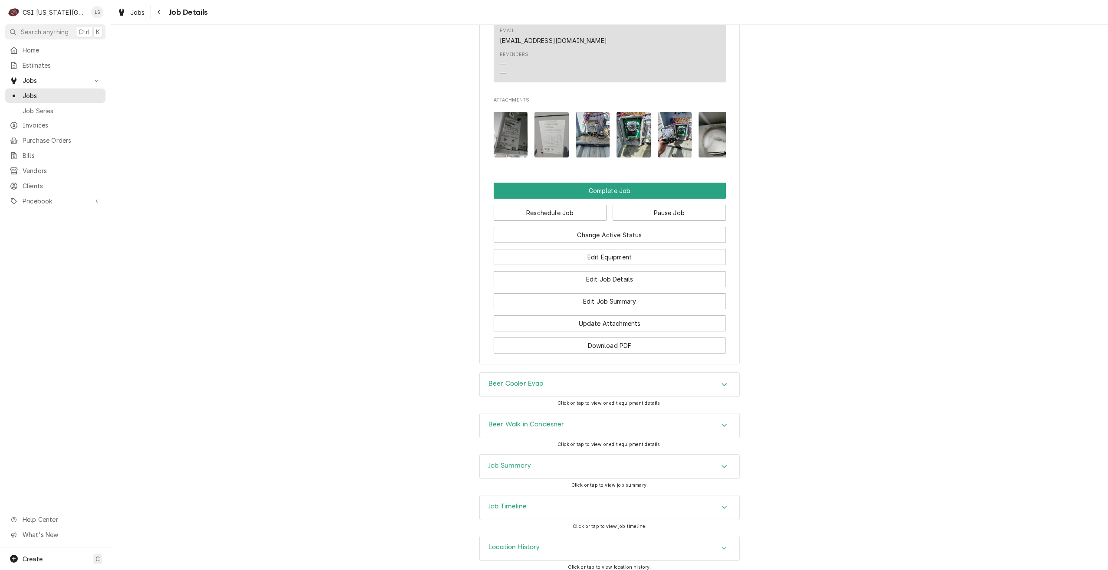
click at [662, 455] on div "Job Summary" at bounding box center [610, 467] width 260 height 24
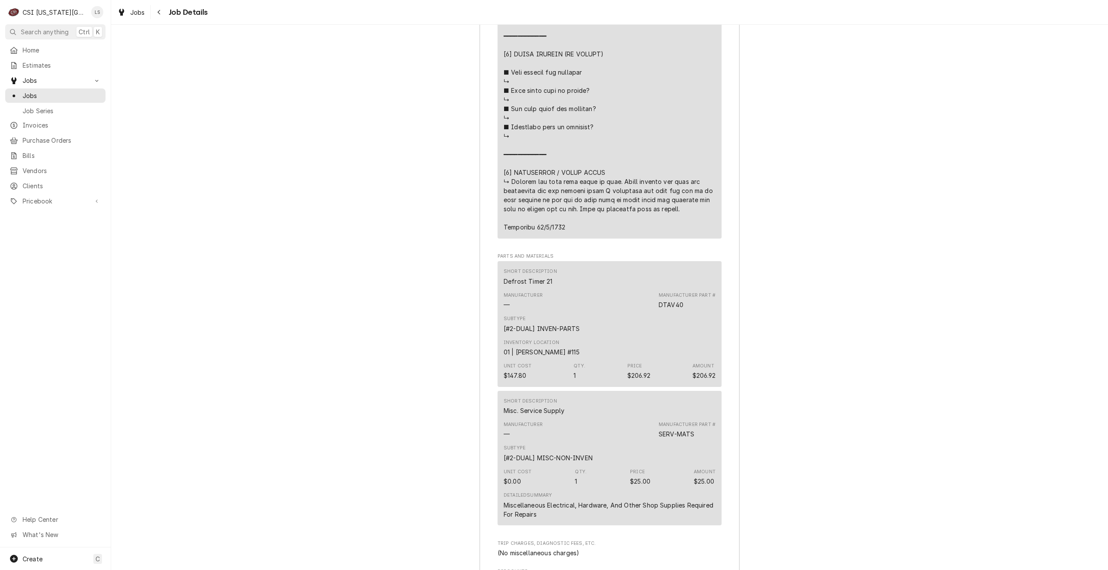
scroll to position [2692, 0]
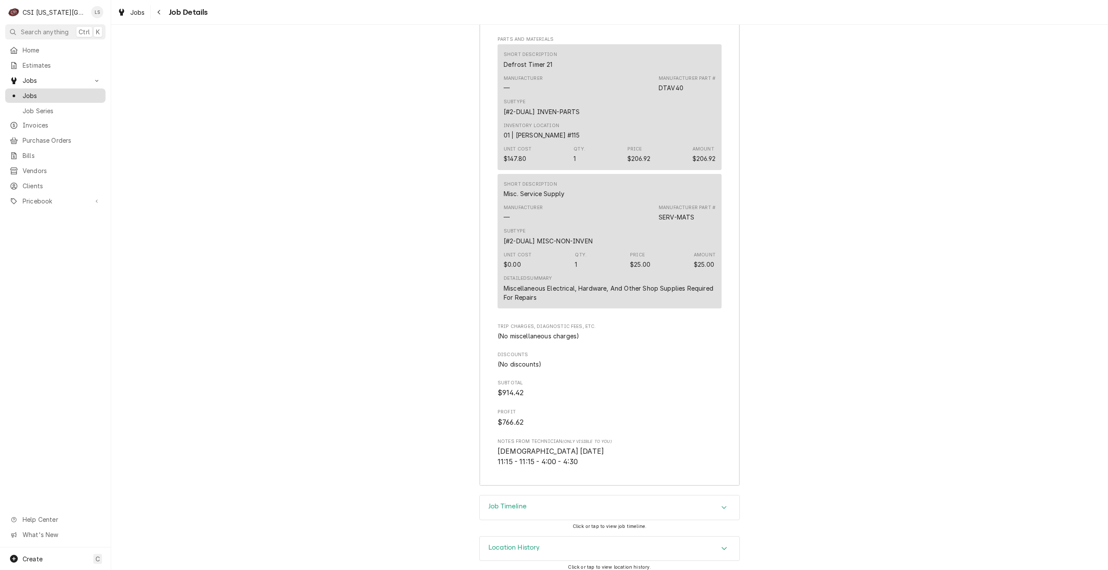
click at [90, 94] on span "Jobs" at bounding box center [62, 95] width 79 height 9
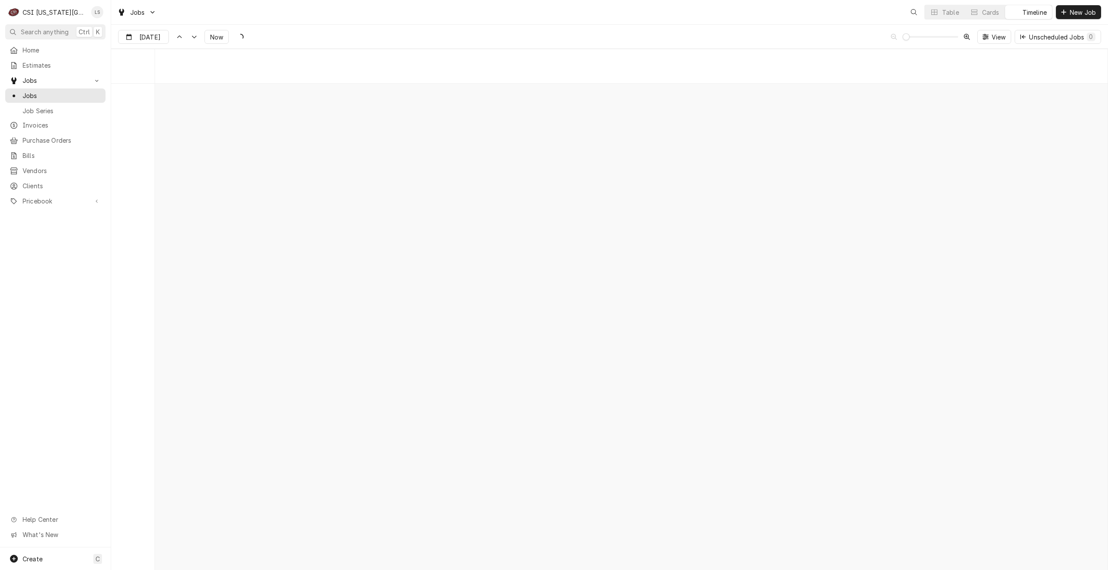
scroll to position [9975, 0]
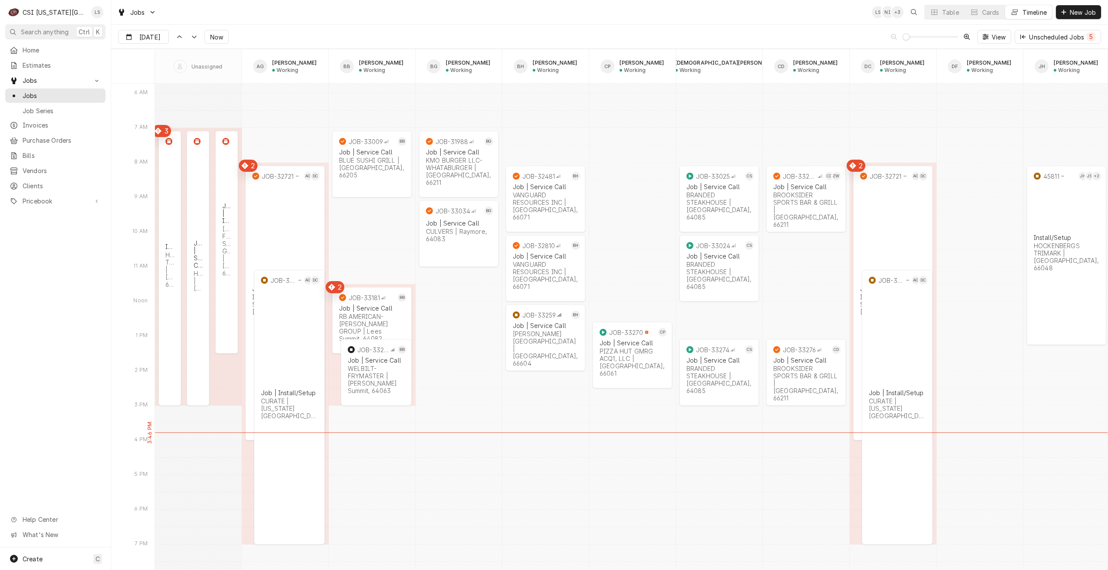
click at [681, 5] on div "Jobs LS NI + 3 Table Cards Timeline New Job" at bounding box center [609, 12] width 997 height 24
click at [681, 19] on div "Jobs LS NI + 3 Table Cards Timeline New Job" at bounding box center [609, 12] width 997 height 24
click at [930, 14] on div "Dynamic Content Wrapper" at bounding box center [934, 12] width 9 height 9
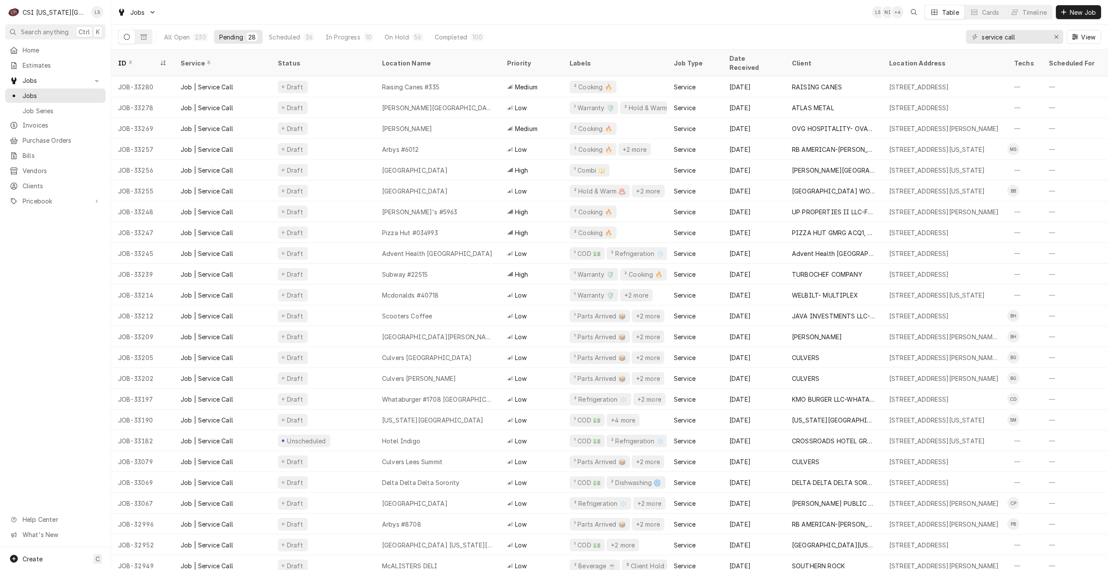
click at [496, 16] on div "Jobs LS NI + 4 Table Cards Timeline New Job" at bounding box center [609, 12] width 997 height 24
click at [860, 23] on div "Jobs LS NI + 5 Table Cards Timeline New Job" at bounding box center [609, 12] width 997 height 24
click at [581, 19] on div "Jobs LS NI + 5 Table Cards Timeline New Job" at bounding box center [609, 12] width 997 height 24
click at [482, 10] on div "Jobs LS NI + 5 Table Cards Timeline New Job" at bounding box center [609, 12] width 997 height 24
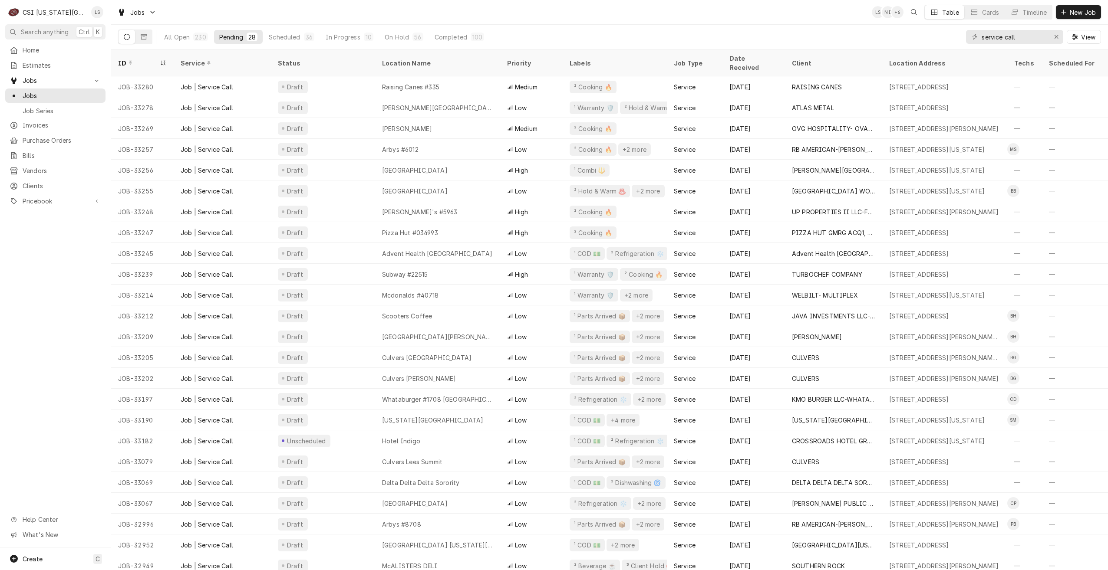
click at [506, 14] on div "Jobs LS NI + 6 Table Cards Timeline New Job" at bounding box center [609, 12] width 997 height 24
click at [726, 28] on div "All Open 230 Pending 28 Scheduled 36 In Progress 10 On Hold 56 Completed 100 se…" at bounding box center [609, 37] width 983 height 24
click at [702, 24] on div "Jobs LS NI + 4 Table Cards Timeline New Job" at bounding box center [609, 12] width 997 height 25
click at [700, 24] on div "Jobs LS NI + 6 Table Cards Timeline New Job" at bounding box center [609, 12] width 997 height 25
click at [353, 14] on div "Jobs LS NI + 6 Table Cards Timeline New Job" at bounding box center [609, 12] width 997 height 24
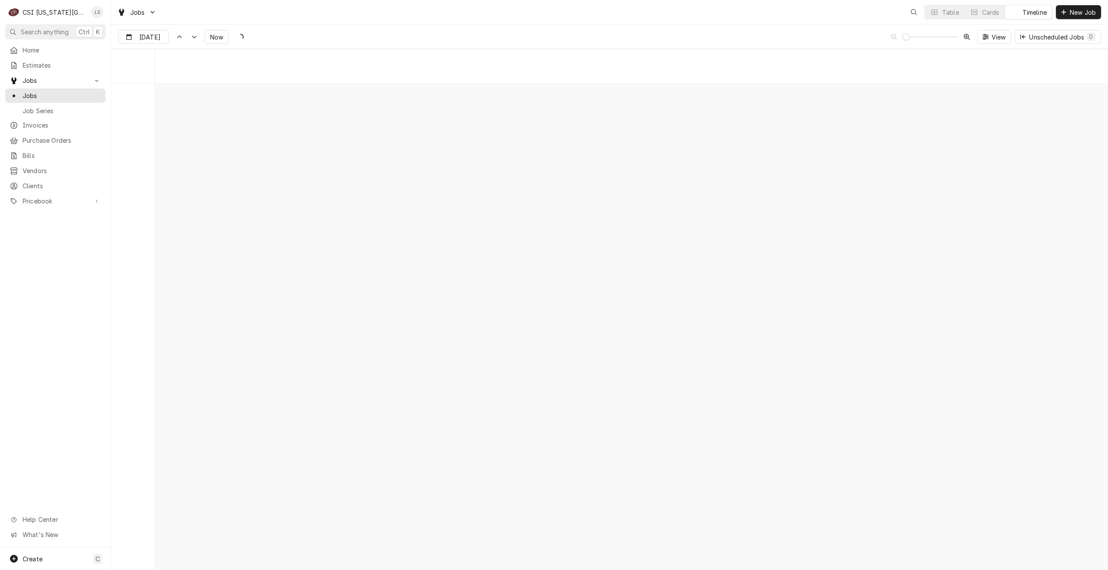
scroll to position [9967, 0]
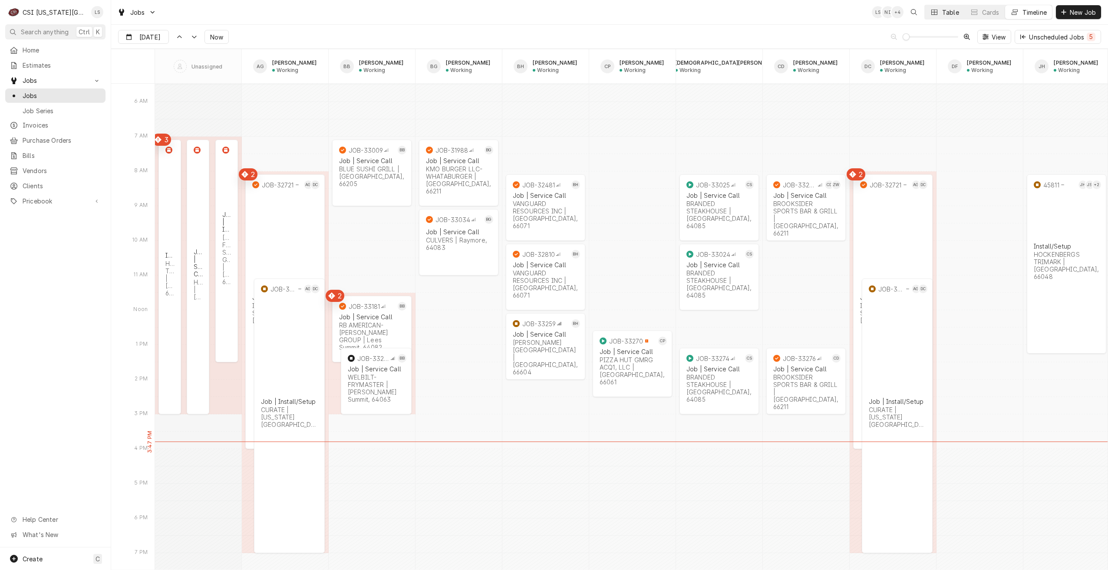
click at [948, 16] on div "Table" at bounding box center [950, 12] width 17 height 9
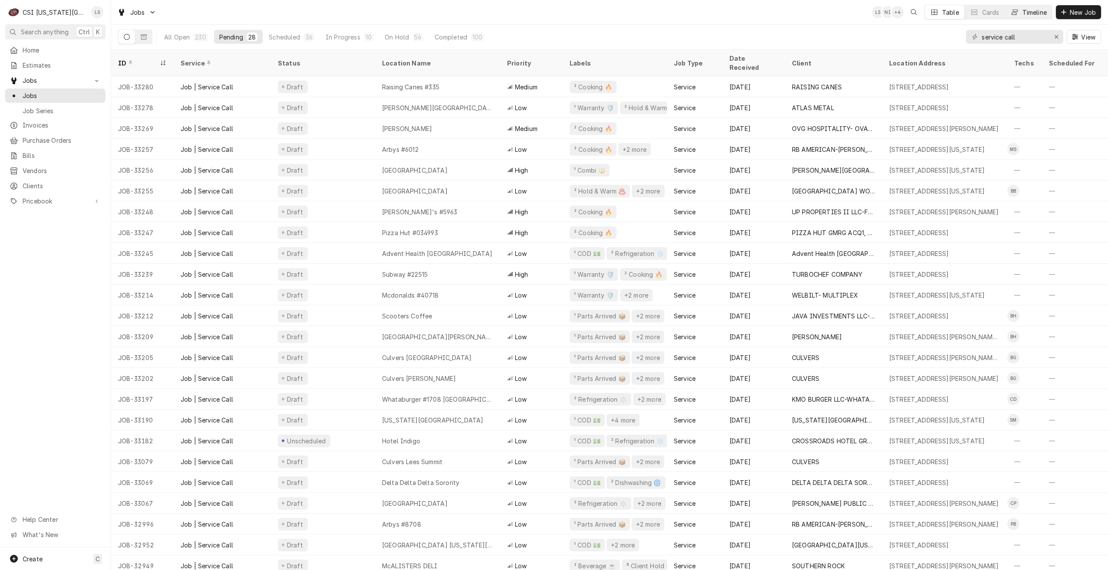
click at [1023, 12] on div "Timeline" at bounding box center [1034, 12] width 24 height 9
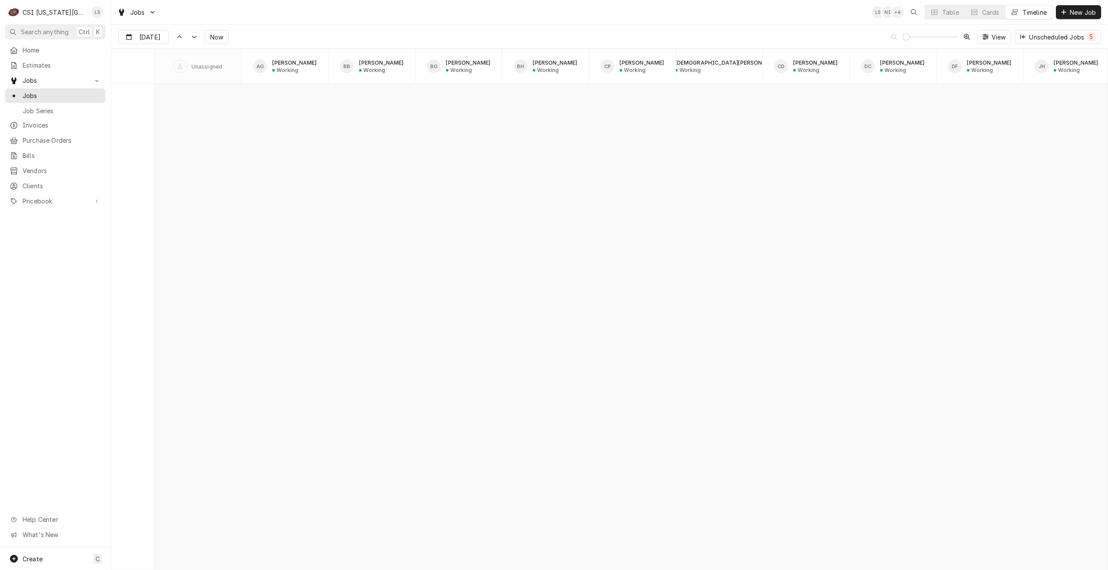
scroll to position [9975, 0]
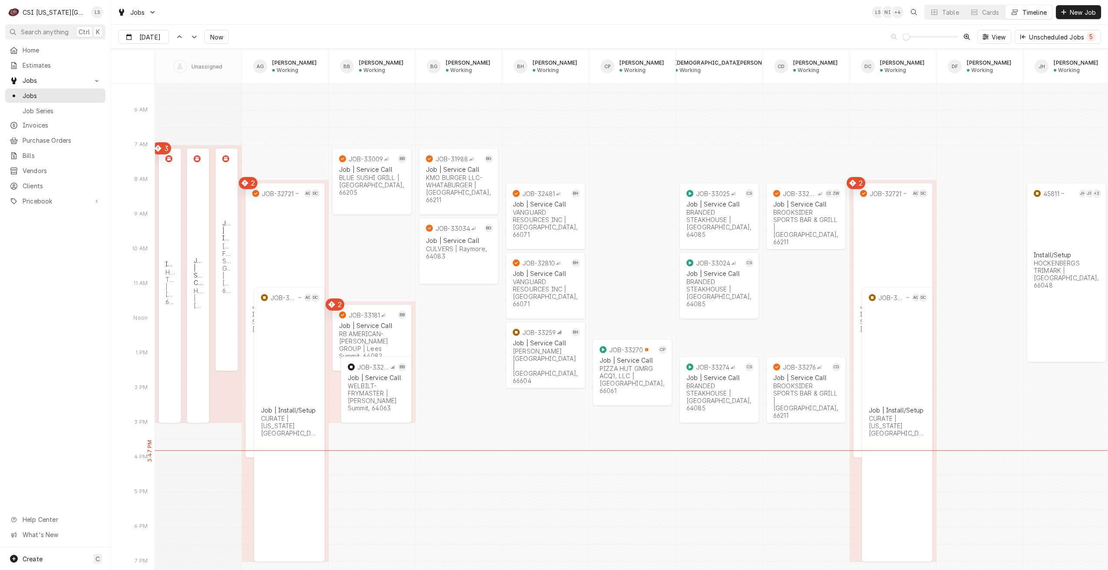
click at [385, 16] on div "Jobs LS NI + 4 Table Cards Timeline New Job" at bounding box center [609, 12] width 997 height 24
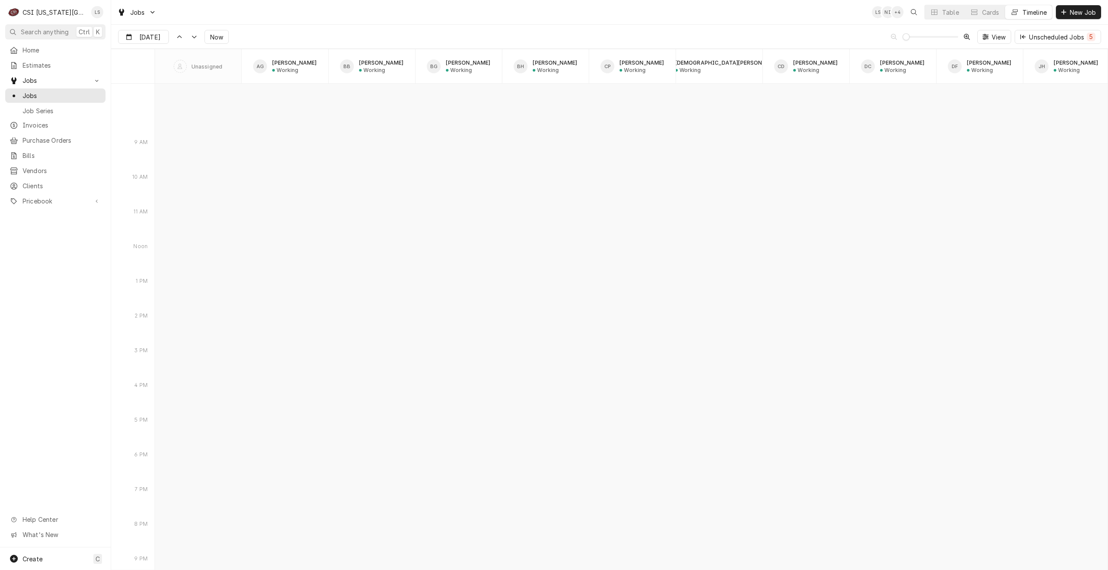
scroll to position [10930, 0]
type input "[DATE]"
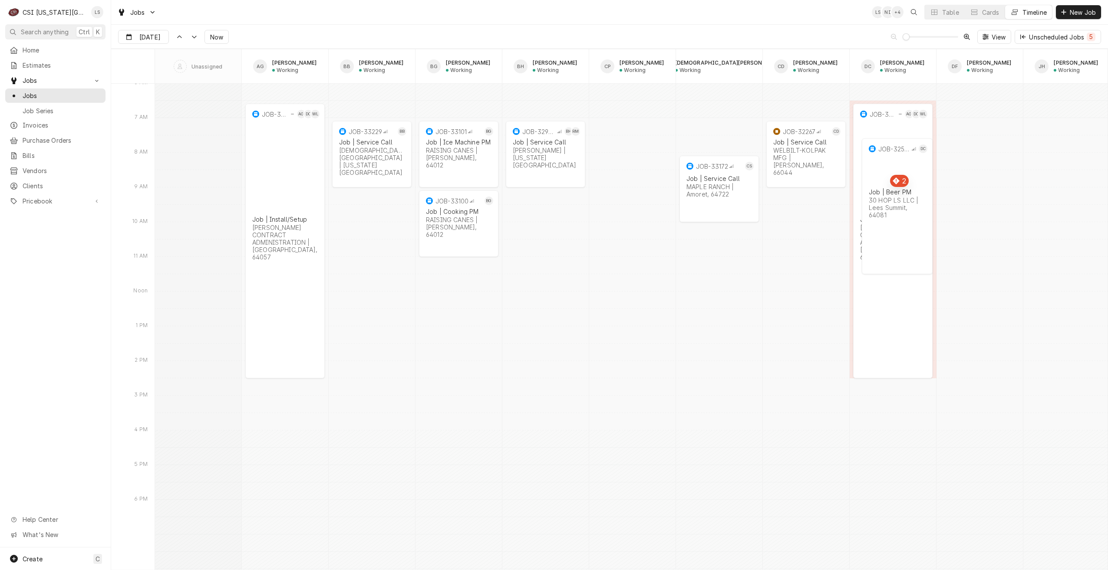
scroll to position [10800, 0]
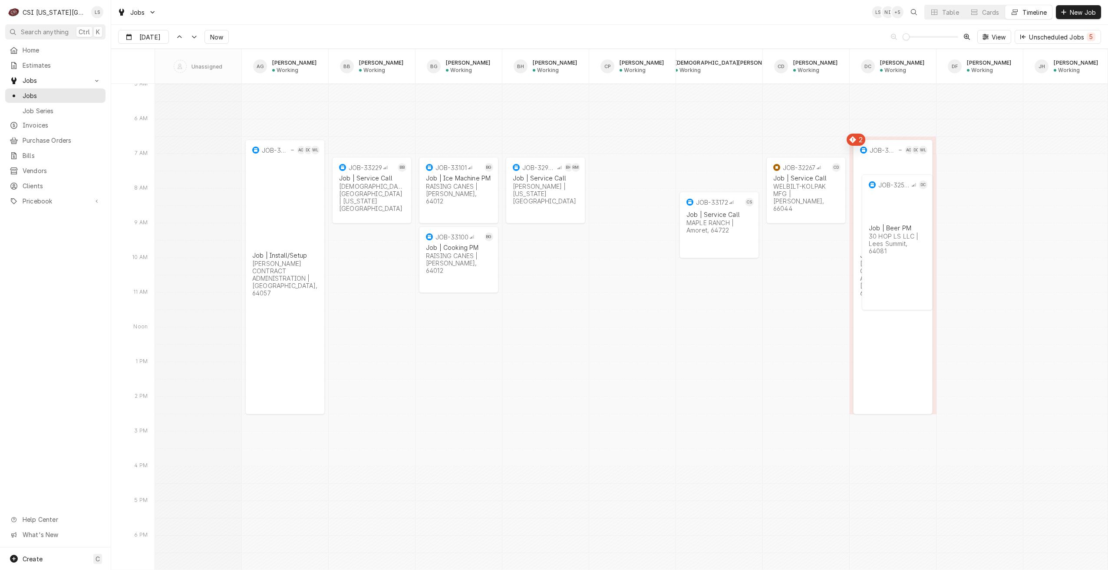
click at [697, 28] on div "[DATE] [DATE] Now View Unscheduled Jobs 5" at bounding box center [609, 37] width 997 height 24
